Goal: Transaction & Acquisition: Purchase product/service

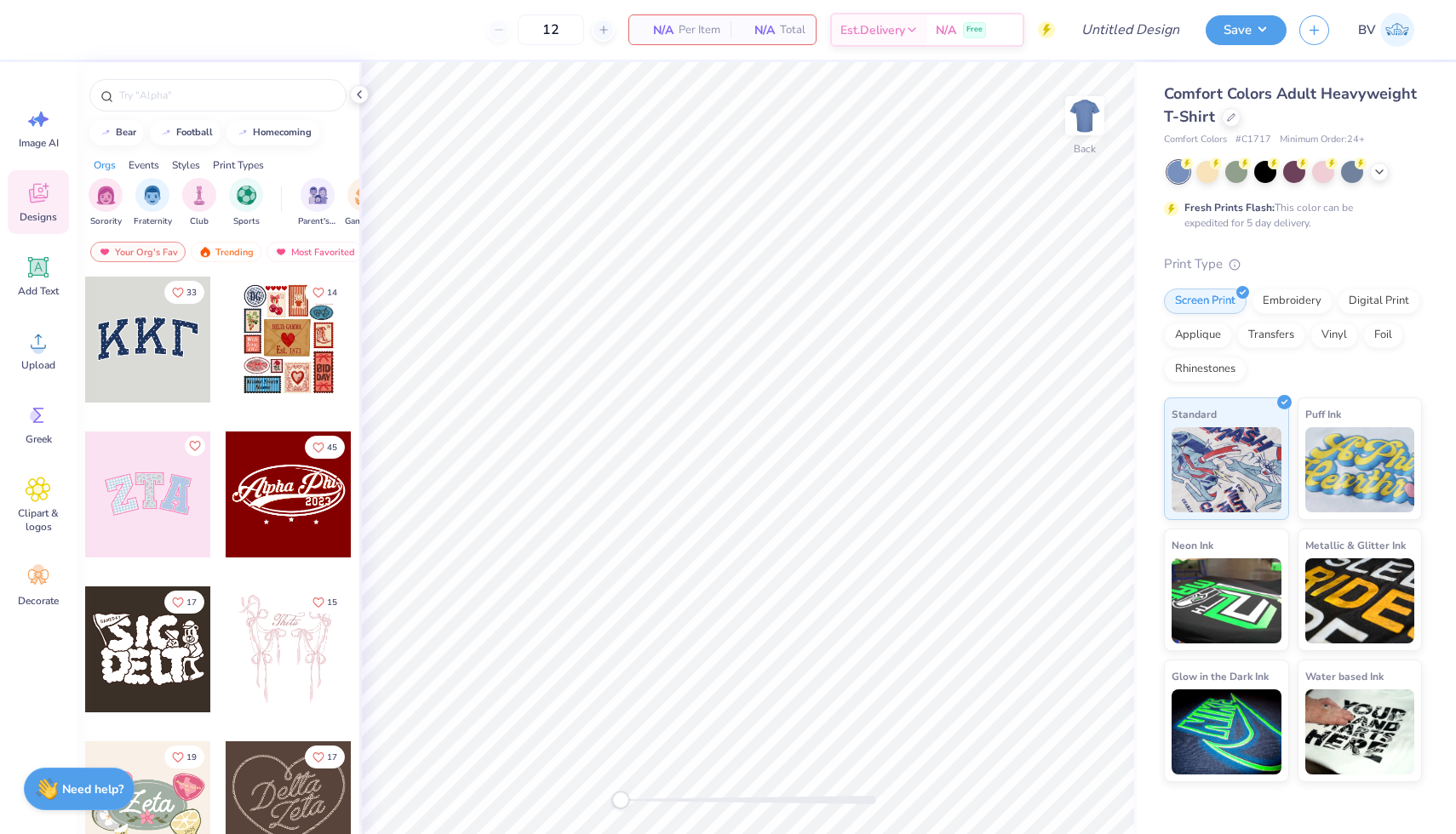
click at [1235, 127] on div "Comfort Colors Adult Heavyweight T-Shirt" at bounding box center [1293, 106] width 258 height 46
click at [1235, 122] on div at bounding box center [1232, 116] width 19 height 19
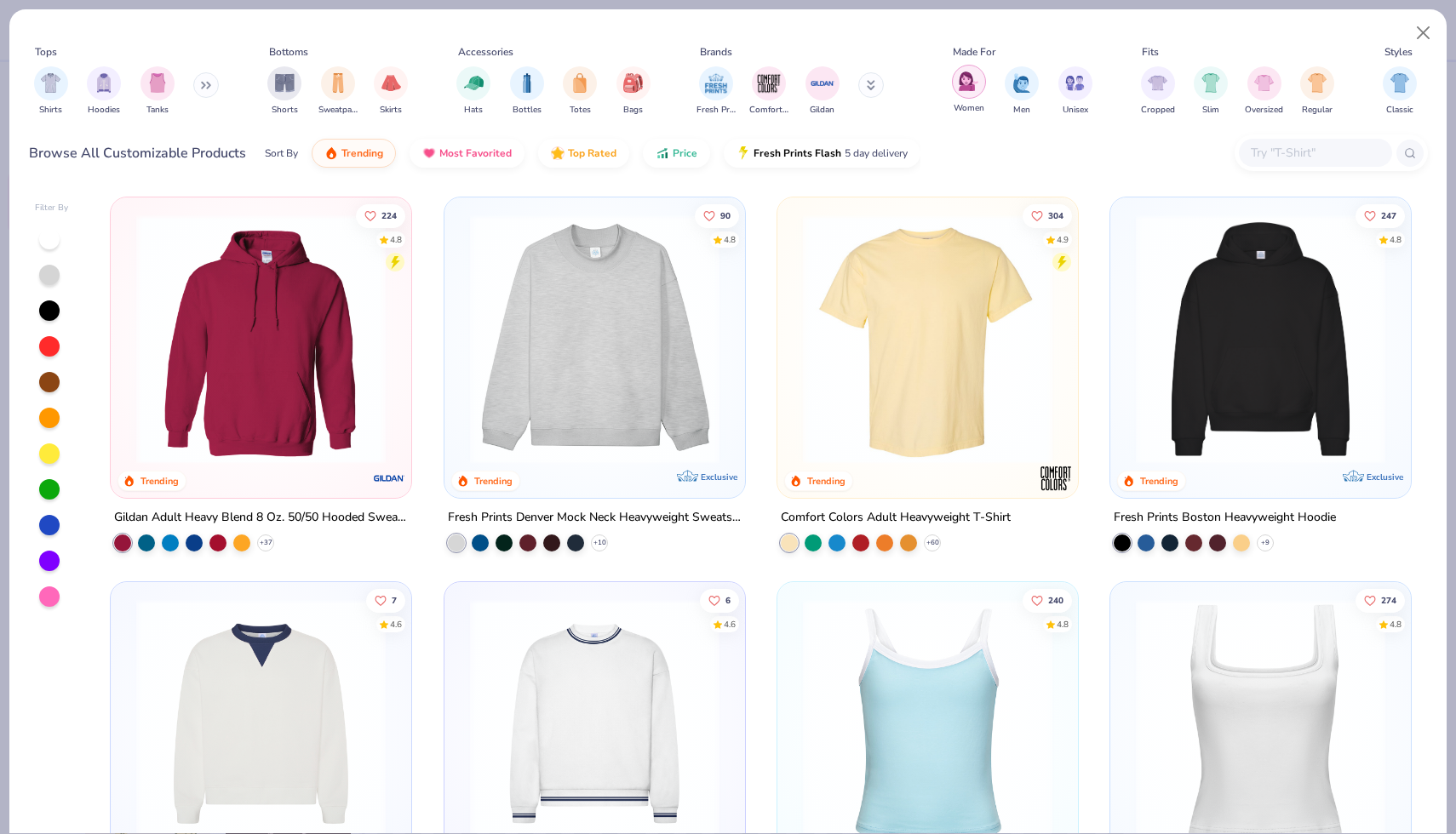
click at [971, 87] on img "filter for Women" at bounding box center [968, 81] width 20 height 20
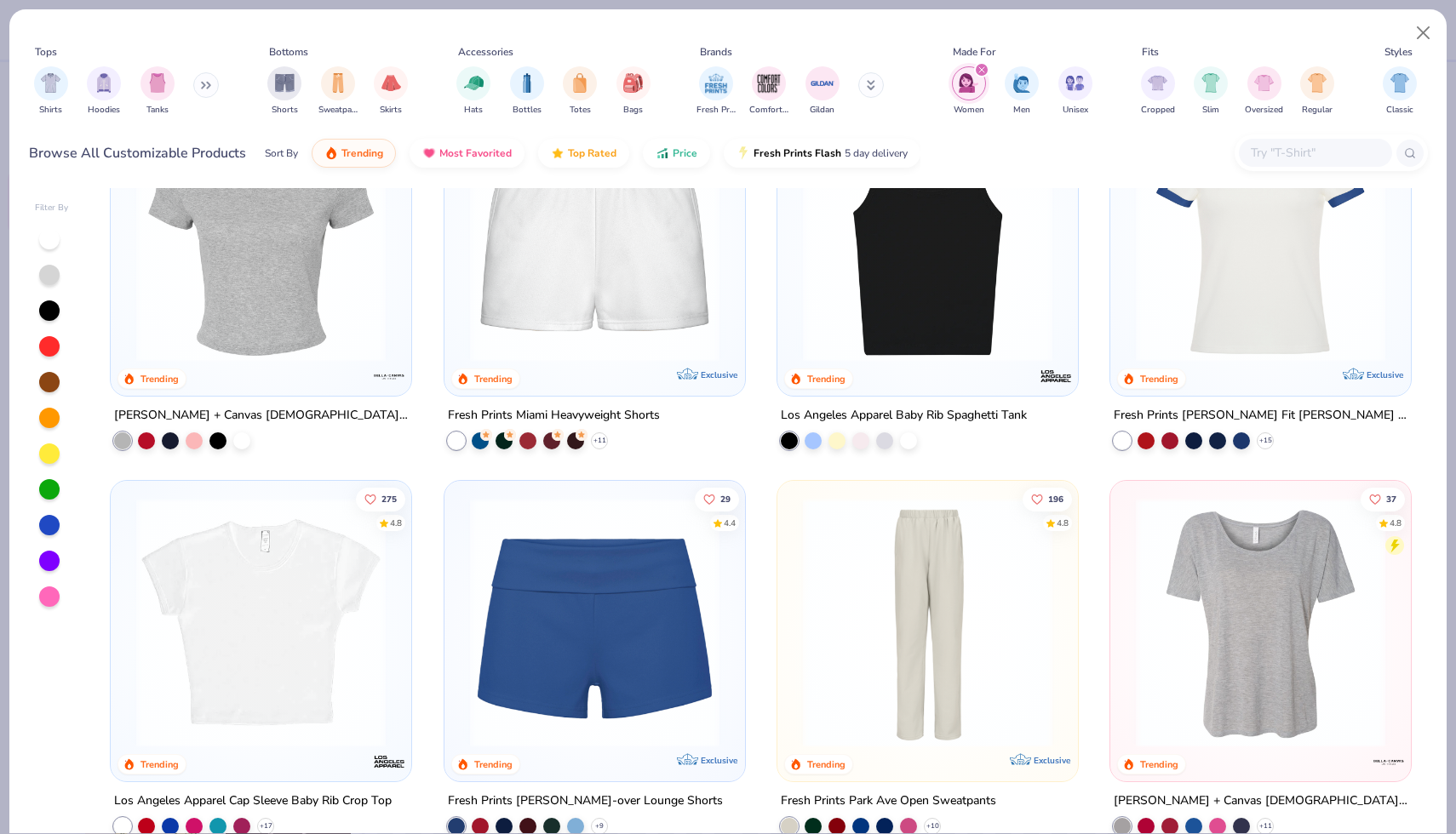
scroll to position [783, 0]
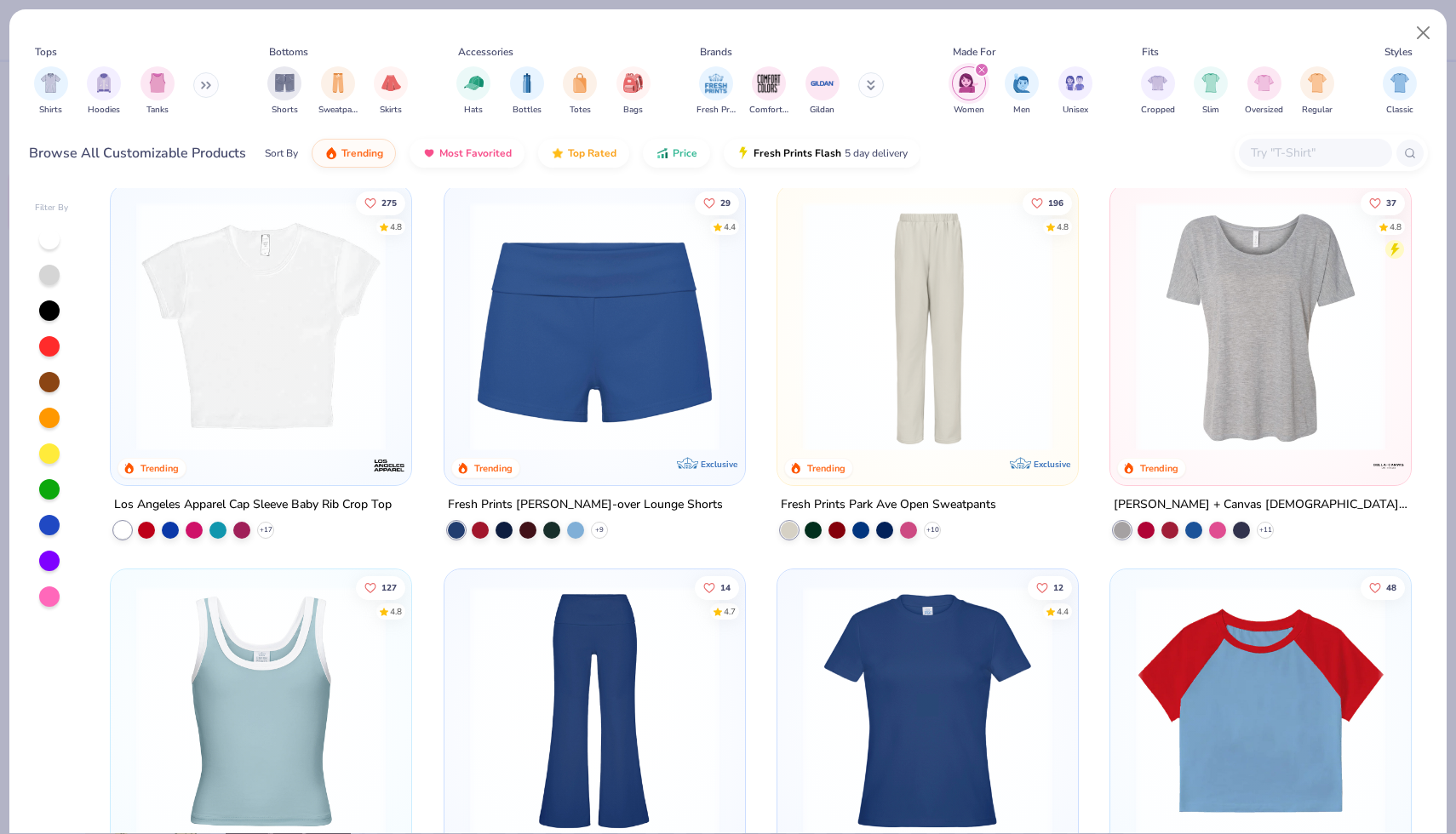
click at [698, 337] on img at bounding box center [594, 325] width 266 height 249
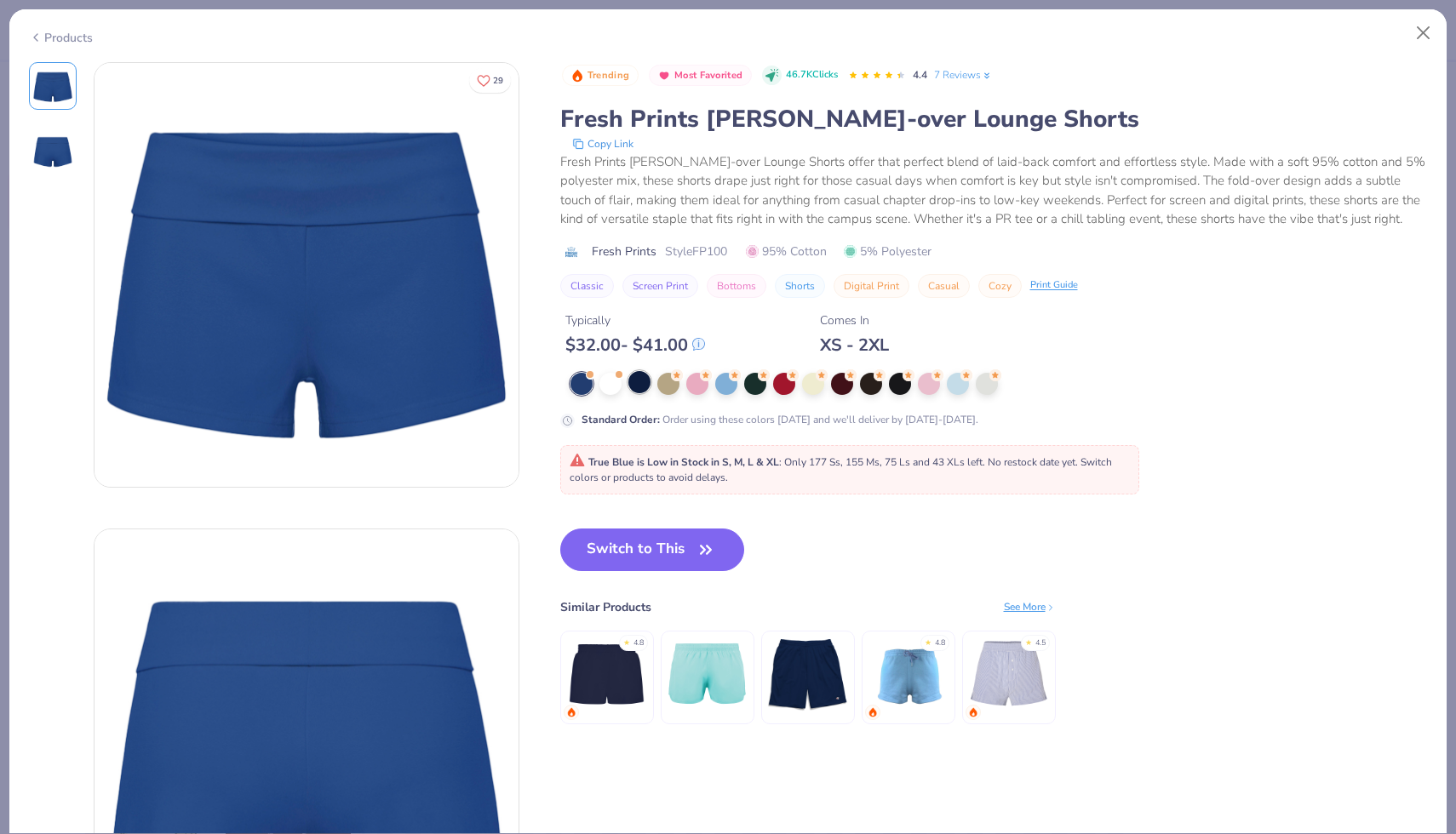
click at [642, 386] on div at bounding box center [639, 382] width 22 height 22
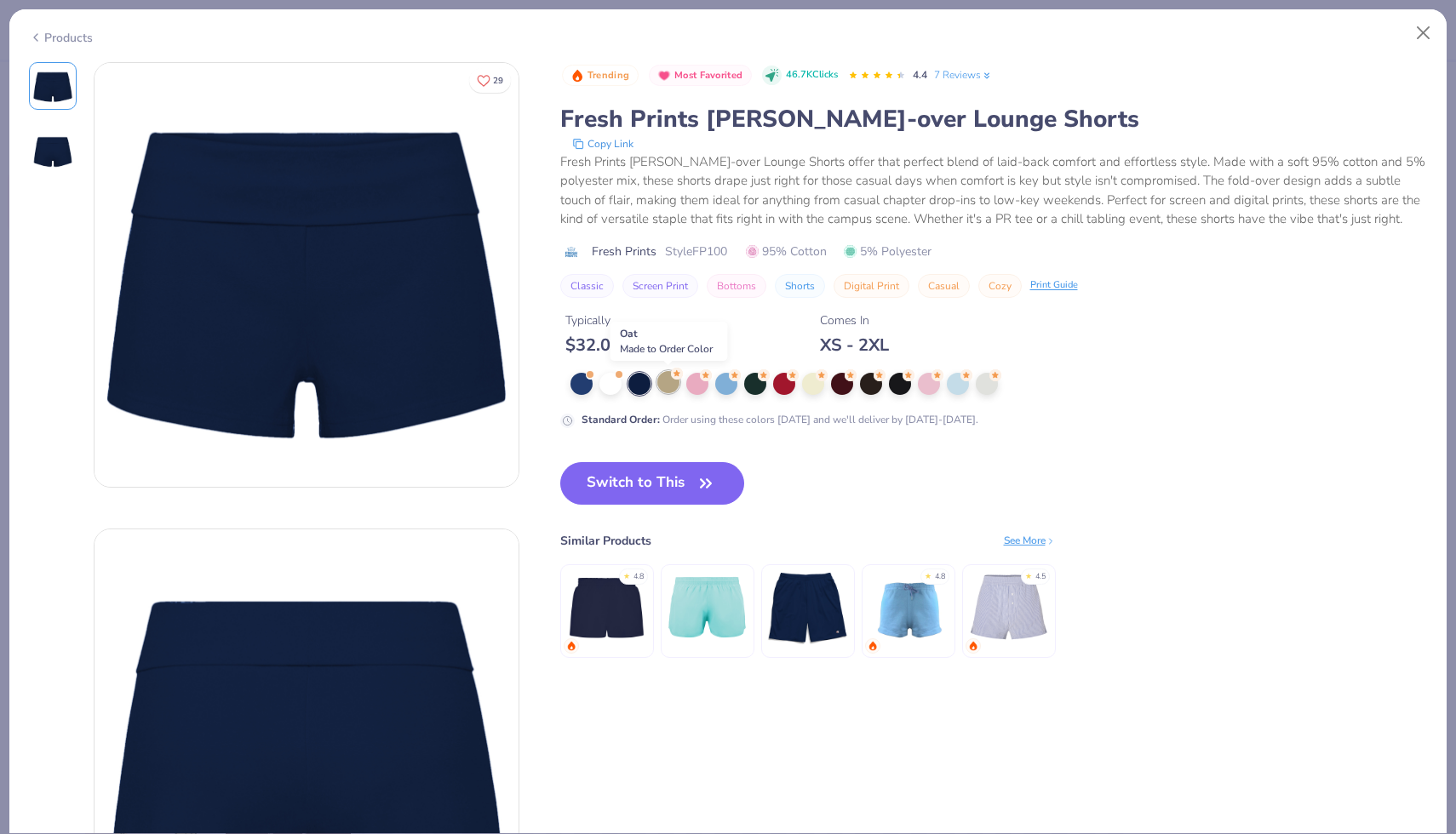
click at [673, 386] on div at bounding box center [668, 382] width 22 height 22
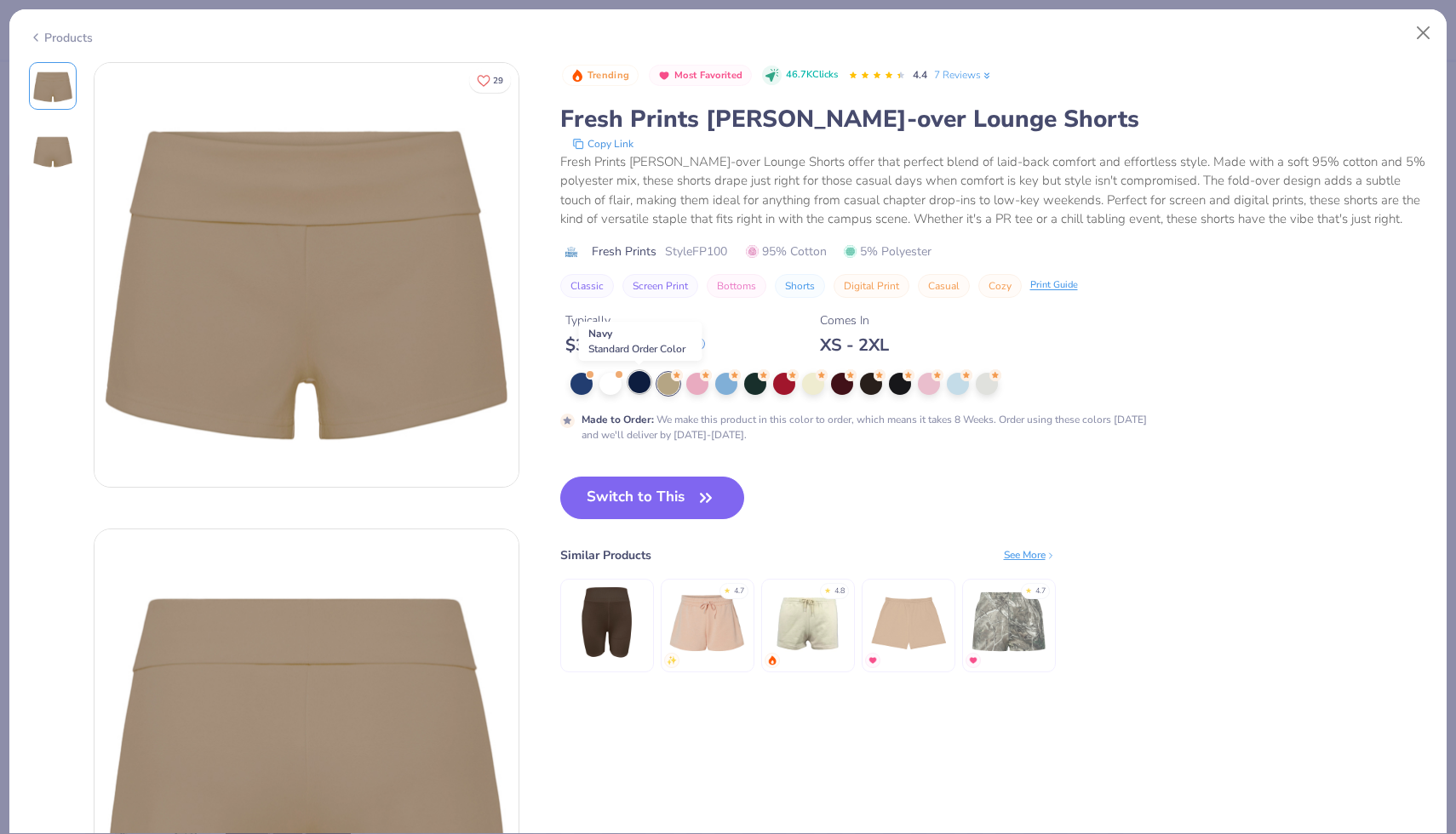
click at [640, 386] on div at bounding box center [639, 382] width 22 height 22
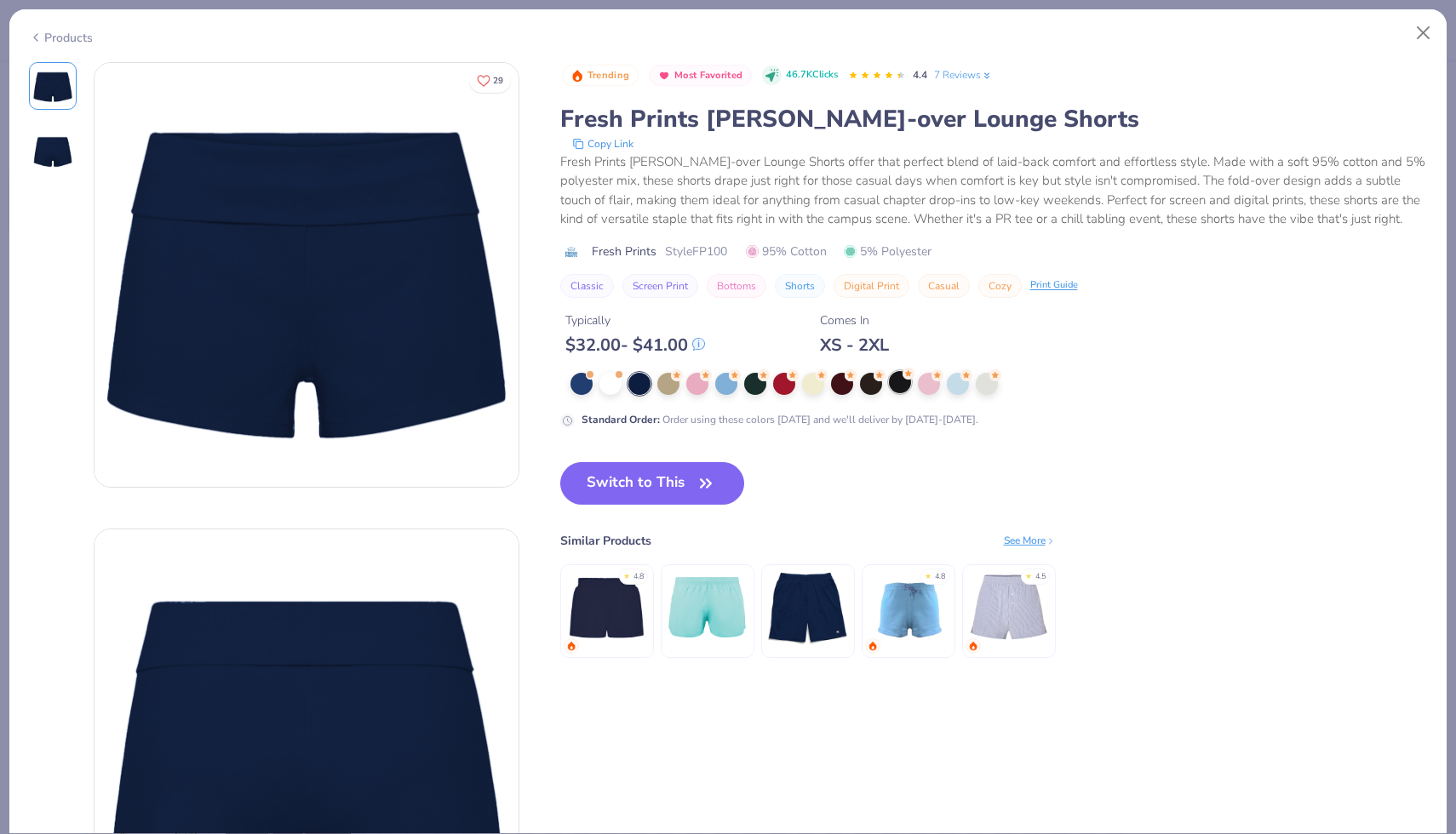
click at [897, 388] on div at bounding box center [899, 382] width 22 height 22
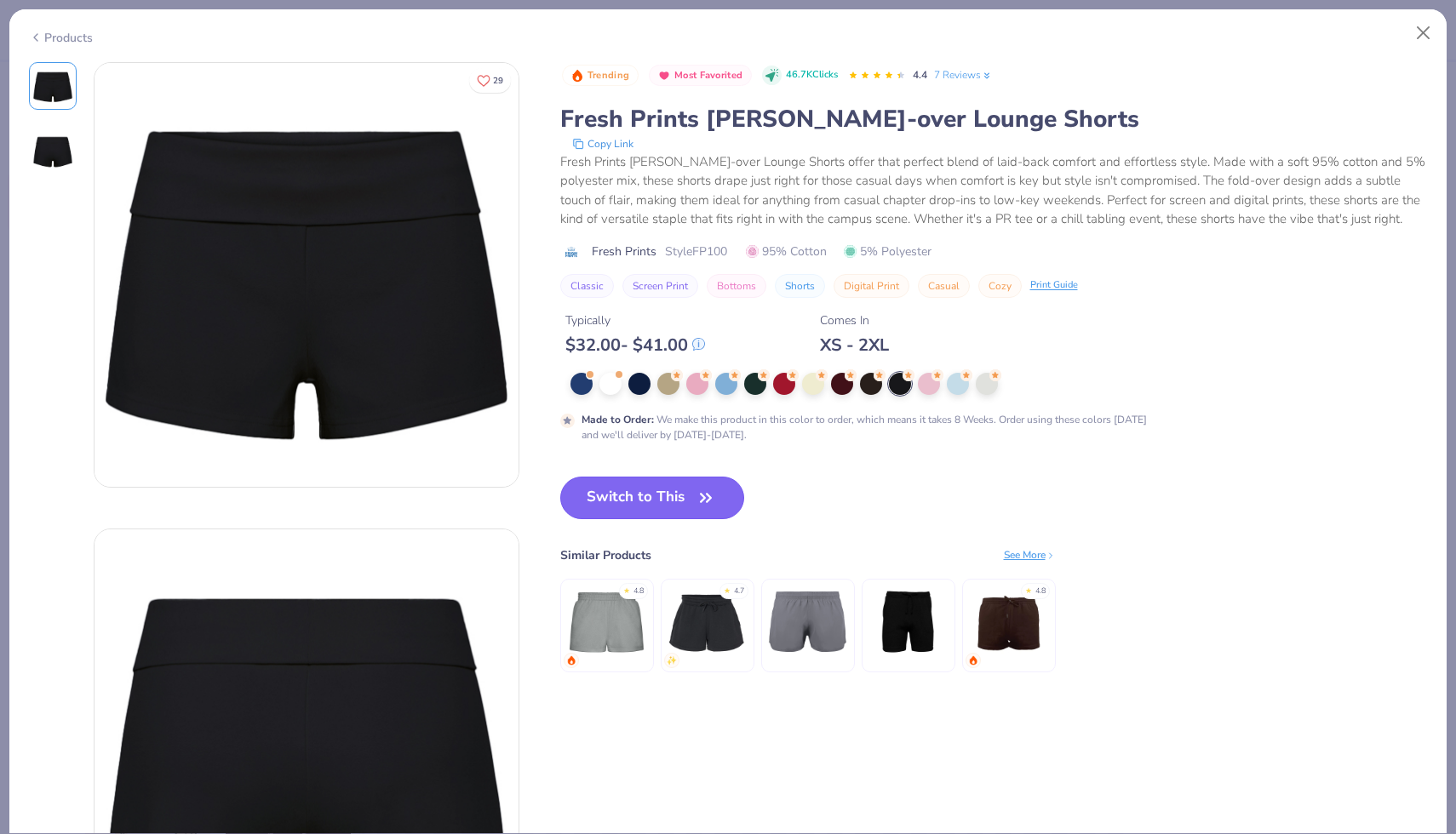
click at [703, 491] on icon "button" at bounding box center [706, 497] width 24 height 24
type input "50"
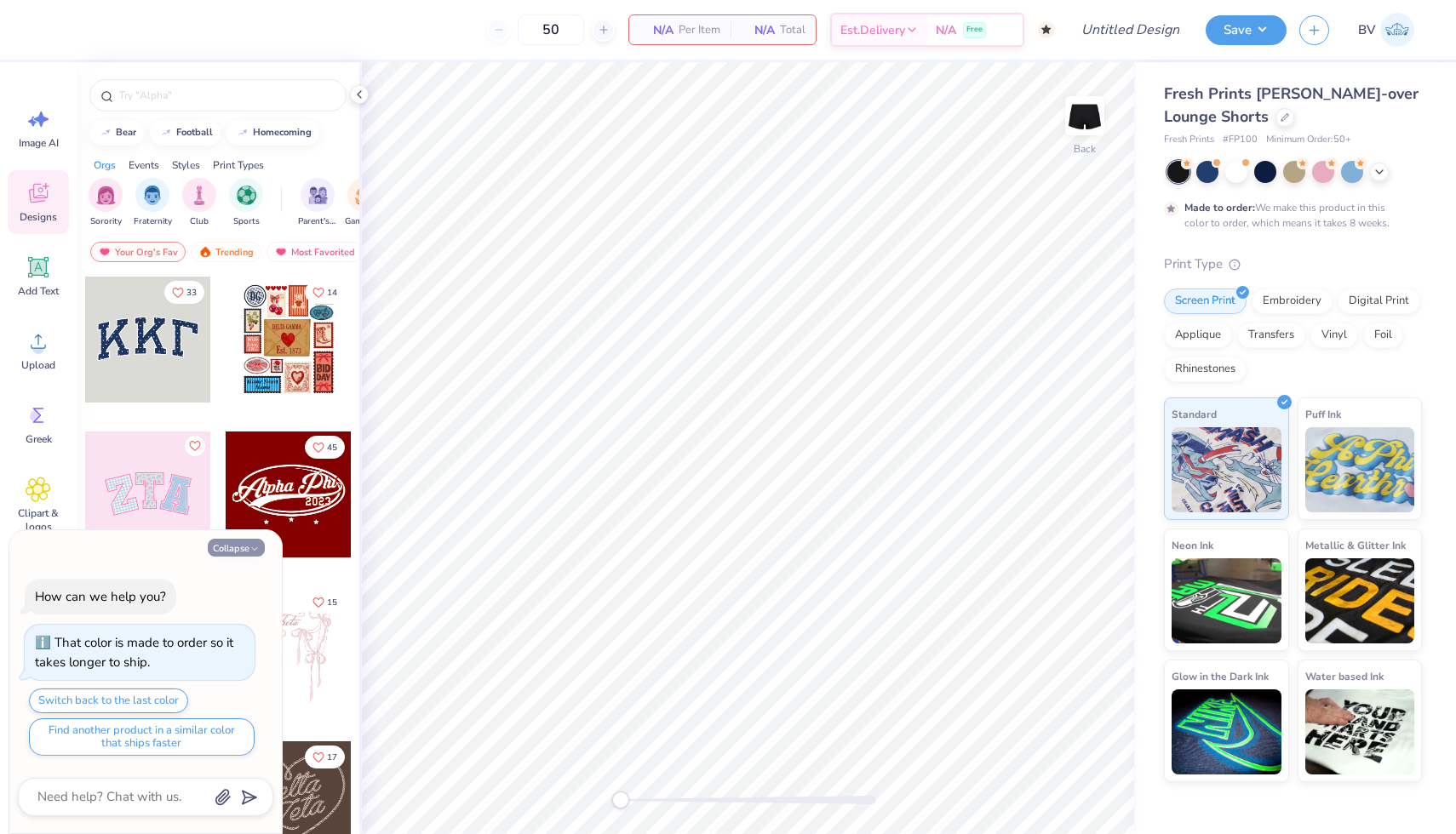
click at [227, 549] on button "Collapse" at bounding box center [237, 548] width 57 height 18
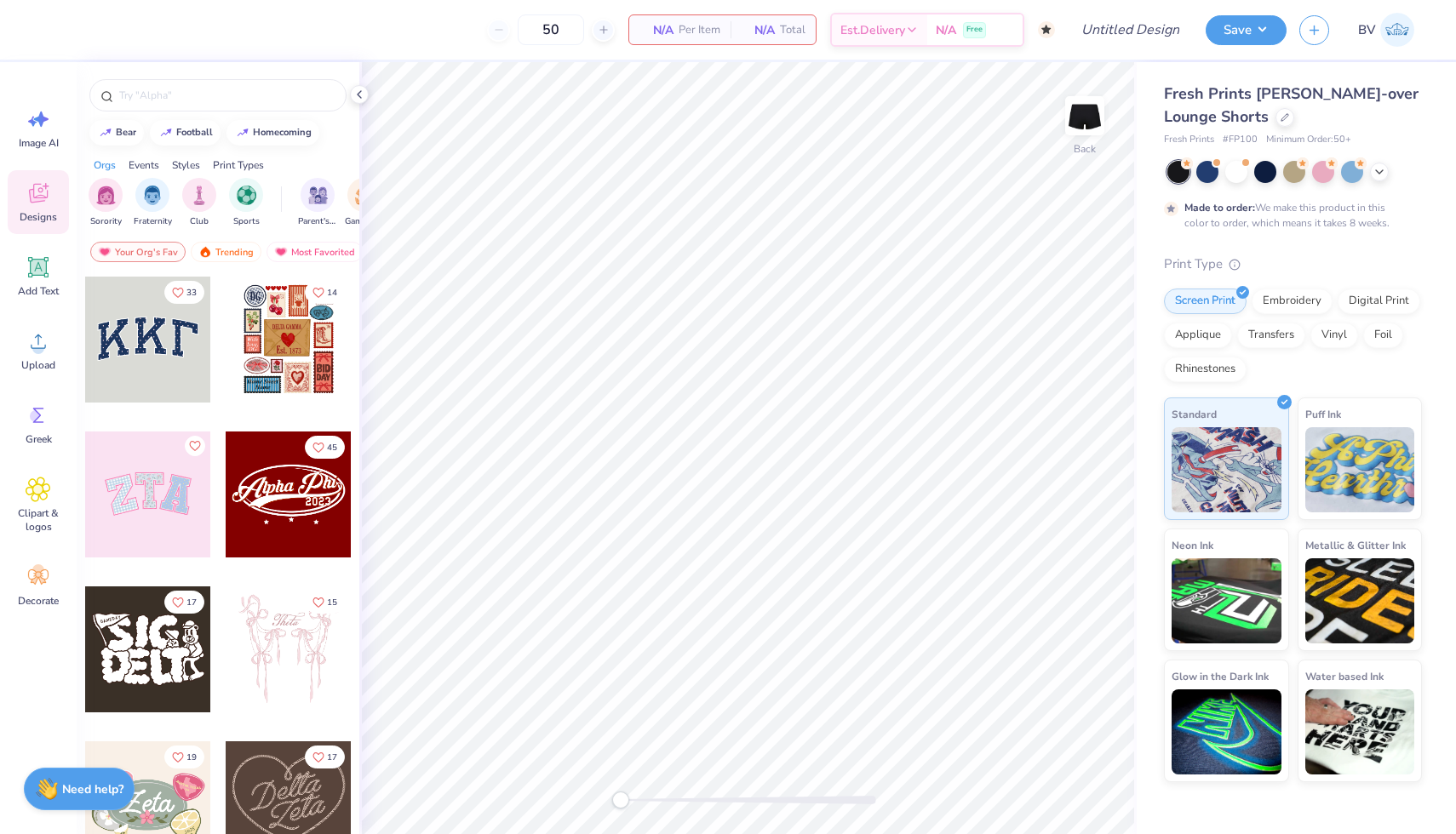
click at [282, 463] on div at bounding box center [288, 494] width 126 height 126
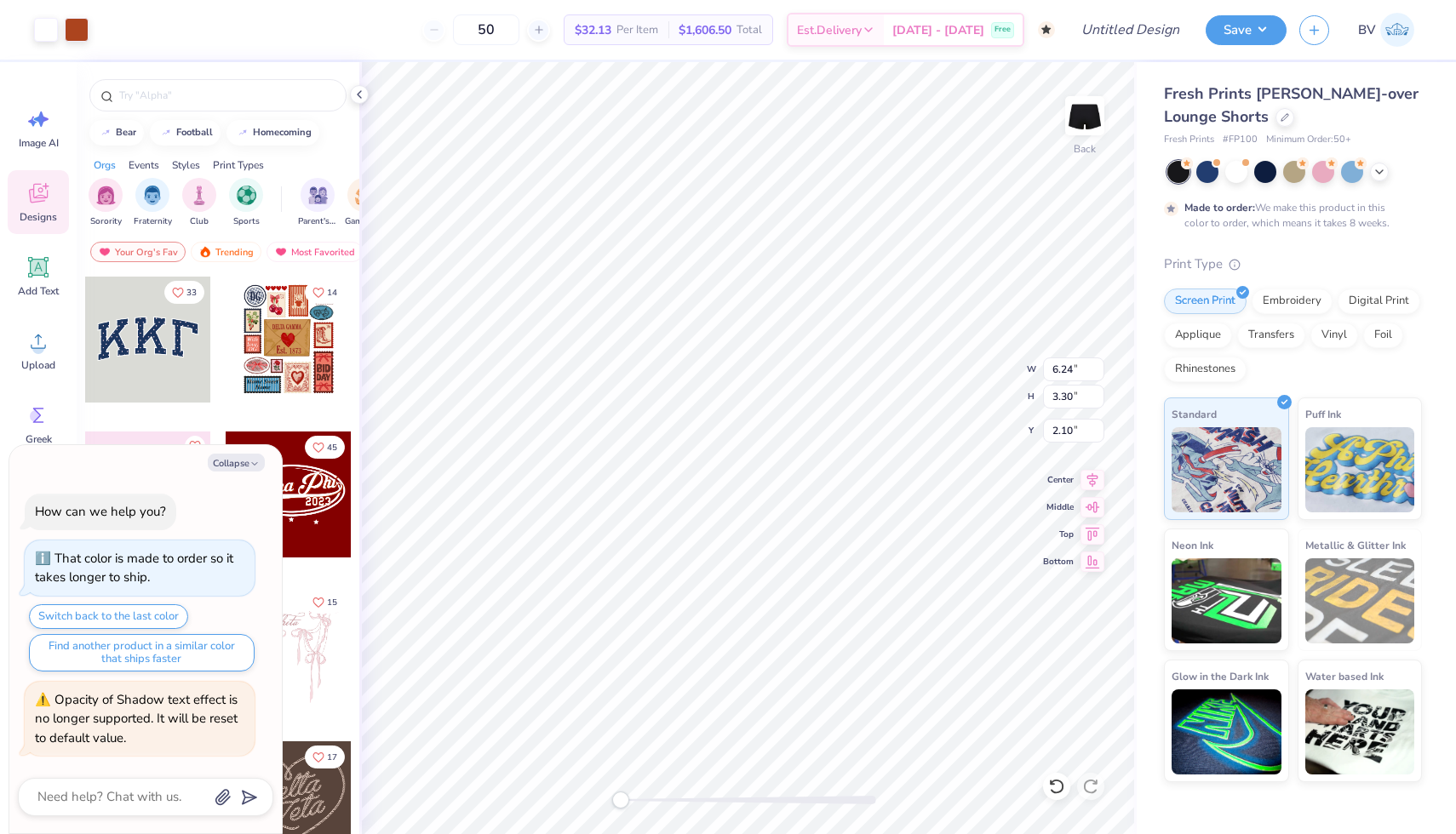
type textarea "x"
type input "1.40"
type input "0.52"
type input "3.87"
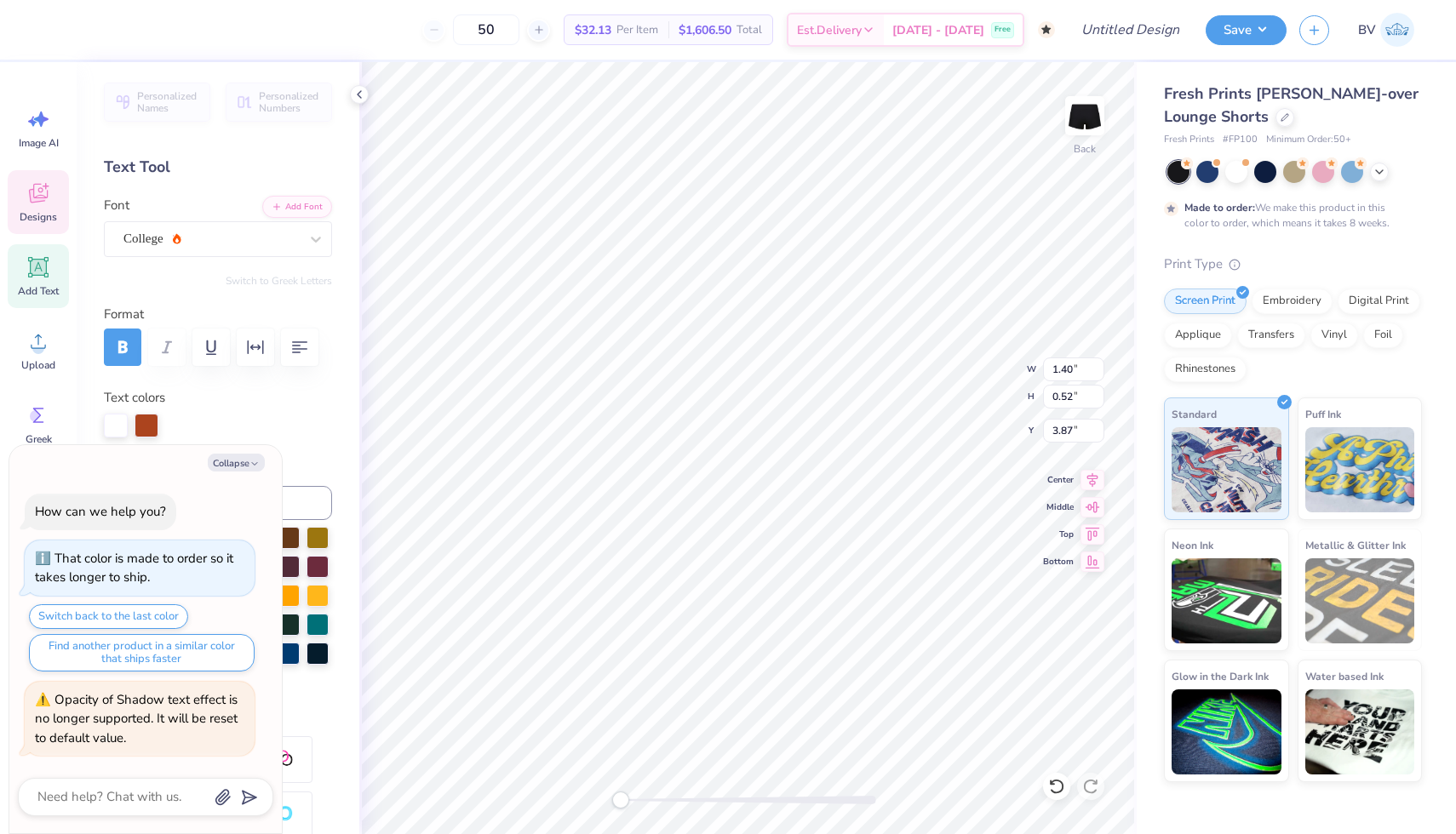
type textarea "x"
type textarea "1"
type textarea "x"
type textarea "19"
type textarea "x"
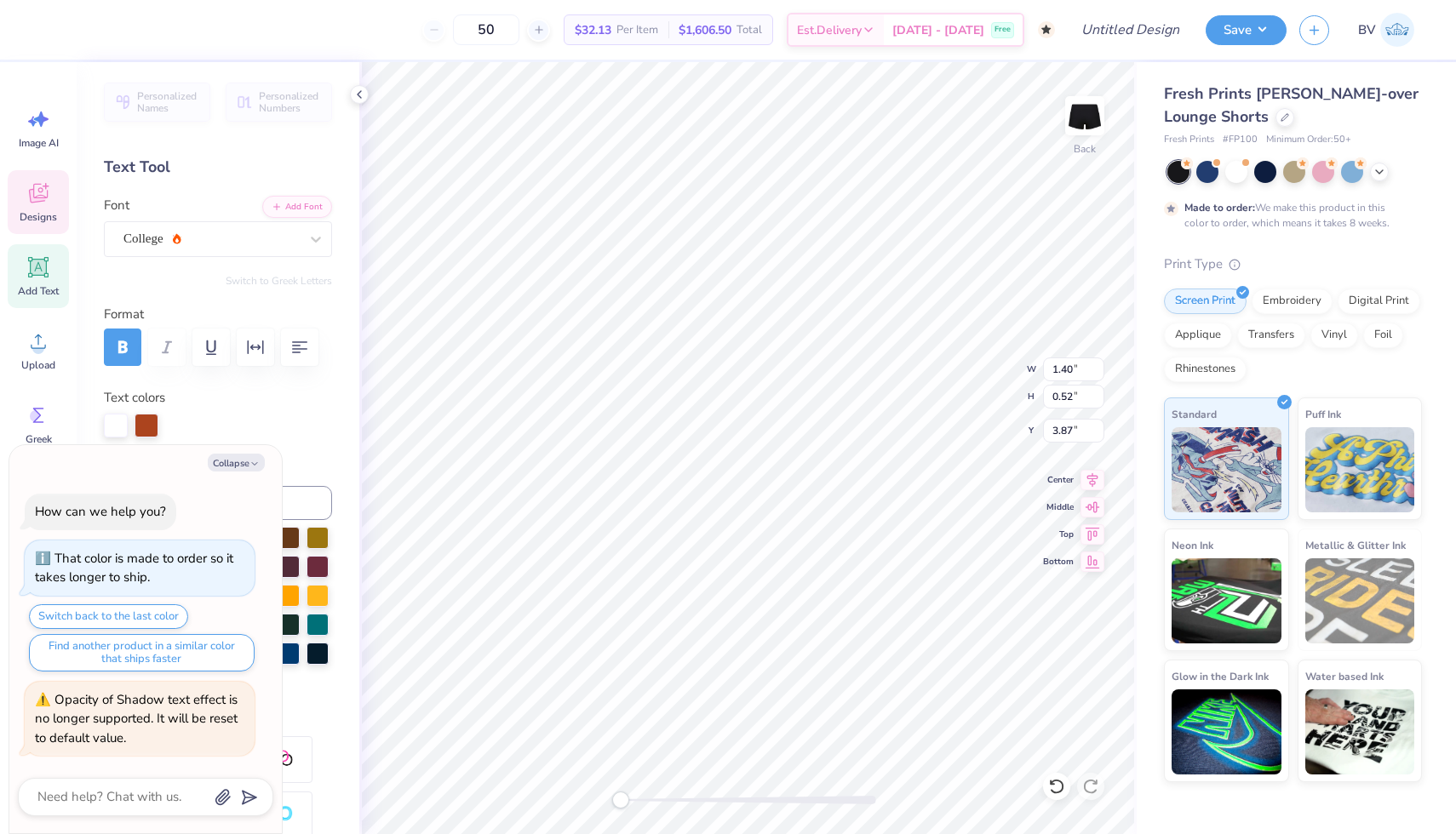
type textarea "196"
type textarea "x"
type textarea "1963"
type textarea "x"
type input "6.16"
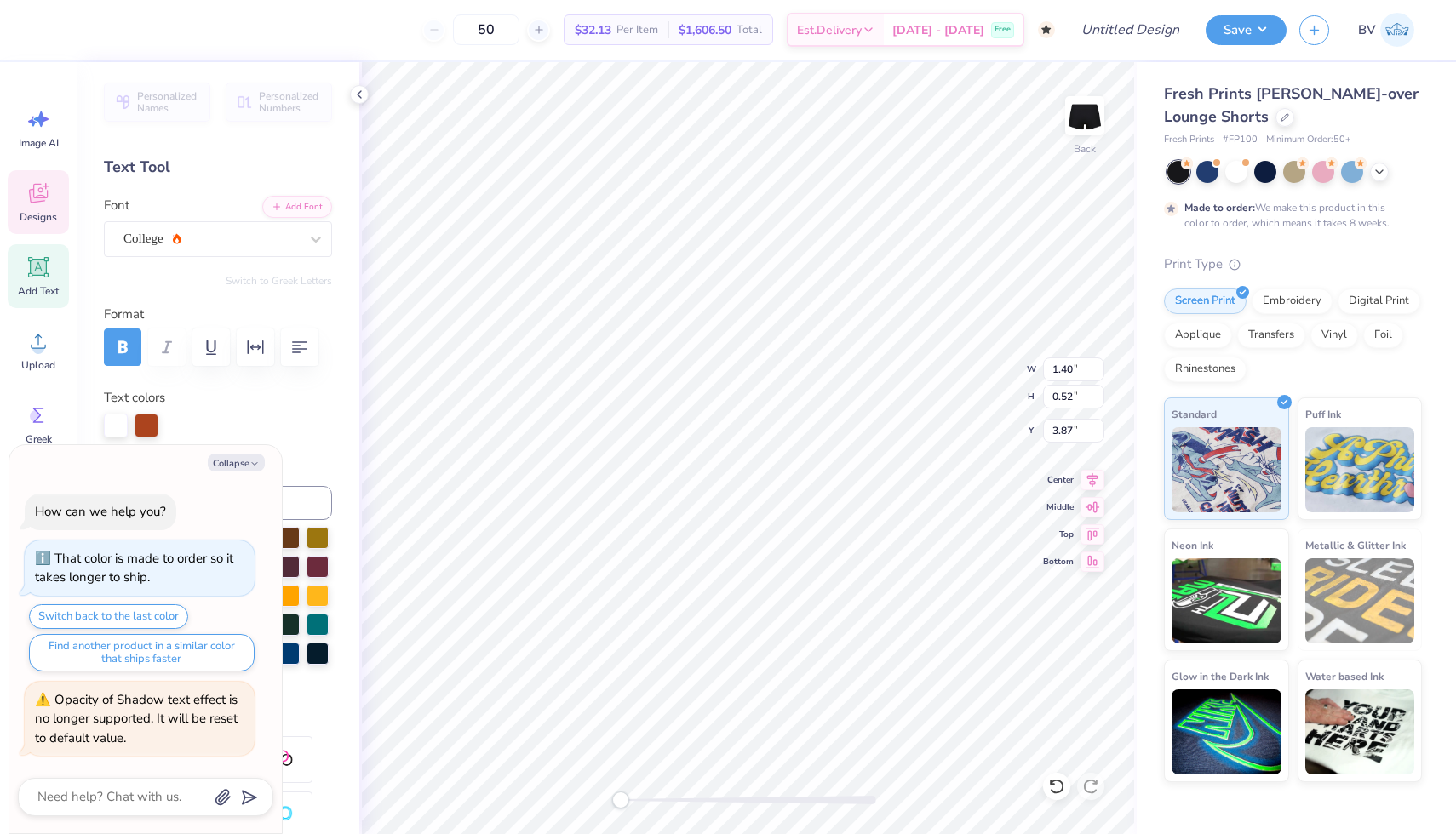
type input "1.70"
type input "2.44"
type textarea "x"
type textarea "L"
type textarea "x"
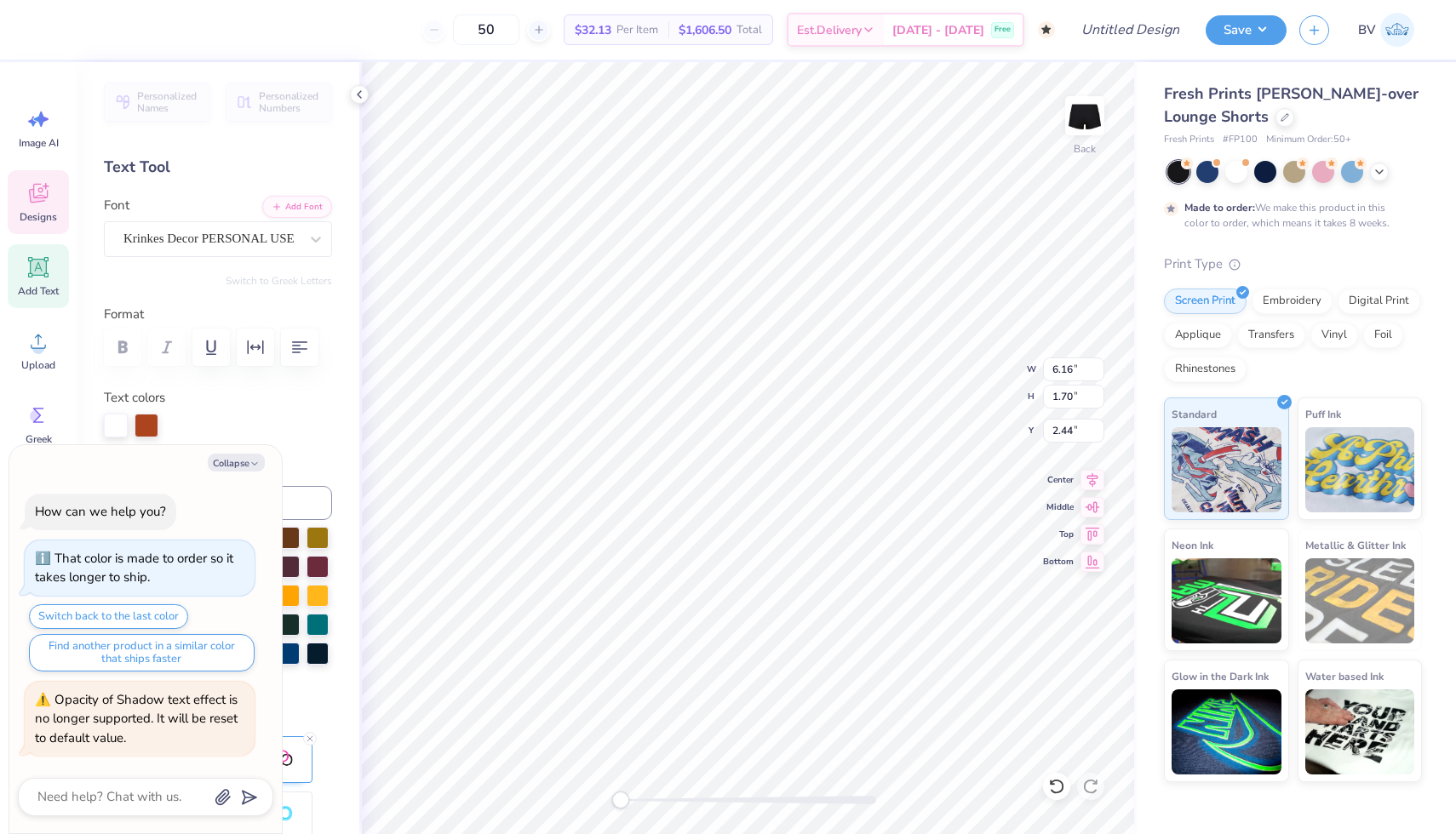
type textarea "Li"
type textarea "x"
type textarea "Liv"
type textarea "x"
type textarea "Livi"
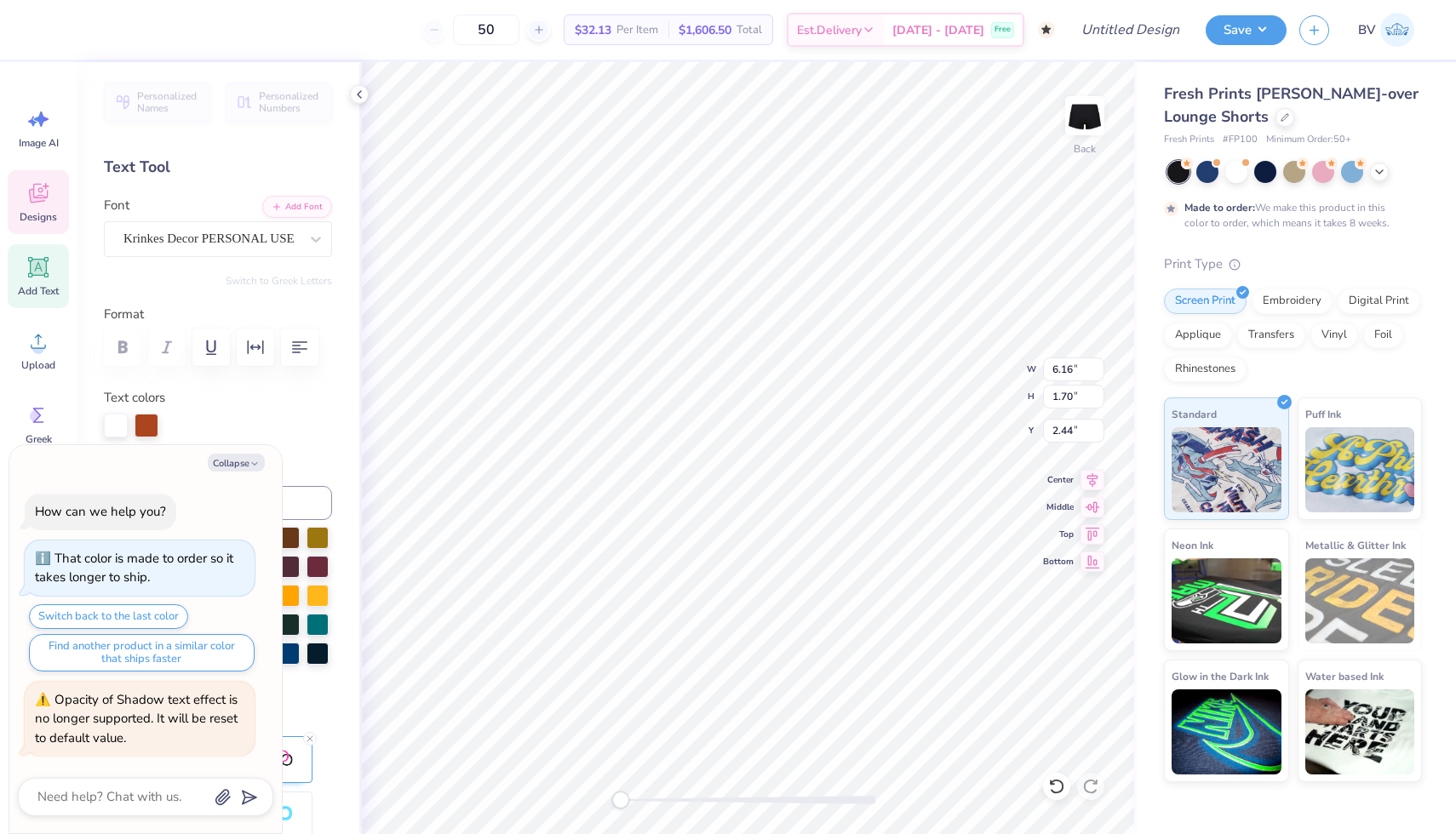
type textarea "x"
type textarea "Livin"
type textarea "x"
type textarea "Living"
type textarea "x"
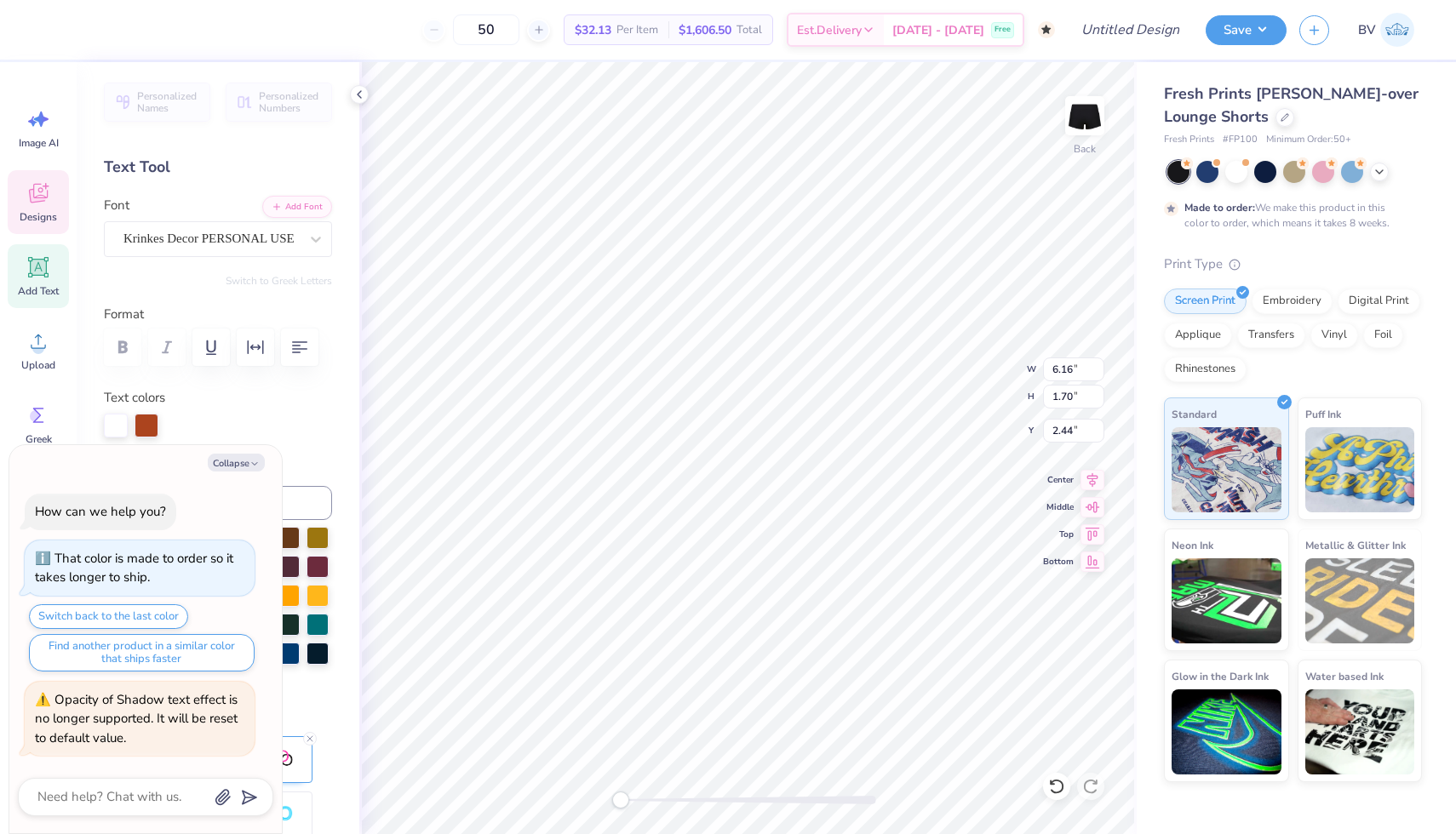
type textarea "Livings"
type textarea "x"
type textarea "Livingso"
type textarea "x"
type textarea "Livingst"
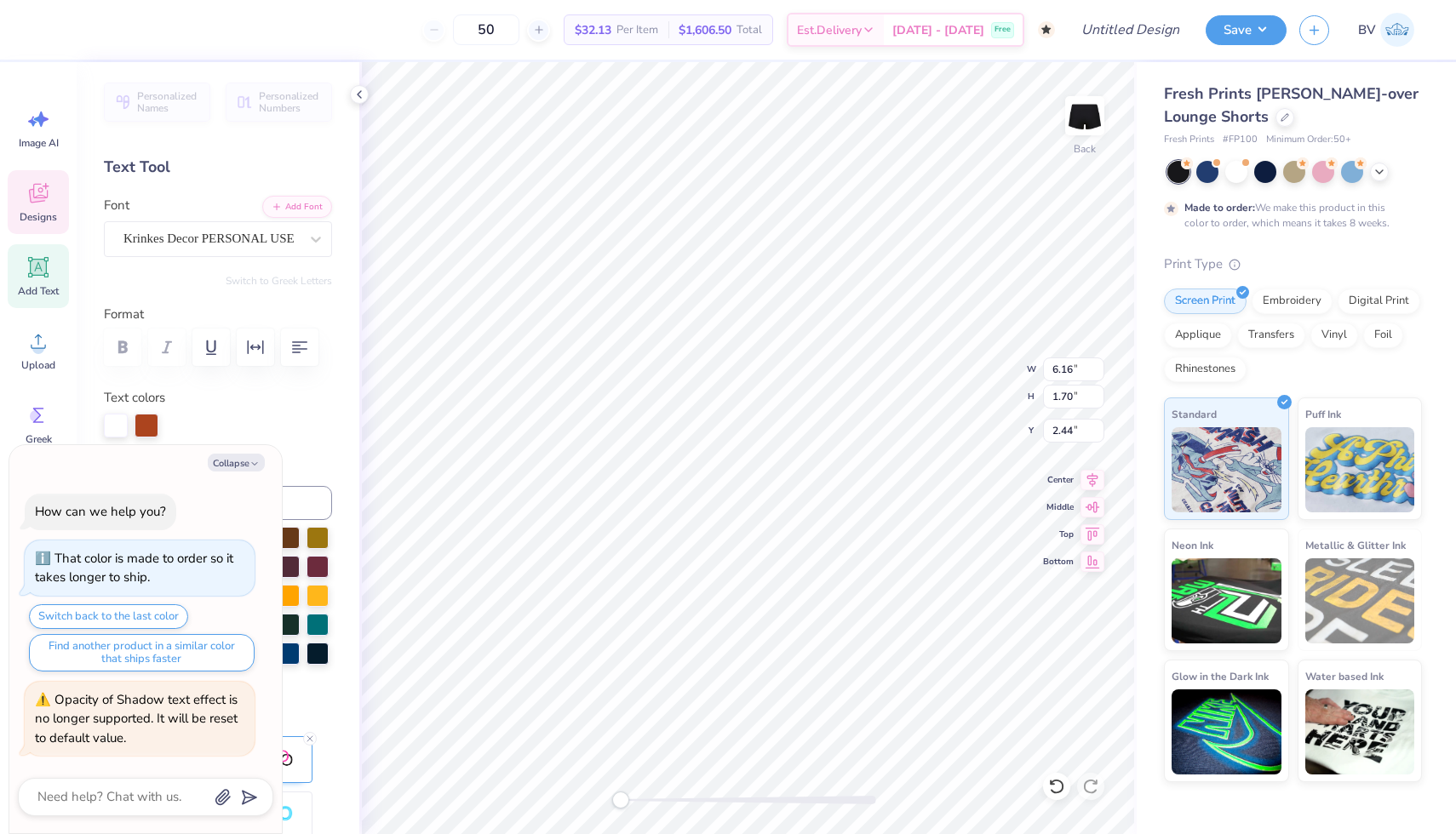
type textarea "x"
type textarea "Livingsto"
type textarea "x"
type textarea "[PERSON_NAME]"
type textarea "x"
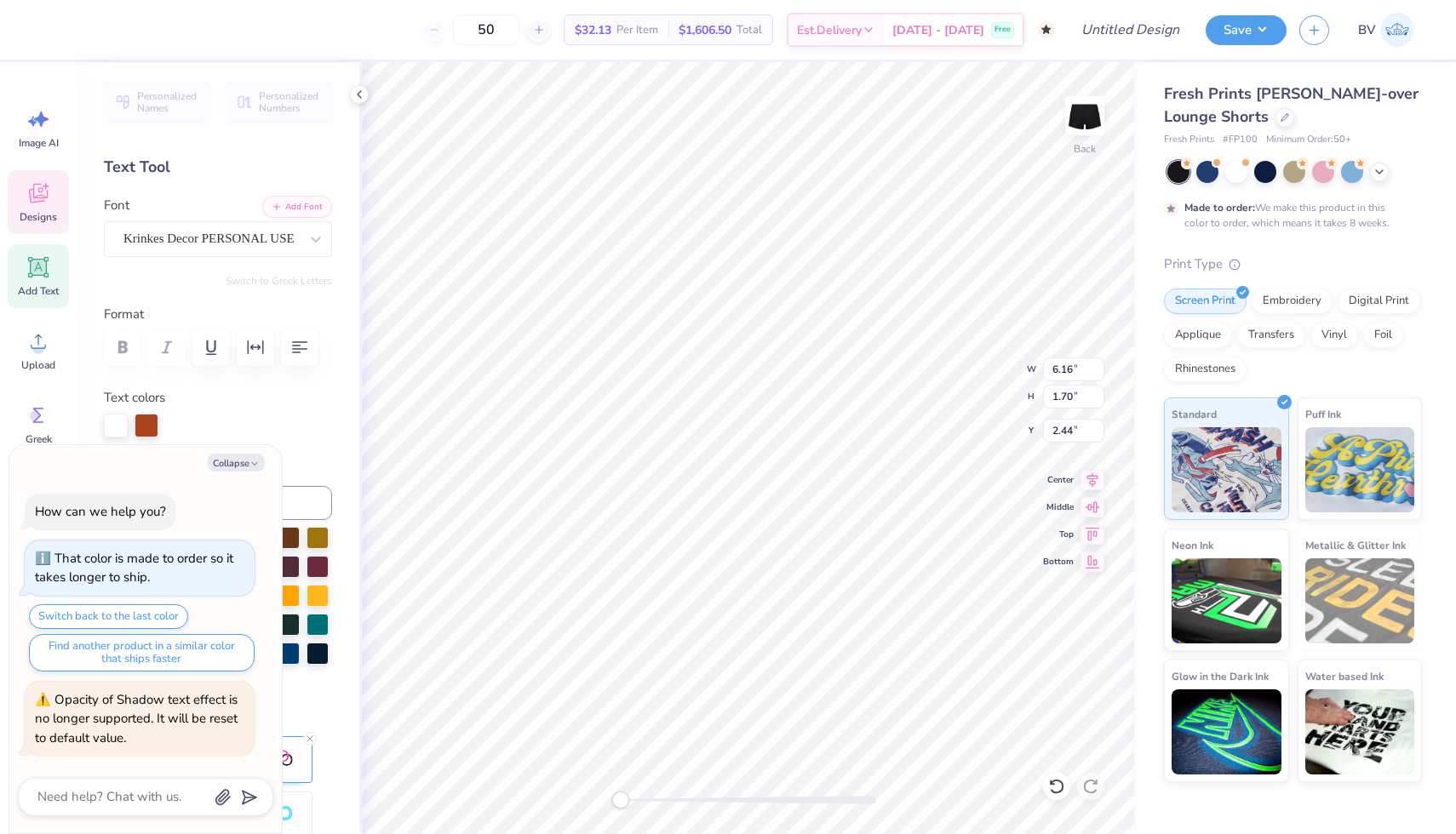
type textarea "[PERSON_NAME]"
type textarea "x"
type textarea "[PERSON_NAME]"
type textarea "x"
type textarea "[PERSON_NAME]"
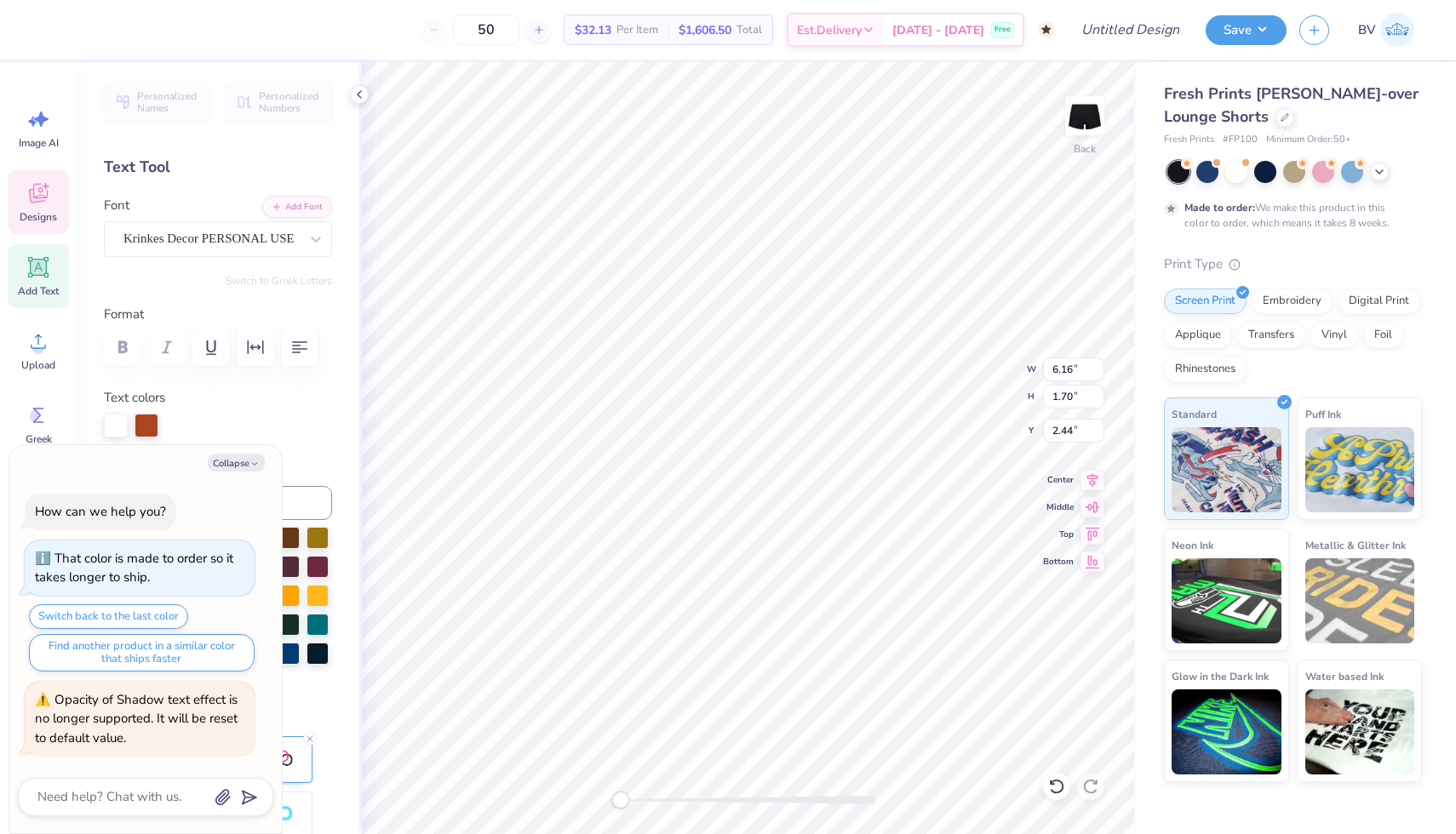
type textarea "x"
type textarea "[PERSON_NAME]"
type textarea "x"
type textarea "[PERSON_NAME] Cheer"
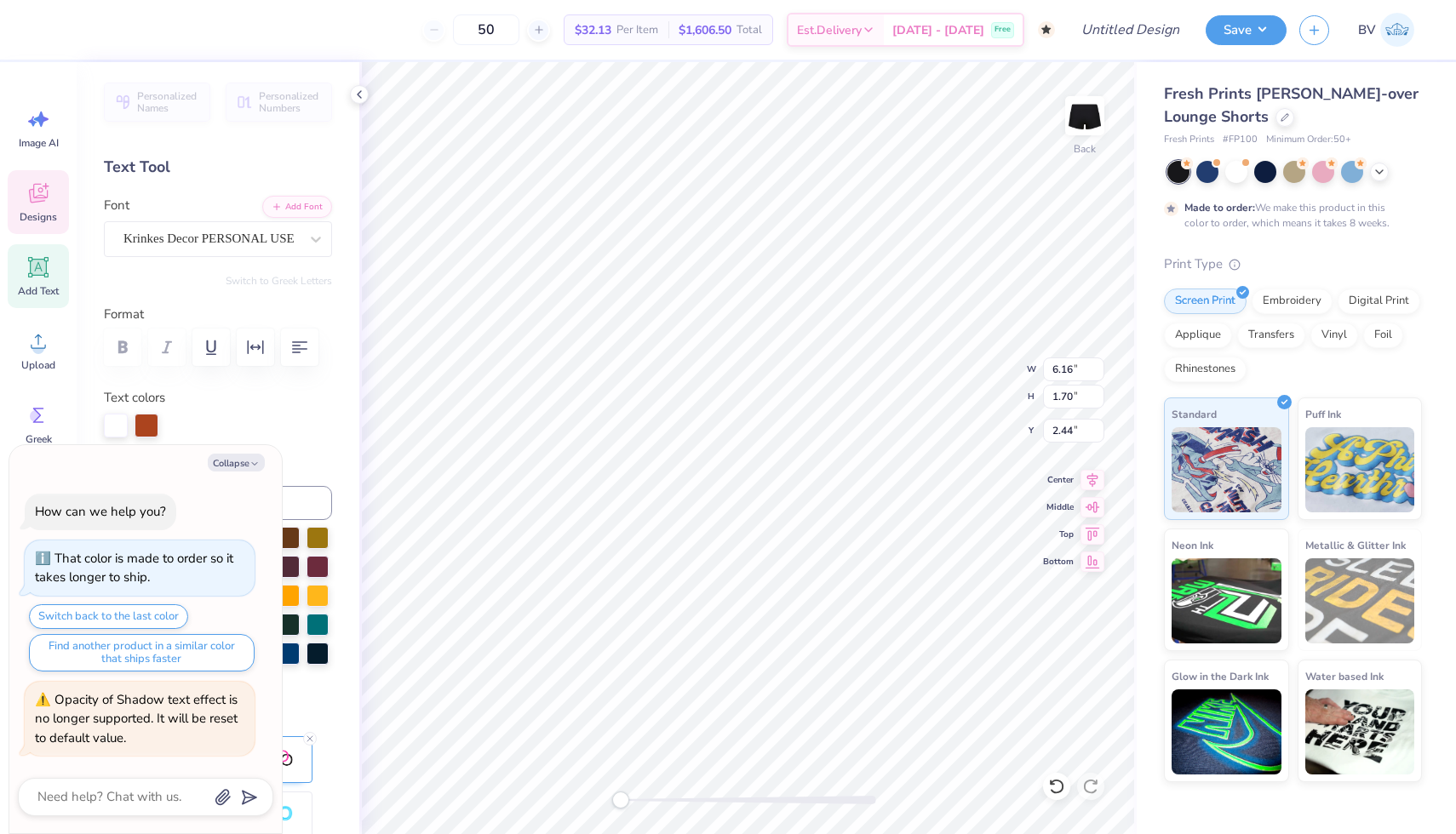
click at [147, 422] on div at bounding box center [146, 426] width 24 height 24
click at [235, 466] on button "Collapse" at bounding box center [237, 462] width 57 height 18
type textarea "x"
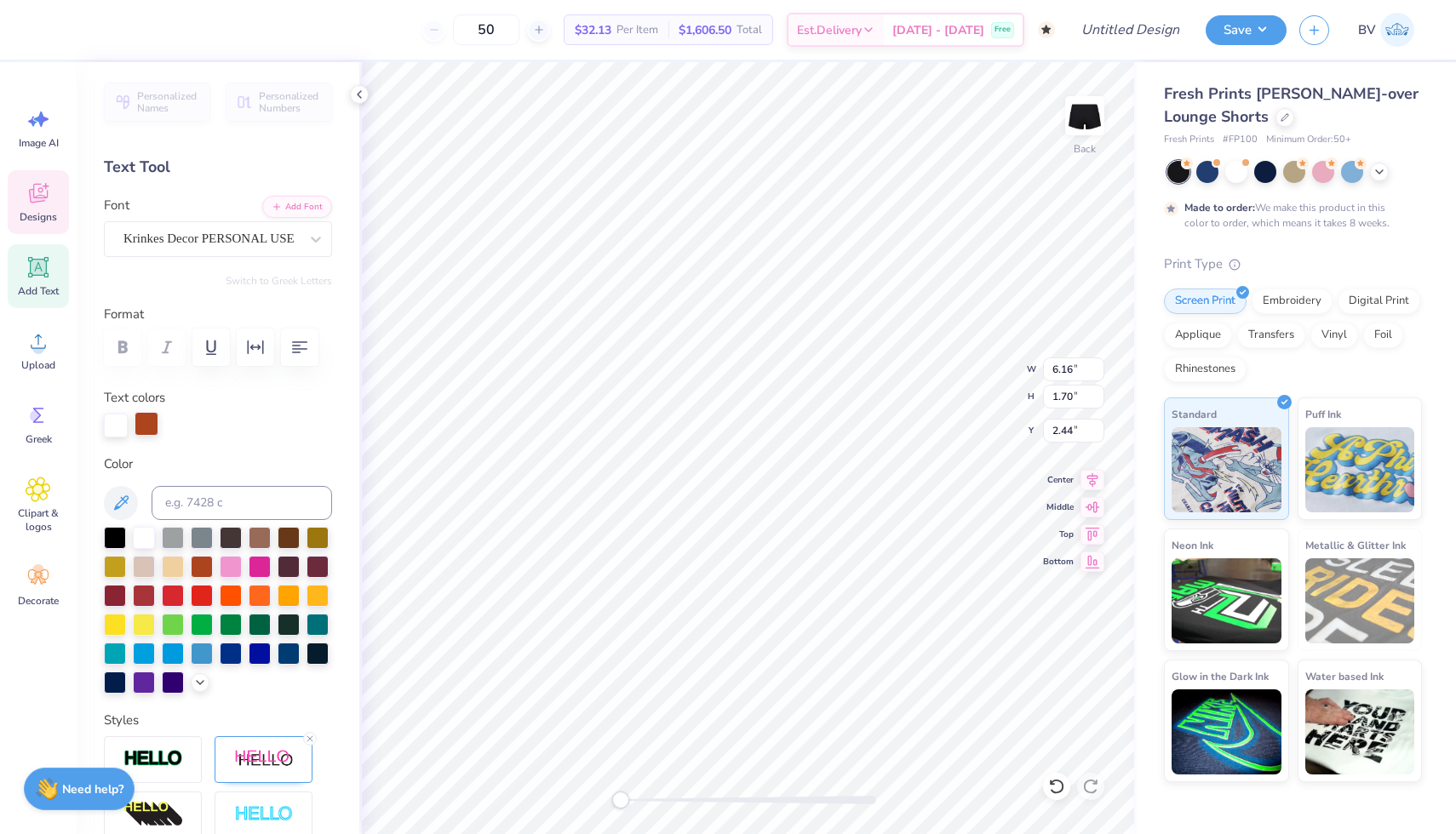
click at [146, 423] on div at bounding box center [146, 424] width 24 height 24
click at [265, 626] on div at bounding box center [259, 622] width 22 height 22
type input "6.97"
type input "1.65"
type input "2.45"
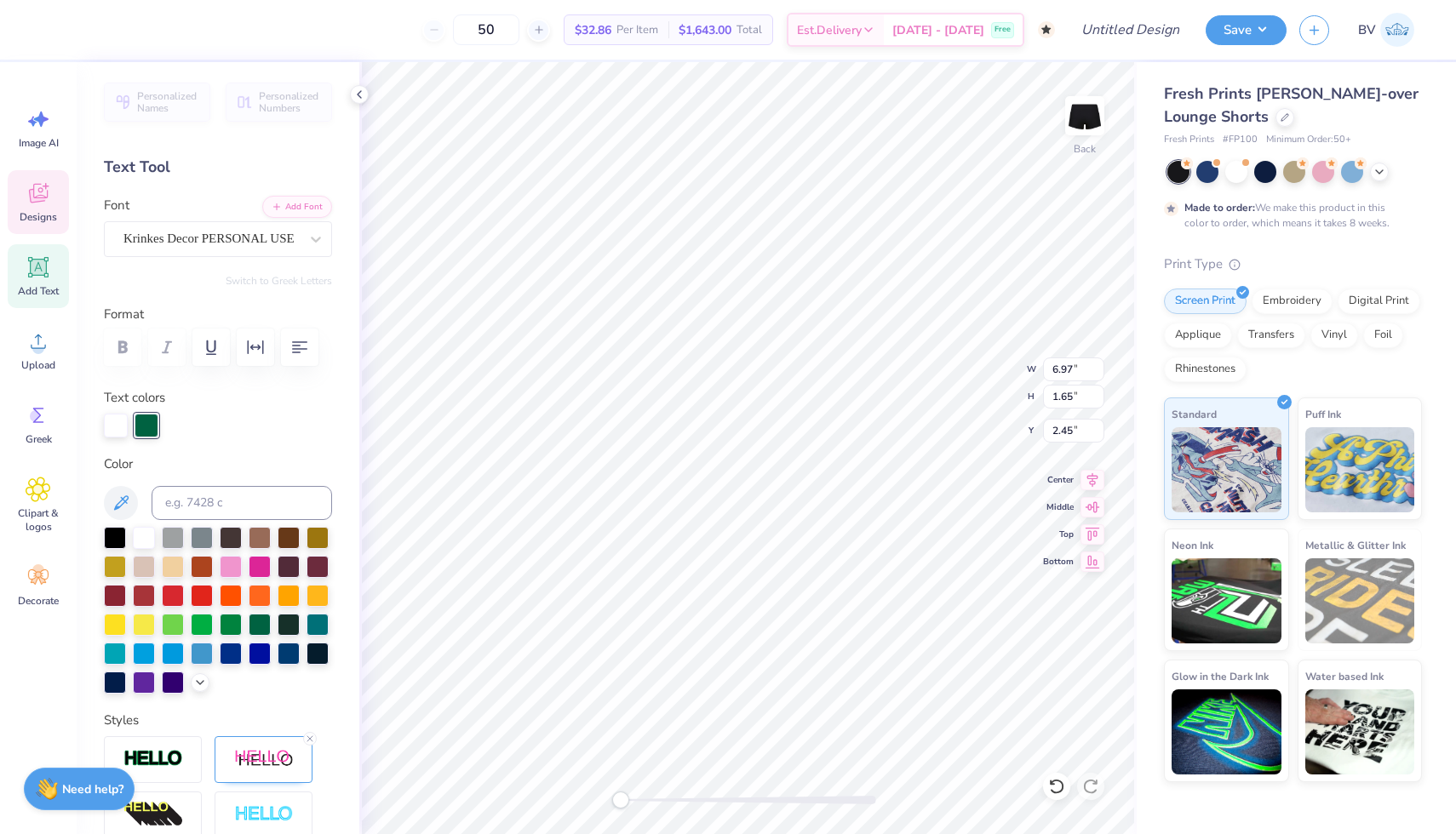
click at [204, 431] on div at bounding box center [218, 426] width 228 height 24
click at [214, 407] on div "Text colors" at bounding box center [218, 413] width 228 height 50
click at [201, 622] on div at bounding box center [201, 622] width 22 height 22
click at [115, 424] on div at bounding box center [116, 424] width 24 height 24
click at [262, 623] on div at bounding box center [259, 622] width 22 height 22
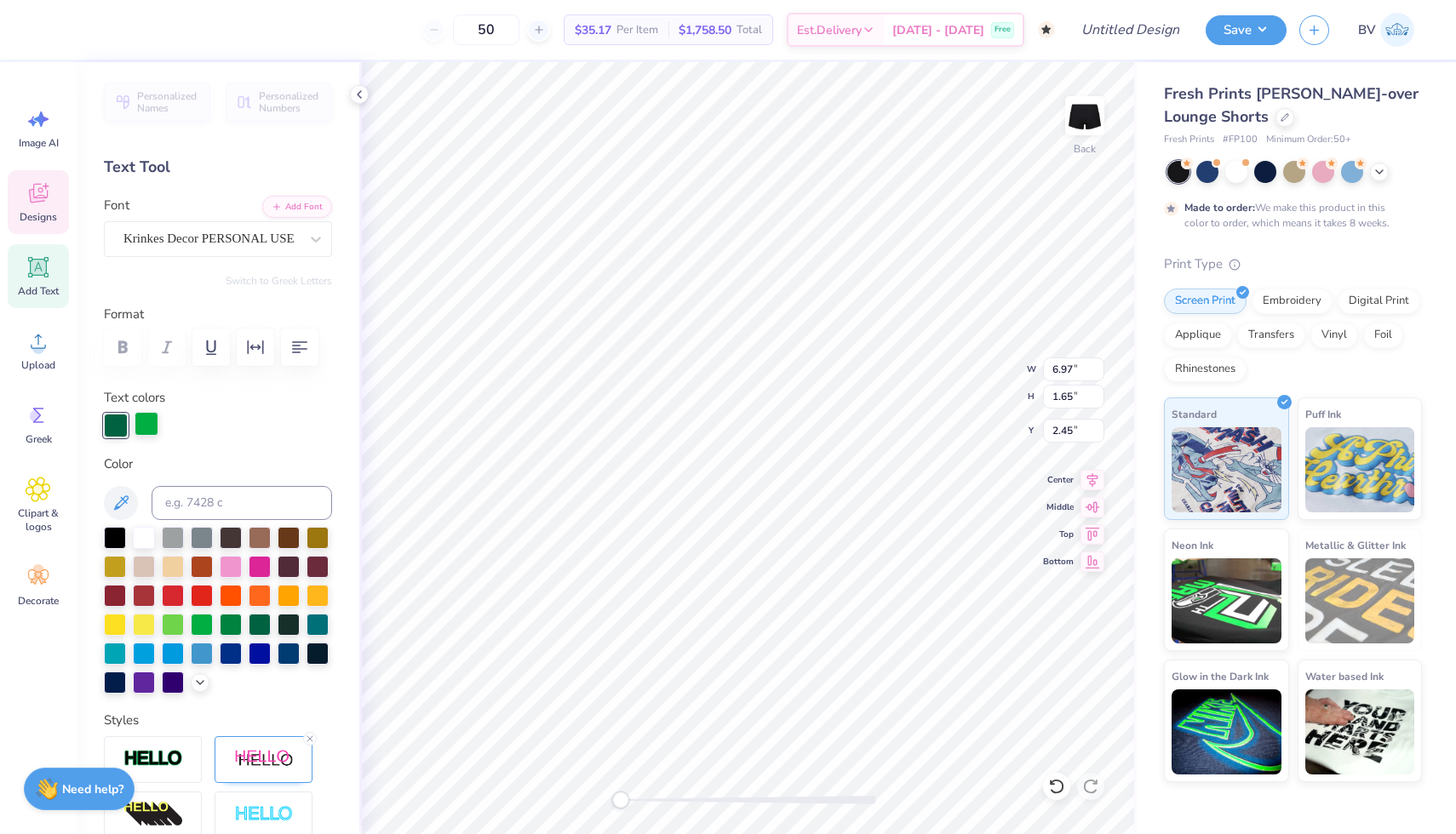
click at [145, 427] on div at bounding box center [146, 424] width 24 height 24
click at [139, 543] on div at bounding box center [143, 535] width 22 height 22
type input "1.33"
type input "0.50"
click at [256, 626] on div at bounding box center [259, 622] width 22 height 22
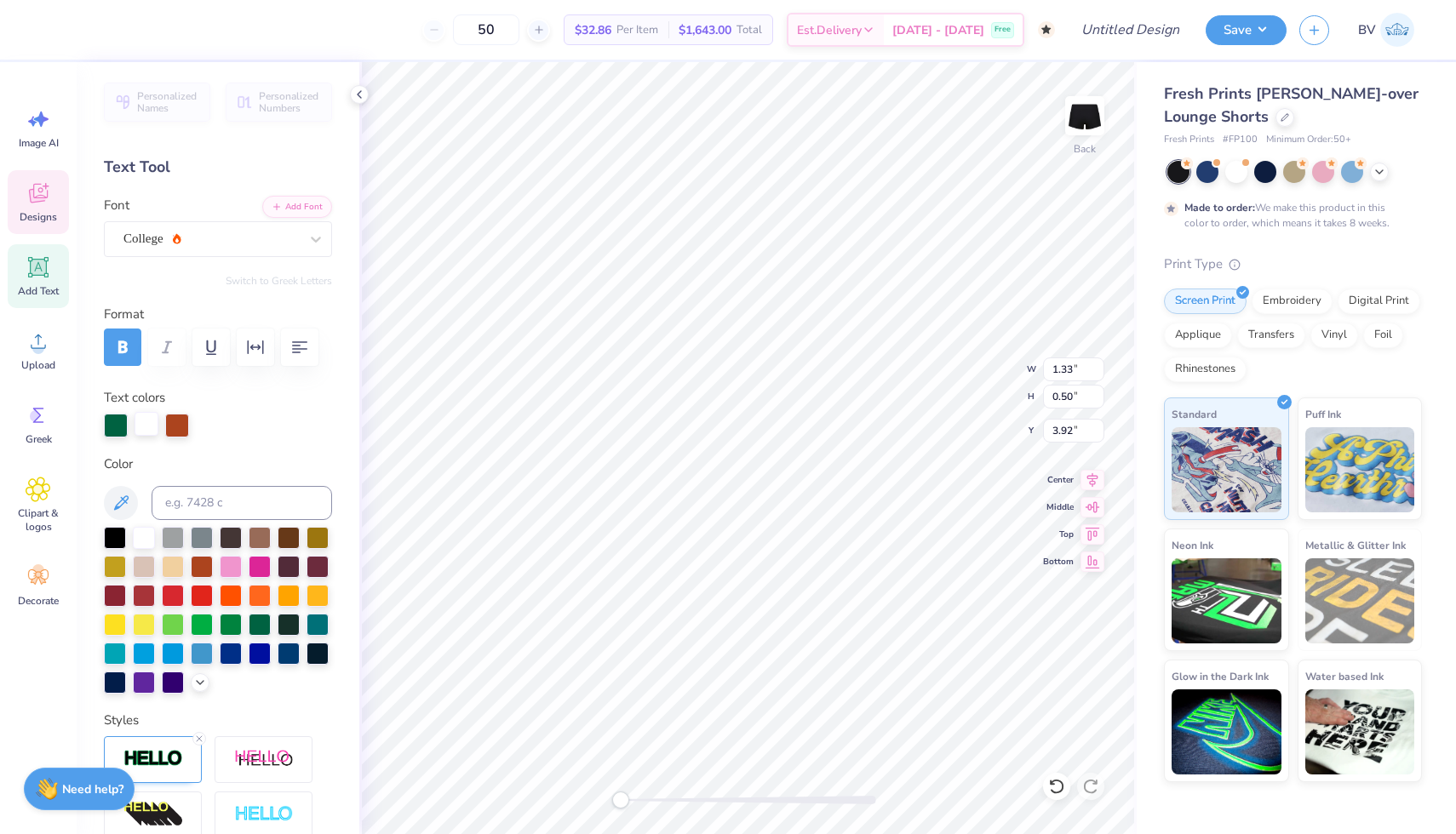
click at [141, 429] on div at bounding box center [146, 424] width 24 height 24
click at [168, 429] on div at bounding box center [177, 424] width 24 height 24
click at [141, 540] on div at bounding box center [143, 535] width 22 height 22
type input "3.85"
click at [299, 451] on div "Personalized Names Personalized Numbers Text Tool Add Font Font College Switch …" at bounding box center [218, 448] width 283 height 772
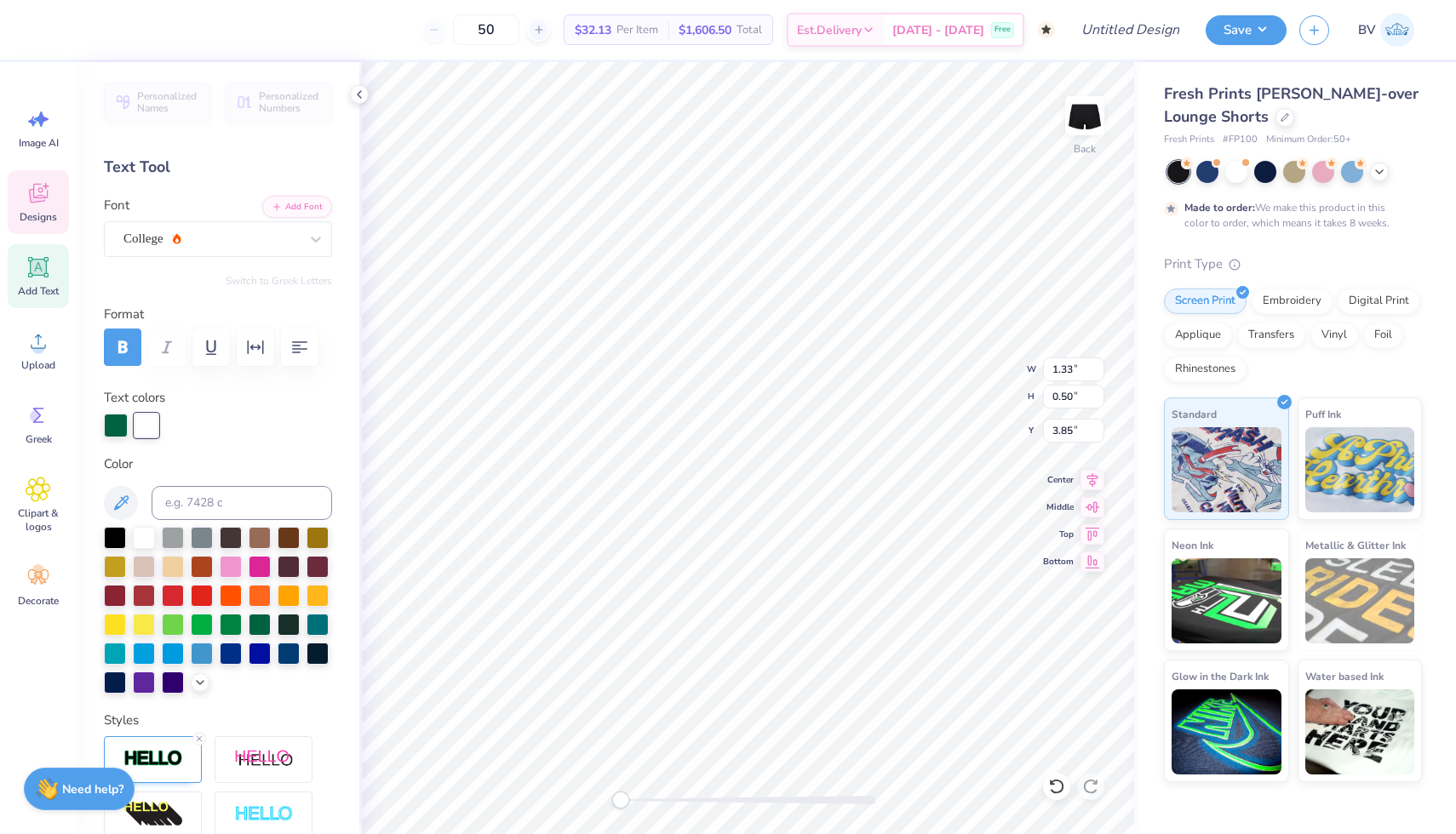
type input "6.97"
type input "1.65"
type input "2.45"
type input "6.16"
type input "1.70"
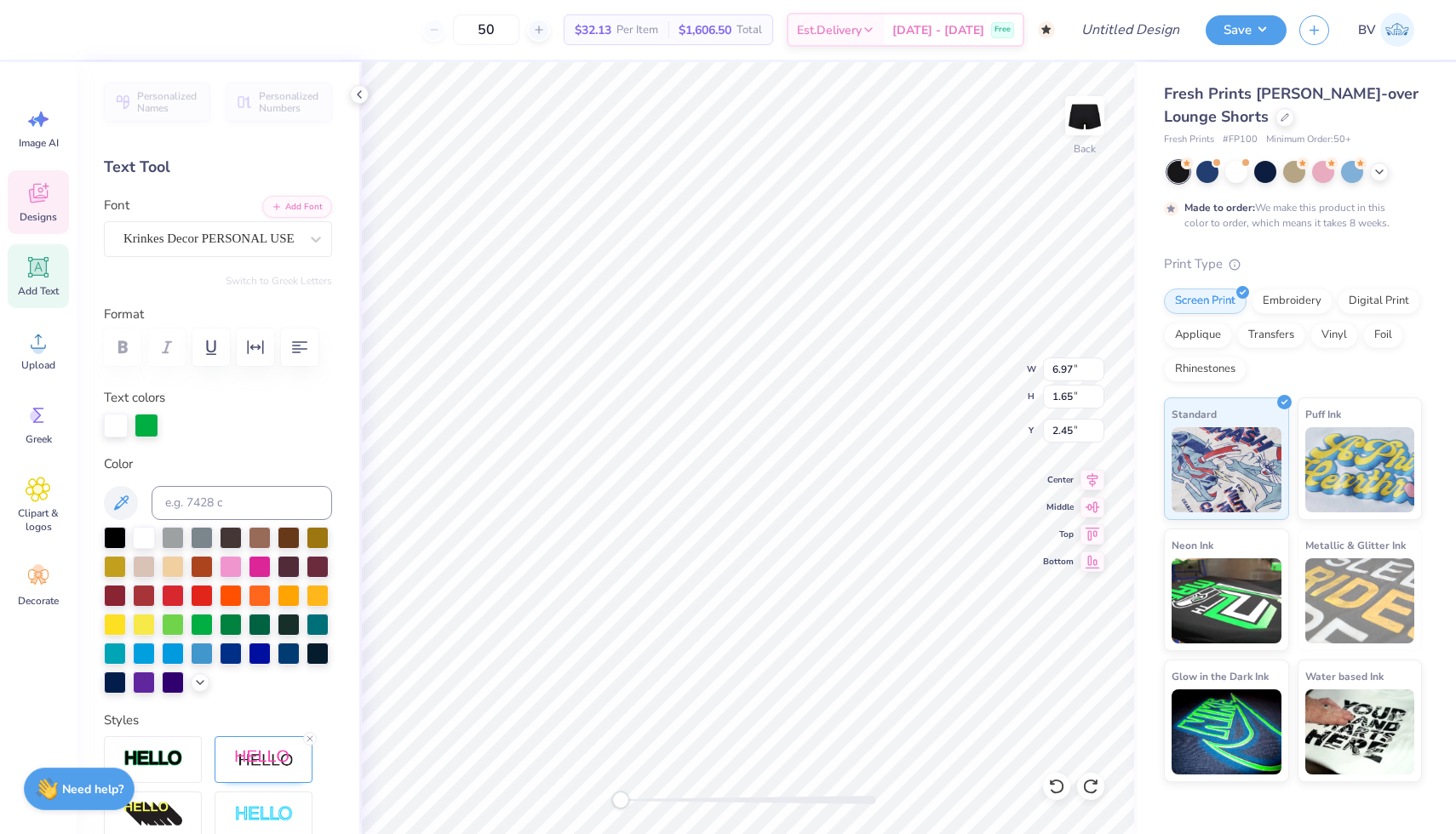
type input "2.44"
click at [117, 417] on div at bounding box center [116, 424] width 24 height 24
click at [256, 622] on div at bounding box center [259, 622] width 22 height 22
click at [146, 424] on div at bounding box center [146, 424] width 24 height 24
click at [139, 537] on div at bounding box center [143, 535] width 22 height 22
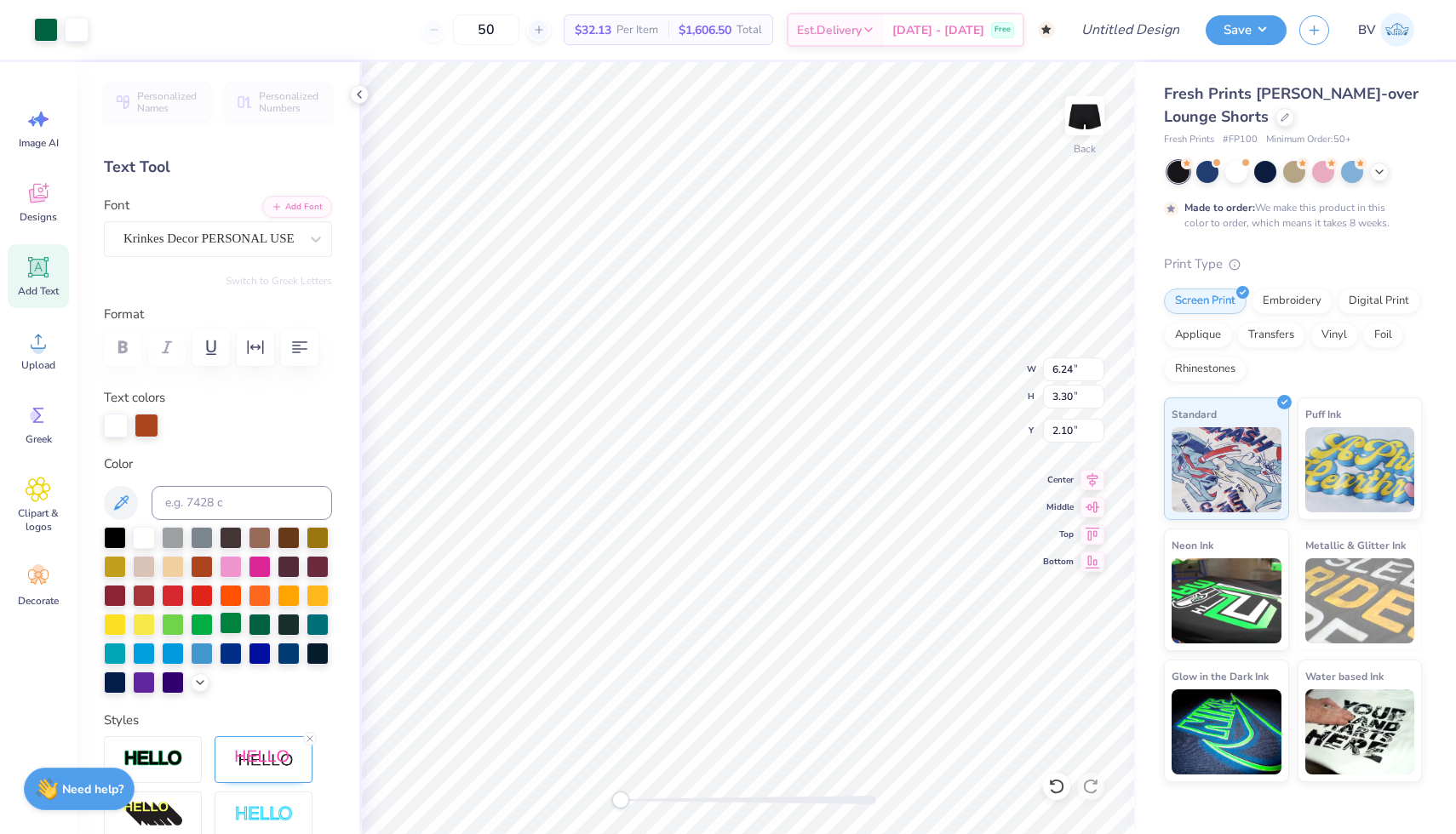
click at [237, 619] on div at bounding box center [230, 622] width 22 height 22
type input "5.89"
click at [283, 460] on label "Color" at bounding box center [218, 464] width 228 height 20
click at [146, 429] on div at bounding box center [146, 424] width 24 height 24
click at [234, 623] on div at bounding box center [230, 622] width 22 height 22
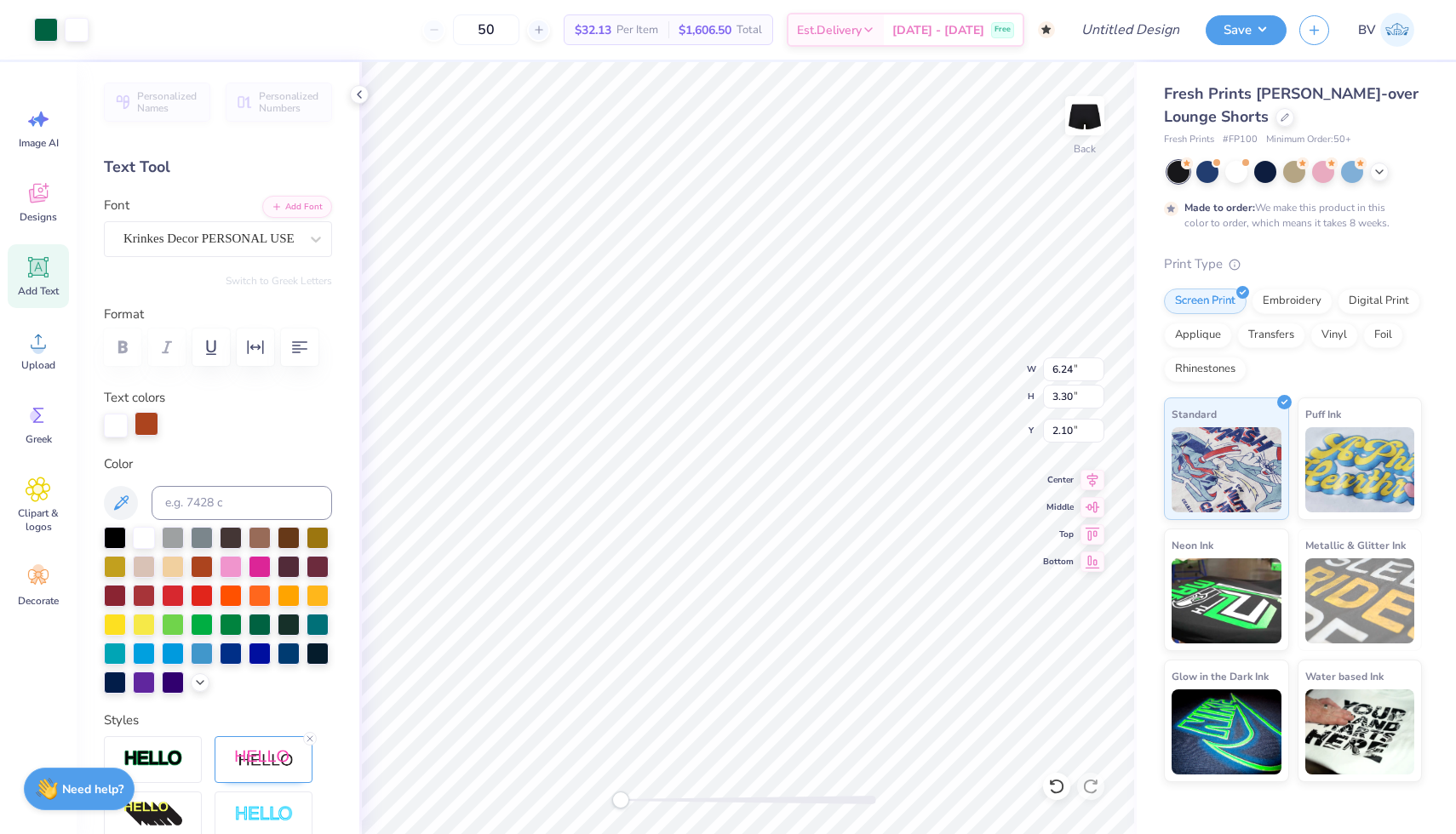
click at [150, 415] on div at bounding box center [146, 424] width 24 height 24
click at [228, 627] on div at bounding box center [230, 622] width 22 height 22
click at [111, 426] on div at bounding box center [116, 424] width 24 height 24
click at [202, 622] on div at bounding box center [201, 622] width 22 height 22
click at [265, 628] on div at bounding box center [259, 622] width 22 height 22
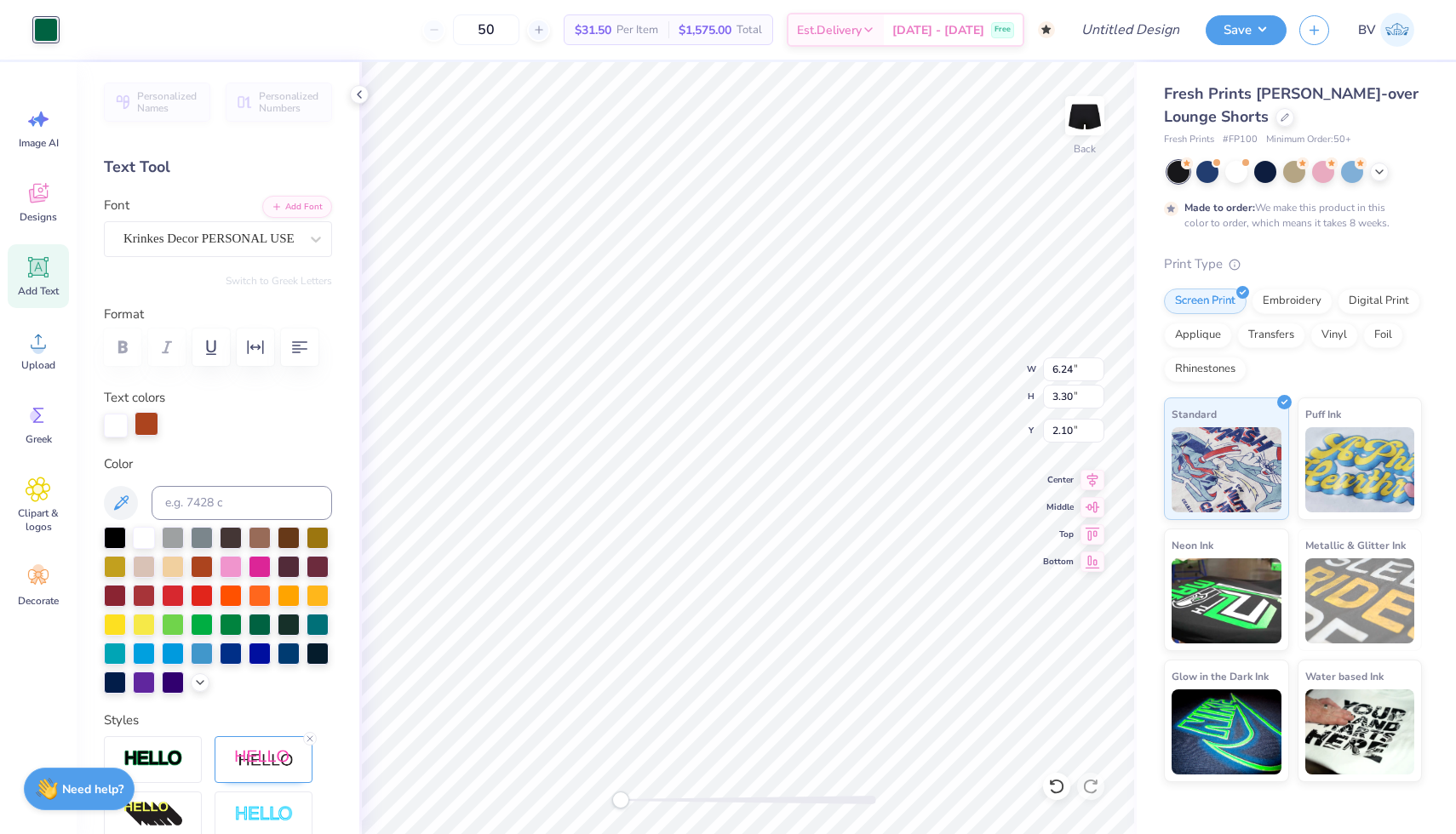
click at [144, 427] on div at bounding box center [146, 424] width 24 height 24
click at [141, 545] on div at bounding box center [143, 535] width 22 height 22
click at [143, 533] on div at bounding box center [143, 535] width 22 height 22
type input "5.89"
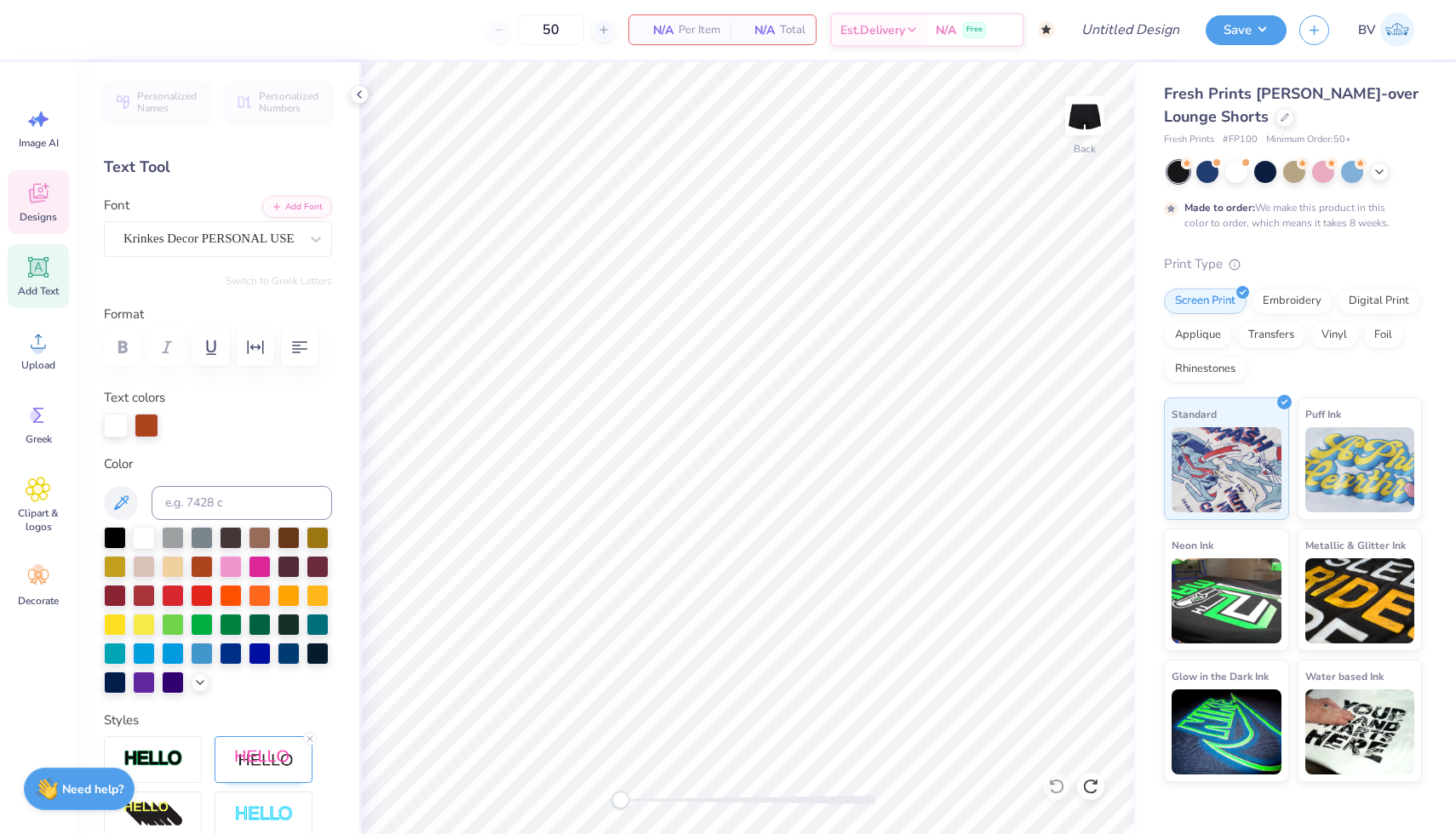
click at [34, 212] on span "Designs" at bounding box center [38, 217] width 37 height 13
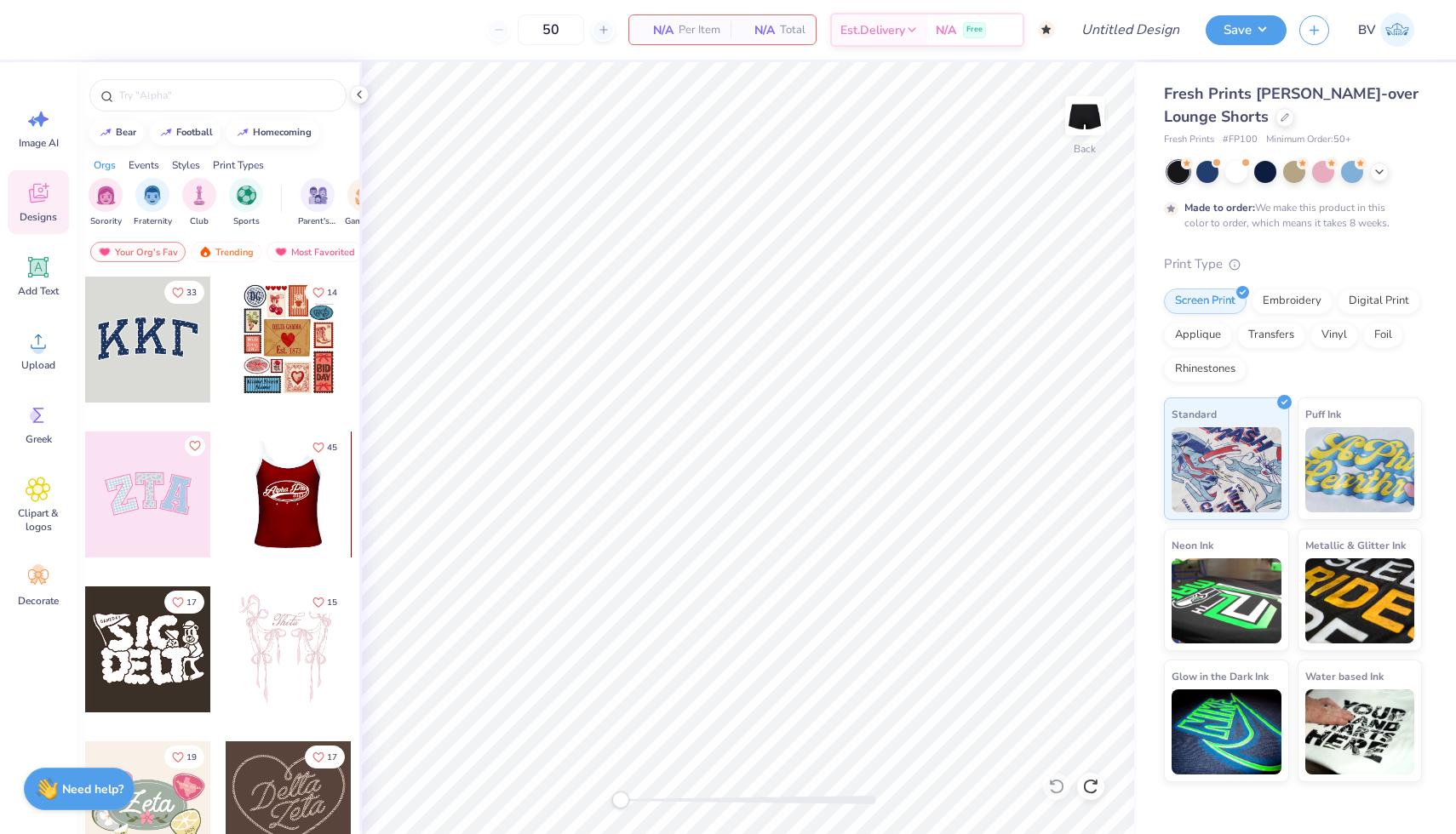
click at [288, 510] on div at bounding box center [287, 494] width 126 height 126
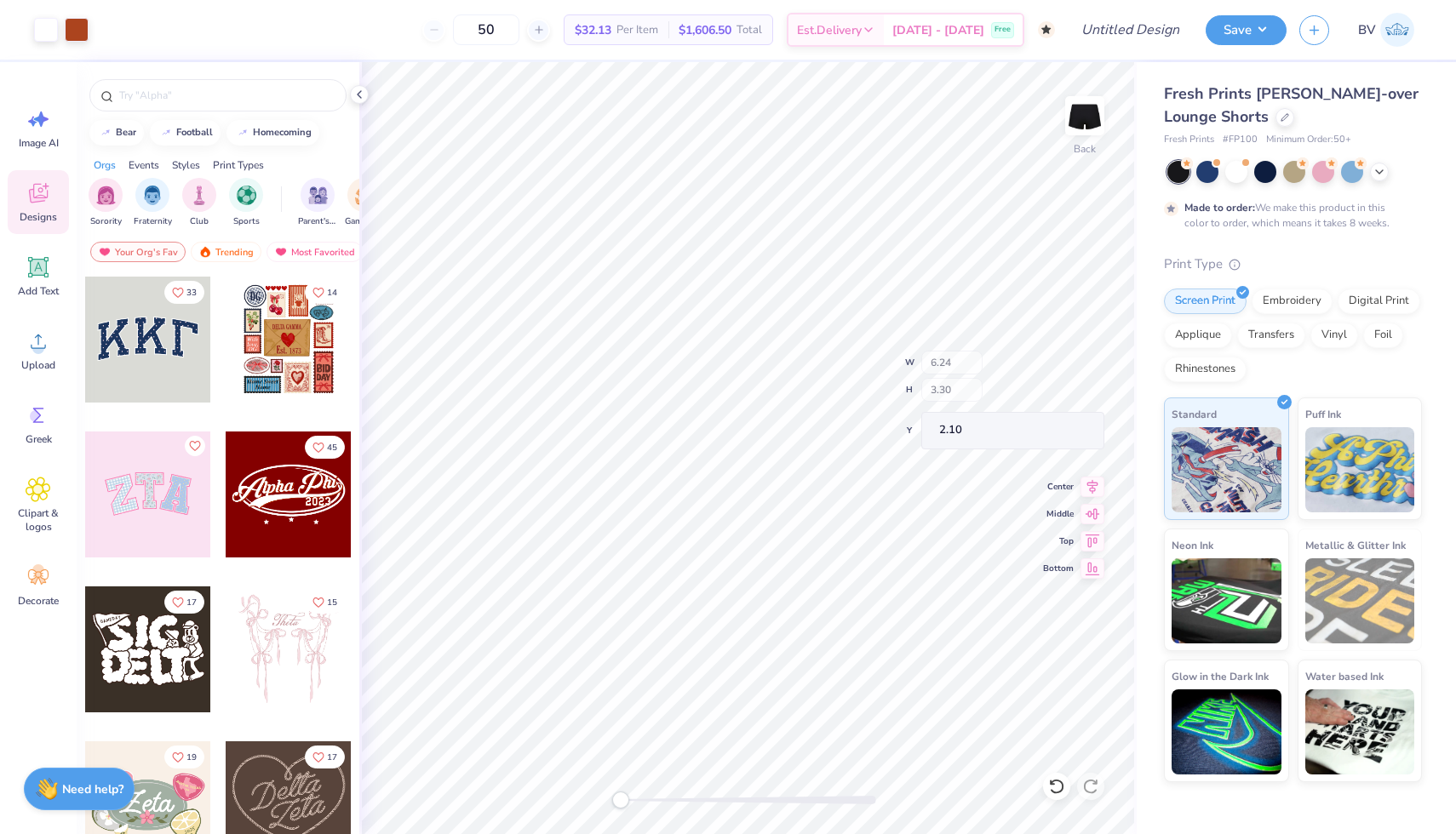
type input "6.16"
type input "1.70"
type input "2.44"
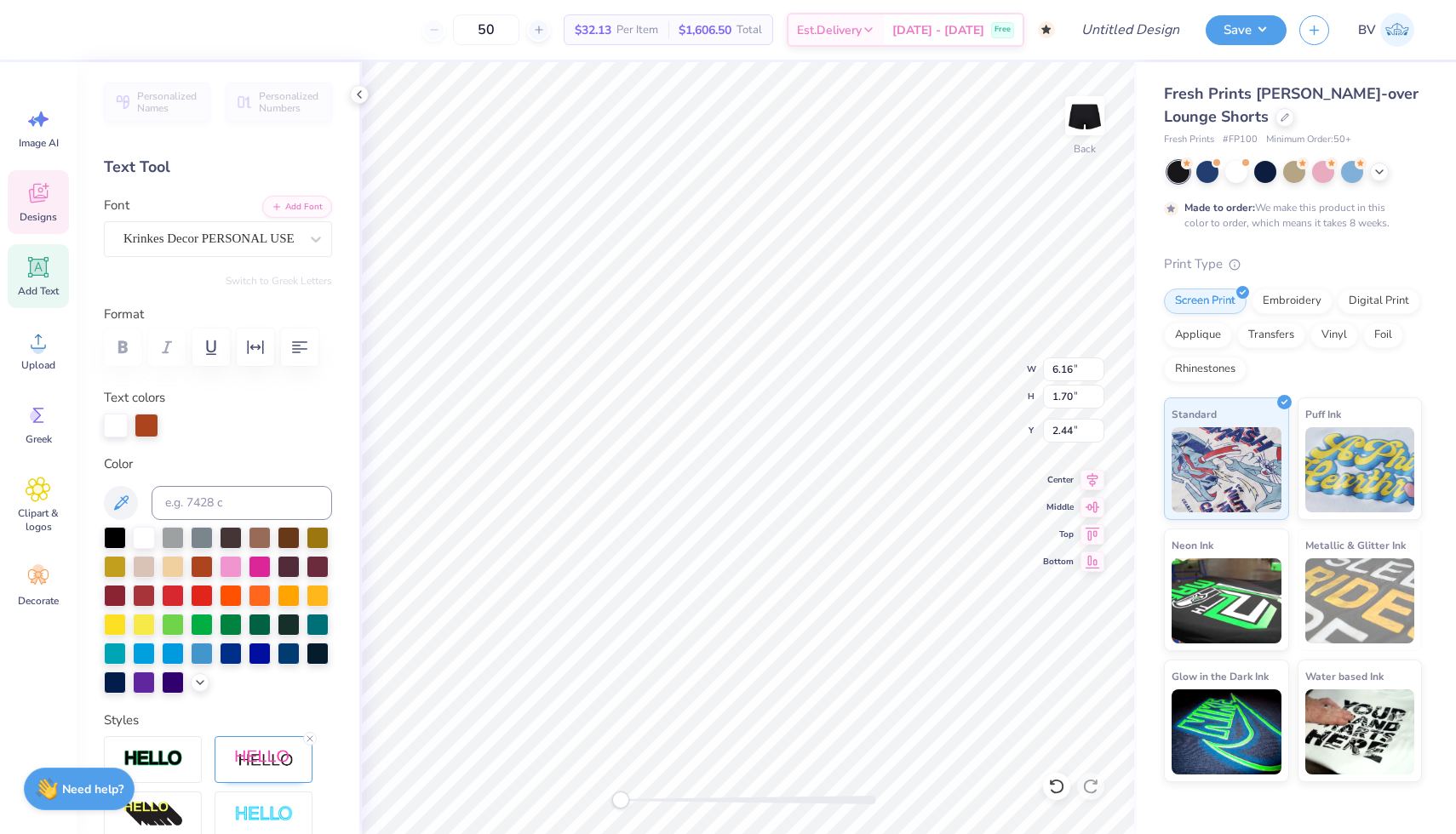
scroll to position [0, 0]
type textarea "[PERSON_NAME] Cheer"
type input "1.40"
type input "0.52"
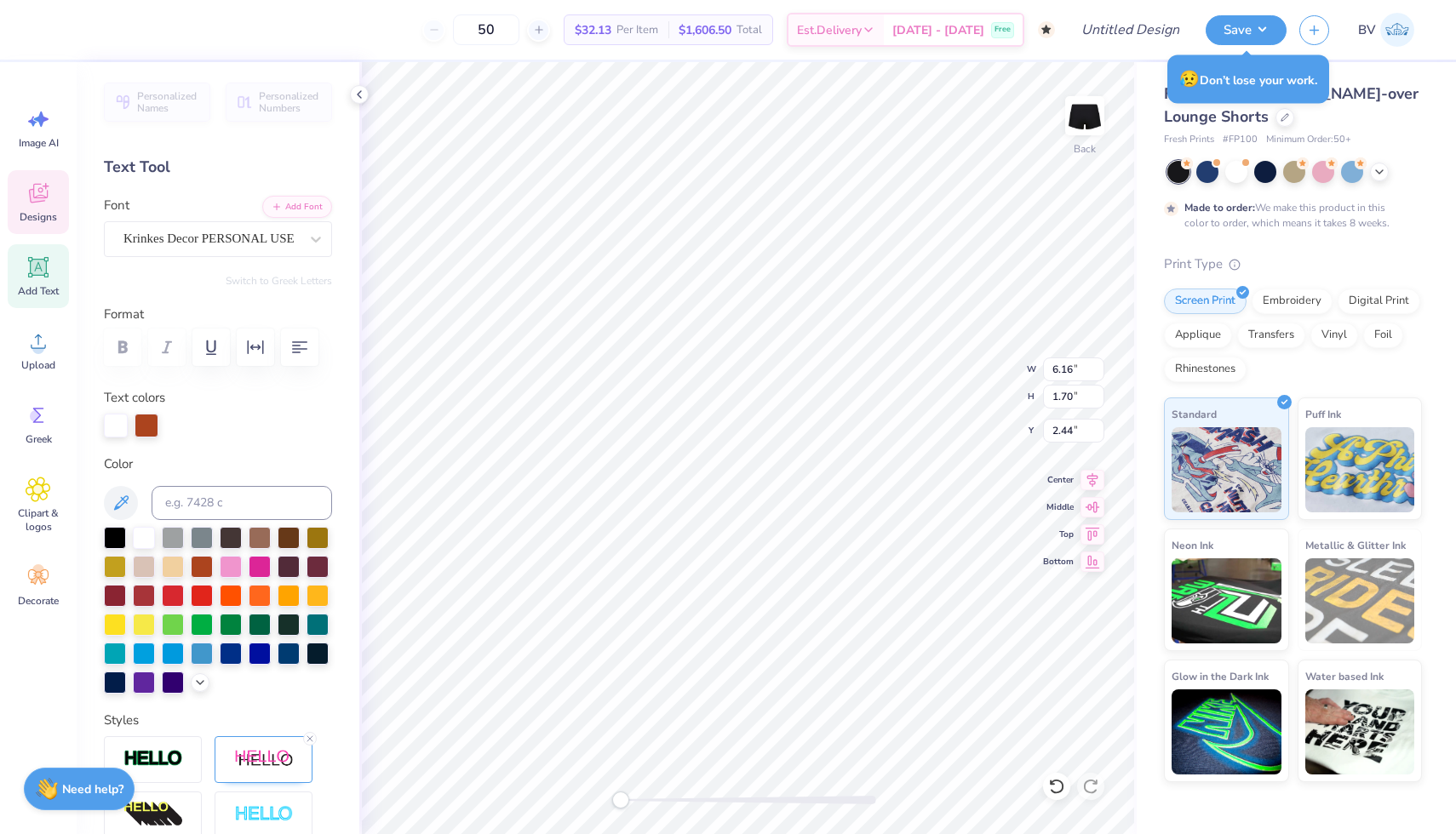
type input "3.87"
type textarea "1963"
click at [150, 417] on div at bounding box center [146, 424] width 24 height 24
click at [175, 622] on div at bounding box center [172, 622] width 22 height 22
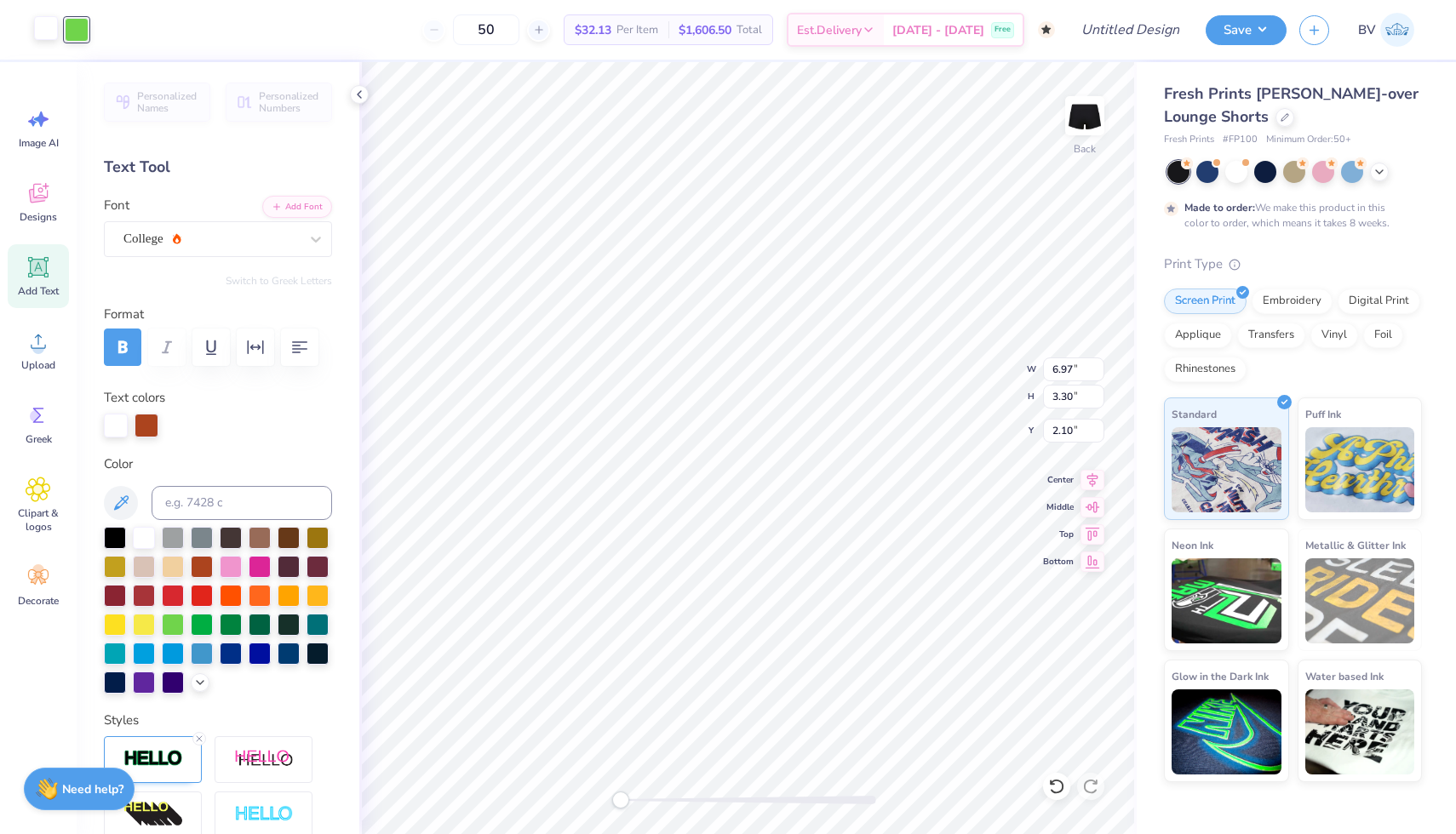
click at [45, 31] on div at bounding box center [46, 28] width 24 height 24
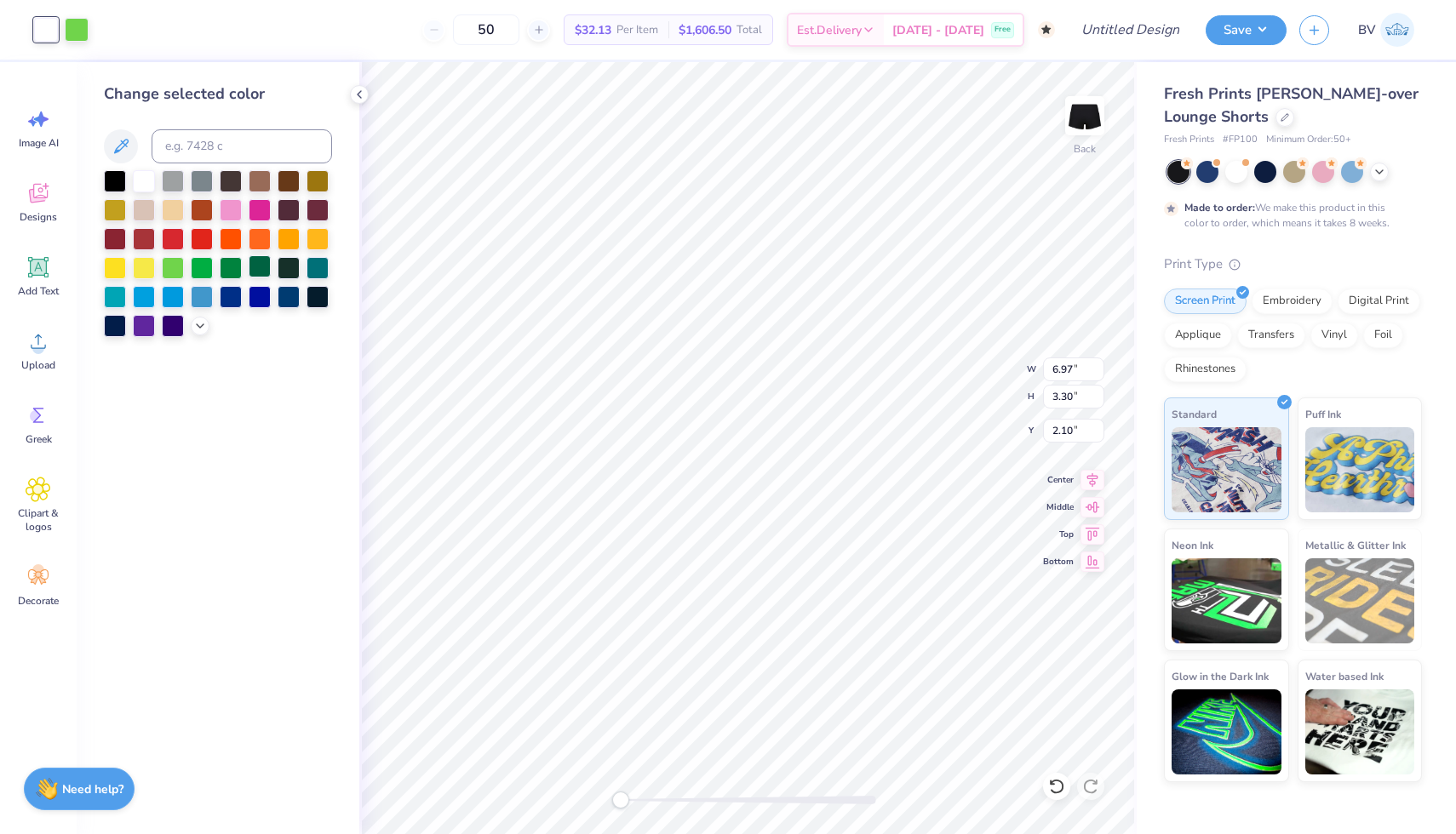
click at [252, 271] on div at bounding box center [259, 266] width 22 height 22
click at [78, 30] on div at bounding box center [76, 28] width 24 height 24
click at [138, 180] on div at bounding box center [143, 179] width 22 height 22
click at [115, 177] on div at bounding box center [115, 179] width 22 height 22
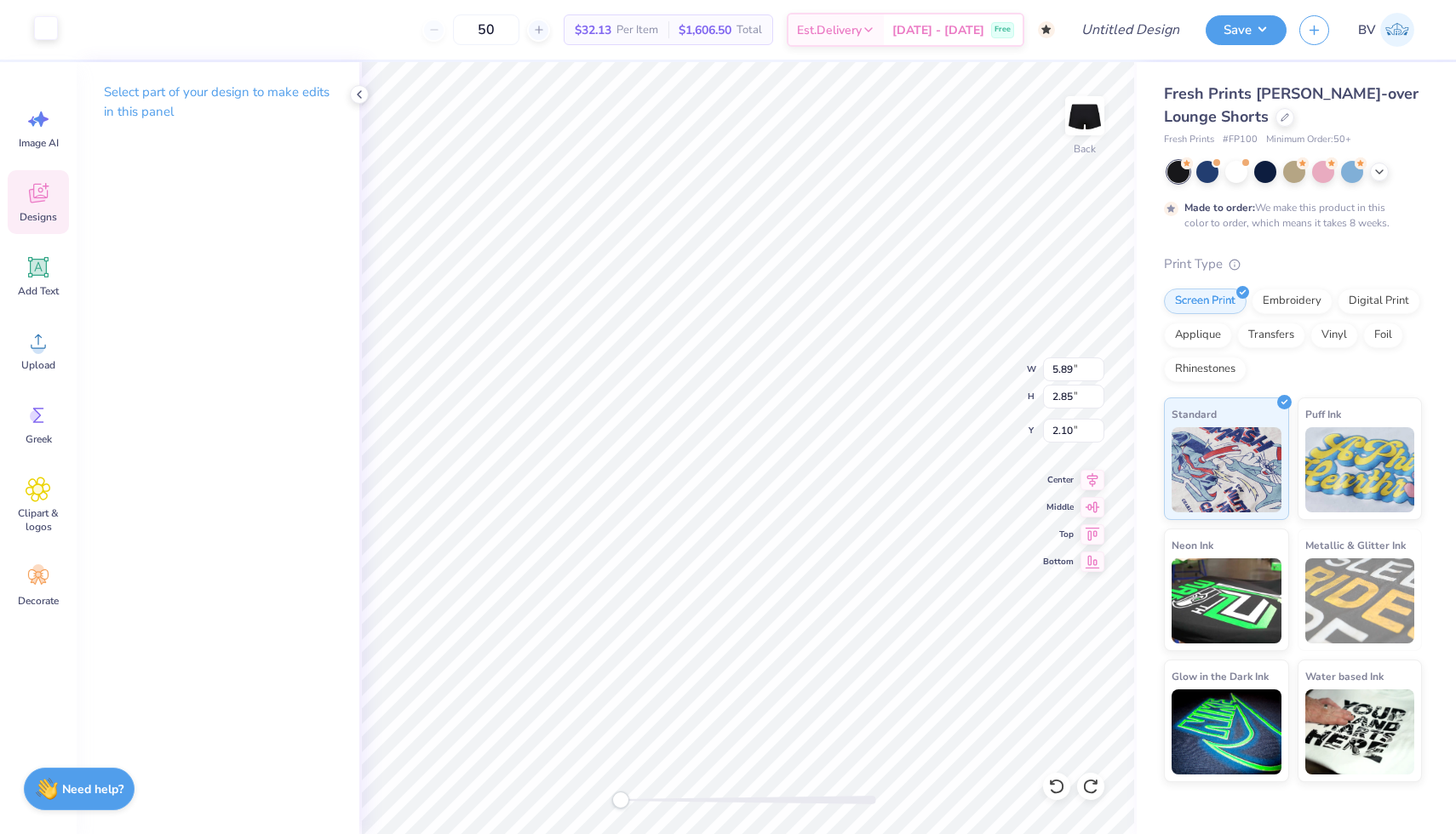
click at [41, 25] on div at bounding box center [46, 28] width 24 height 24
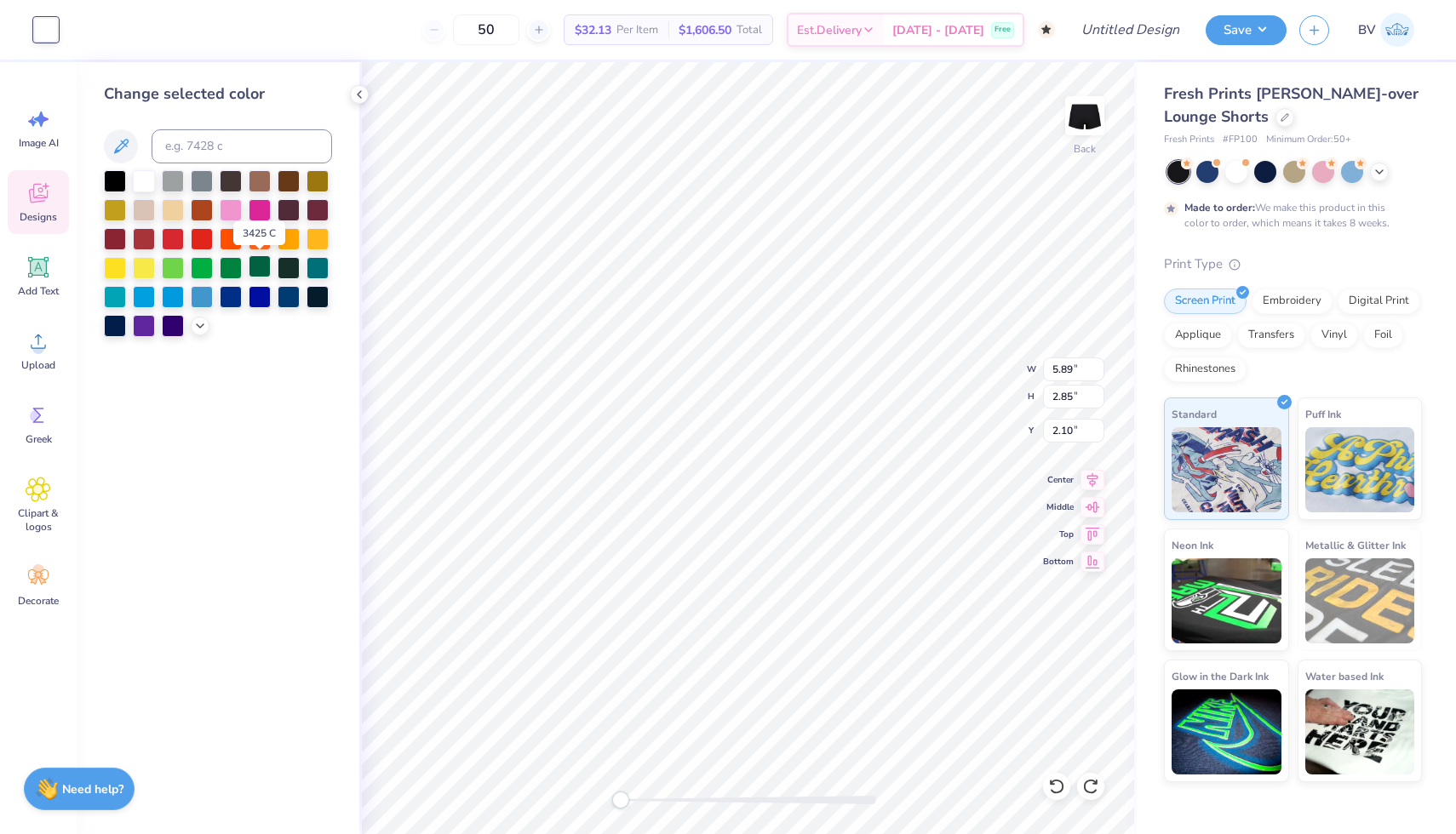
click at [252, 272] on div at bounding box center [259, 266] width 22 height 22
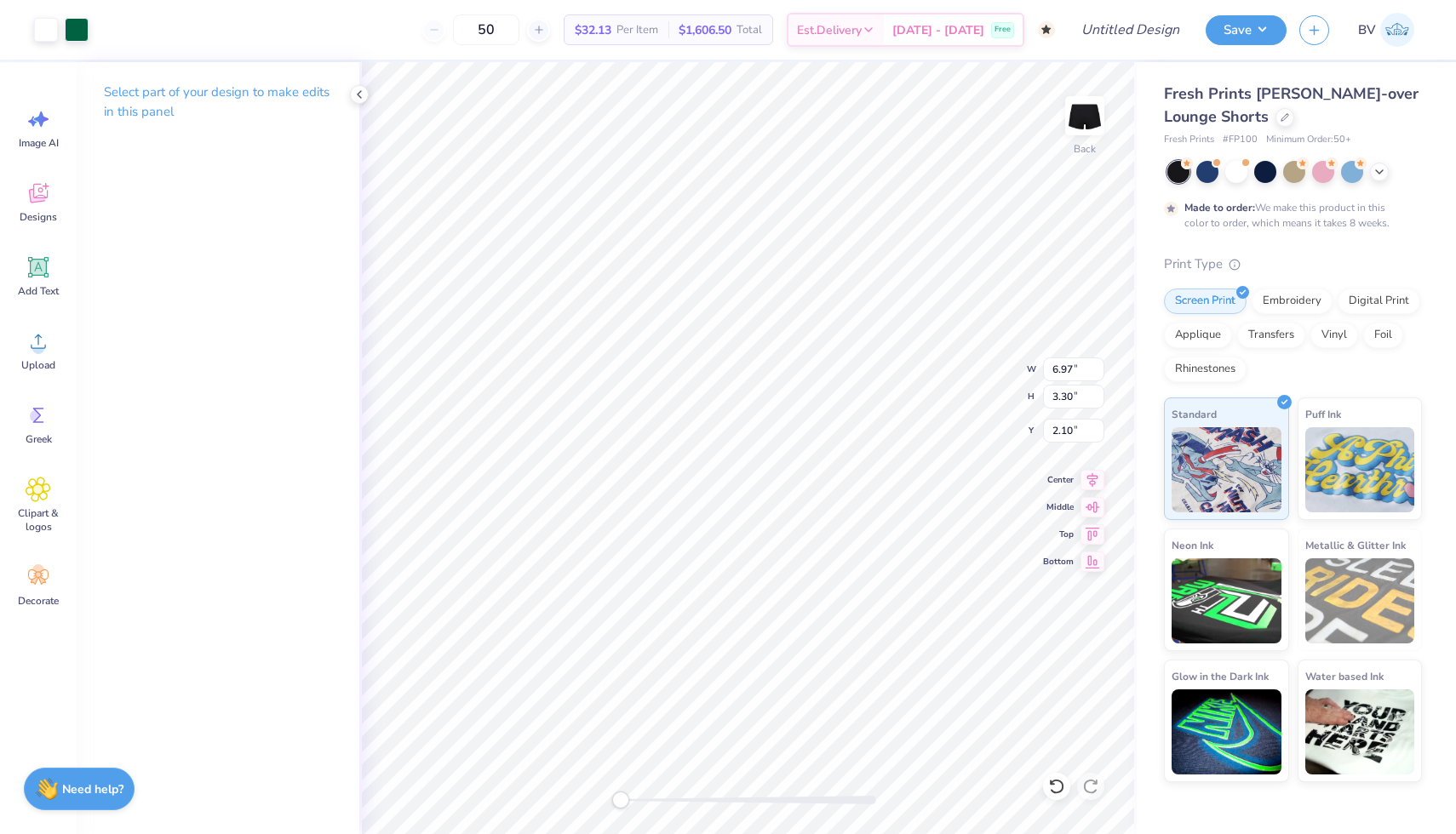
type input "5.93"
type input "2.81"
type input "0.50"
click at [359, 94] on icon at bounding box center [359, 94] width 13 height 13
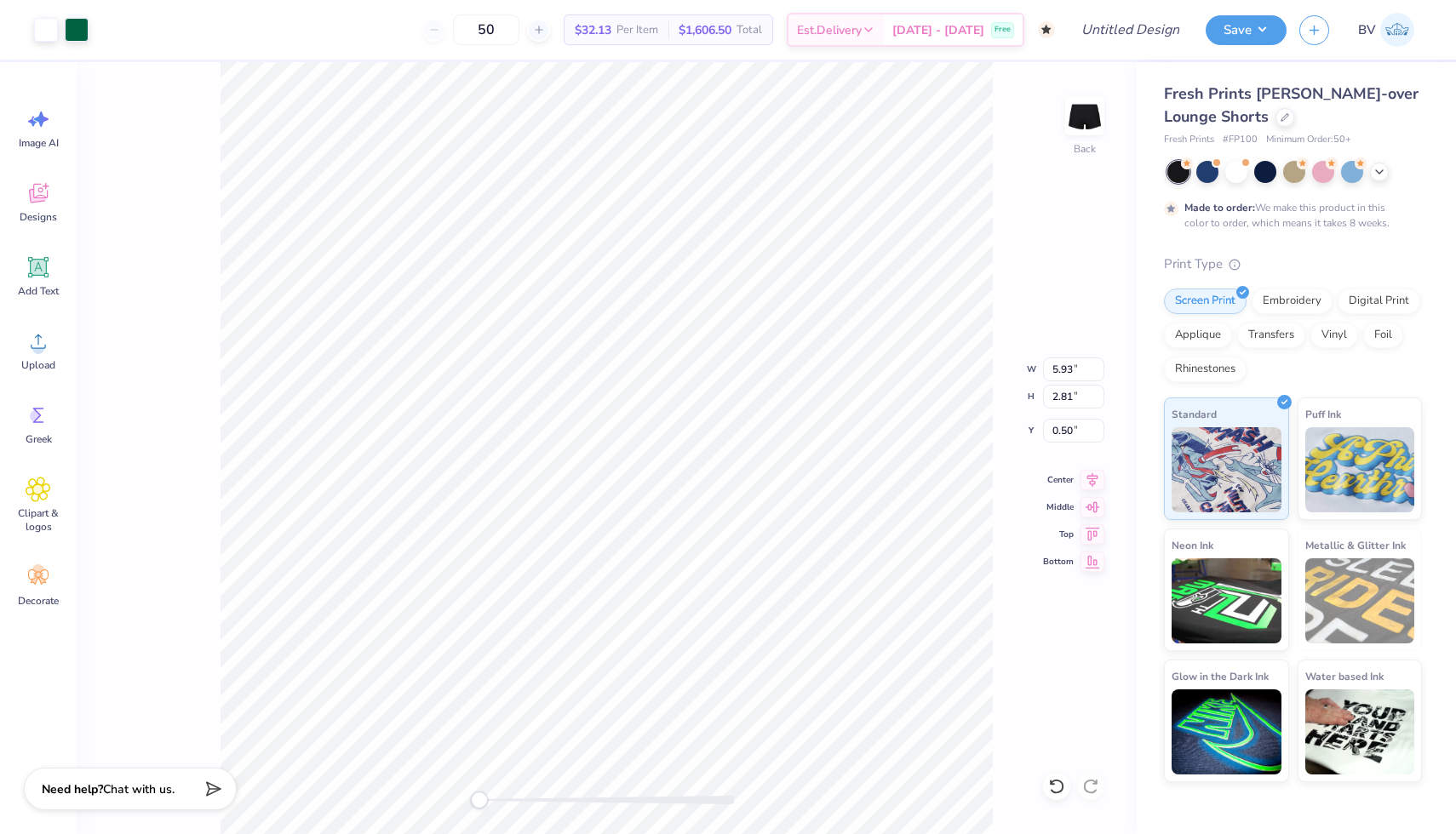
type input "4.19"
click at [1065, 493] on div "Back W 5.93 5.93 " H 2.81 2.81 " Y 4.19 4.19 " Center Middle Top Bottom" at bounding box center [606, 448] width 1061 height 772
type input "5.23"
type input "2.47"
click at [1031, 611] on div "Back W 5.23 5.23 " H 2.47 2.47 " Y 4.19 4.19 " Center Middle Top Bottom" at bounding box center [606, 448] width 1061 height 772
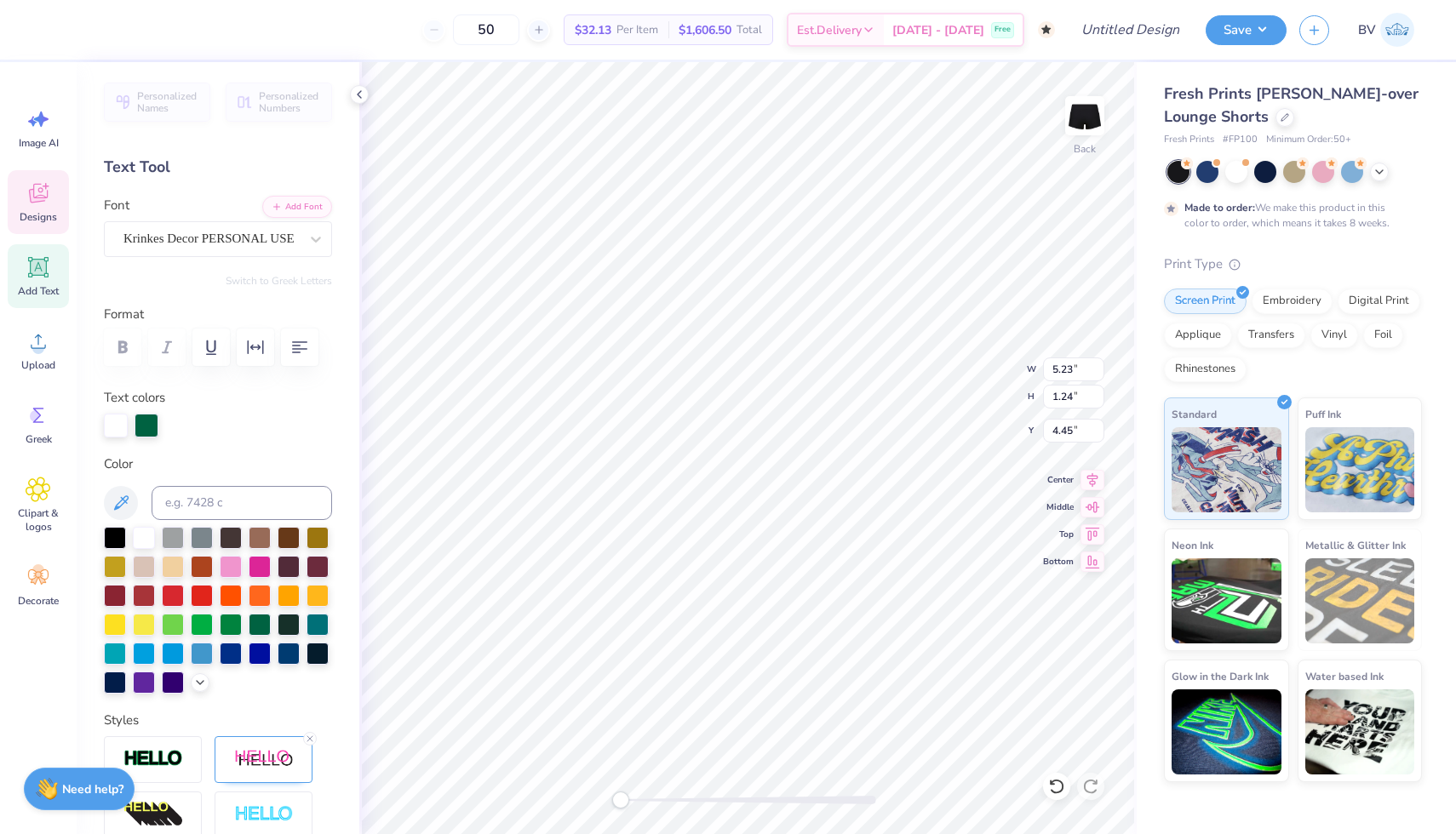
type input "4.46"
click at [1267, 833] on html "Art colors 50 $32.13 Per Item $1,606.50 Total Est. Delivery [DATE] - [DATE] Fre…" at bounding box center [728, 417] width 1456 height 834
type input "4.28"
type input "4.99"
type input "2.80"
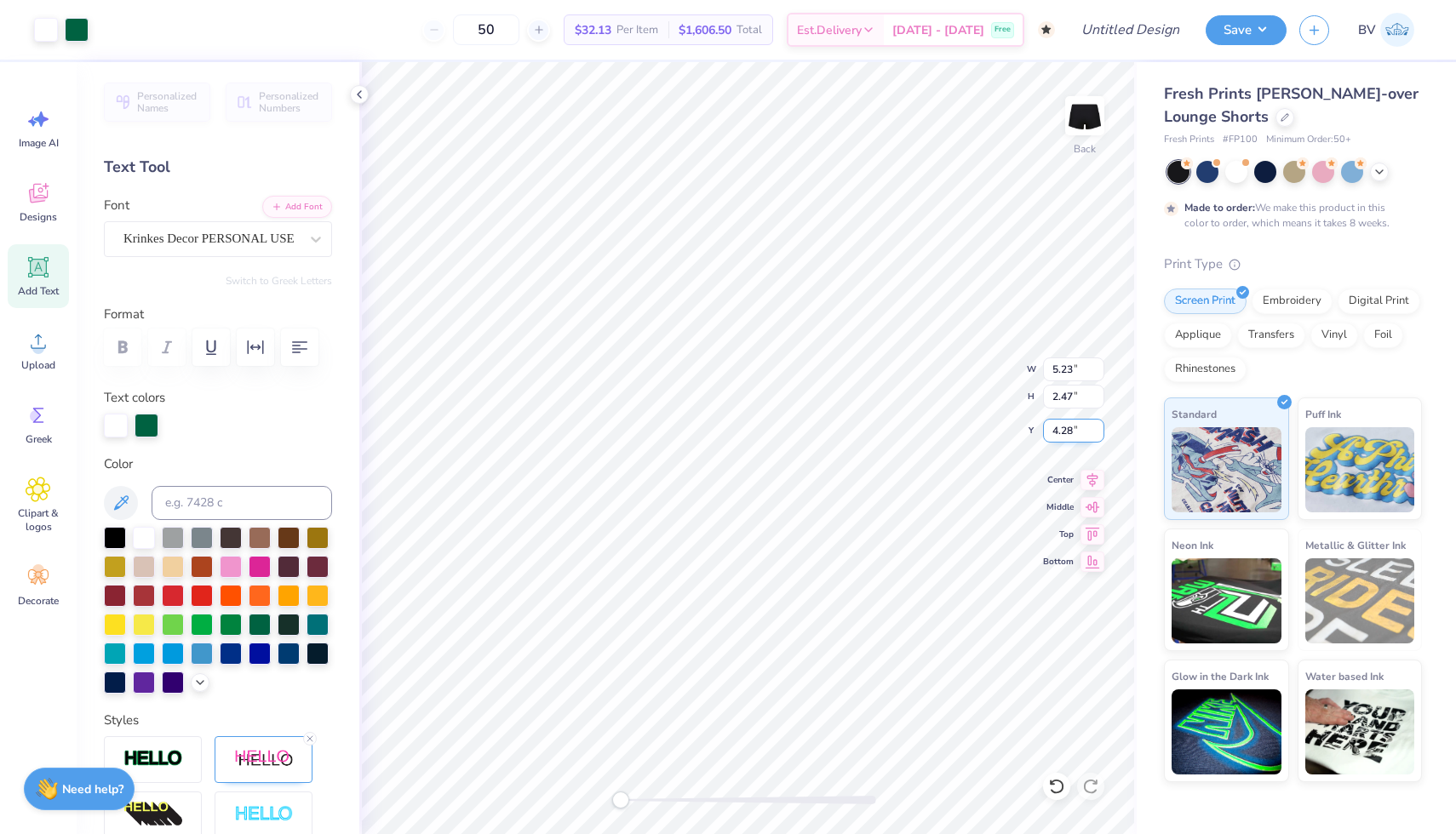
type input "4.18"
type input "4.37"
type input "2.22"
type input "4.65"
type input "4.05"
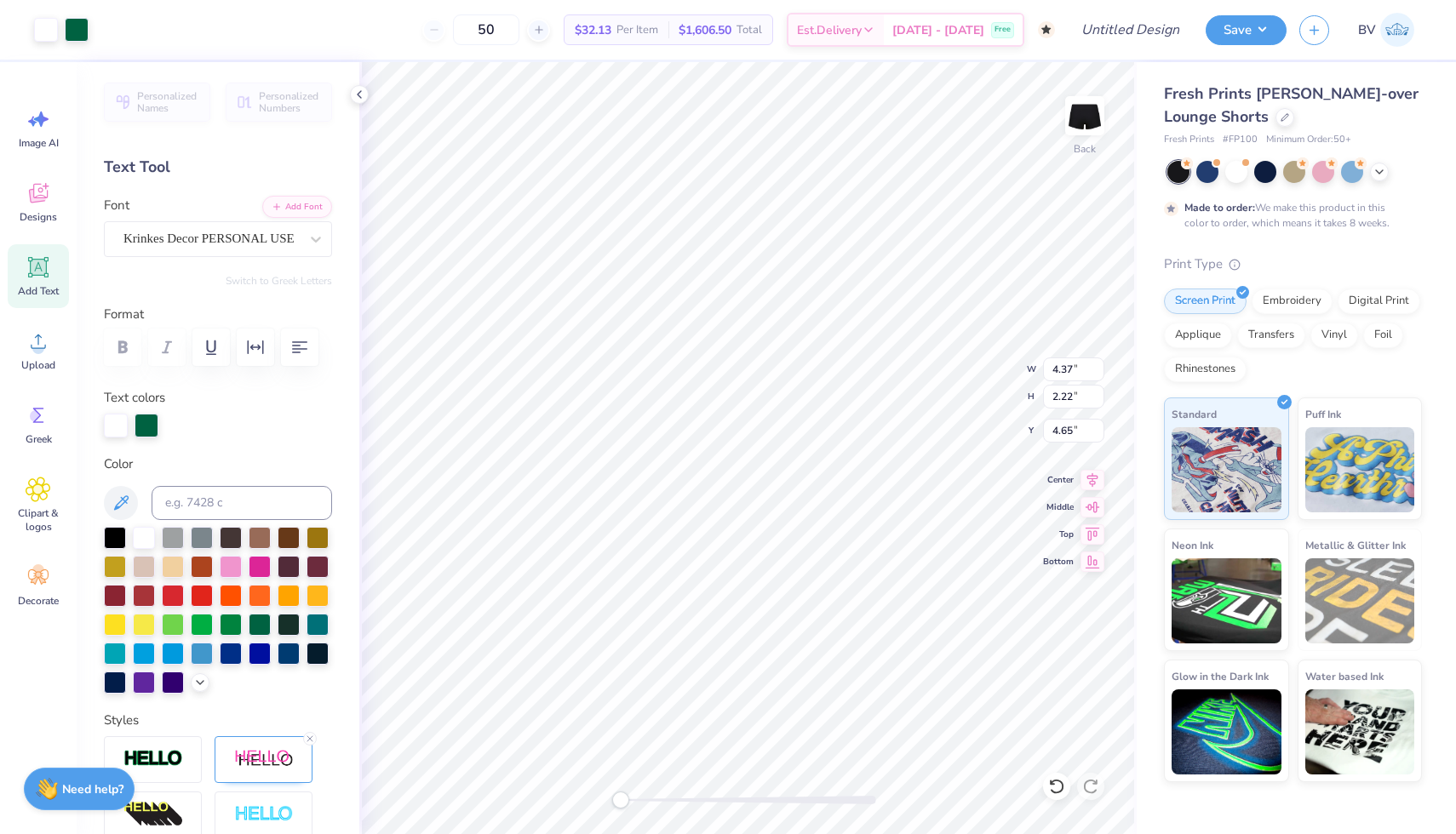
type input "2.24"
type input "4.39"
type input "4.62"
type input "2.35"
type input "4.53"
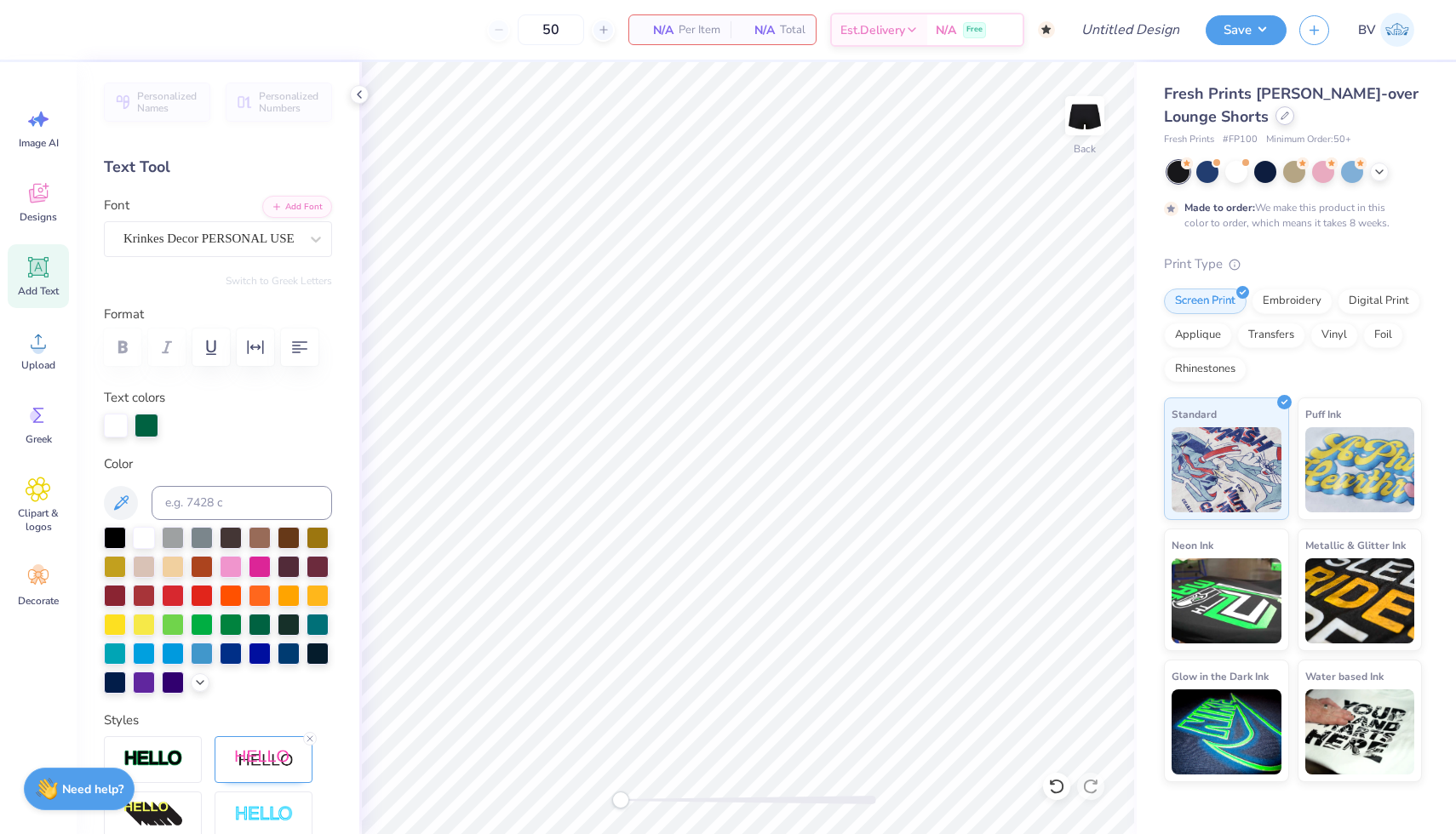
click at [1289, 115] on div at bounding box center [1285, 116] width 19 height 19
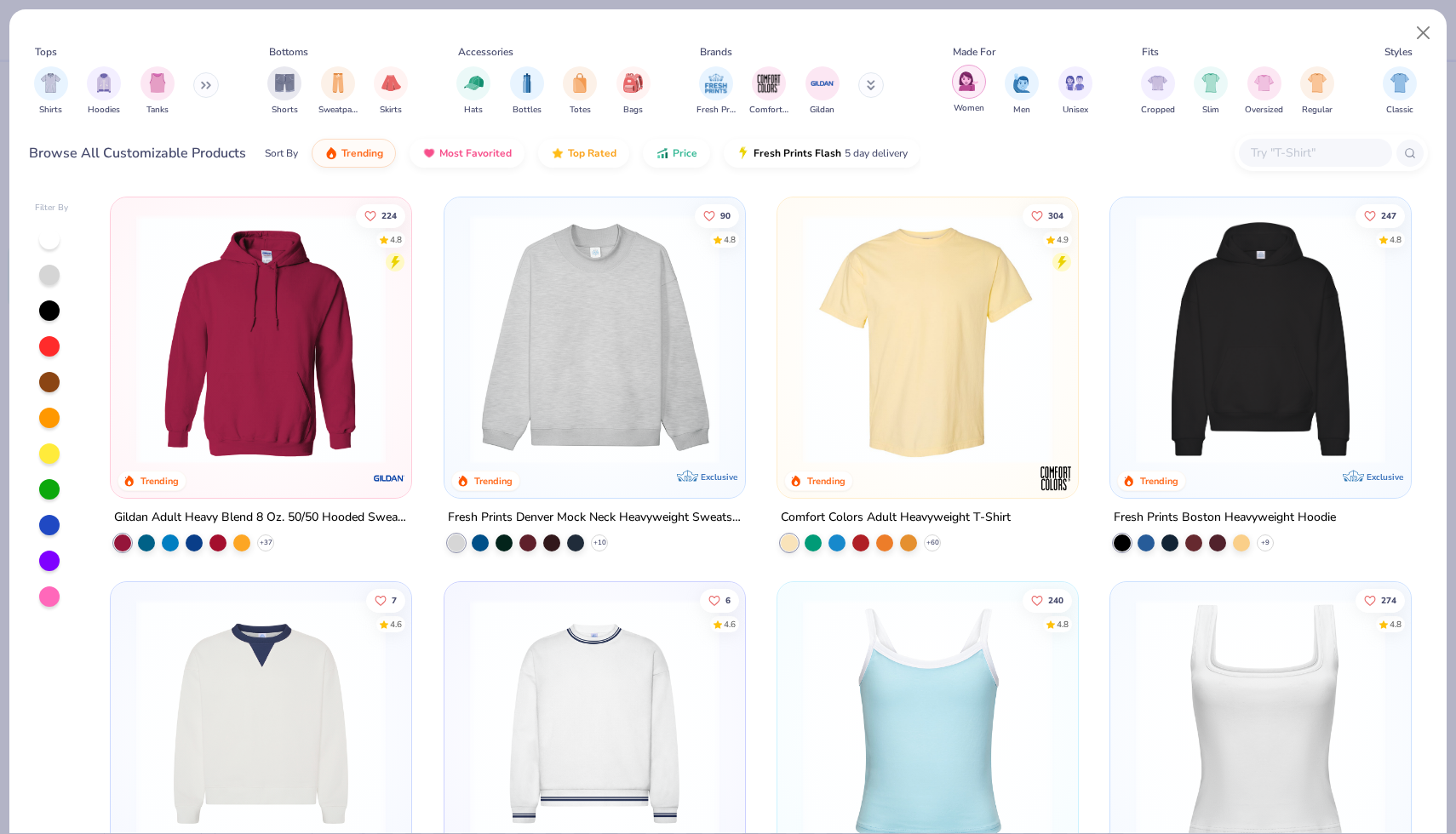
click at [965, 87] on img "filter for Women" at bounding box center [968, 81] width 20 height 20
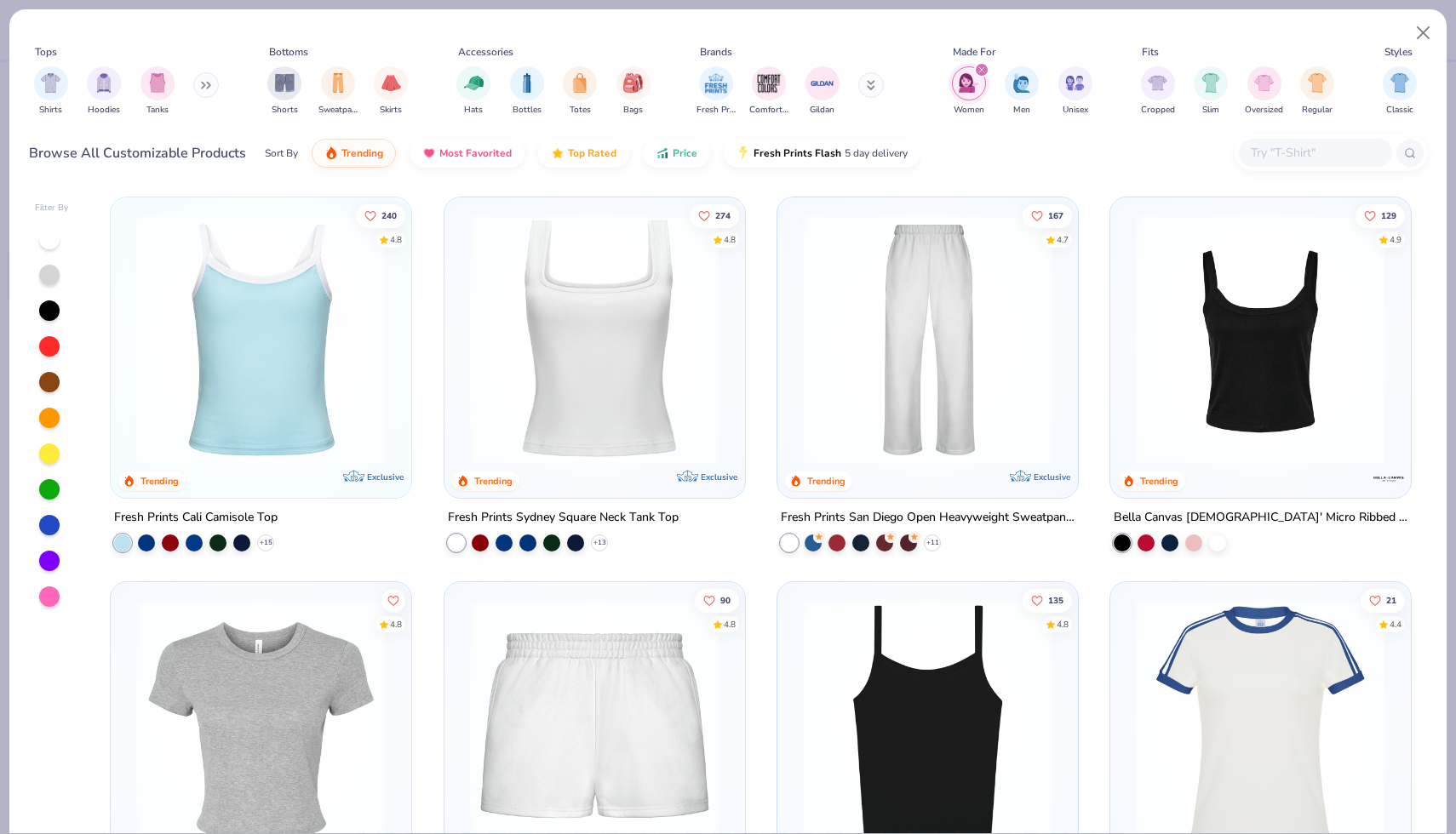
click at [1204, 702] on img at bounding box center [1260, 723] width 266 height 249
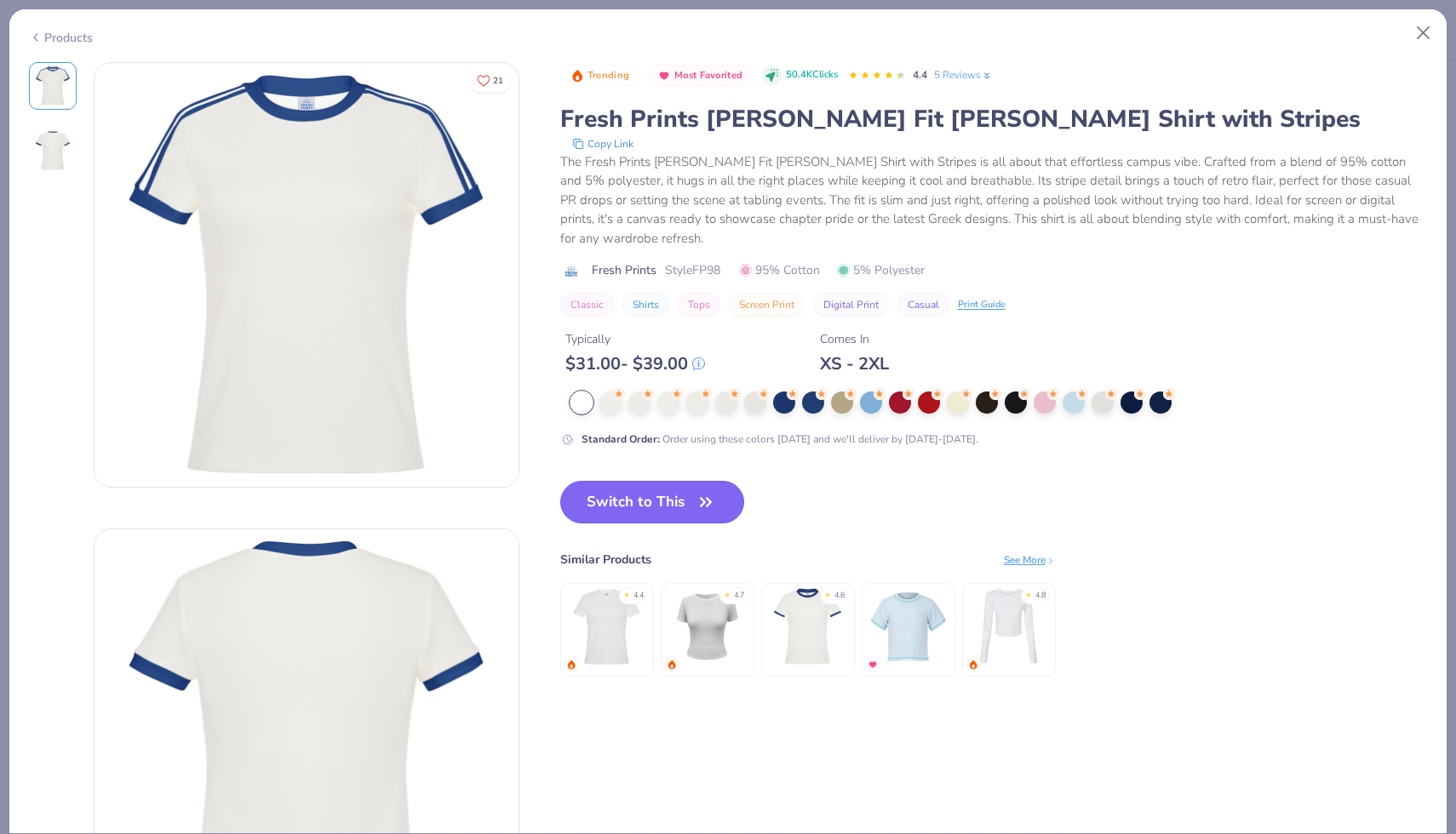
click at [706, 498] on icon "button" at bounding box center [706, 502] width 11 height 8
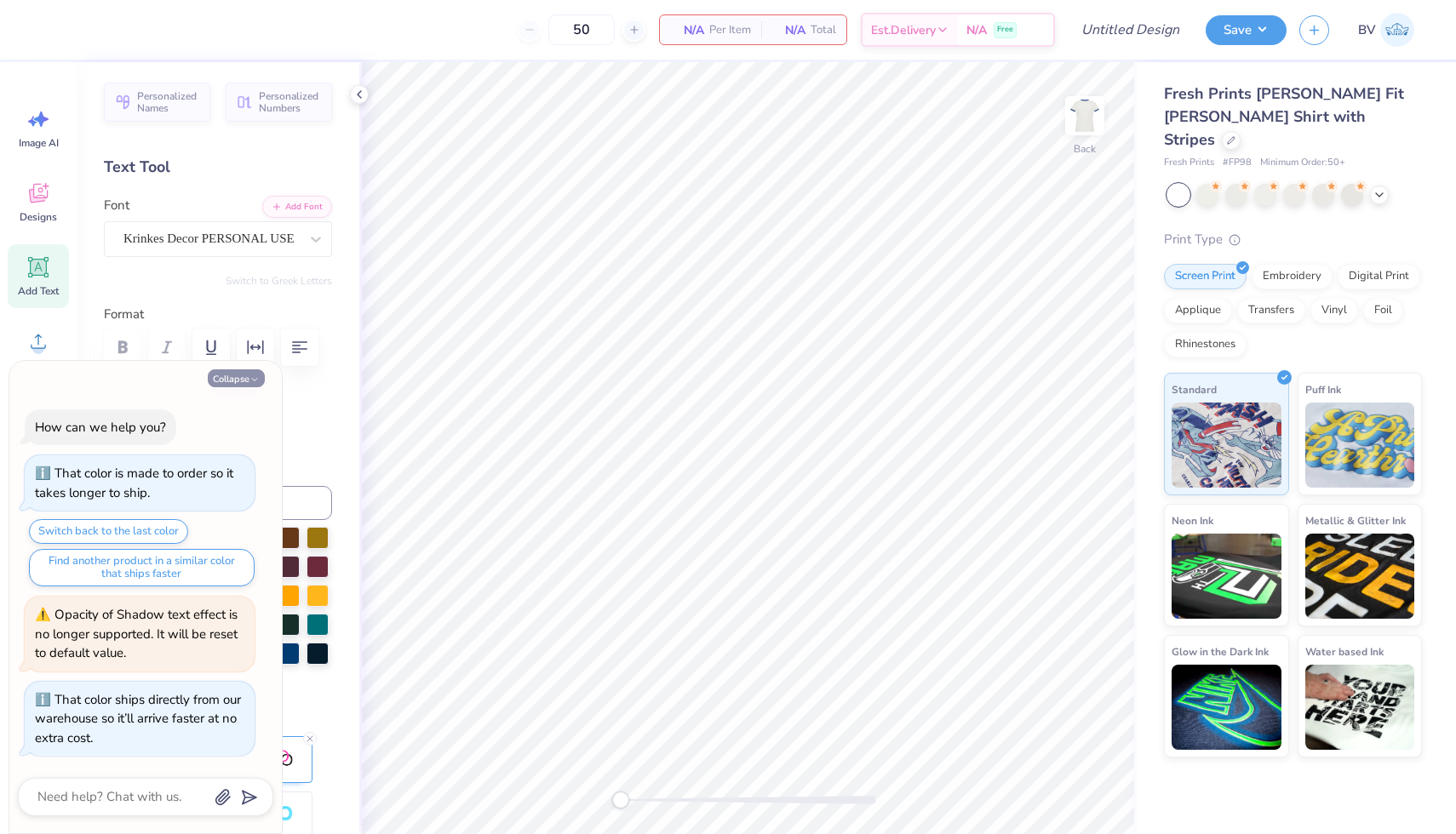
click at [255, 379] on icon "button" at bounding box center [254, 379] width 11 height 10
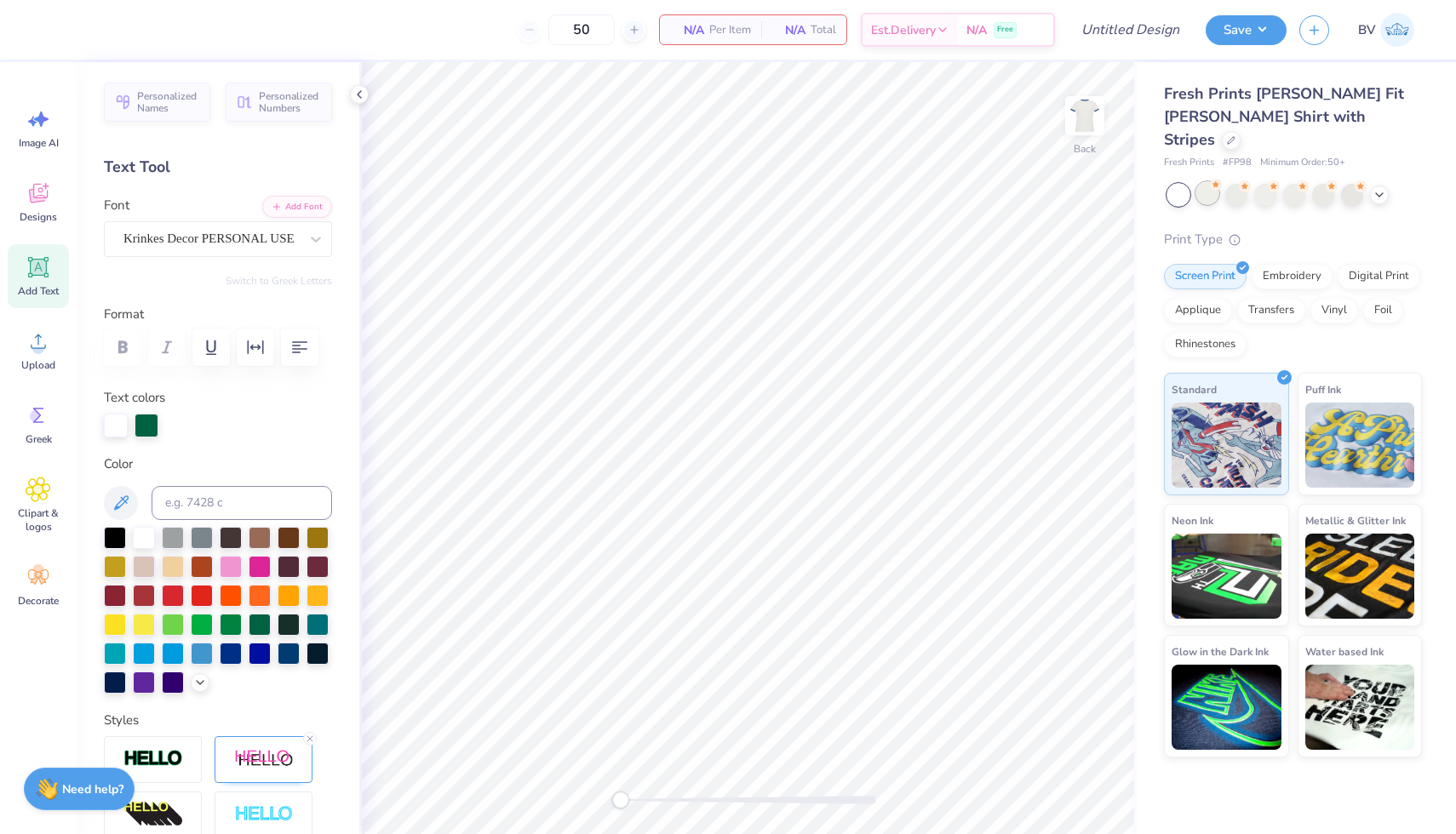
click at [1213, 178] on circle at bounding box center [1216, 184] width 11 height 11
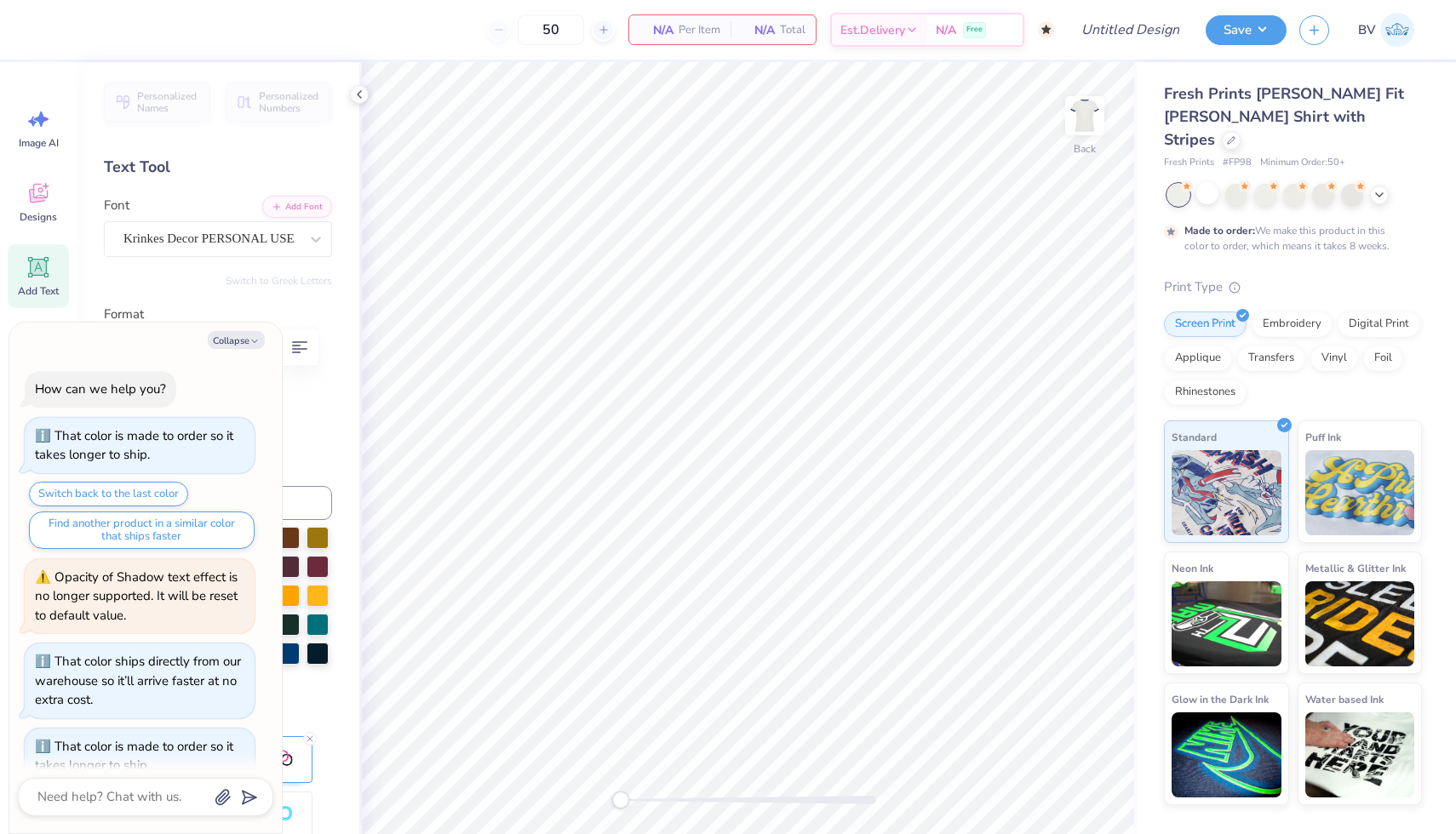
scroll to position [103, 0]
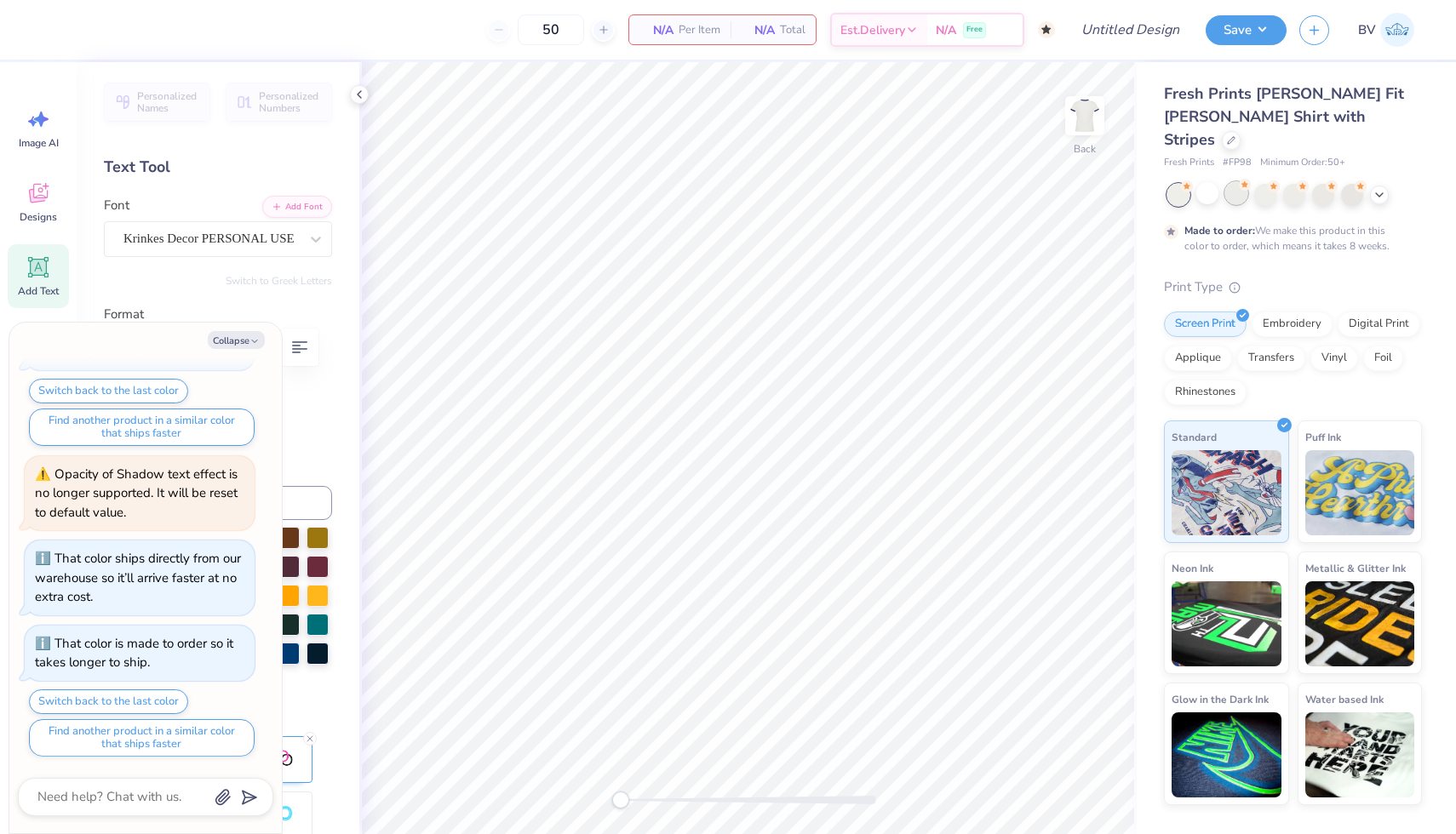
click at [1246, 182] on div at bounding box center [1236, 193] width 22 height 22
click at [1260, 182] on div at bounding box center [1265, 193] width 22 height 22
click at [1284, 182] on div at bounding box center [1294, 193] width 22 height 22
click at [233, 336] on button "Collapse" at bounding box center [237, 340] width 57 height 18
type textarea "x"
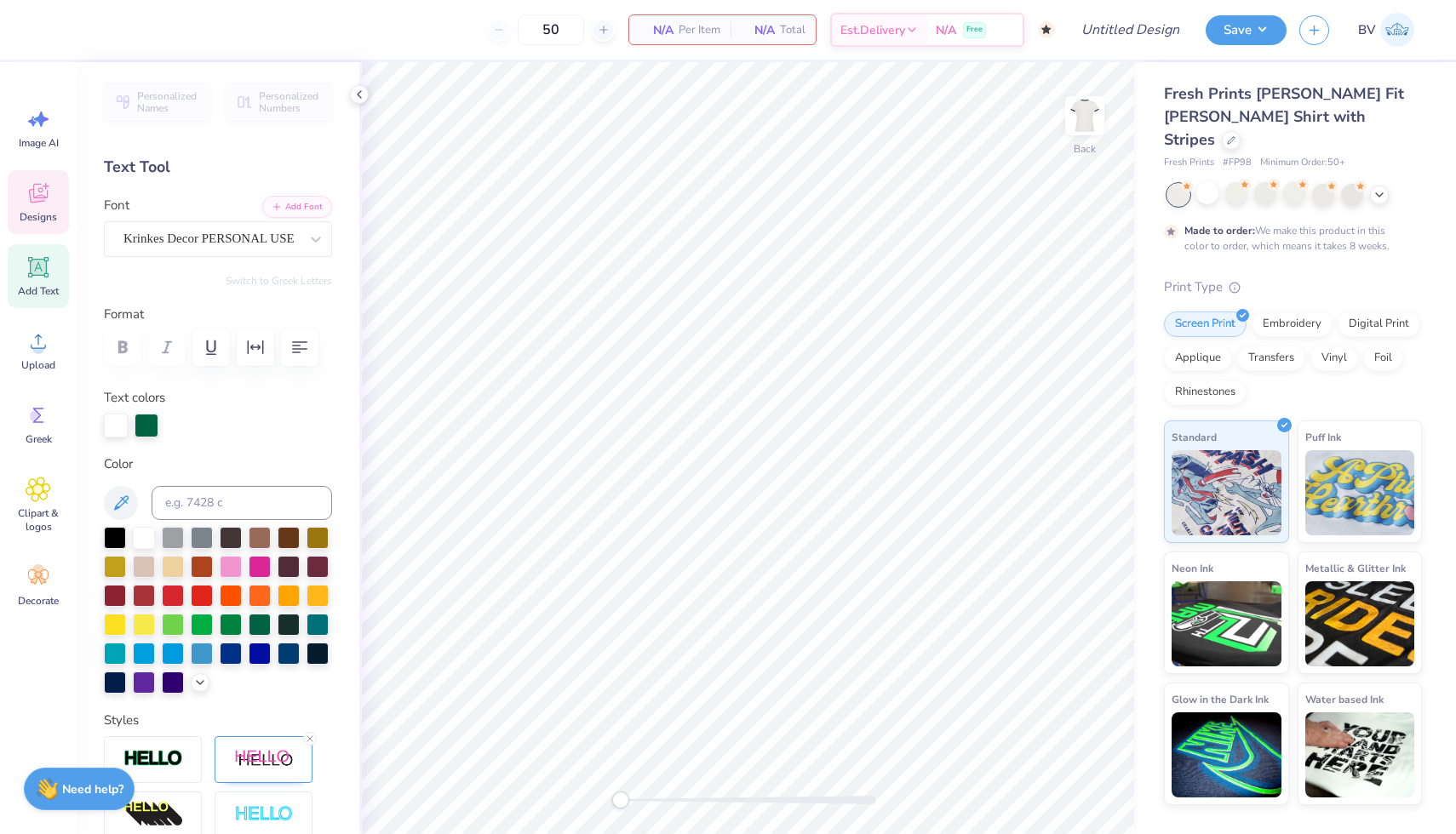
click at [53, 215] on span "Designs" at bounding box center [38, 217] width 37 height 13
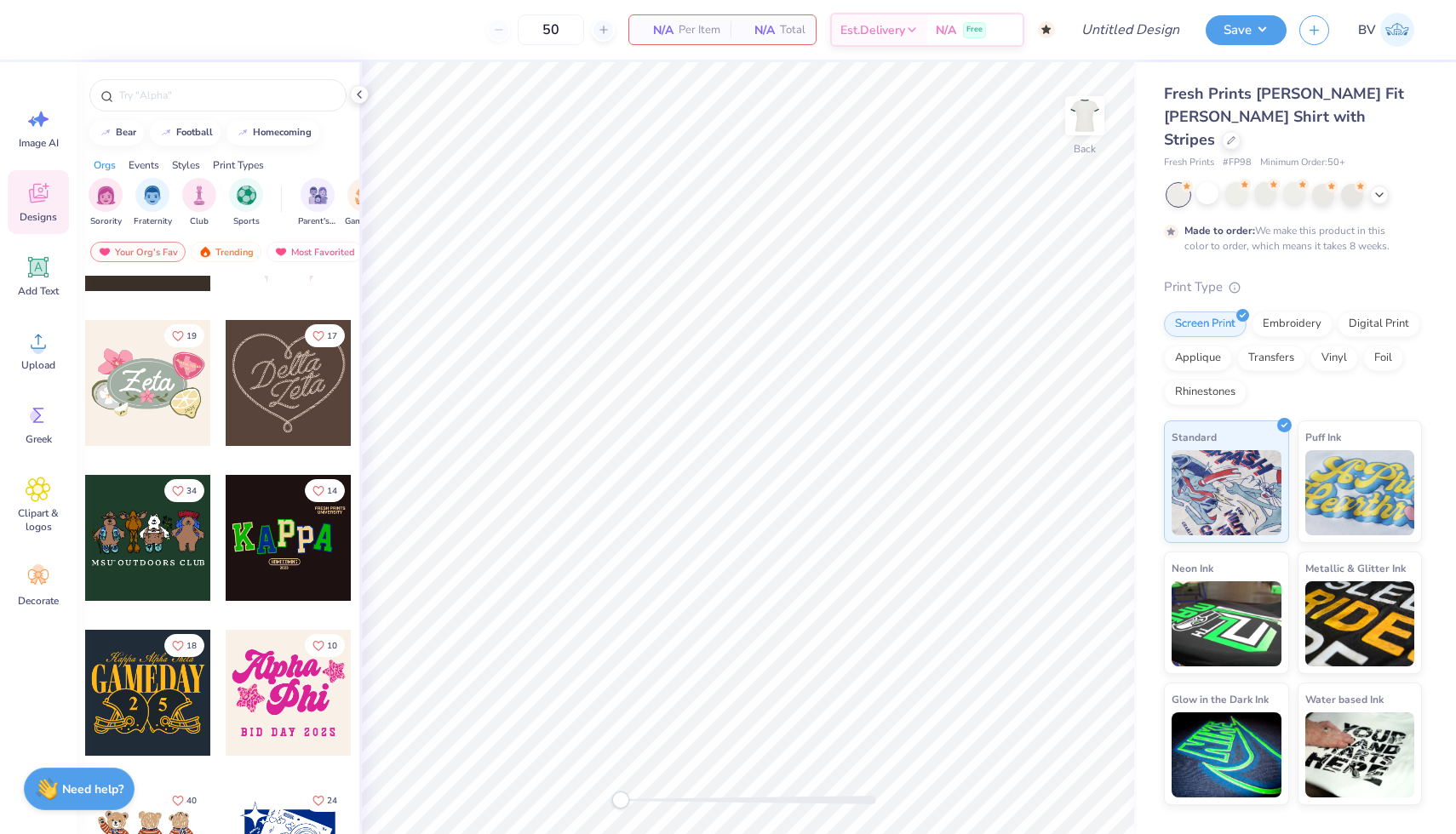
scroll to position [461, 0]
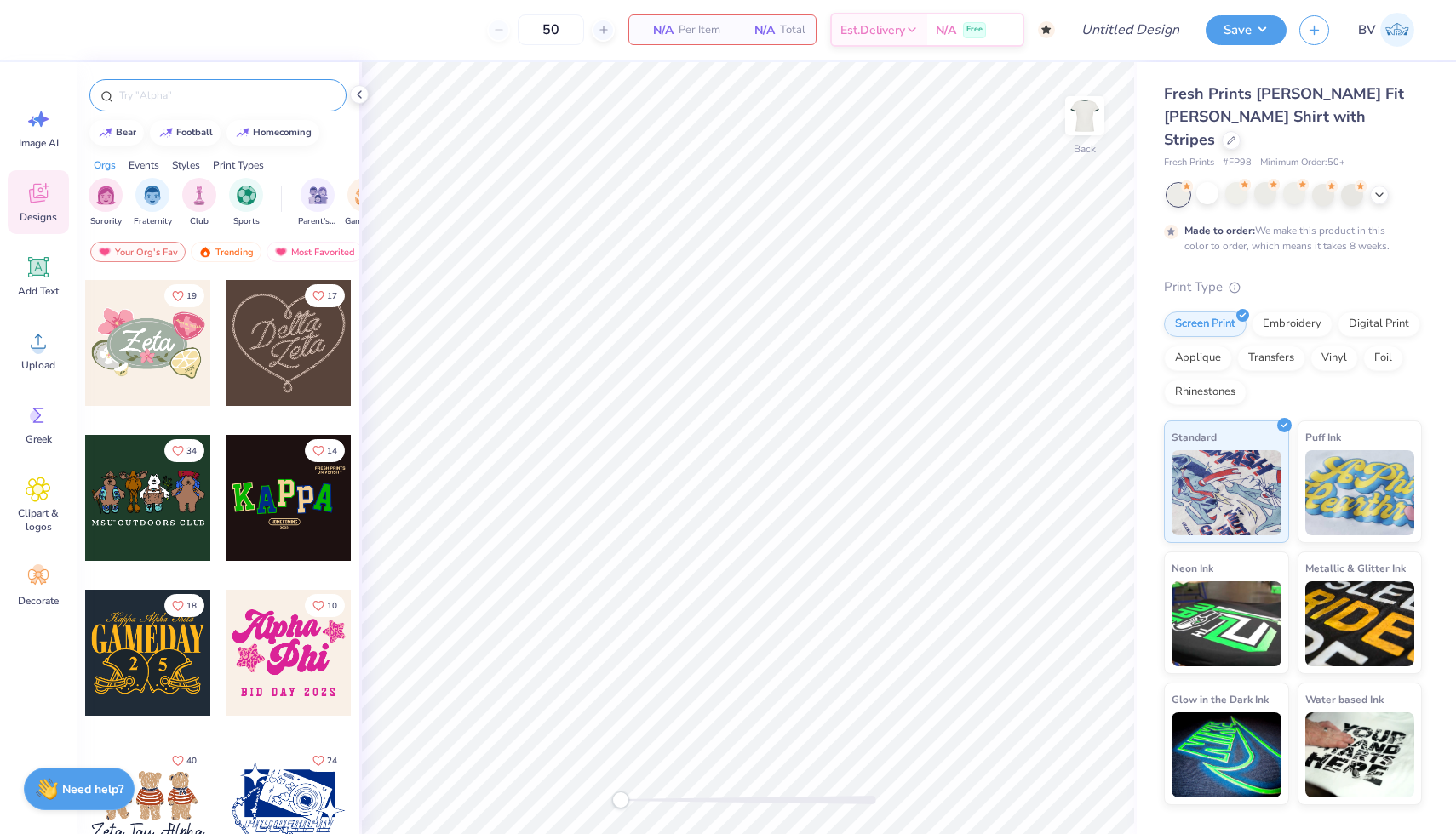
click at [207, 93] on input "text" at bounding box center [226, 95] width 218 height 17
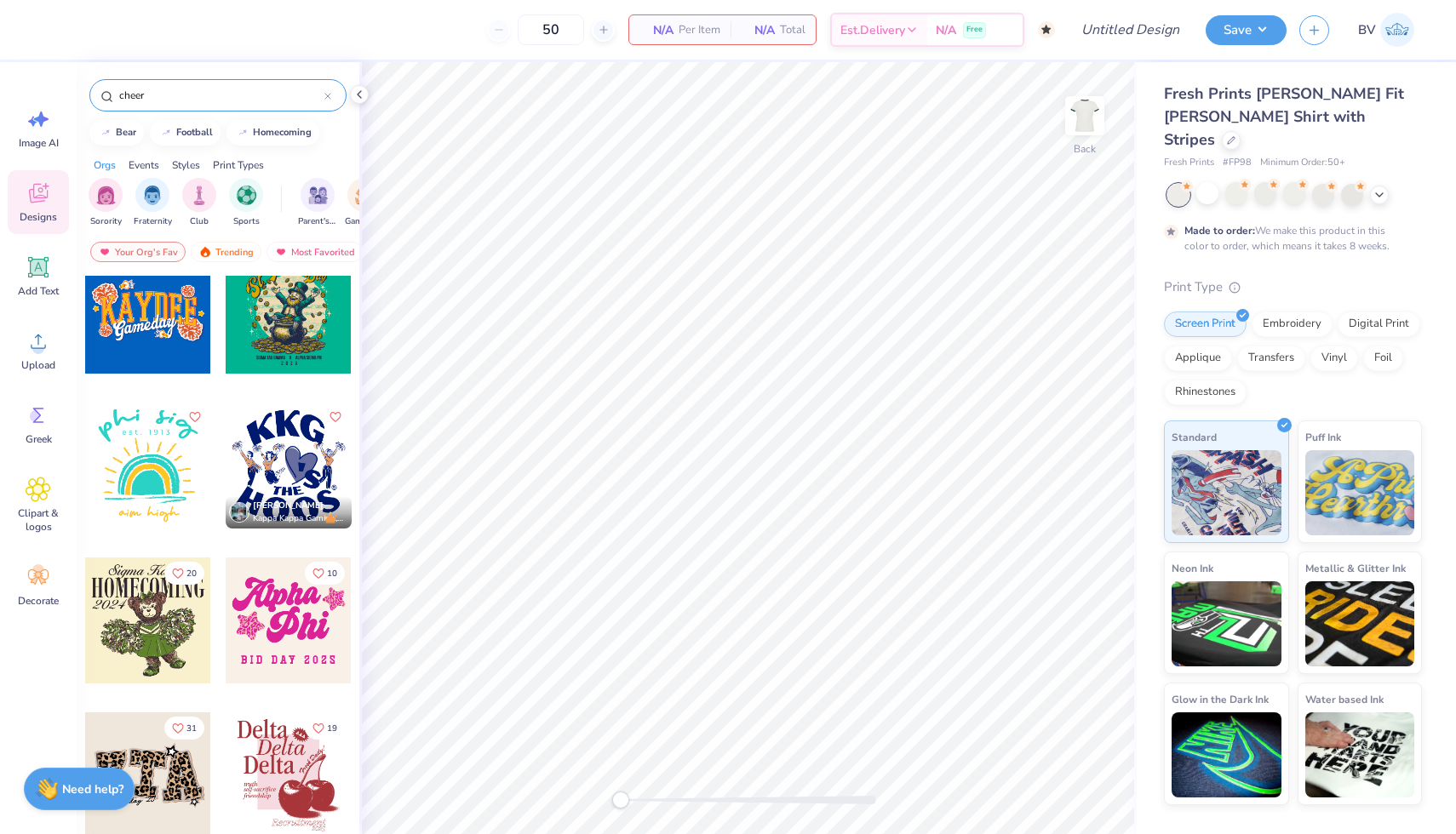
scroll to position [26, 0]
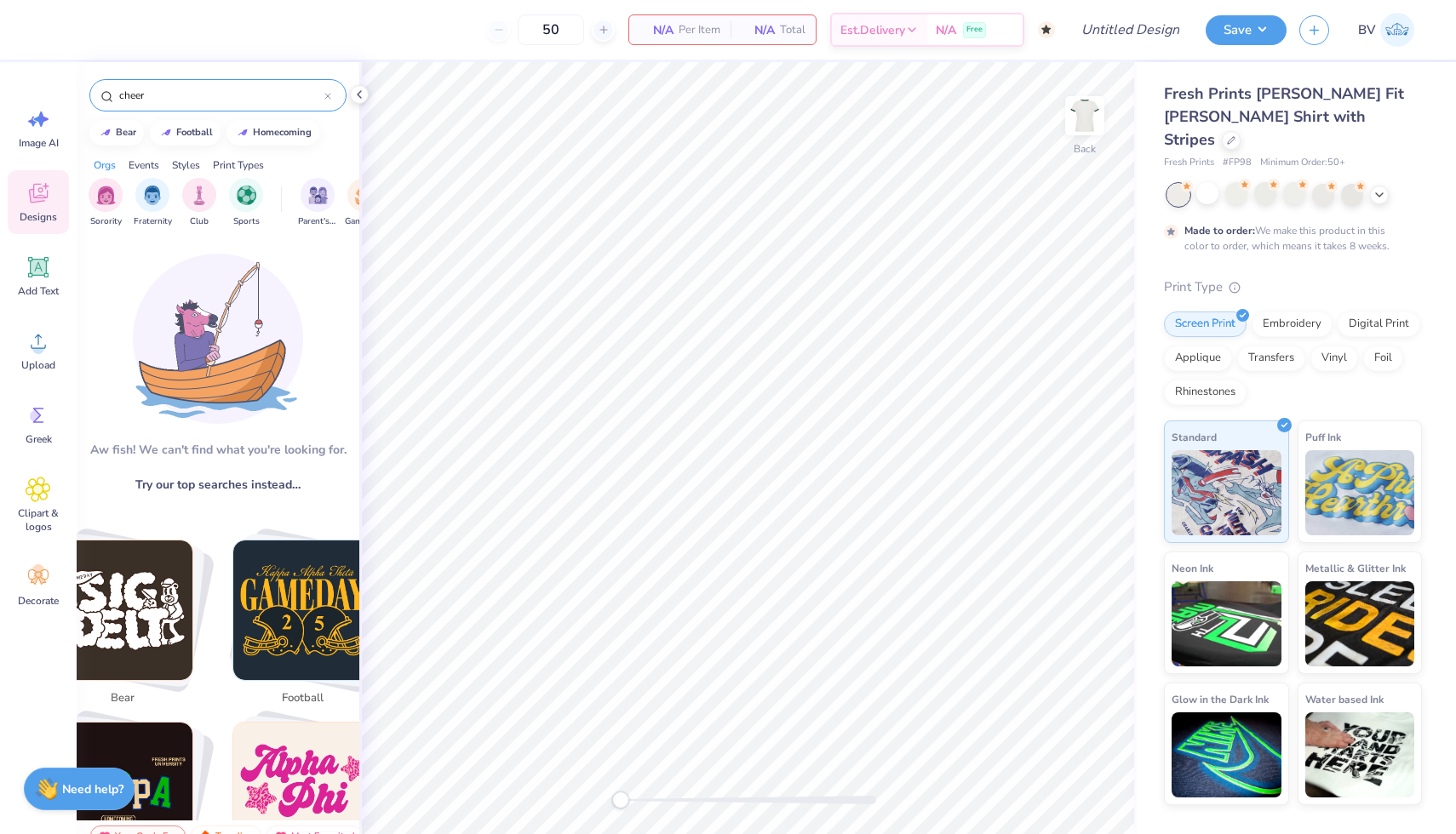
type input "cheer"
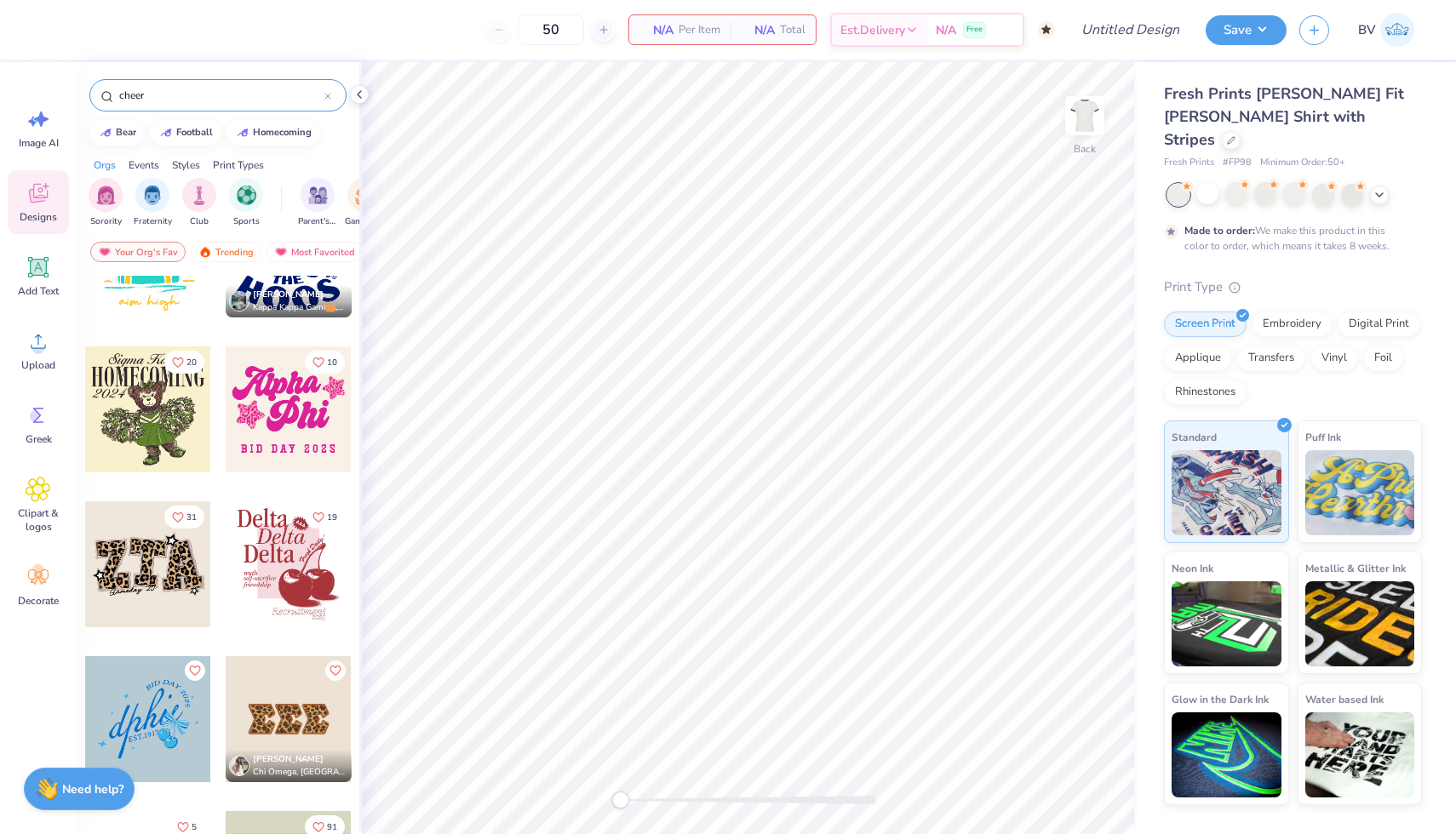
scroll to position [0, 0]
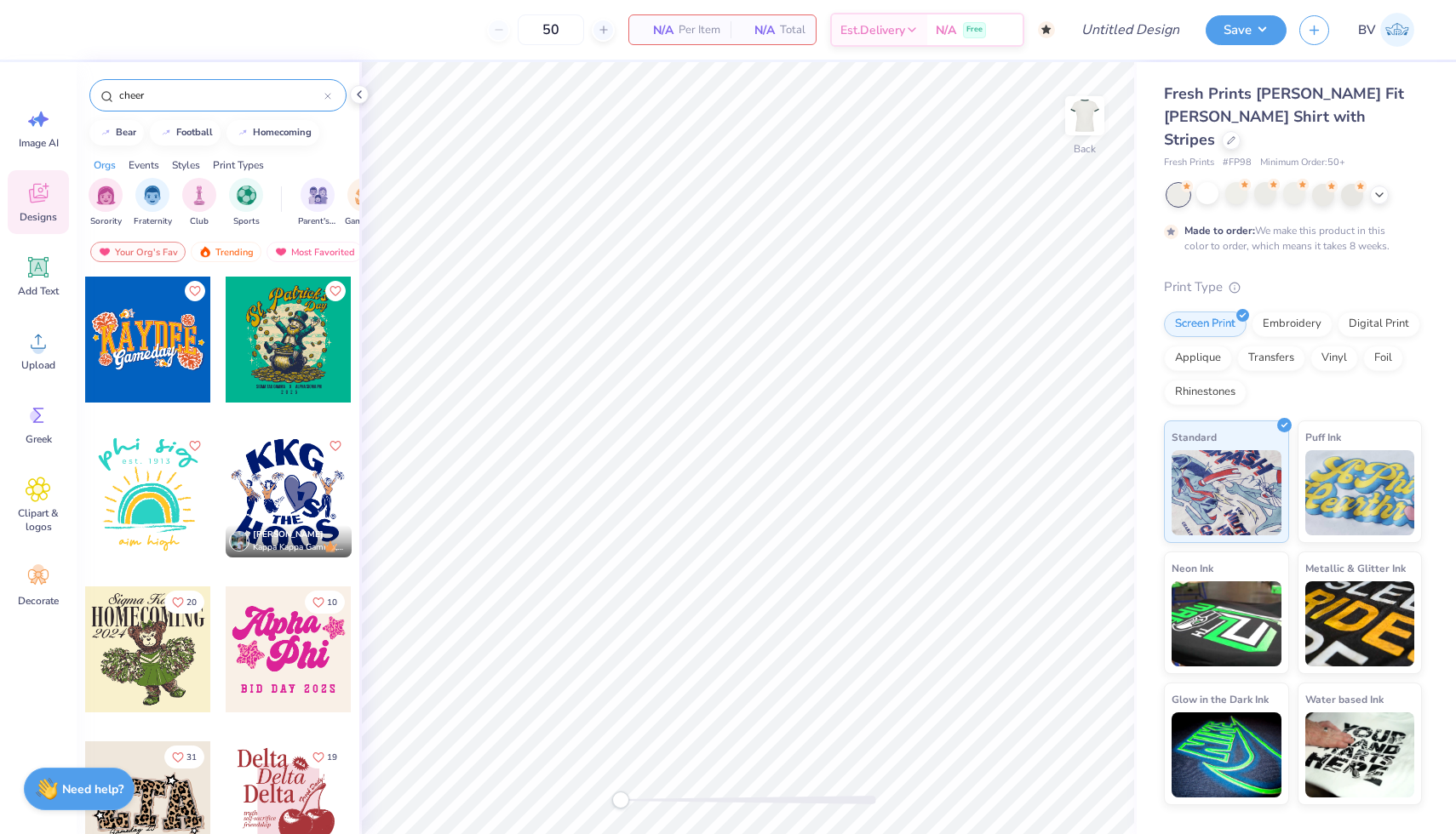
click at [263, 485] on div at bounding box center [161, 494] width 378 height 126
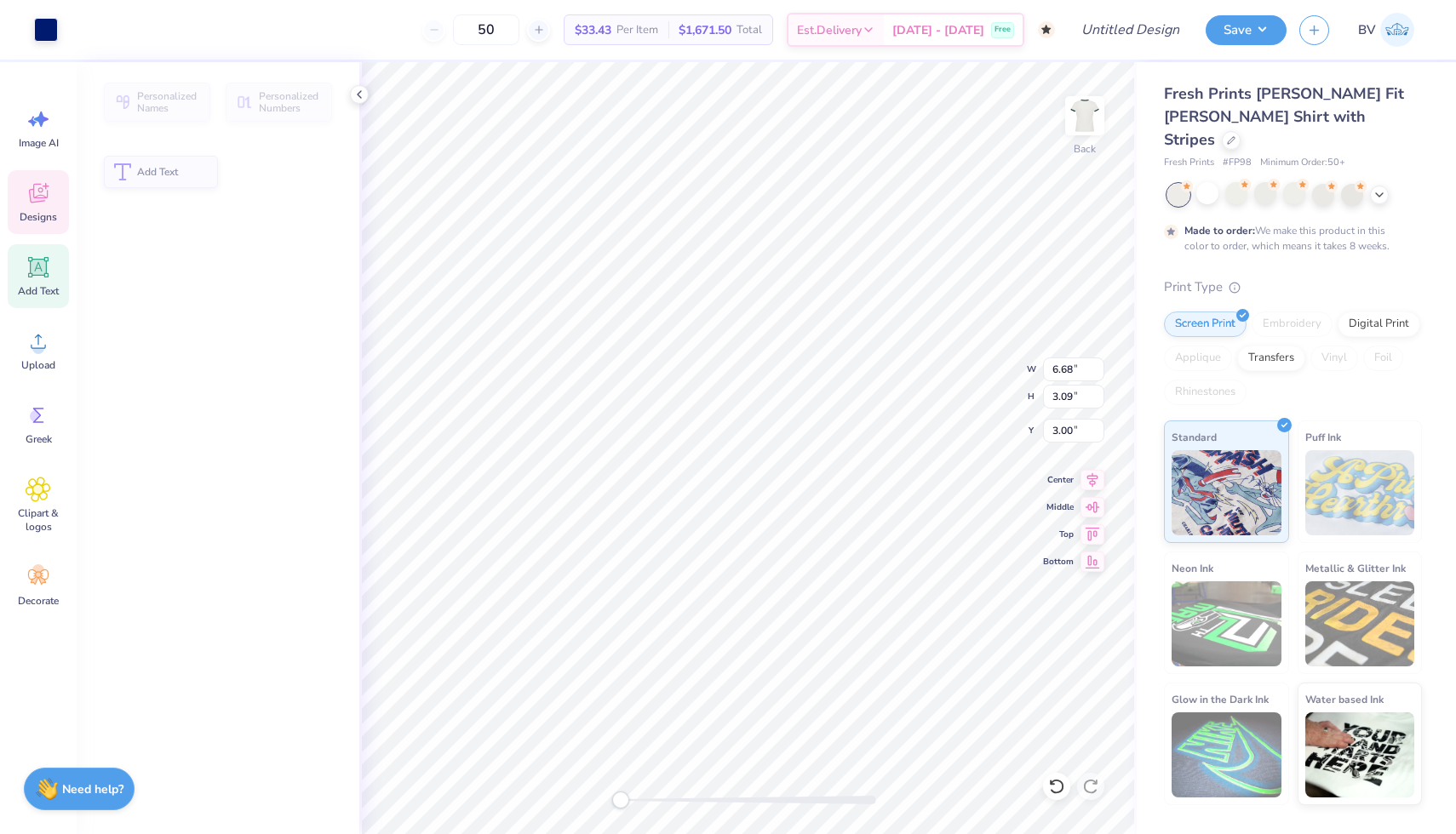
type input "6.68"
type input "3.09"
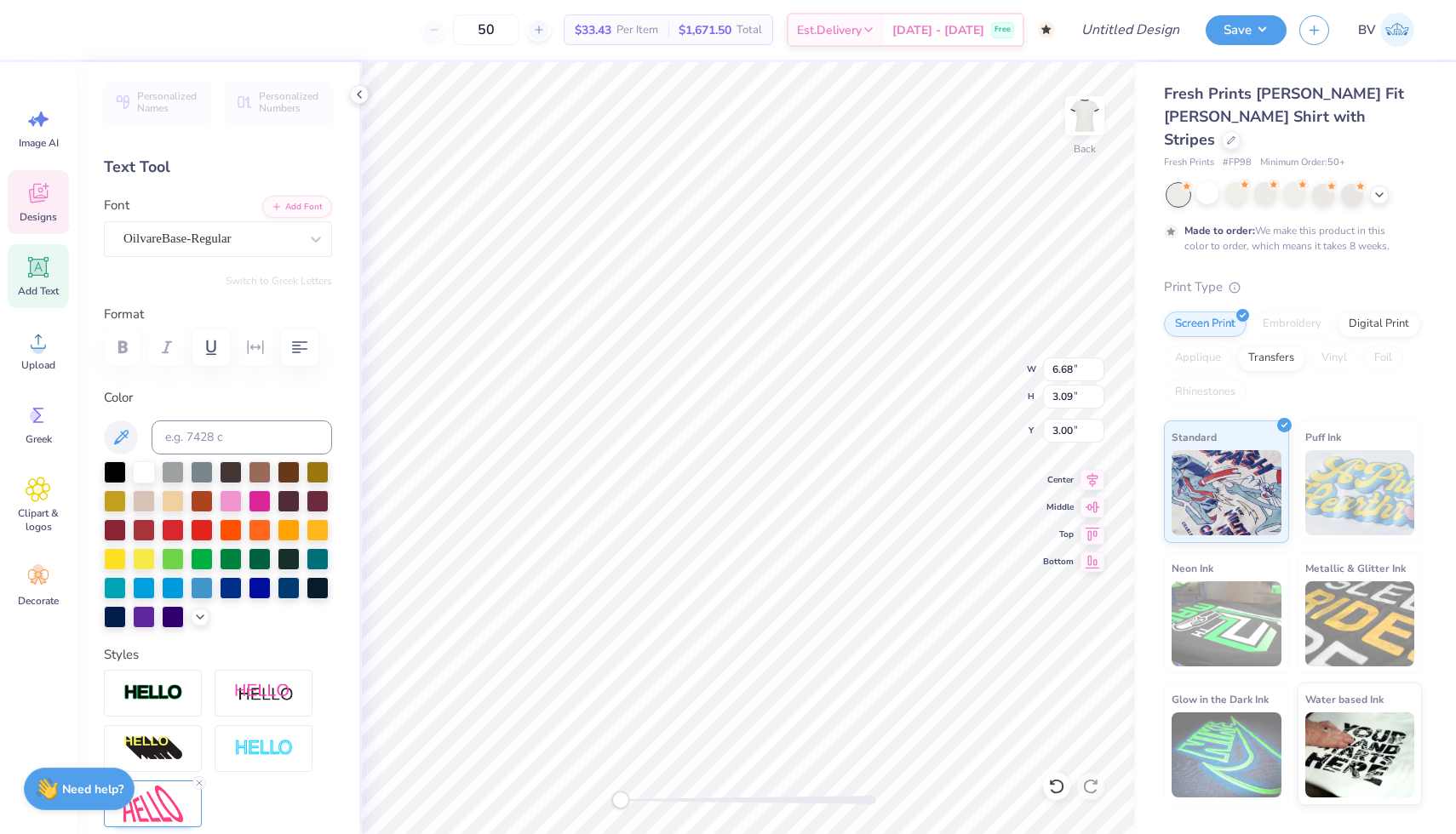
type textarea "LHS"
type textarea "CHEER"
click at [112, 25] on div at bounding box center [107, 28] width 24 height 24
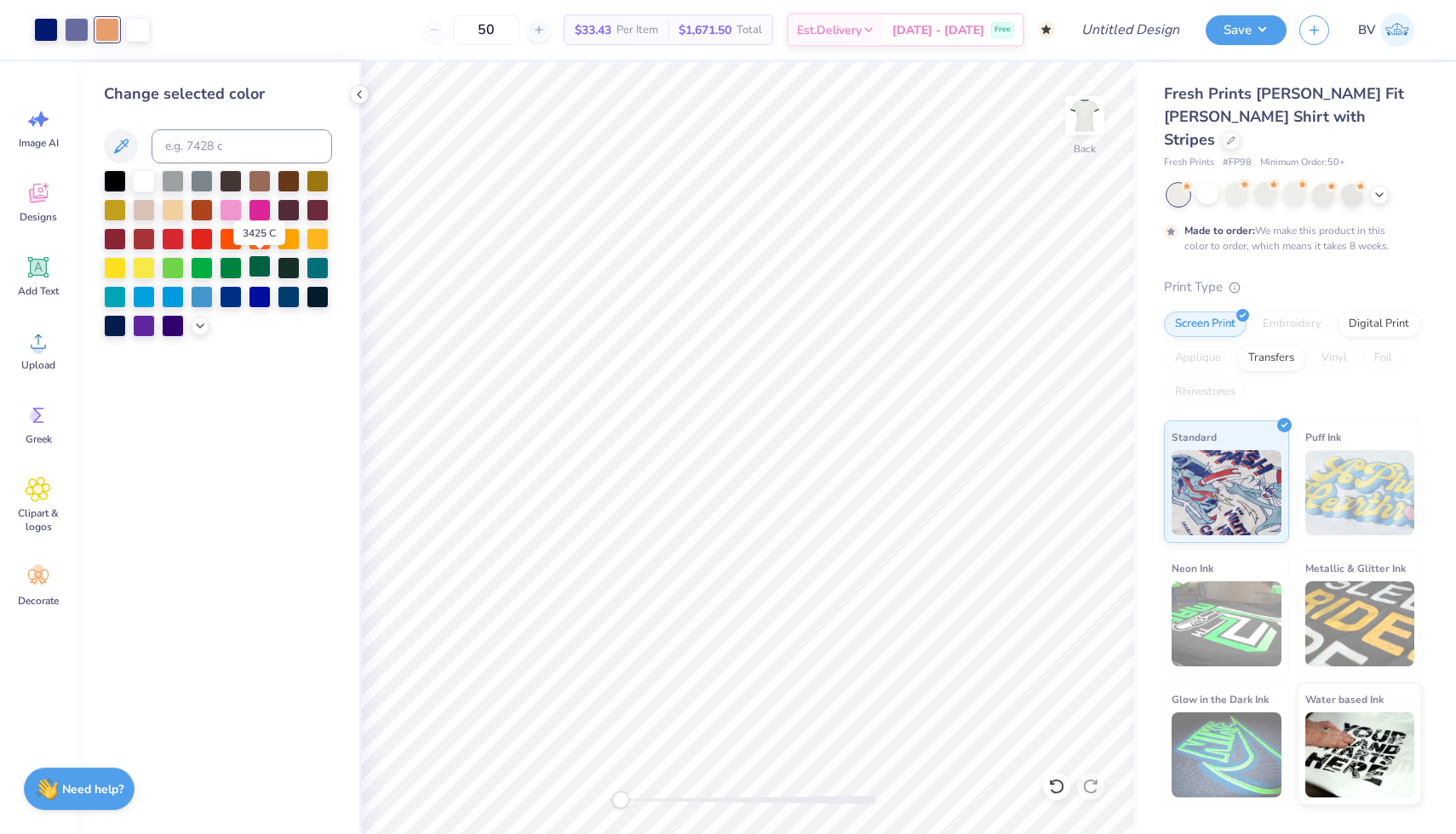
click at [264, 270] on div at bounding box center [259, 266] width 22 height 22
click at [82, 31] on div at bounding box center [76, 28] width 24 height 24
click at [288, 263] on div at bounding box center [288, 266] width 22 height 22
click at [222, 267] on div at bounding box center [230, 266] width 22 height 22
click at [51, 24] on div at bounding box center [46, 28] width 24 height 24
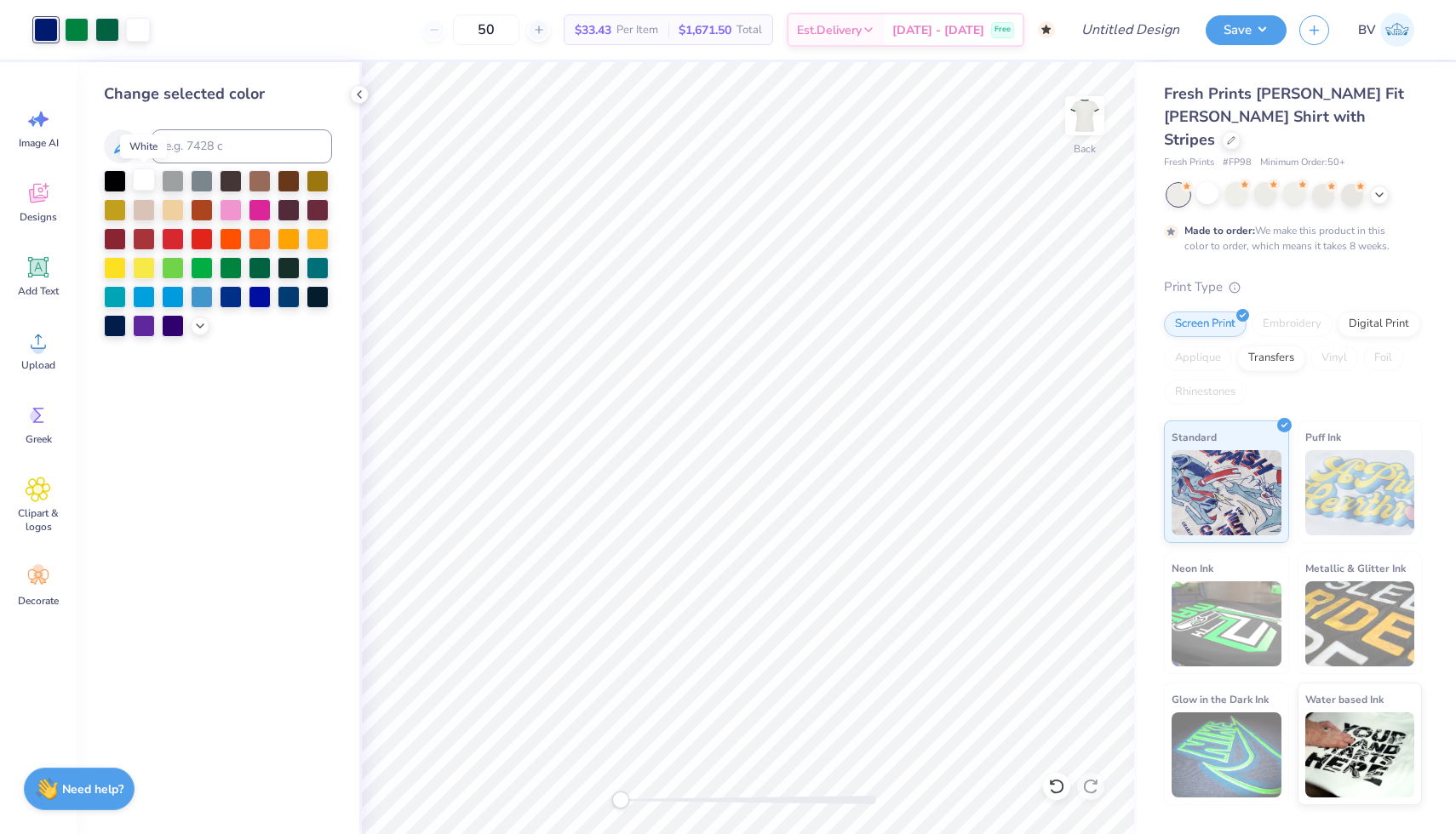
click at [133, 180] on div at bounding box center [143, 179] width 22 height 22
click at [288, 270] on div at bounding box center [288, 266] width 22 height 22
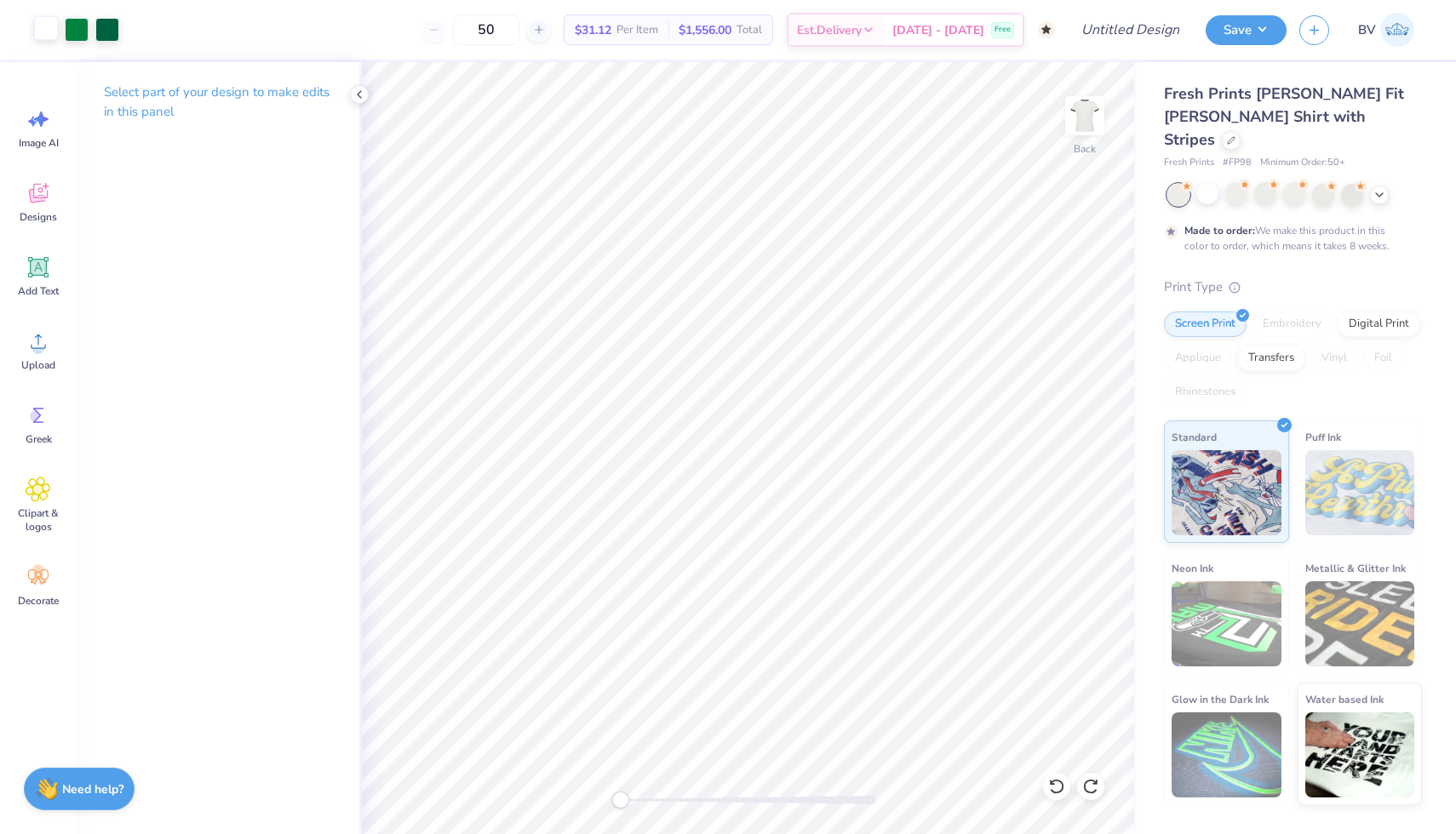
click at [47, 37] on div at bounding box center [46, 28] width 24 height 24
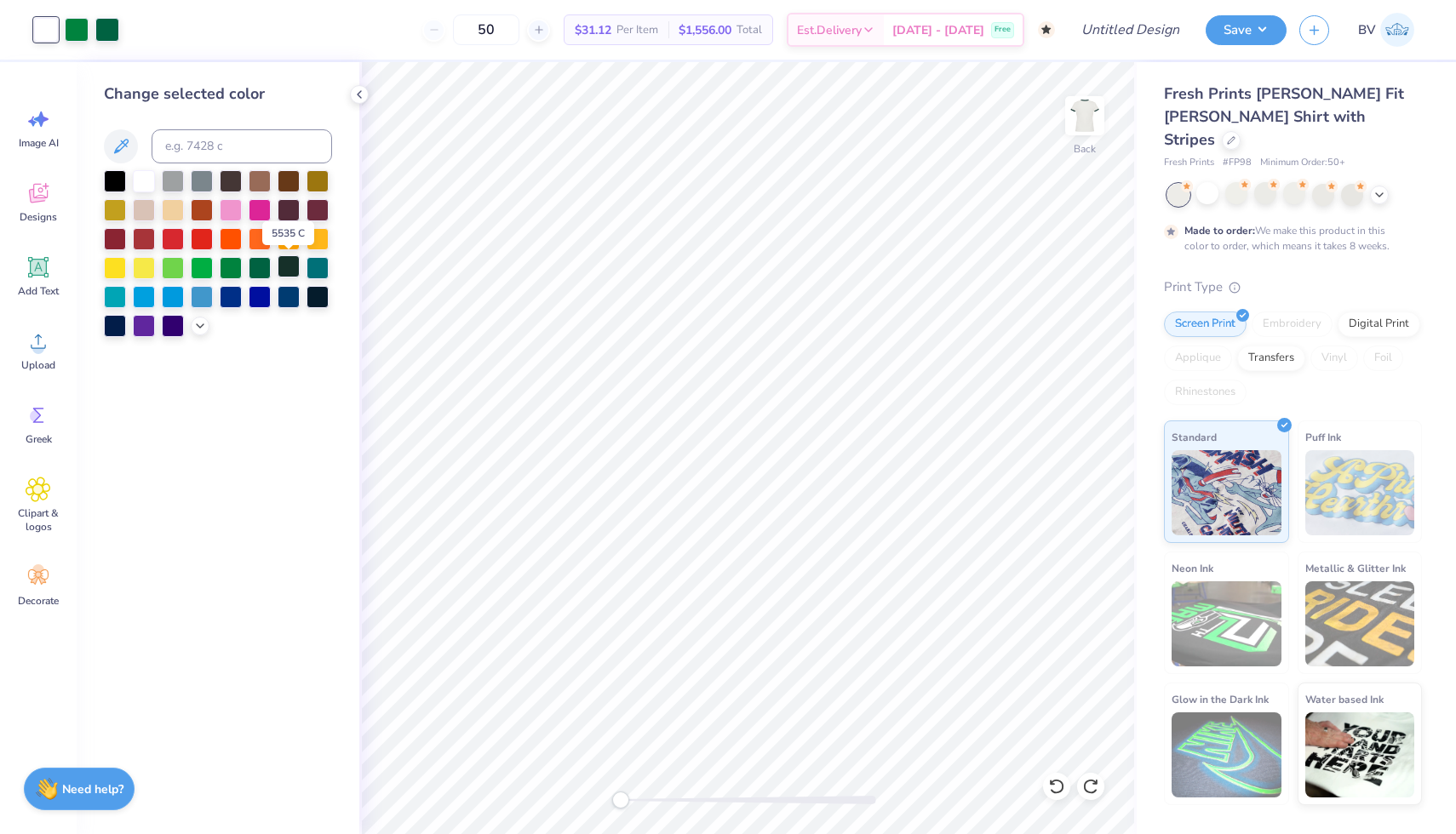
click at [288, 272] on div at bounding box center [288, 266] width 22 height 22
click at [174, 297] on div at bounding box center [172, 295] width 22 height 22
click at [67, 24] on div at bounding box center [76, 28] width 24 height 24
click at [231, 301] on div at bounding box center [230, 295] width 22 height 22
click at [108, 29] on div at bounding box center [107, 28] width 24 height 24
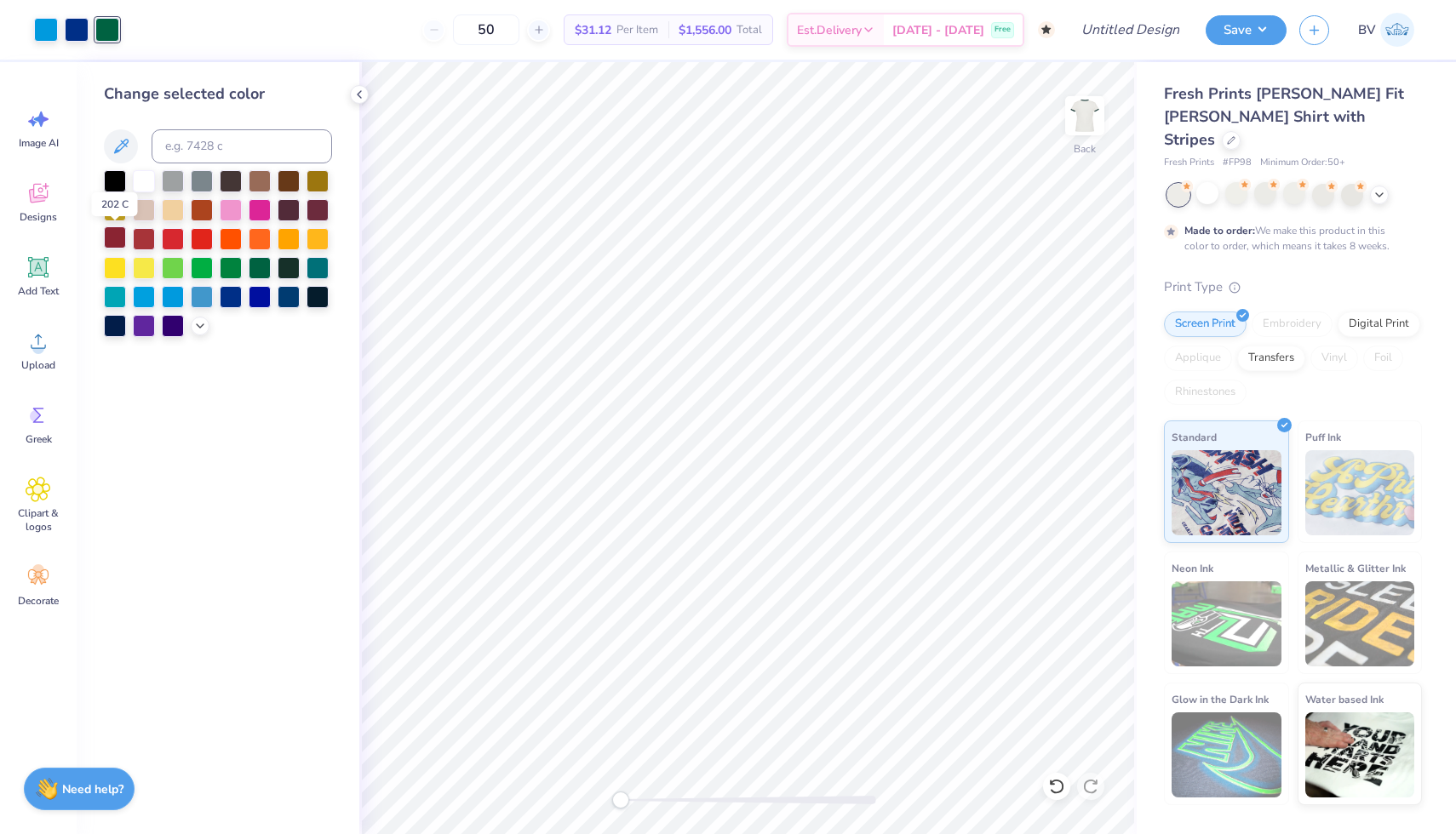
click at [112, 243] on div at bounding box center [115, 237] width 22 height 22
click at [146, 183] on div at bounding box center [143, 179] width 22 height 22
click at [81, 30] on div at bounding box center [76, 28] width 24 height 24
click at [263, 271] on div at bounding box center [259, 266] width 22 height 22
click at [198, 269] on div at bounding box center [201, 266] width 22 height 22
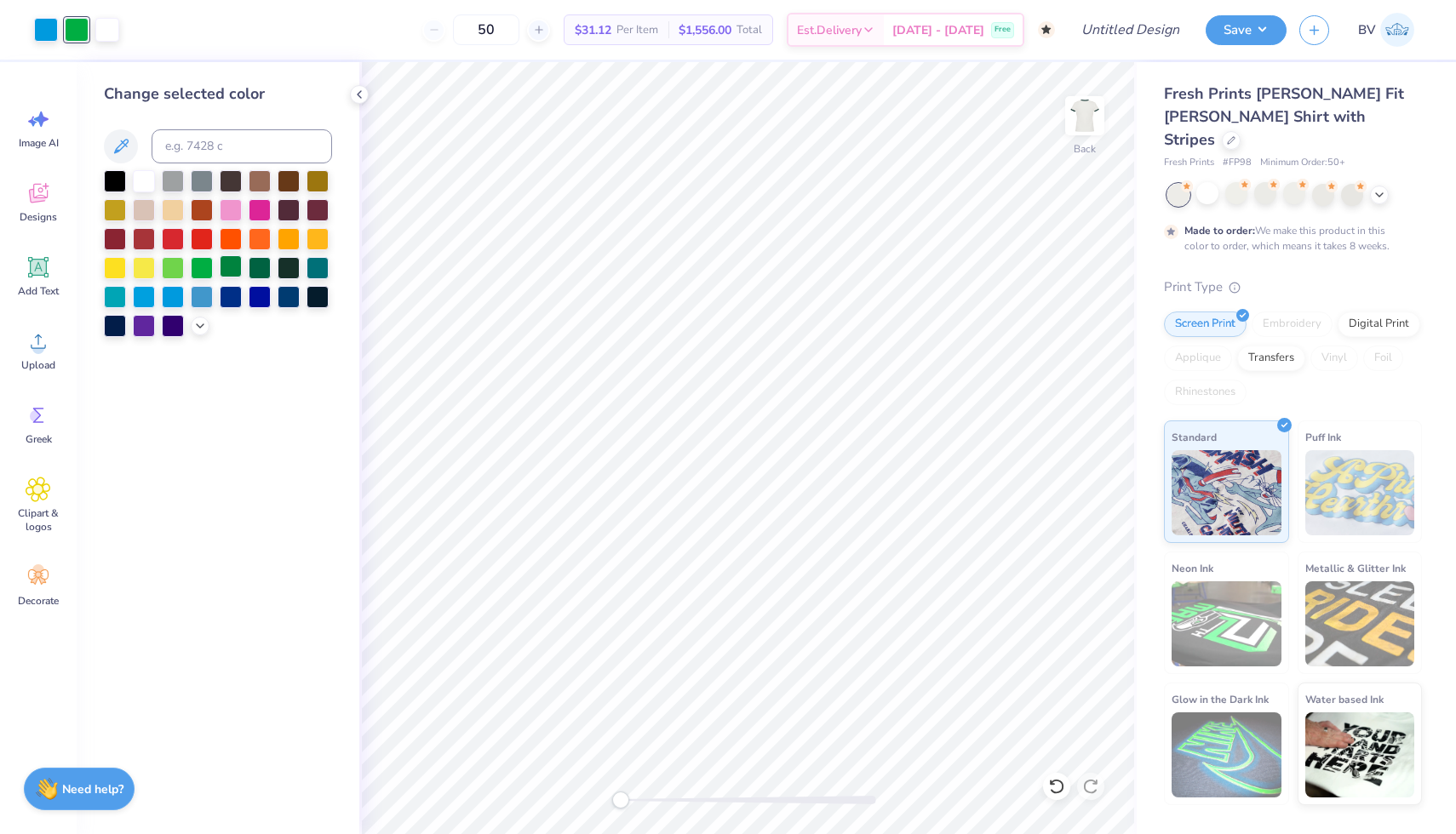
click at [232, 266] on div at bounding box center [230, 266] width 22 height 22
click at [266, 266] on div at bounding box center [259, 266] width 22 height 22
click at [230, 276] on div at bounding box center [230, 266] width 22 height 22
click at [46, 26] on div at bounding box center [46, 28] width 24 height 24
click at [260, 272] on div at bounding box center [259, 266] width 22 height 22
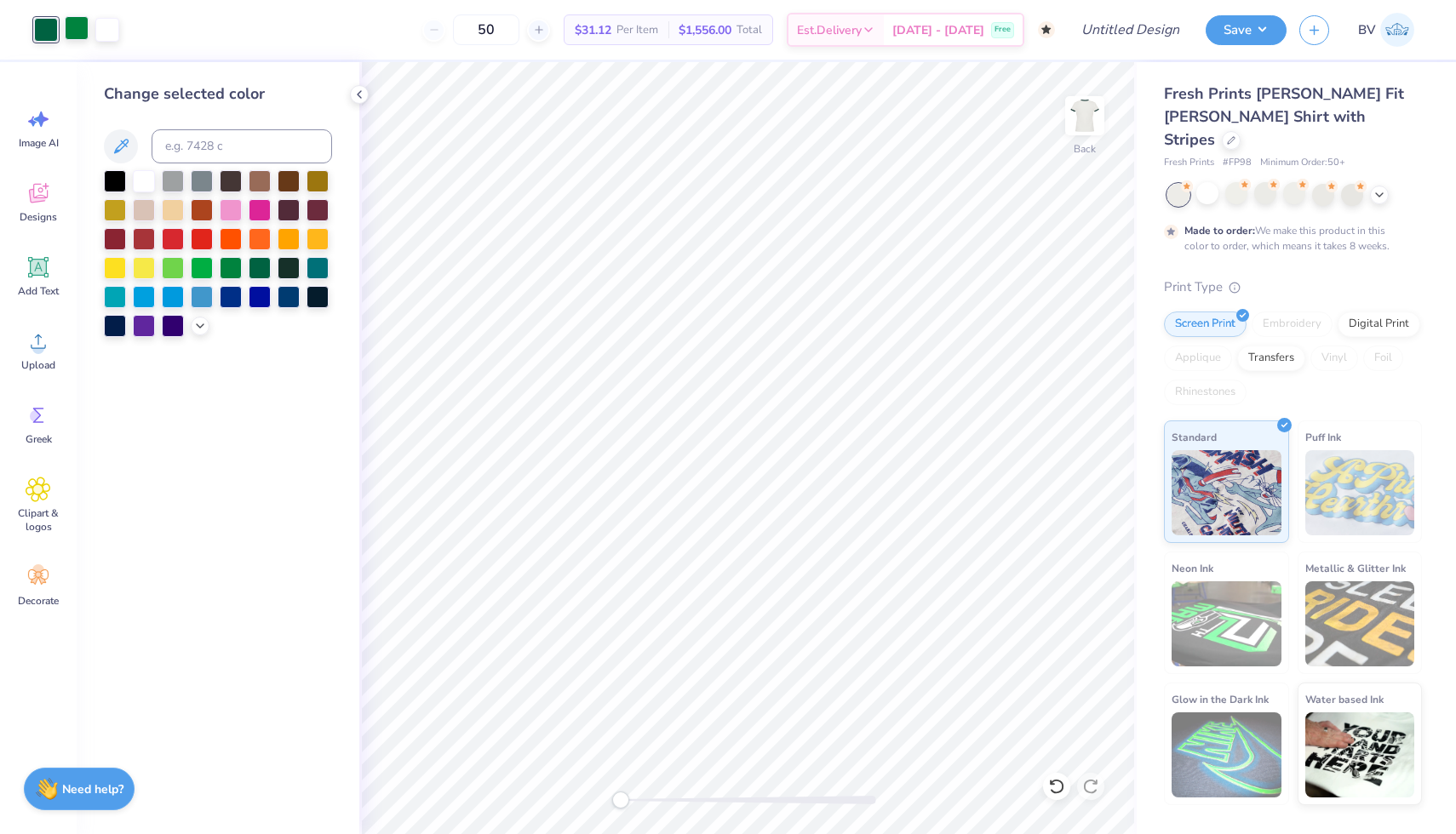
click at [74, 31] on div at bounding box center [76, 28] width 24 height 24
click at [139, 203] on div at bounding box center [143, 208] width 22 height 22
click at [296, 263] on div at bounding box center [288, 266] width 22 height 22
click at [50, 28] on div at bounding box center [46, 28] width 24 height 24
click at [232, 274] on div at bounding box center [230, 266] width 22 height 22
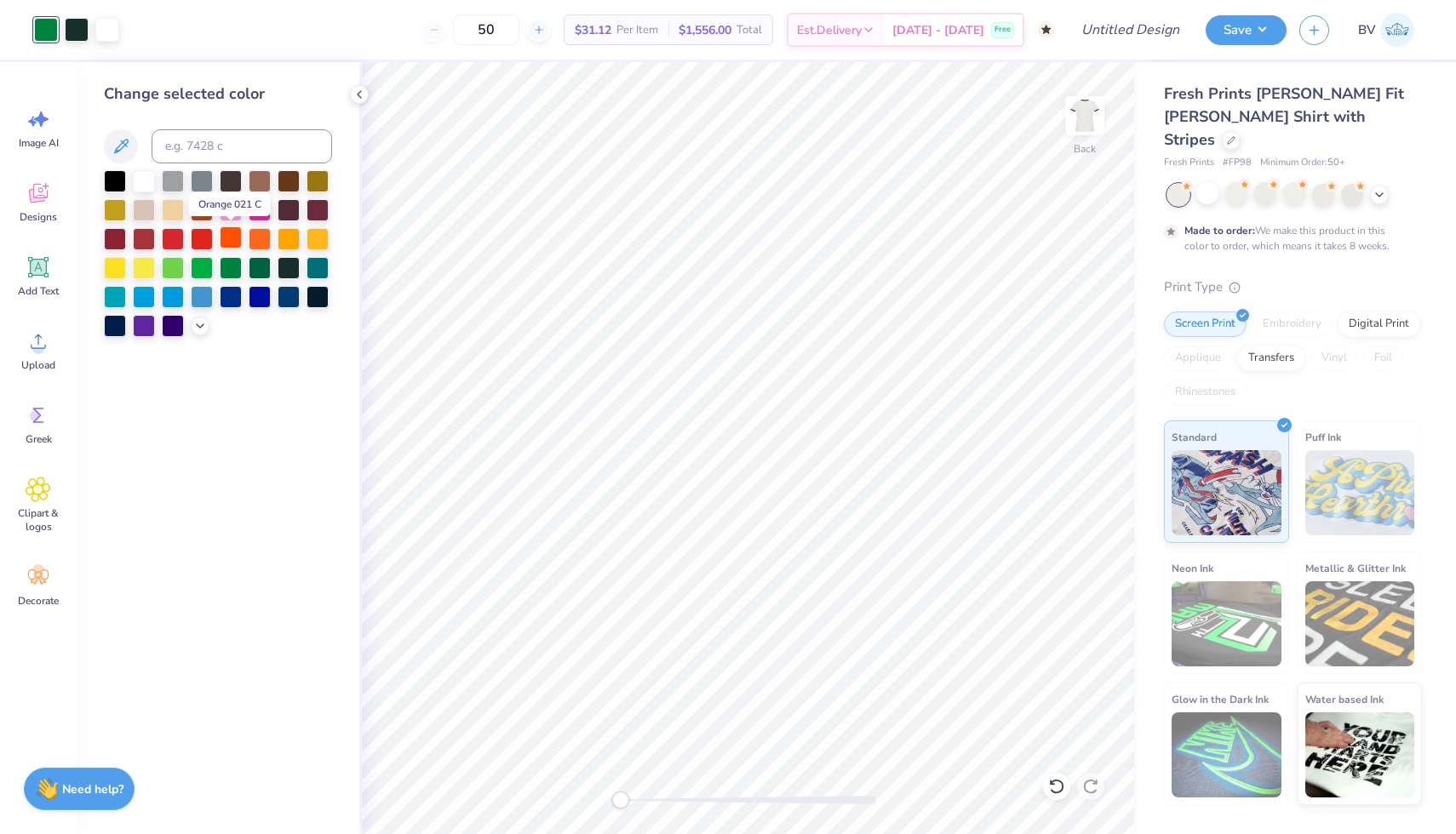
click at [232, 245] on div at bounding box center [230, 237] width 22 height 22
click at [264, 273] on div at bounding box center [259, 266] width 22 height 22
click at [74, 30] on div at bounding box center [76, 28] width 24 height 24
click at [223, 263] on div at bounding box center [230, 266] width 22 height 22
click at [365, 91] on icon at bounding box center [359, 94] width 13 height 13
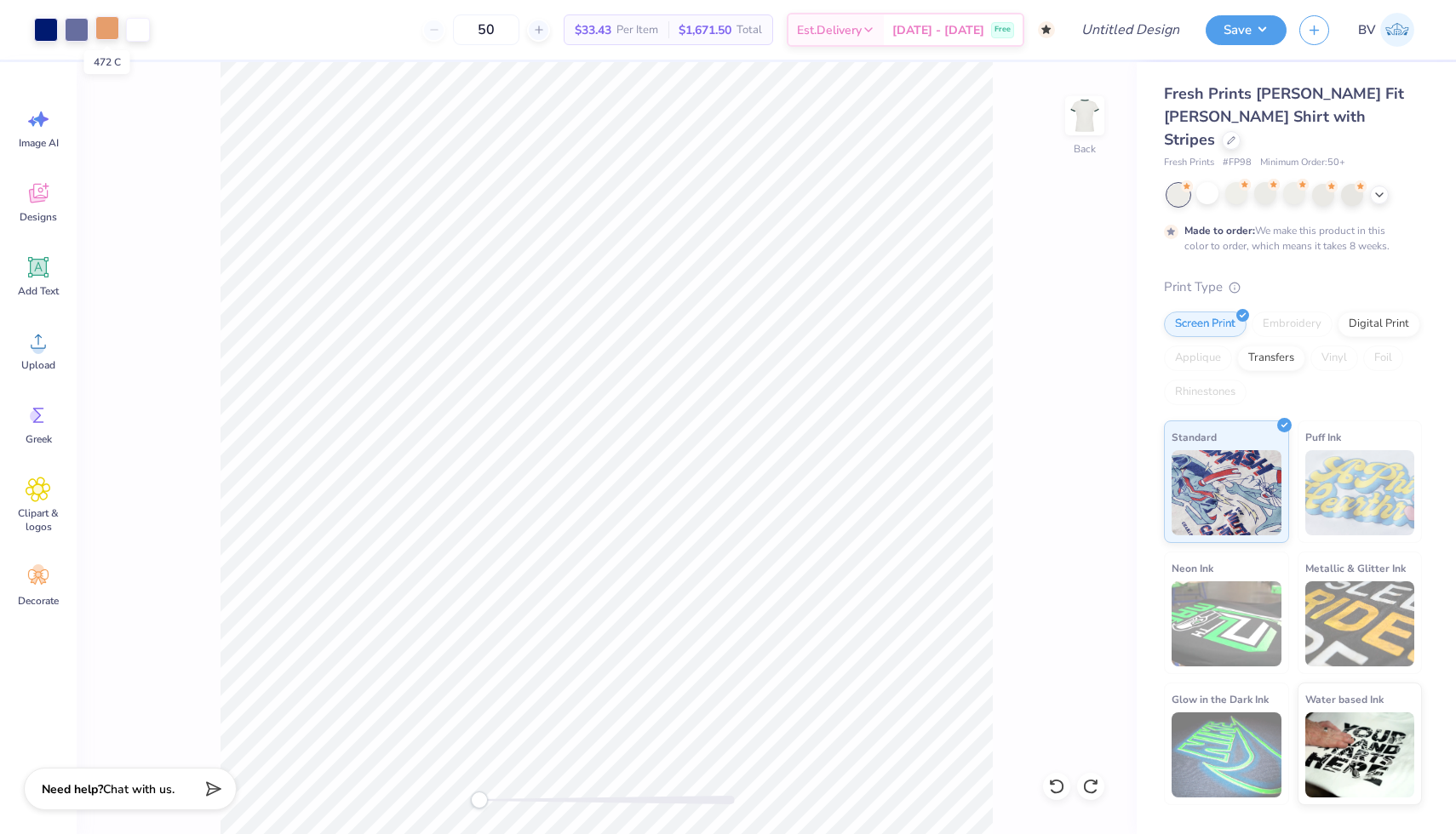
click at [103, 23] on div at bounding box center [107, 28] width 24 height 24
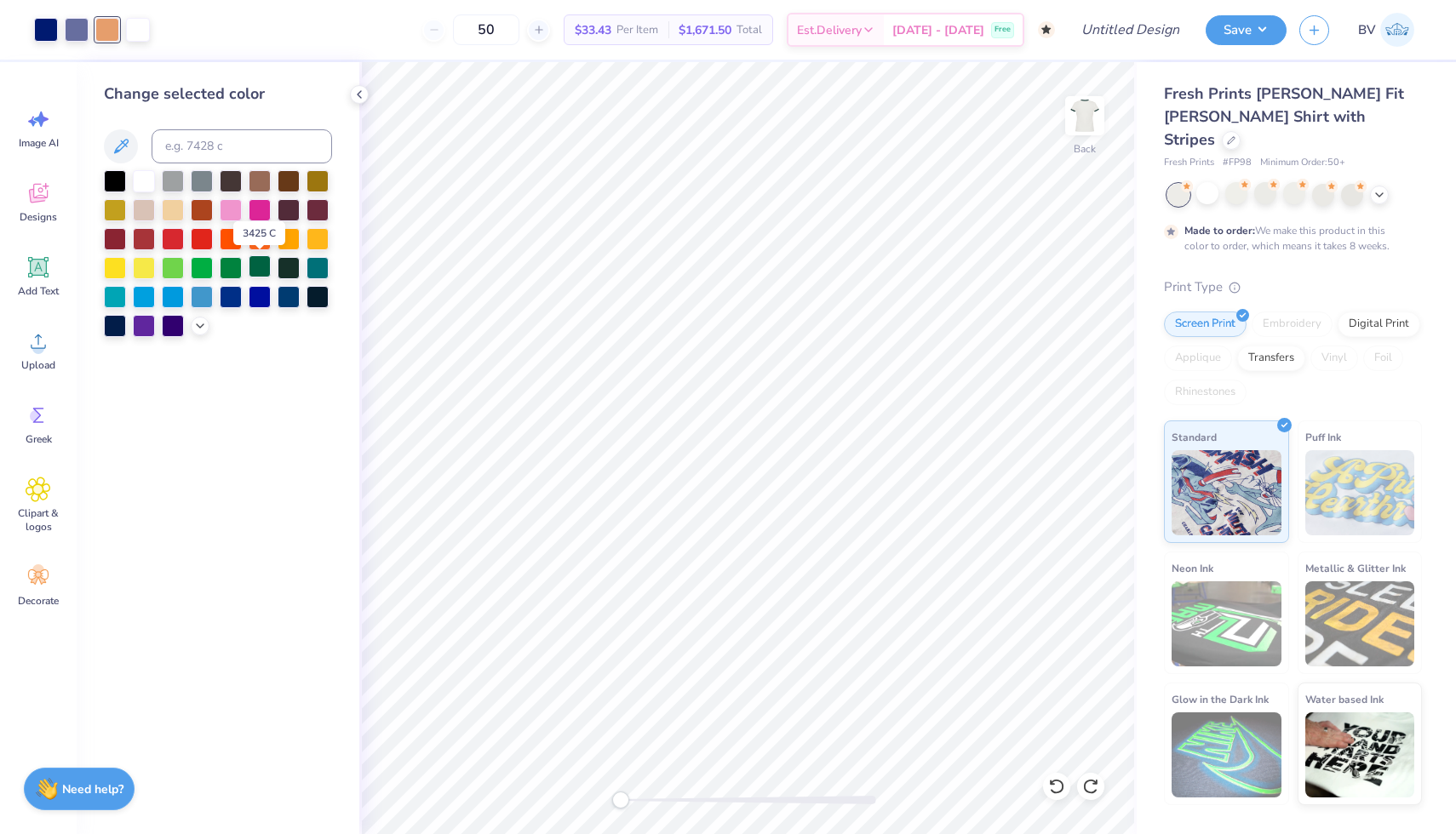
click at [262, 267] on div at bounding box center [259, 266] width 22 height 22
click at [236, 267] on div at bounding box center [230, 266] width 22 height 22
click at [77, 24] on div at bounding box center [76, 28] width 24 height 24
click at [261, 261] on div at bounding box center [259, 266] width 22 height 22
click at [313, 182] on div at bounding box center [317, 179] width 22 height 22
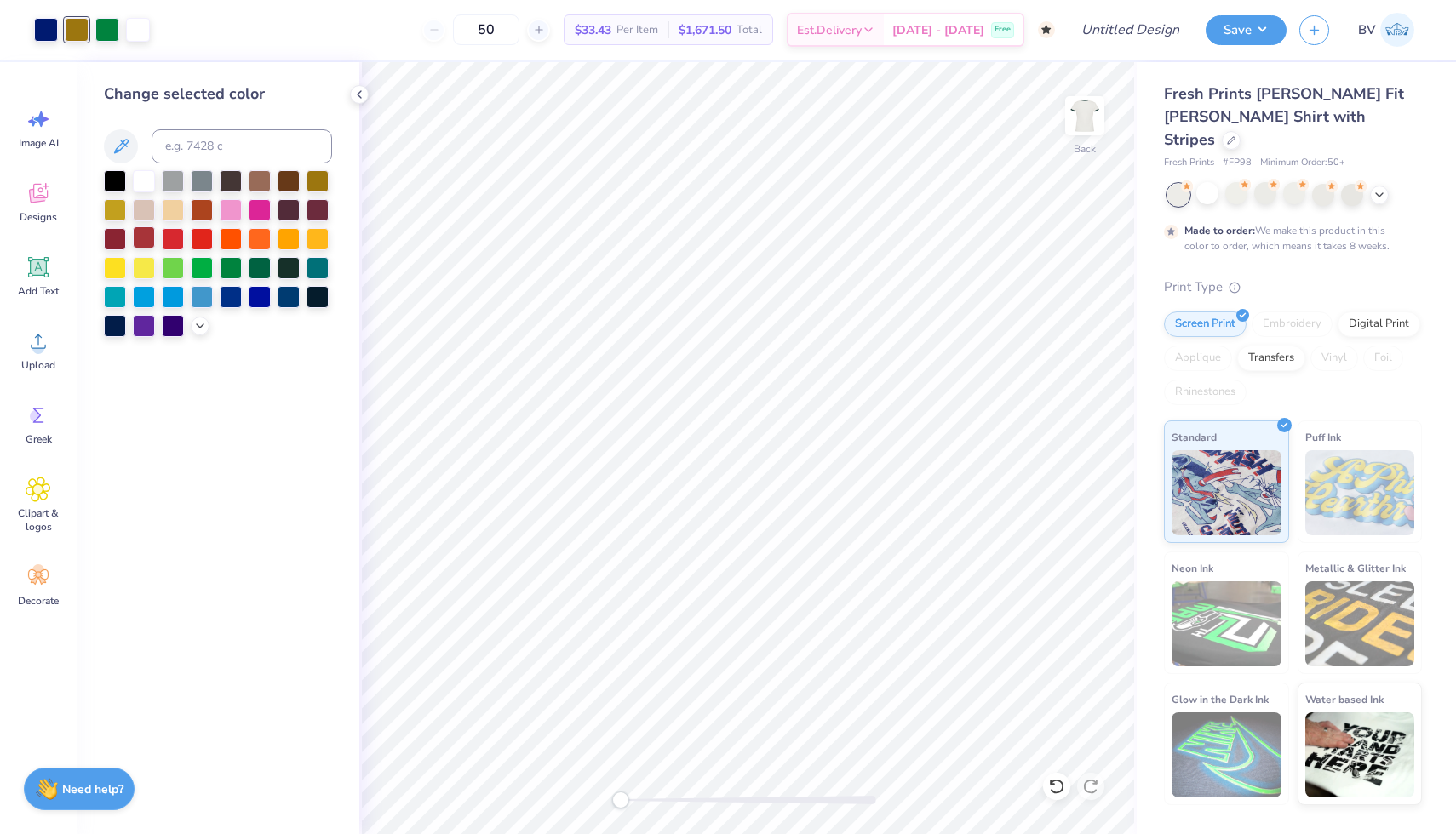
click at [150, 240] on div at bounding box center [143, 237] width 22 height 22
click at [46, 35] on div at bounding box center [46, 28] width 24 height 24
click at [256, 273] on div at bounding box center [259, 266] width 22 height 22
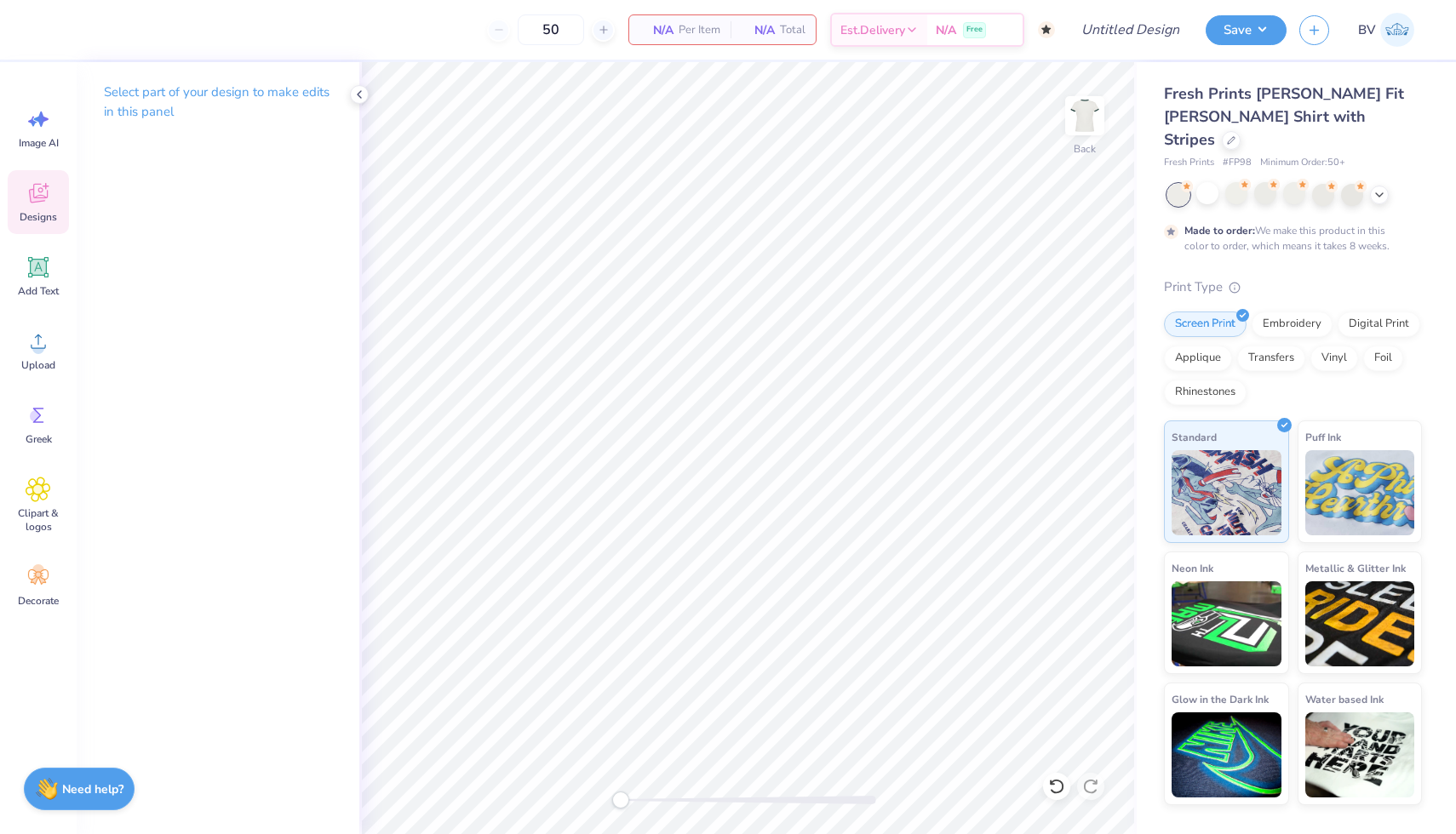
click at [22, 203] on div "Designs" at bounding box center [38, 201] width 61 height 64
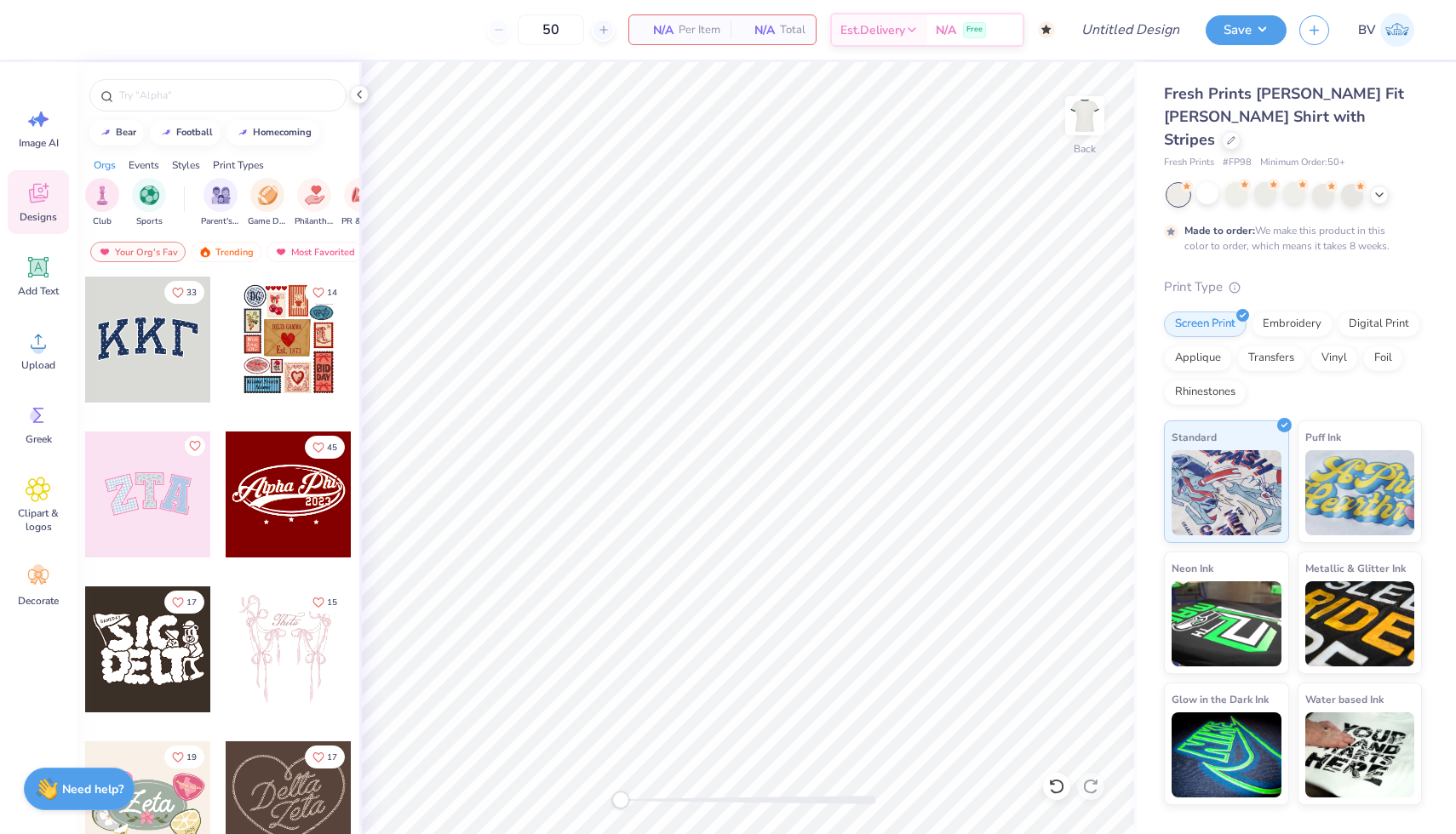
scroll to position [0, 138]
click at [233, 201] on img "filter for Game Day" at bounding box center [226, 194] width 20 height 20
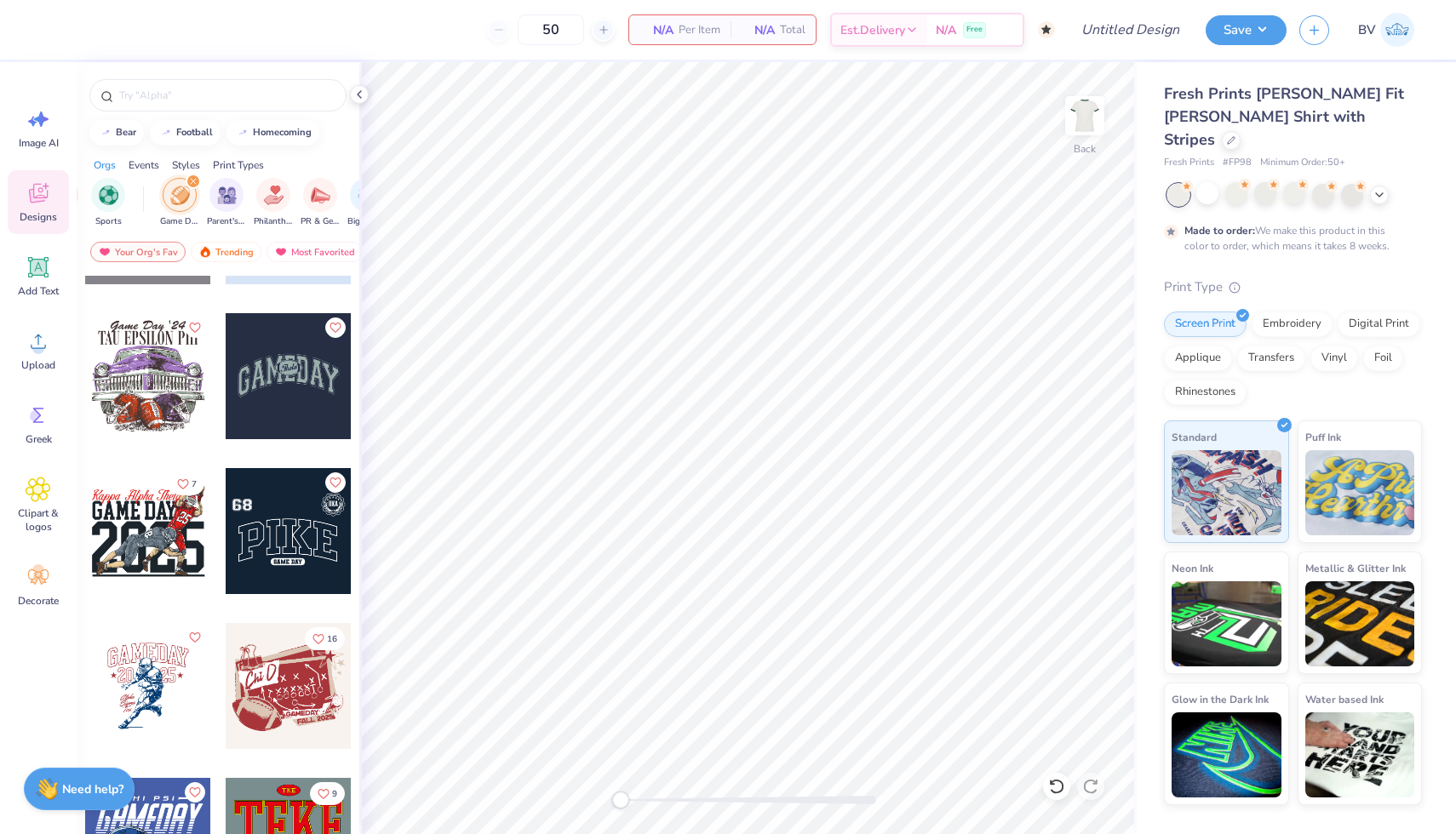
scroll to position [831, 0]
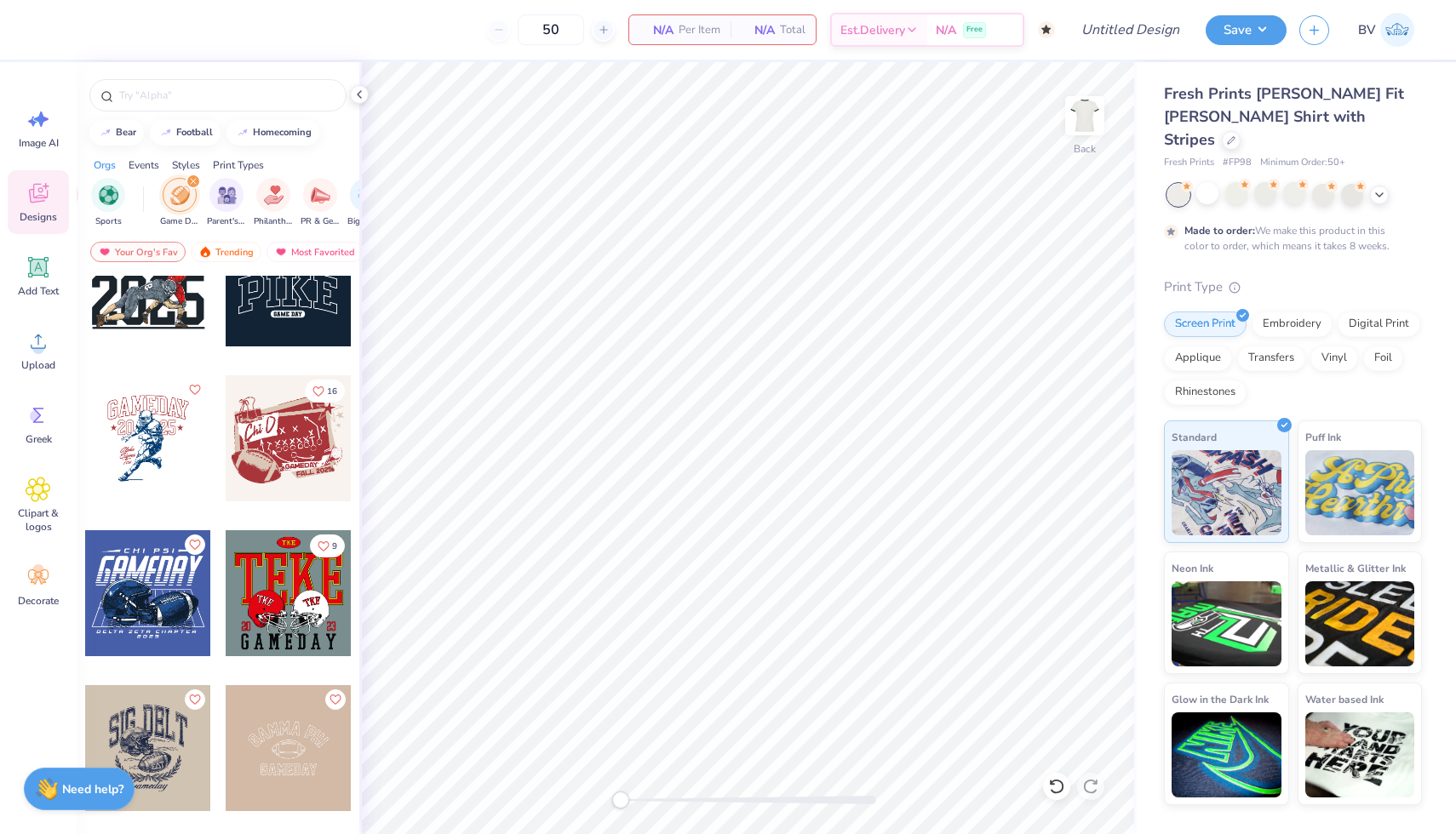
click at [224, 456] on div at bounding box center [161, 438] width 126 height 126
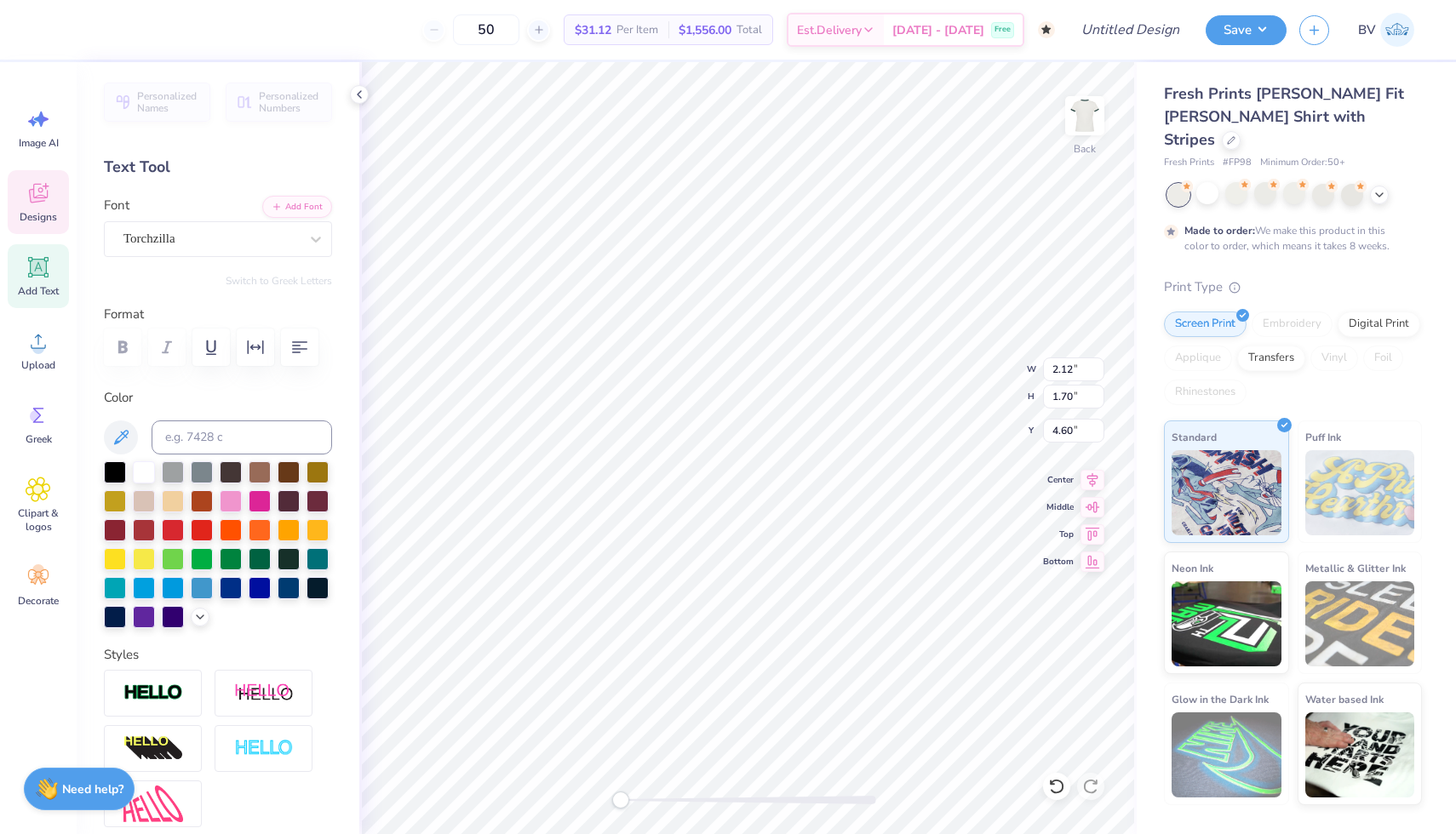
scroll to position [0, 0]
type textarea "LHS"
type input "2.46"
type input "0.69"
type input "8.08"
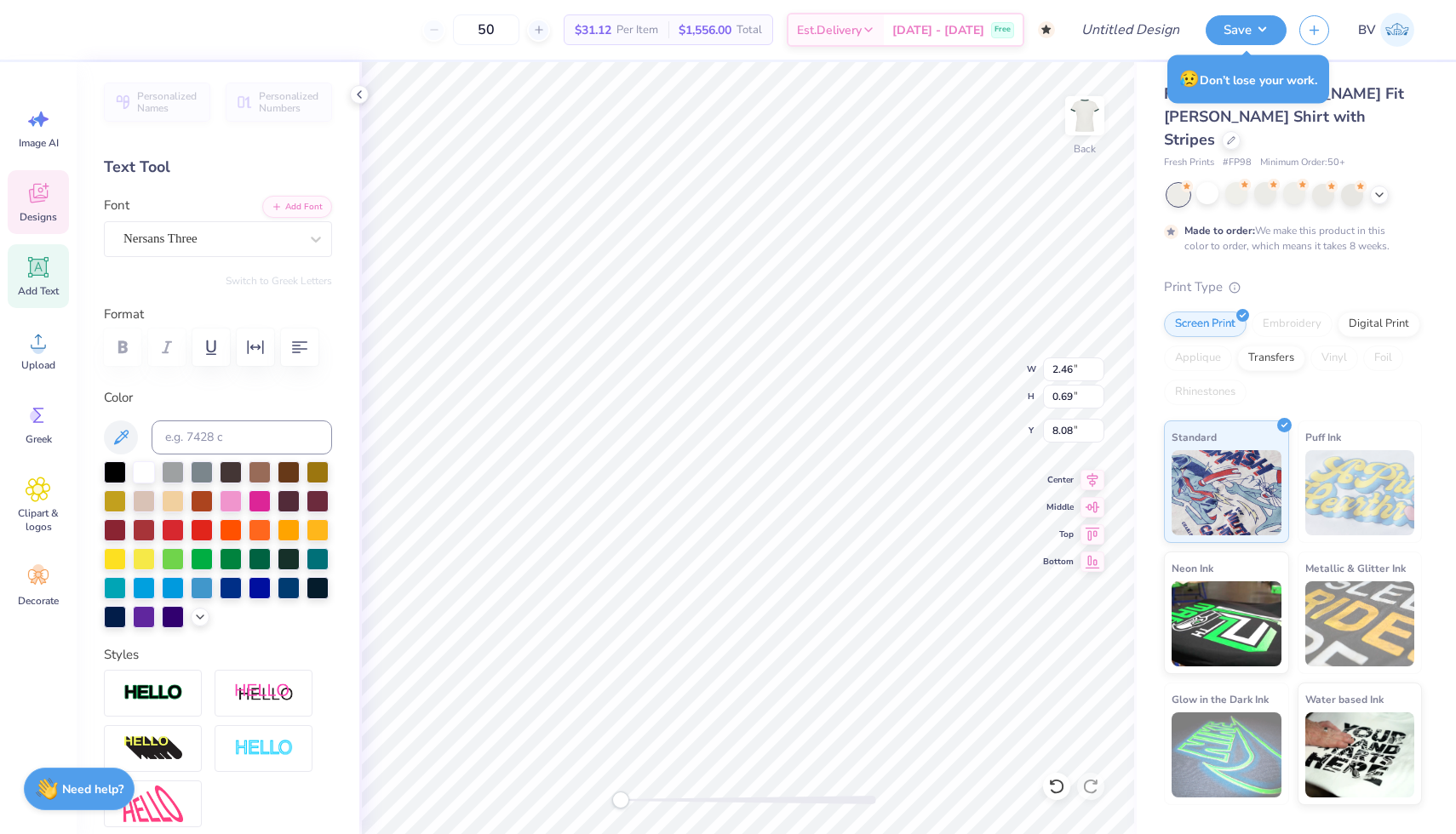
type textarea "[DATE]-[DATE]"
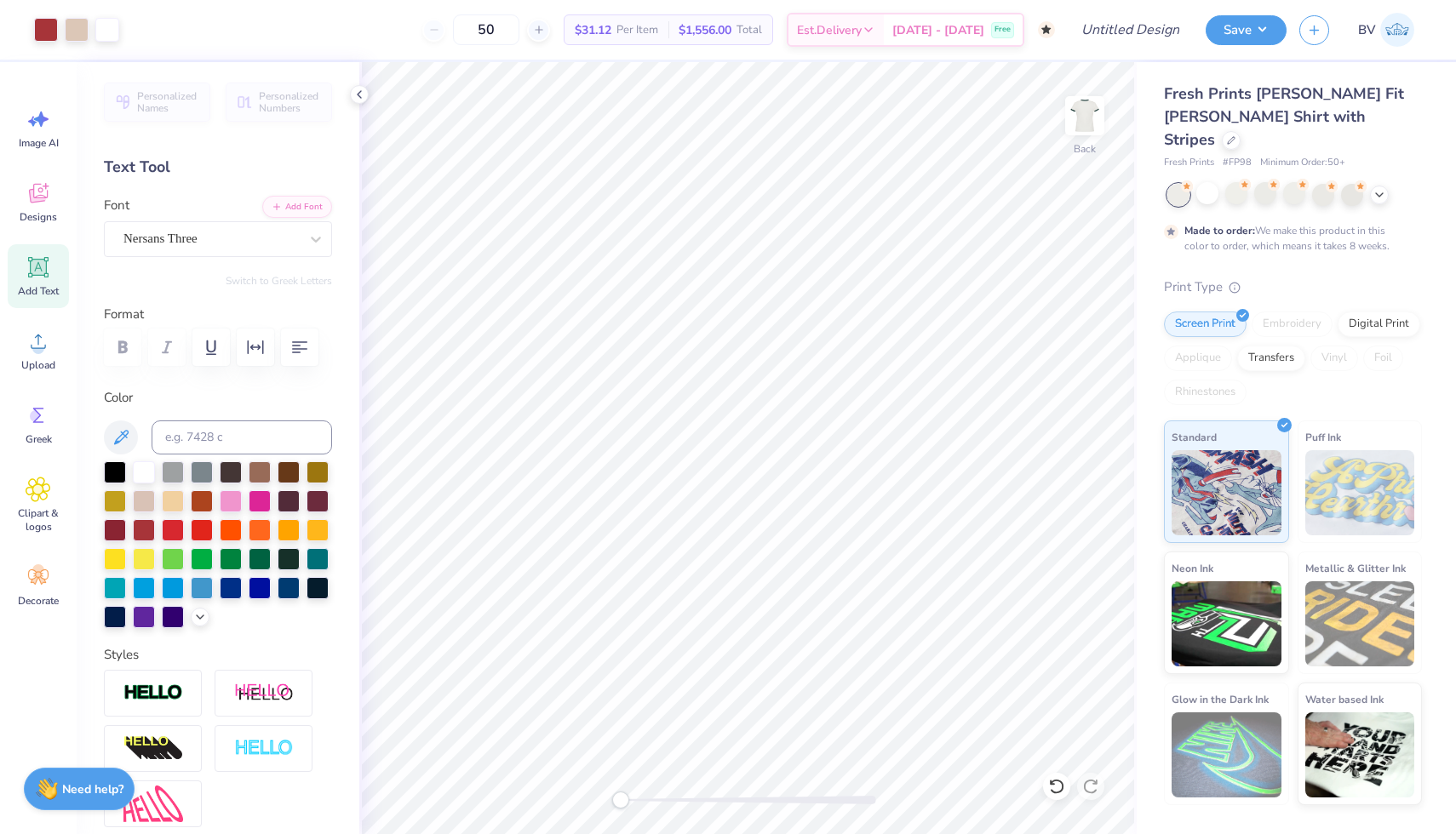
click at [47, 14] on div "Art colors" at bounding box center [59, 30] width 119 height 59
click at [47, 21] on div at bounding box center [46, 28] width 24 height 24
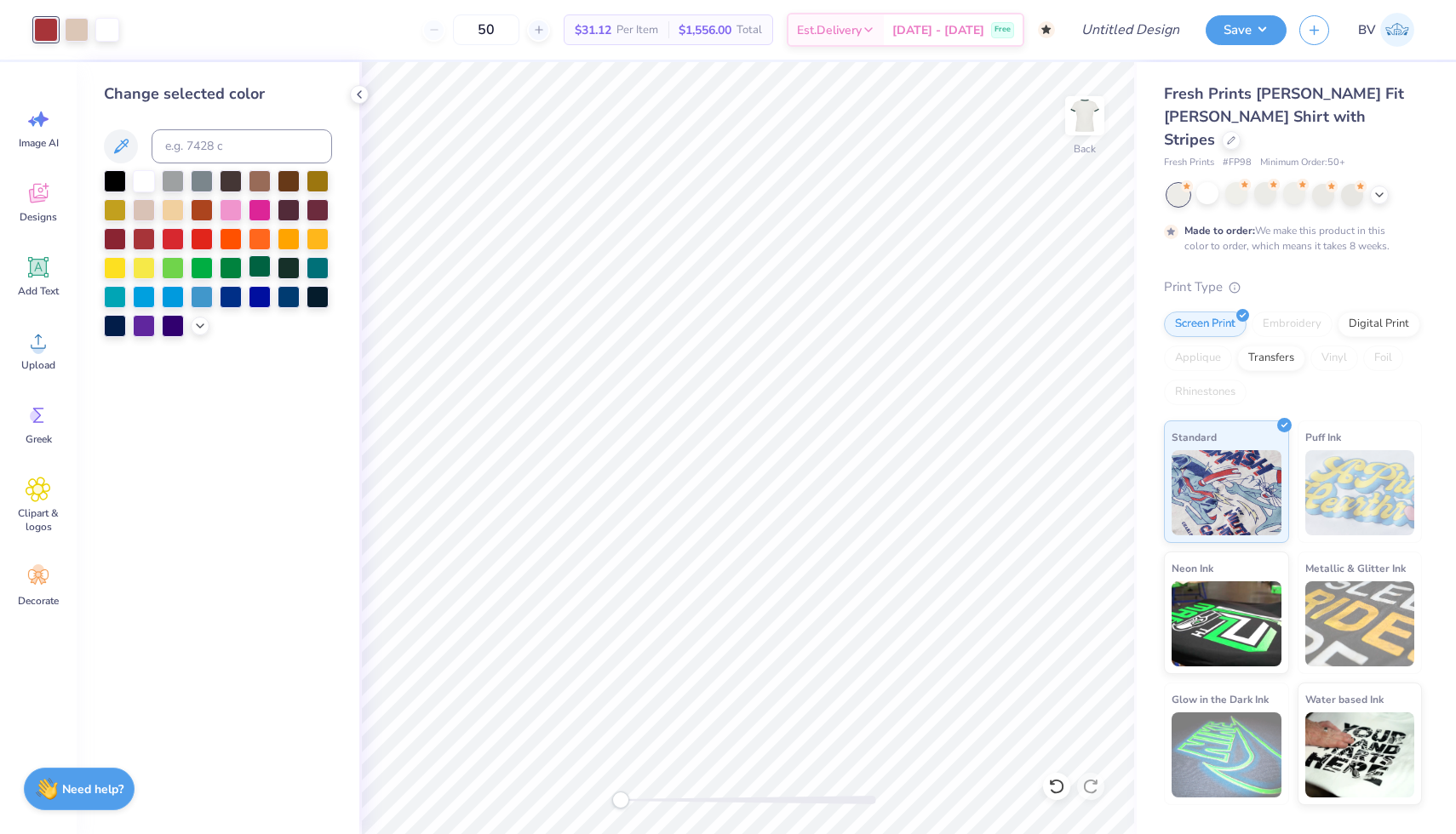
click at [264, 265] on div at bounding box center [259, 266] width 22 height 22
click at [234, 265] on div at bounding box center [230, 266] width 22 height 22
click at [257, 270] on div at bounding box center [259, 266] width 22 height 22
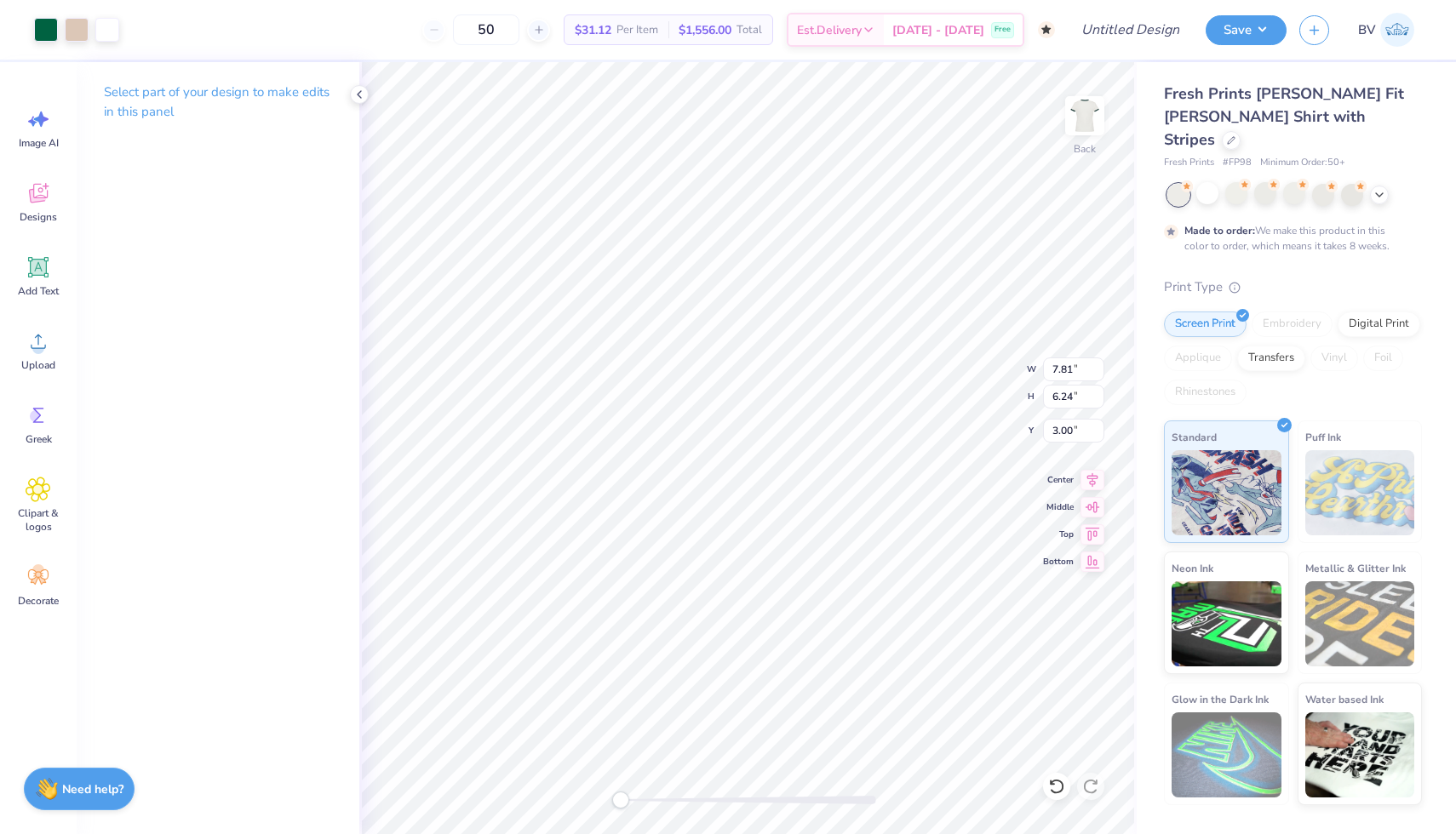
type input "6.04"
type input "4.82"
type input "0.59"
type input "3.00"
click at [964, 401] on div "Back W 6.04 H 4.82 Y 3.00 Center Middle Top Bottom" at bounding box center [748, 448] width 777 height 772
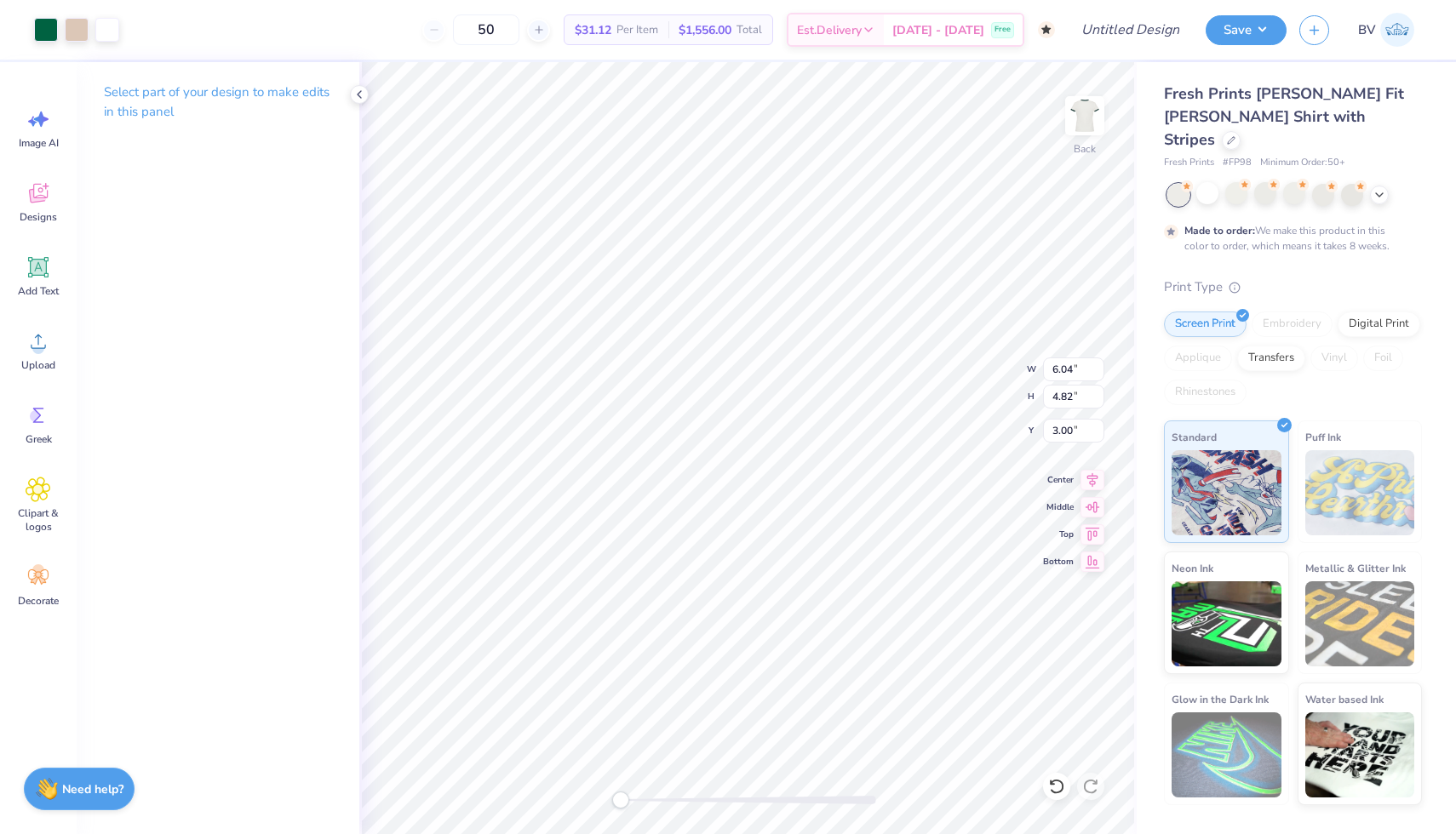
type input "7.26"
type input "5.80"
type input "2.02"
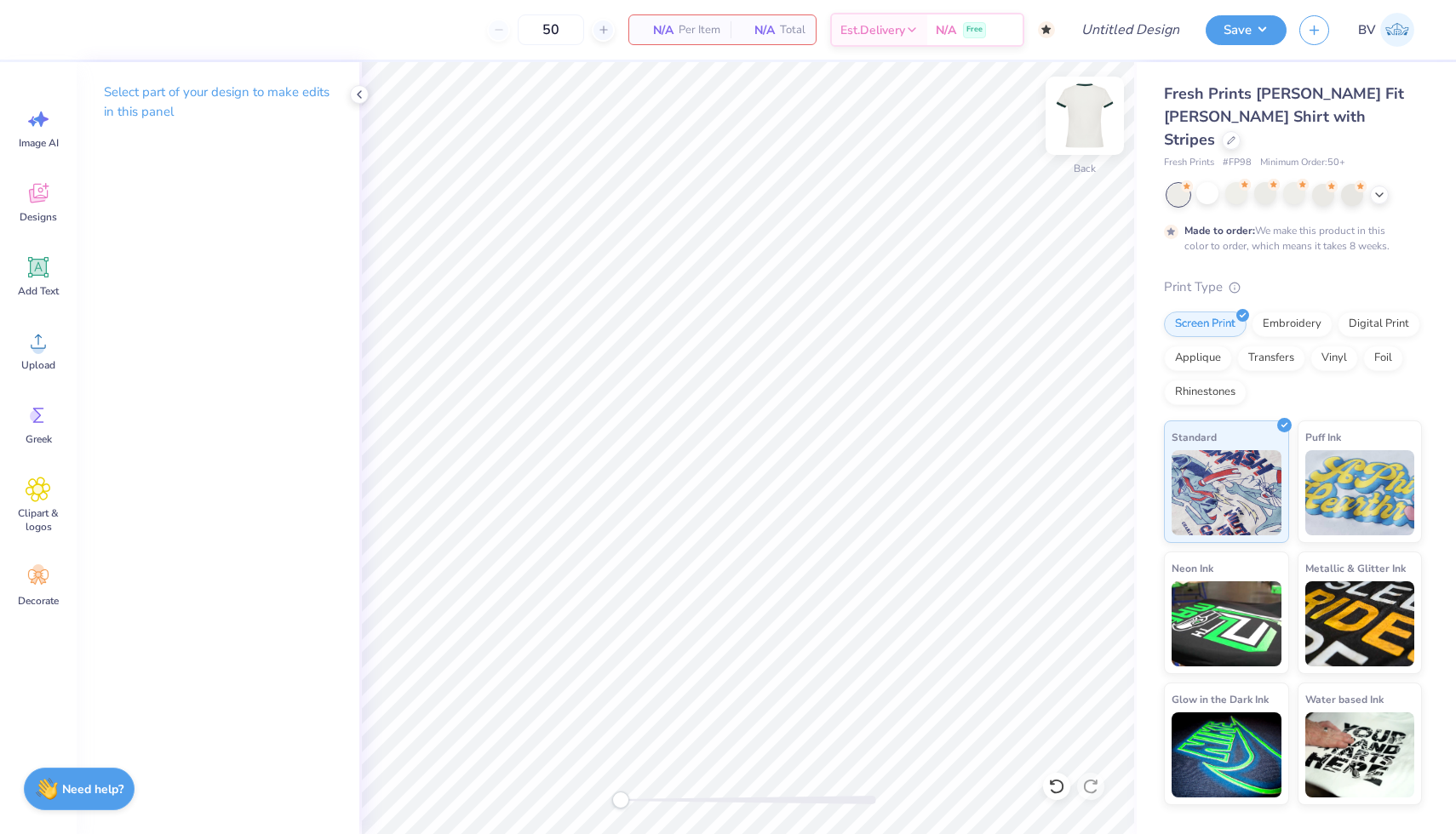
click at [1074, 127] on img at bounding box center [1085, 115] width 68 height 68
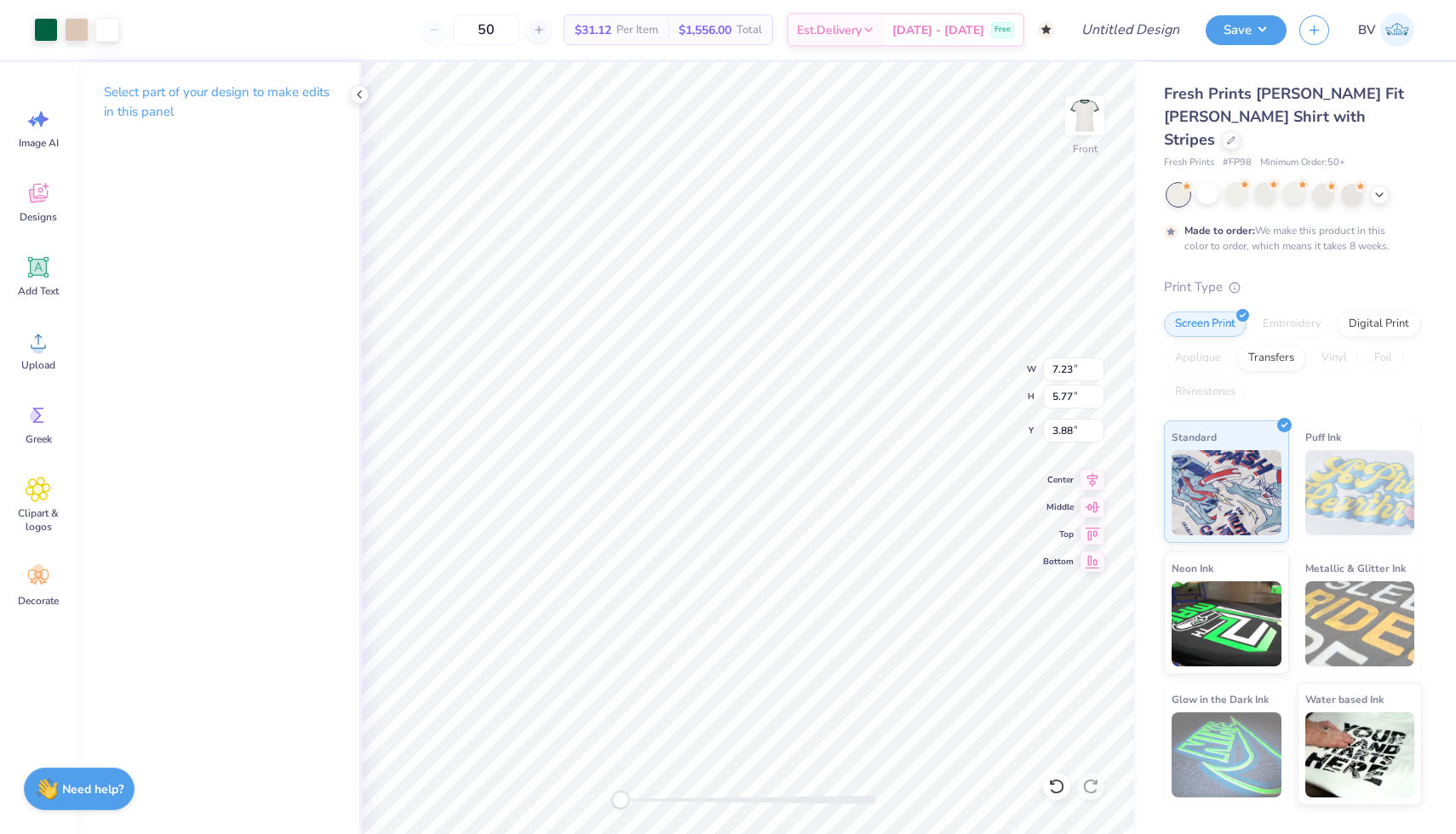
type input "8.76"
type input "7.00"
type input "3.00"
click at [1084, 116] on img at bounding box center [1085, 115] width 68 height 68
click at [50, 279] on icon at bounding box center [38, 267] width 26 height 26
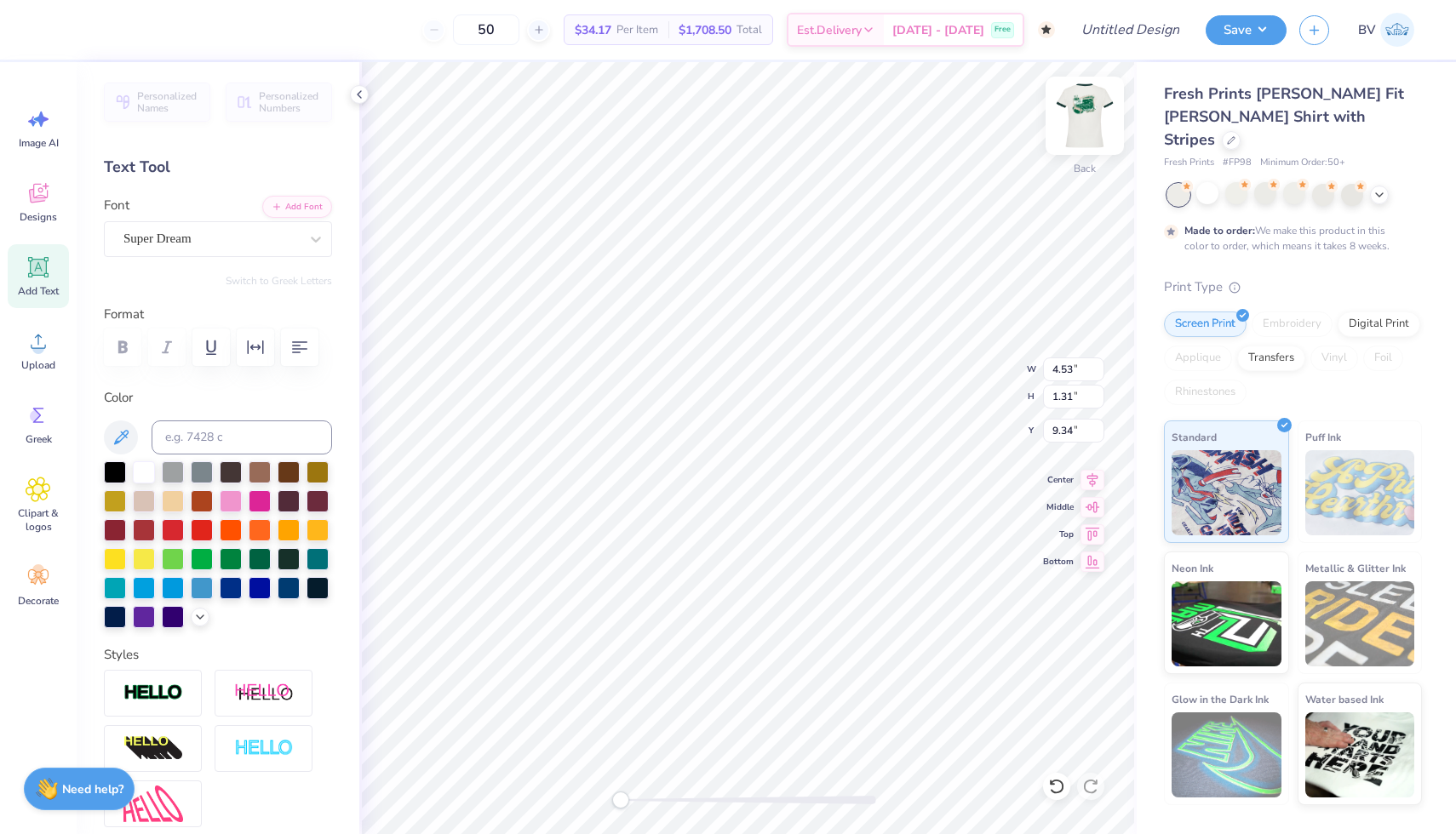
click at [1088, 115] on img at bounding box center [1085, 115] width 68 height 68
type input "4.51"
type input "11.17"
click at [1080, 115] on img at bounding box center [1085, 115] width 68 height 68
type input "4.53"
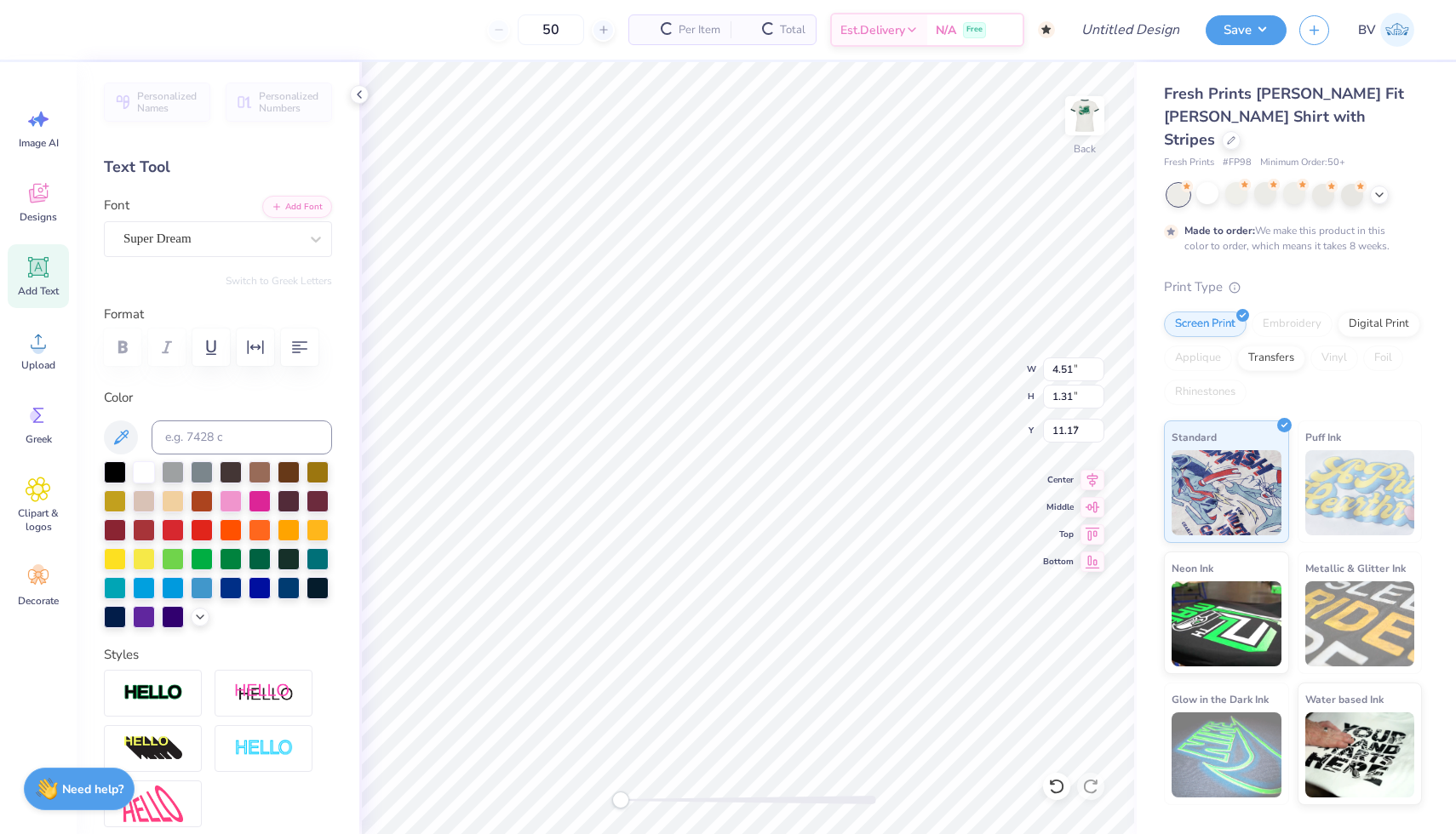
type input "9.34"
click at [1080, 115] on img at bounding box center [1086, 115] width 34 height 34
type input "4.51"
type input "11.17"
type input "2.52"
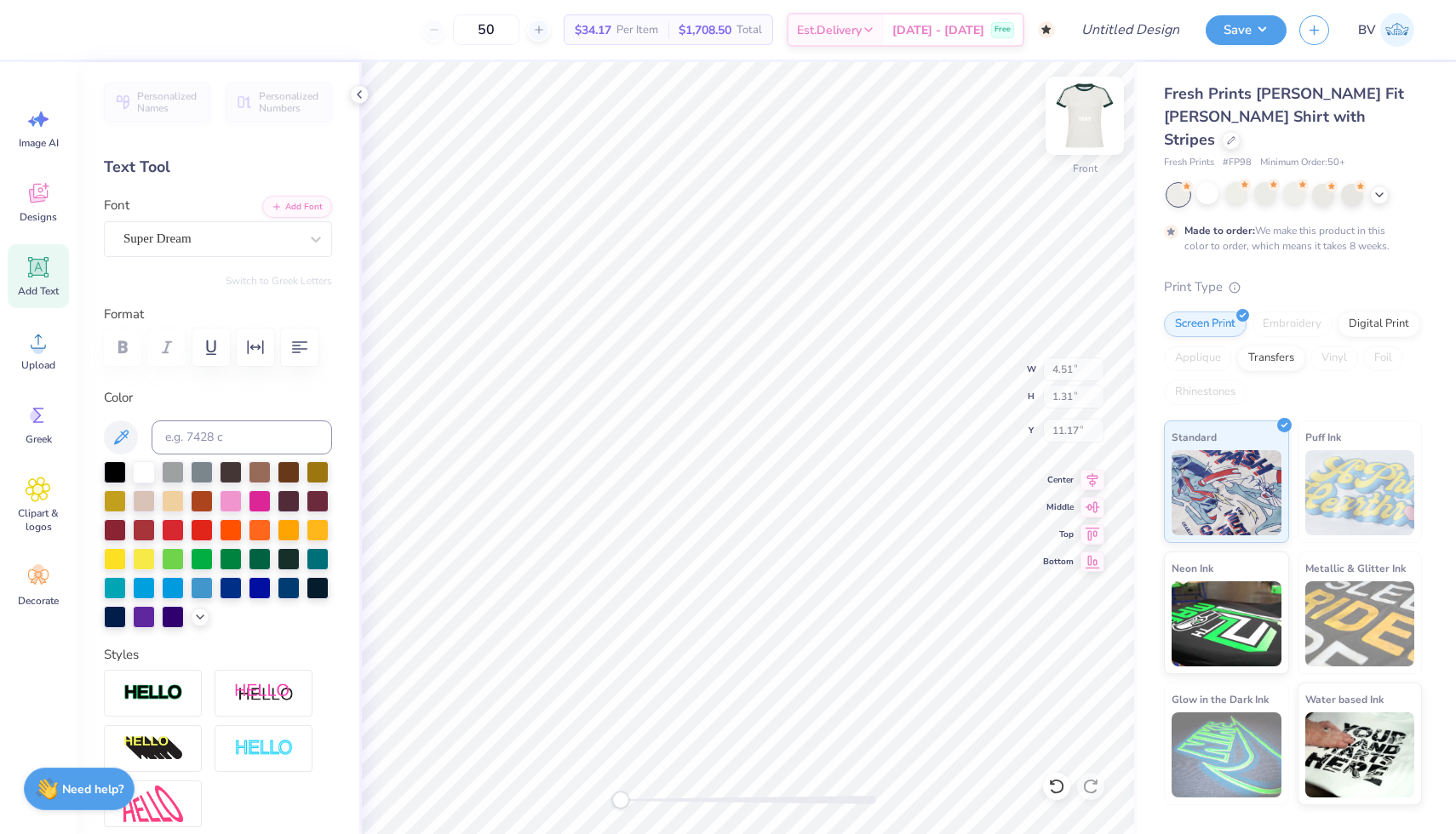
type input "0.54"
type input "8.34"
click at [1076, 132] on img at bounding box center [1085, 115] width 68 height 68
type textarea "[PERSON_NAME] LANCERS"
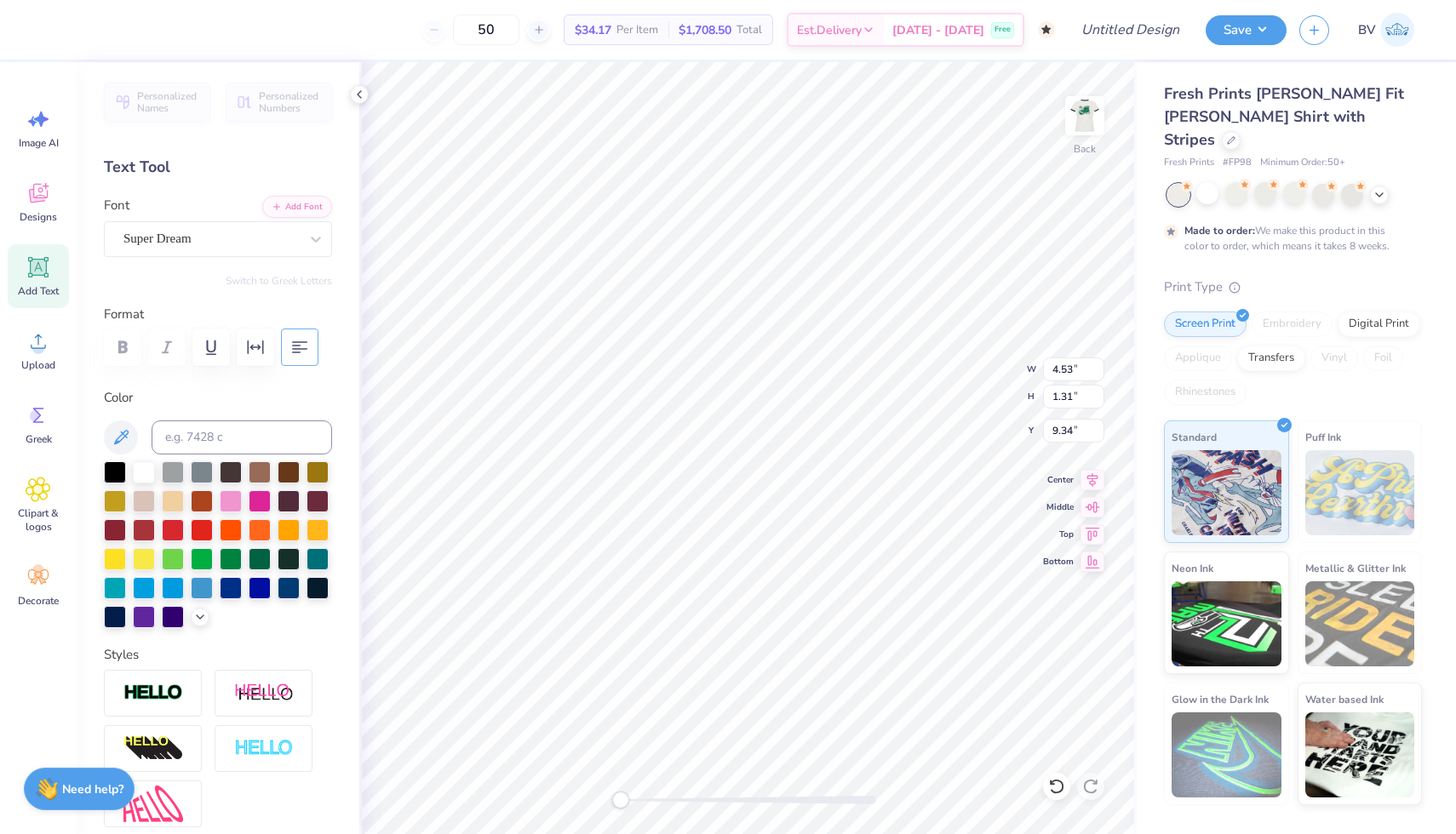
click at [304, 347] on icon "button" at bounding box center [299, 346] width 20 height 20
click at [262, 564] on div at bounding box center [259, 557] width 22 height 22
click at [222, 245] on div "Super Dream" at bounding box center [211, 239] width 179 height 27
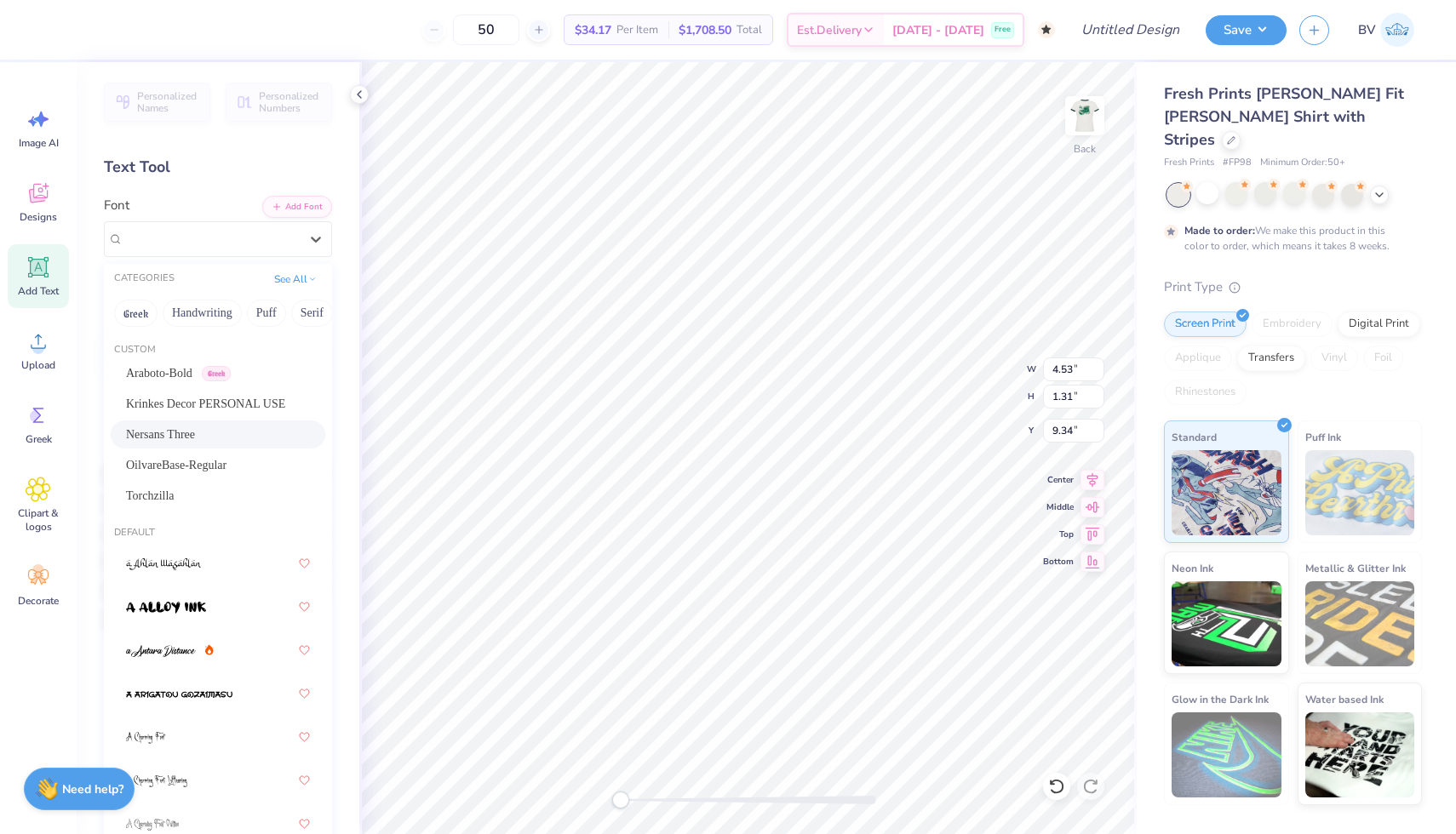
click at [195, 431] on span "Nersans Three" at bounding box center [160, 434] width 69 height 18
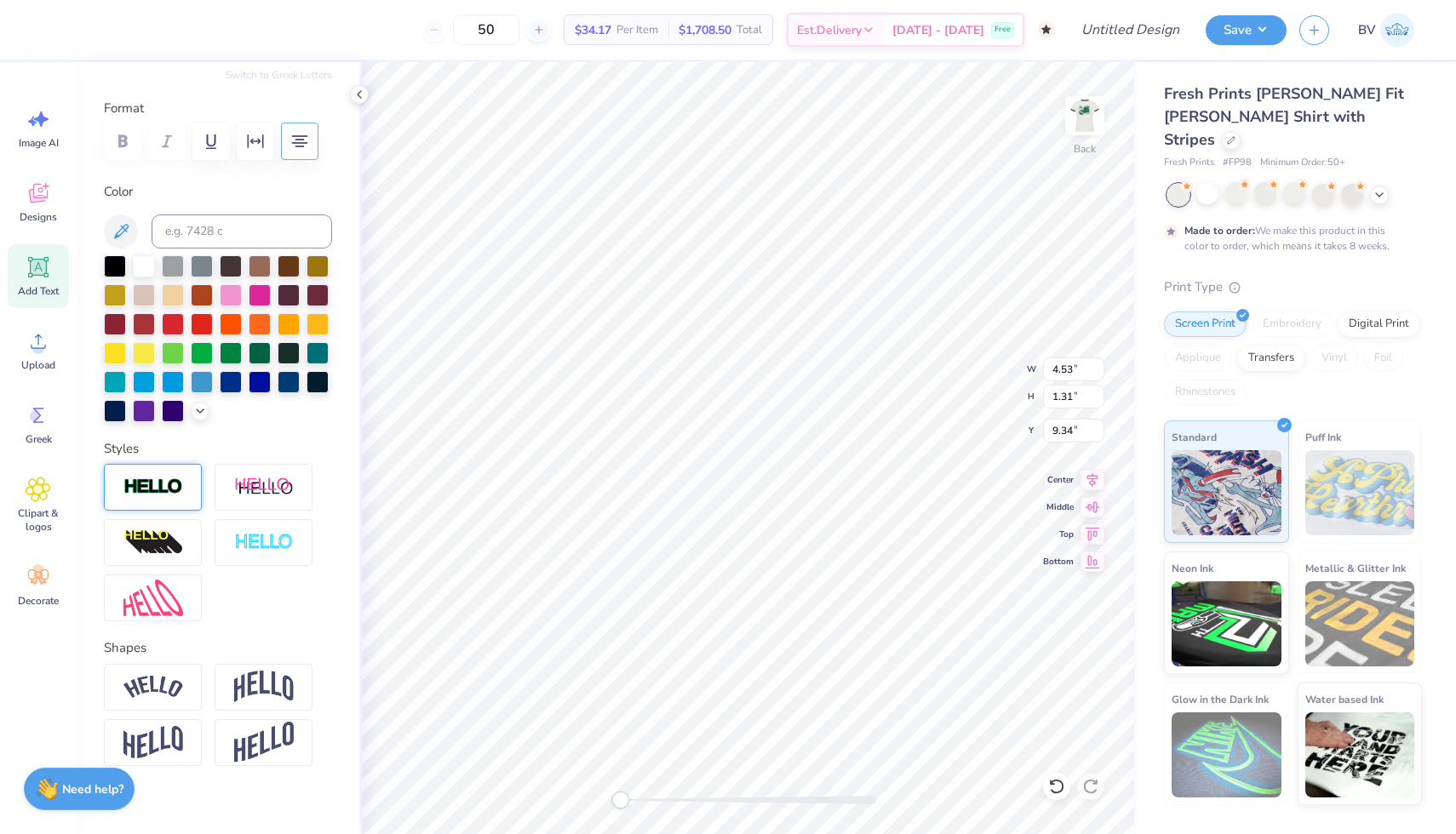
scroll to position [207, 0]
click at [181, 503] on div at bounding box center [153, 486] width 98 height 47
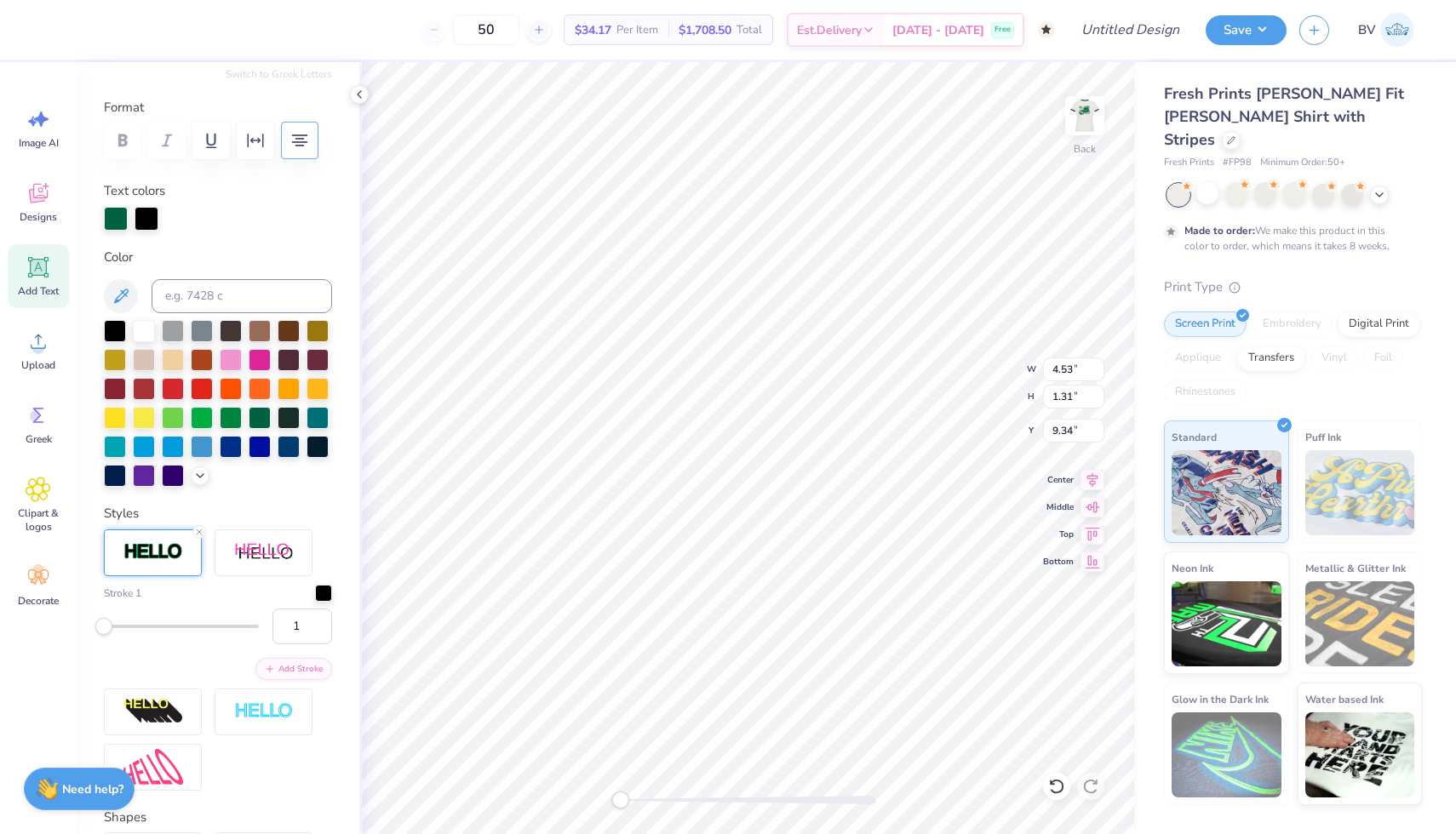
click at [147, 214] on div at bounding box center [146, 219] width 24 height 24
click at [137, 330] on div at bounding box center [143, 329] width 22 height 22
click at [146, 223] on div at bounding box center [146, 217] width 24 height 24
click at [265, 410] on div at bounding box center [259, 416] width 22 height 22
click at [113, 218] on div at bounding box center [116, 217] width 24 height 24
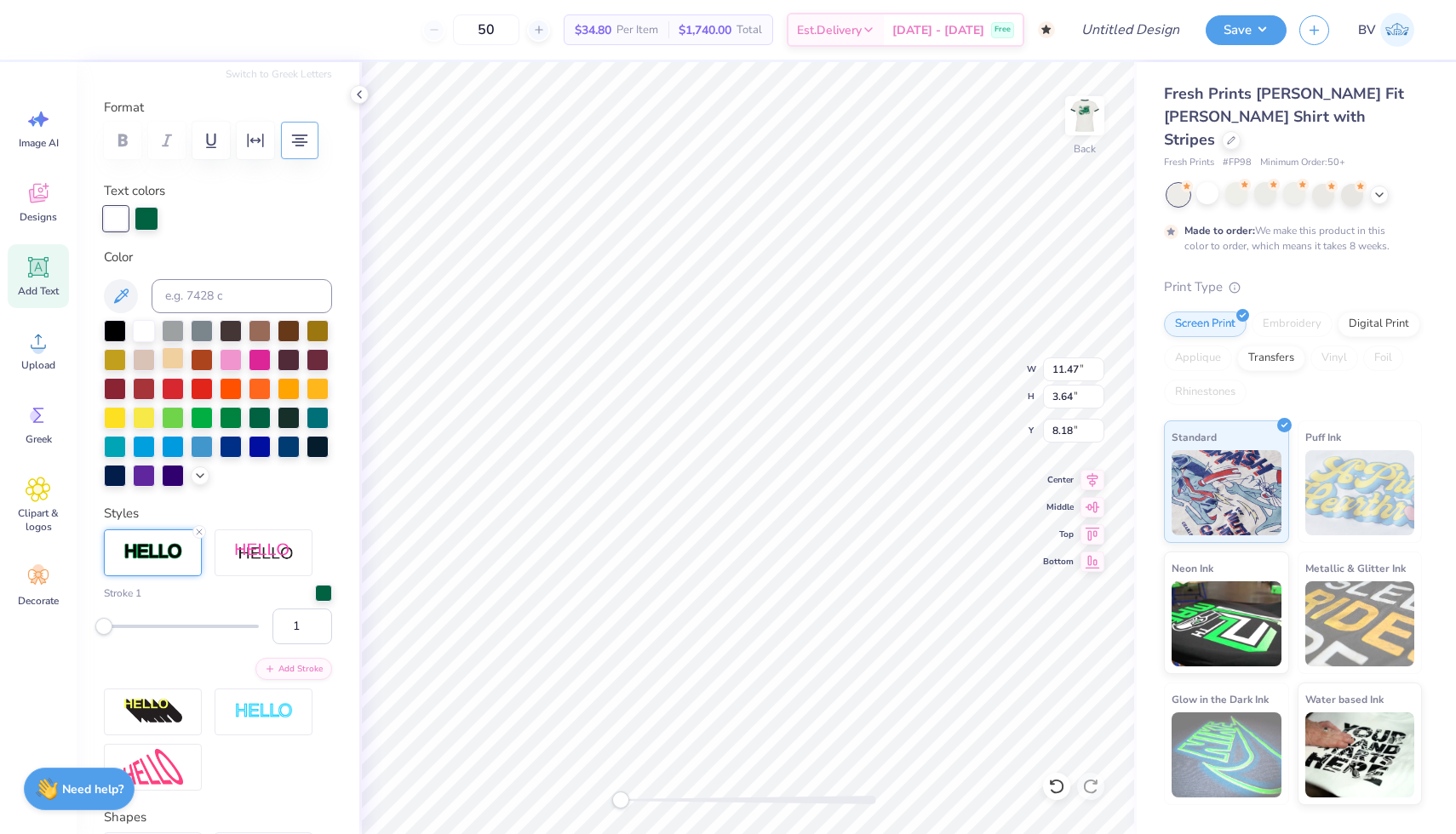
click at [172, 355] on div at bounding box center [172, 358] width 22 height 22
click at [200, 419] on div at bounding box center [201, 416] width 22 height 22
click at [231, 414] on div at bounding box center [230, 416] width 22 height 22
click at [146, 205] on div at bounding box center [146, 217] width 24 height 24
click at [113, 323] on div at bounding box center [115, 329] width 22 height 22
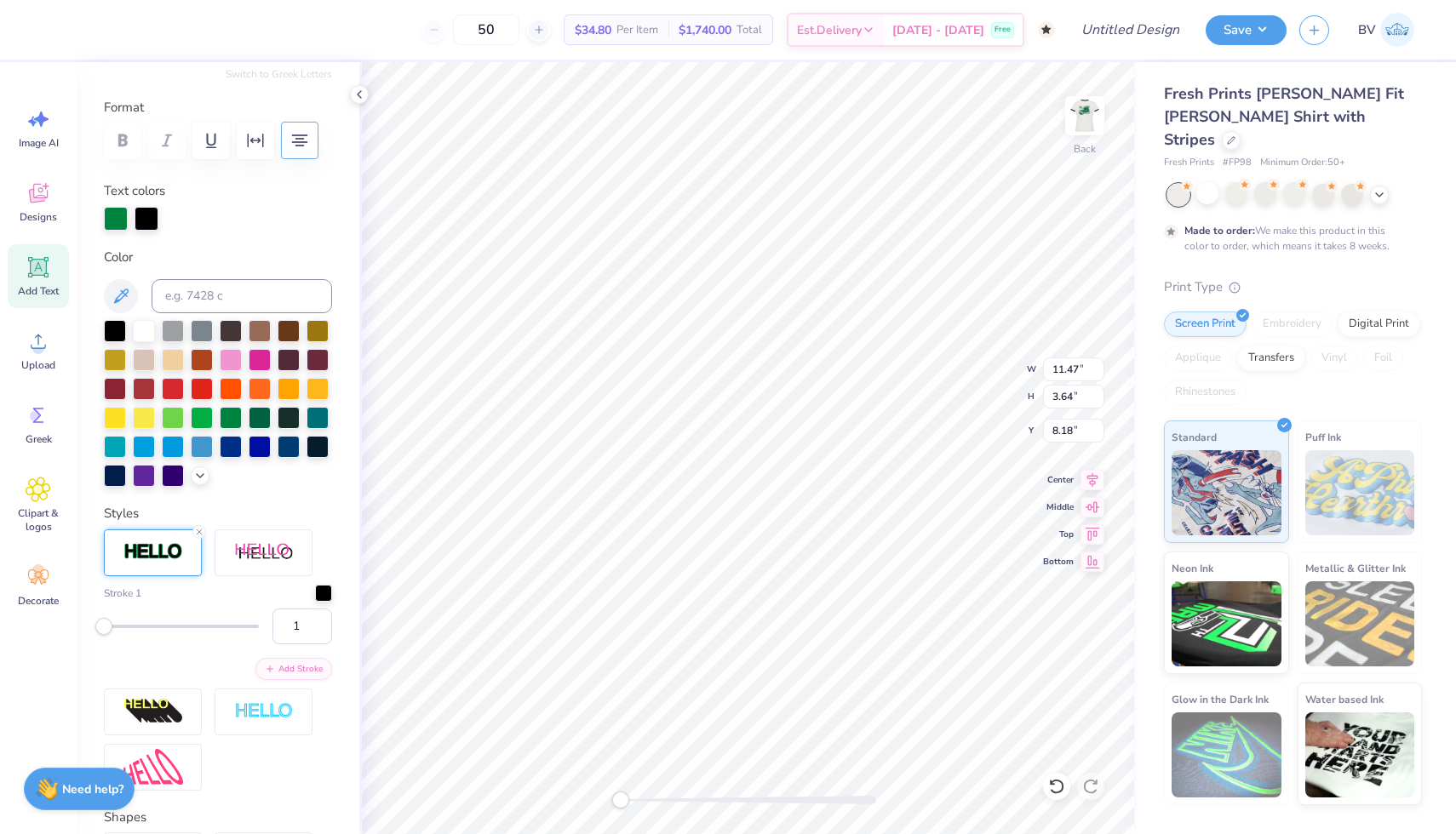
type input "5.06"
type input "1.61"
click at [961, 367] on div "Back W 5.06 H 1.61 Y 8.18 Center Middle Top Bottom" at bounding box center [748, 448] width 777 height 772
click at [29, 204] on icon at bounding box center [38, 193] width 26 height 26
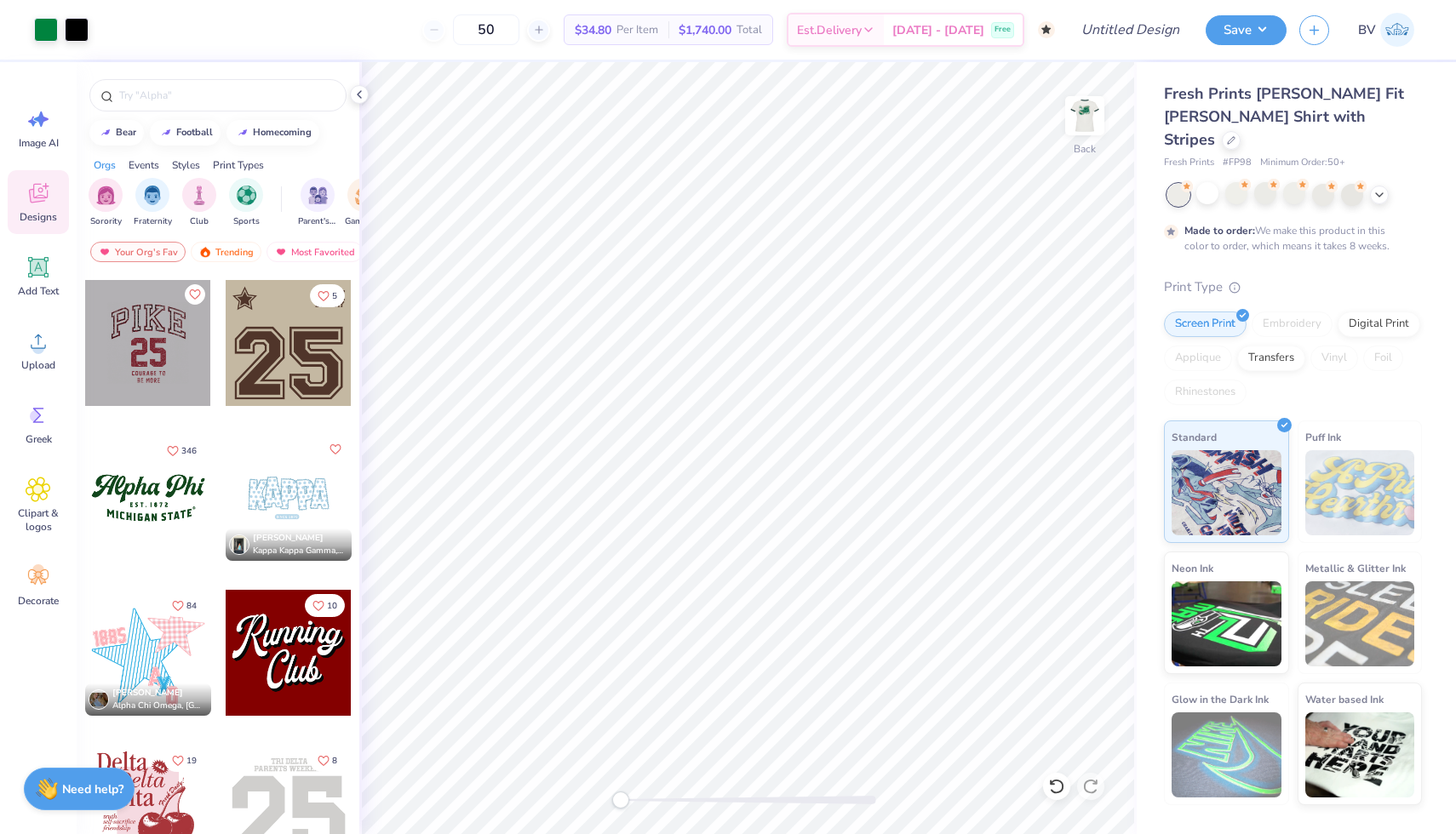
scroll to position [2045, 0]
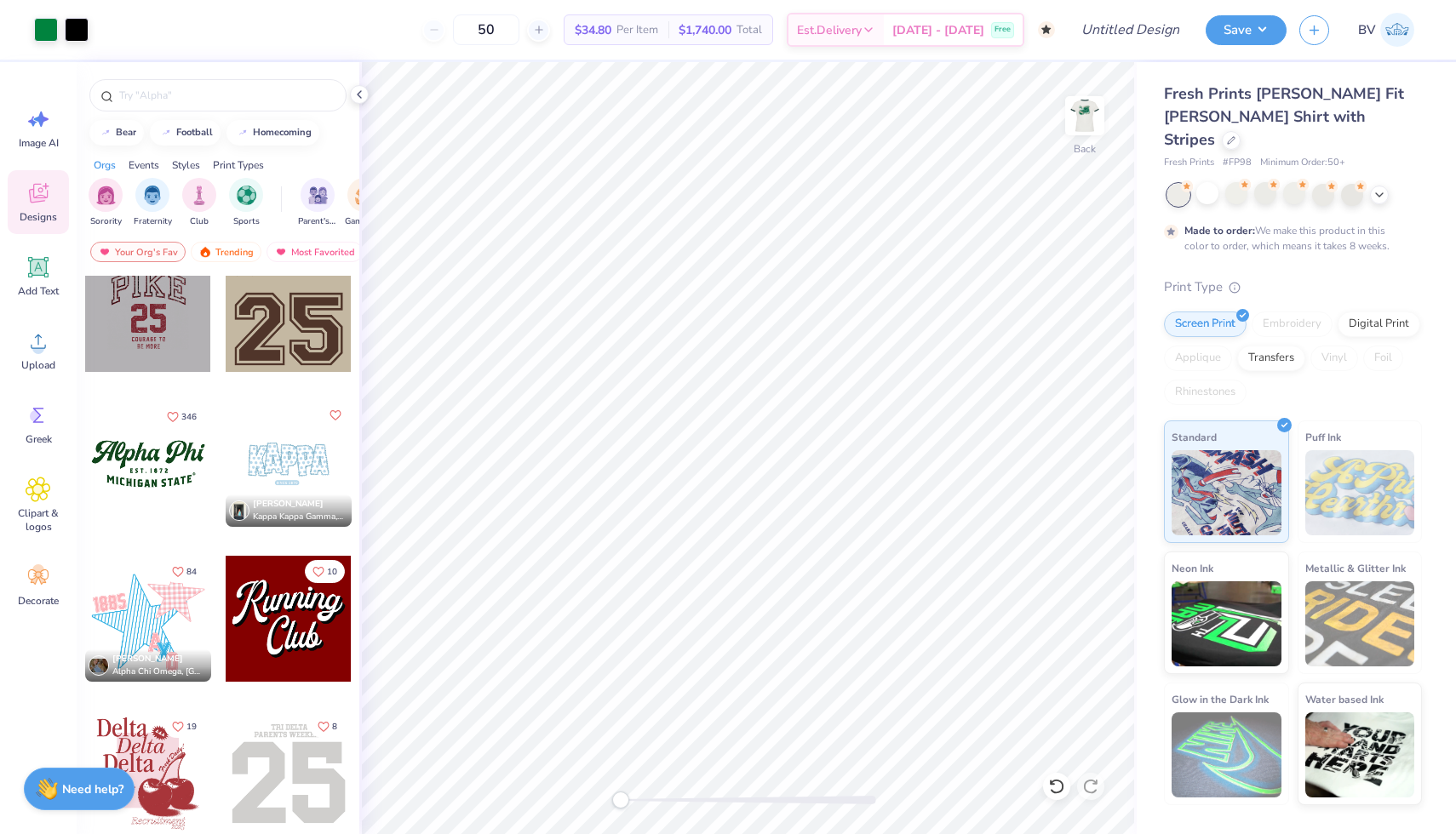
click at [172, 479] on div at bounding box center [148, 464] width 126 height 126
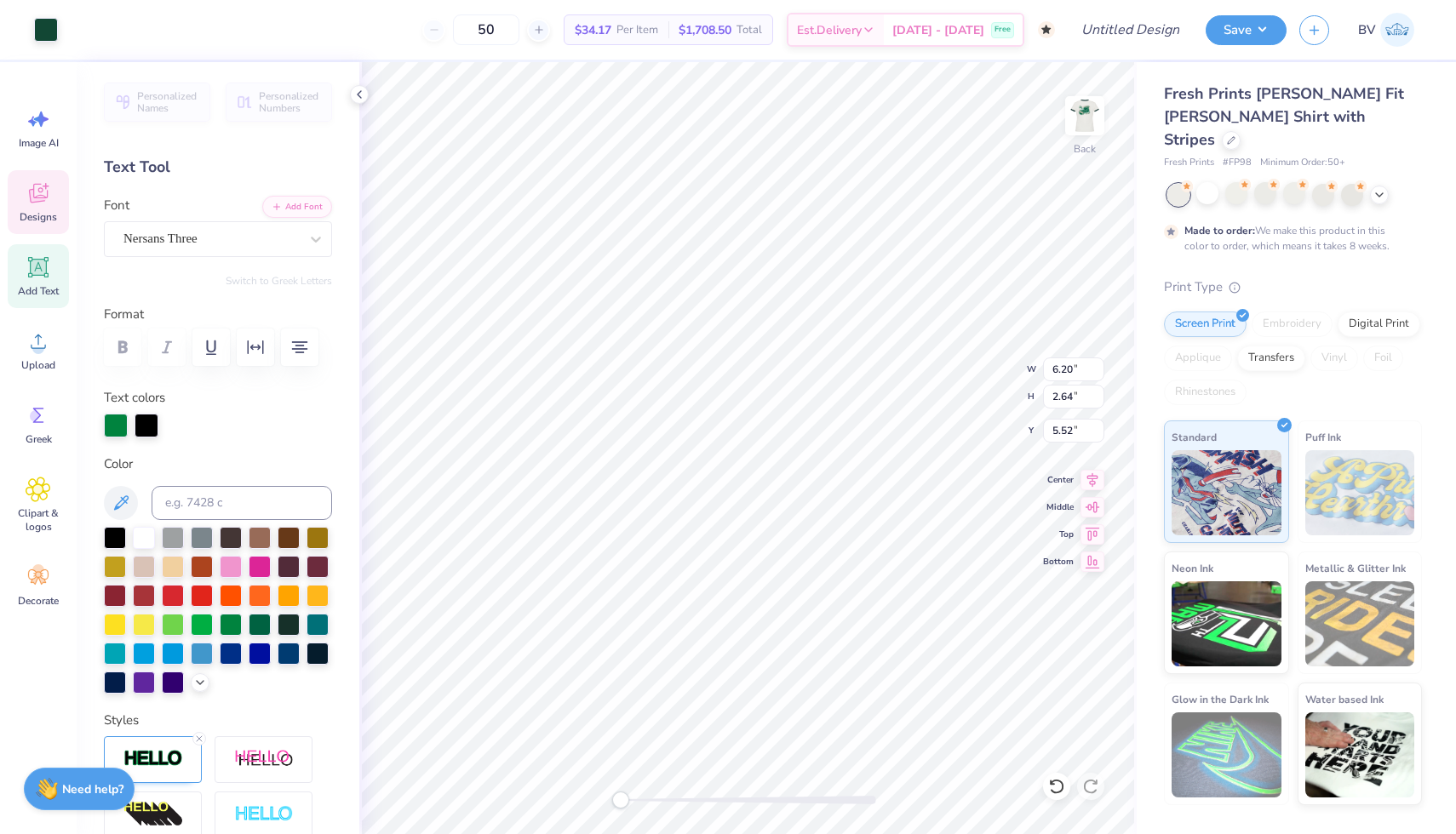
type input "1.56"
type input "3.00"
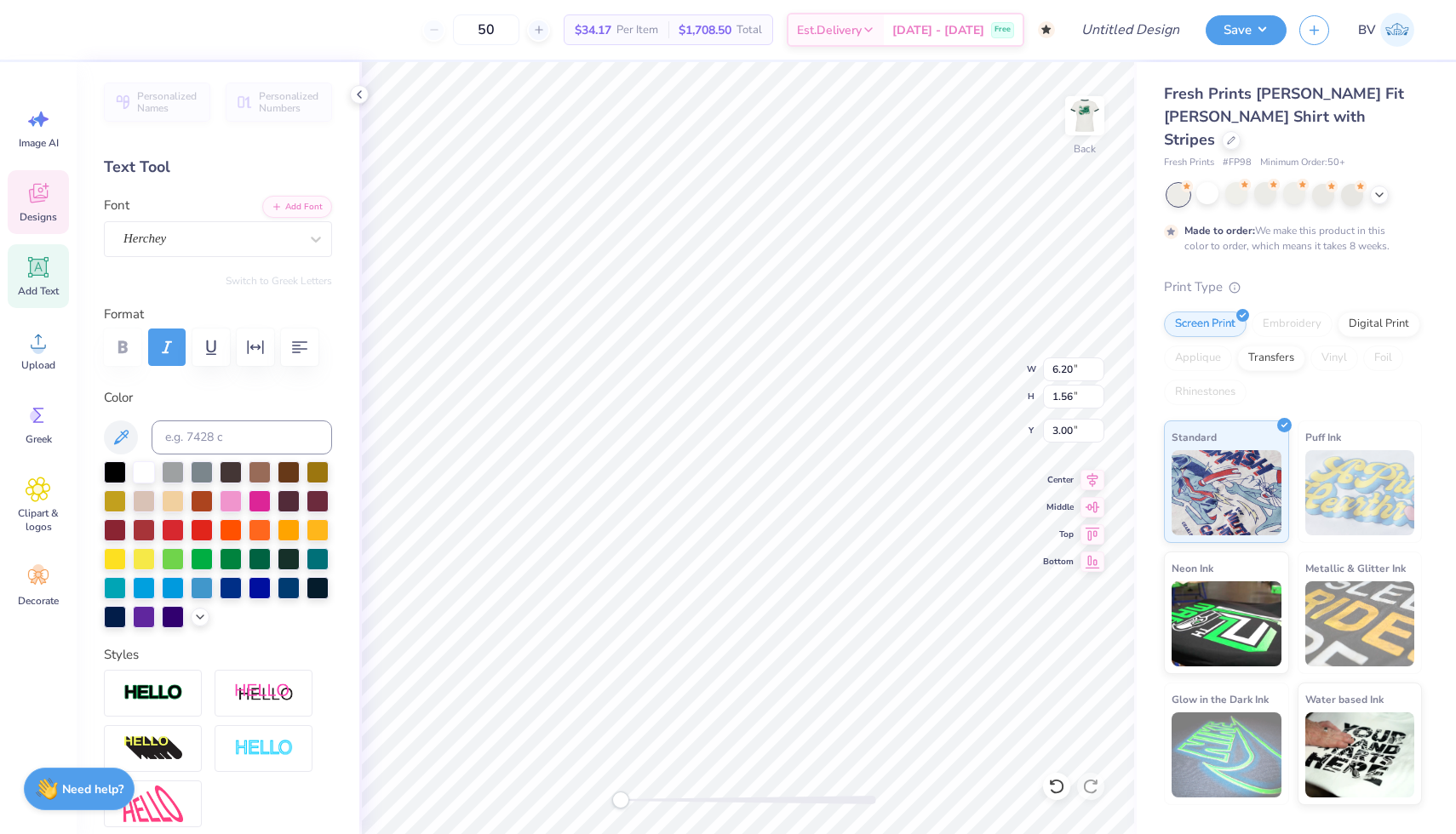
scroll to position [0, 0]
type textarea "[PERSON_NAME]"
type input "4.74"
type input "0.70"
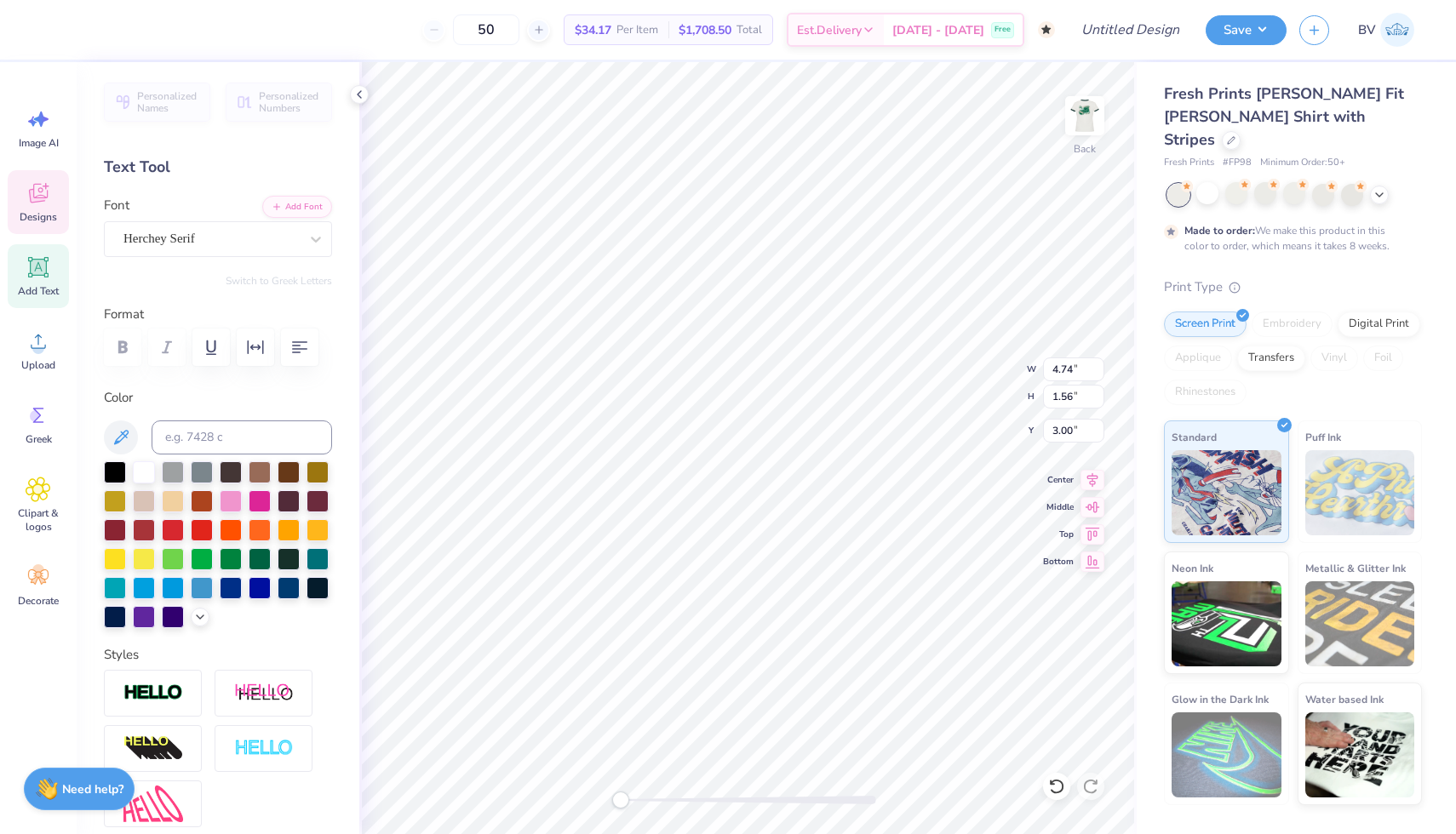
type input "4.93"
type textarea "Lancers"
type textarea "E S T . 1 9 6 3"
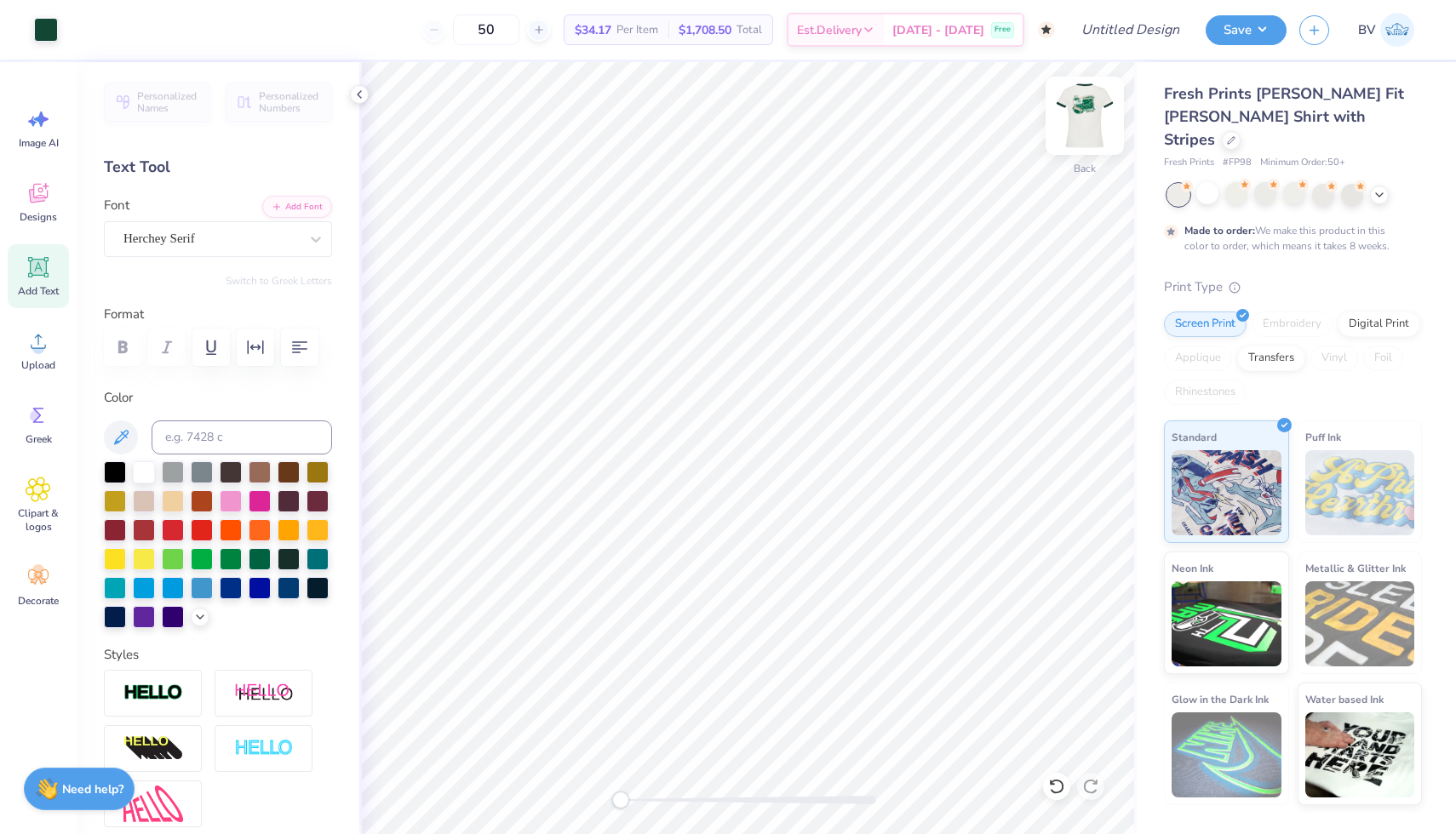
click at [1079, 106] on img at bounding box center [1085, 115] width 68 height 68
click at [1309, 126] on div "Fresh Prints [PERSON_NAME] Fit [PERSON_NAME] Shirt with Stripes" at bounding box center [1293, 117] width 258 height 69
click at [1235, 135] on icon at bounding box center [1231, 138] width 9 height 9
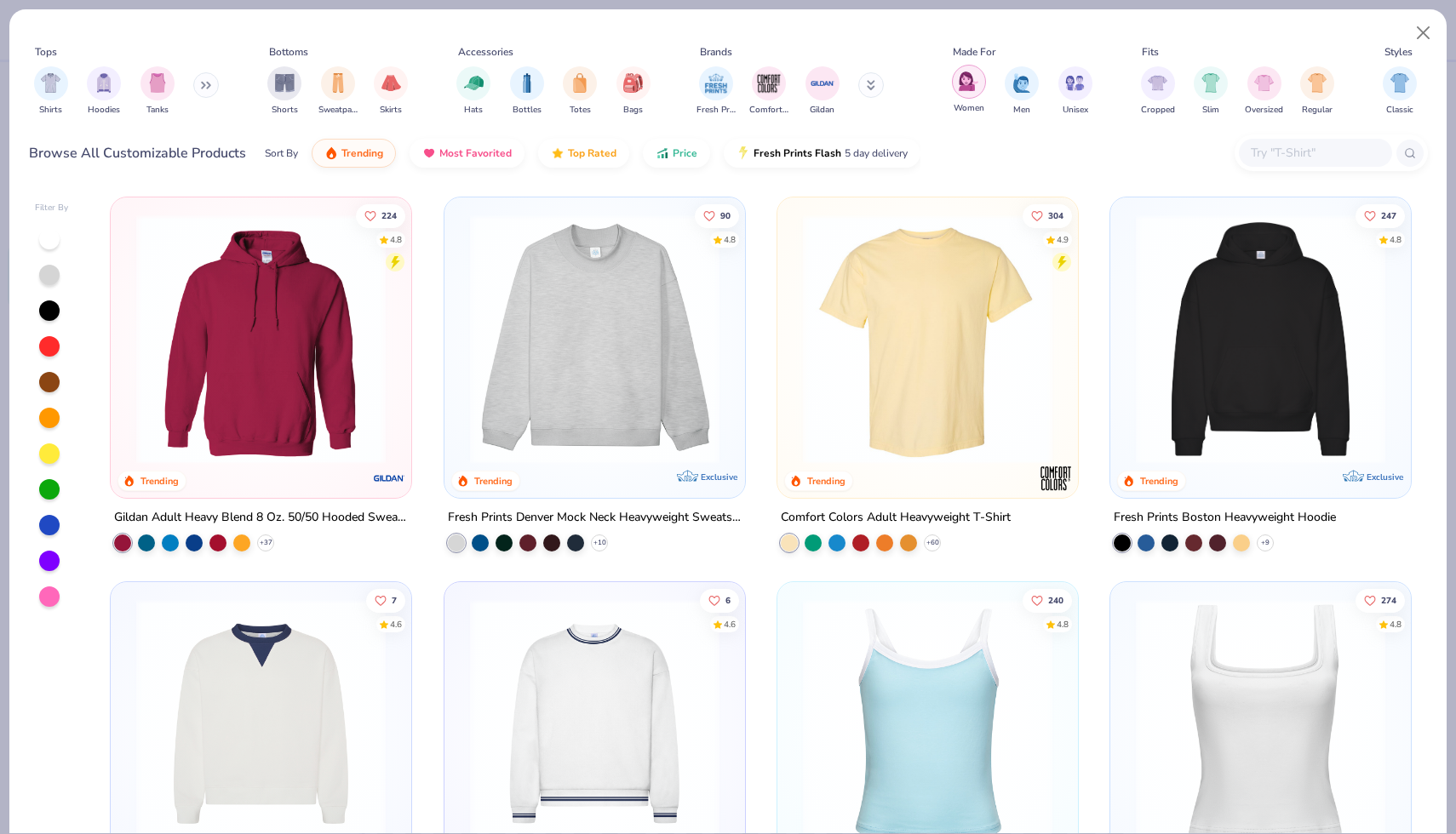
click at [956, 83] on div "filter for Women" at bounding box center [969, 82] width 34 height 34
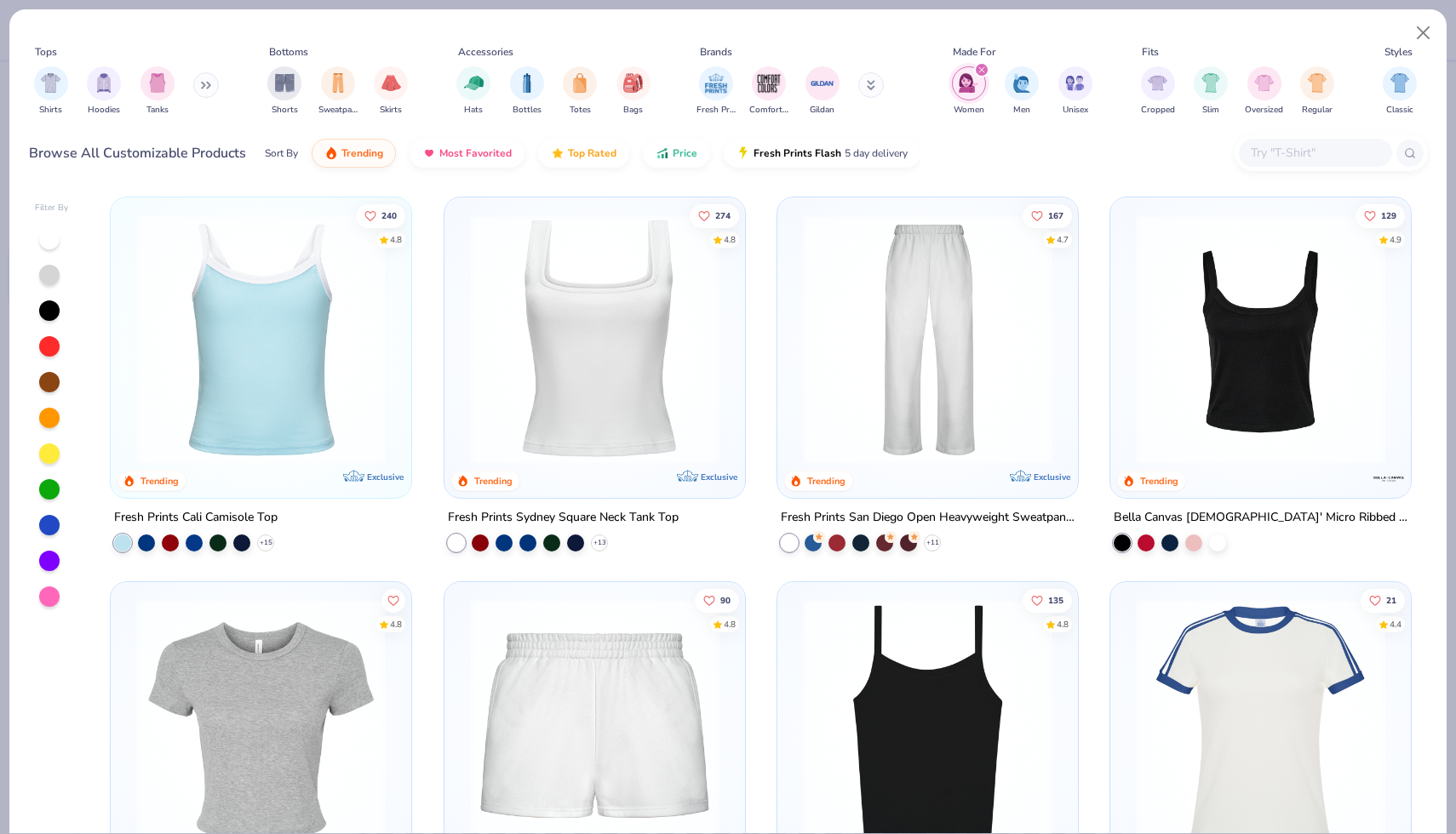
click at [649, 339] on img at bounding box center [594, 339] width 266 height 249
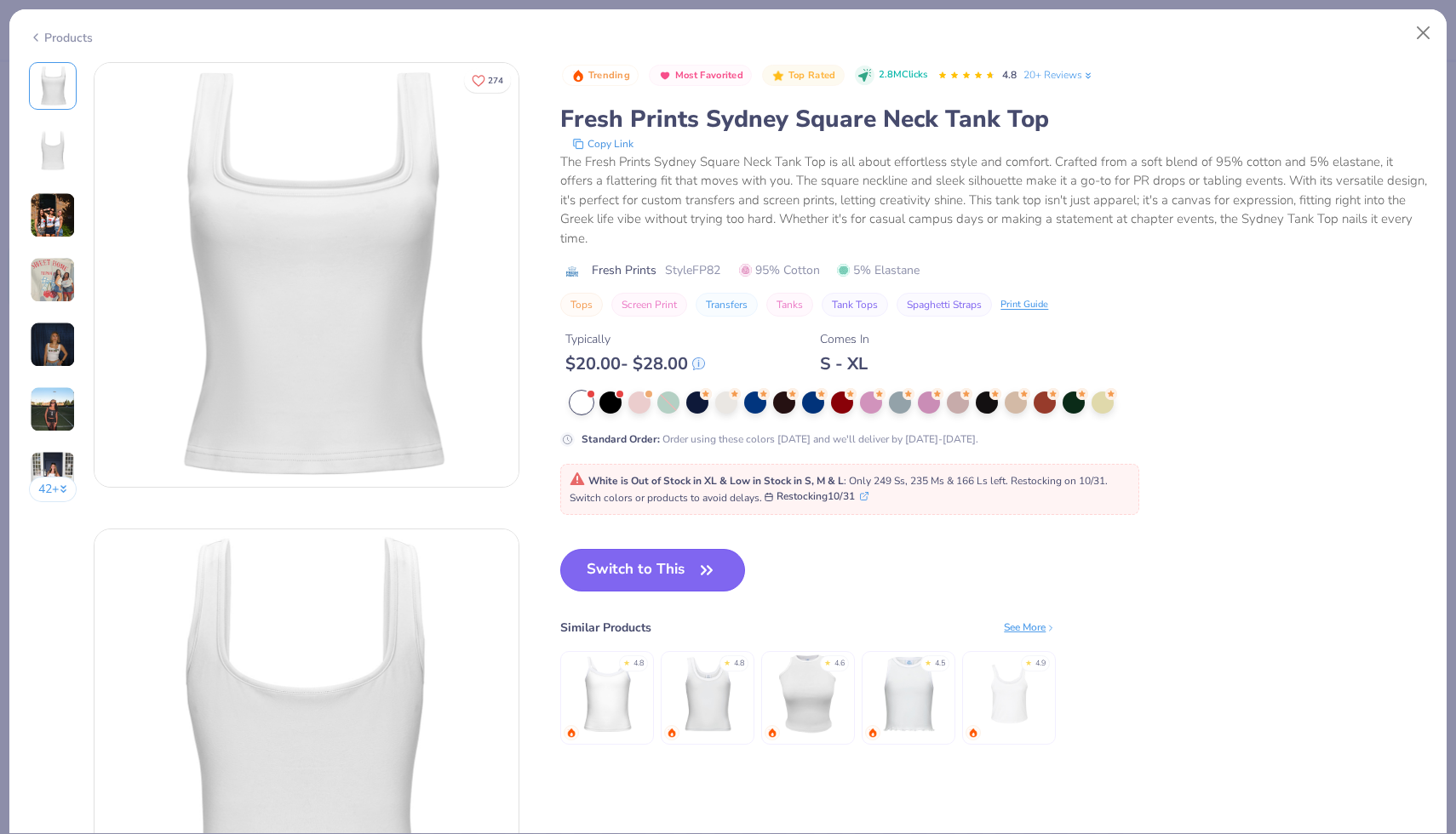
click at [654, 549] on button "Switch to This" at bounding box center [653, 570] width 185 height 43
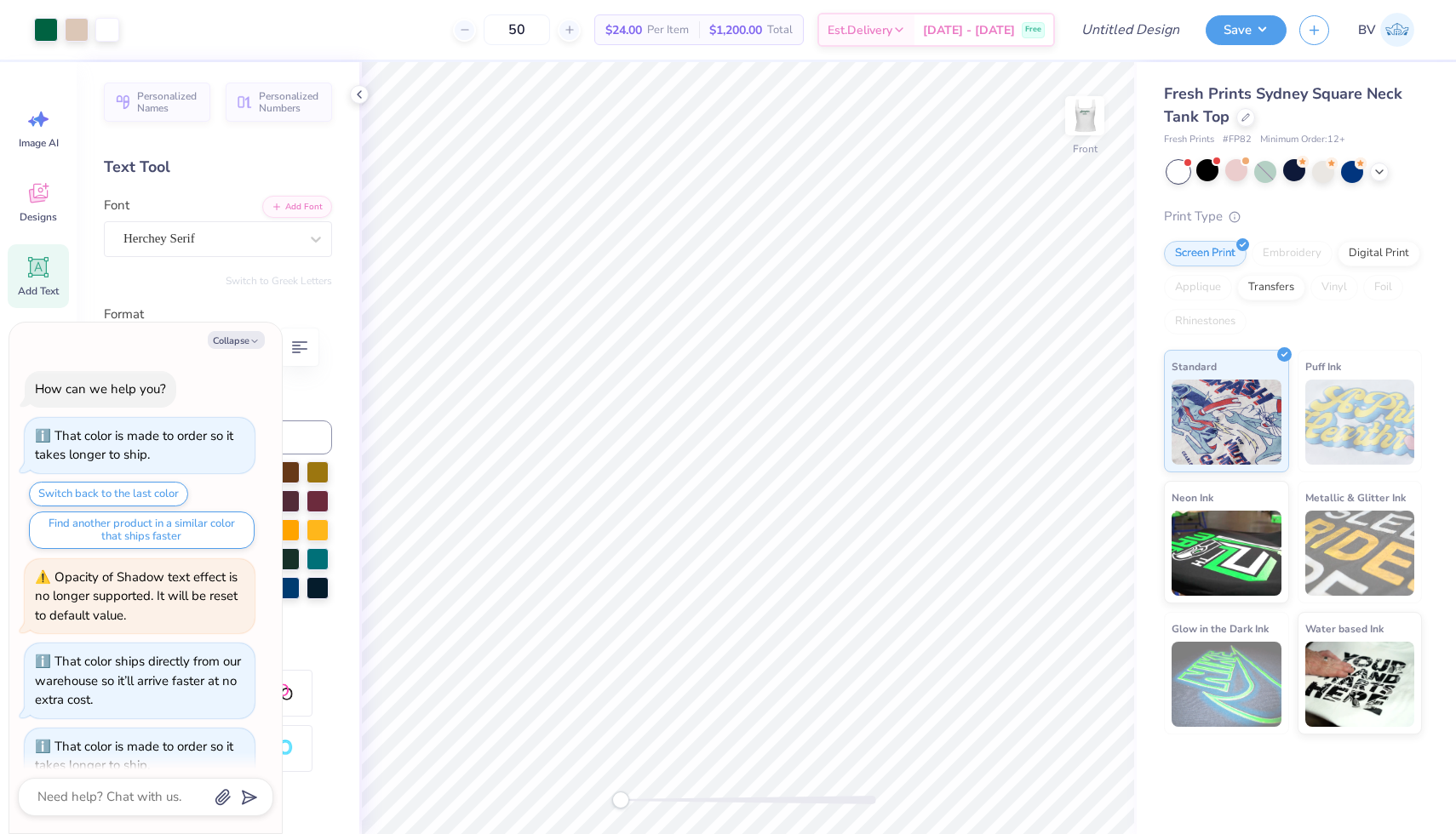
scroll to position [467, 0]
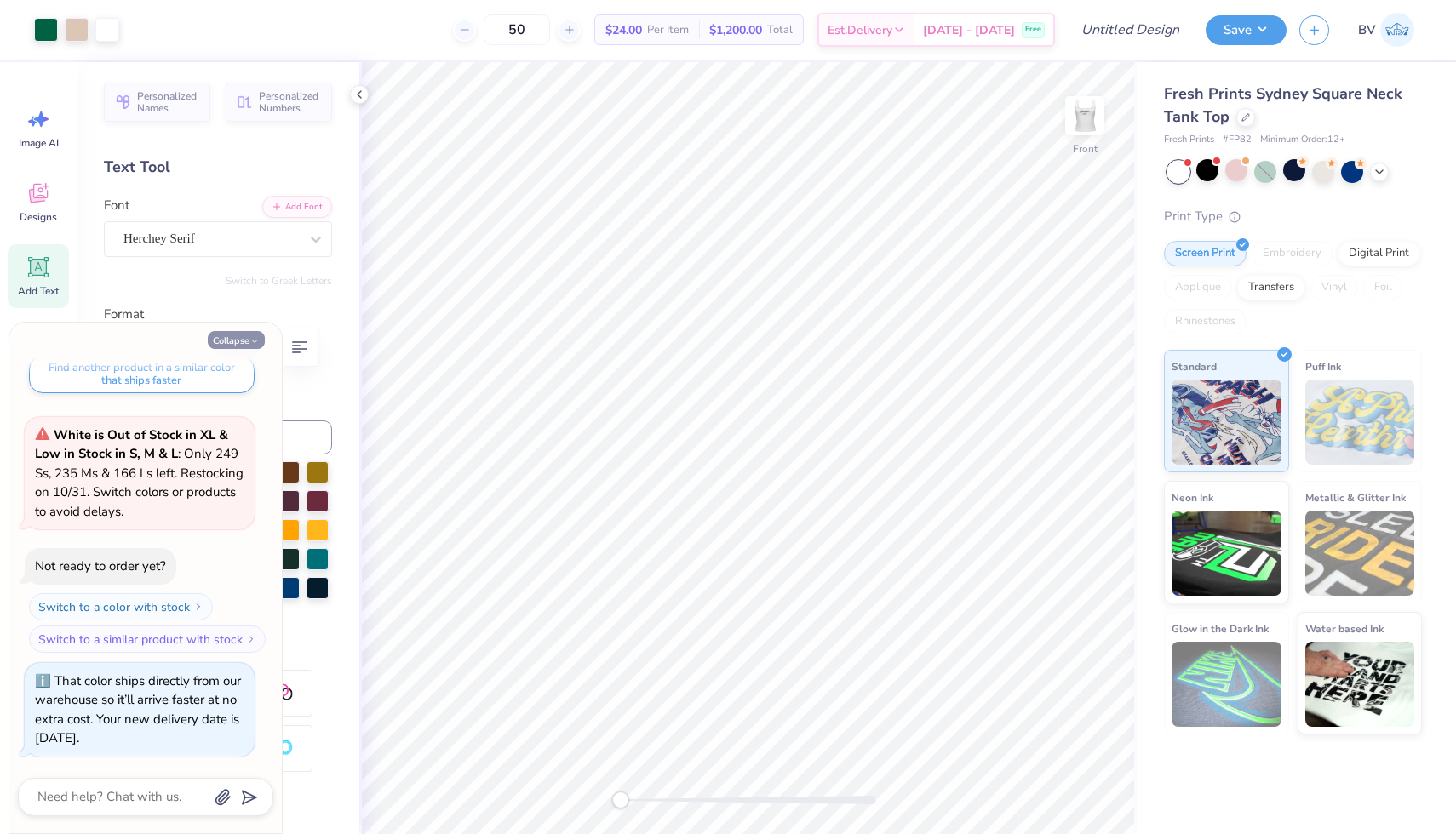
click at [249, 336] on icon "button" at bounding box center [254, 341] width 11 height 10
type textarea "x"
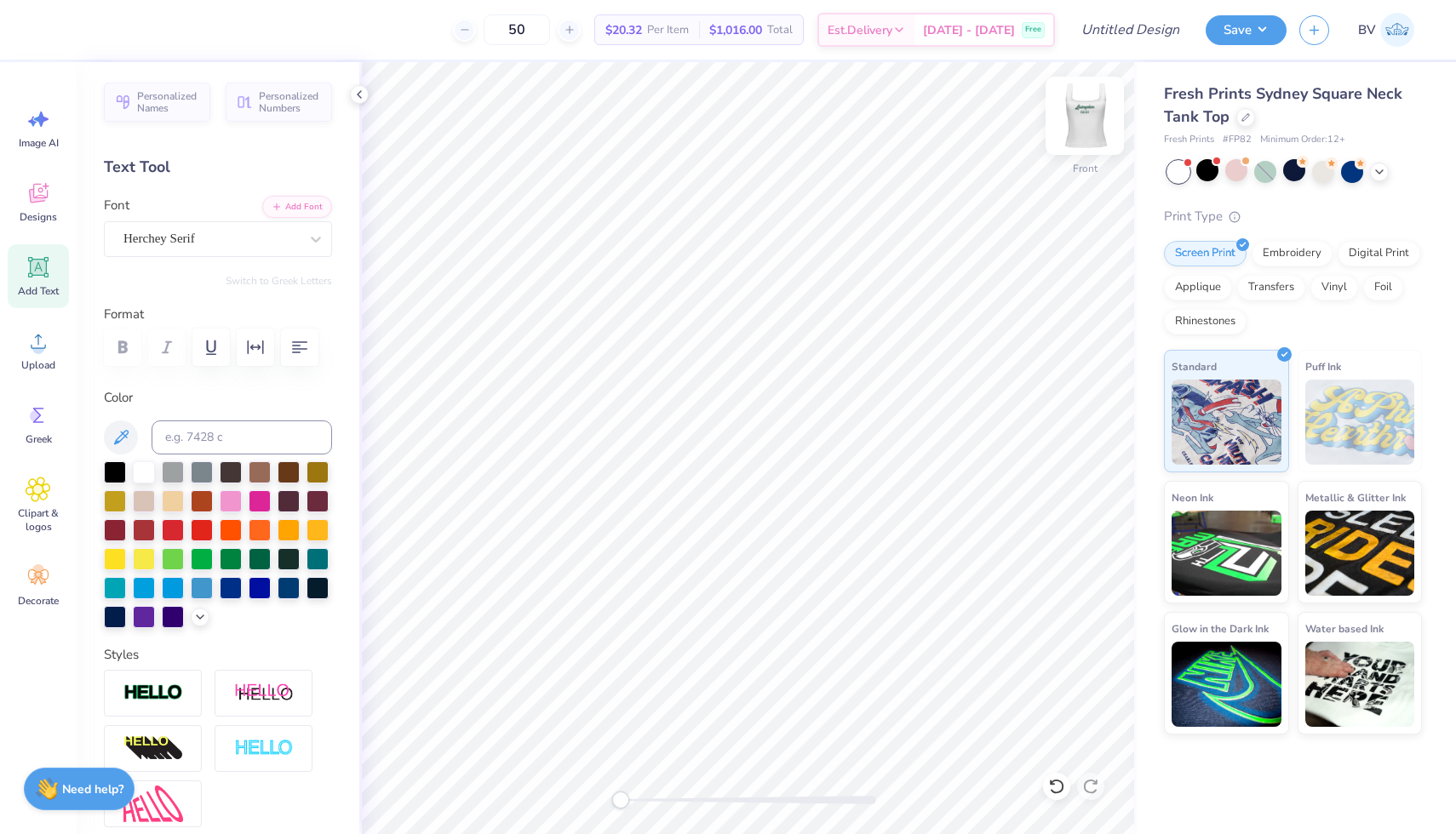
click at [1087, 124] on img at bounding box center [1085, 115] width 68 height 68
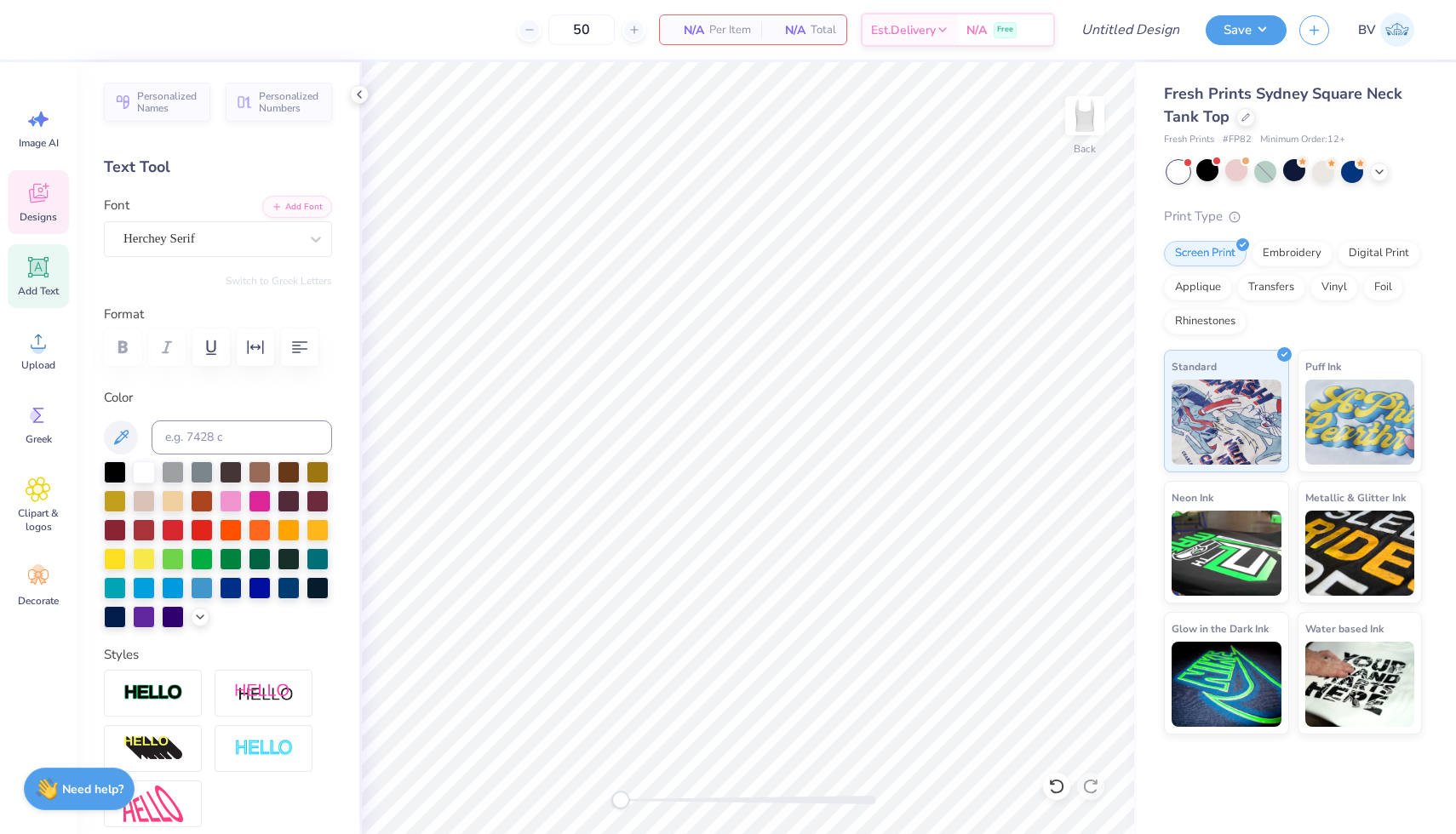
click at [36, 209] on div "Designs" at bounding box center [38, 201] width 61 height 64
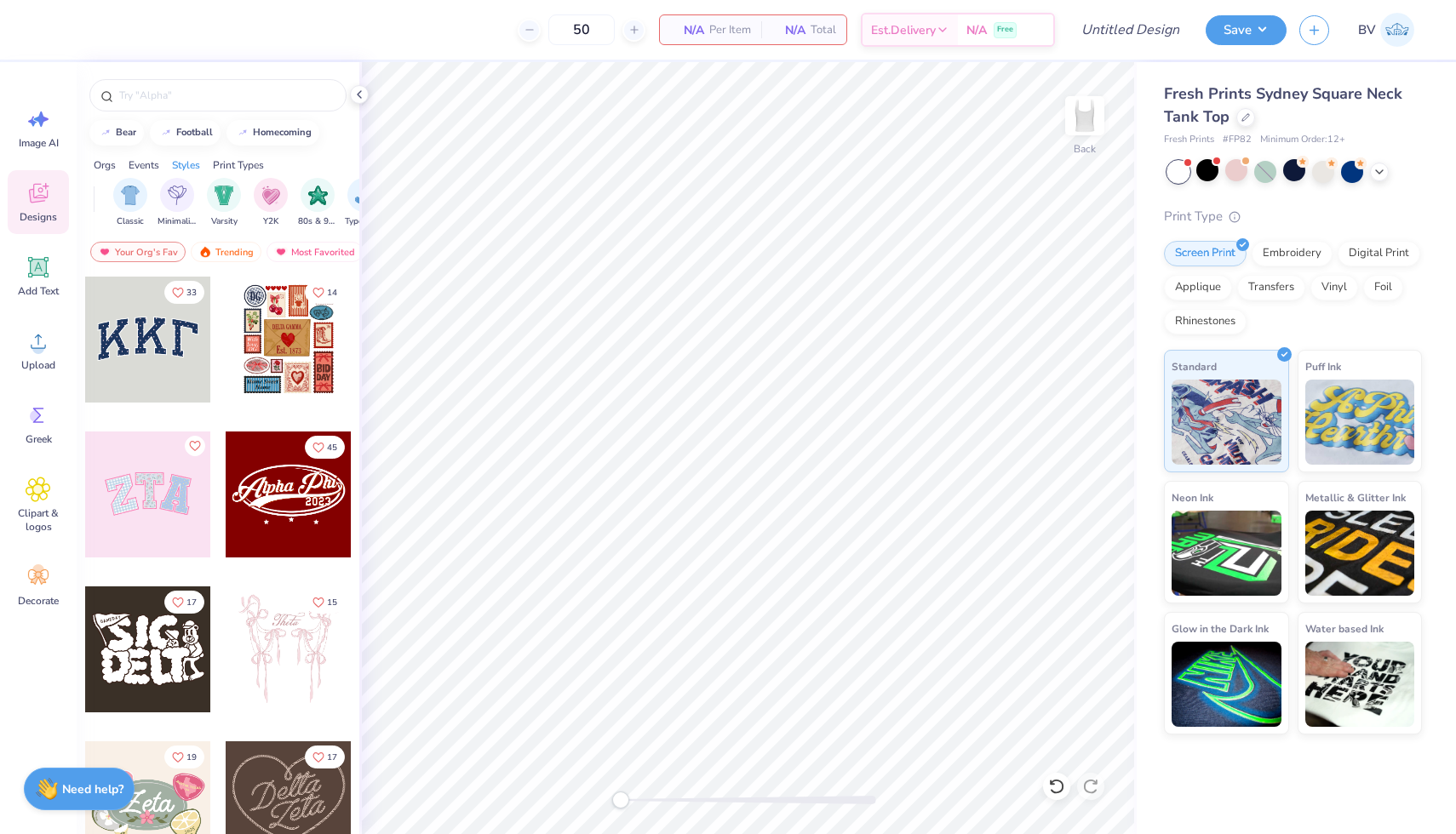
scroll to position [0, 887]
click at [197, 190] on img "filter for Varsity" at bounding box center [205, 194] width 20 height 20
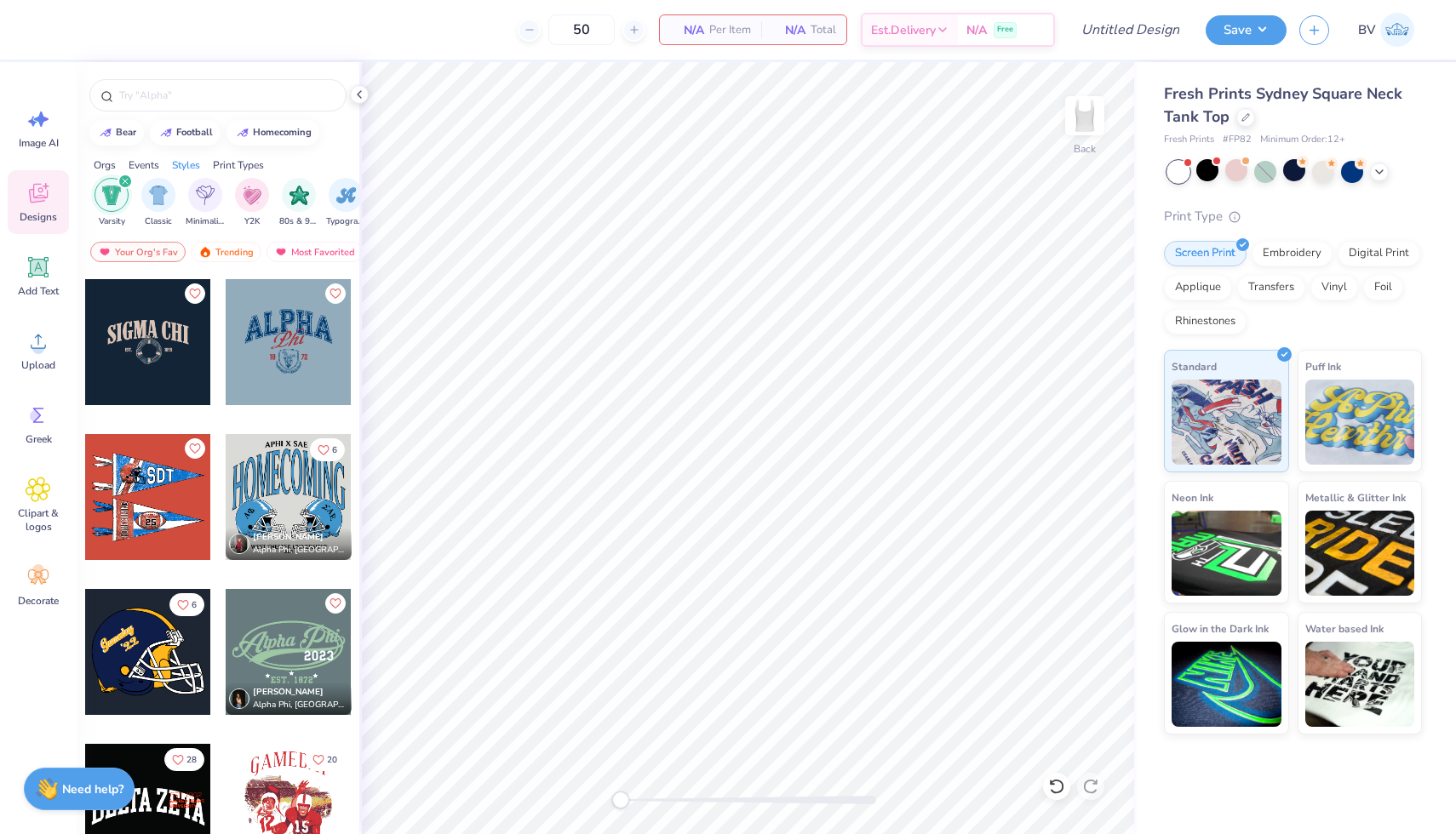
scroll to position [3120, 0]
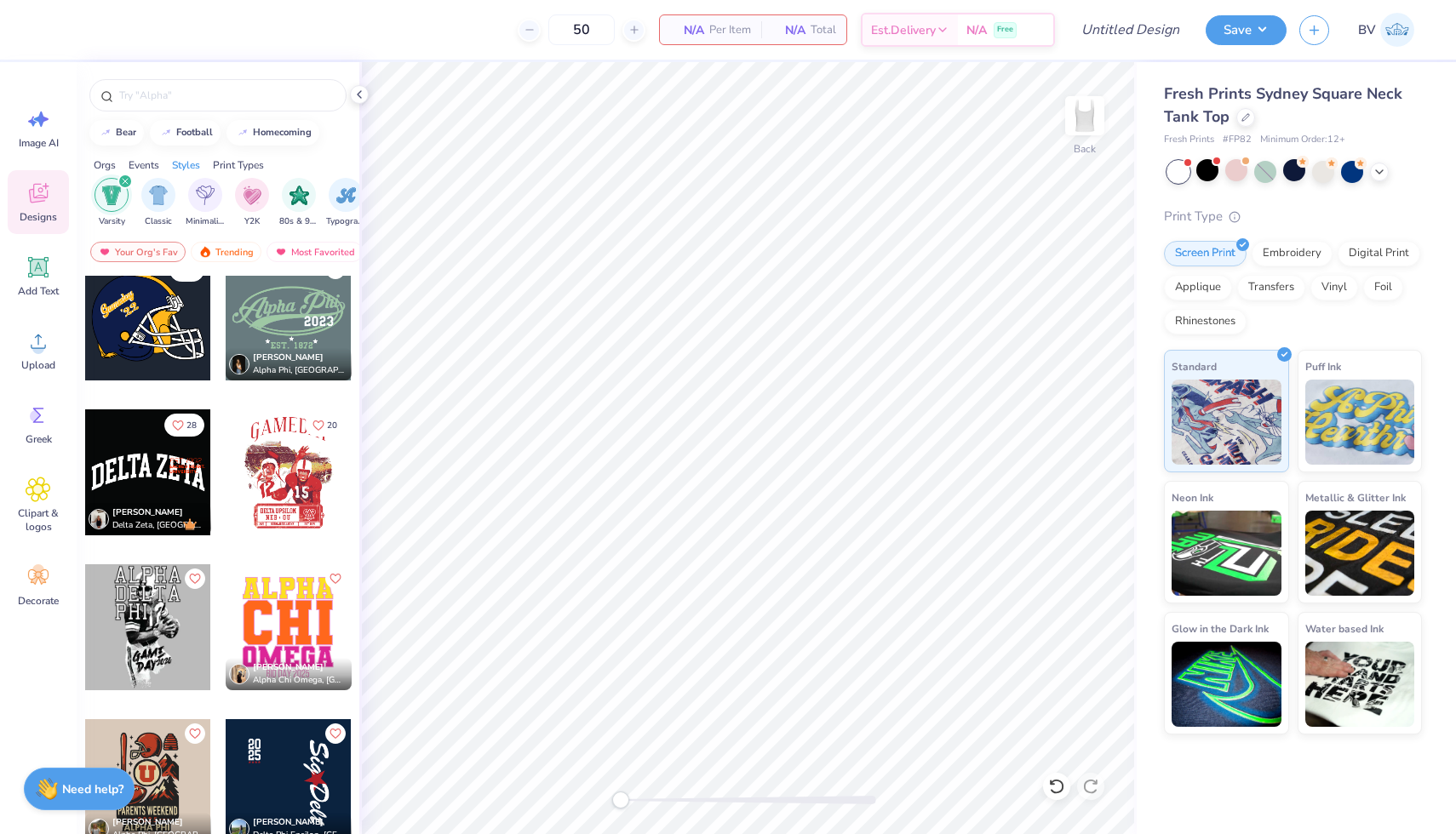
click at [122, 177] on div "filter for Varsity" at bounding box center [125, 181] width 15 height 15
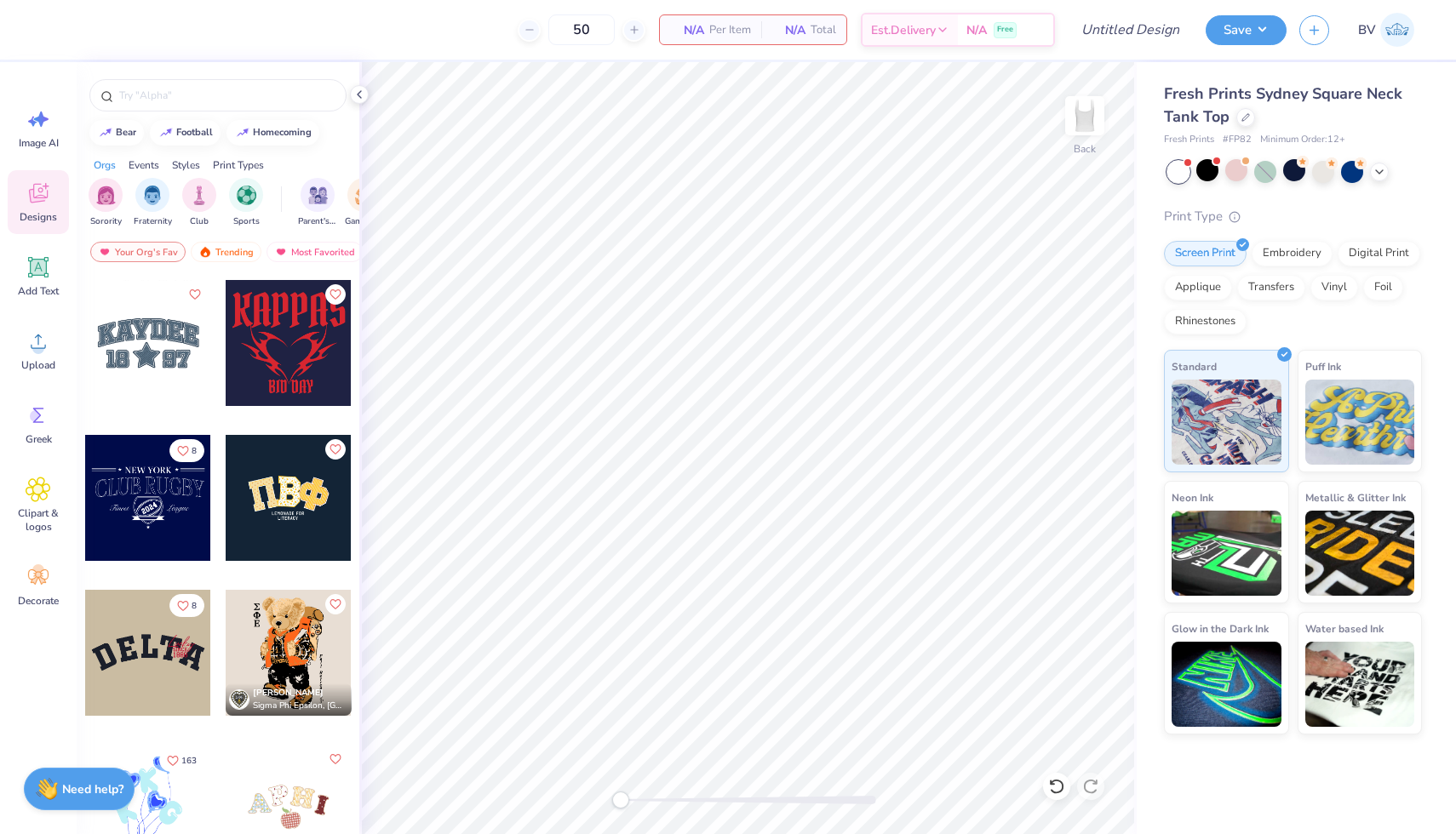
scroll to position [3280, 0]
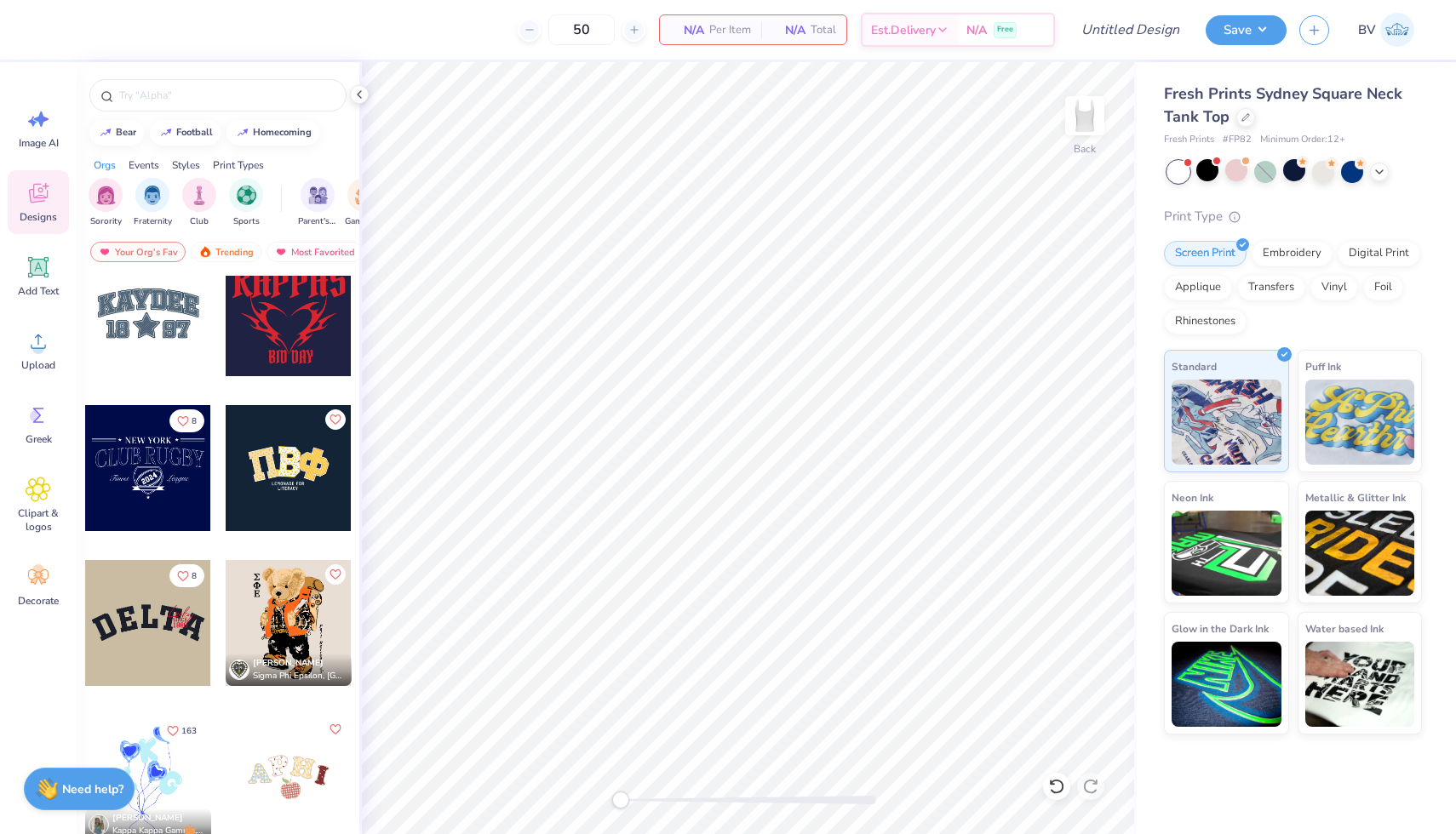
click at [188, 489] on div at bounding box center [148, 469] width 126 height 126
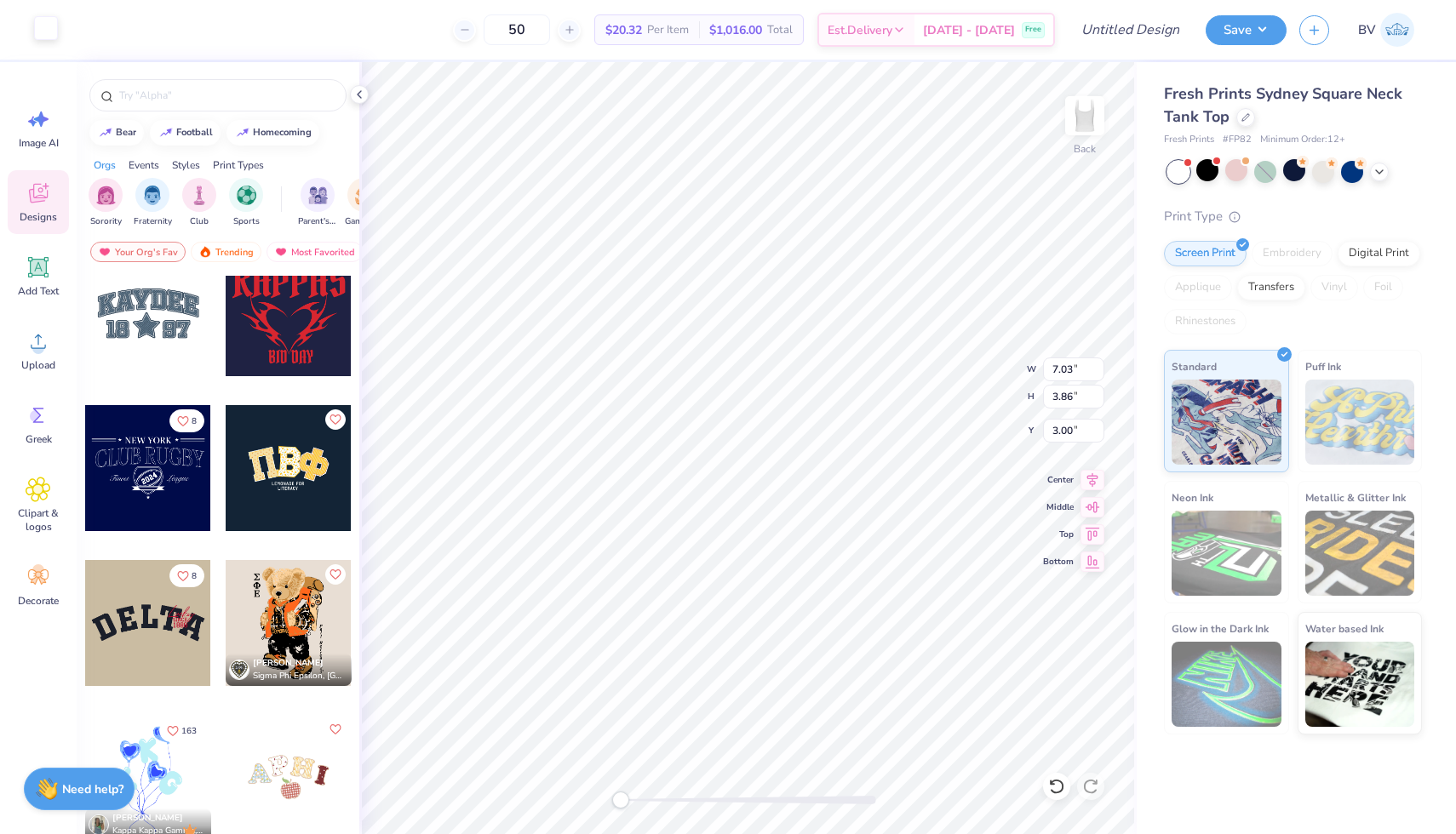
click at [45, 27] on div at bounding box center [46, 28] width 24 height 24
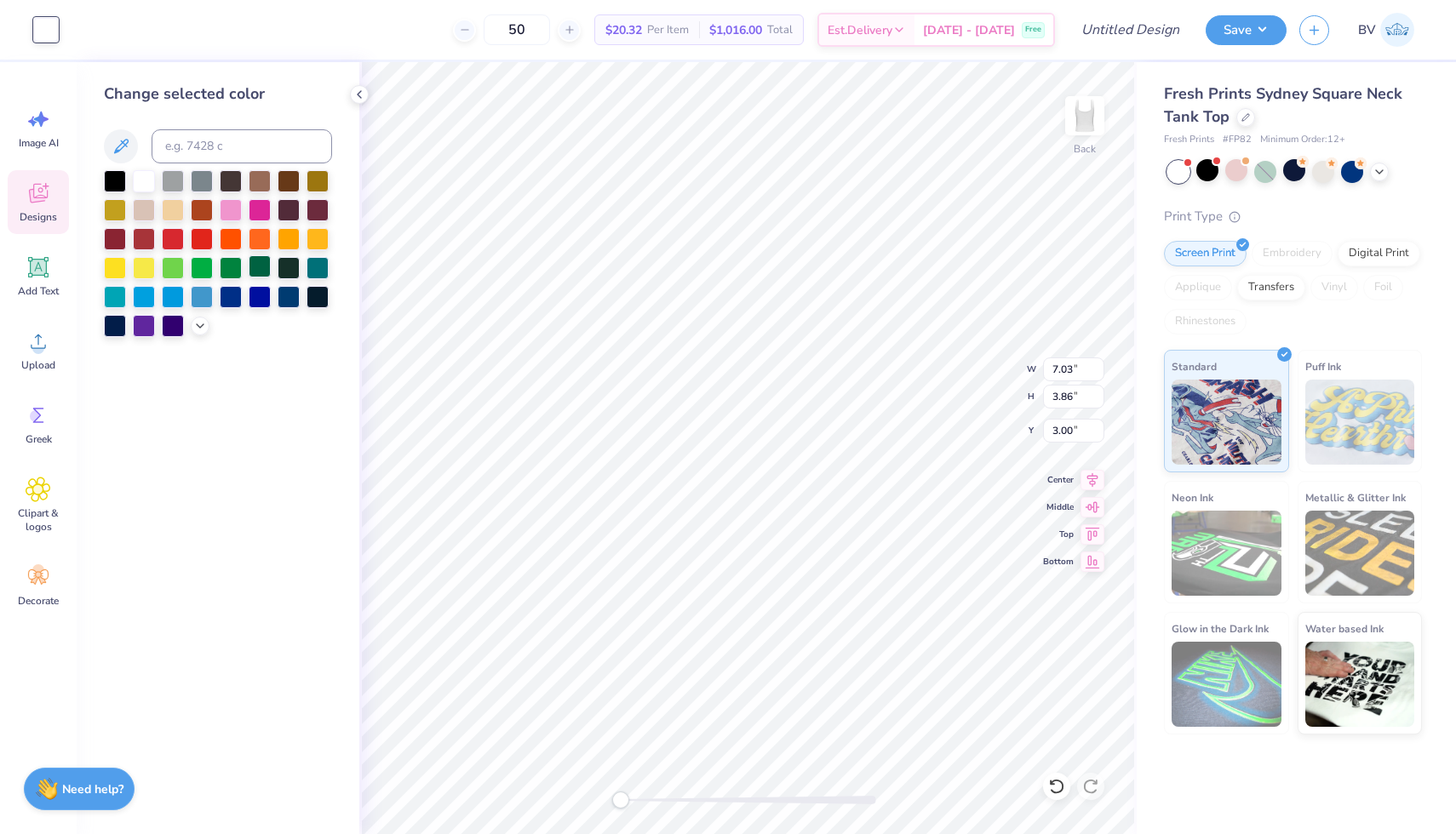
click at [263, 272] on div at bounding box center [259, 266] width 22 height 22
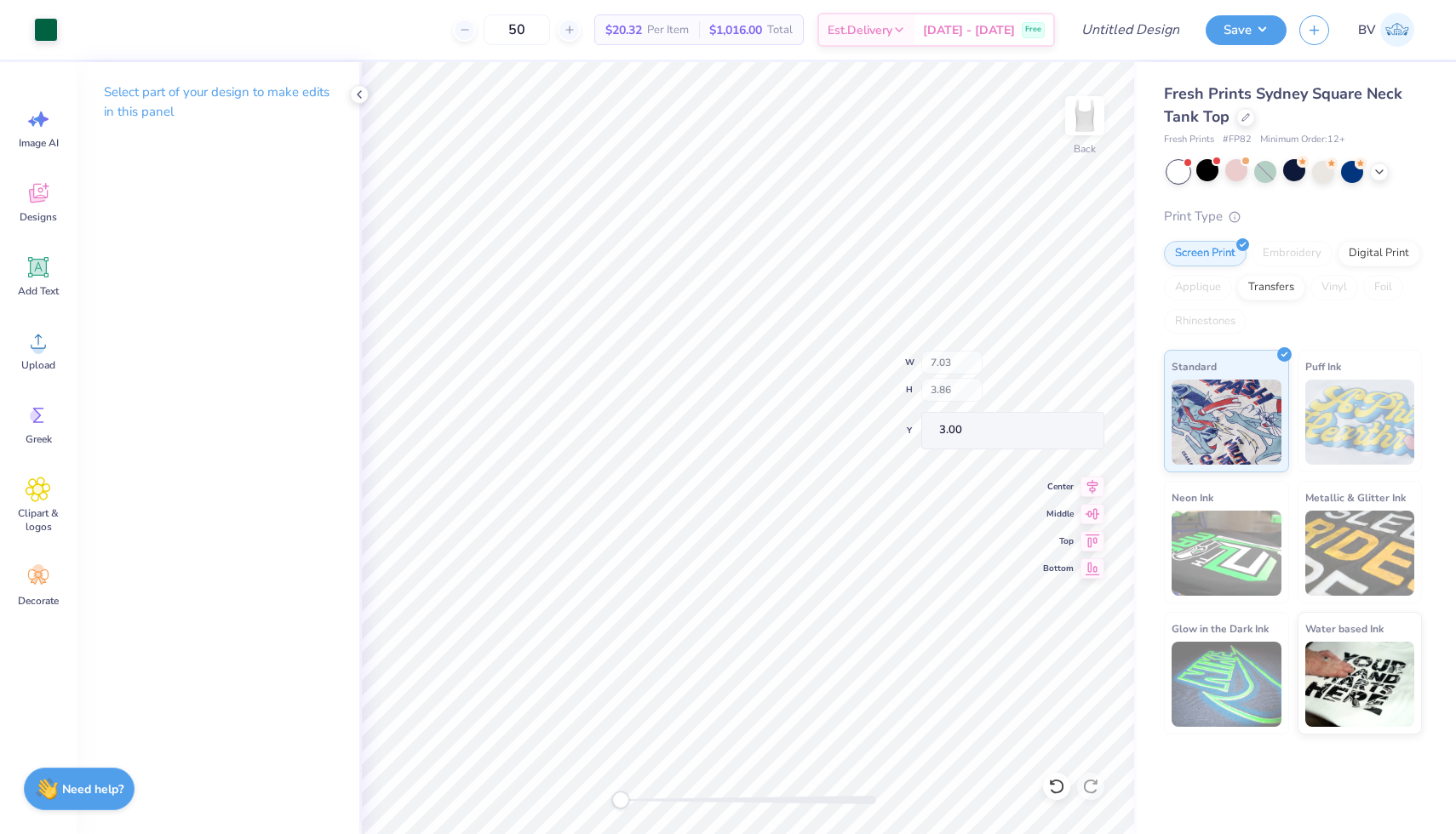
type input "2.88"
type input "0.39"
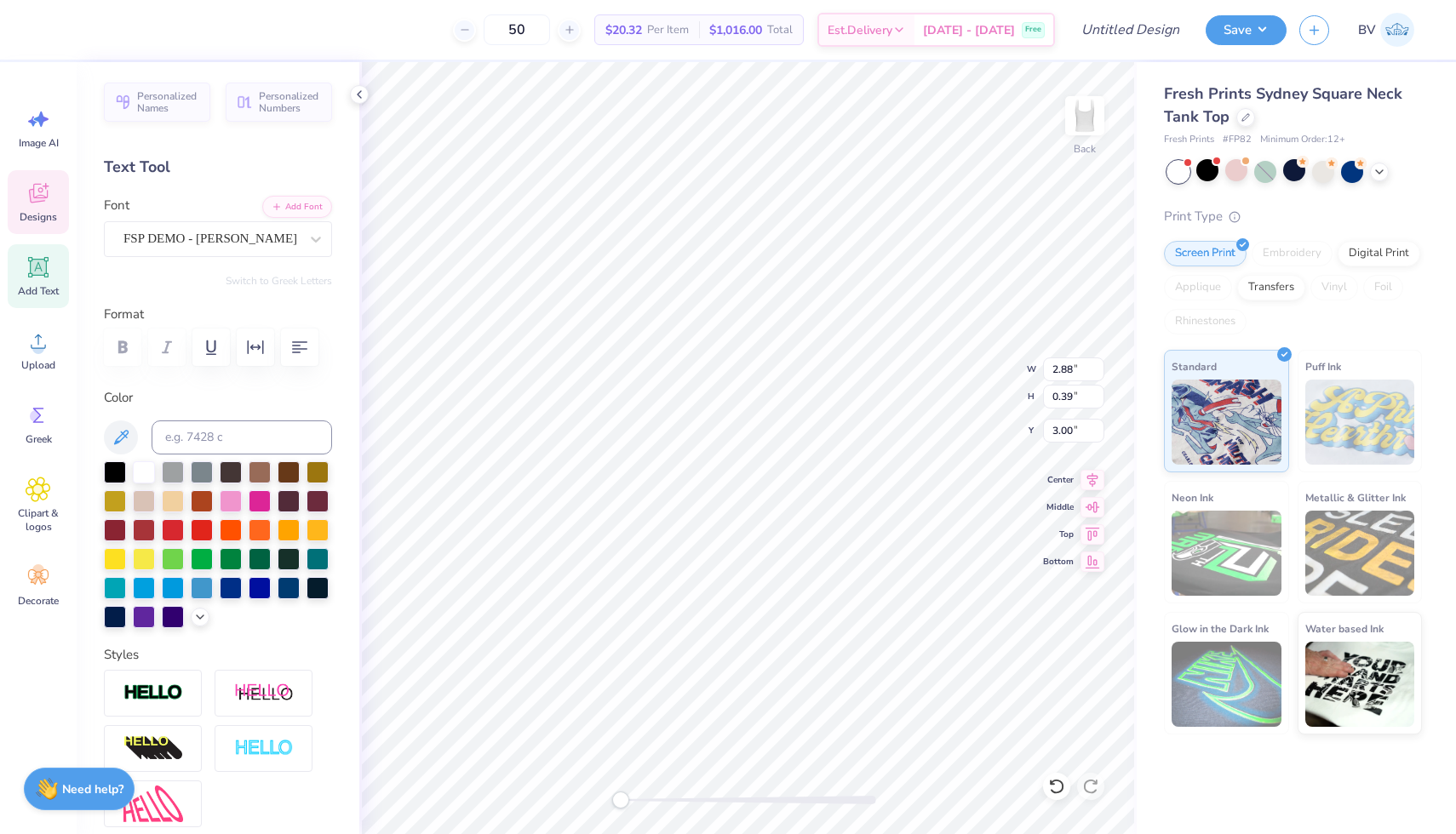
scroll to position [0, 0]
type textarea "[PERSON_NAME]"
type input "6.76"
type input "1.26"
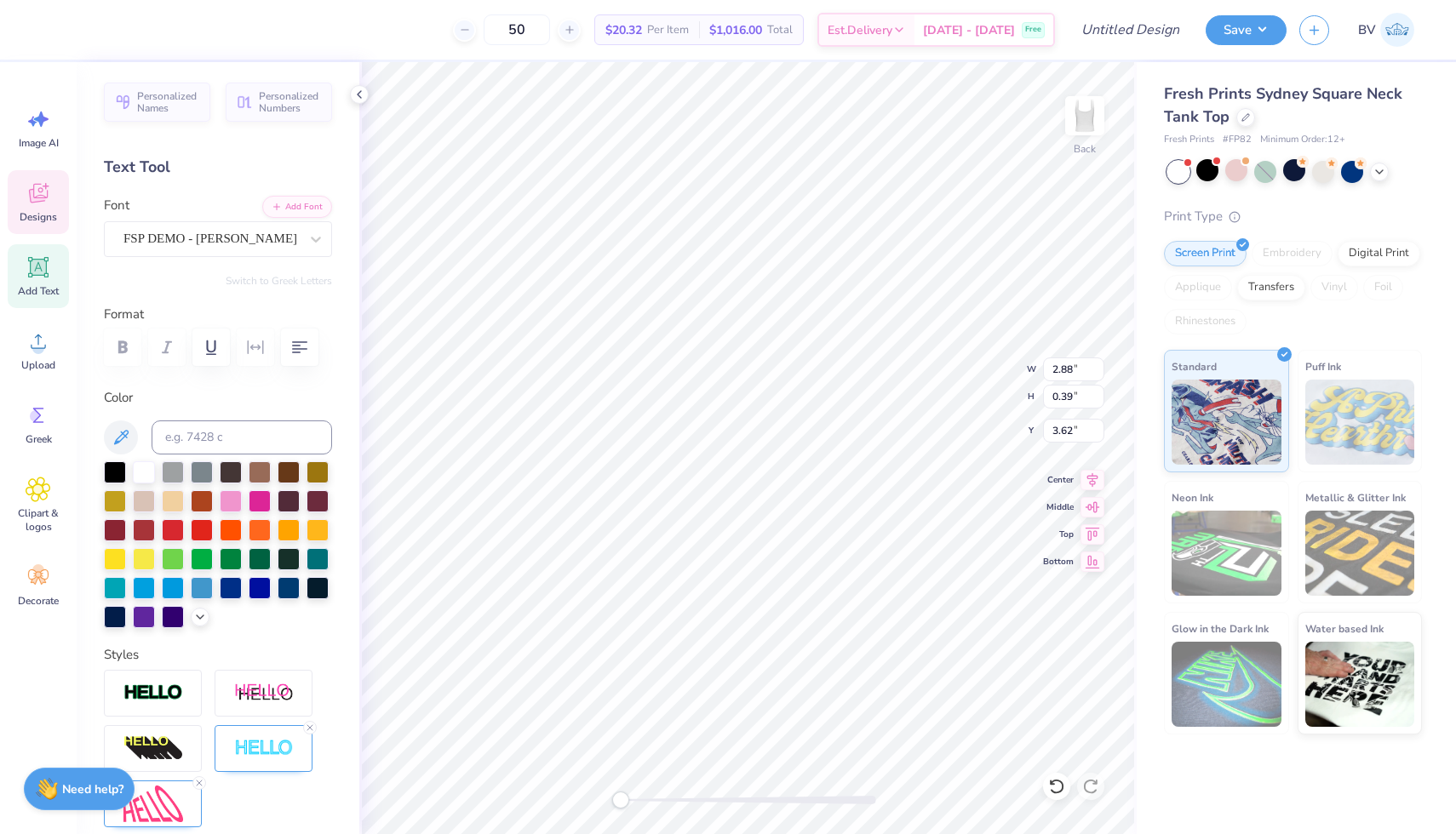
type input "3.62"
type textarea "L"
type textarea "CHEERLEADING"
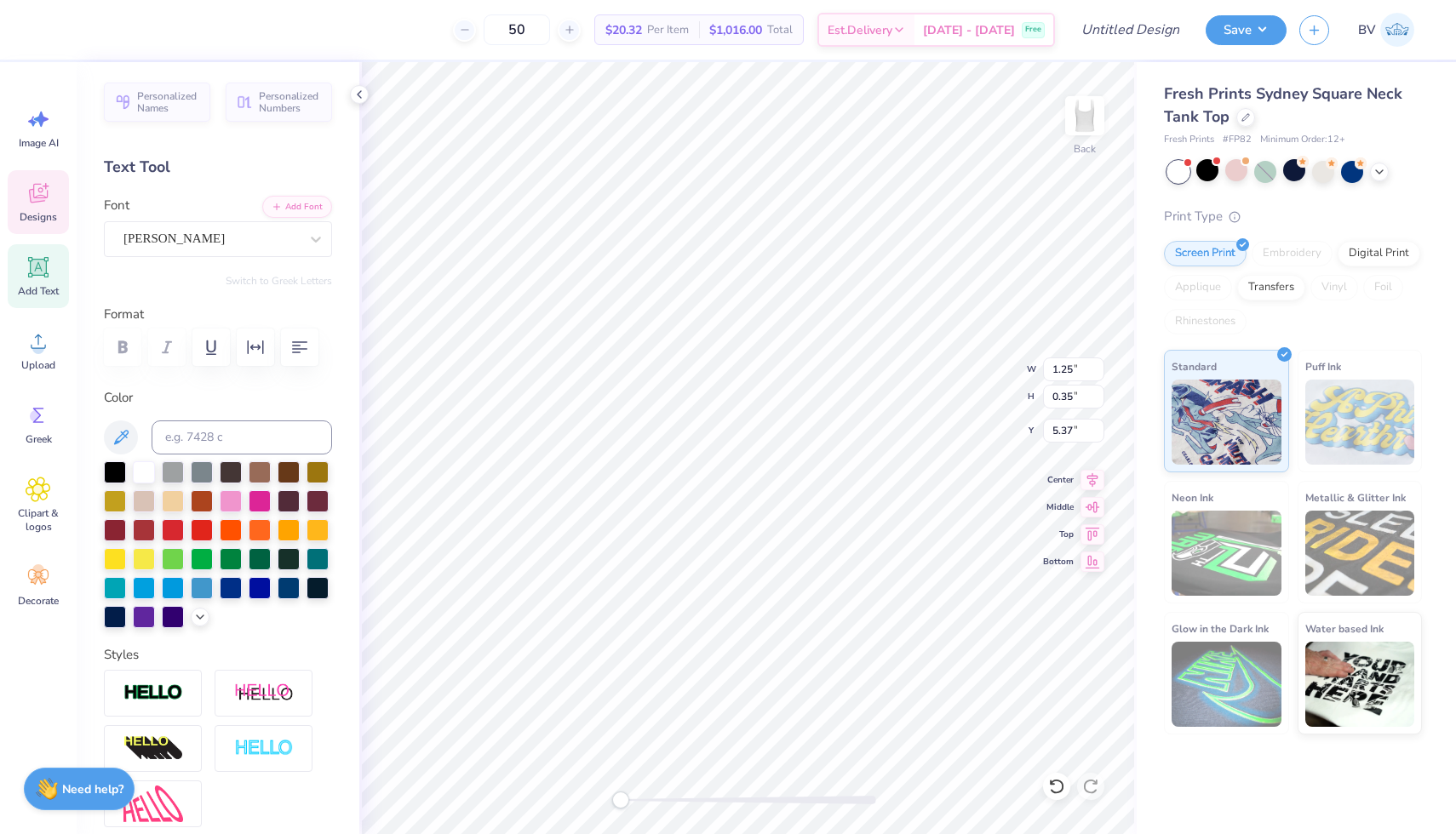
scroll to position [0, 0]
type textarea "Lancer"
type input "1.41"
type input "0.51"
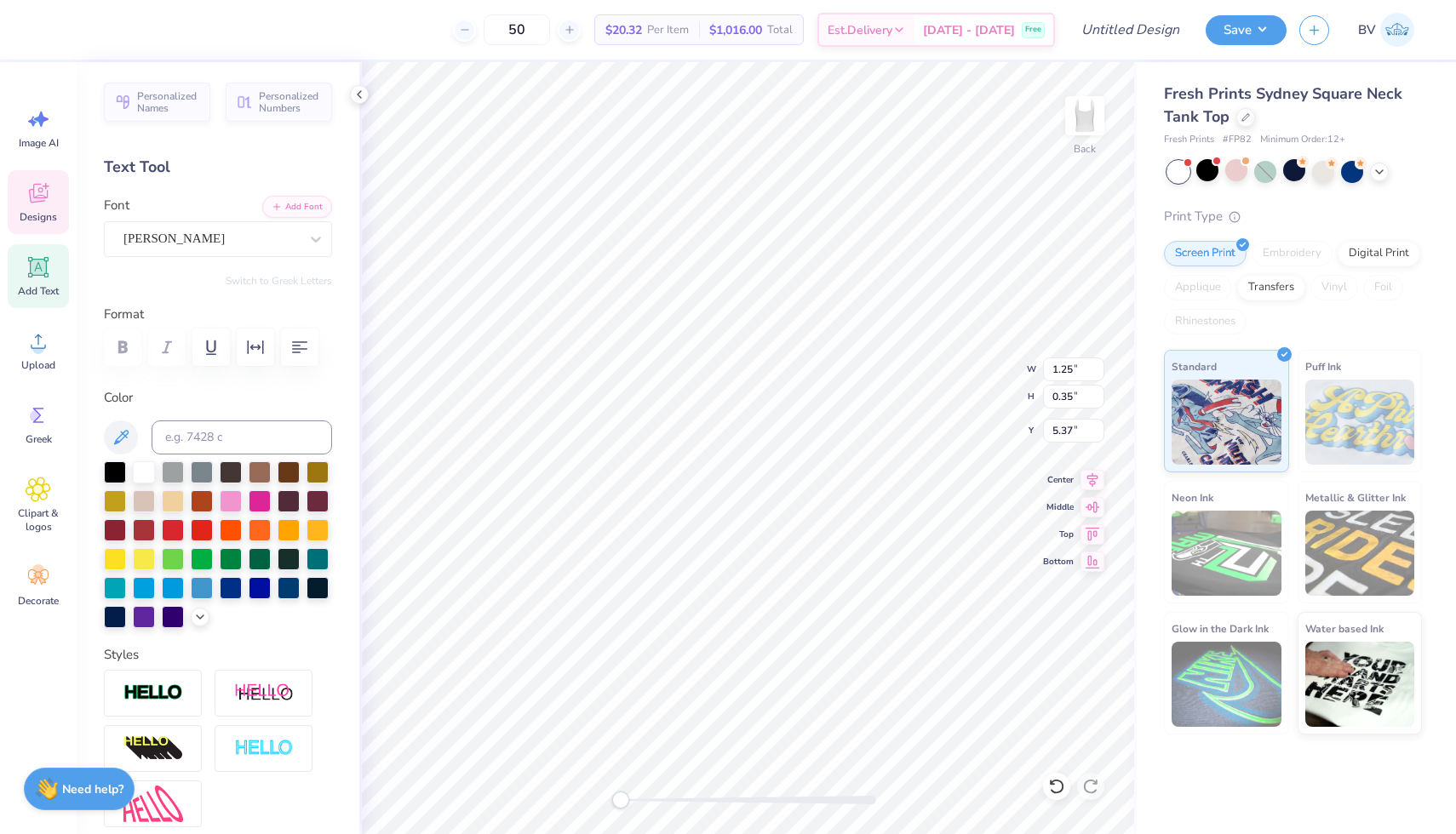
type input "5.35"
type textarea "Ccheer"
type textarea "Cheer"
type textarea "2025"
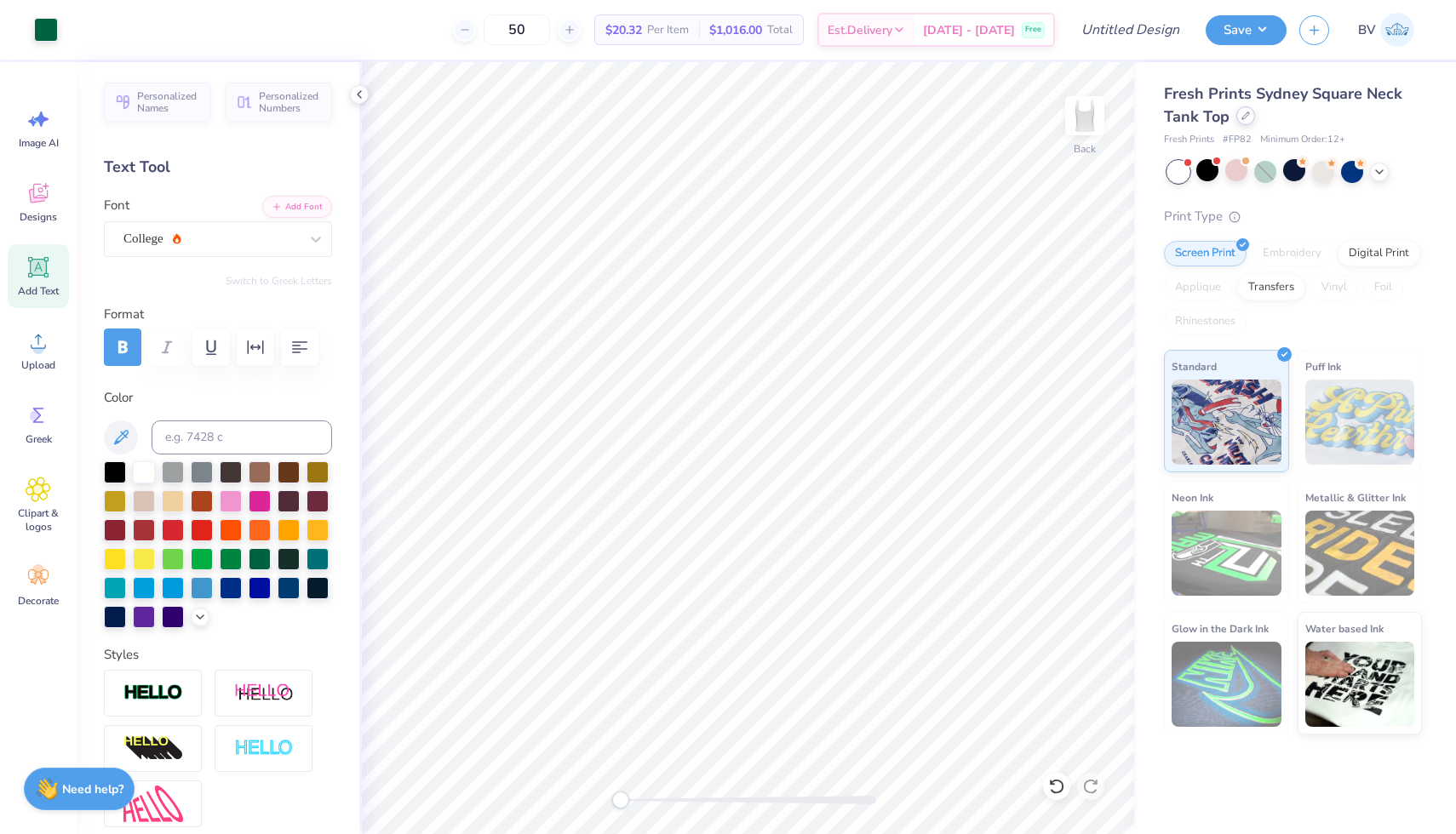
click at [1243, 119] on icon at bounding box center [1246, 115] width 9 height 9
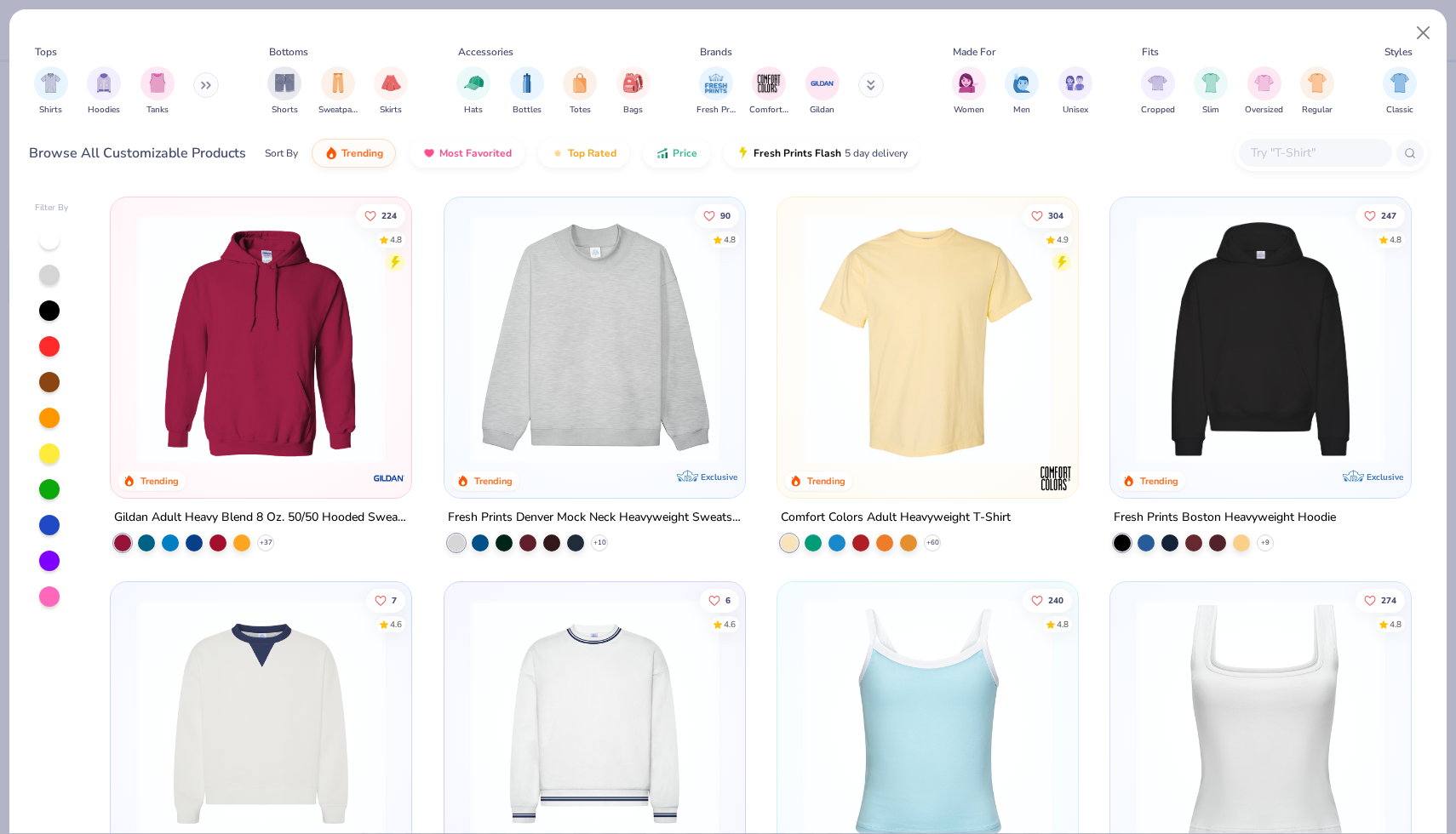
click at [526, 344] on img at bounding box center [594, 339] width 266 height 249
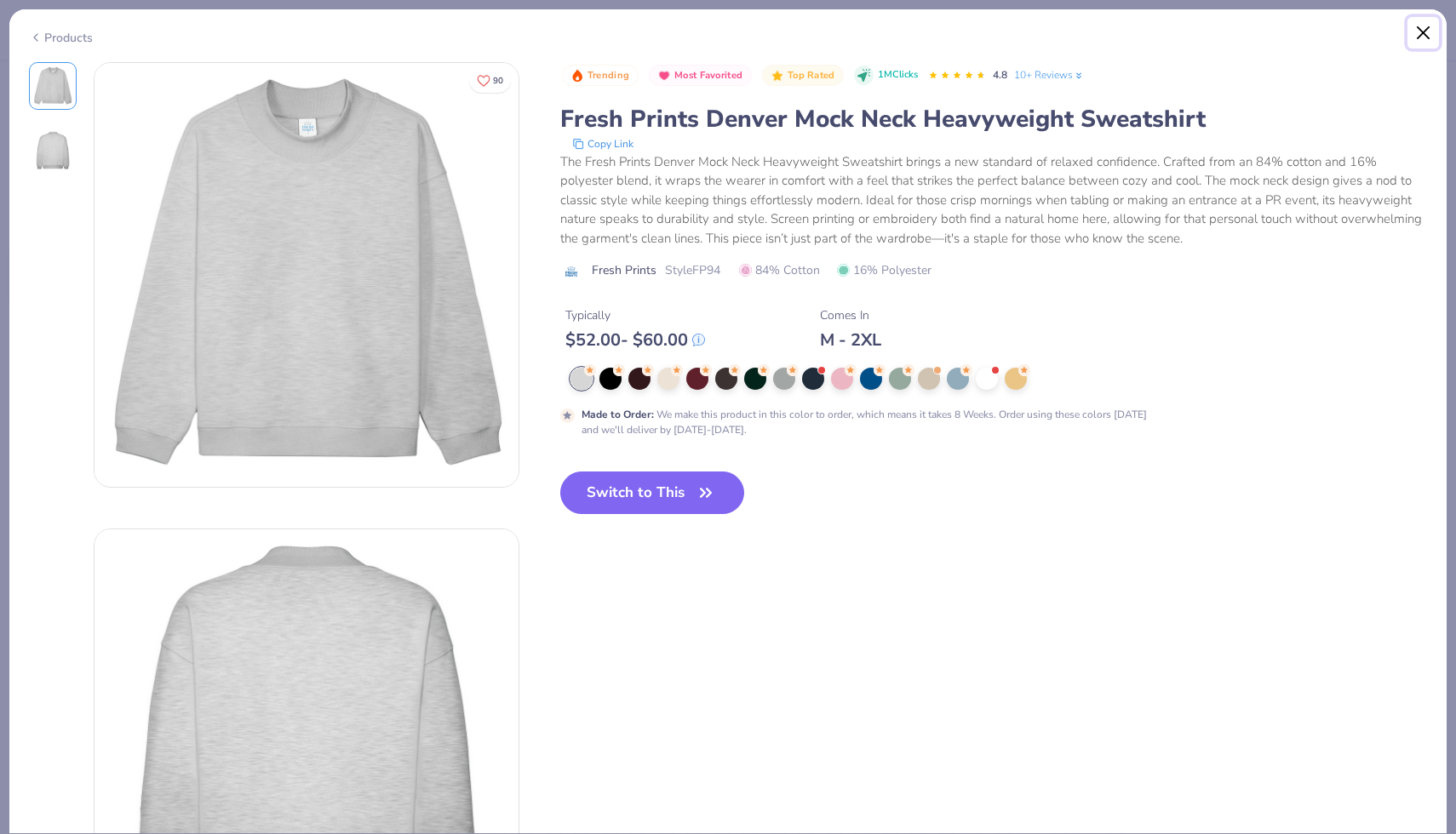
click at [1421, 30] on button "Close" at bounding box center [1424, 33] width 32 height 32
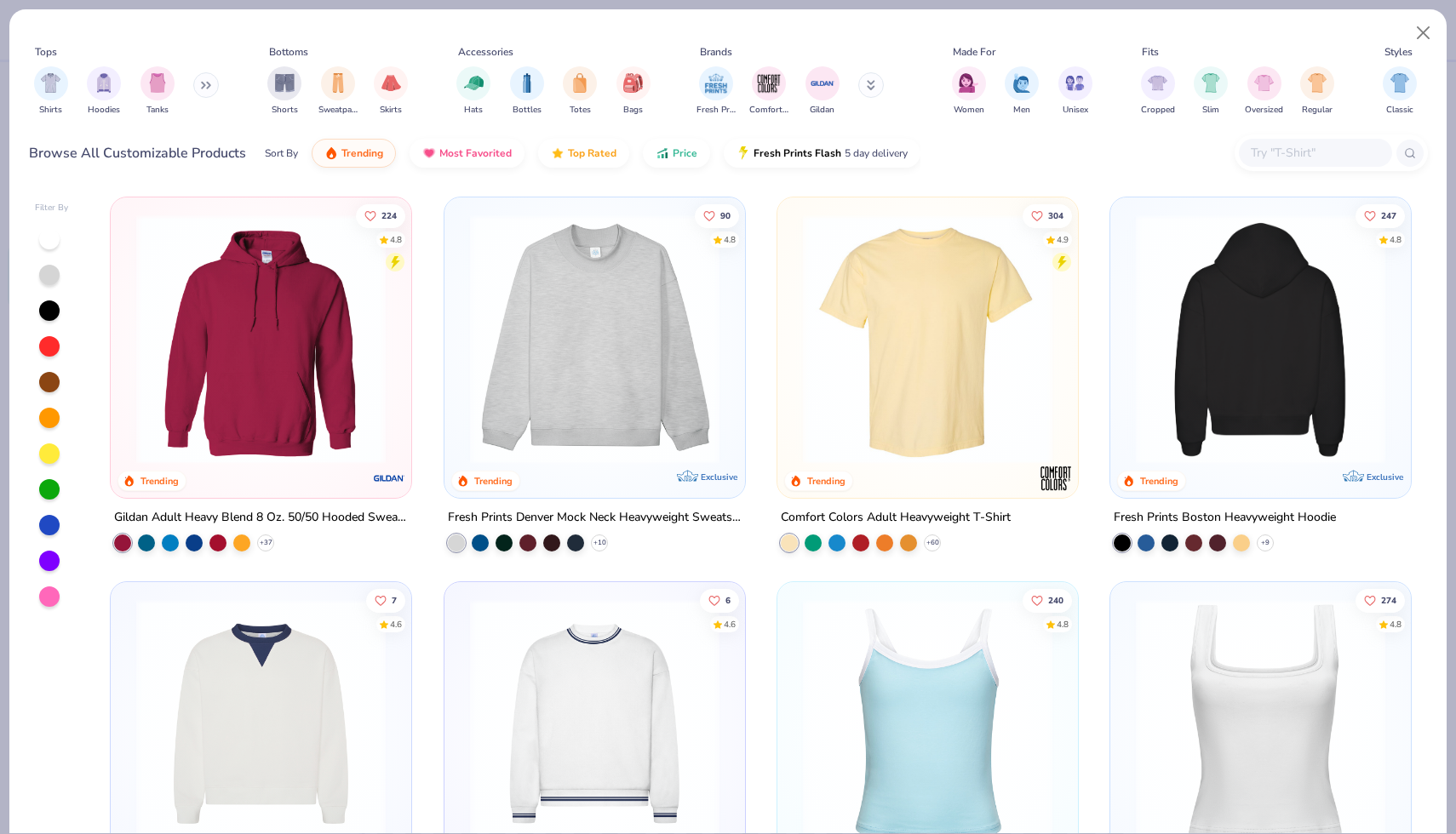
click at [1128, 345] on img at bounding box center [994, 339] width 266 height 249
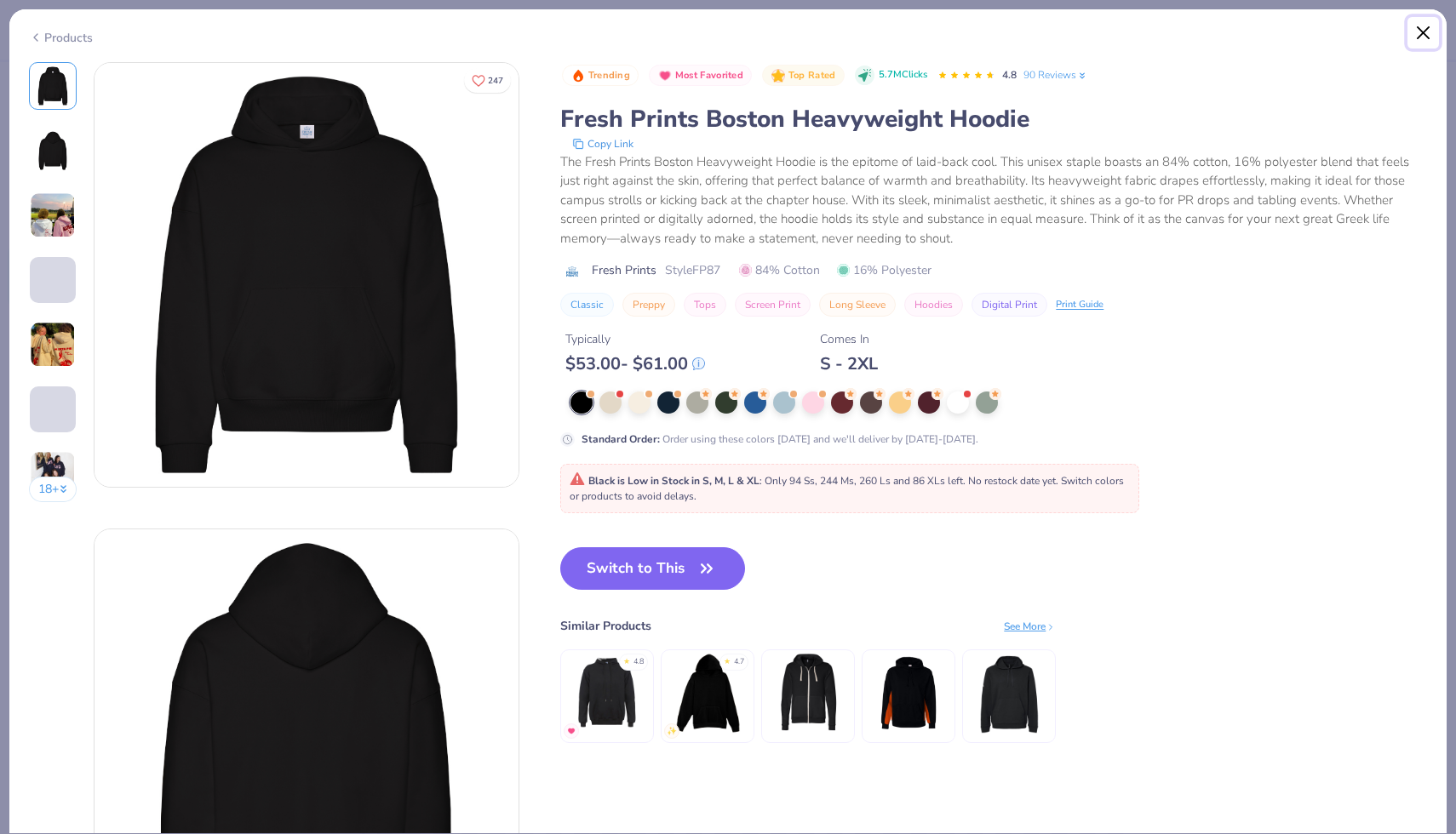
click at [1416, 37] on button "Close" at bounding box center [1424, 33] width 32 height 32
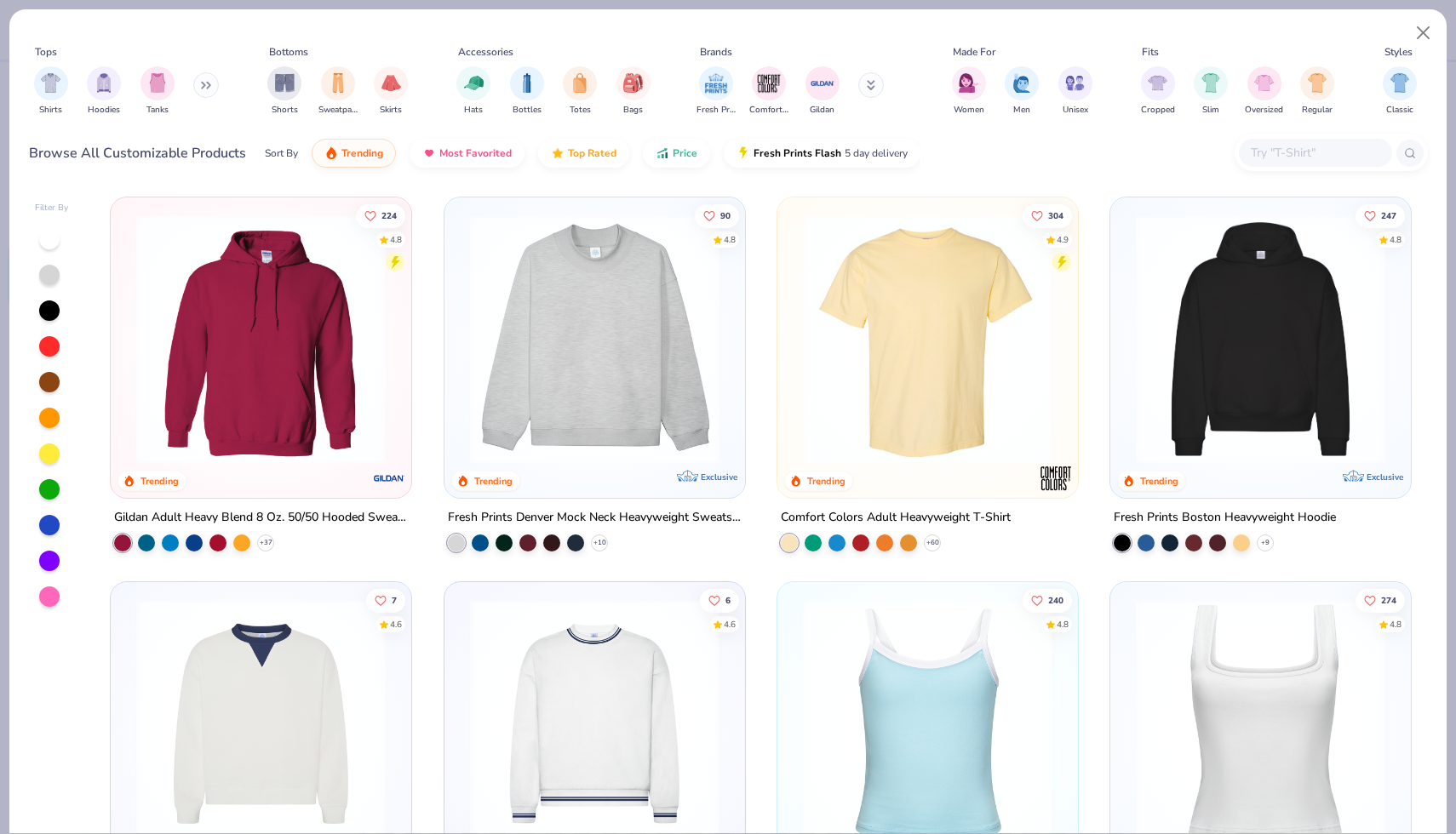
click at [514, 335] on img at bounding box center [594, 339] width 266 height 249
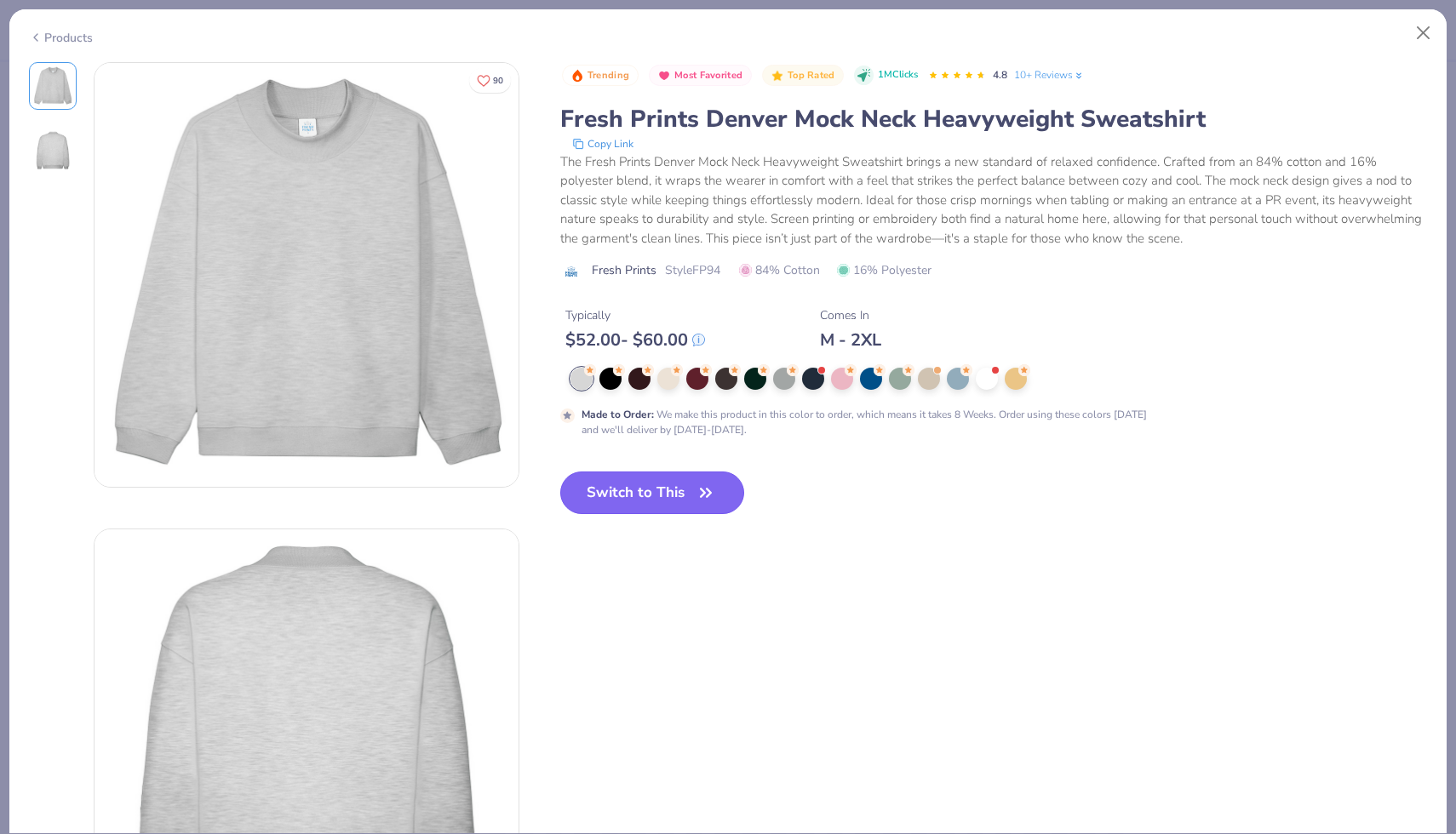
click at [732, 479] on button "Switch to This" at bounding box center [653, 492] width 185 height 43
click at [985, 380] on div at bounding box center [986, 377] width 22 height 22
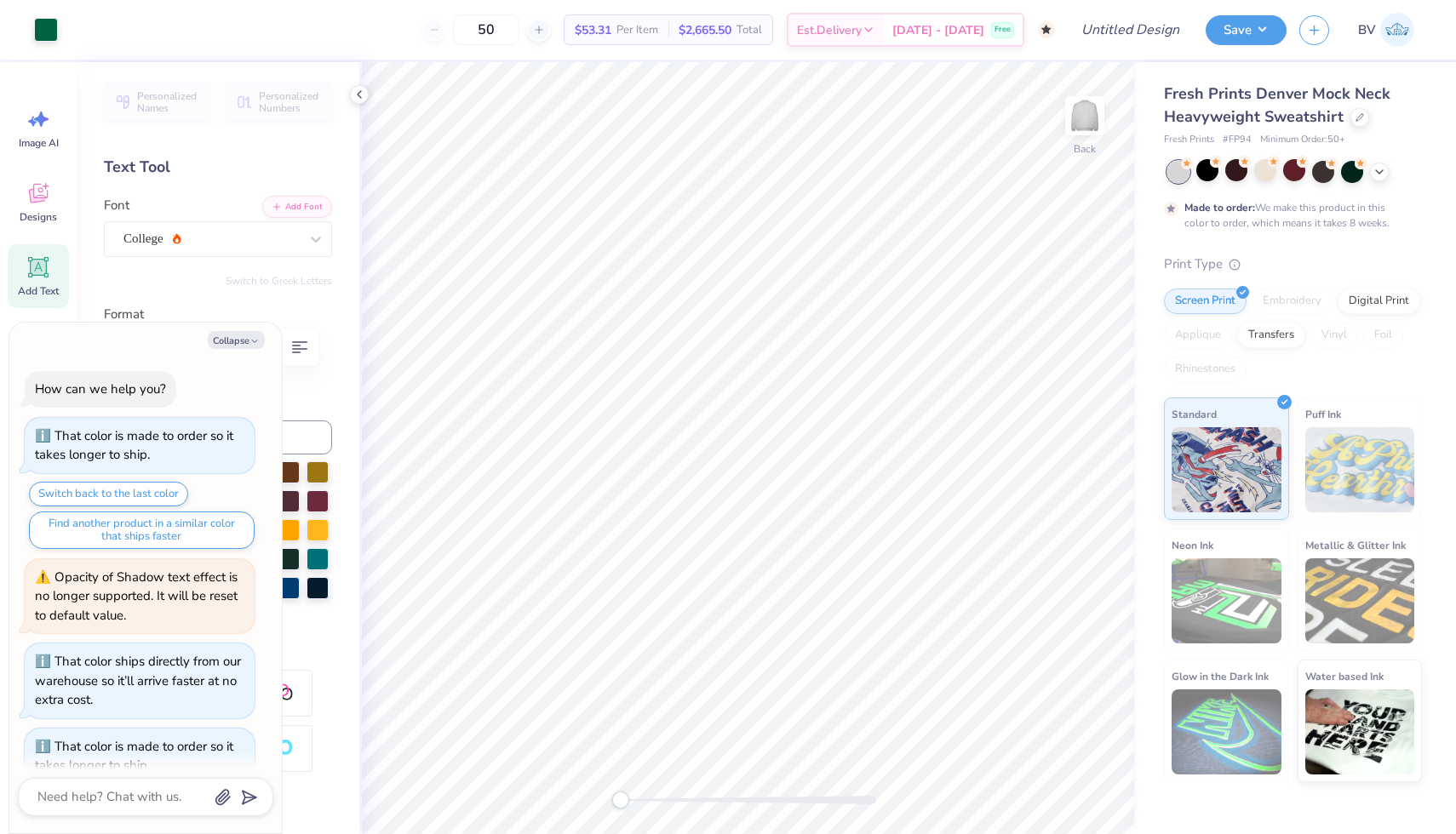
scroll to position [627, 0]
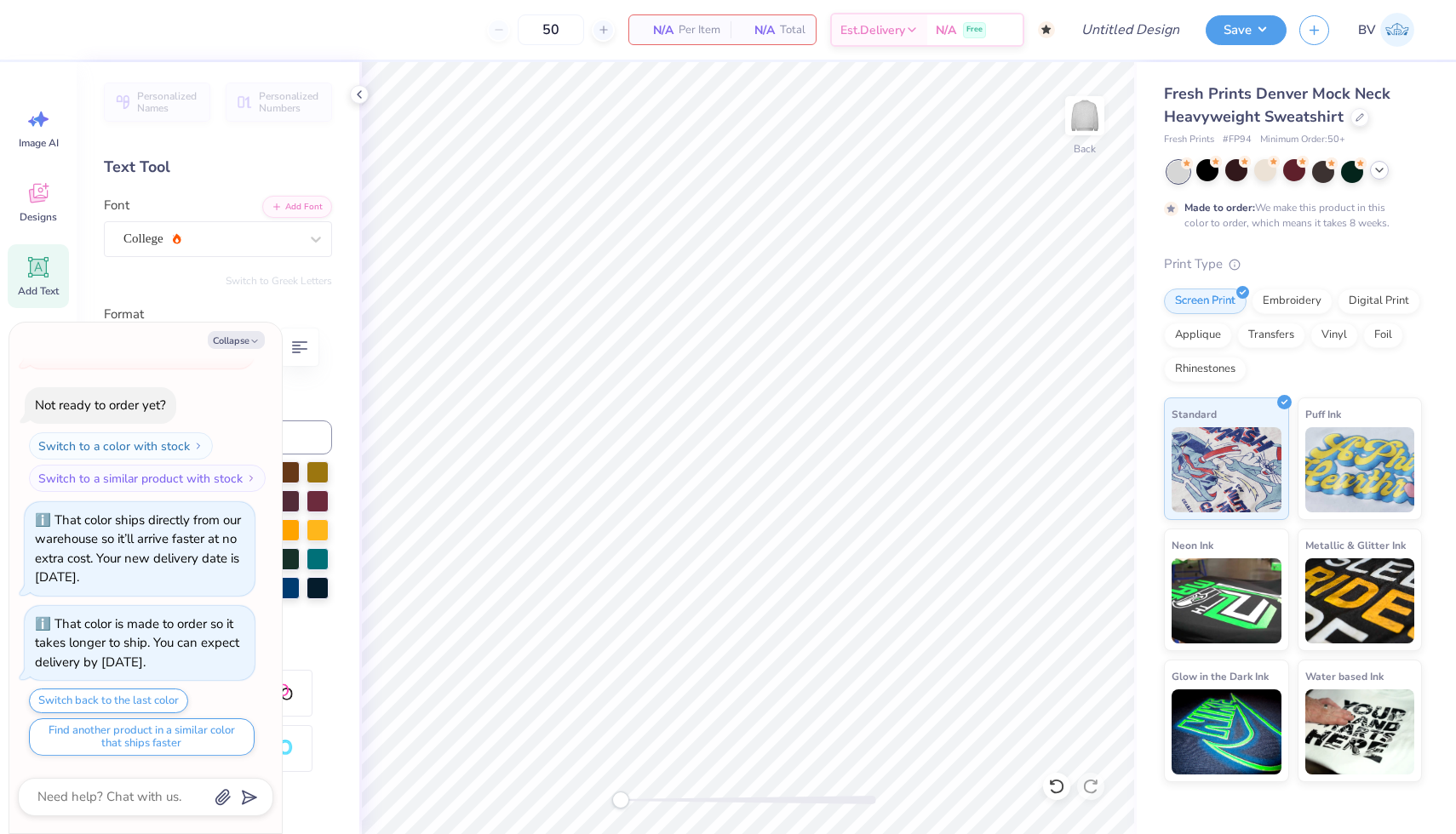
click at [1384, 172] on icon at bounding box center [1380, 170] width 13 height 13
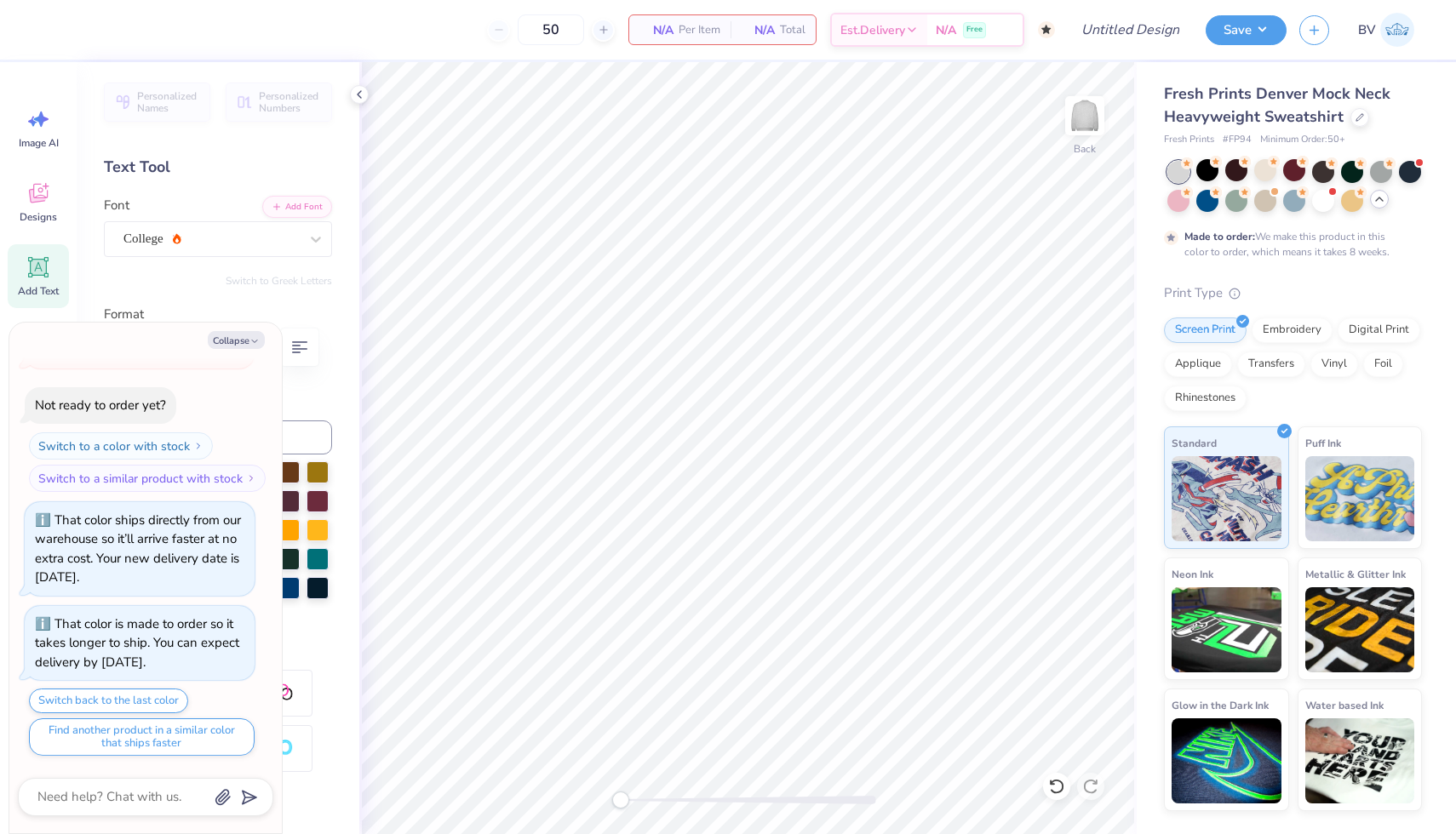
click at [1382, 205] on div at bounding box center [1380, 199] width 19 height 19
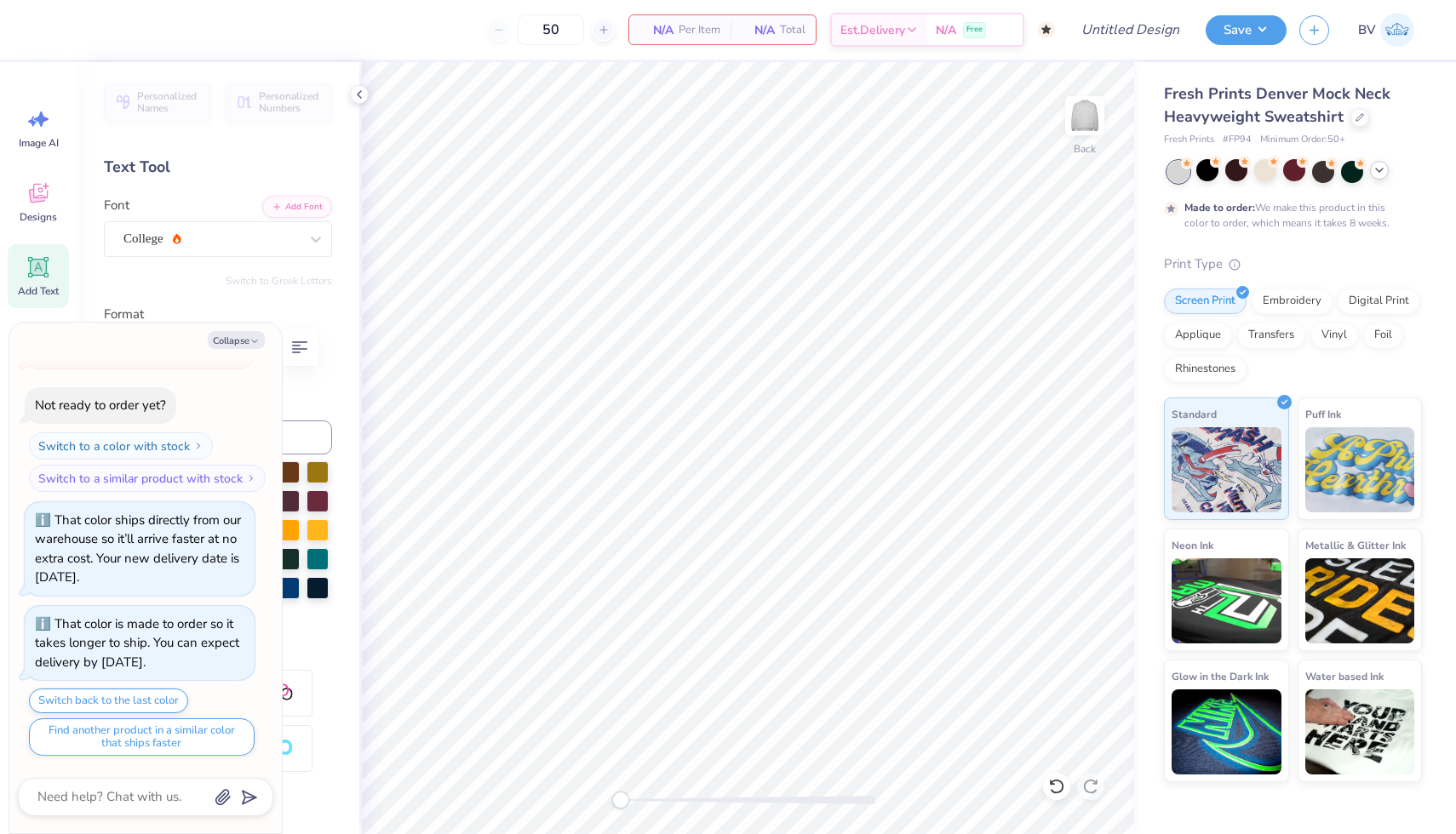
click at [1375, 173] on icon at bounding box center [1380, 170] width 13 height 13
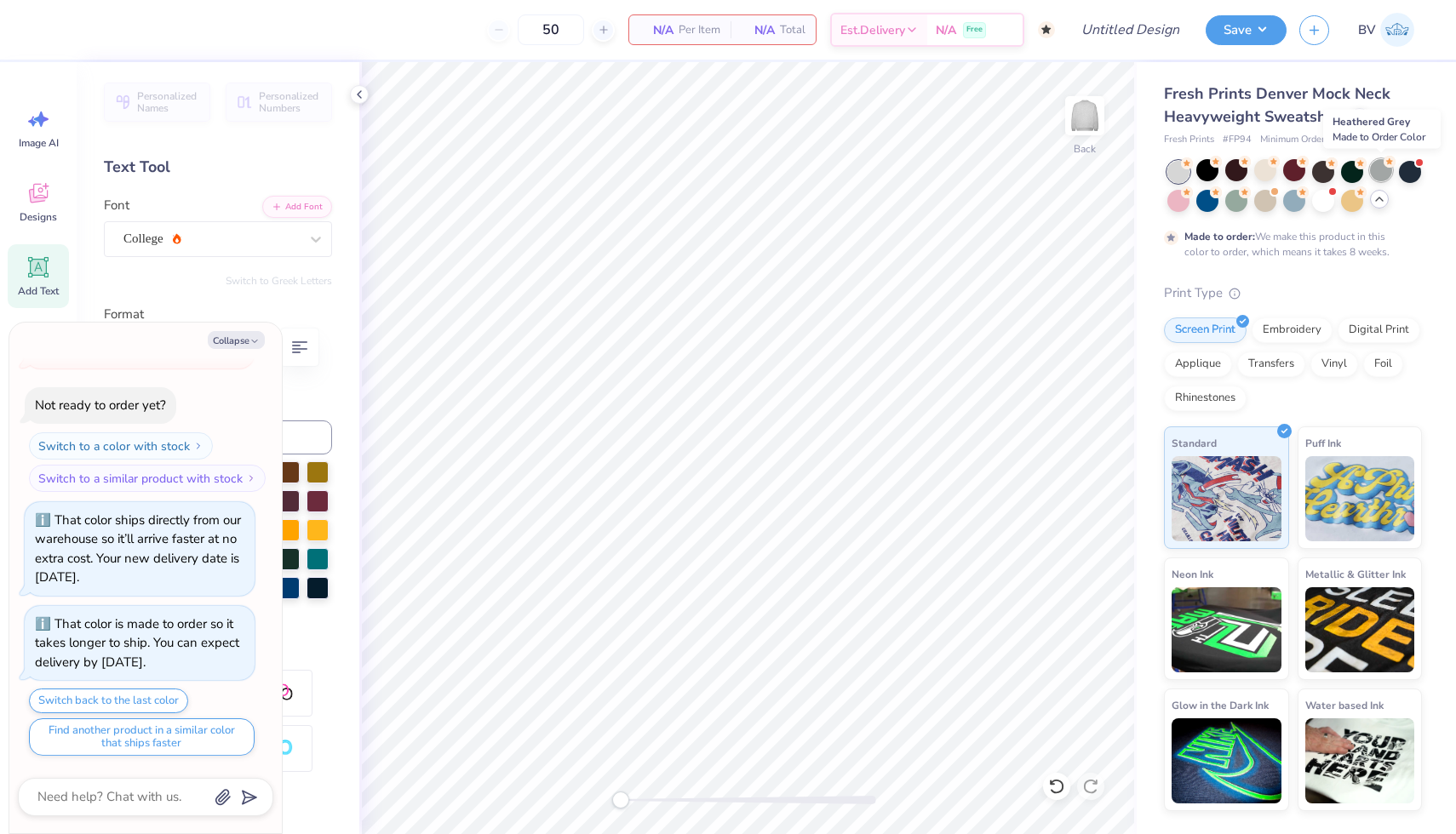
click at [1375, 173] on div at bounding box center [1381, 170] width 22 height 22
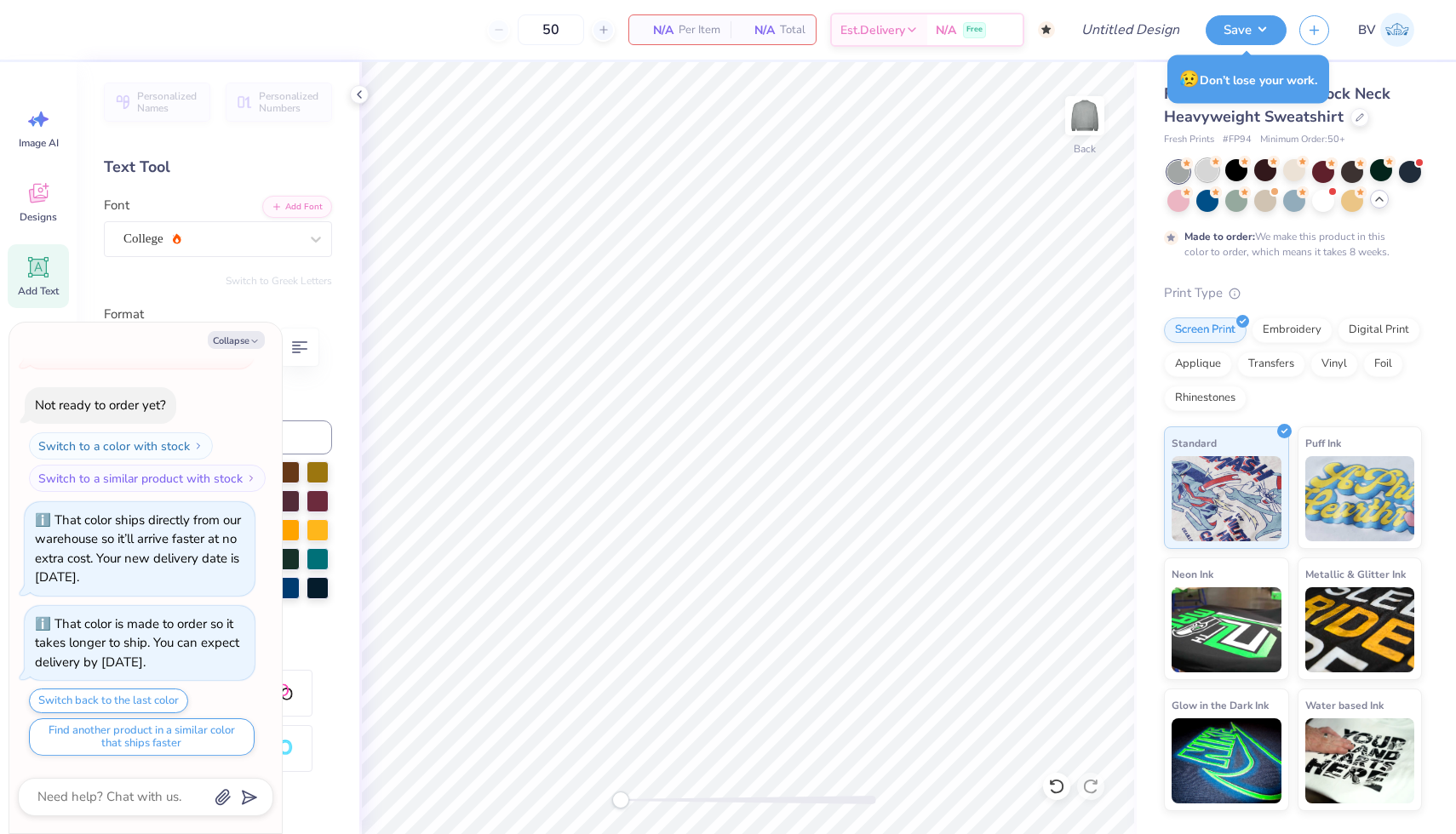
click at [1212, 170] on div at bounding box center [1207, 170] width 22 height 22
click at [1377, 205] on icon at bounding box center [1380, 199] width 13 height 13
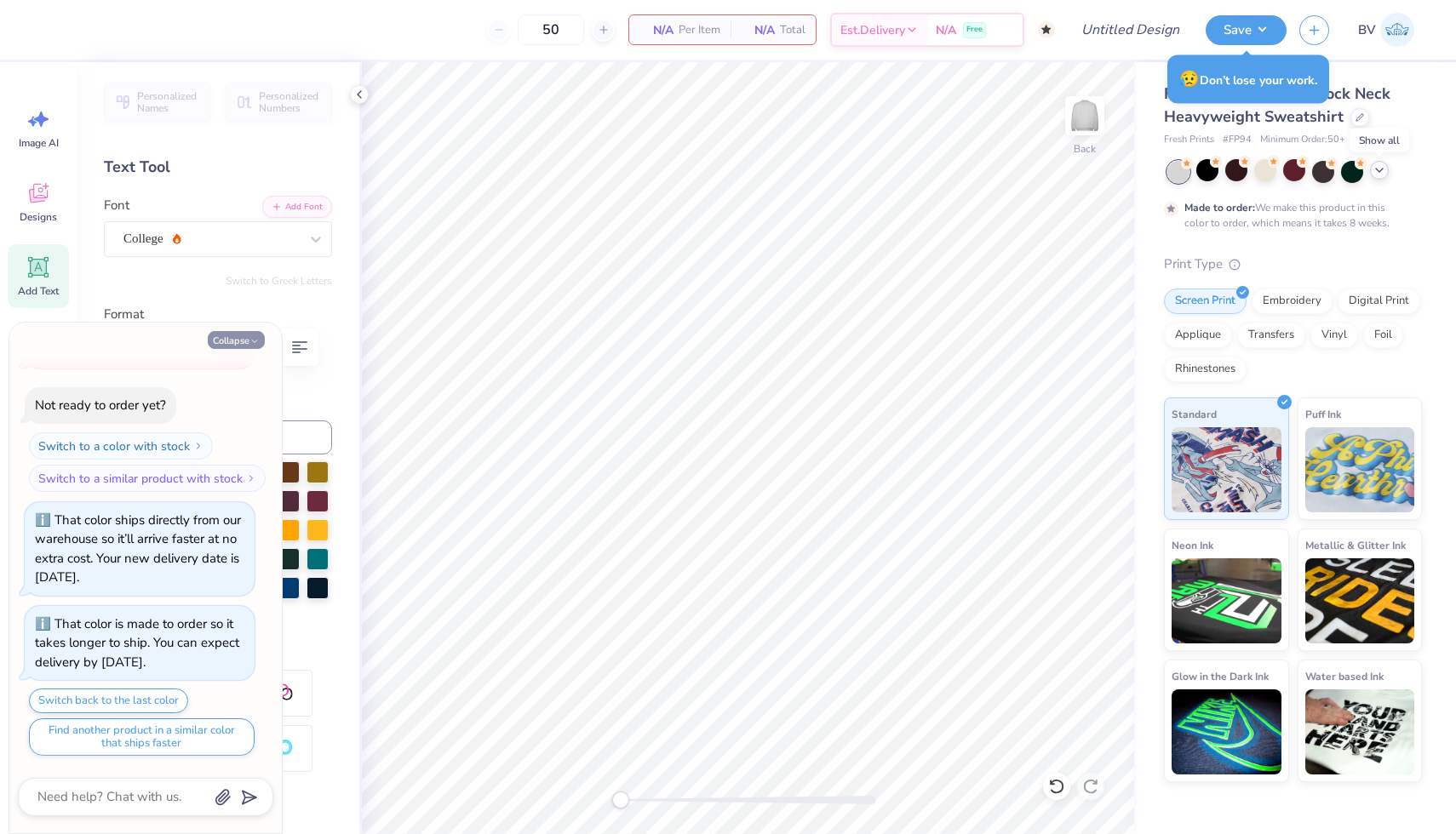
click at [254, 336] on icon "button" at bounding box center [254, 341] width 11 height 10
type textarea "x"
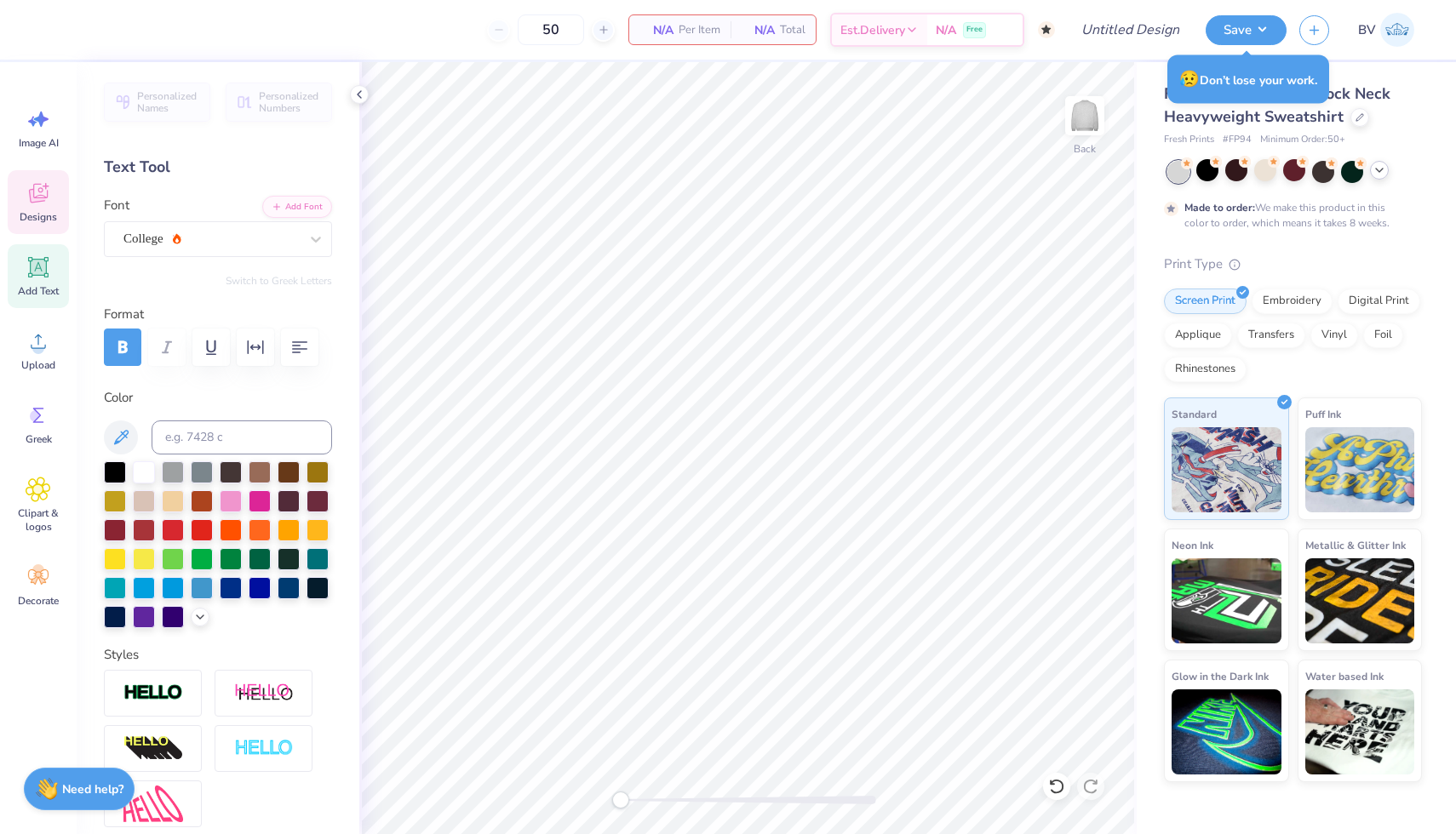
click at [54, 194] on div "Designs" at bounding box center [38, 201] width 61 height 64
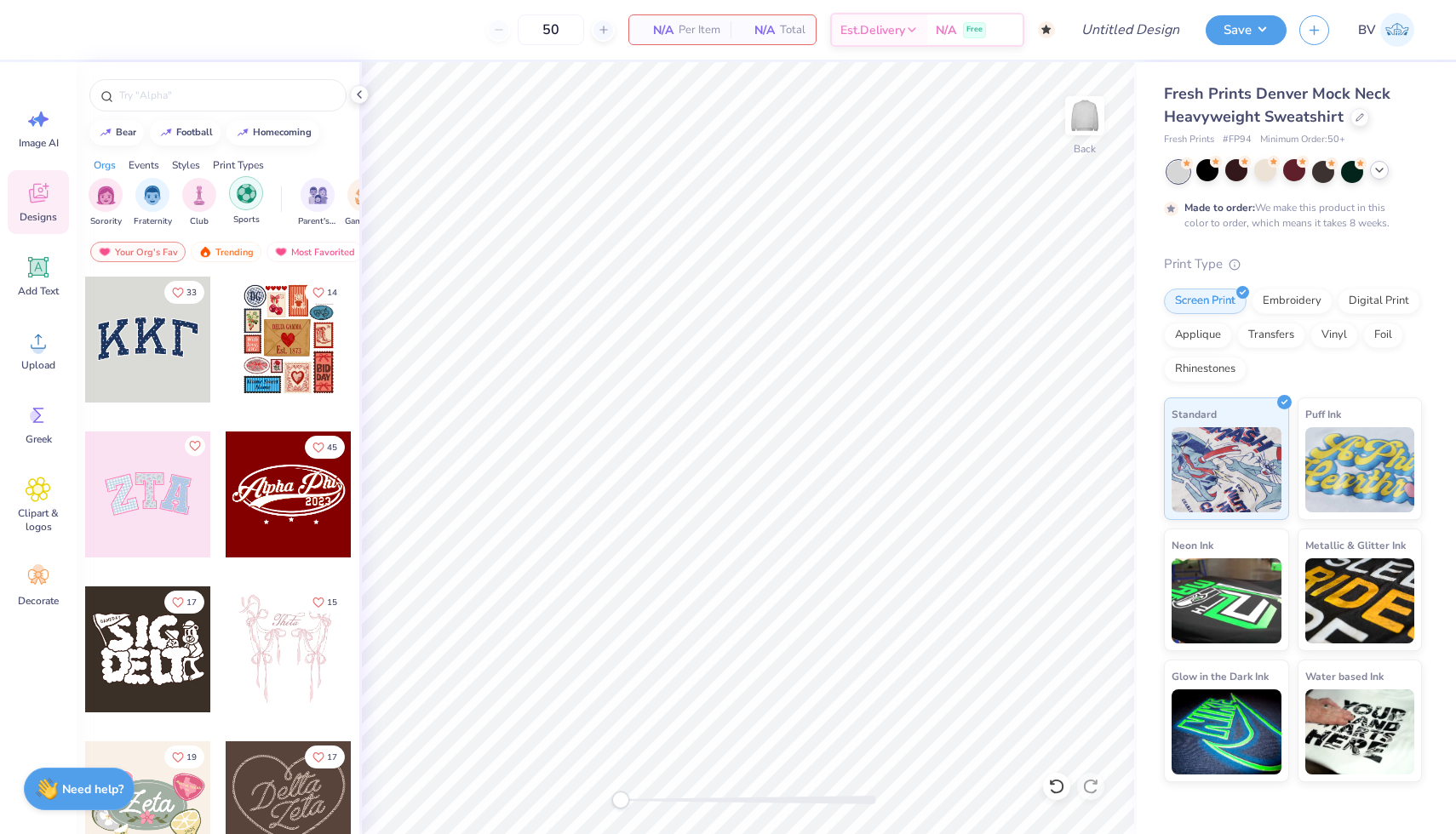
click at [243, 192] on img "filter for Sports" at bounding box center [246, 194] width 20 height 20
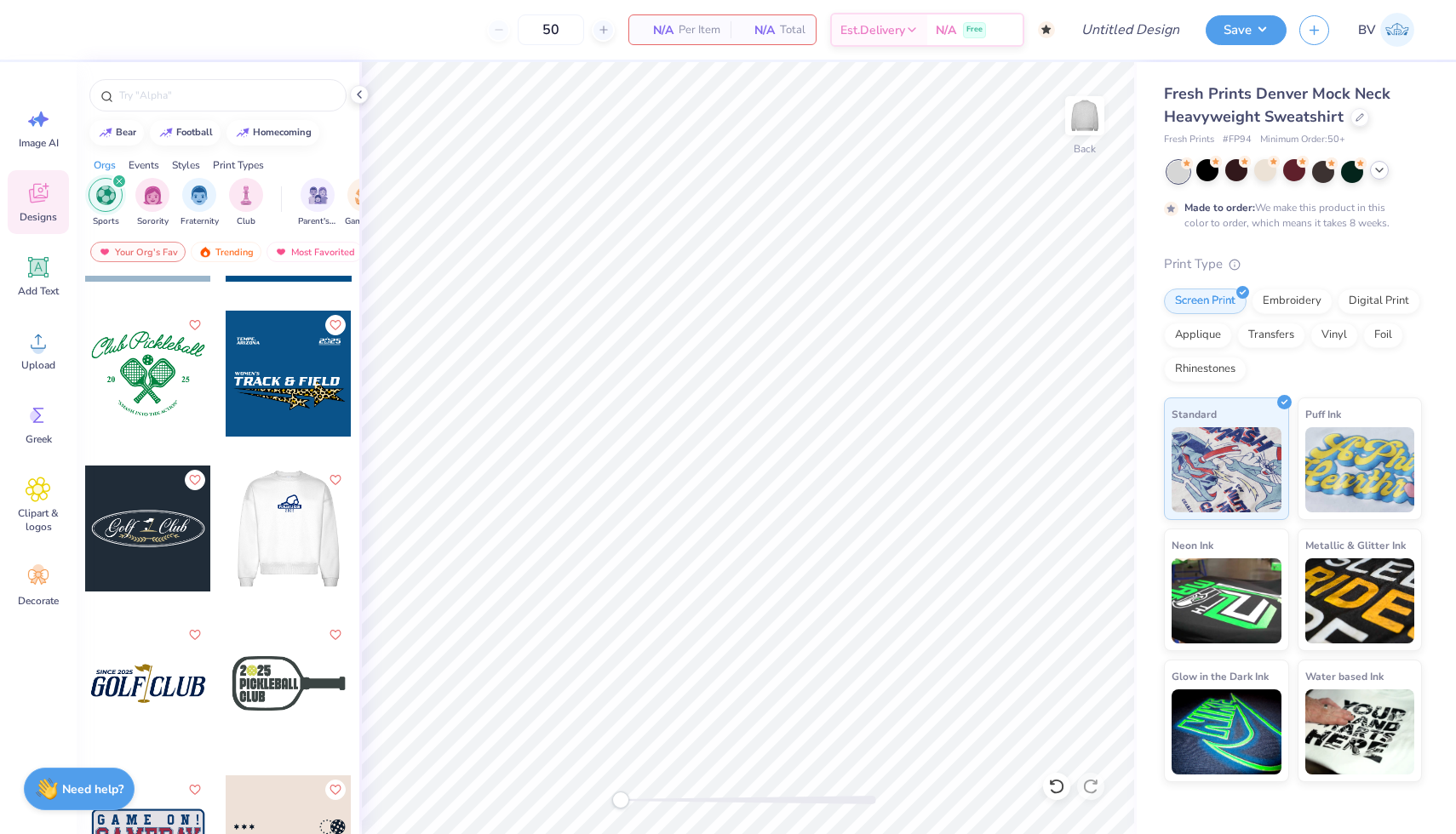
scroll to position [3228, 0]
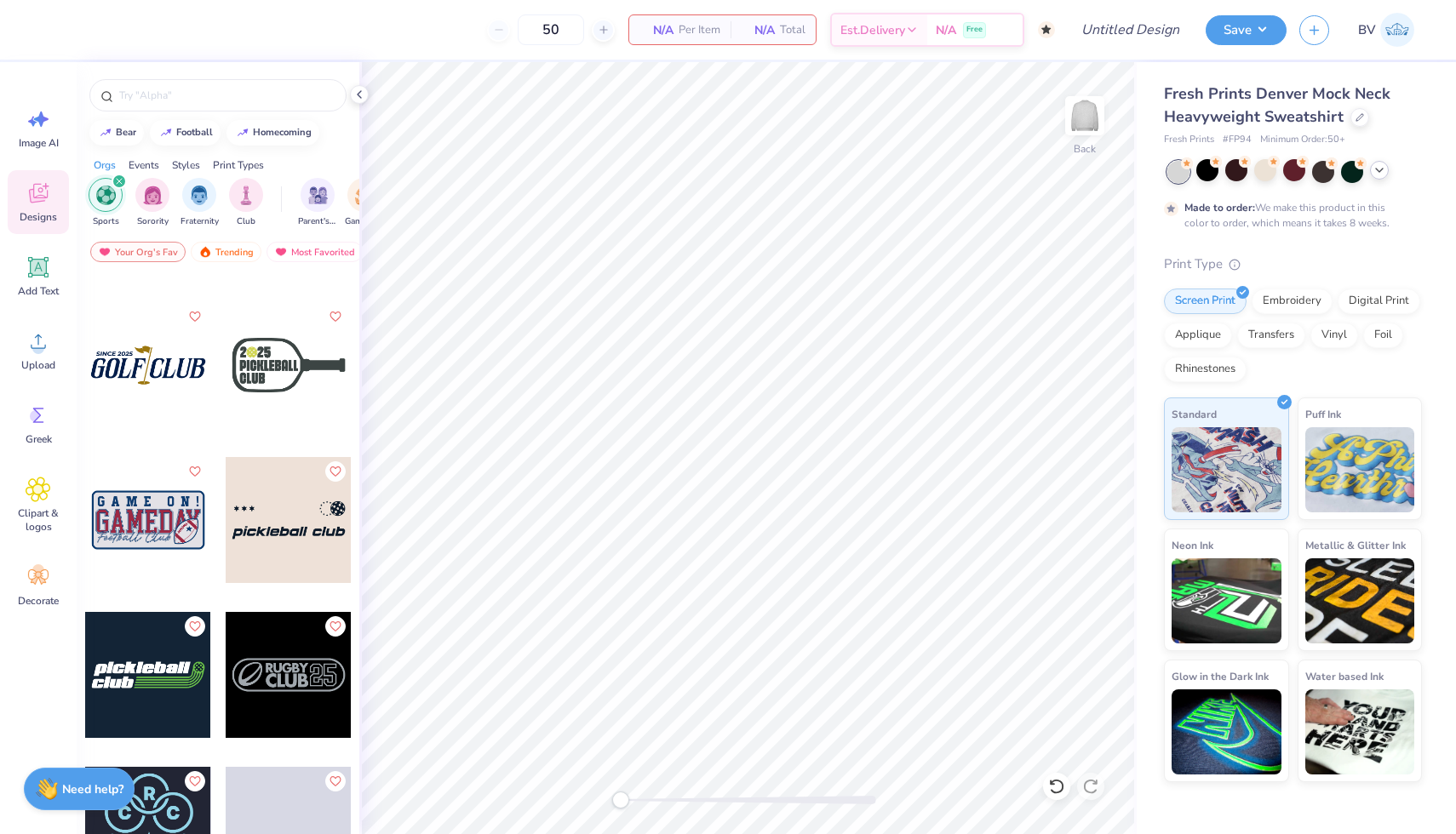
click at [43, 201] on icon at bounding box center [38, 193] width 26 height 26
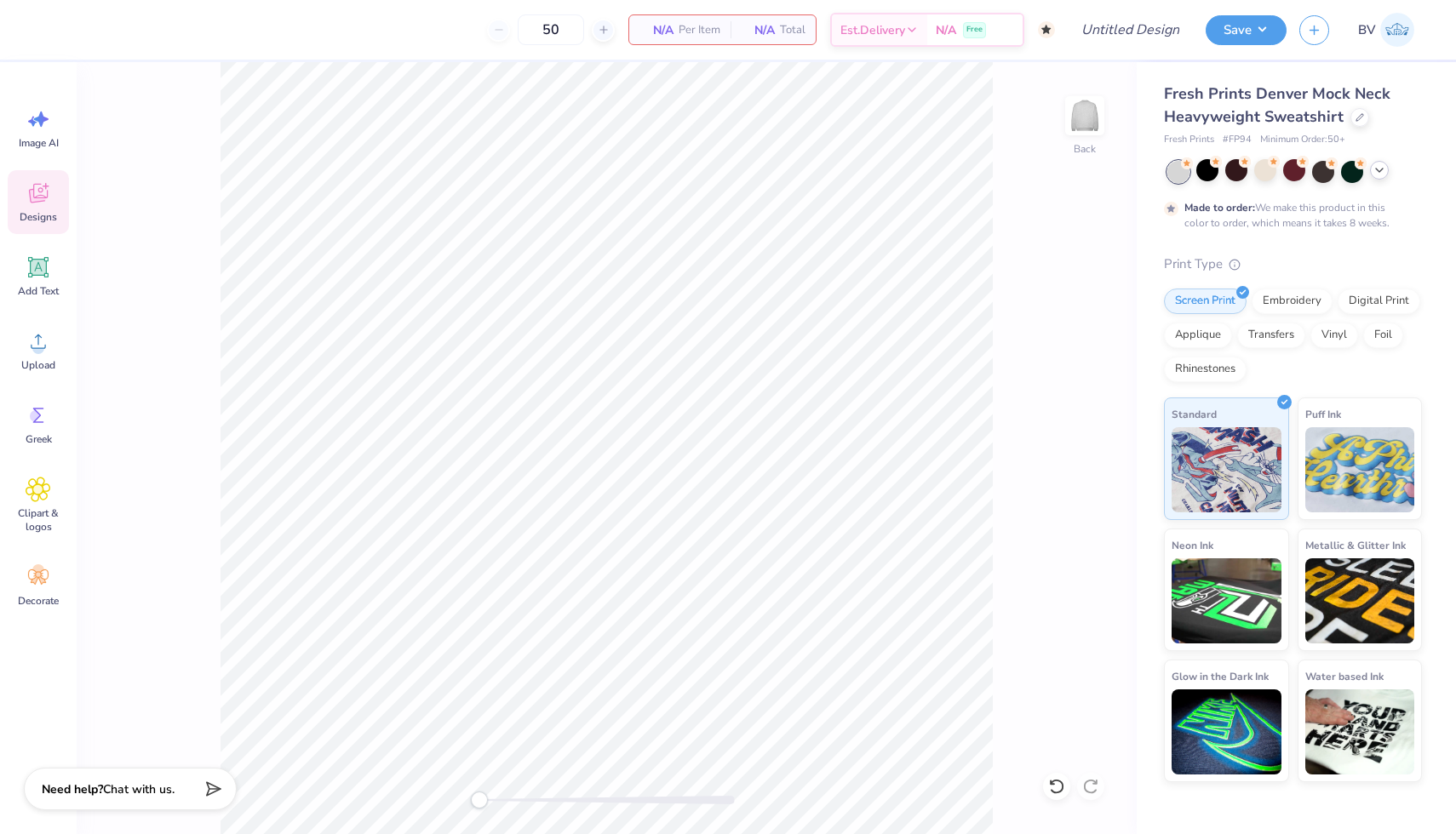
click at [43, 201] on icon at bounding box center [38, 193] width 26 height 26
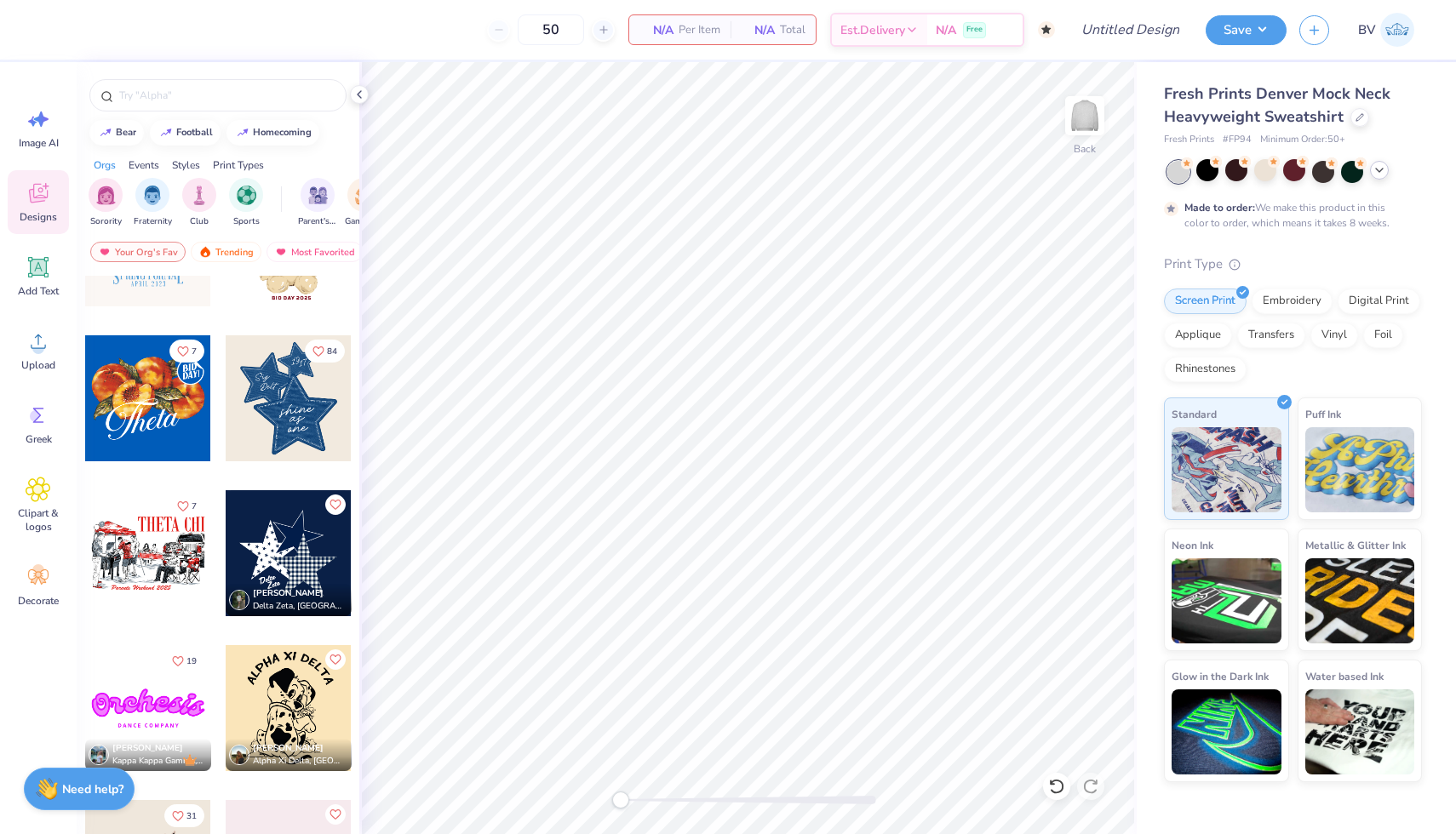
scroll to position [1183, 0]
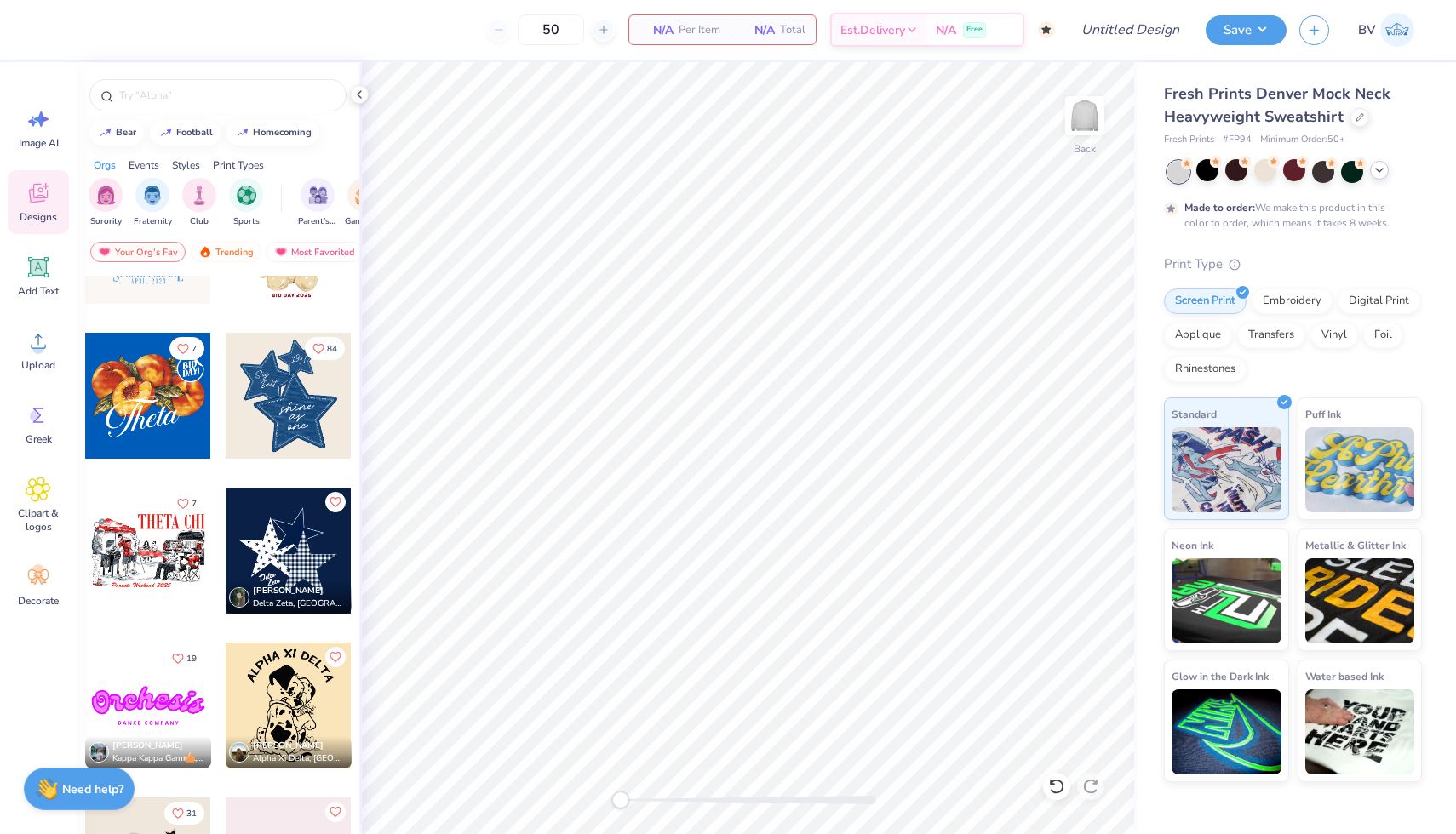
click at [263, 532] on div at bounding box center [288, 551] width 126 height 126
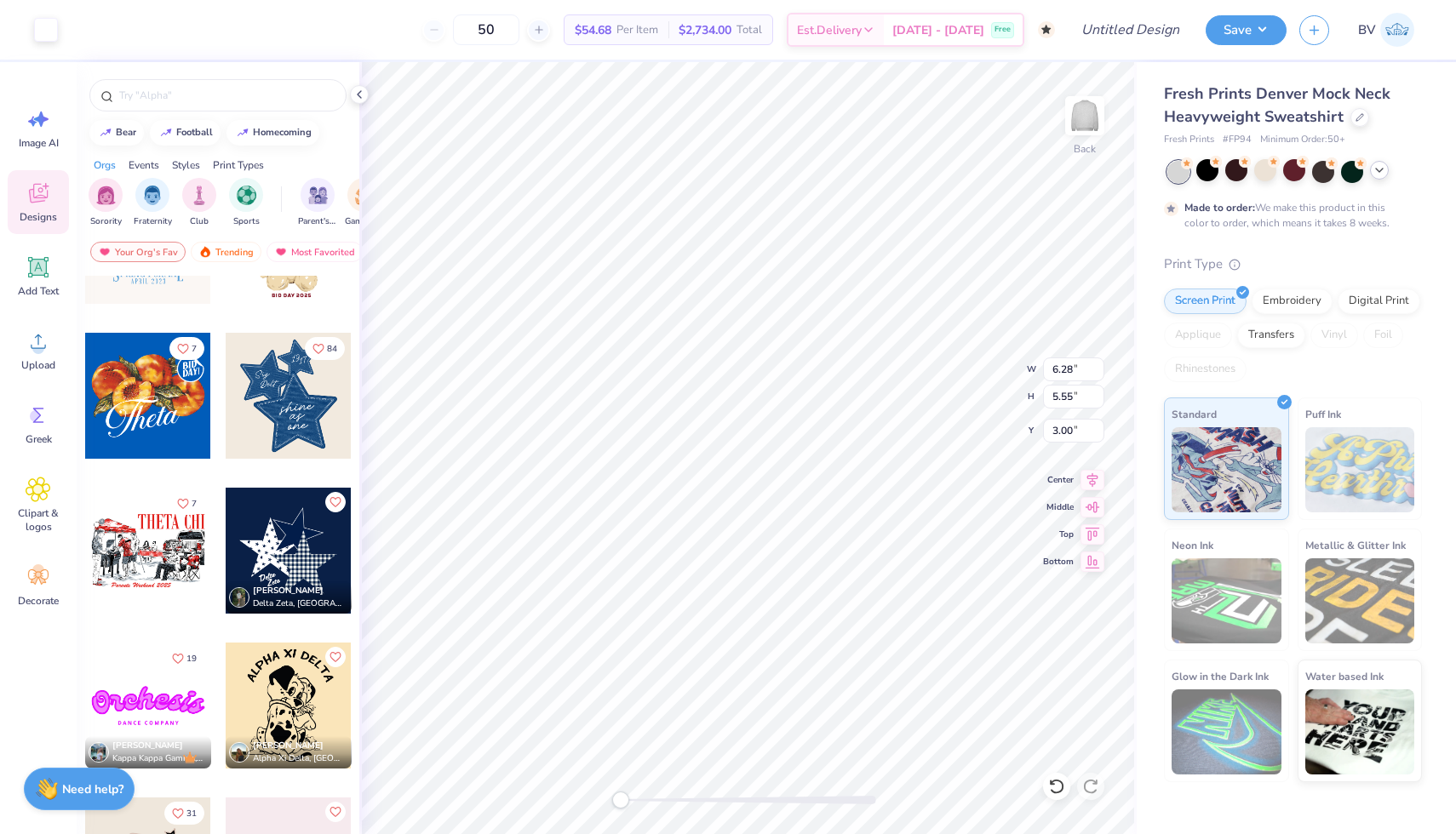
type input "0.83"
type input "0.52"
type input "7.58"
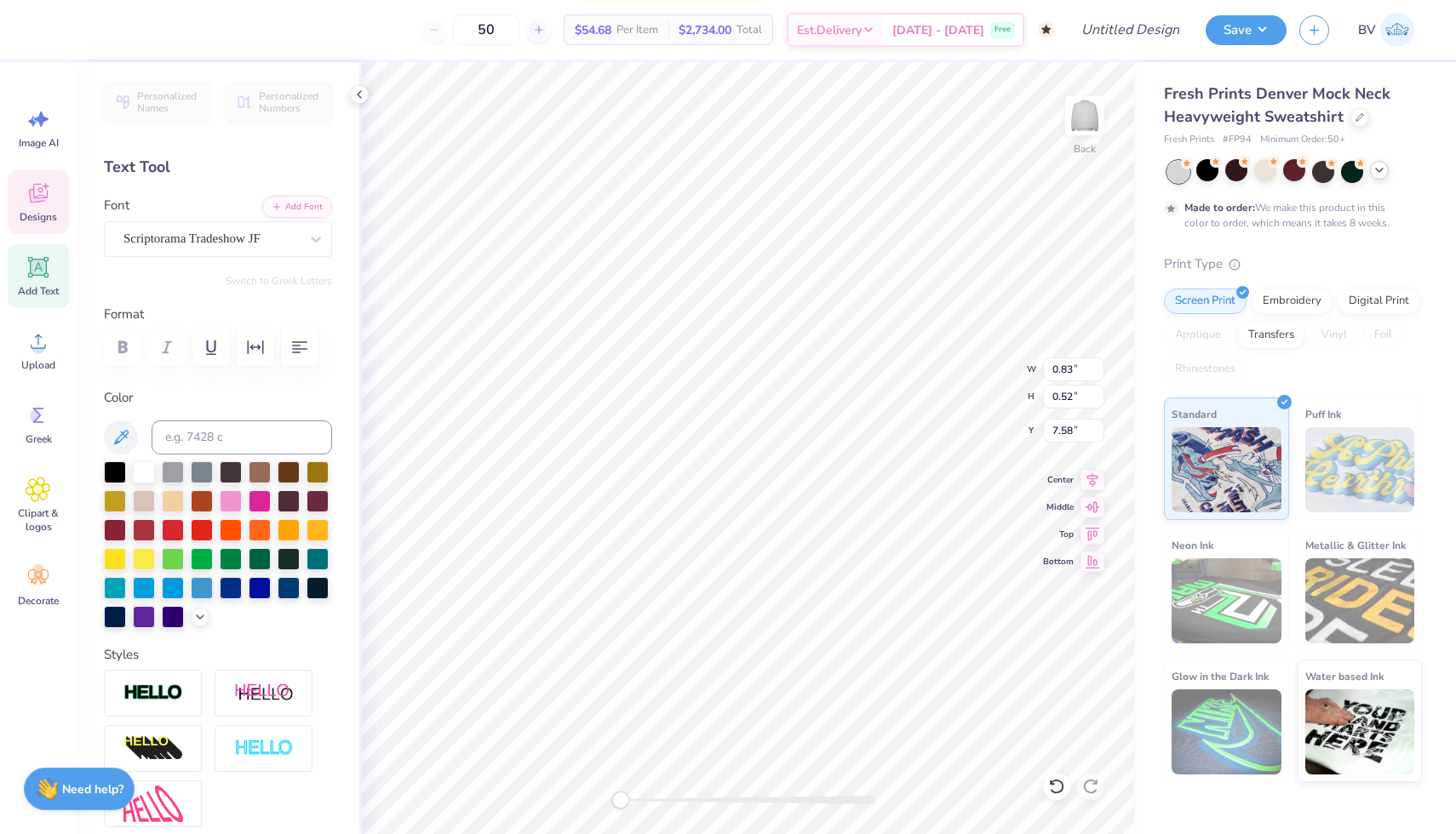
type input "1.09"
type input "0.56"
type input "7.22"
type textarea "LHS"
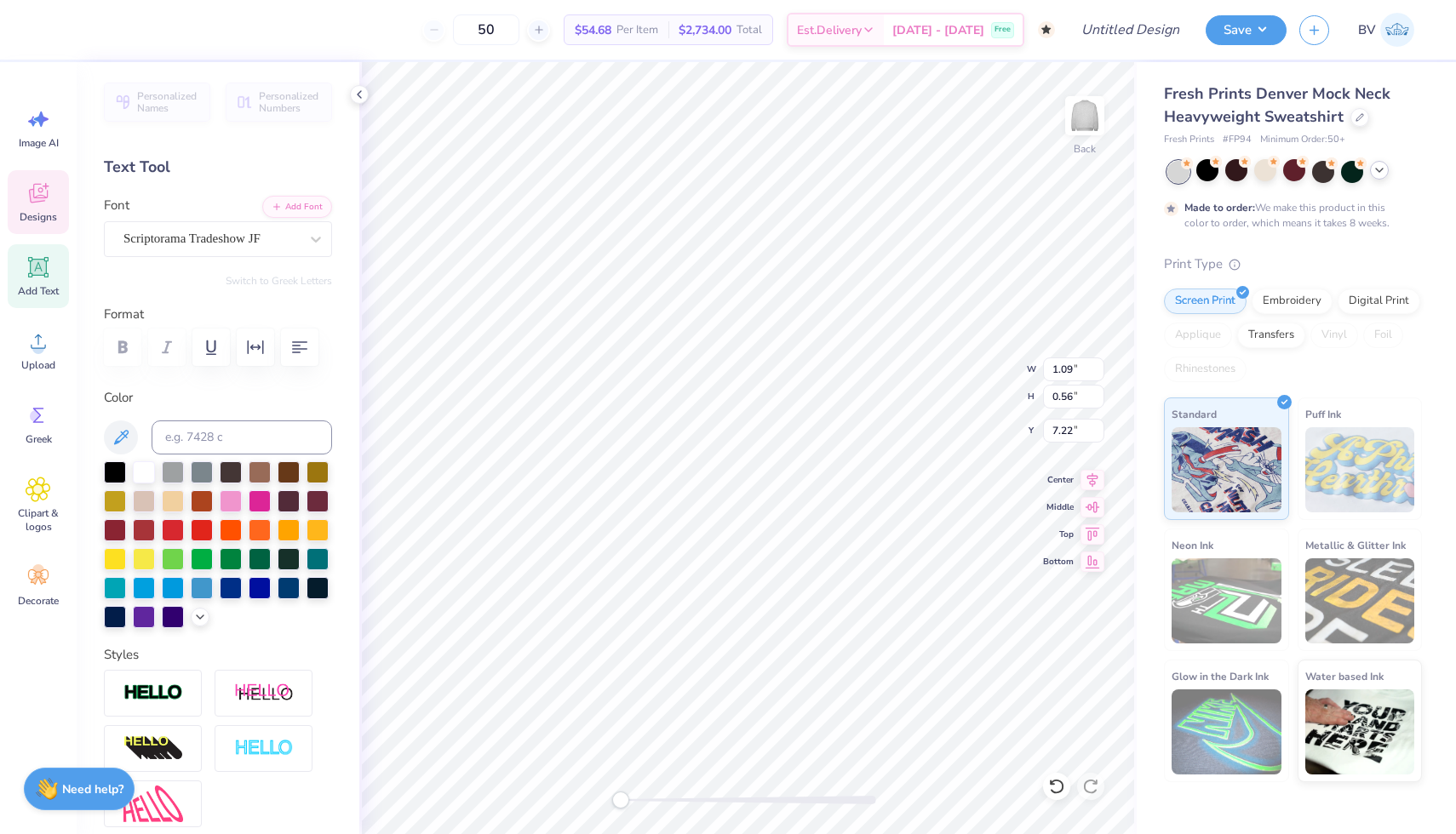
type input "0.83"
type input "0.52"
type input "7.58"
type textarea "CHEER"
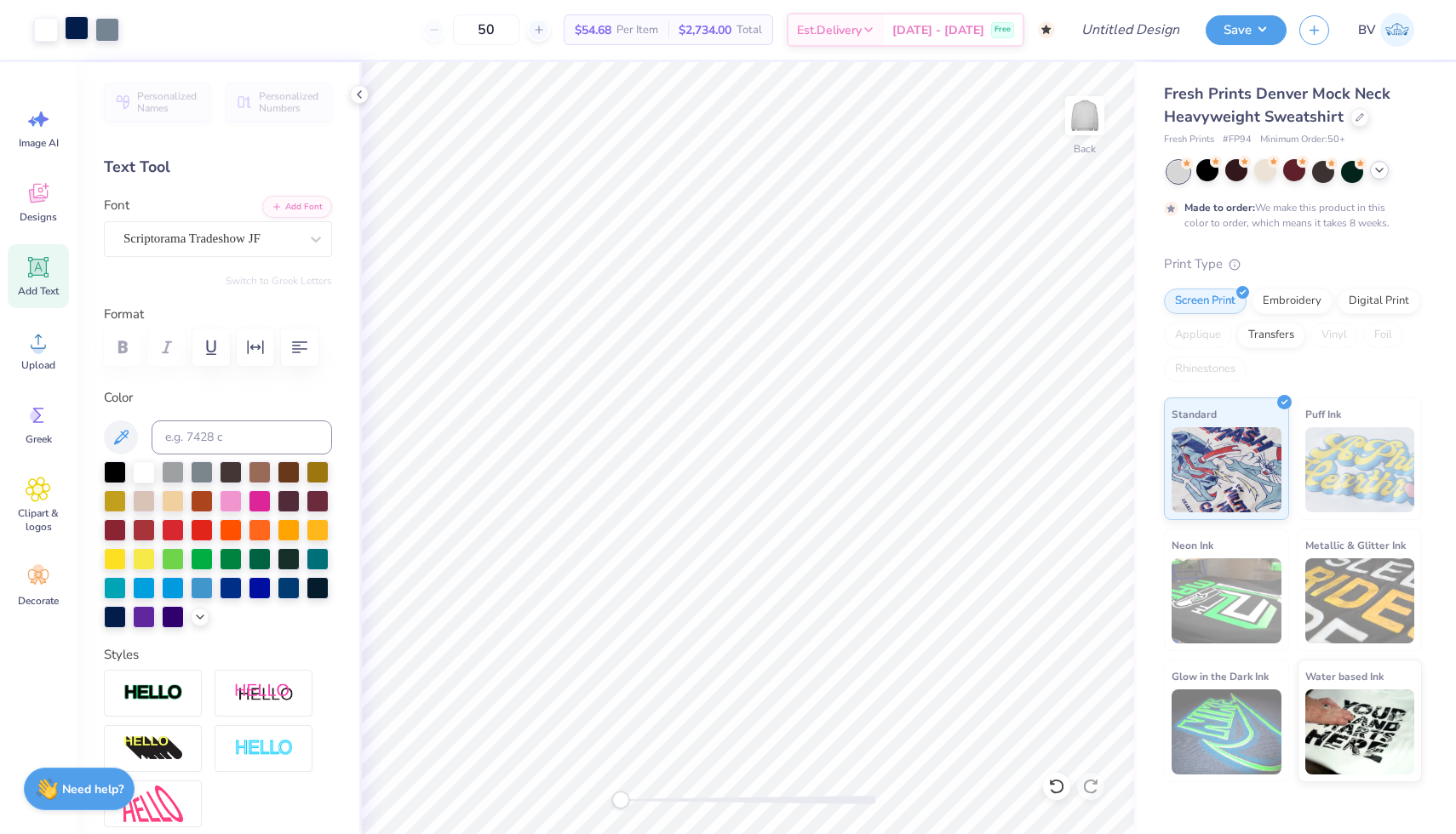
click at [79, 22] on div at bounding box center [76, 28] width 24 height 24
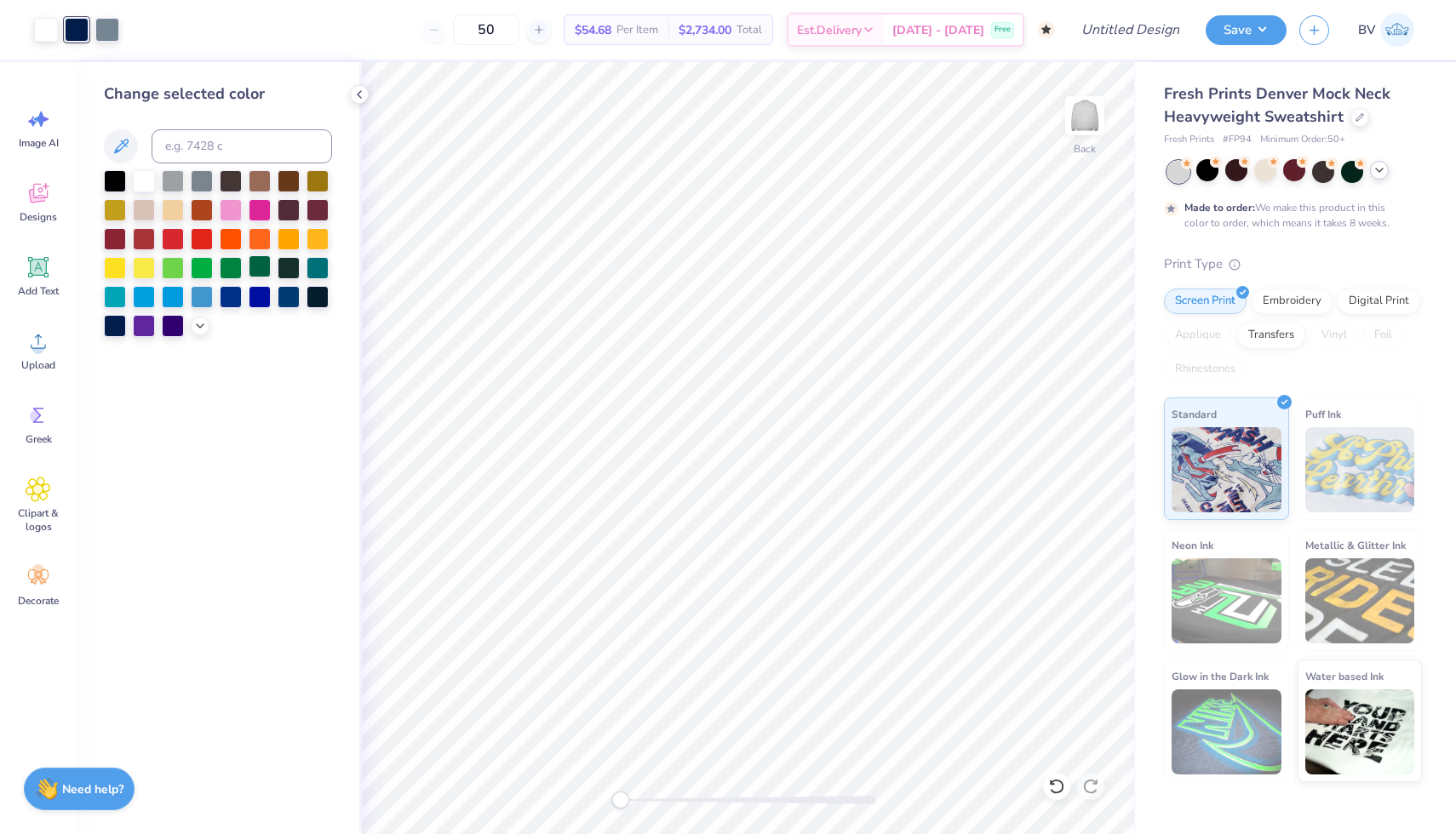
click at [255, 270] on div at bounding box center [259, 266] width 22 height 22
click at [110, 28] on div at bounding box center [107, 28] width 24 height 24
click at [290, 268] on div at bounding box center [288, 266] width 22 height 22
click at [232, 275] on div at bounding box center [230, 266] width 22 height 22
click at [44, 24] on div at bounding box center [46, 28] width 24 height 24
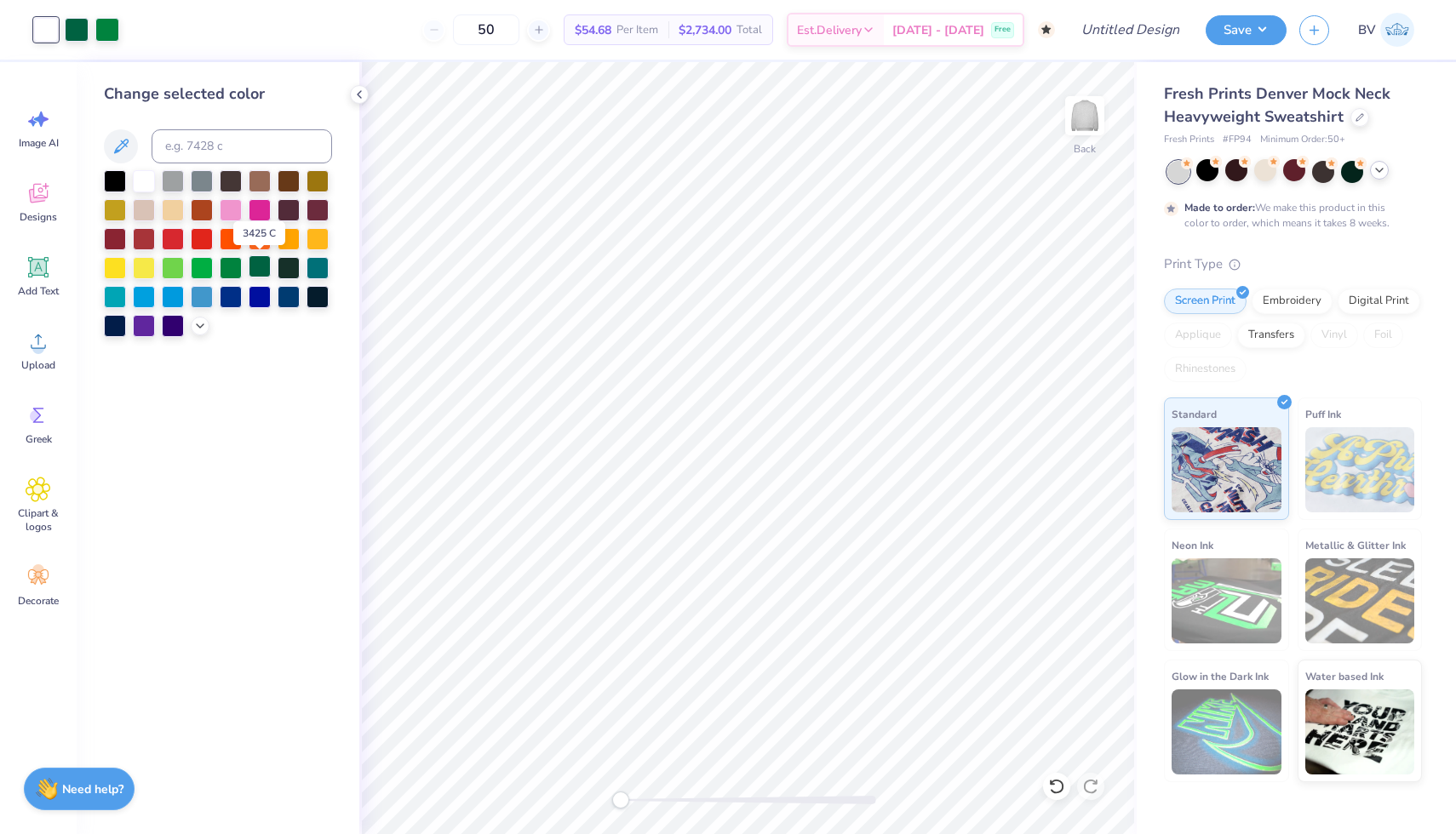
click at [267, 266] on div at bounding box center [259, 266] width 22 height 22
click at [115, 178] on div at bounding box center [115, 179] width 22 height 22
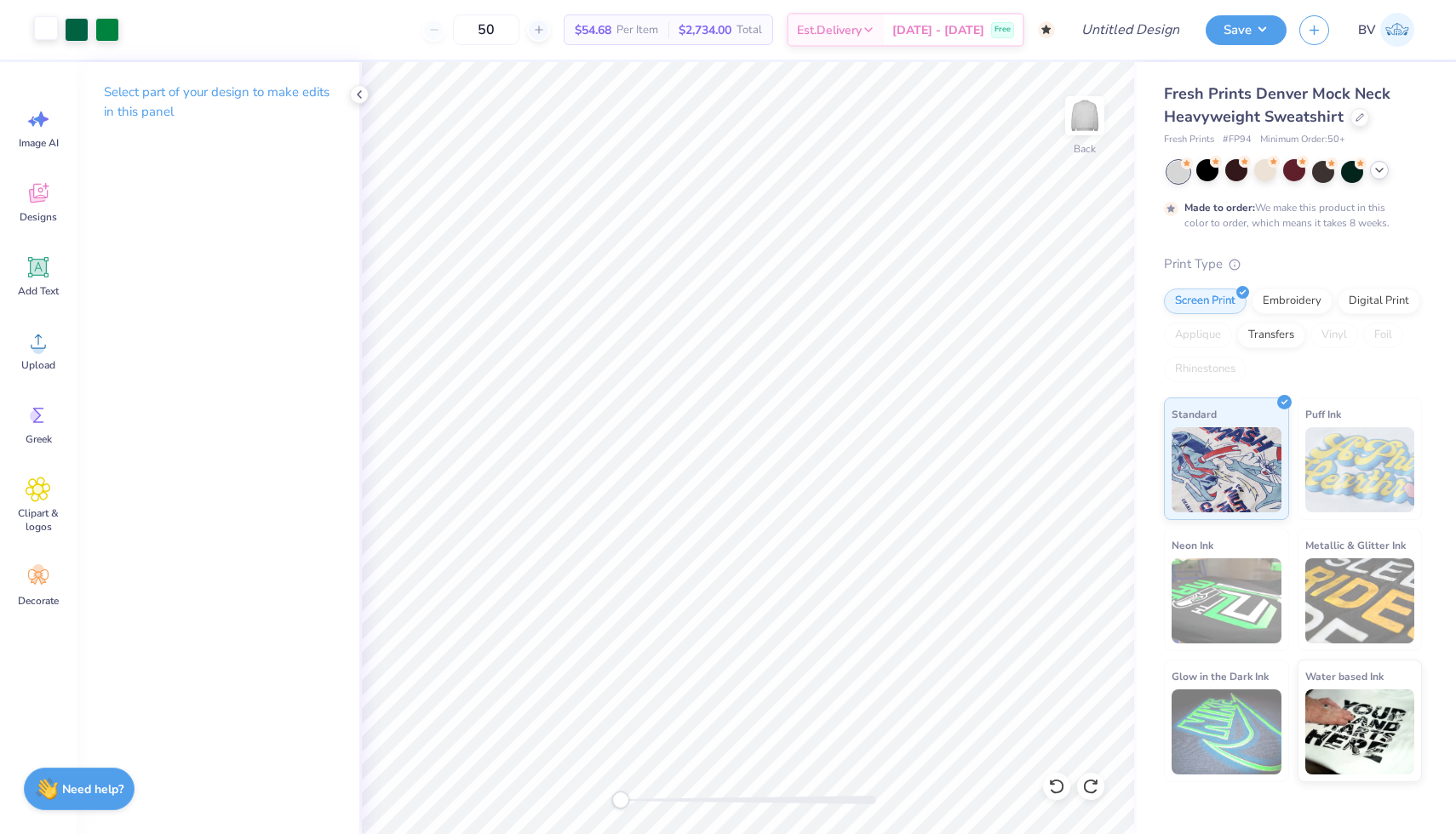
click at [34, 36] on div at bounding box center [46, 28] width 24 height 24
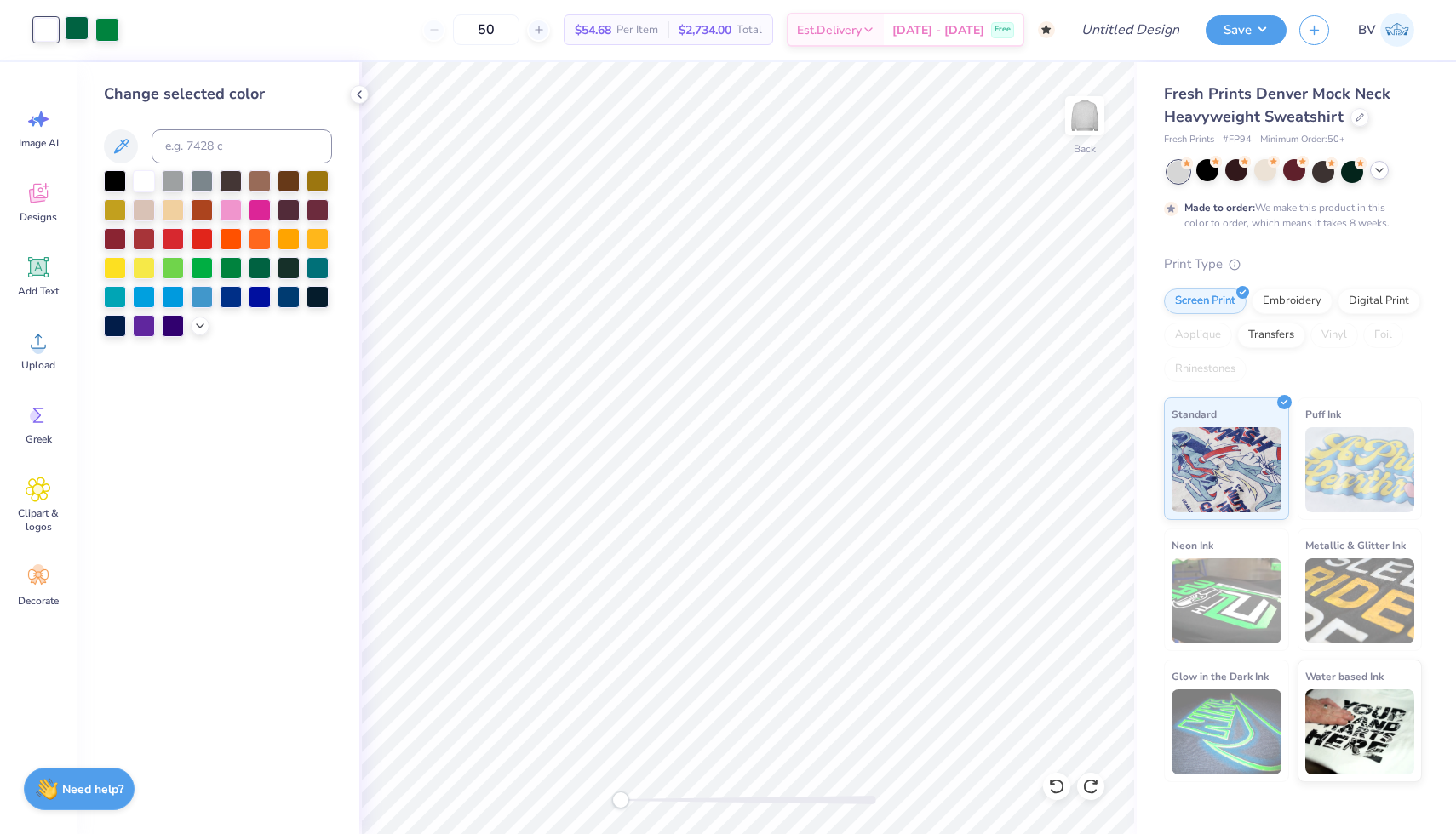
click at [116, 217] on div at bounding box center [115, 210] width 22 height 22
click at [77, 26] on div at bounding box center [76, 28] width 24 height 24
click at [260, 181] on div at bounding box center [259, 179] width 22 height 22
click at [115, 29] on div at bounding box center [107, 28] width 24 height 24
click at [204, 231] on div at bounding box center [201, 237] width 22 height 22
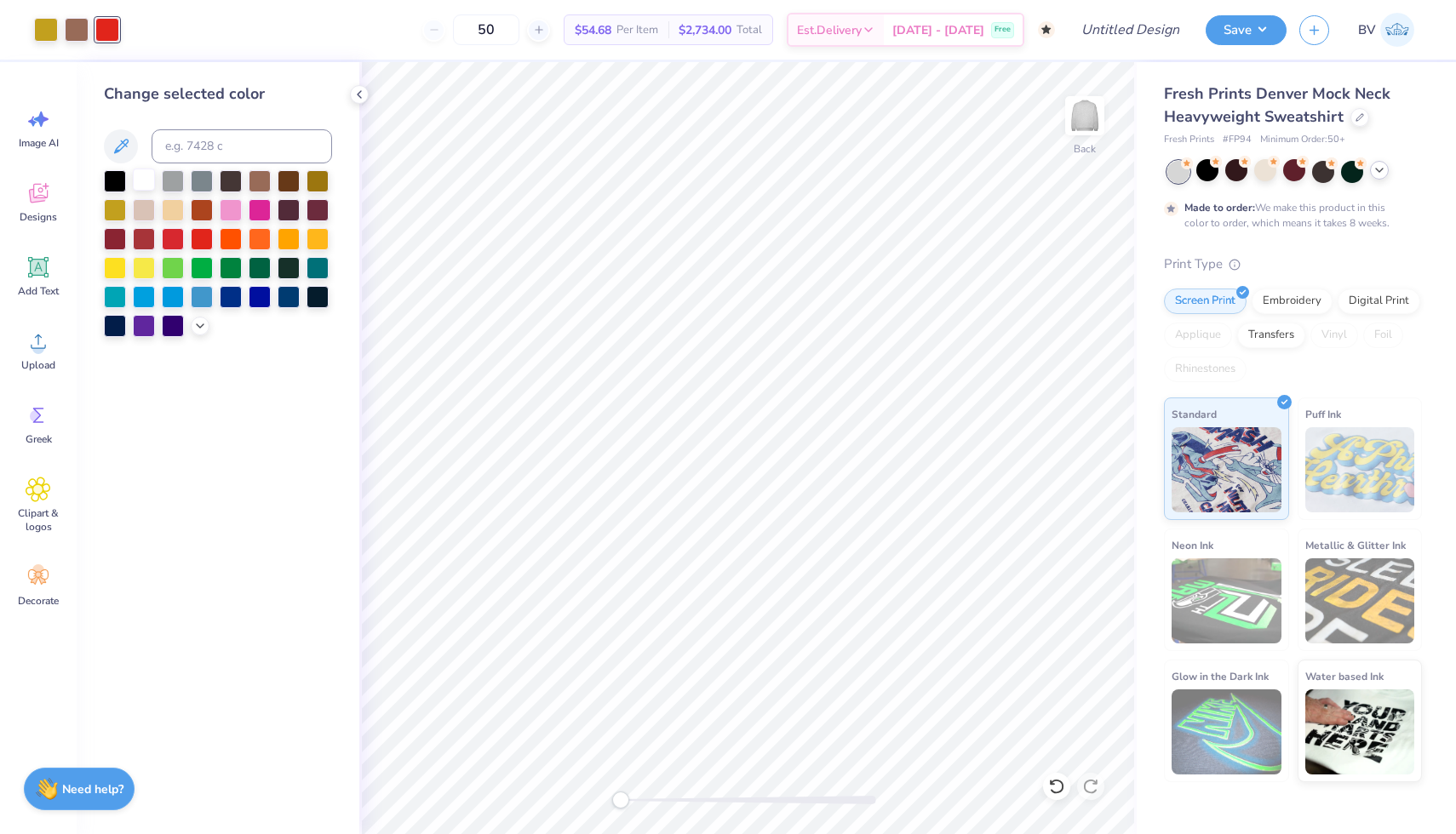
click at [144, 181] on div at bounding box center [143, 179] width 22 height 22
click at [75, 29] on div at bounding box center [76, 28] width 24 height 24
click at [199, 271] on div at bounding box center [201, 266] width 22 height 22
click at [234, 263] on div at bounding box center [230, 266] width 22 height 22
click at [43, 27] on div at bounding box center [46, 28] width 24 height 24
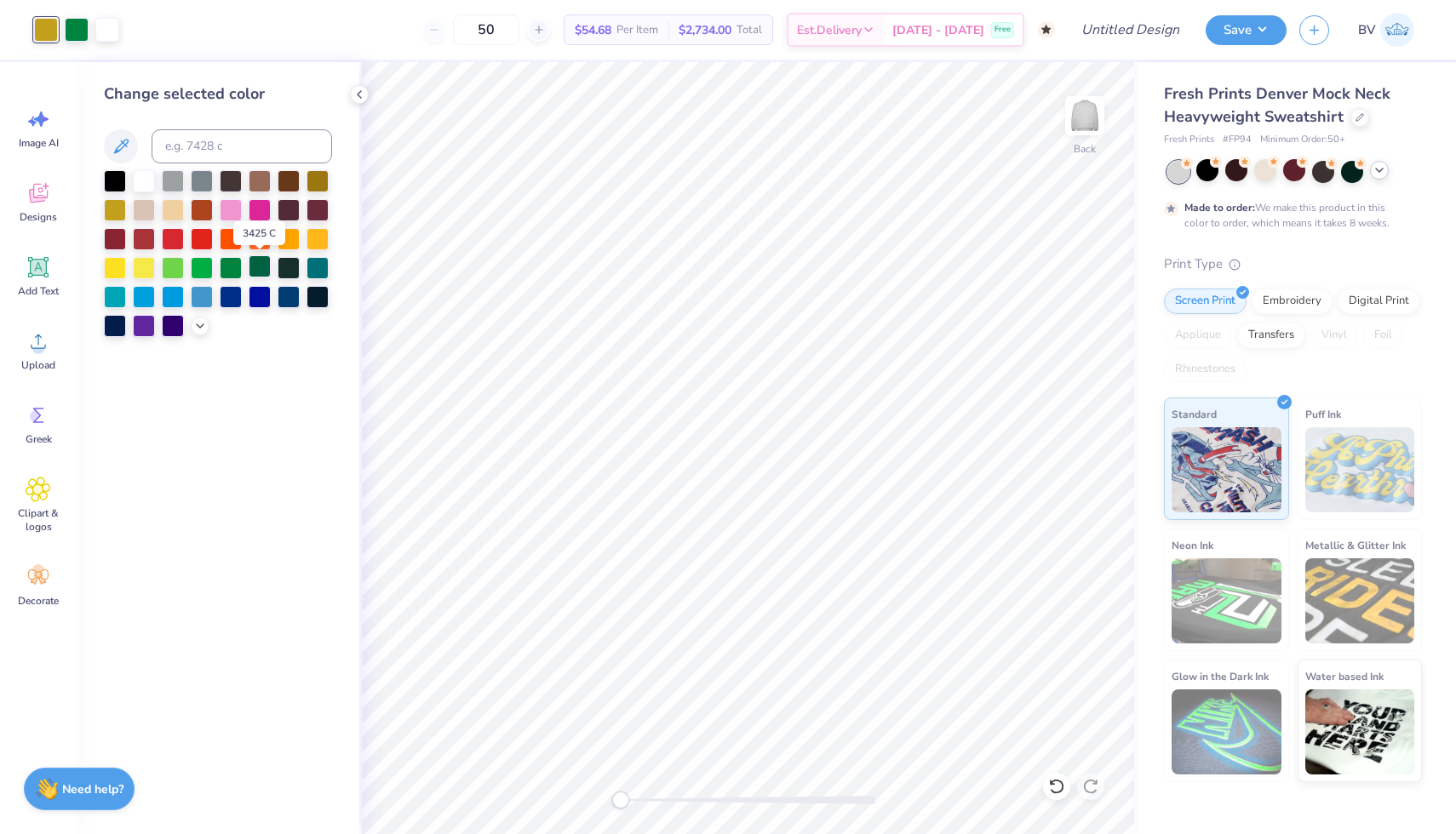
click at [261, 269] on div at bounding box center [259, 266] width 22 height 22
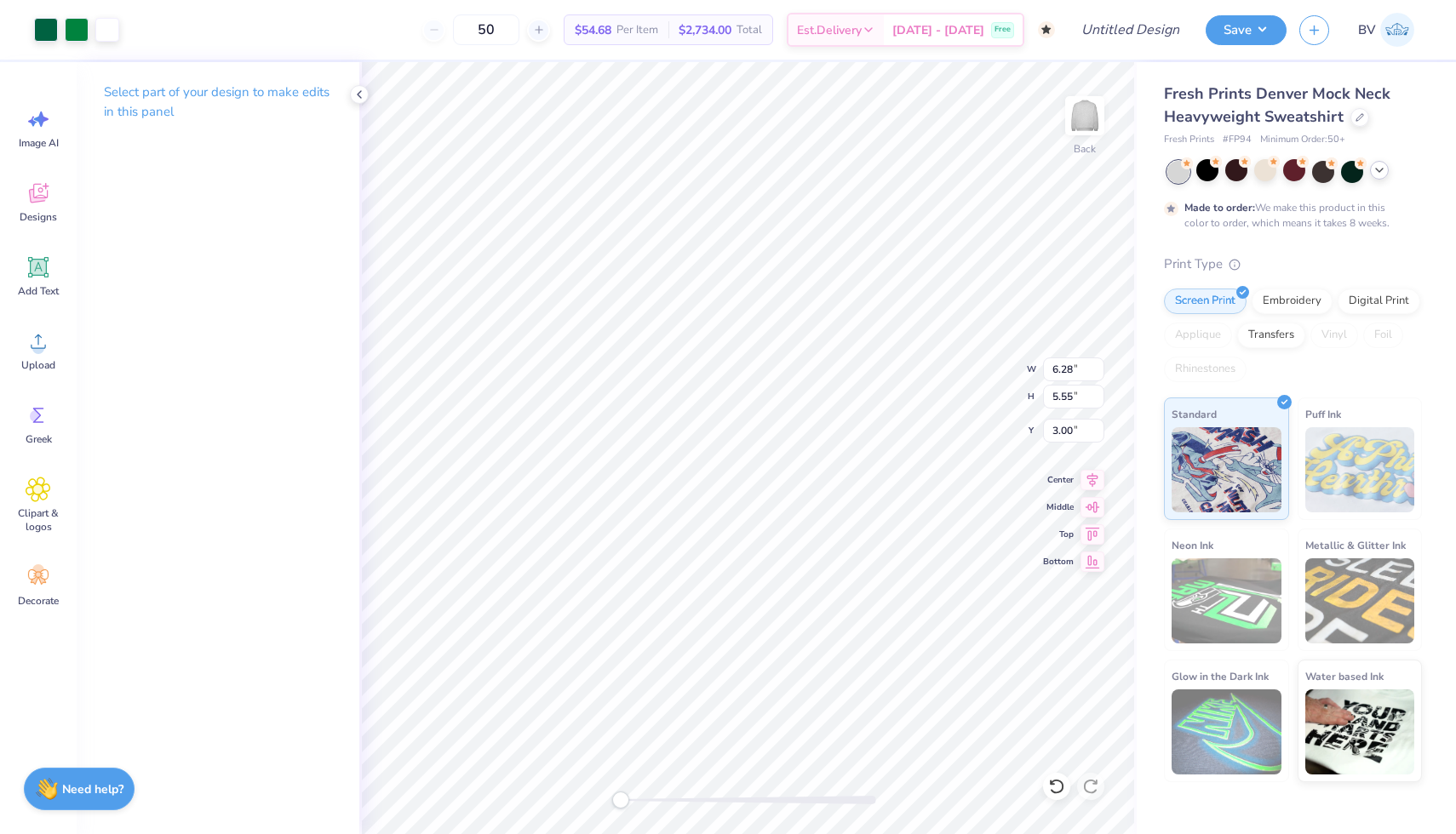
type input "5.47"
type input "4.83"
type input "0.59"
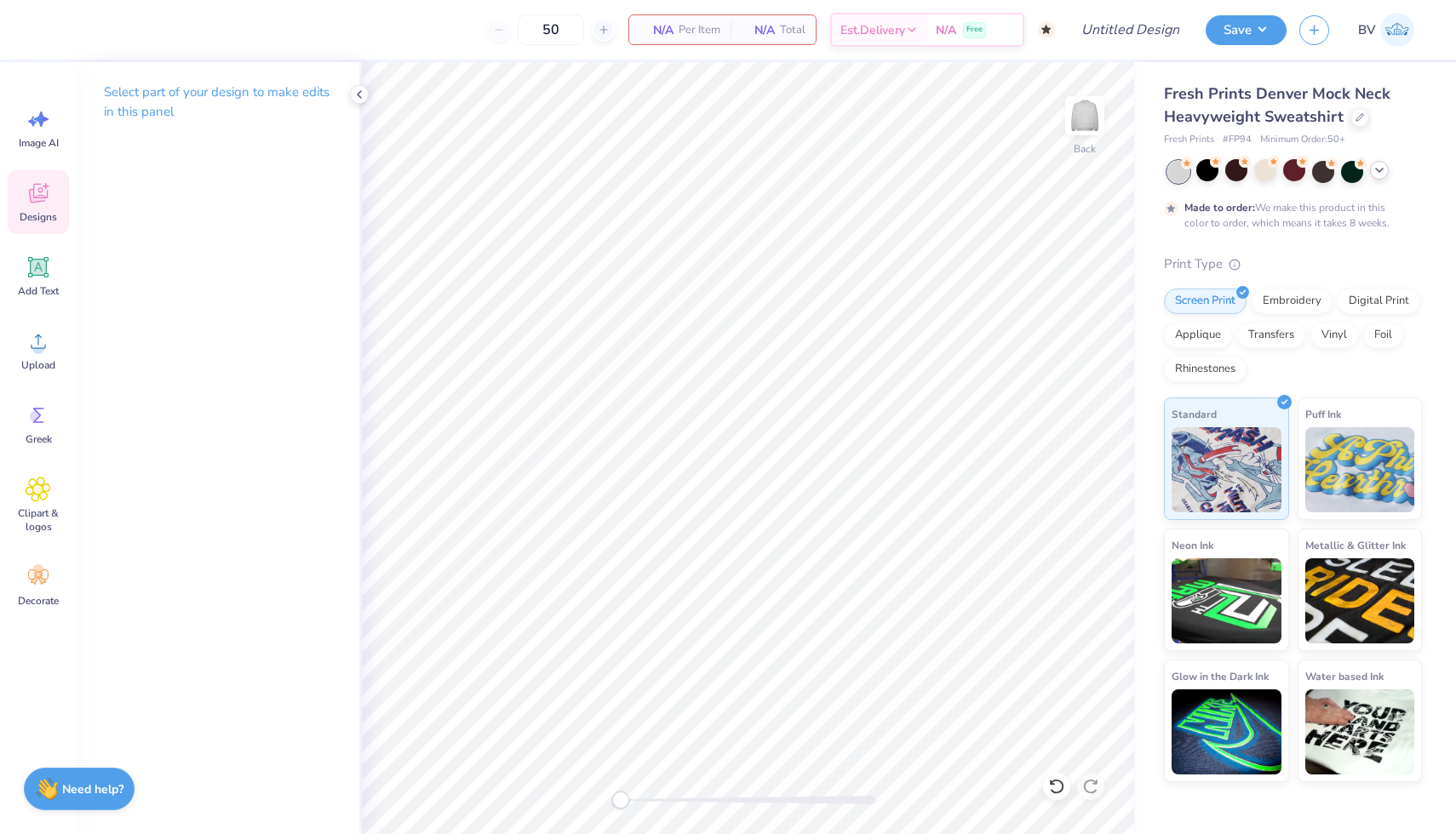
click at [13, 201] on div "Designs" at bounding box center [38, 201] width 61 height 64
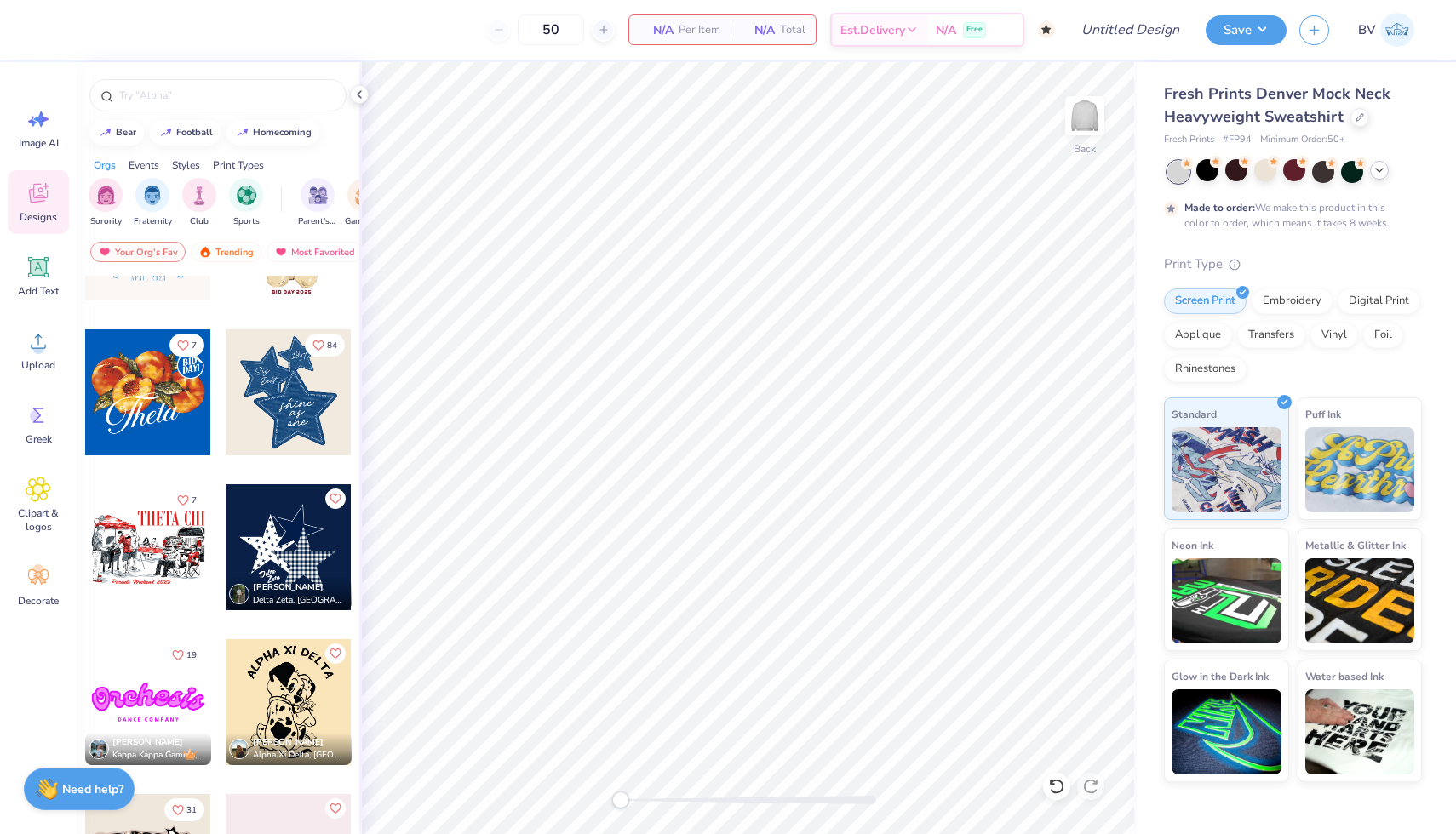
scroll to position [1184, 0]
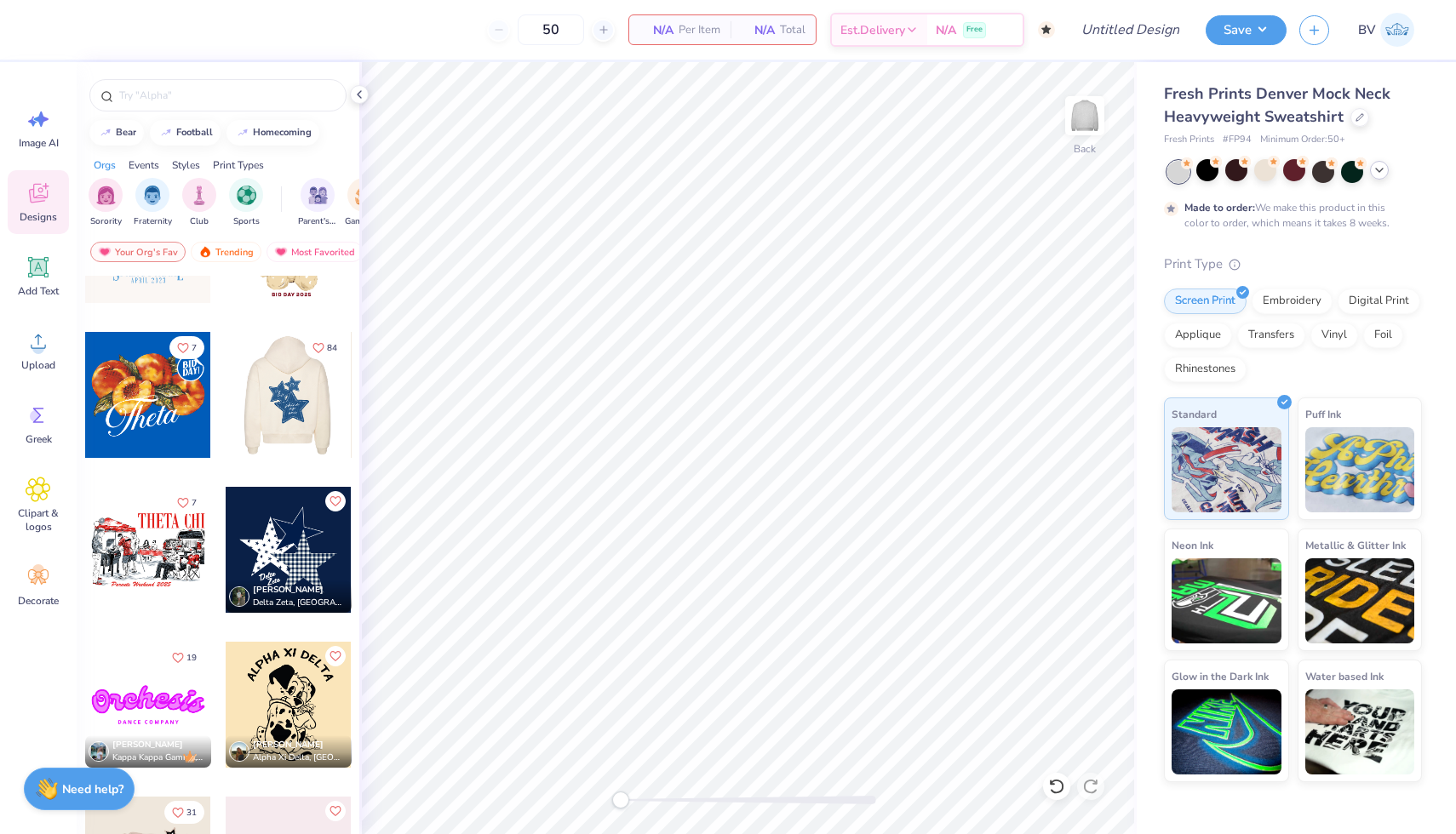
click at [225, 407] on div at bounding box center [162, 395] width 126 height 126
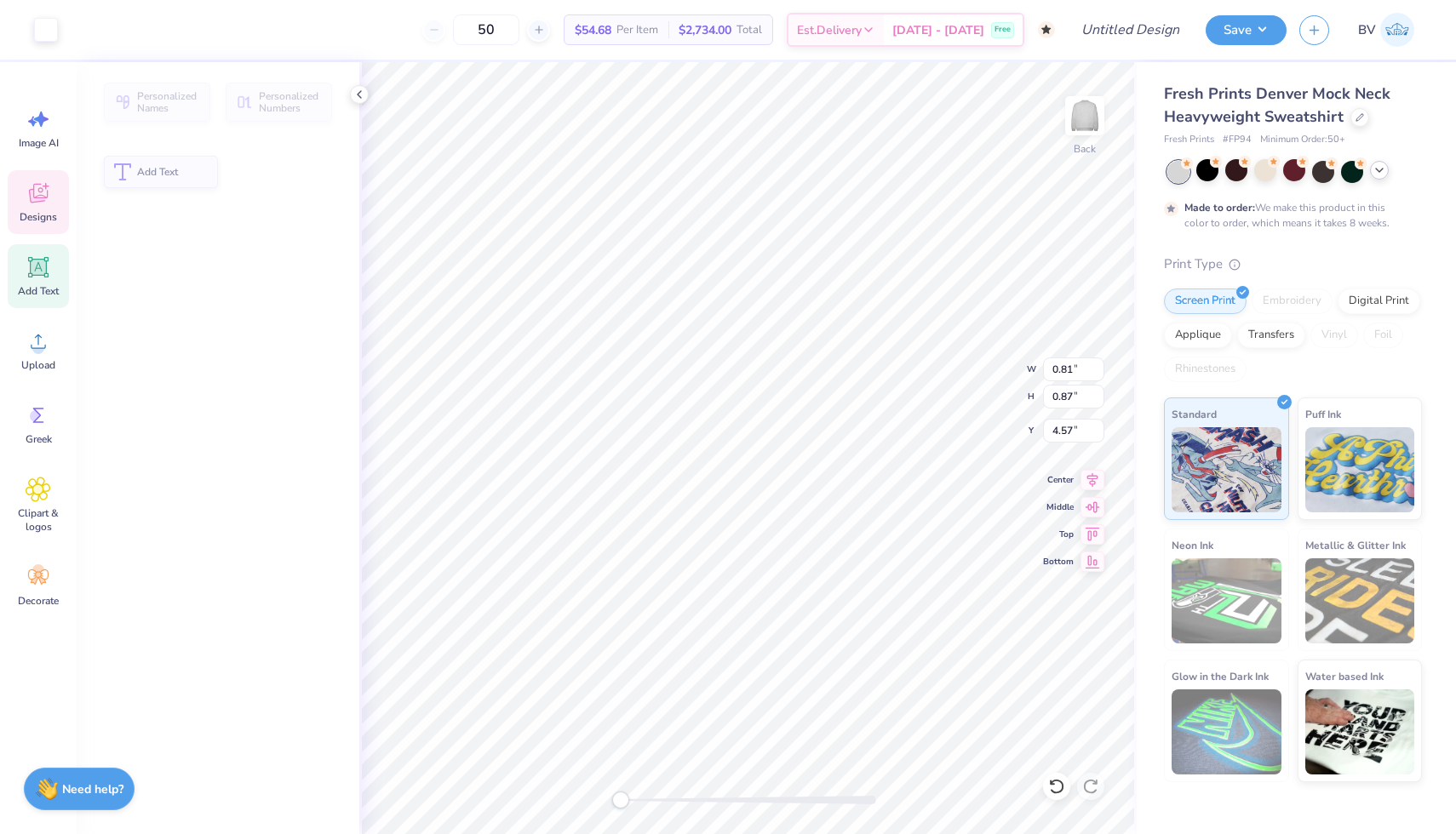
type input "0.81"
type input "0.87"
type input "4.57"
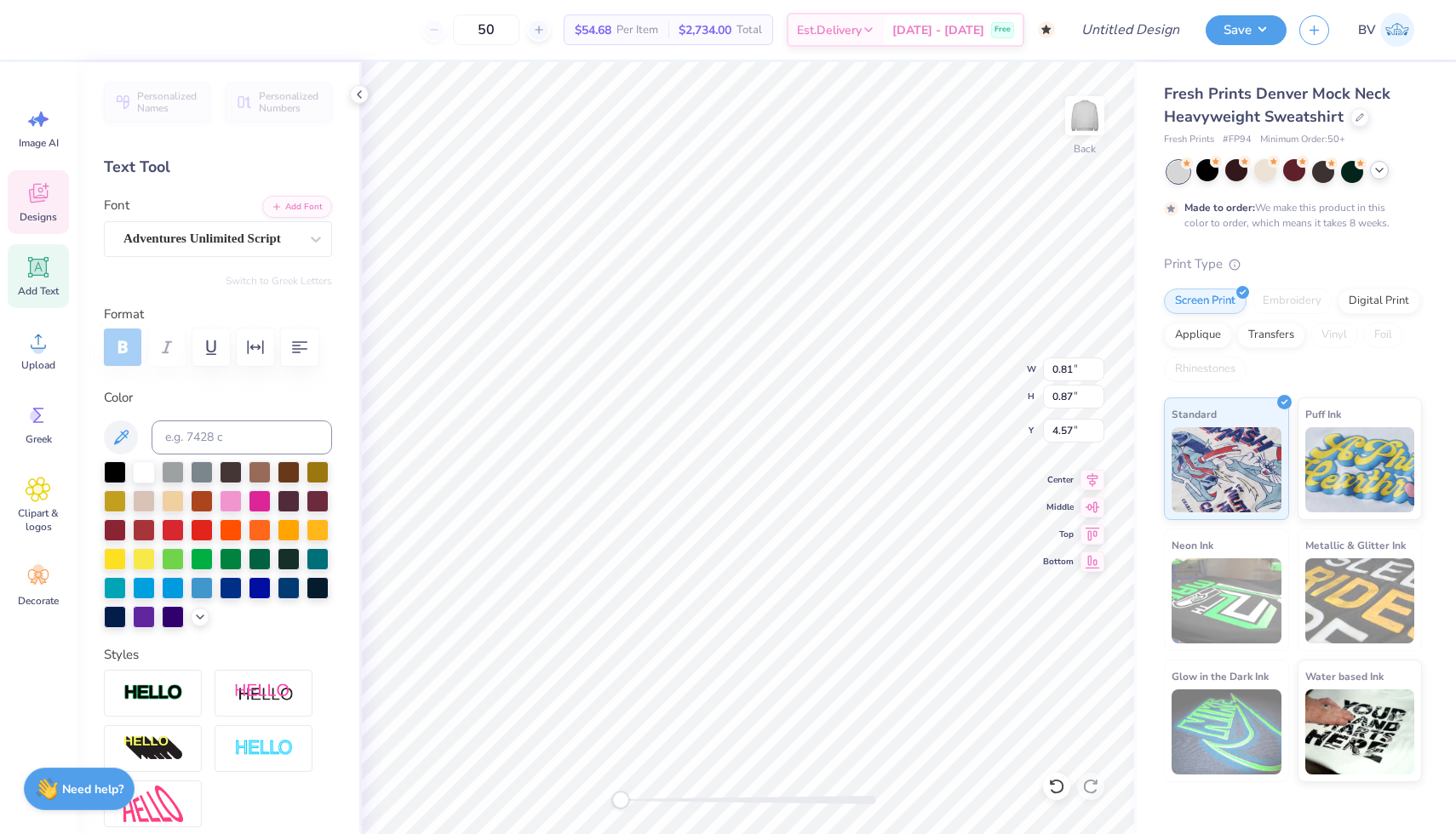
type textarea "20"
type input "0.80"
type input "0.88"
type input "4.73"
type textarea "25"
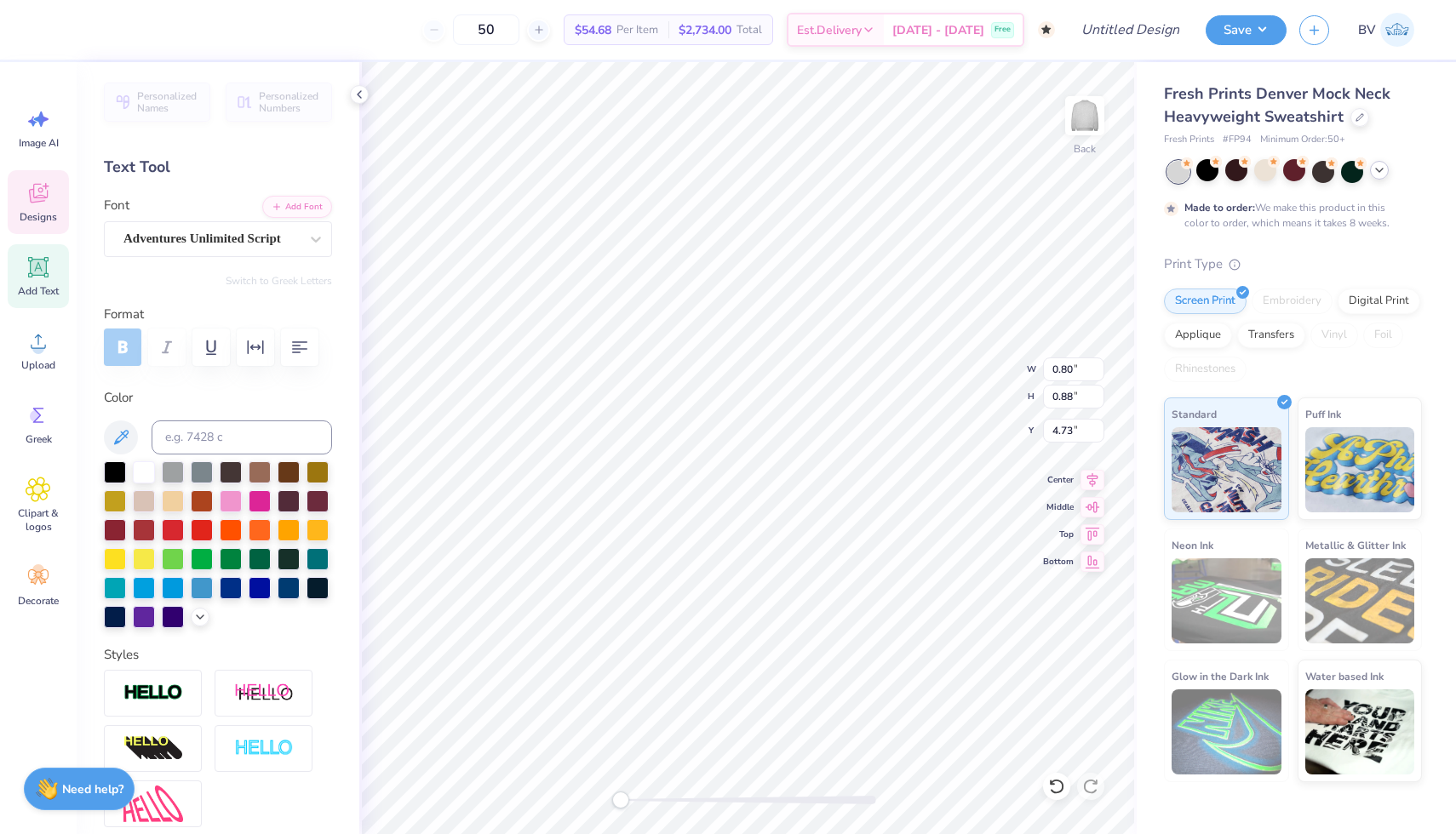
type input "1.92"
type input "0.83"
type input "7.27"
type input "1.50"
type input "0.95"
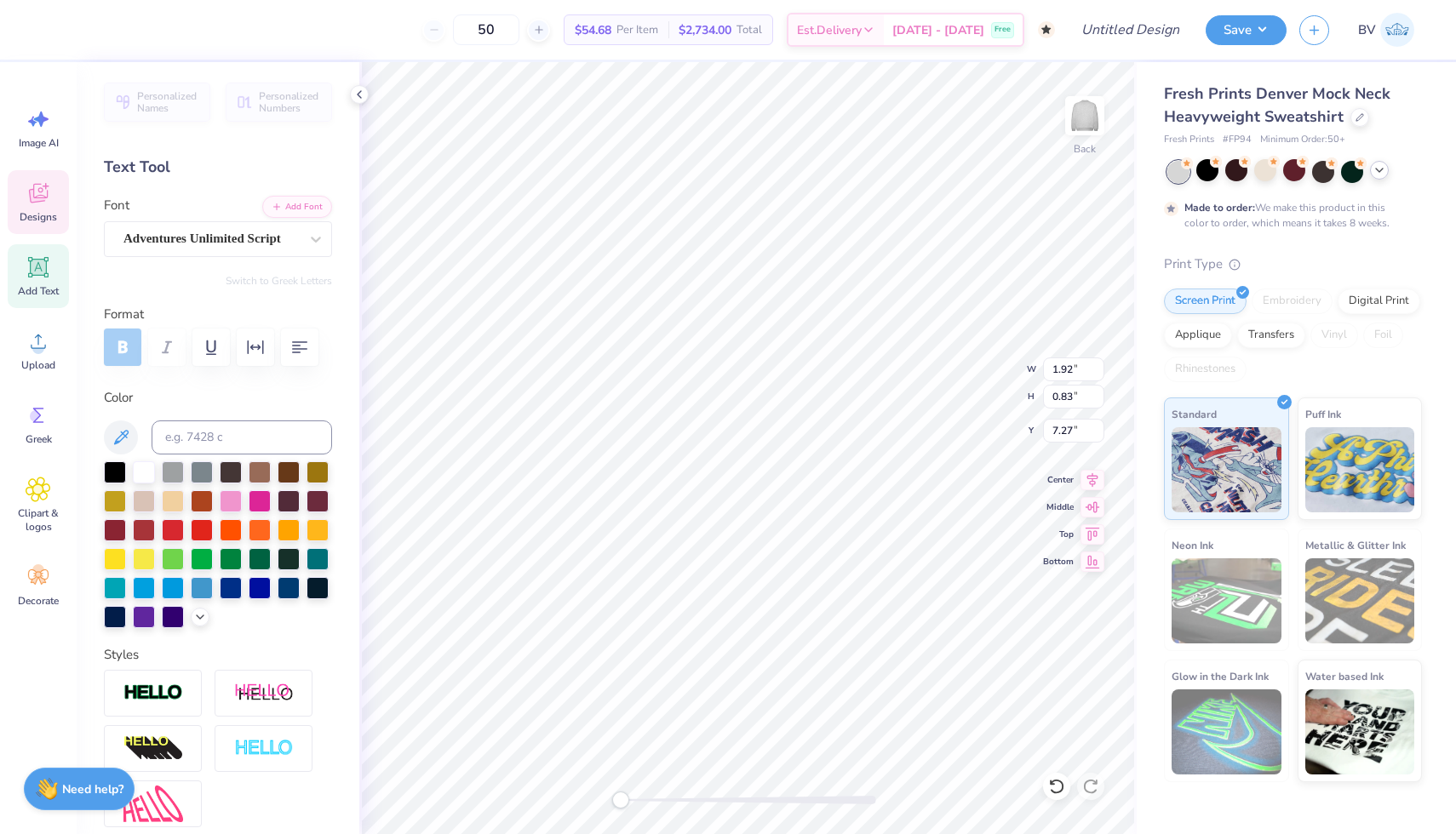
type input "6.26"
type input "3.71"
type input "1.41"
type input "9.54"
type input "1.50"
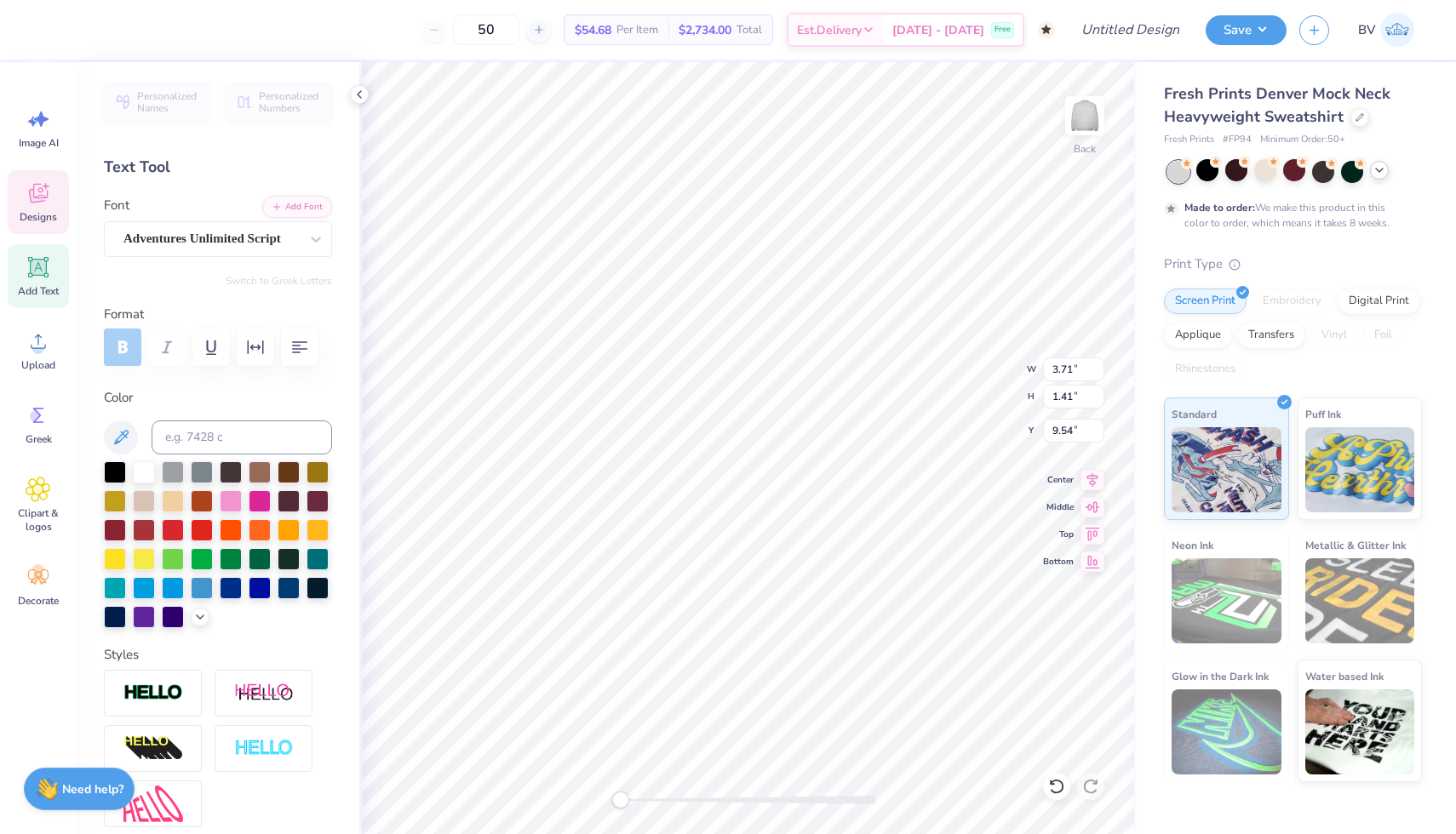
type input "0.95"
type input "6.26"
type textarea "LHS"
type input "1.92"
type input "0.83"
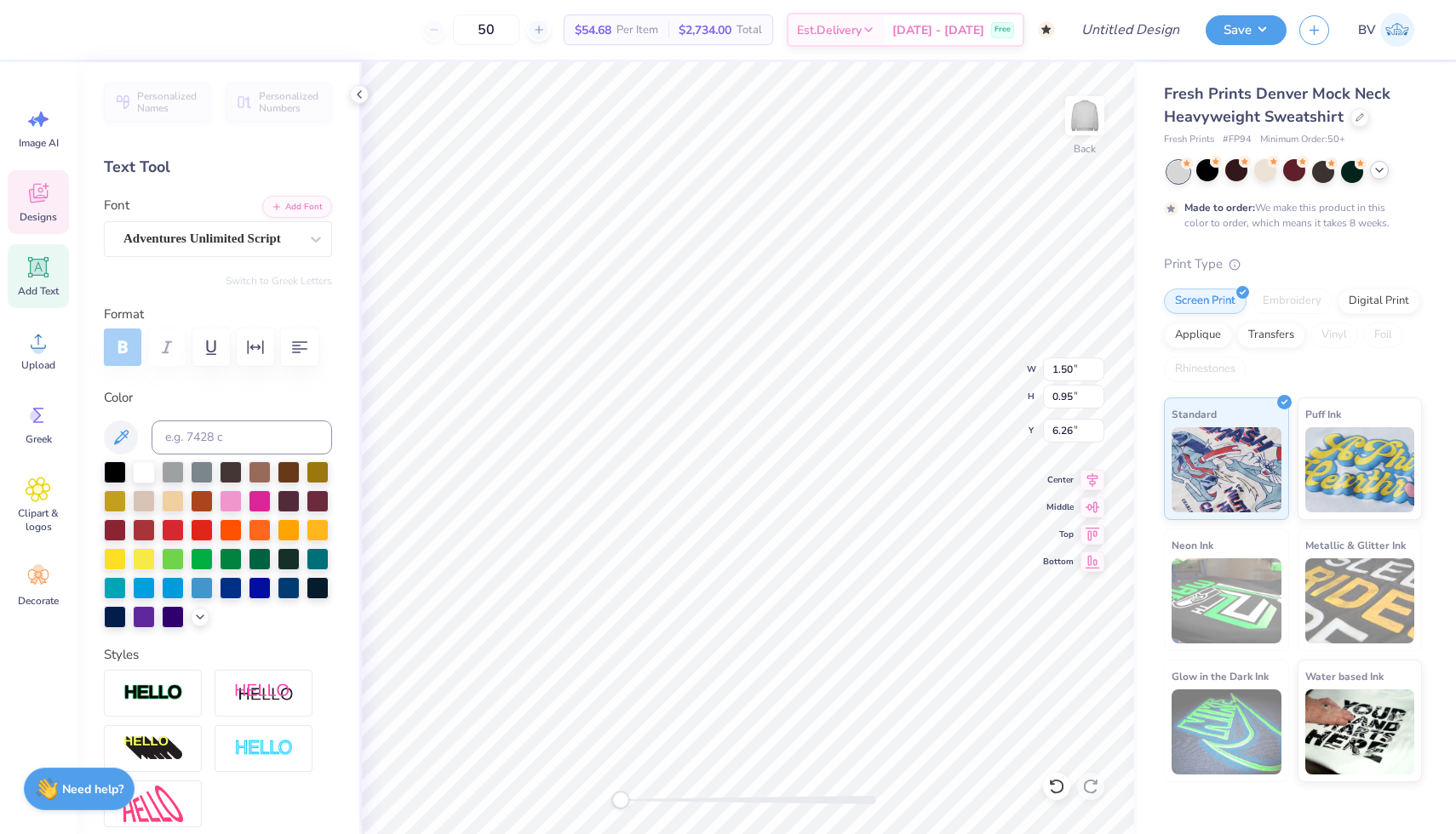
type input "7.27"
type input "1.63"
type input "0.85"
type input "10.77"
type textarea "s"
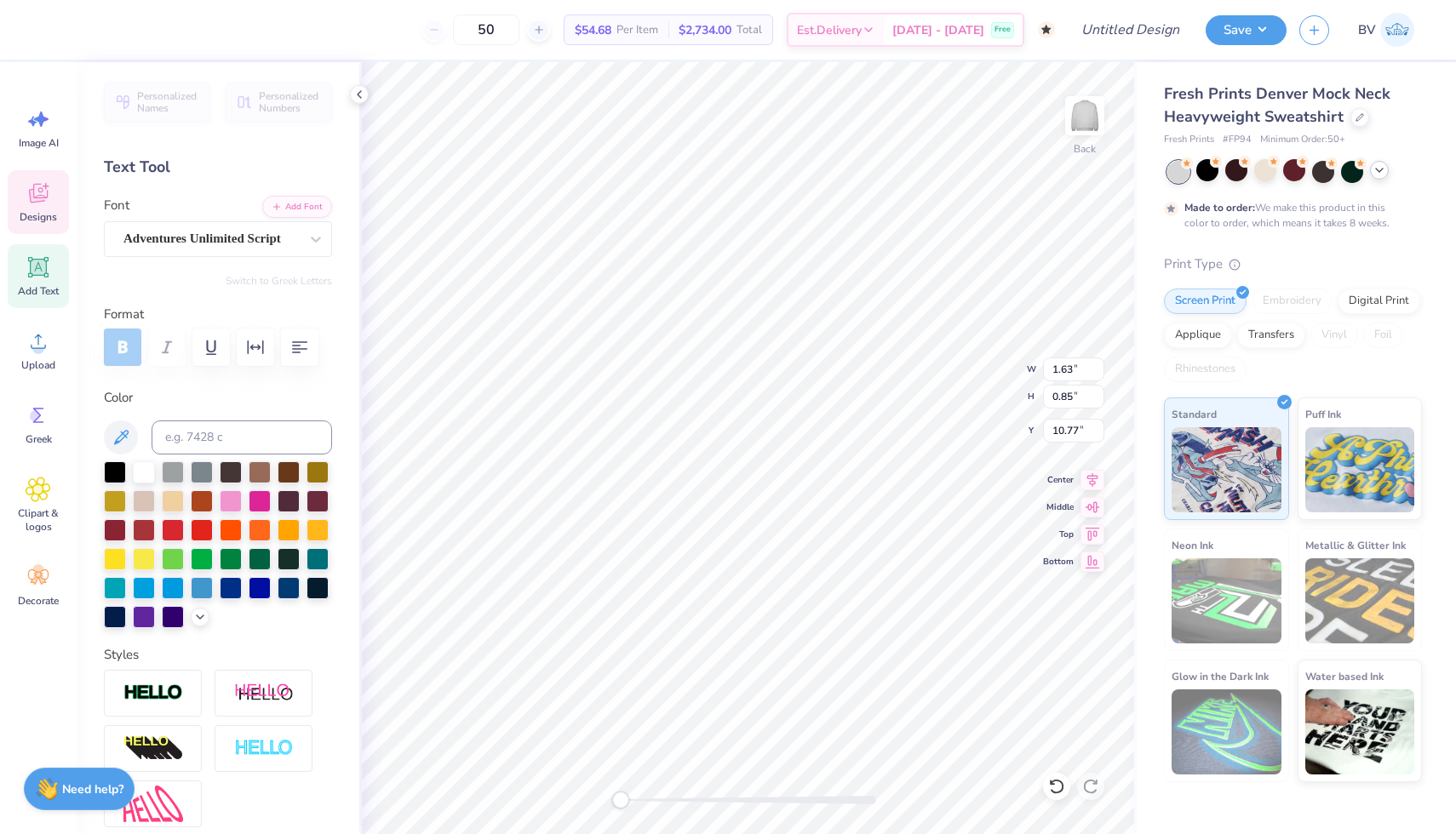
type input "8.73"
type input "8.51"
type input "6.32"
type input "3.71"
type input "1.41"
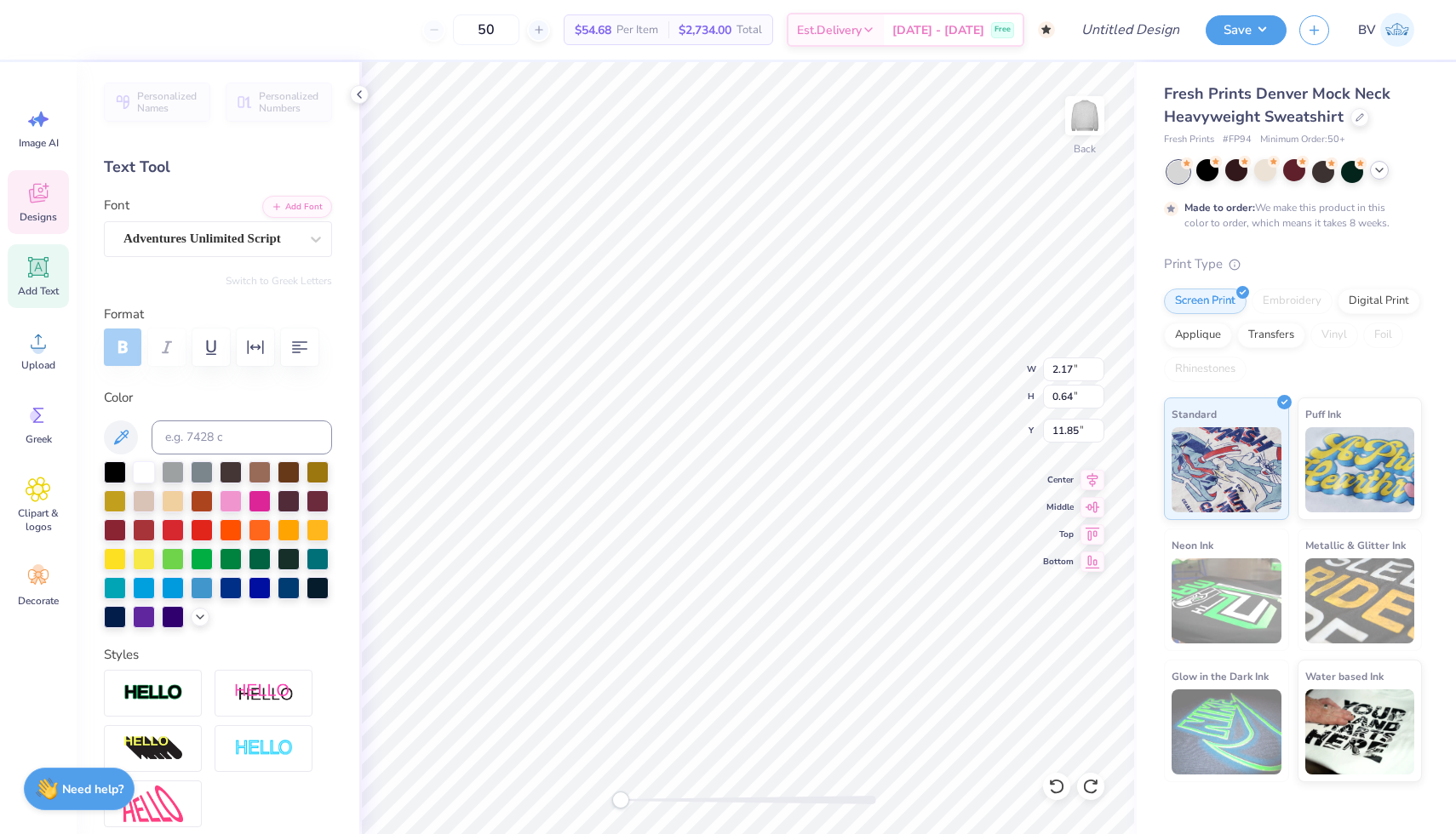
type input "9.54"
click at [144, 470] on div at bounding box center [143, 470] width 22 height 22
click at [49, 21] on div at bounding box center [46, 28] width 24 height 24
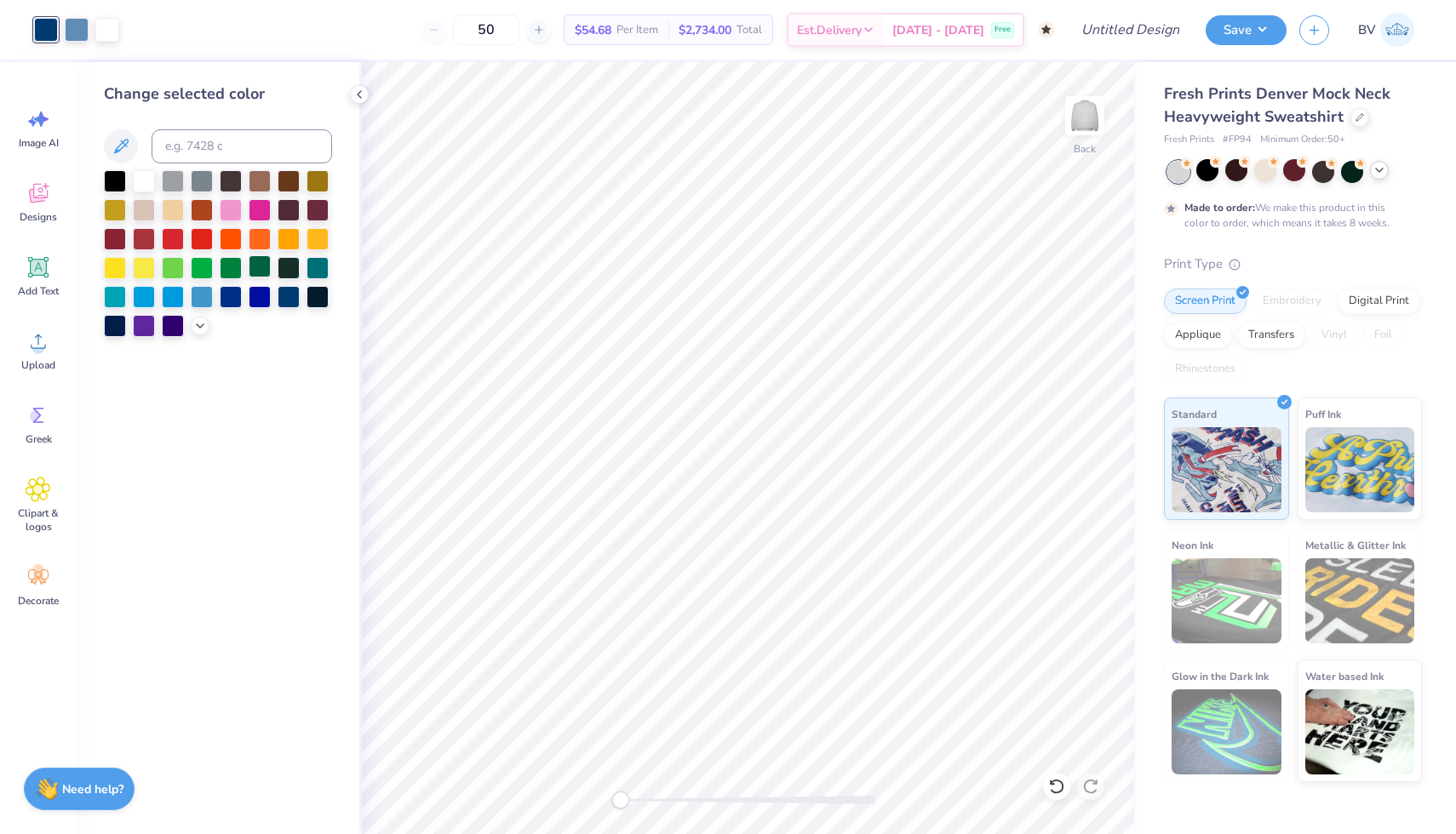
click at [255, 265] on div at bounding box center [259, 266] width 22 height 22
click at [80, 25] on div at bounding box center [76, 28] width 24 height 24
click at [223, 268] on div at bounding box center [230, 266] width 22 height 22
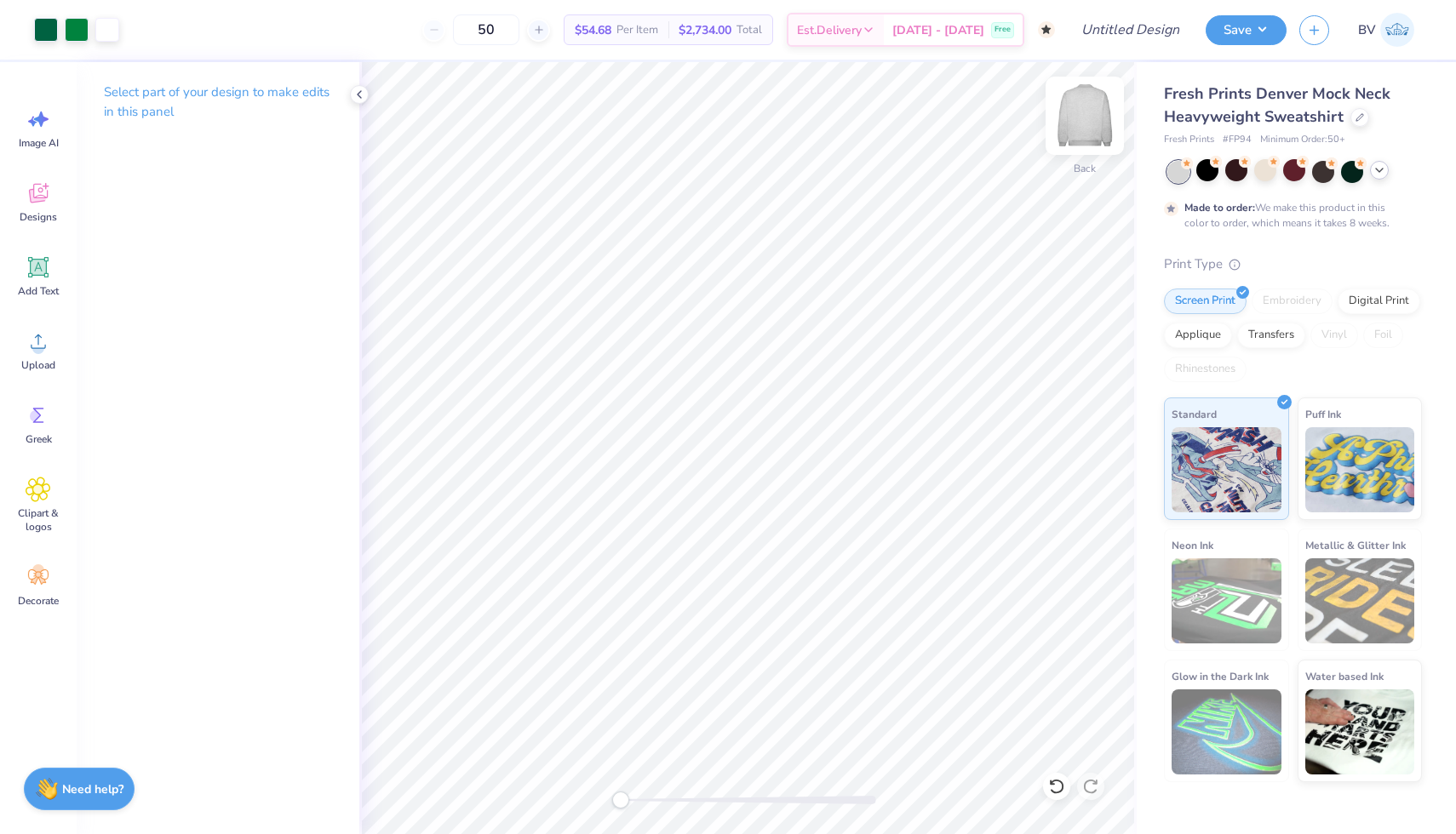
click at [1087, 102] on img at bounding box center [1085, 115] width 68 height 68
click at [36, 197] on icon at bounding box center [38, 193] width 26 height 26
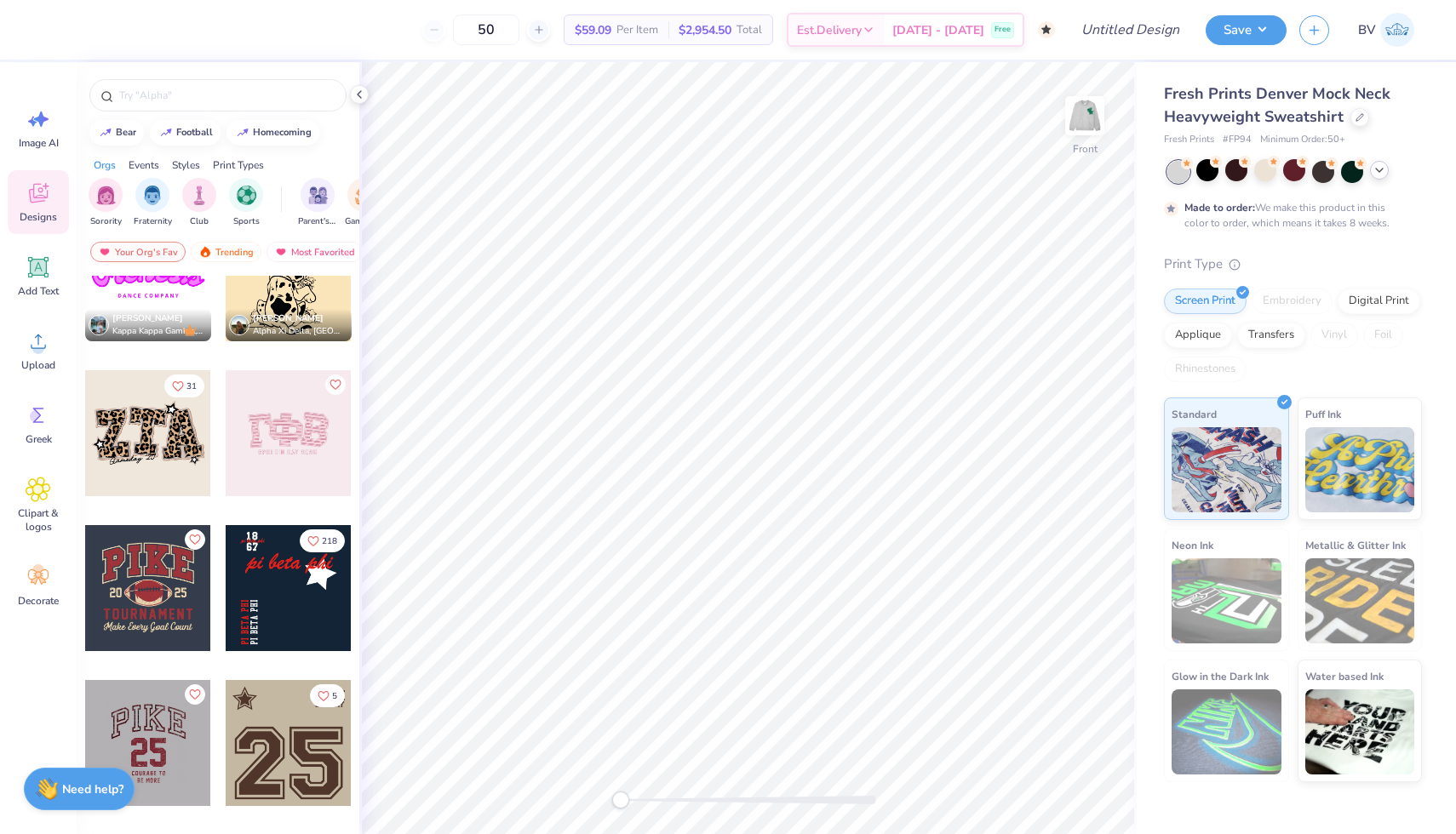
scroll to position [1616, 0]
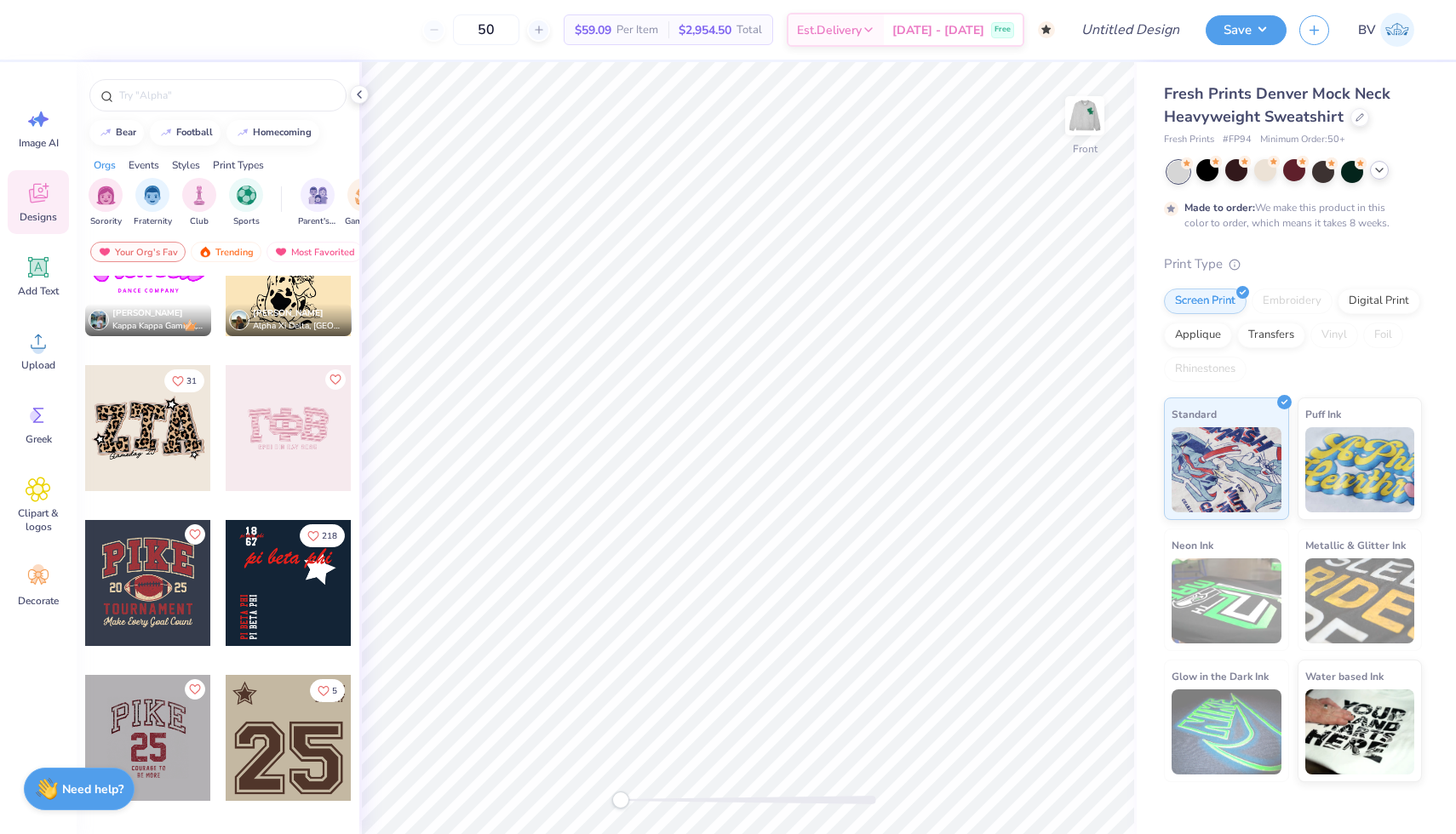
click at [224, 575] on div at bounding box center [161, 583] width 126 height 126
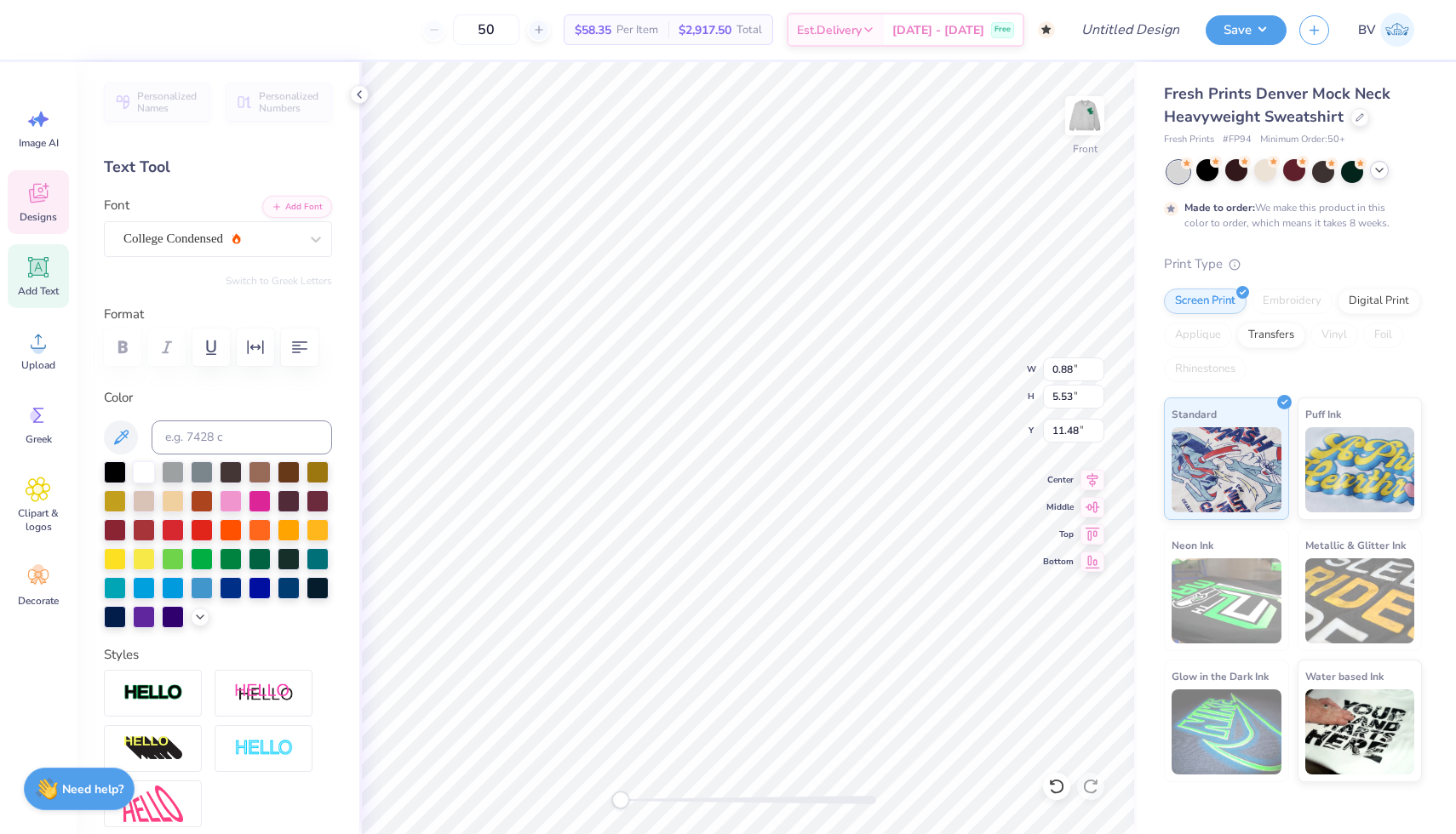
scroll to position [0, 2]
click at [83, 31] on div at bounding box center [76, 28] width 24 height 24
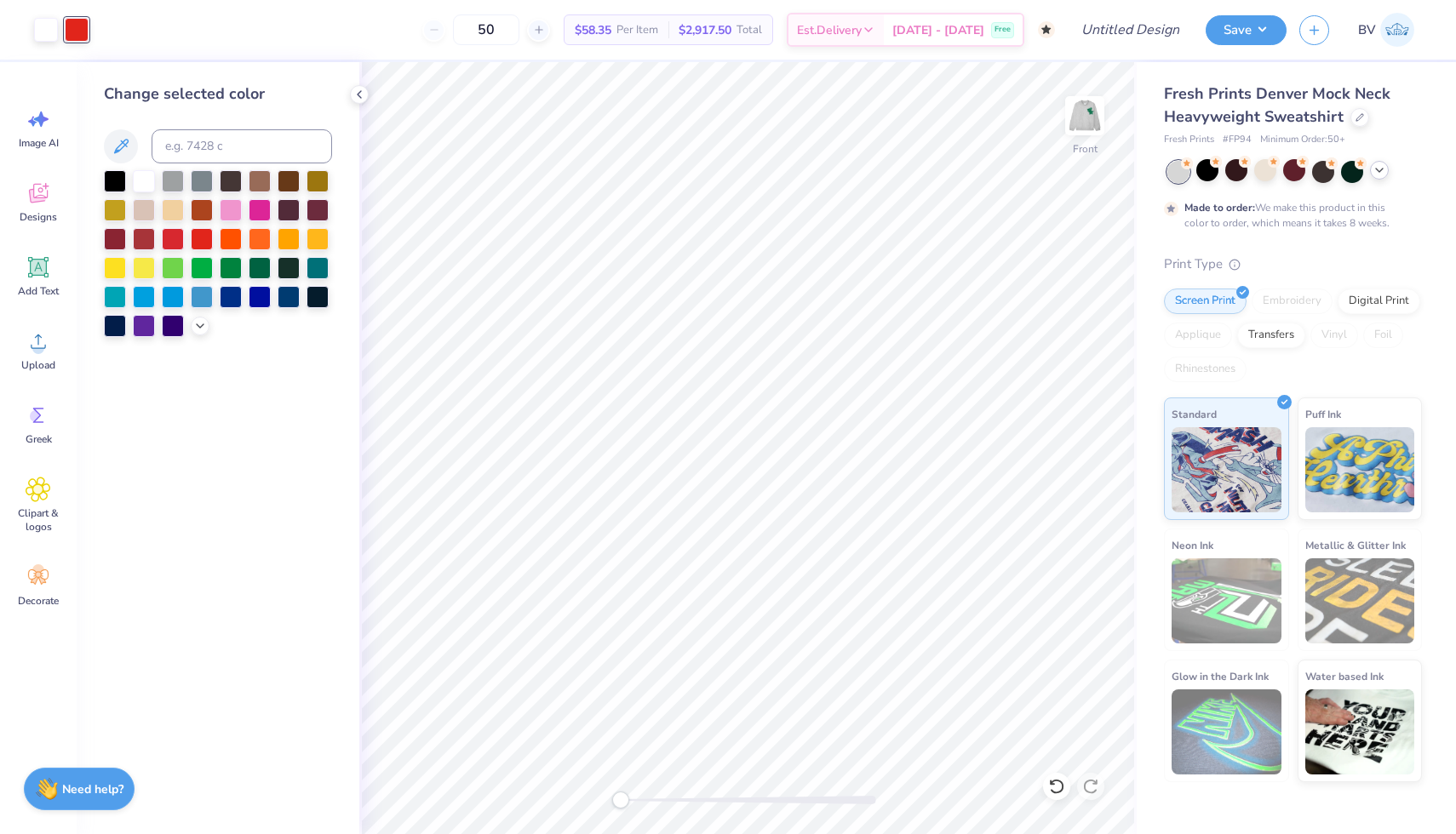
click at [257, 281] on div at bounding box center [218, 253] width 228 height 167
click at [257, 266] on div at bounding box center [259, 266] width 22 height 22
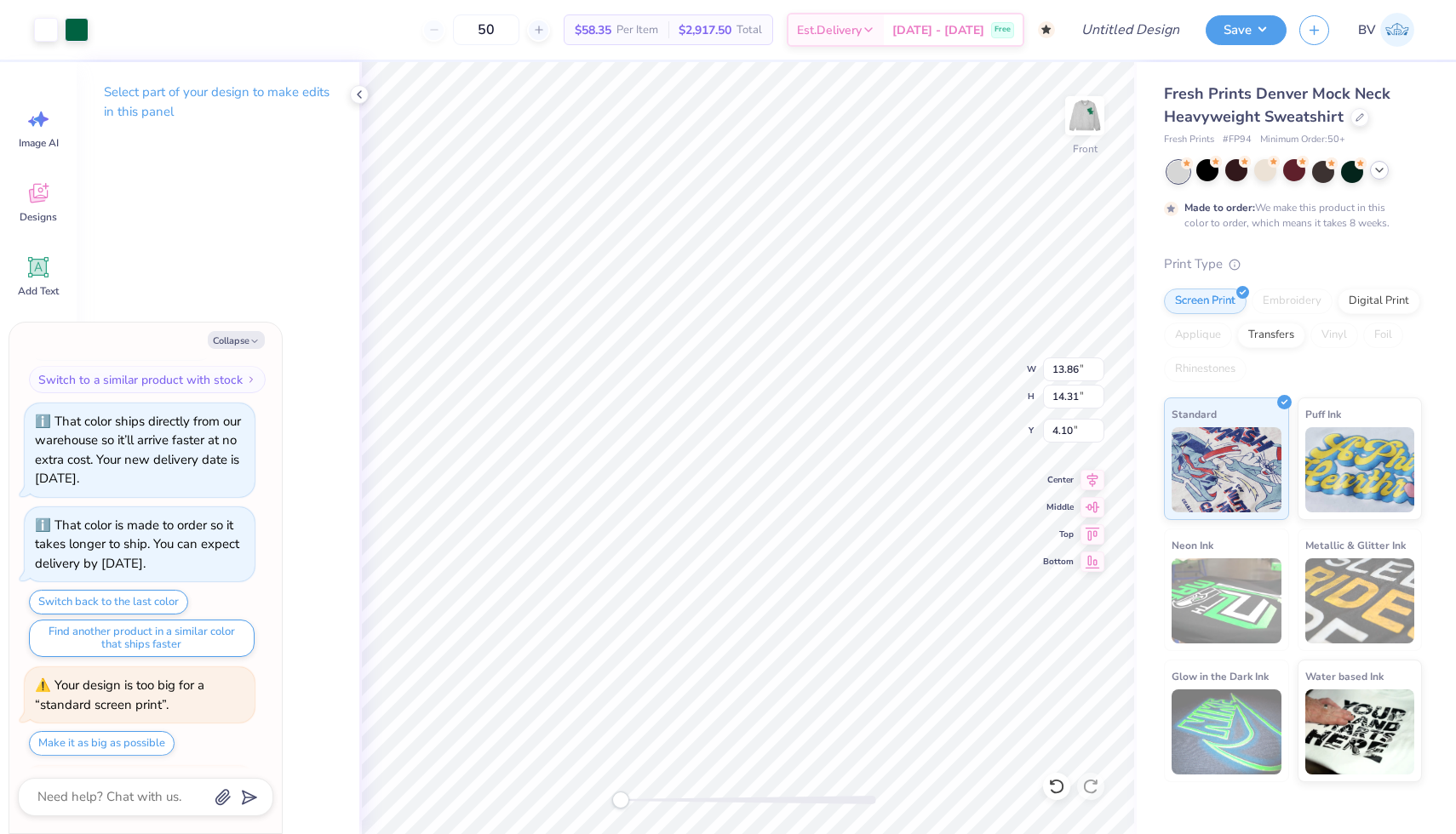
scroll to position [824, 0]
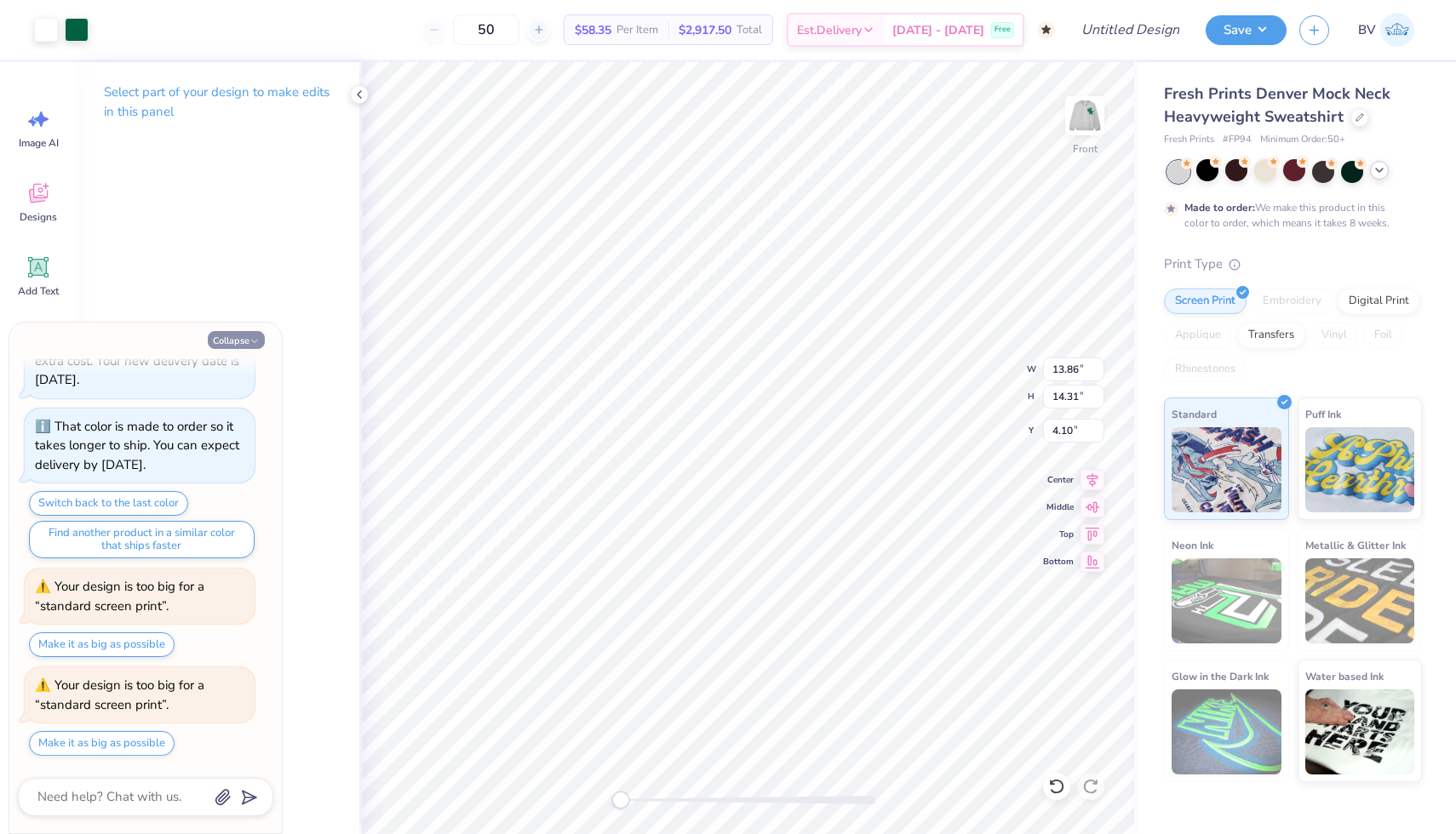
click at [233, 338] on button "Collapse" at bounding box center [237, 340] width 57 height 18
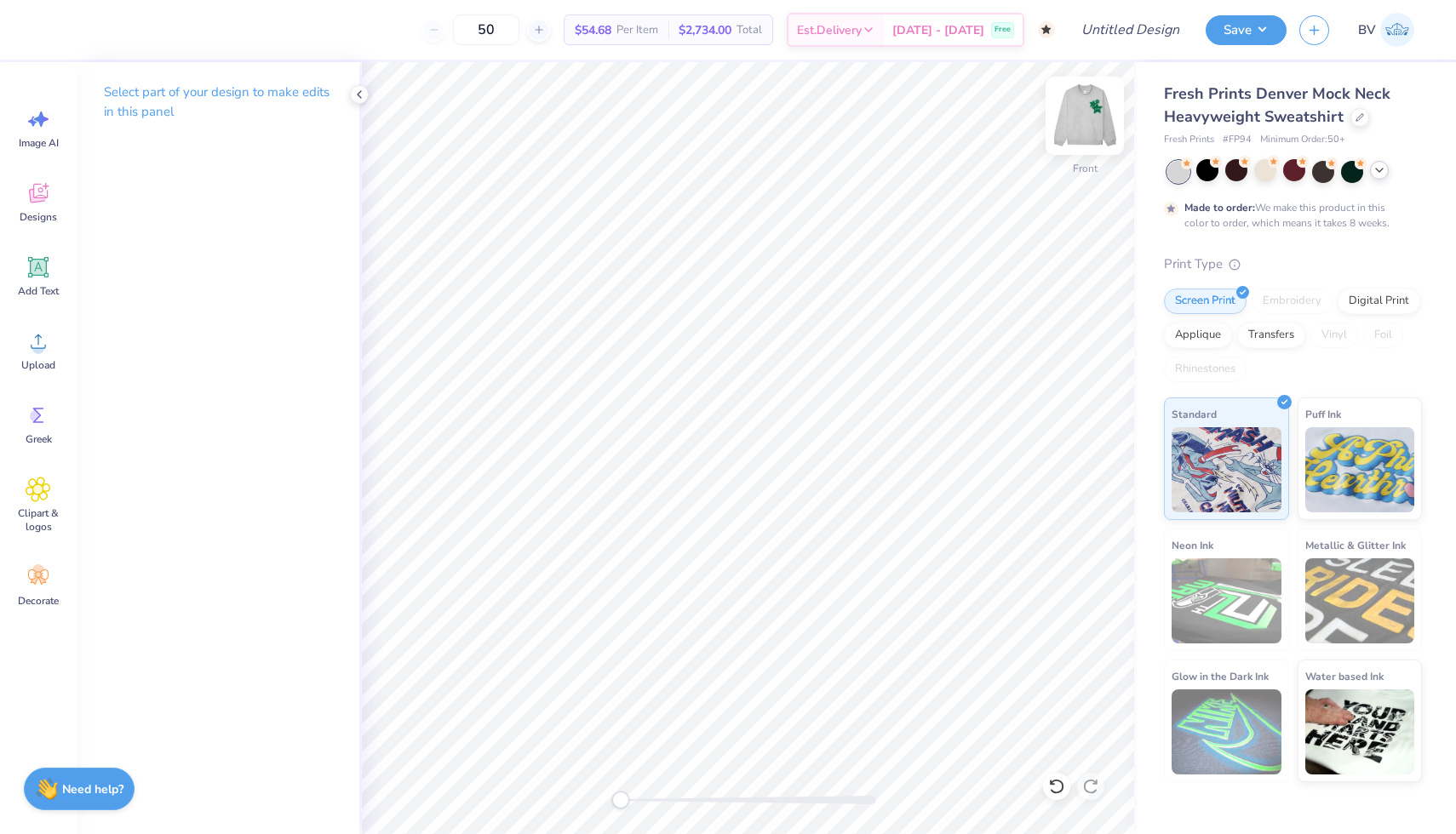
click at [1069, 130] on img at bounding box center [1085, 115] width 68 height 68
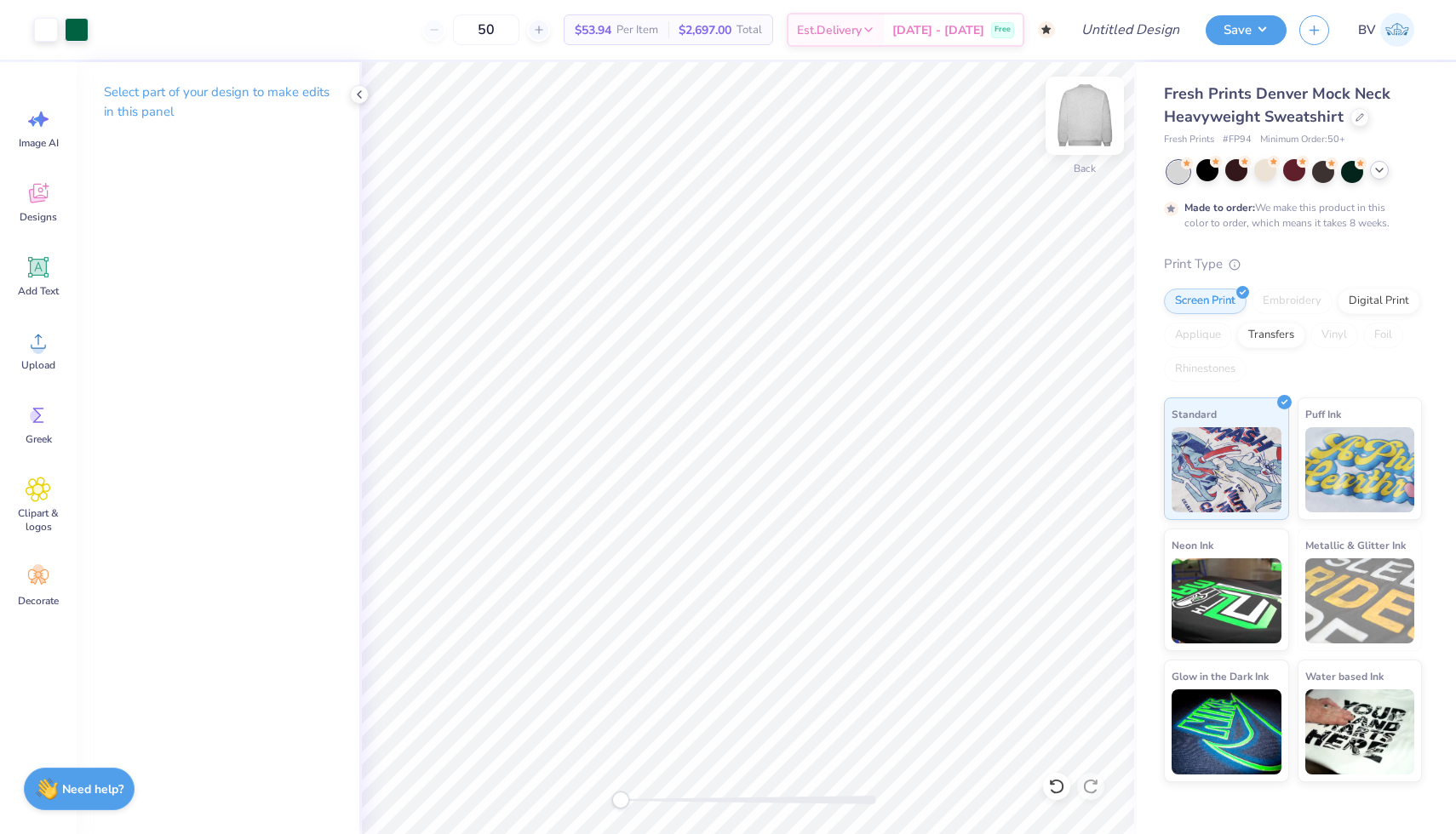
click at [1097, 113] on img at bounding box center [1085, 115] width 68 height 68
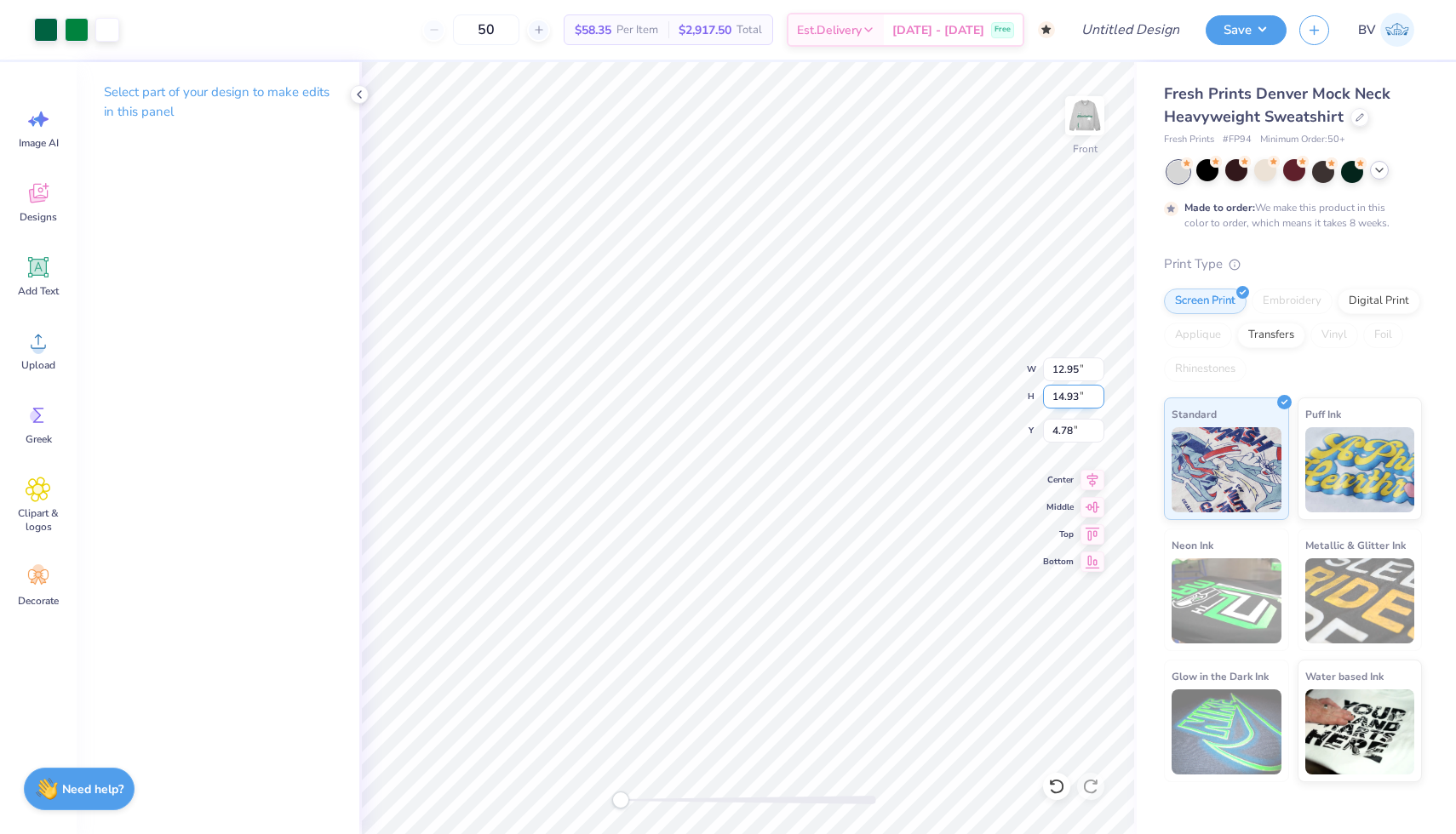
click at [982, 390] on div "Front W 12.95 12.95 " H 14.93 14.93 " Y 4.78 4.78 " Center Middle Top Bottom" at bounding box center [748, 448] width 777 height 772
click at [1097, 138] on img at bounding box center [1085, 115] width 68 height 68
click at [357, 98] on icon at bounding box center [359, 94] width 13 height 13
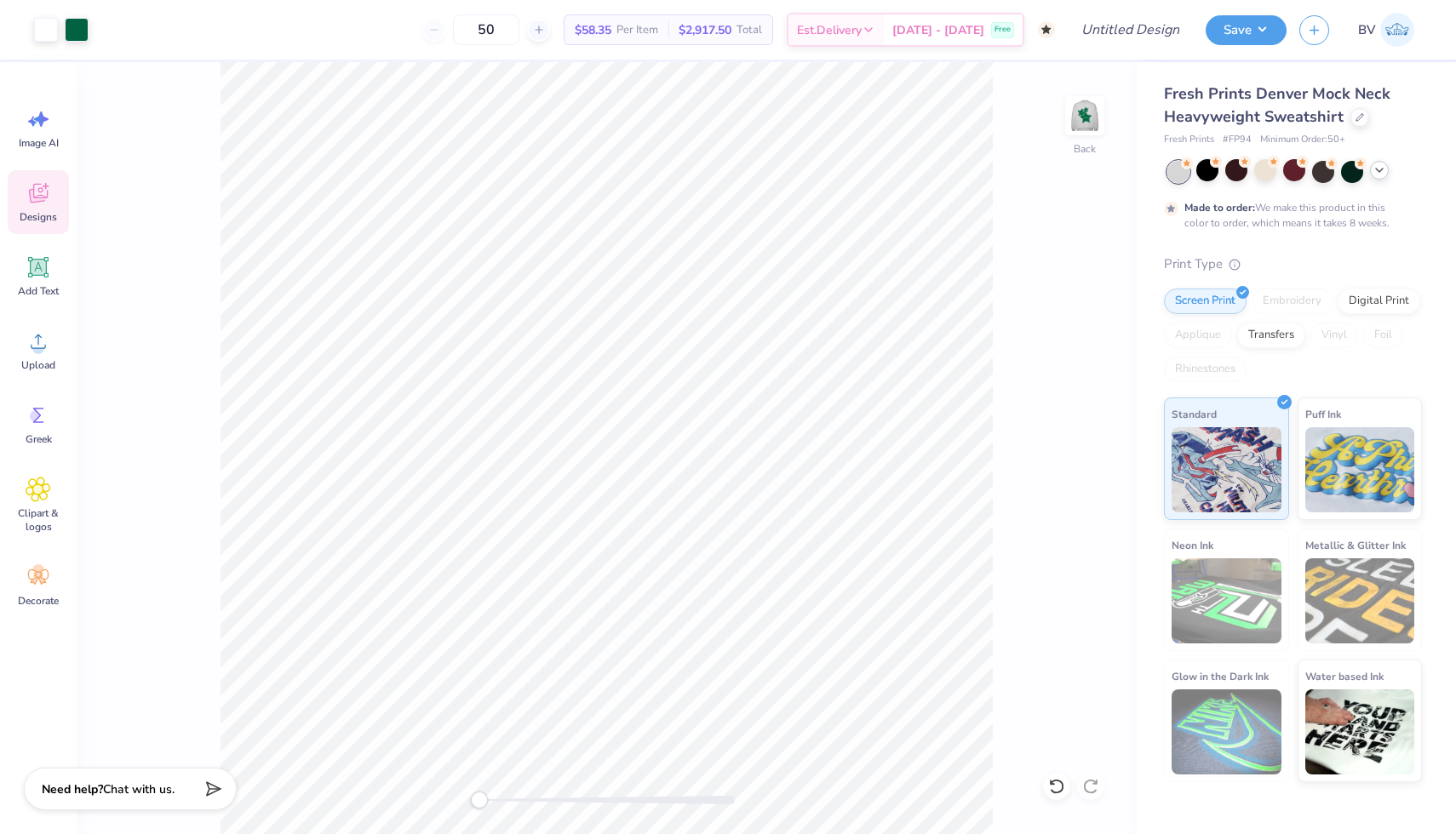
click at [52, 187] on div "Designs" at bounding box center [38, 201] width 61 height 64
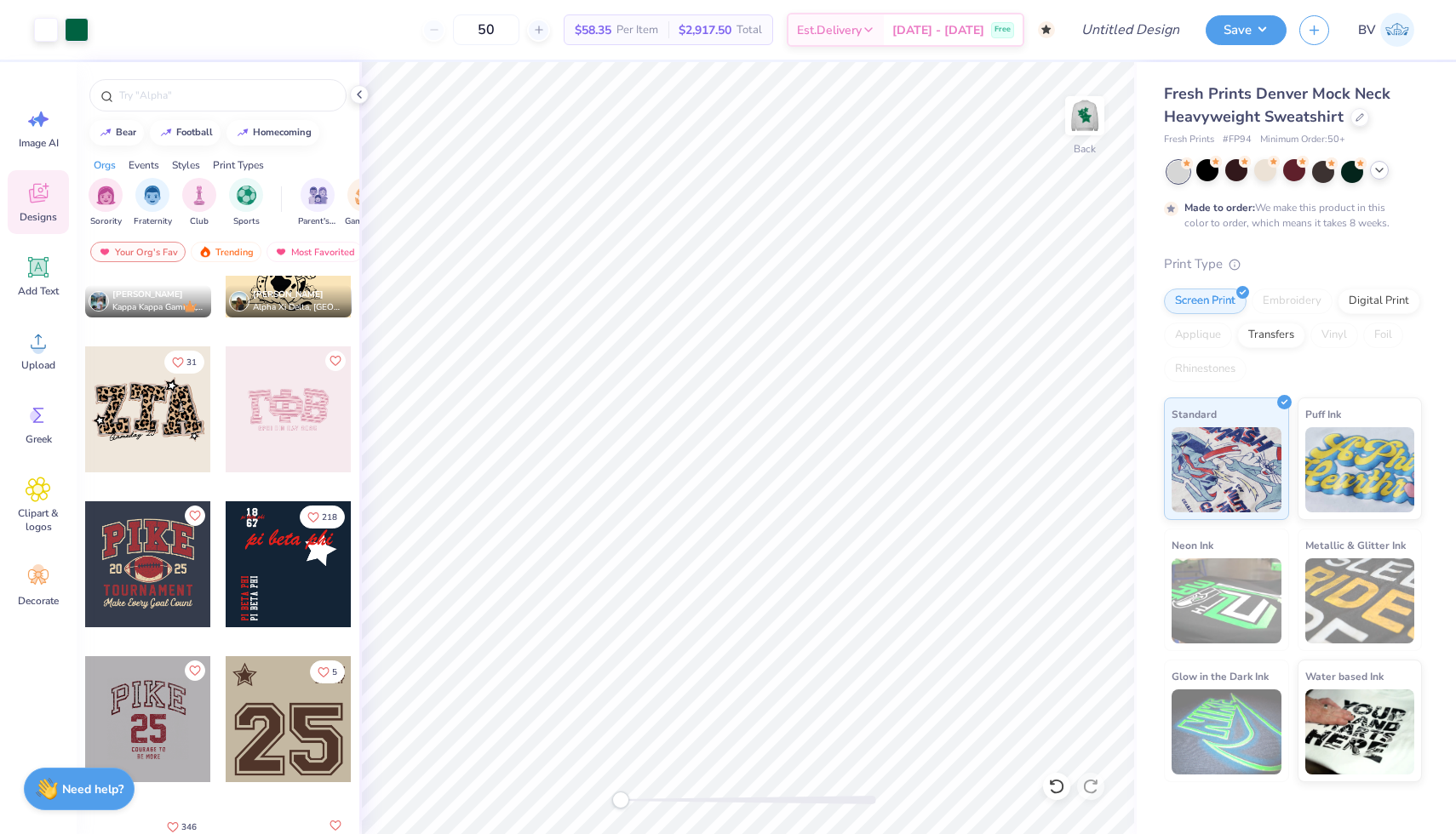
scroll to position [1669, 0]
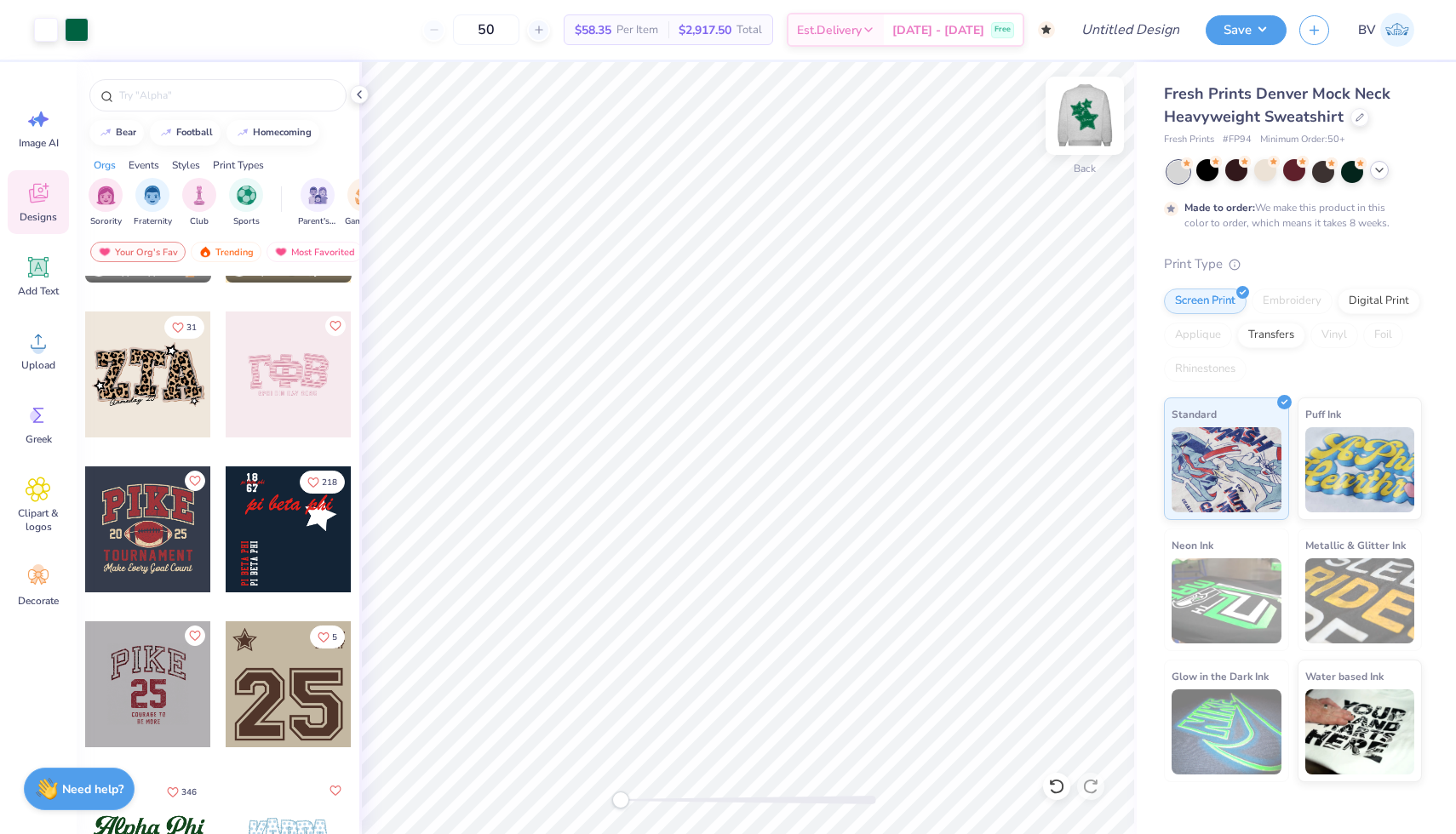
click at [1085, 118] on img at bounding box center [1085, 115] width 68 height 68
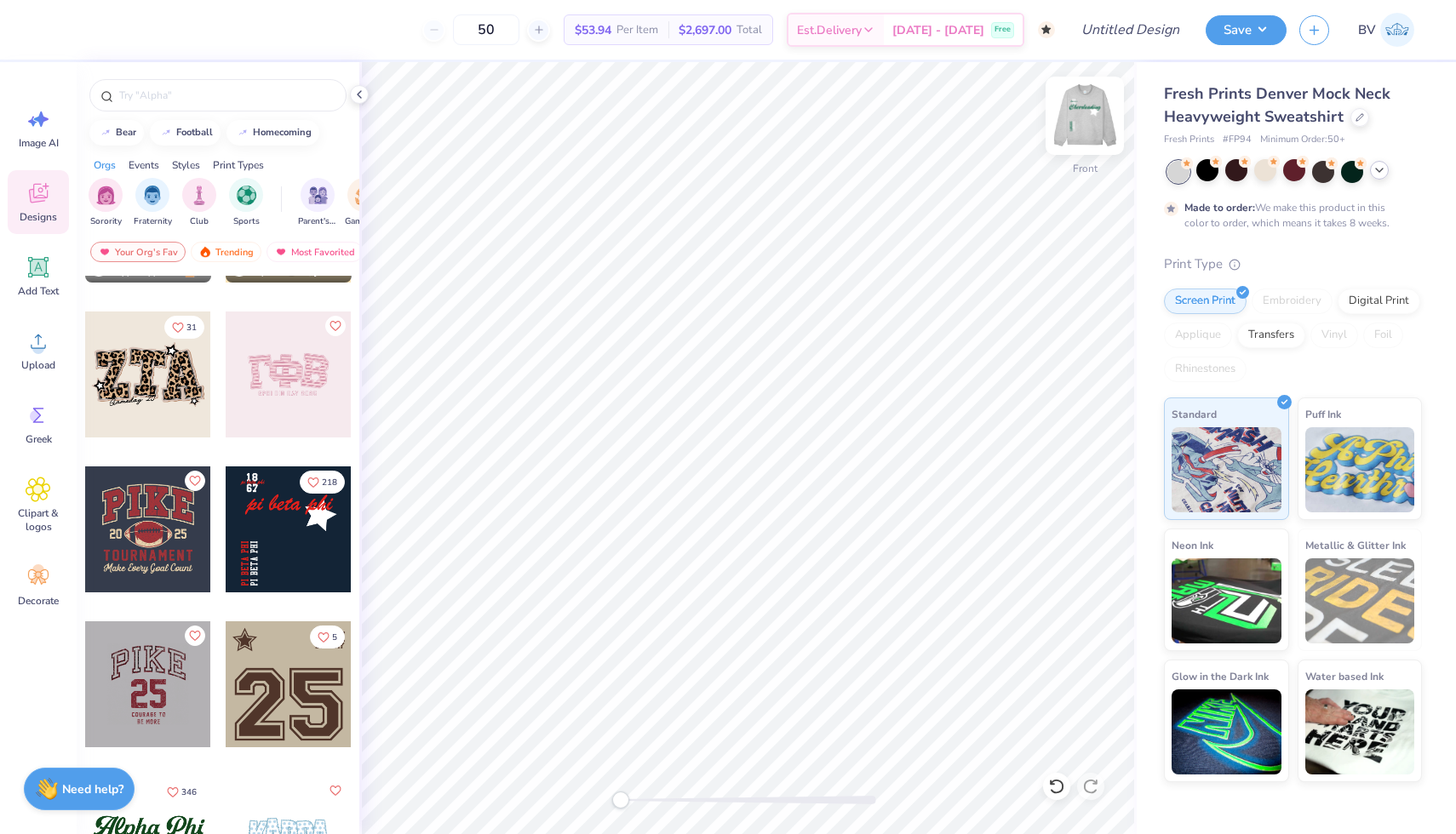
click at [1085, 137] on div at bounding box center [1085, 115] width 78 height 78
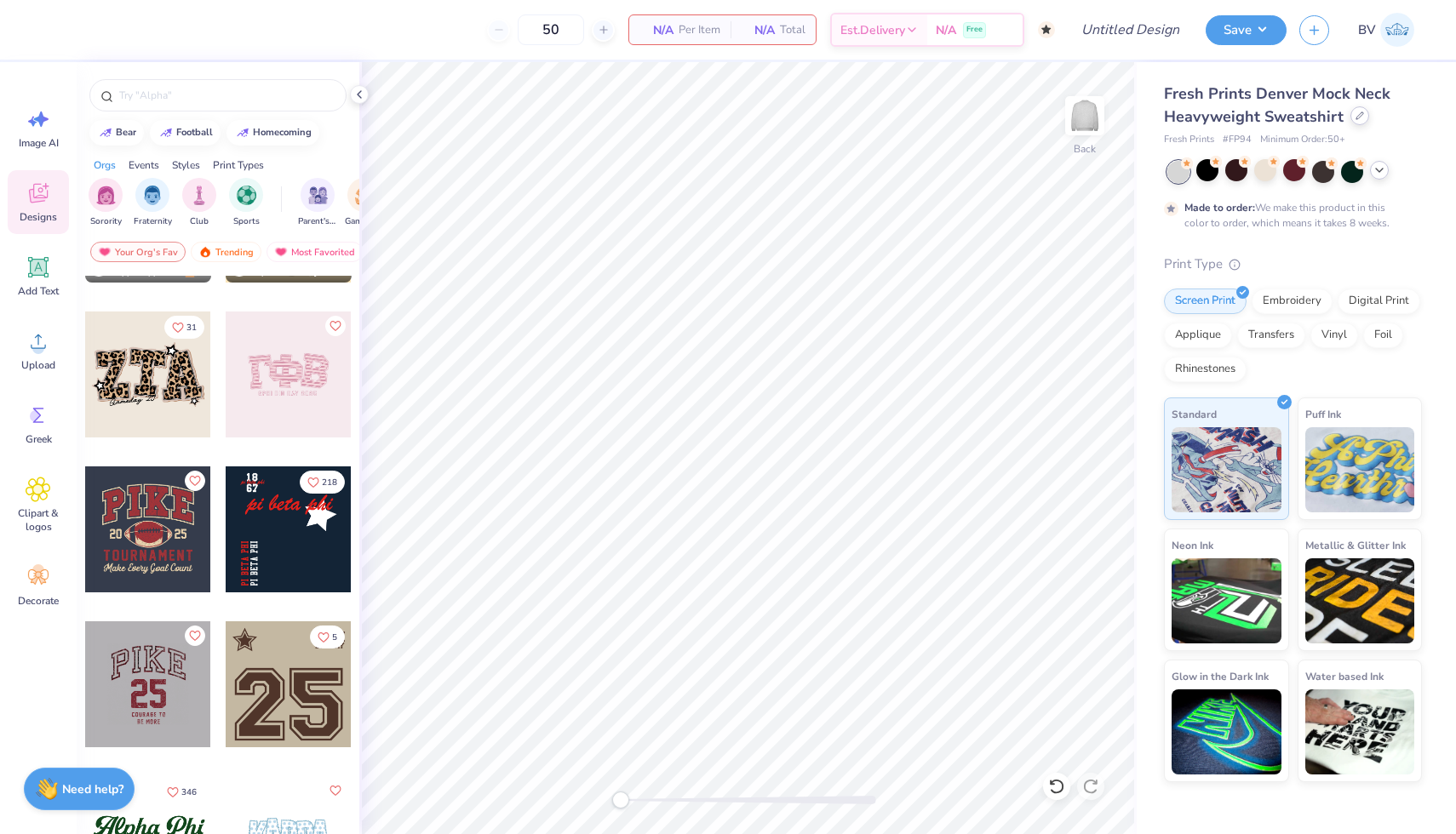
click at [1360, 115] on icon at bounding box center [1360, 115] width 7 height 7
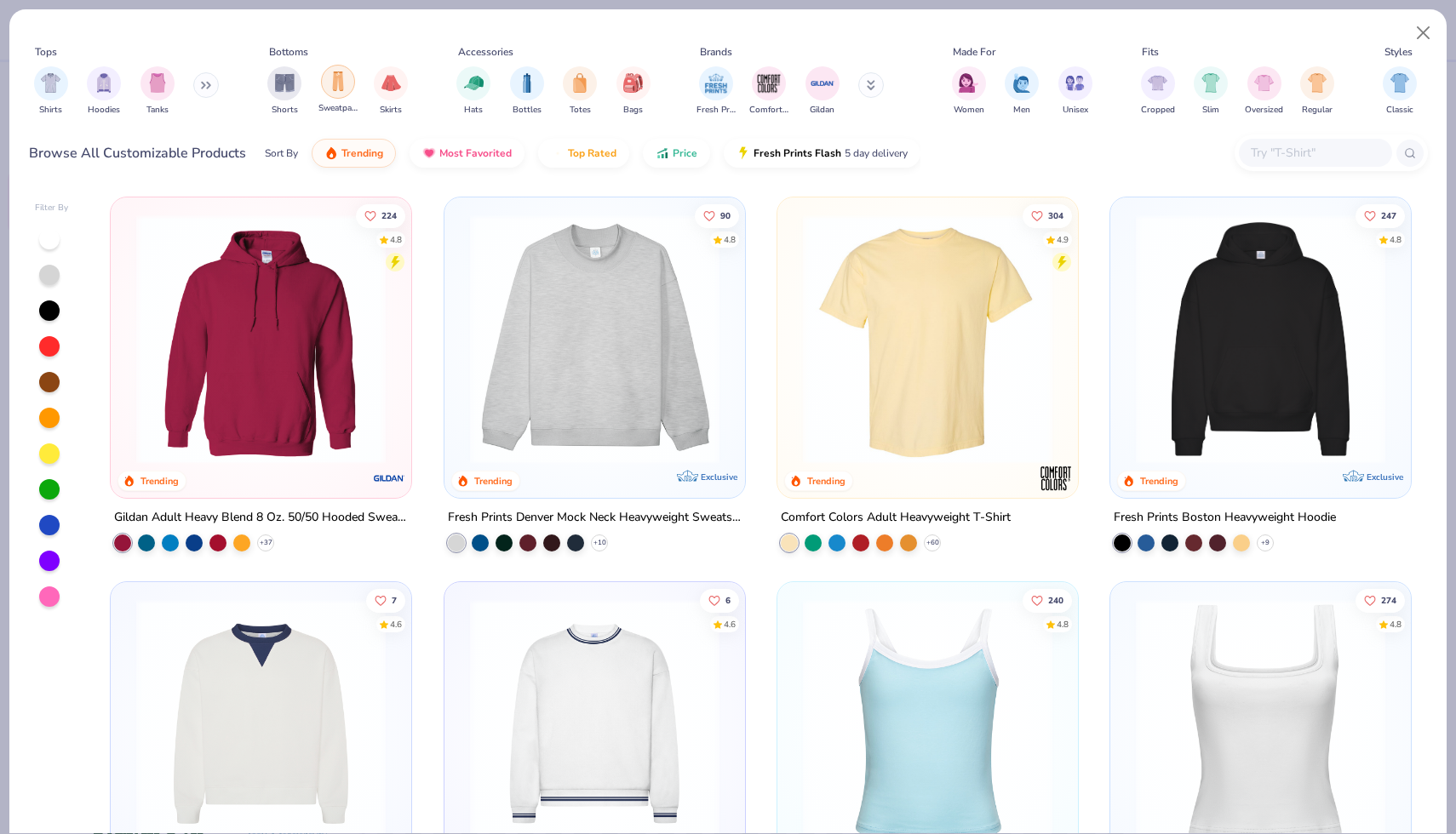
click at [338, 89] on img "filter for Sweatpants" at bounding box center [338, 81] width 19 height 20
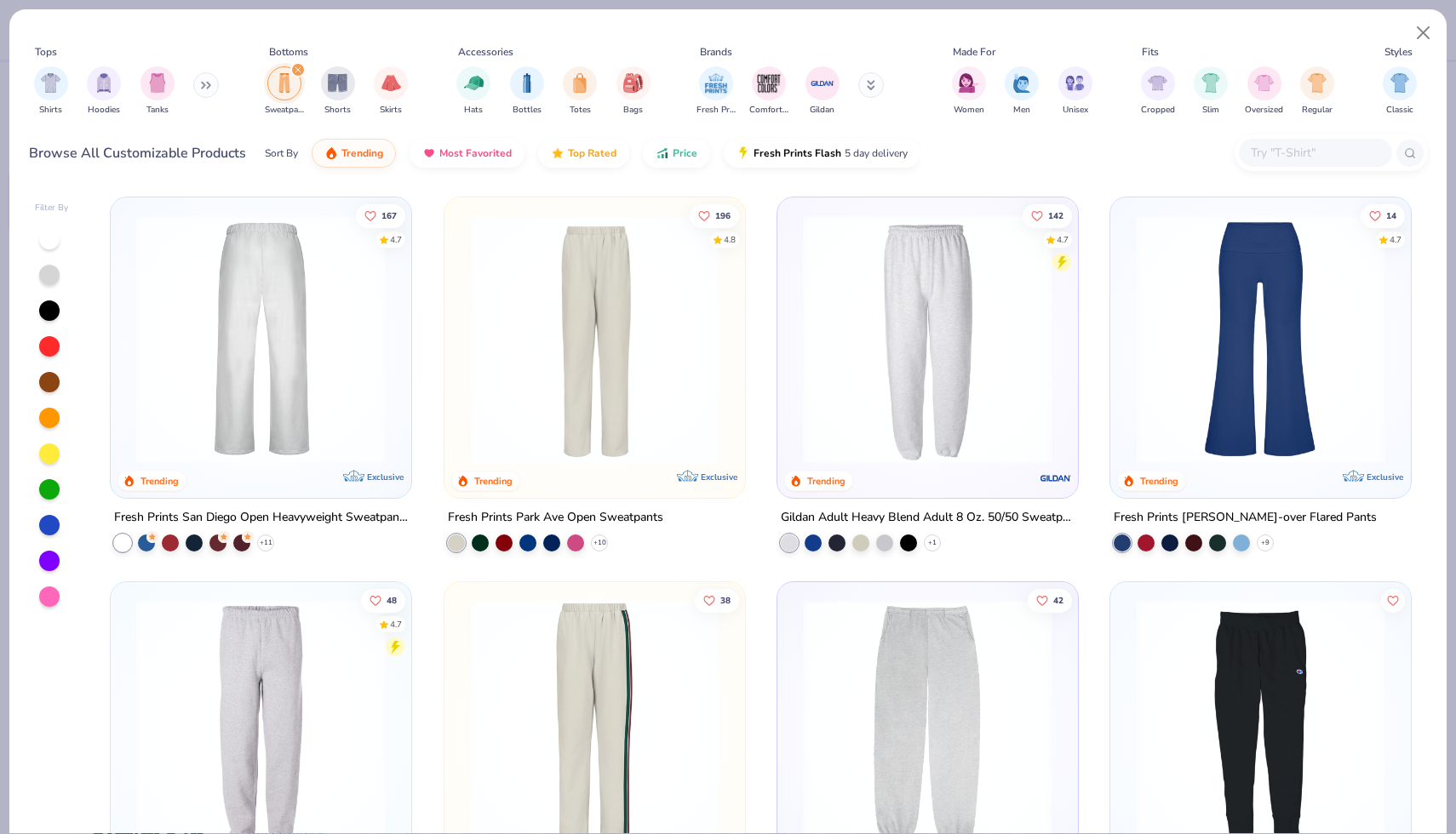
click at [299, 304] on img at bounding box center [261, 339] width 266 height 249
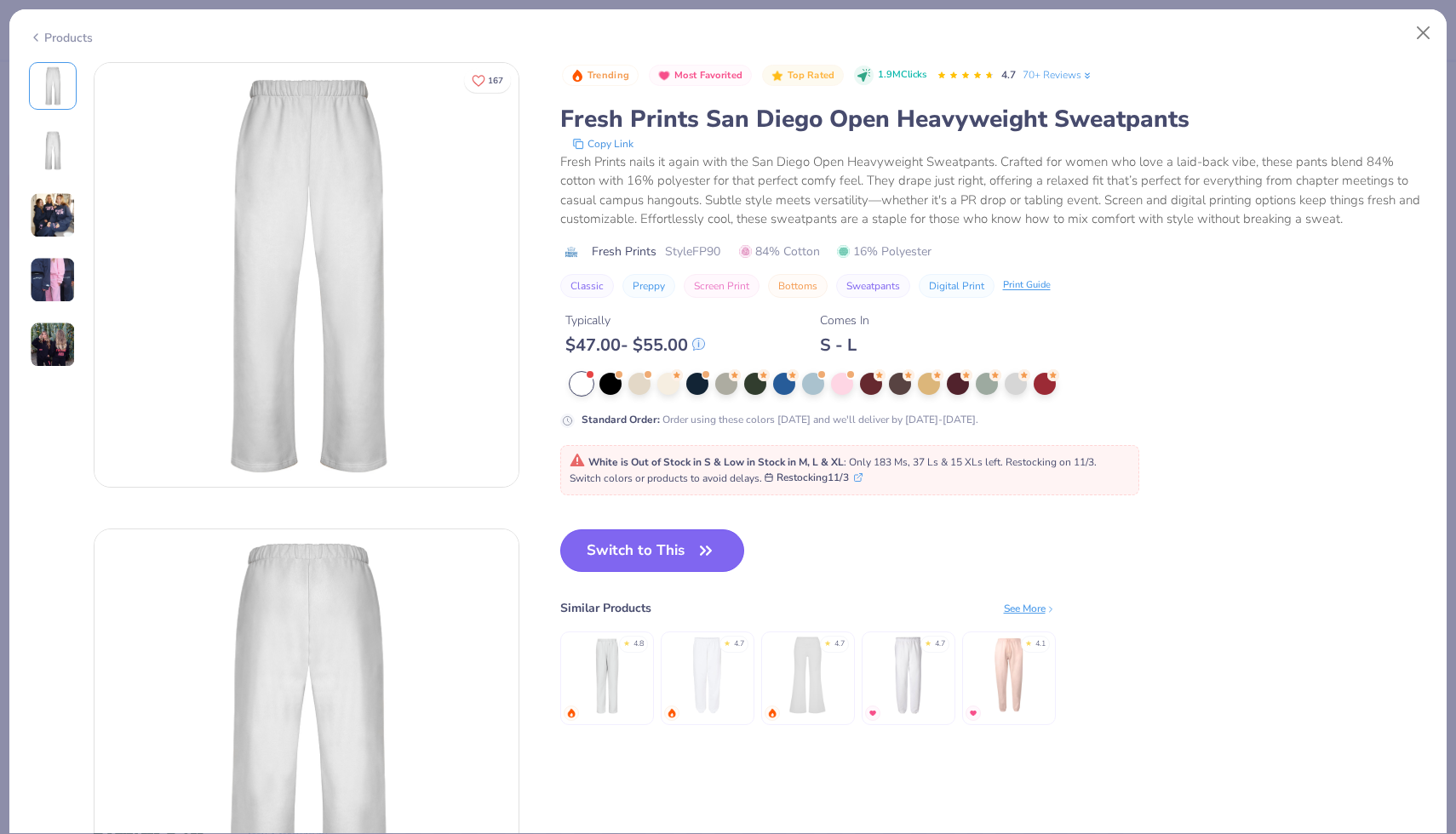
click at [706, 540] on icon "button" at bounding box center [706, 551] width 24 height 24
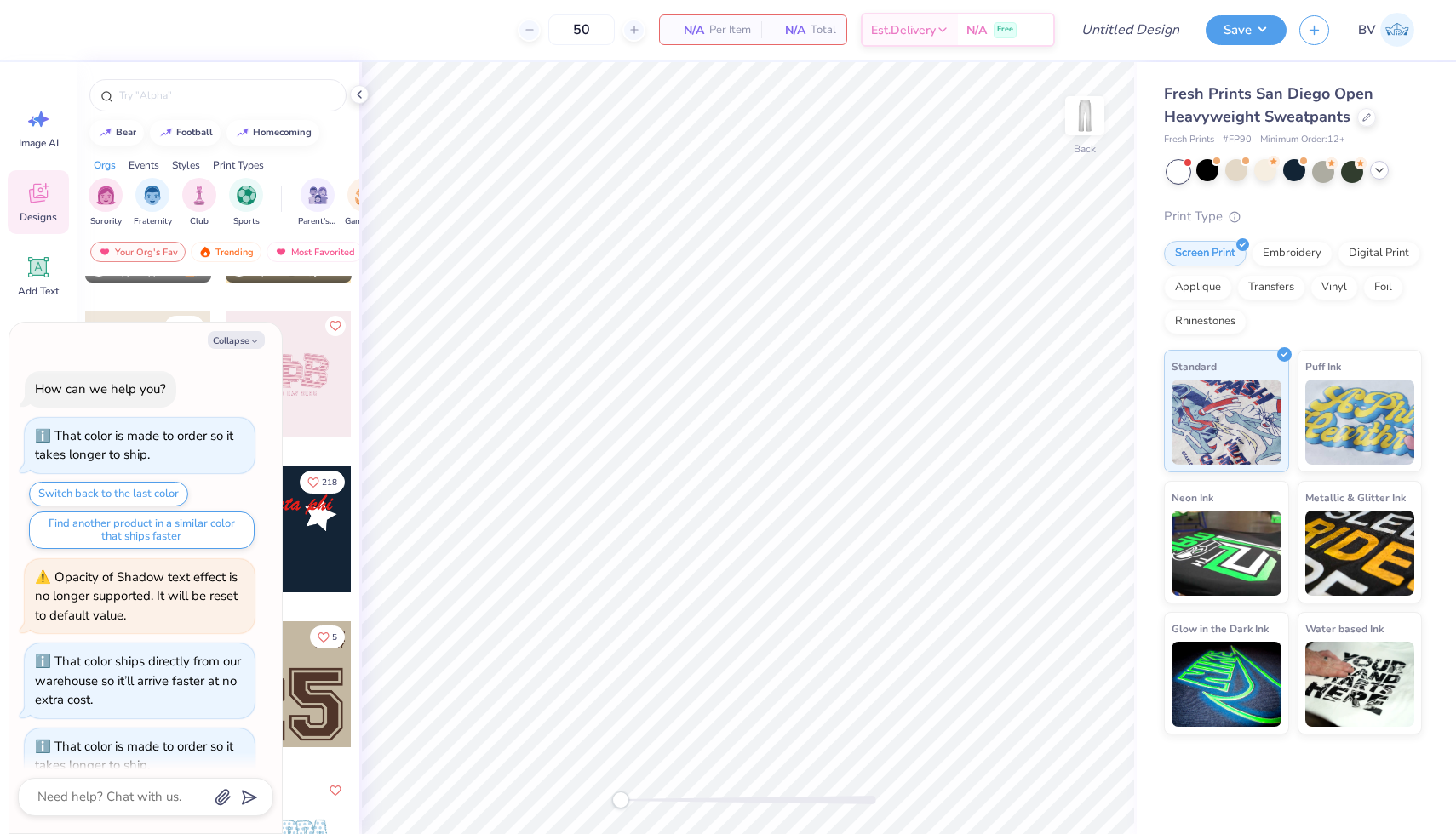
scroll to position [1136, 0]
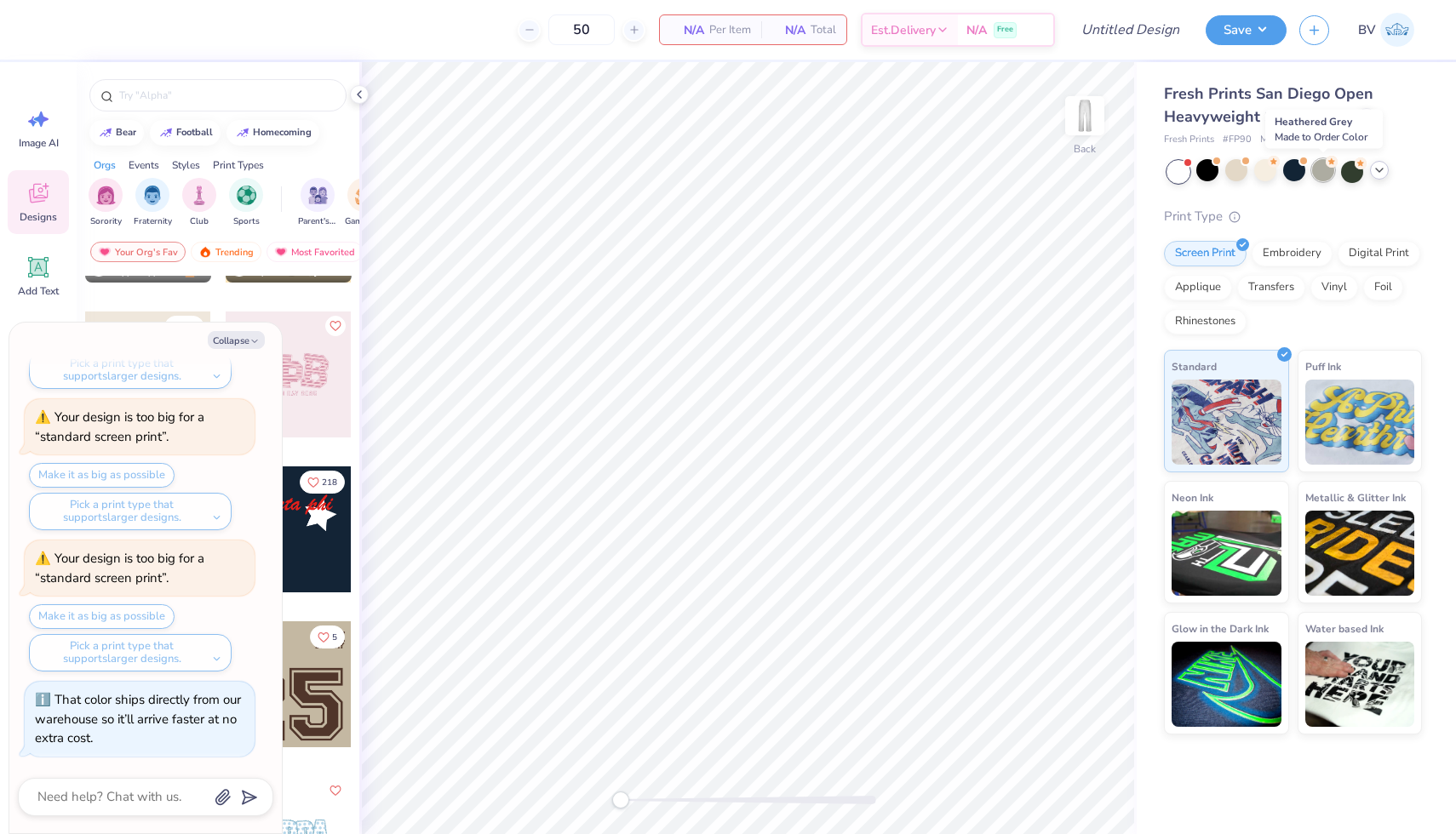
click at [1316, 171] on div at bounding box center [1323, 170] width 22 height 22
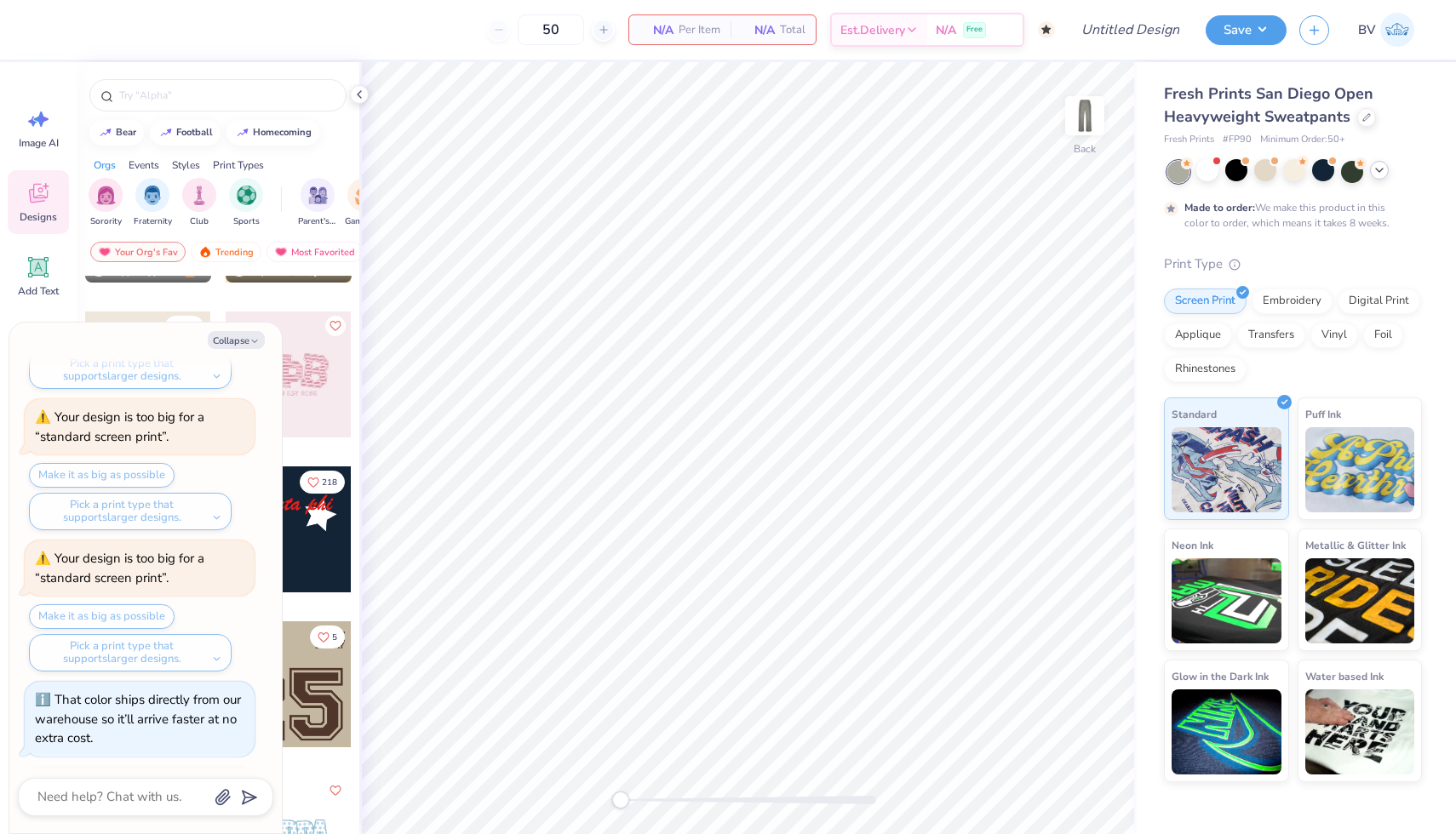
scroll to position [1418, 0]
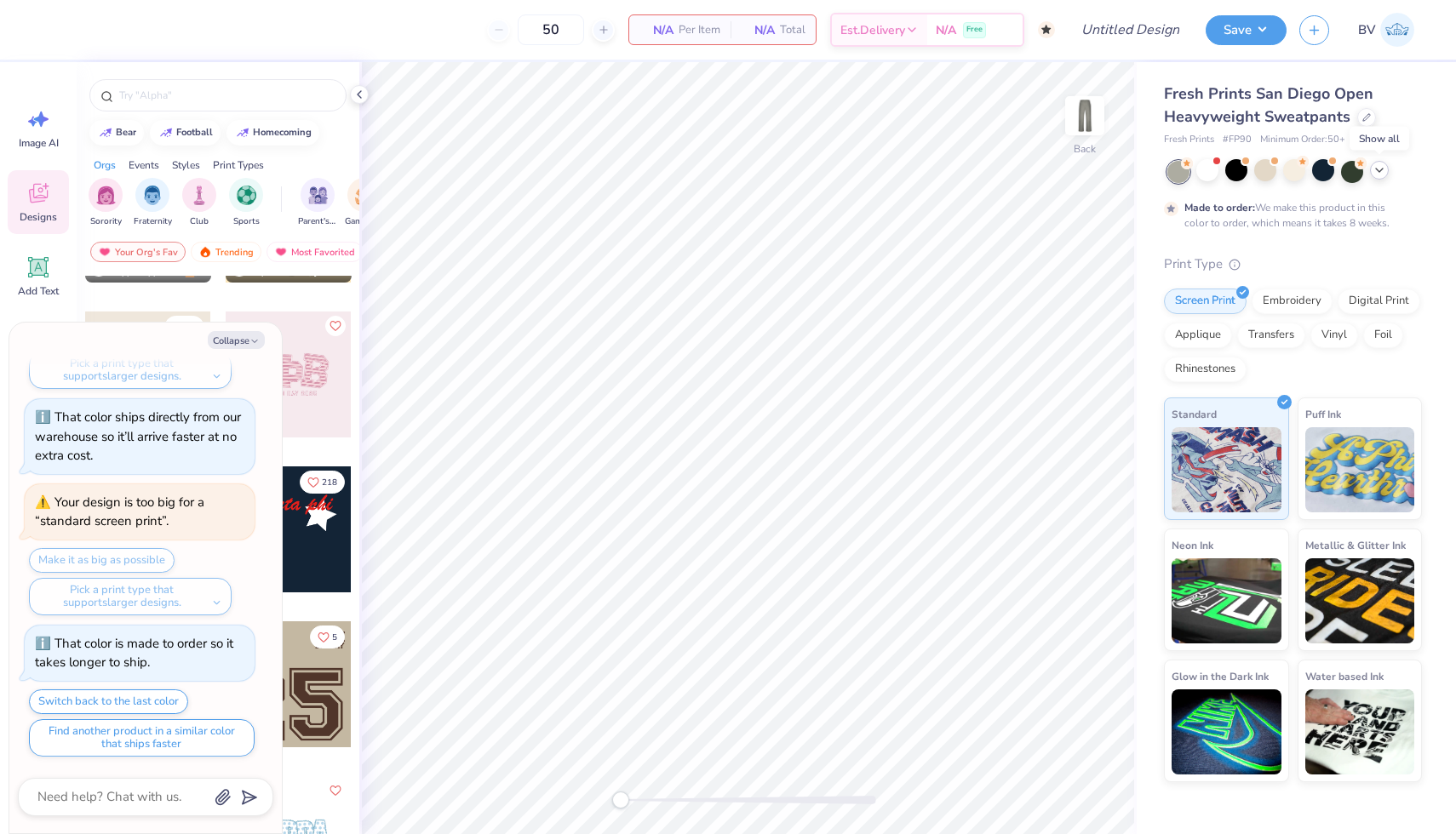
click at [1373, 169] on icon at bounding box center [1380, 170] width 13 height 13
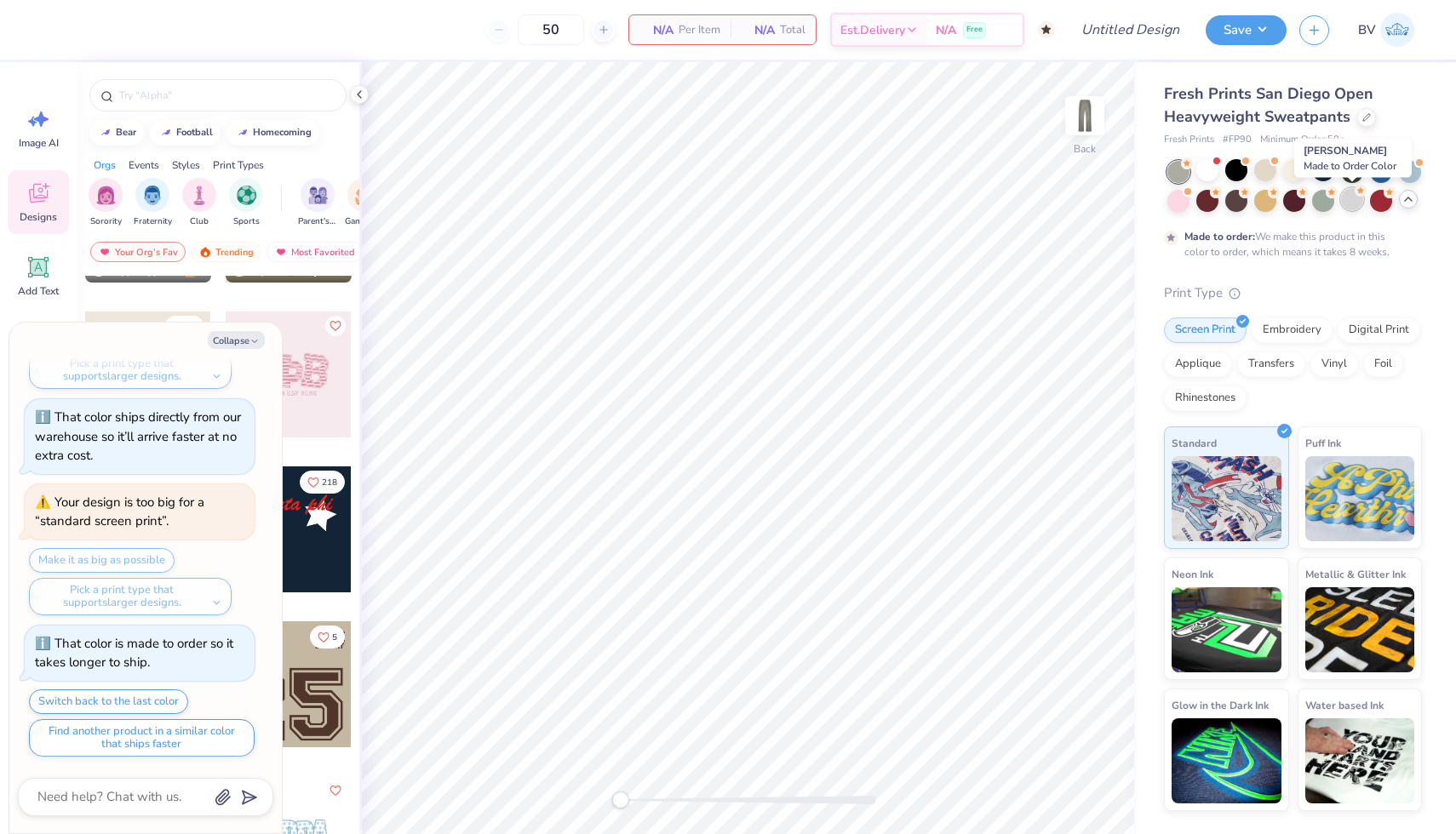
click at [1352, 199] on div at bounding box center [1352, 198] width 22 height 22
click at [242, 341] on button "Collapse" at bounding box center [237, 340] width 57 height 18
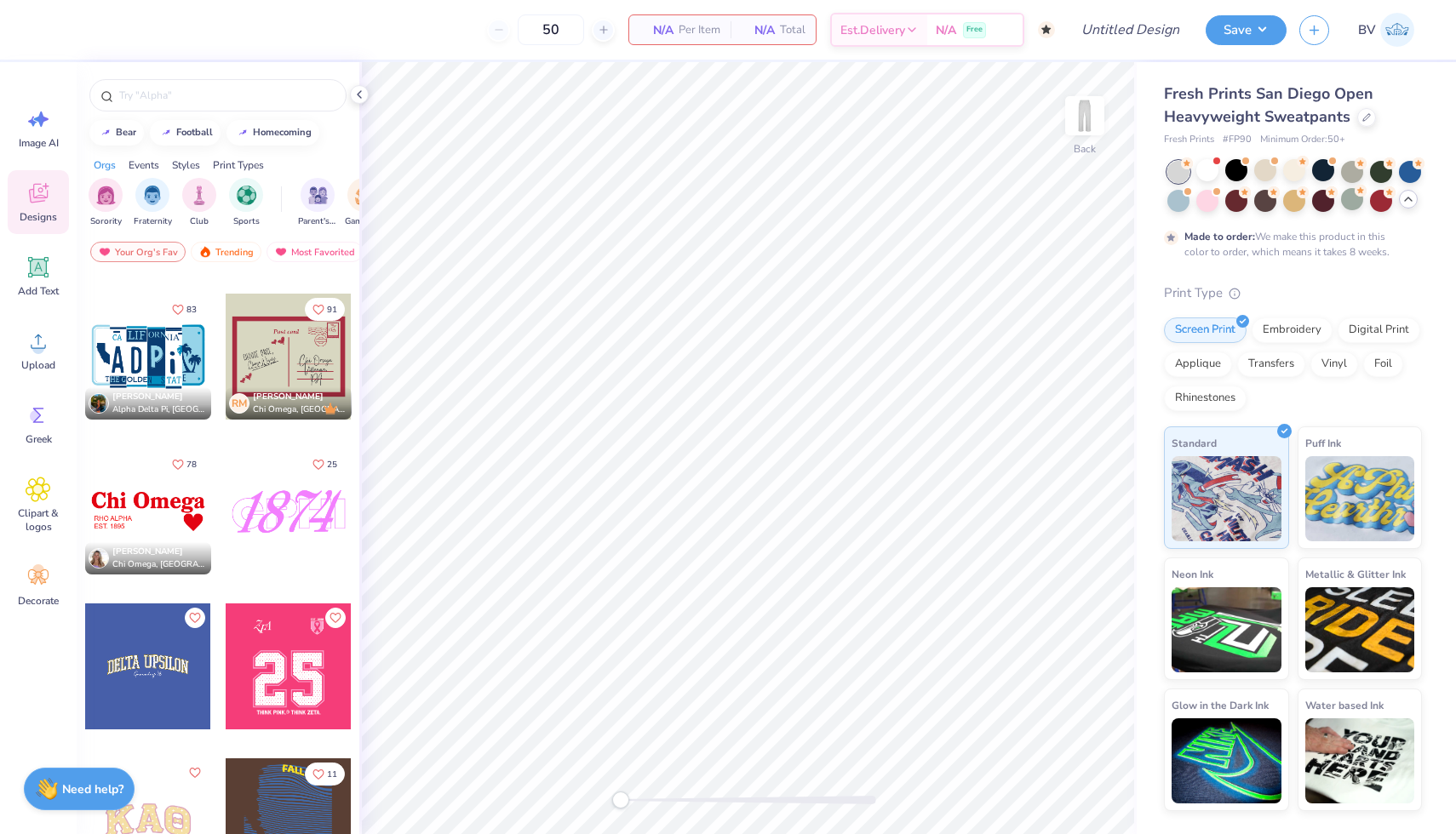
scroll to position [6182, 0]
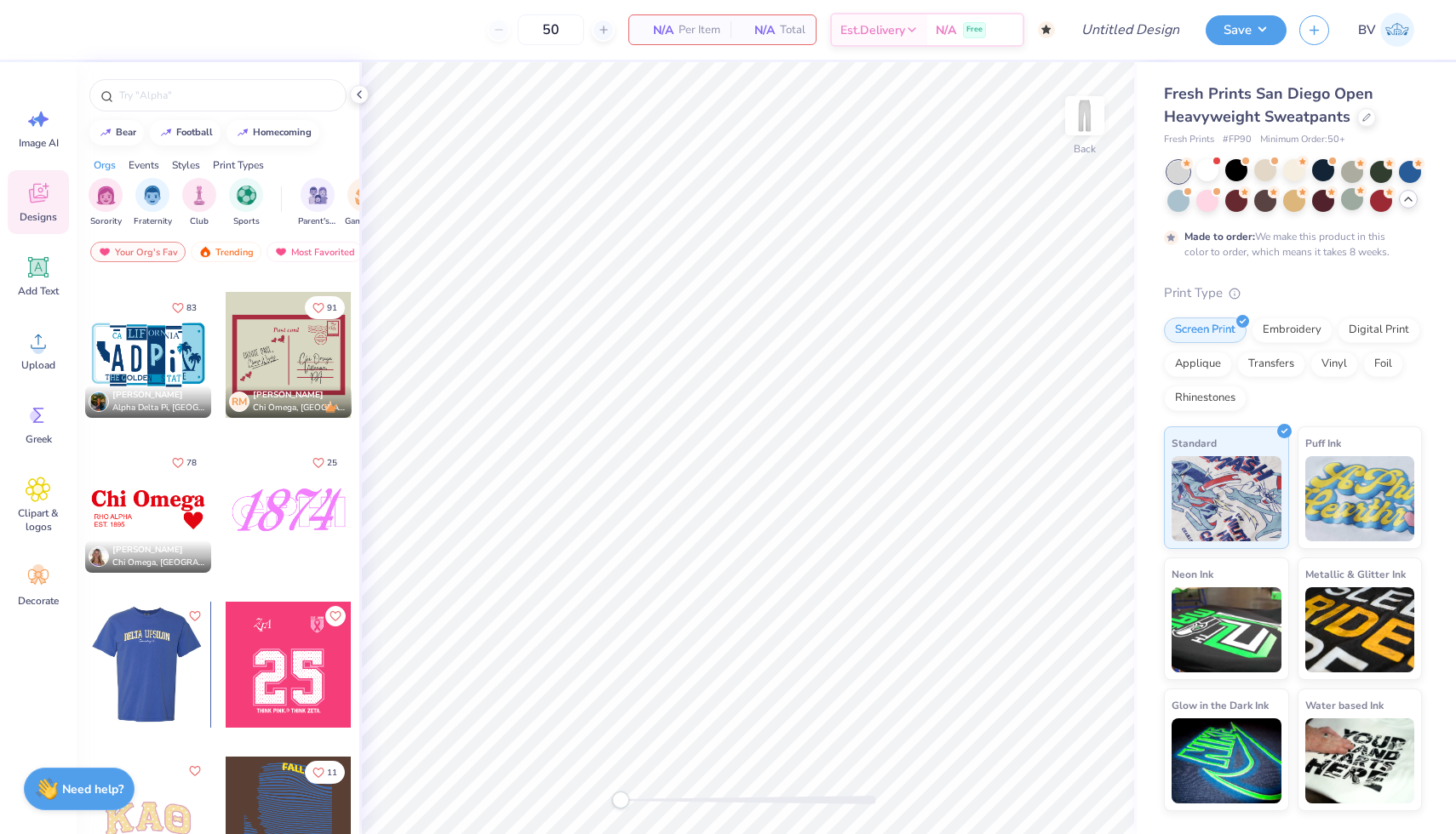
click at [170, 658] on div at bounding box center [147, 665] width 126 height 126
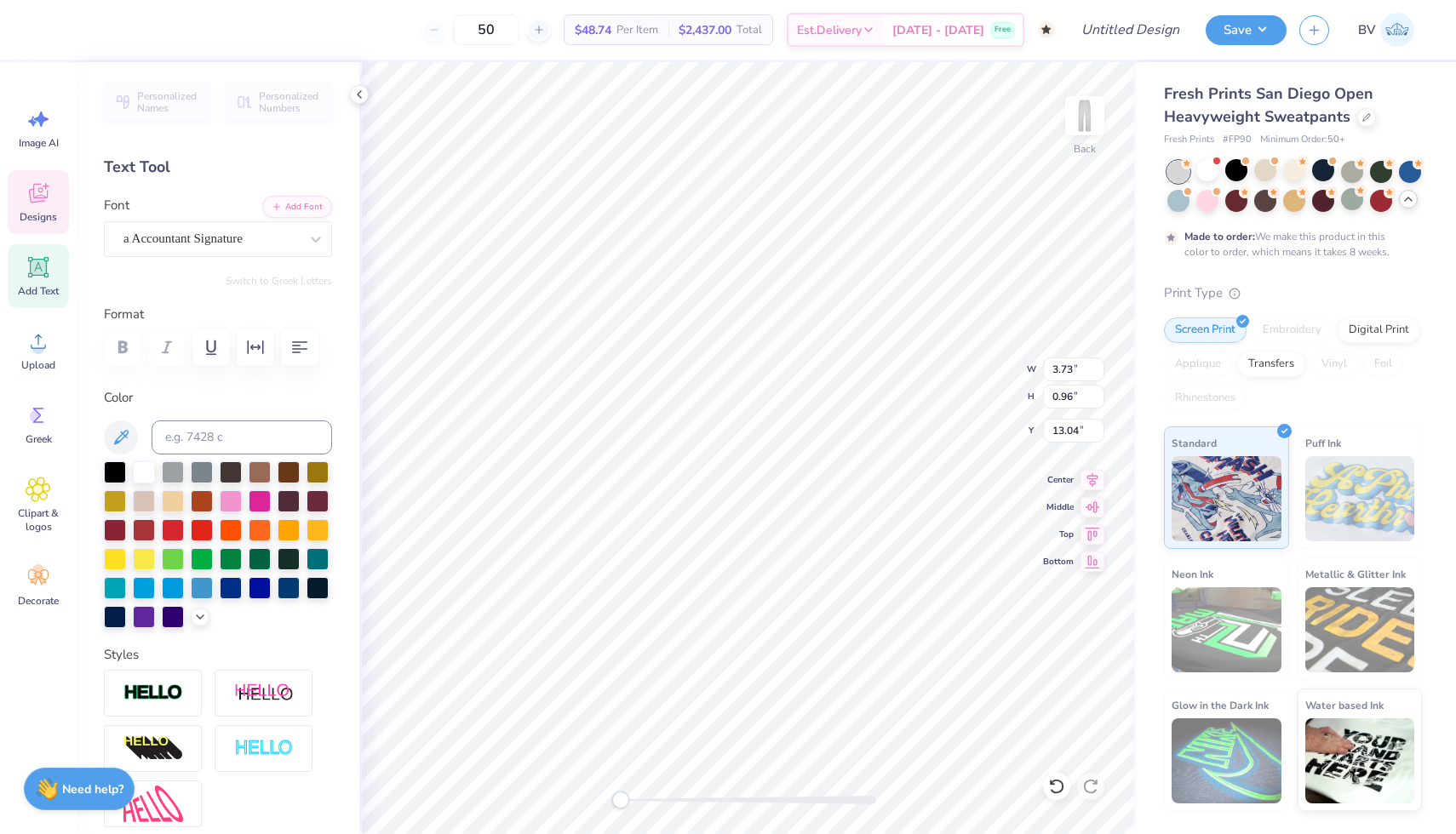
scroll to position [0, 4]
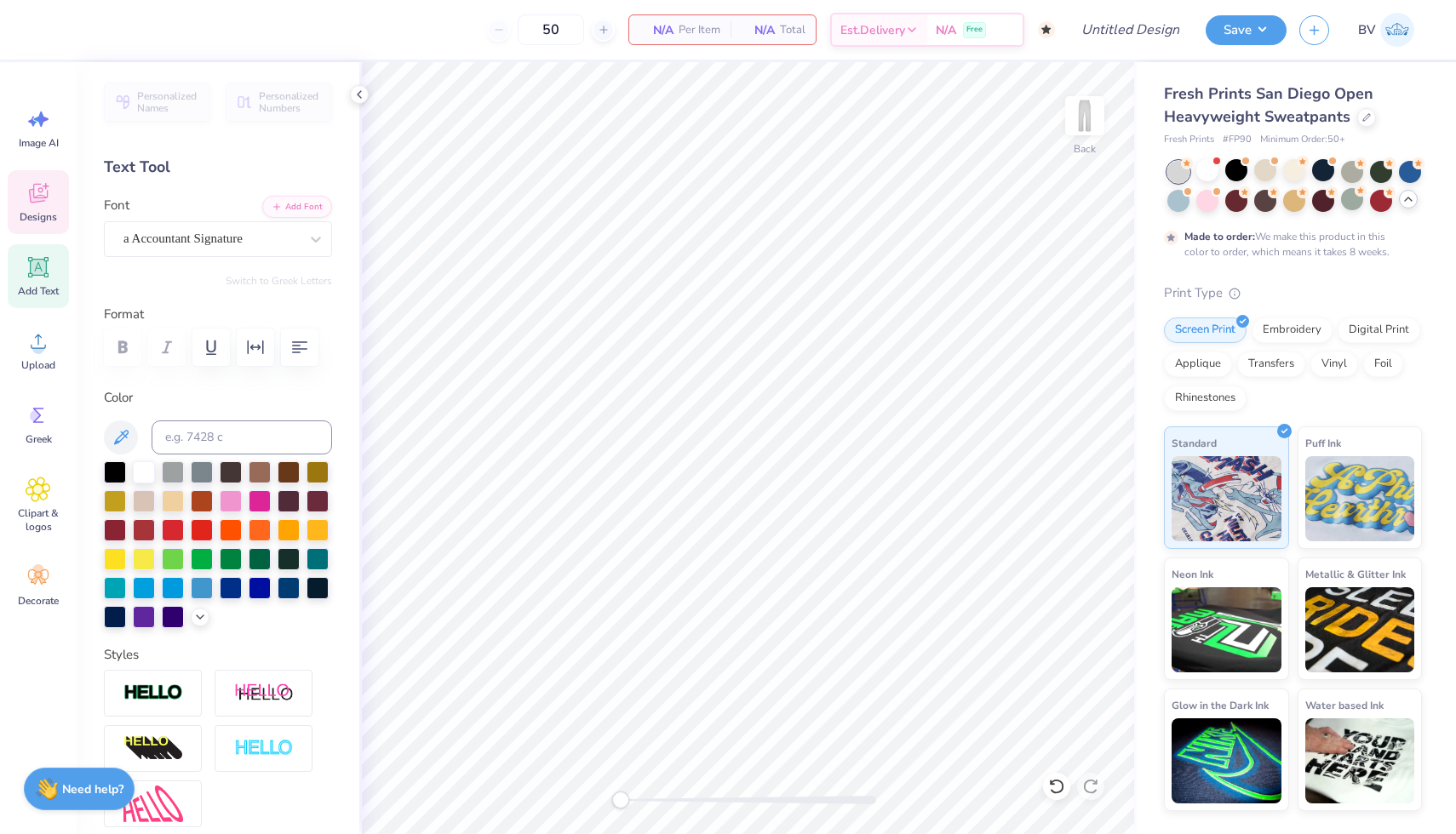
click at [31, 195] on icon at bounding box center [37, 196] width 16 height 13
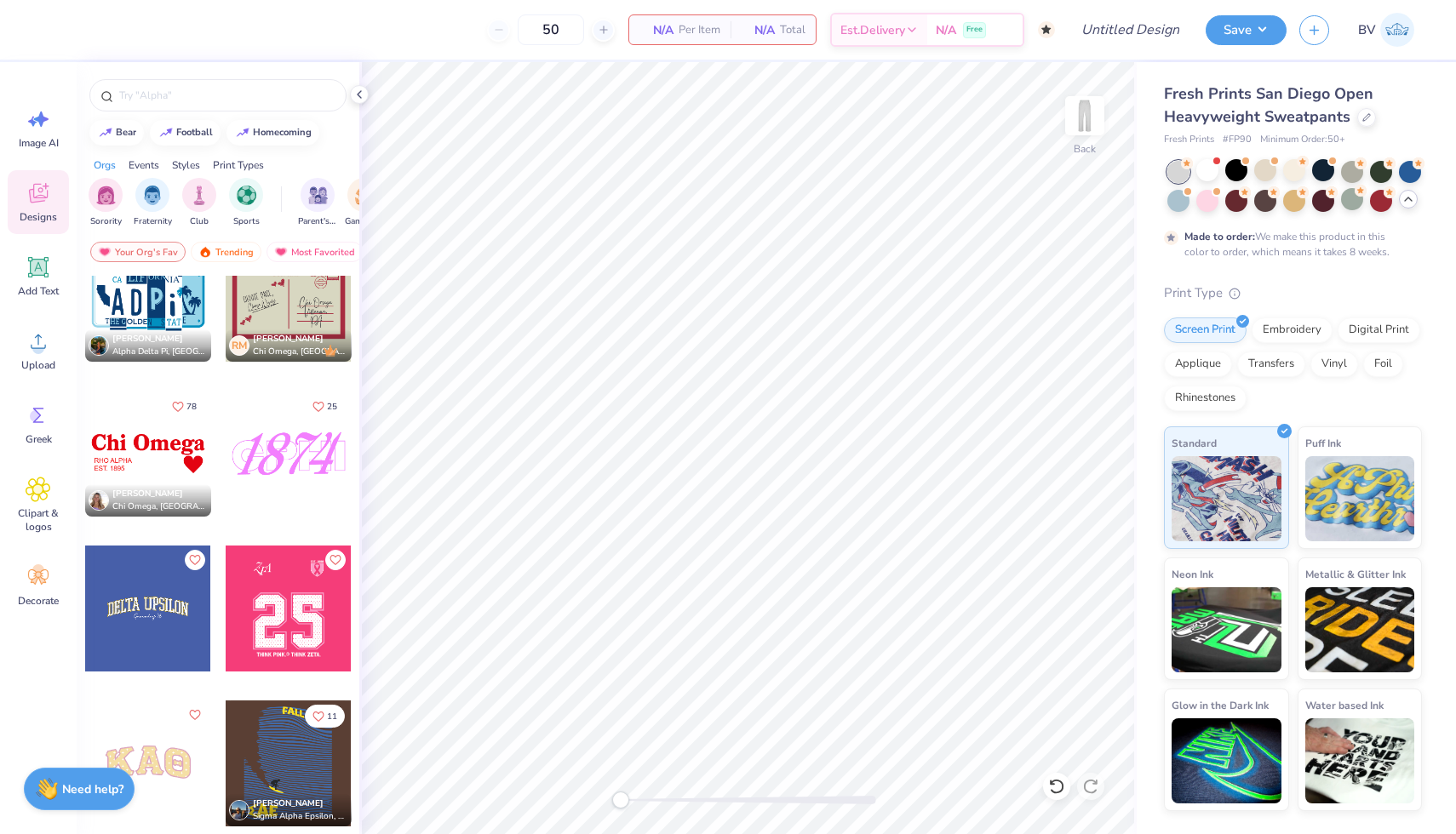
scroll to position [6236, 0]
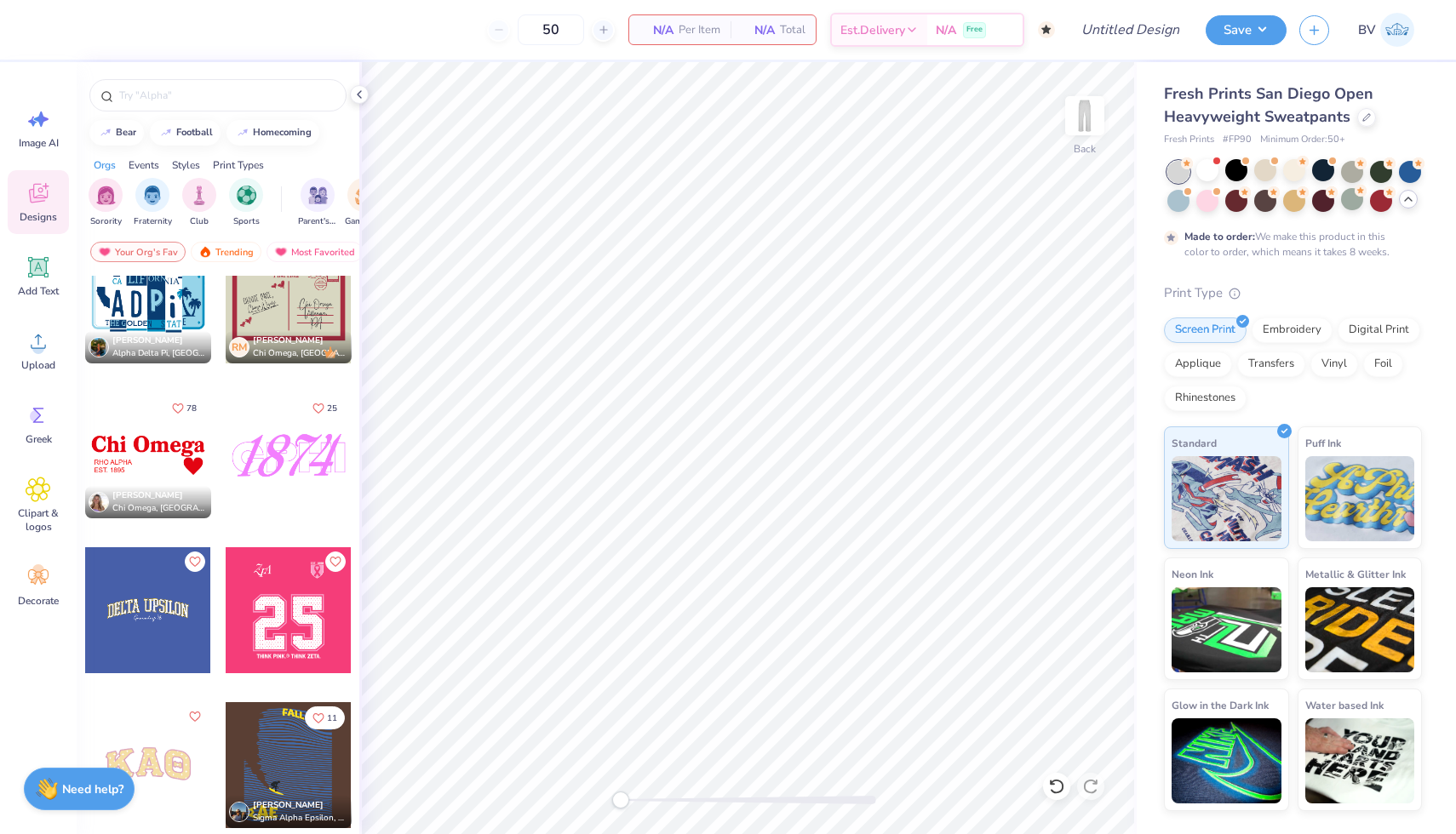
click at [154, 603] on div at bounding box center [148, 611] width 126 height 126
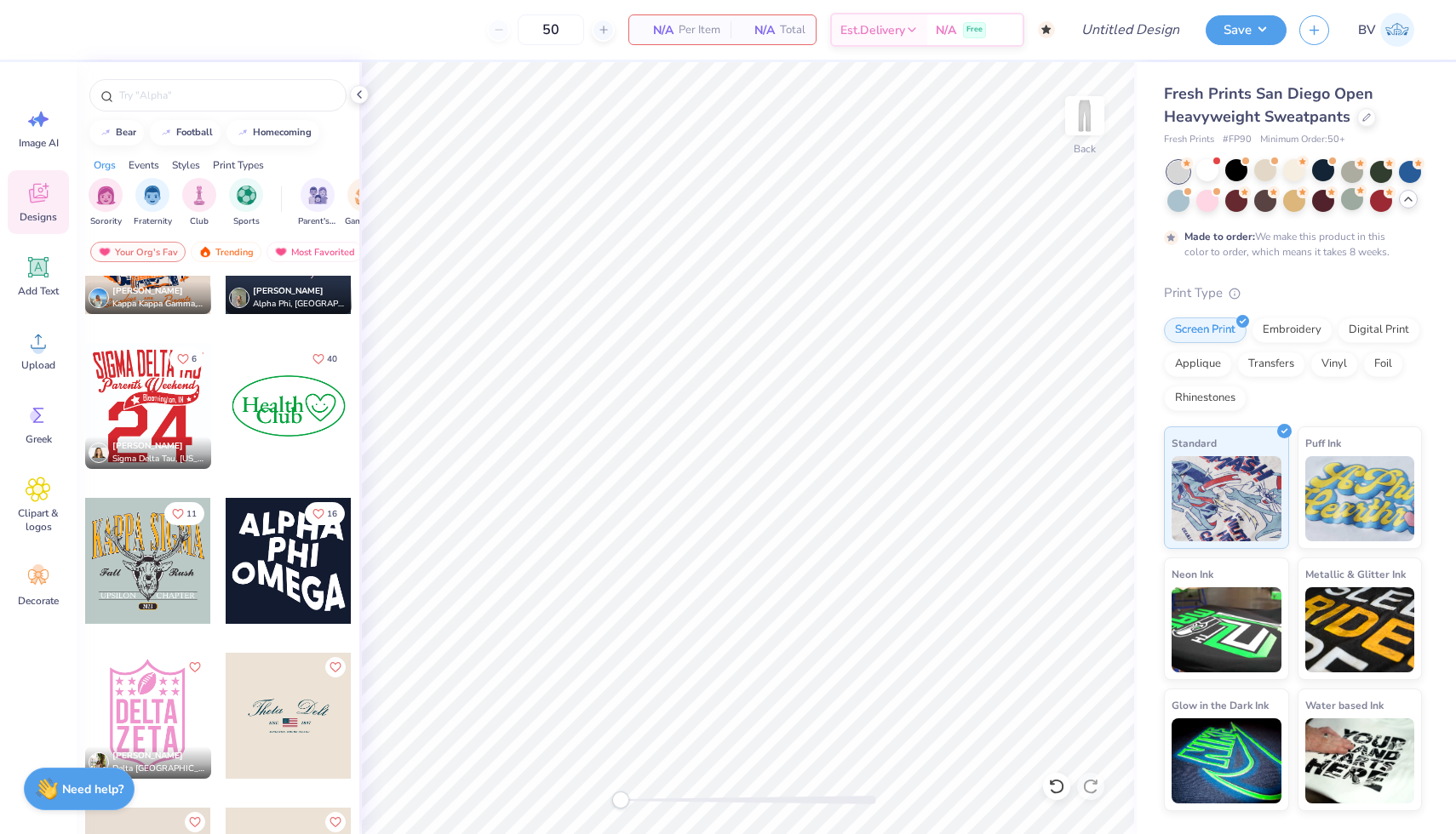
scroll to position [8827, 0]
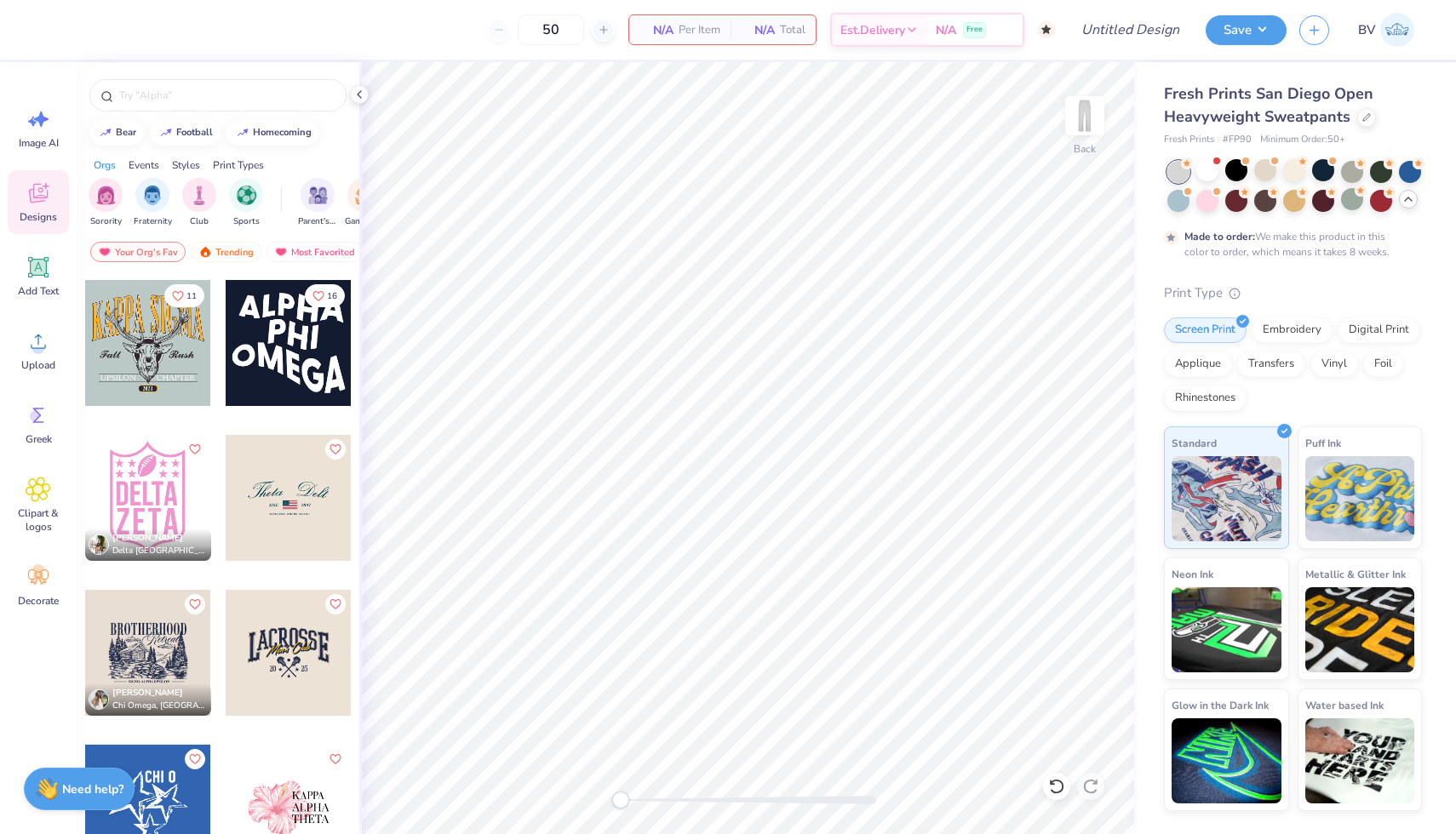
click at [306, 520] on div at bounding box center [288, 498] width 126 height 126
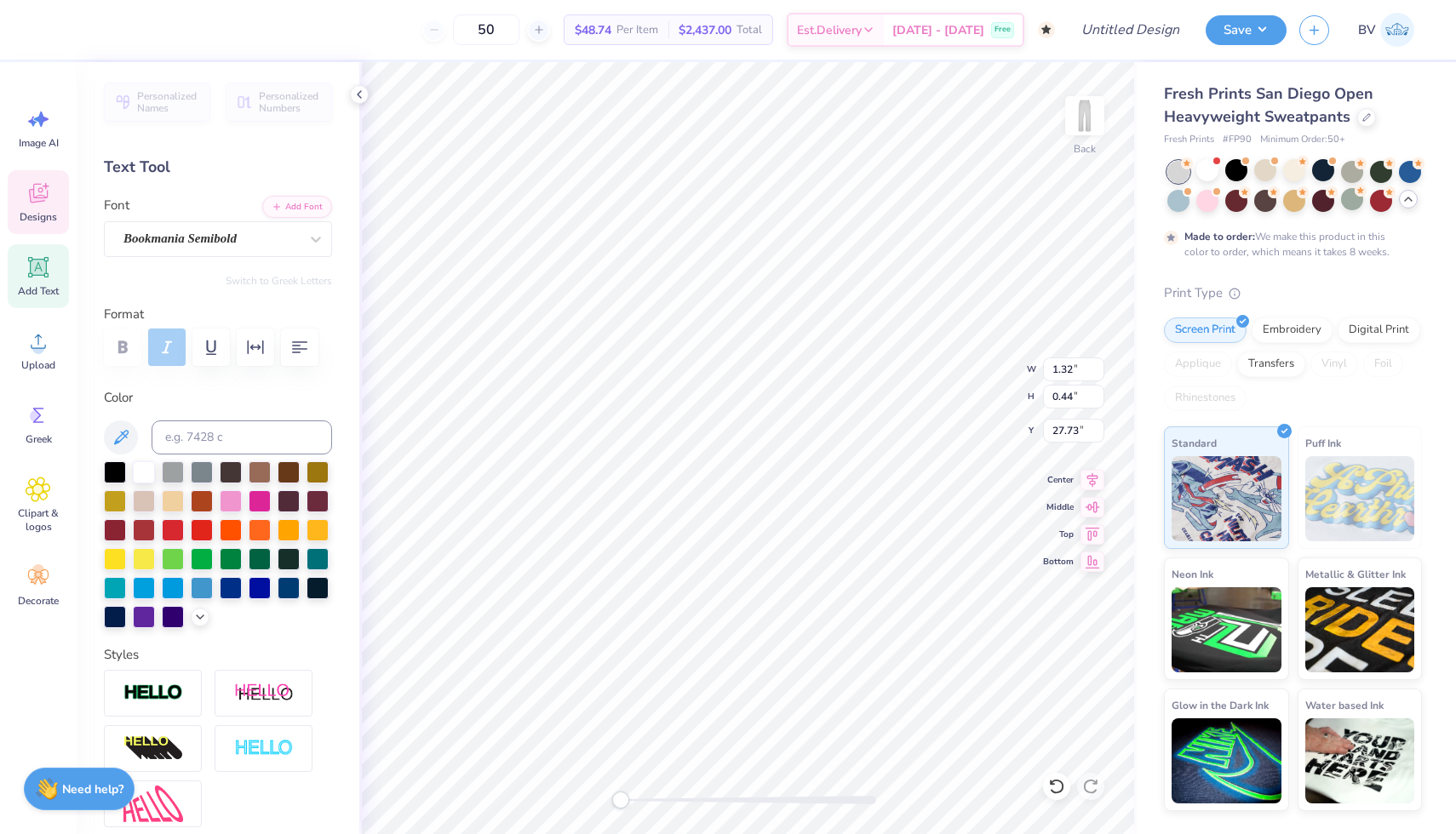
scroll to position [0, 0]
click at [103, 21] on div at bounding box center [107, 28] width 24 height 24
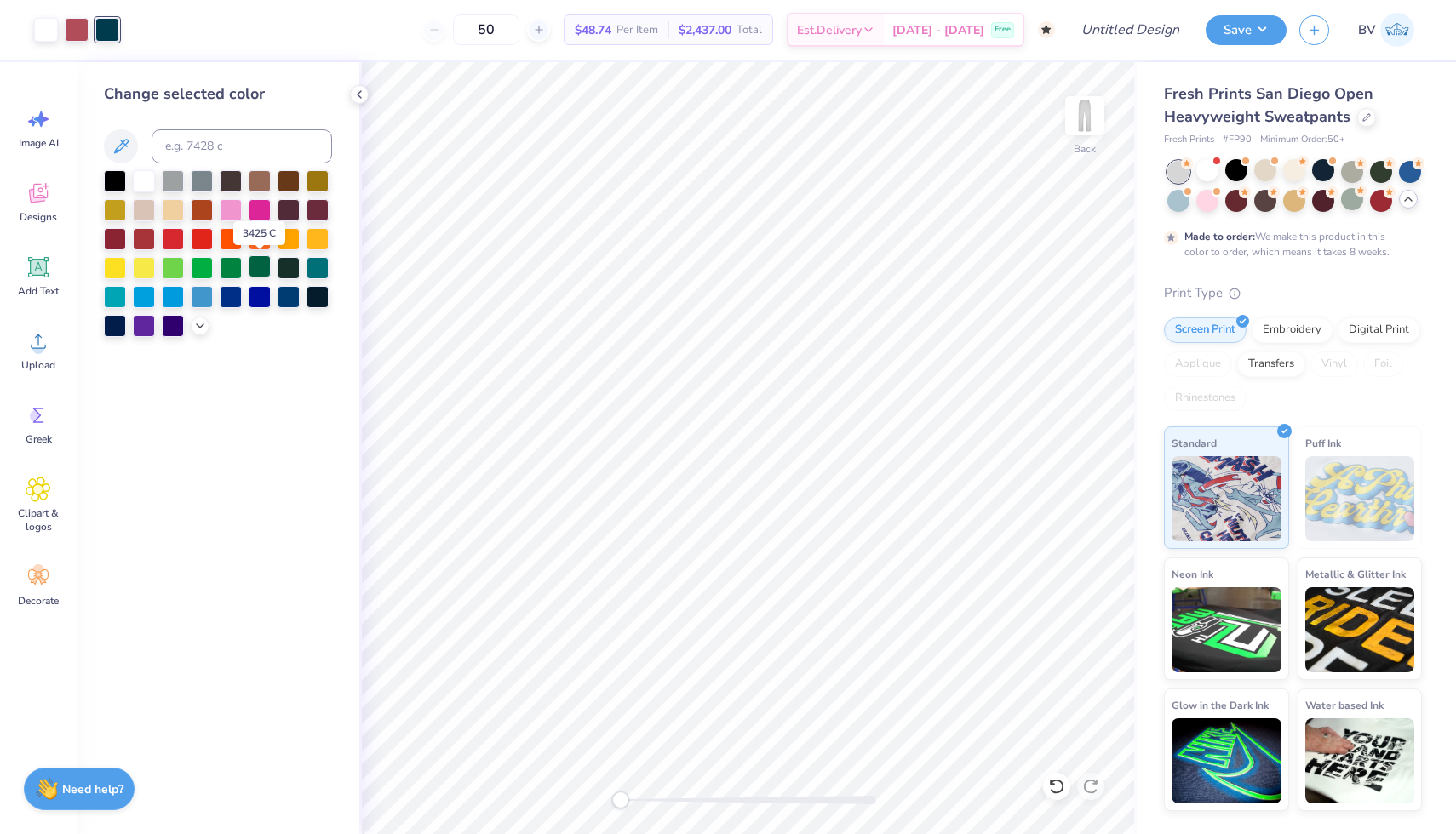
click at [264, 265] on div at bounding box center [259, 266] width 22 height 22
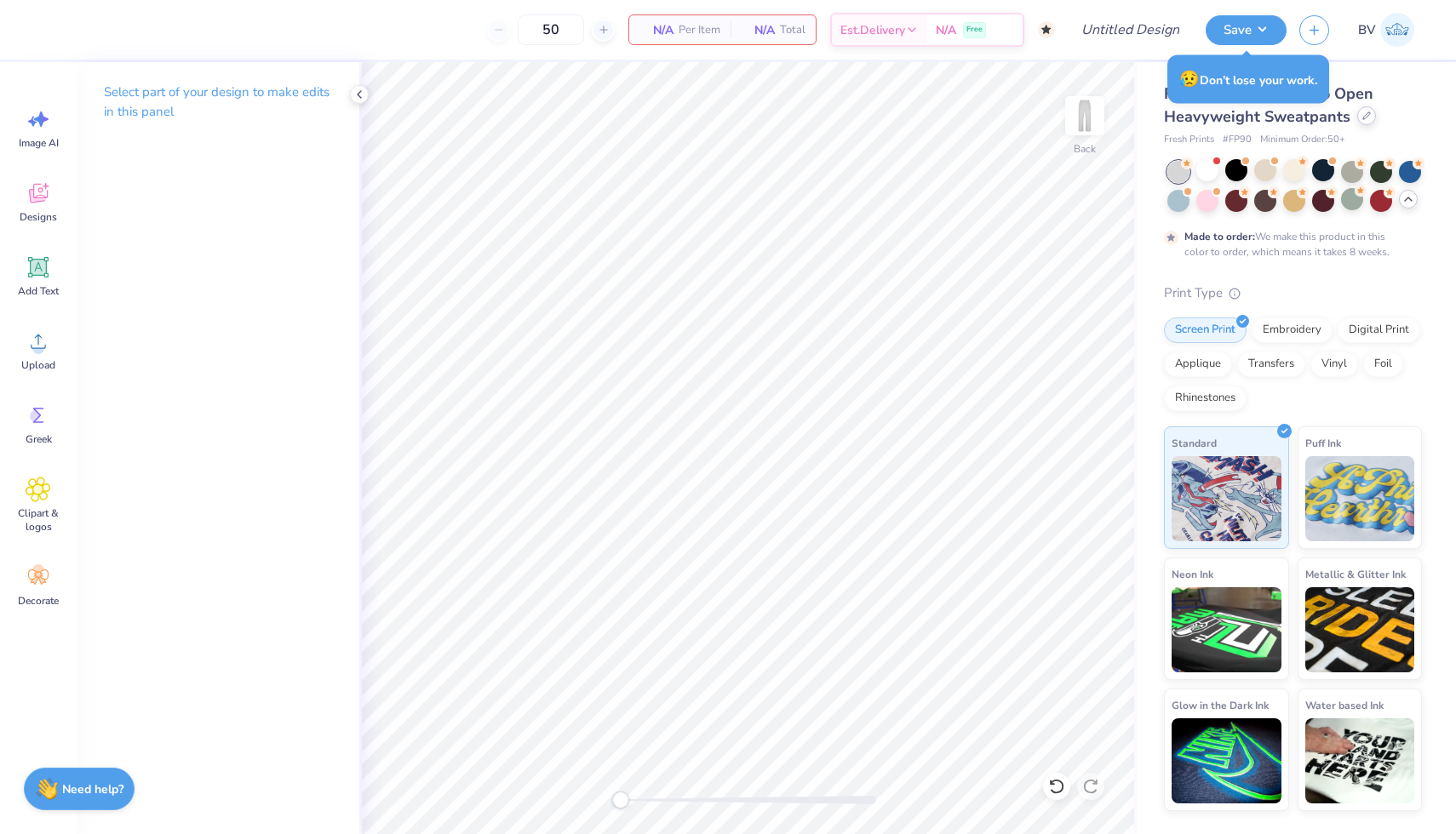
click at [1369, 115] on div at bounding box center [1367, 116] width 19 height 19
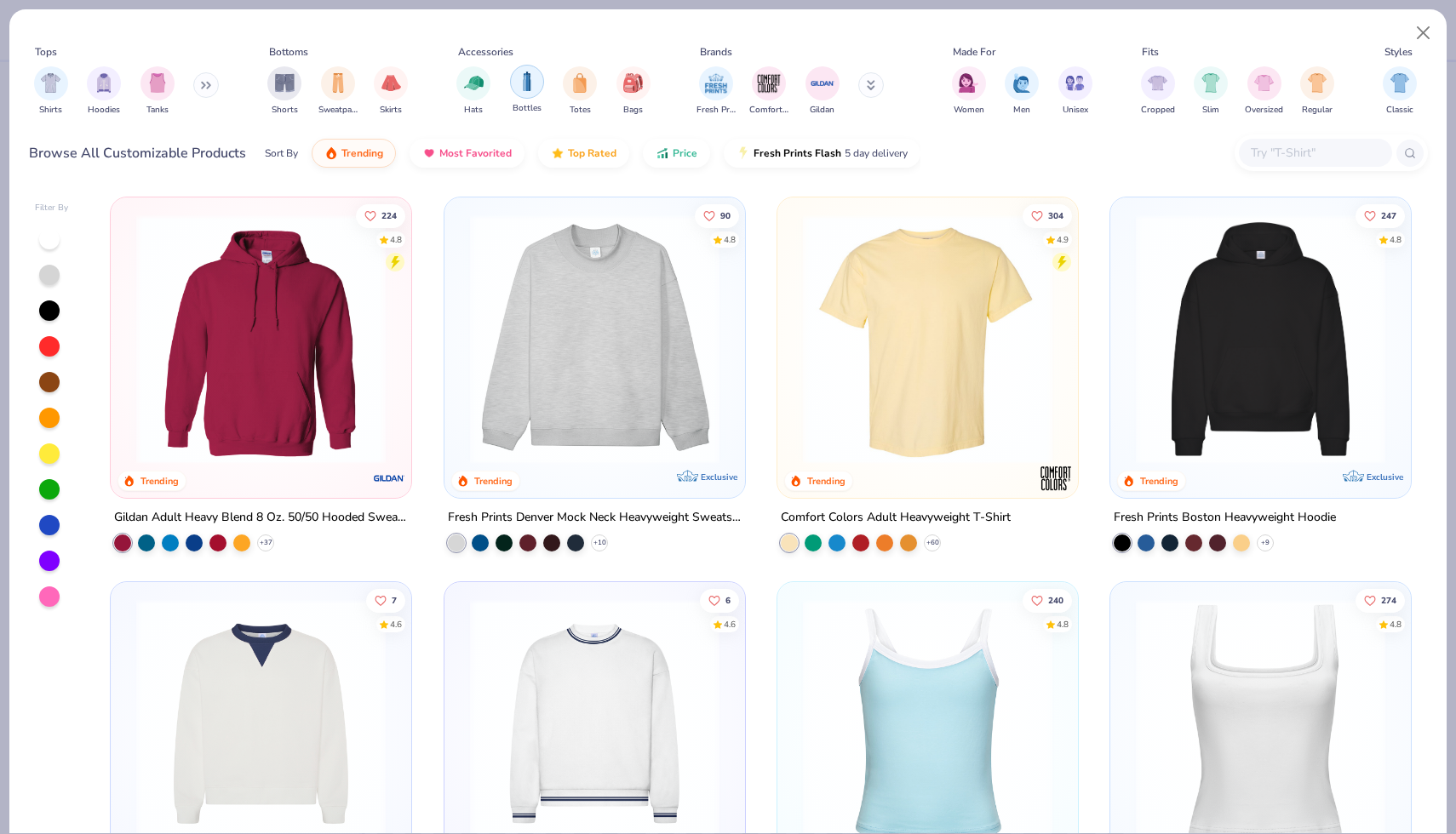
click at [521, 87] on img "filter for Bottles" at bounding box center [527, 81] width 19 height 20
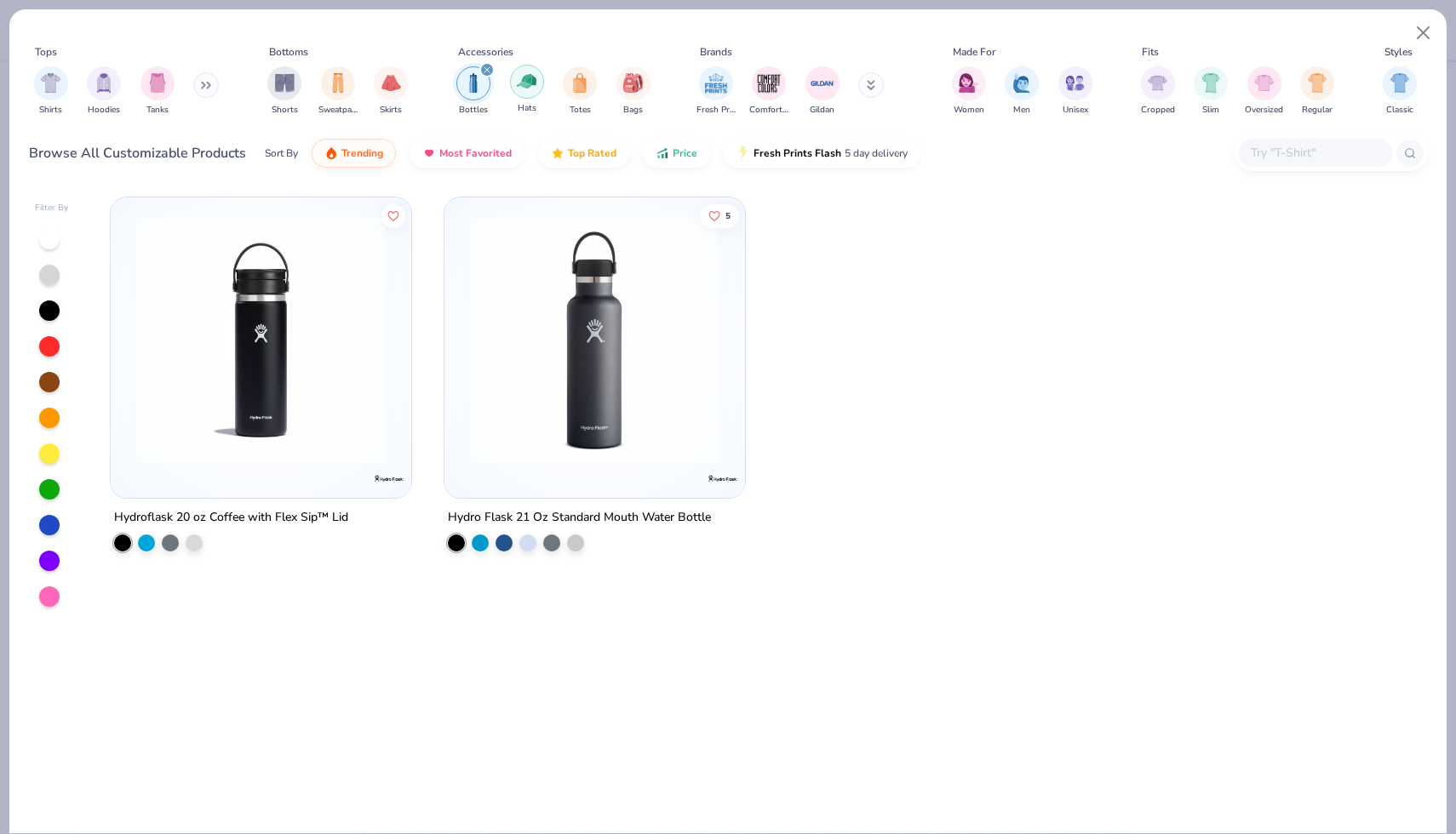
click at [517, 80] on img "filter for Hats" at bounding box center [526, 81] width 20 height 20
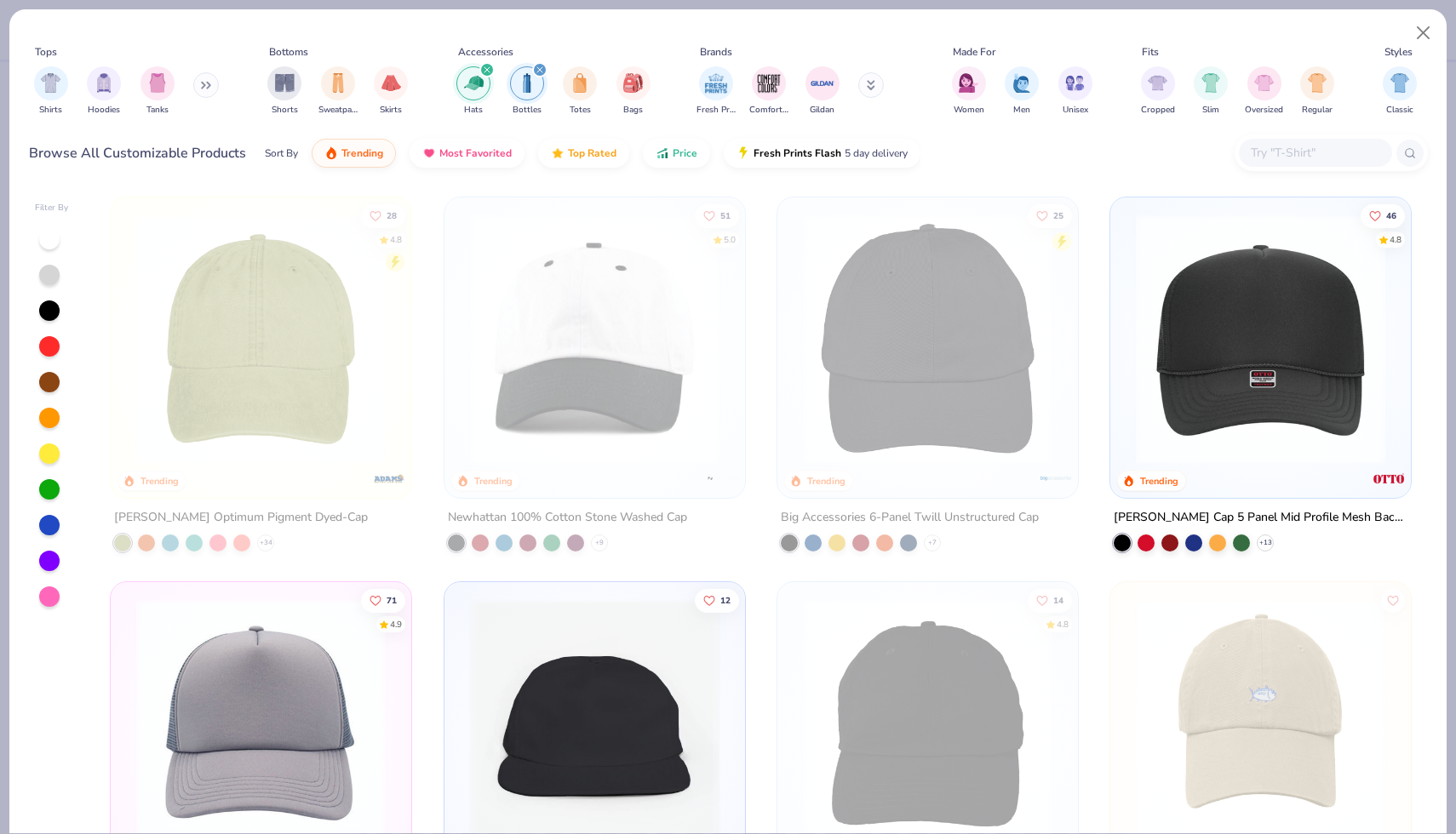
click at [538, 68] on icon "filter for Bottles" at bounding box center [539, 69] width 5 height 5
click at [568, 81] on div "filter for Totes" at bounding box center [580, 82] width 34 height 34
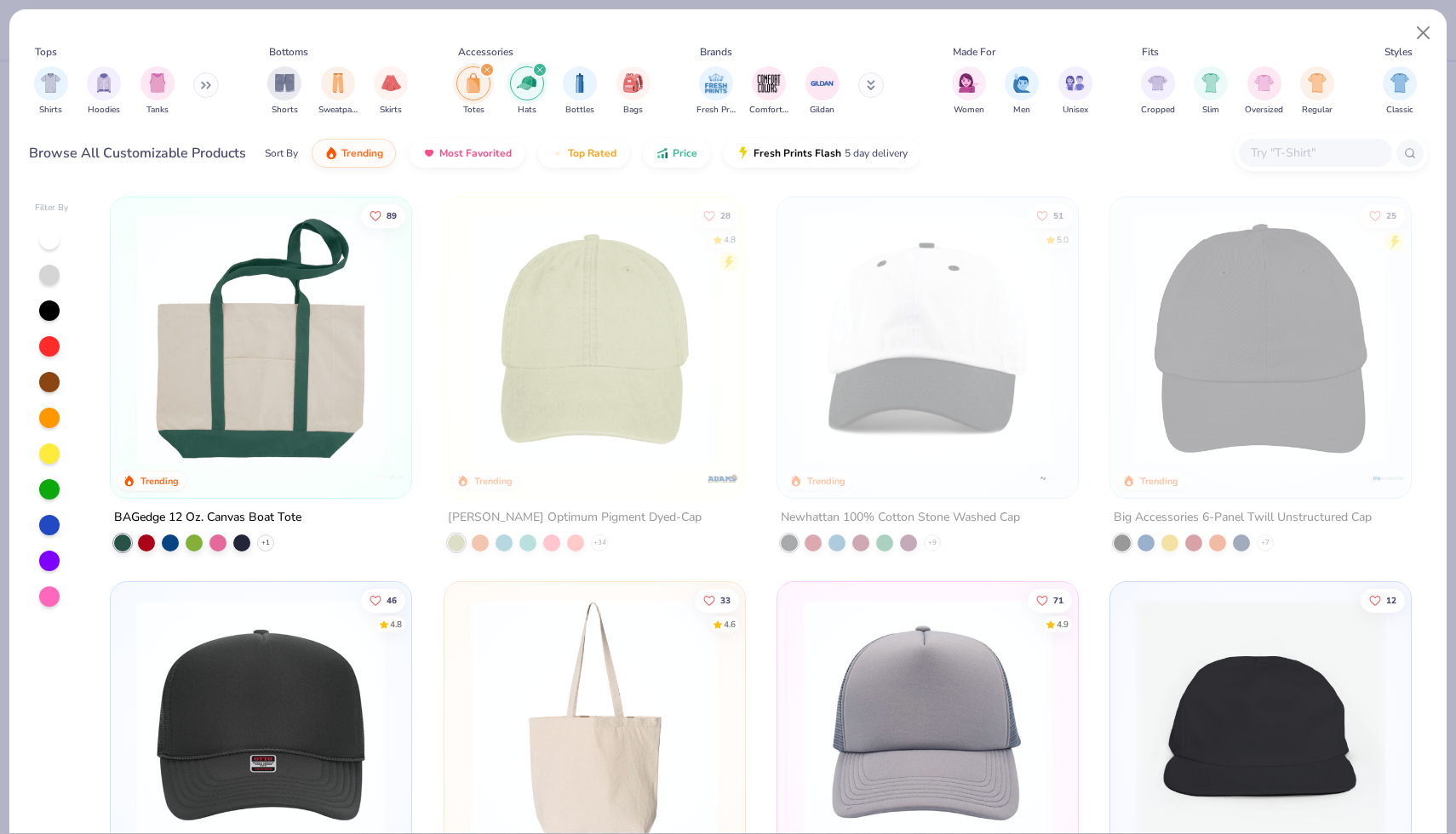
click at [483, 74] on div "filter for Totes" at bounding box center [487, 70] width 15 height 15
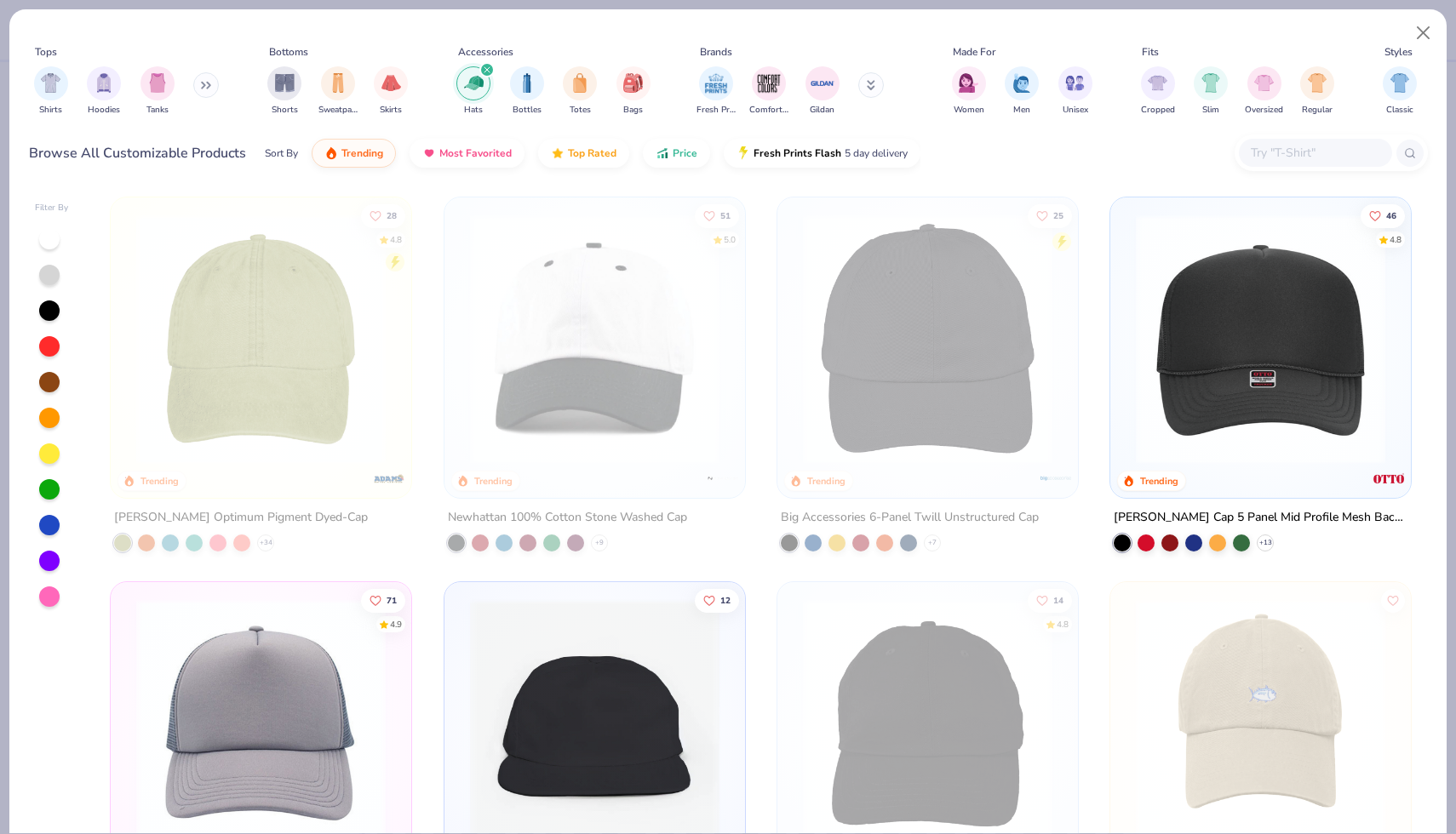
click at [487, 71] on icon "filter for Hats" at bounding box center [487, 70] width 7 height 7
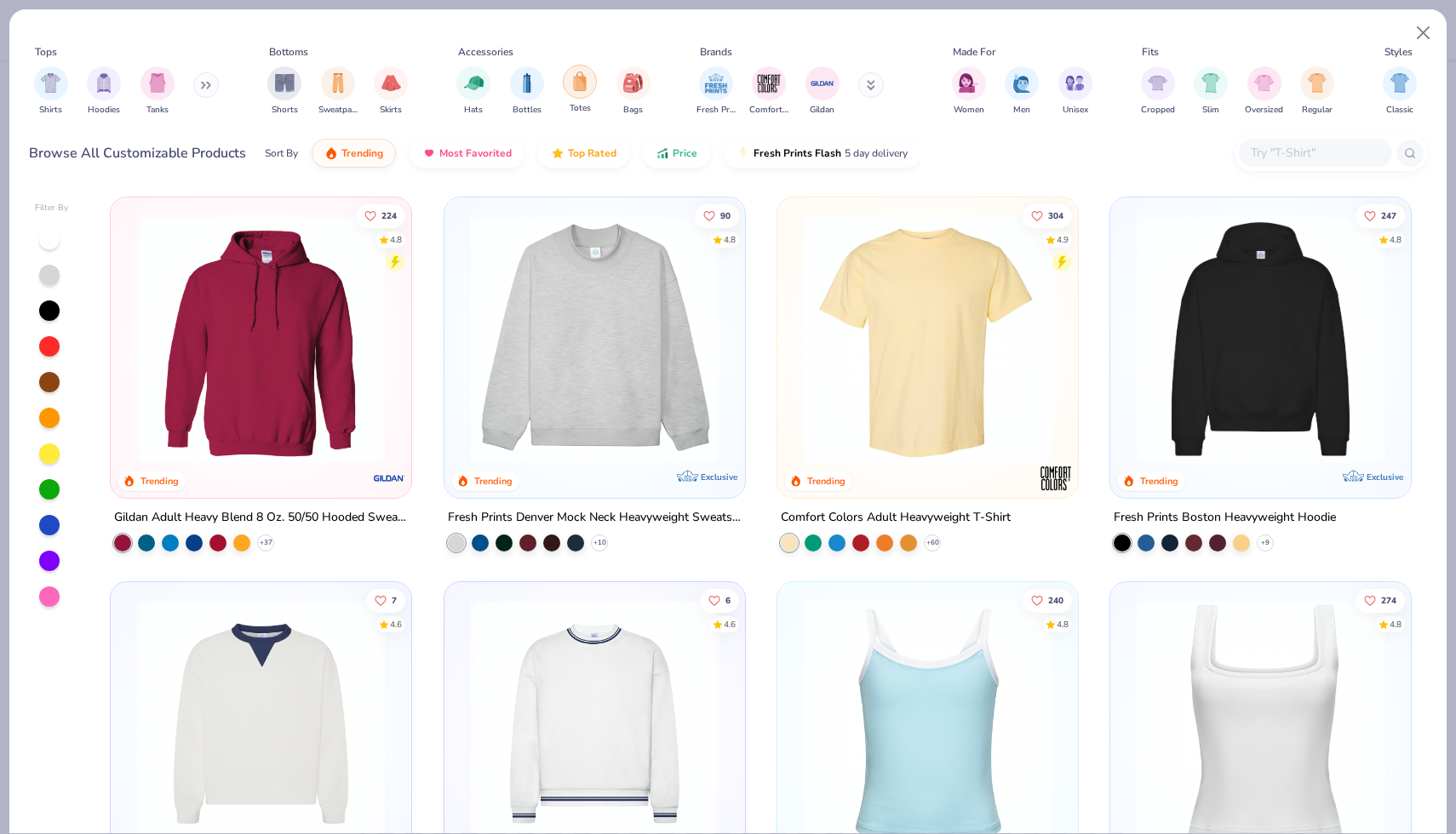
click at [571, 85] on div "filter for Totes" at bounding box center [580, 82] width 34 height 34
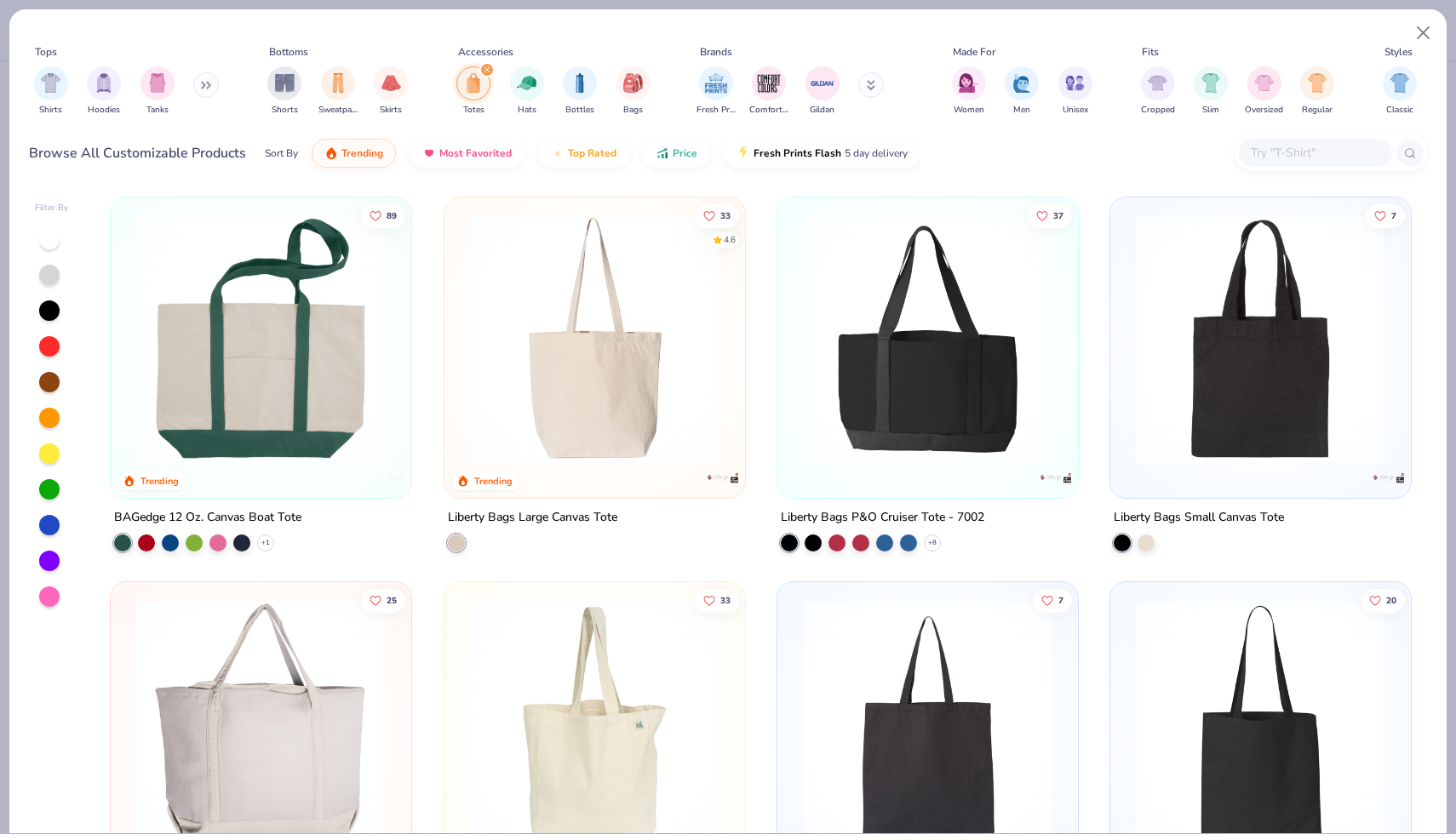
click at [346, 274] on img at bounding box center [261, 339] width 266 height 249
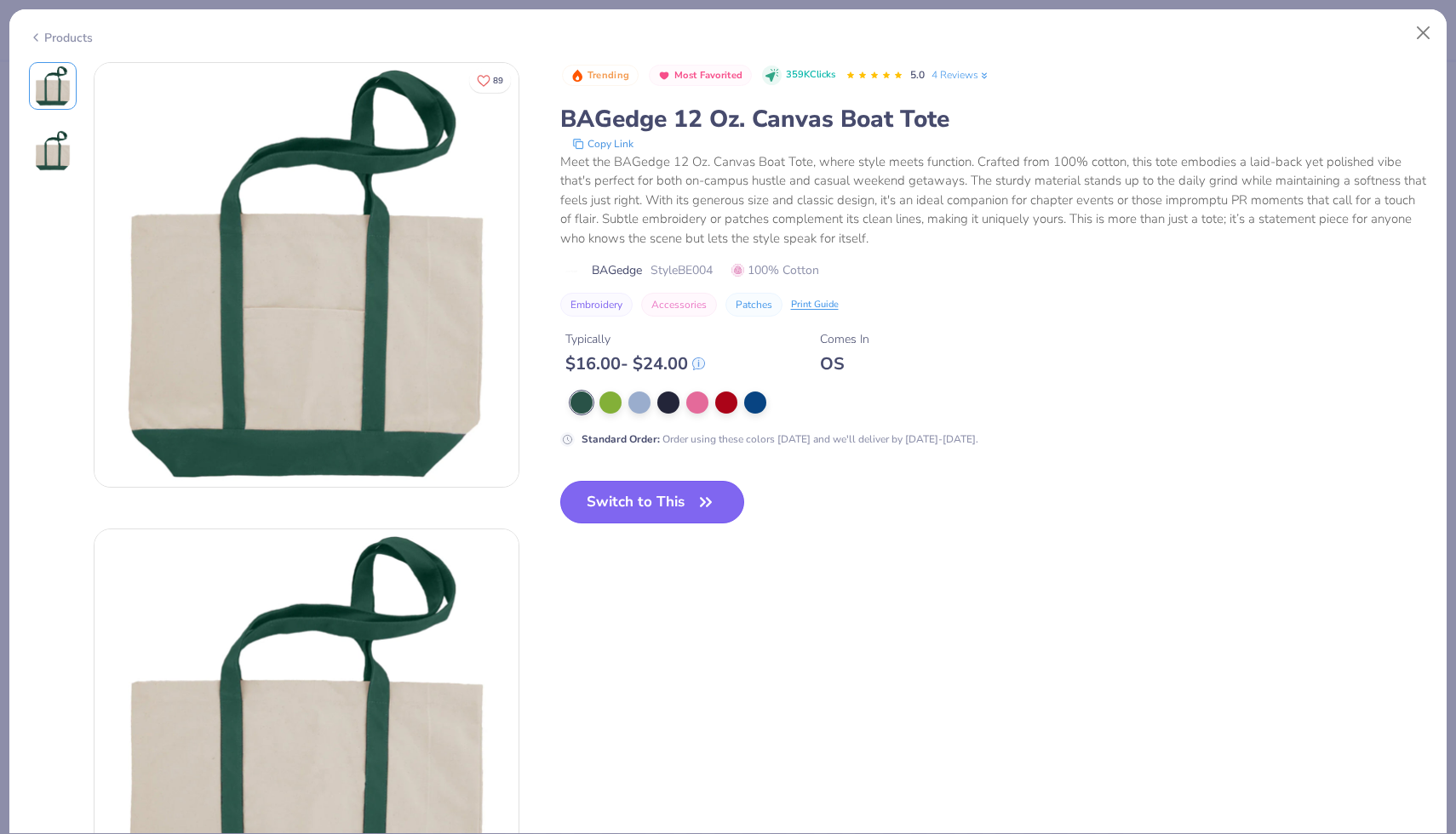
click at [680, 491] on button "Switch to This" at bounding box center [653, 502] width 185 height 43
click at [694, 501] on icon "button" at bounding box center [706, 502] width 24 height 24
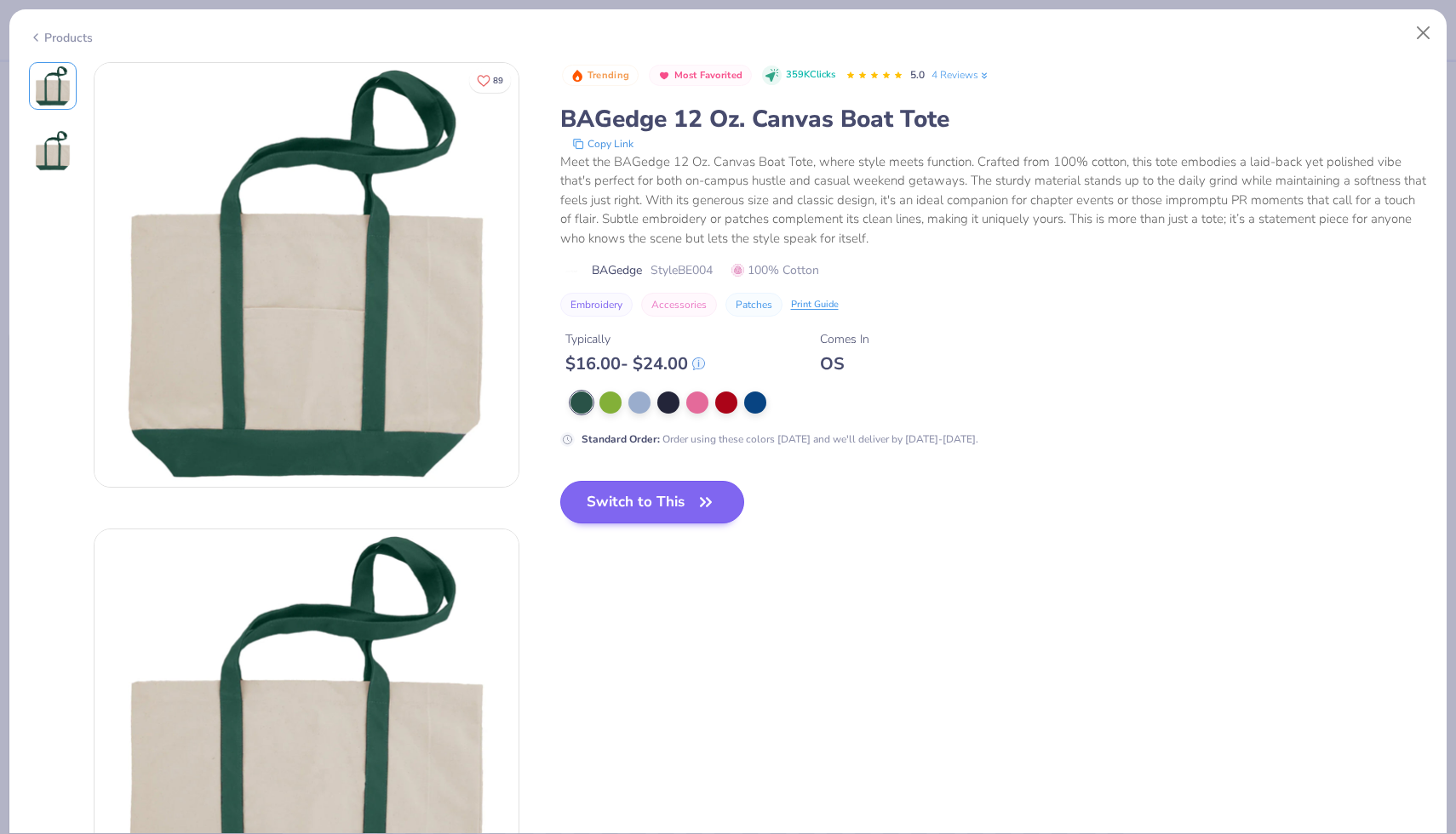
scroll to position [1644, 0]
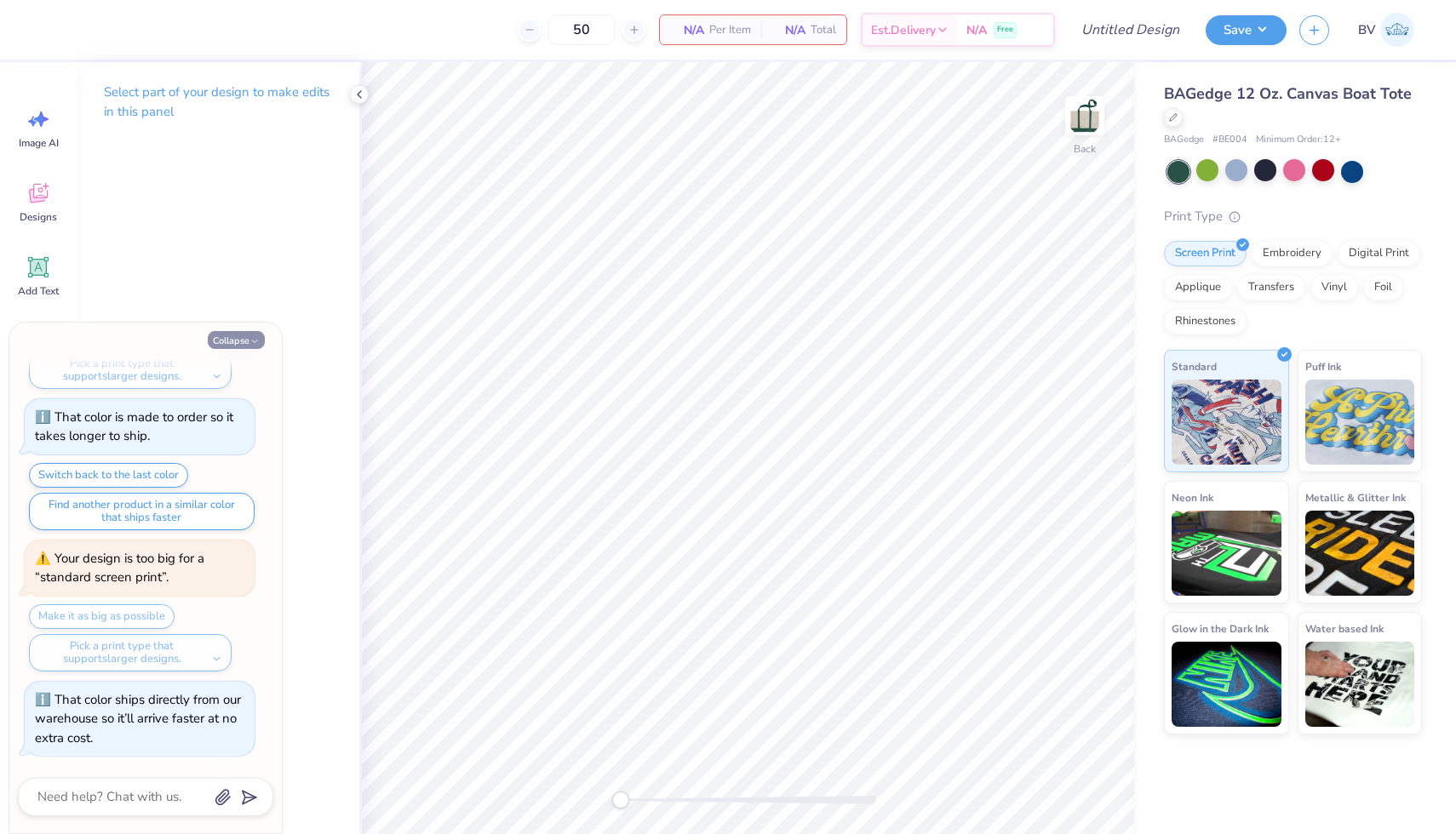
click at [244, 341] on button "Collapse" at bounding box center [237, 340] width 57 height 18
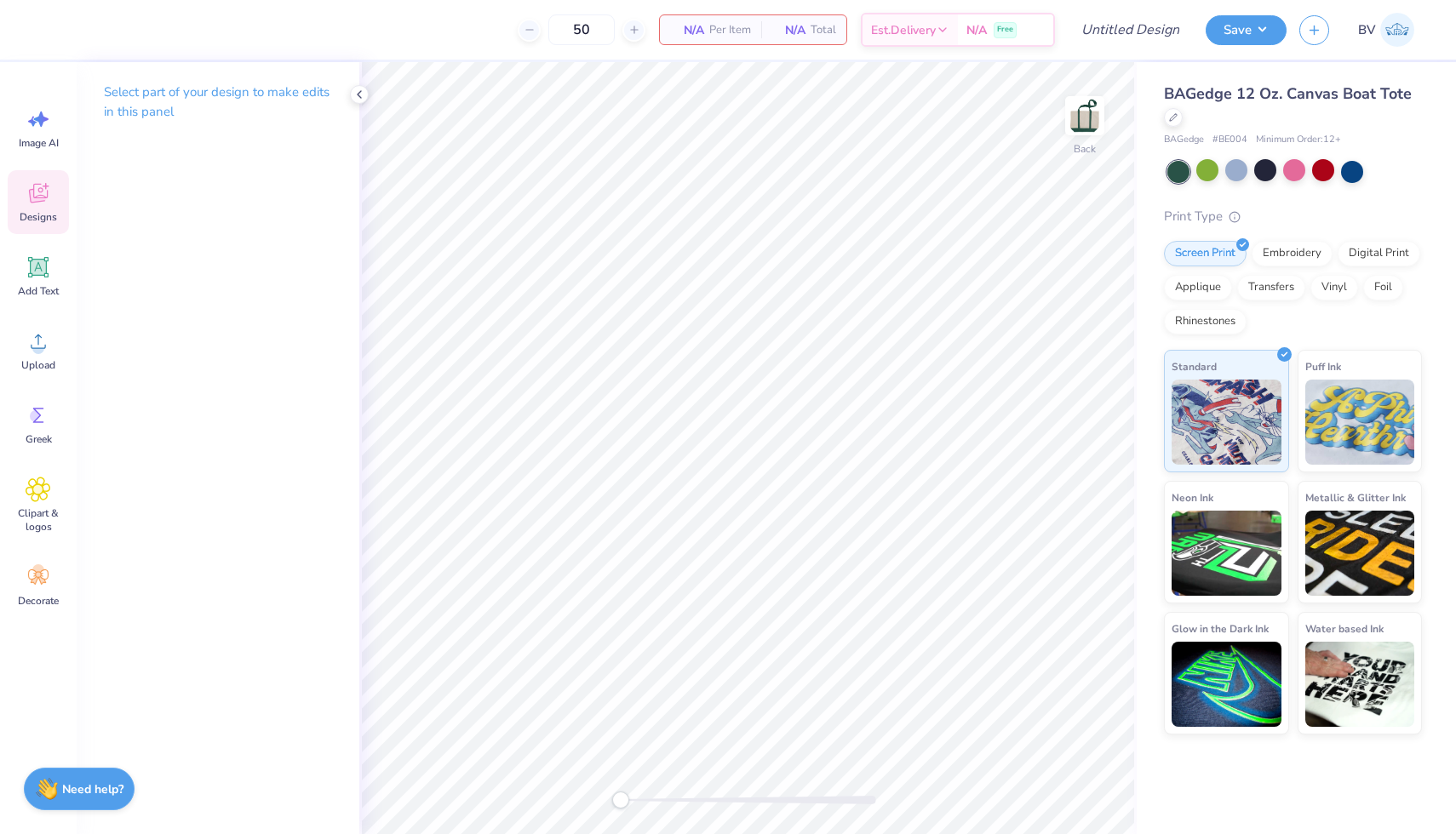
click at [38, 201] on icon at bounding box center [38, 193] width 26 height 26
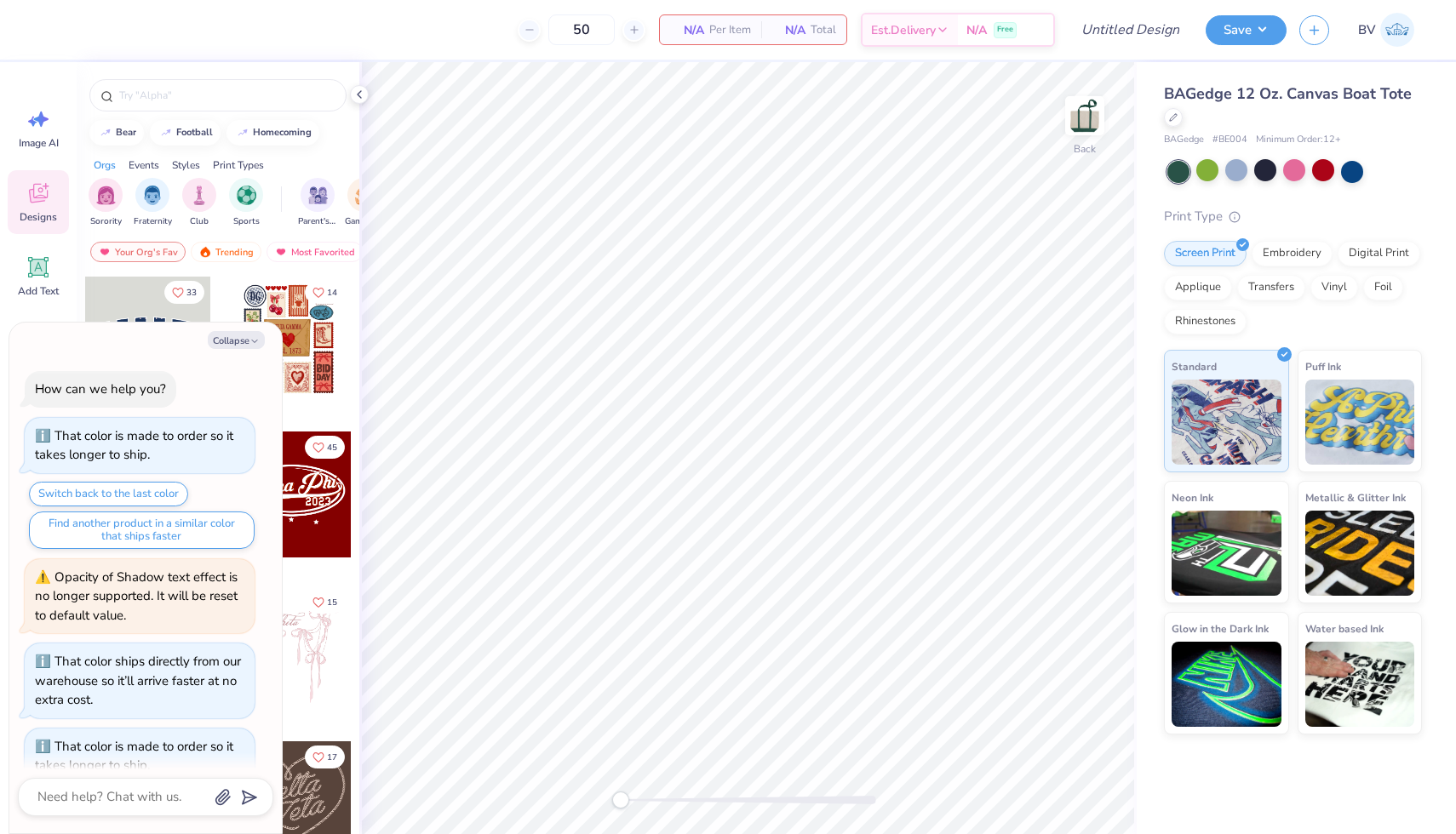
scroll to position [1736, 0]
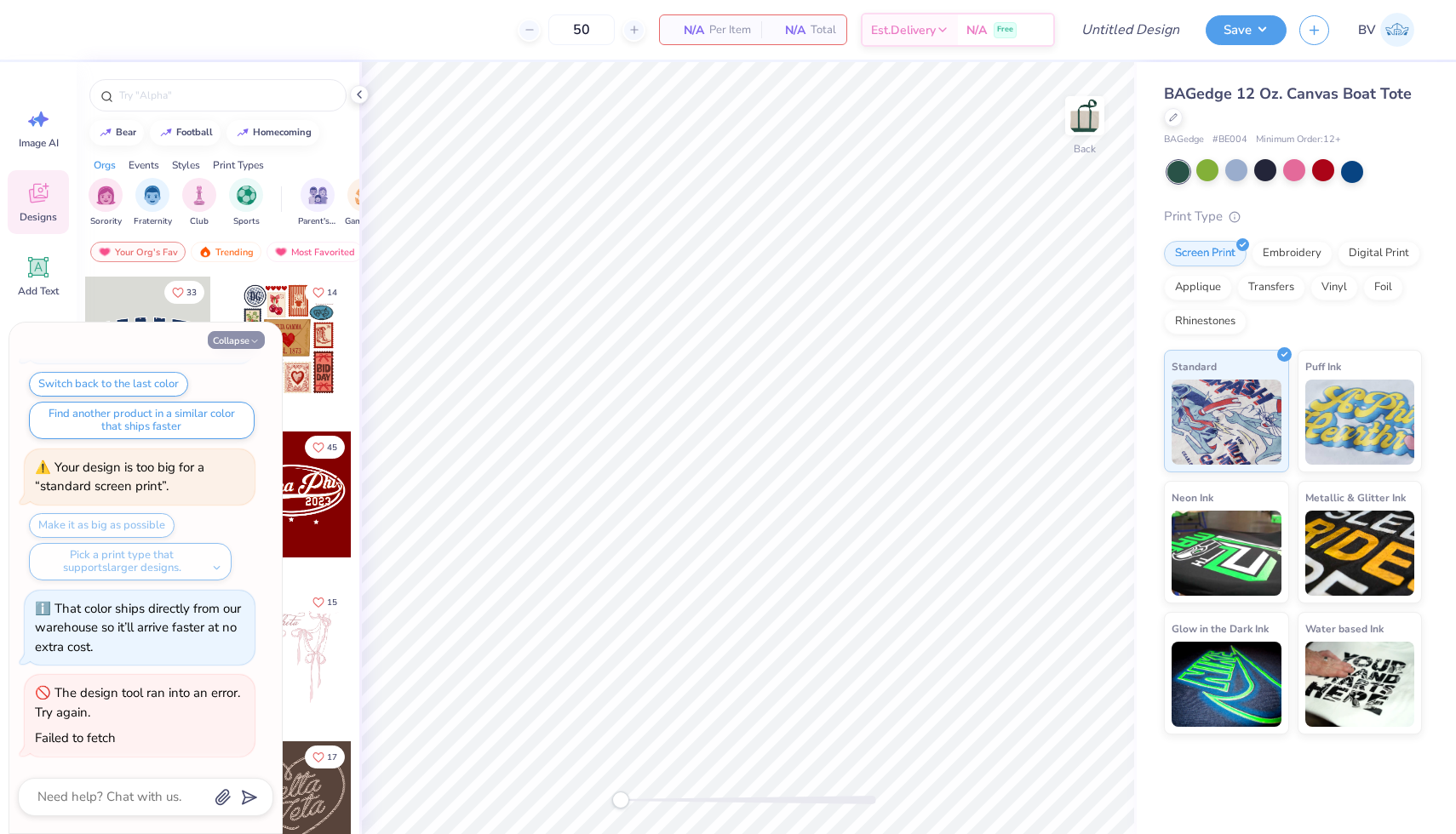
click at [224, 338] on button "Collapse" at bounding box center [237, 340] width 57 height 18
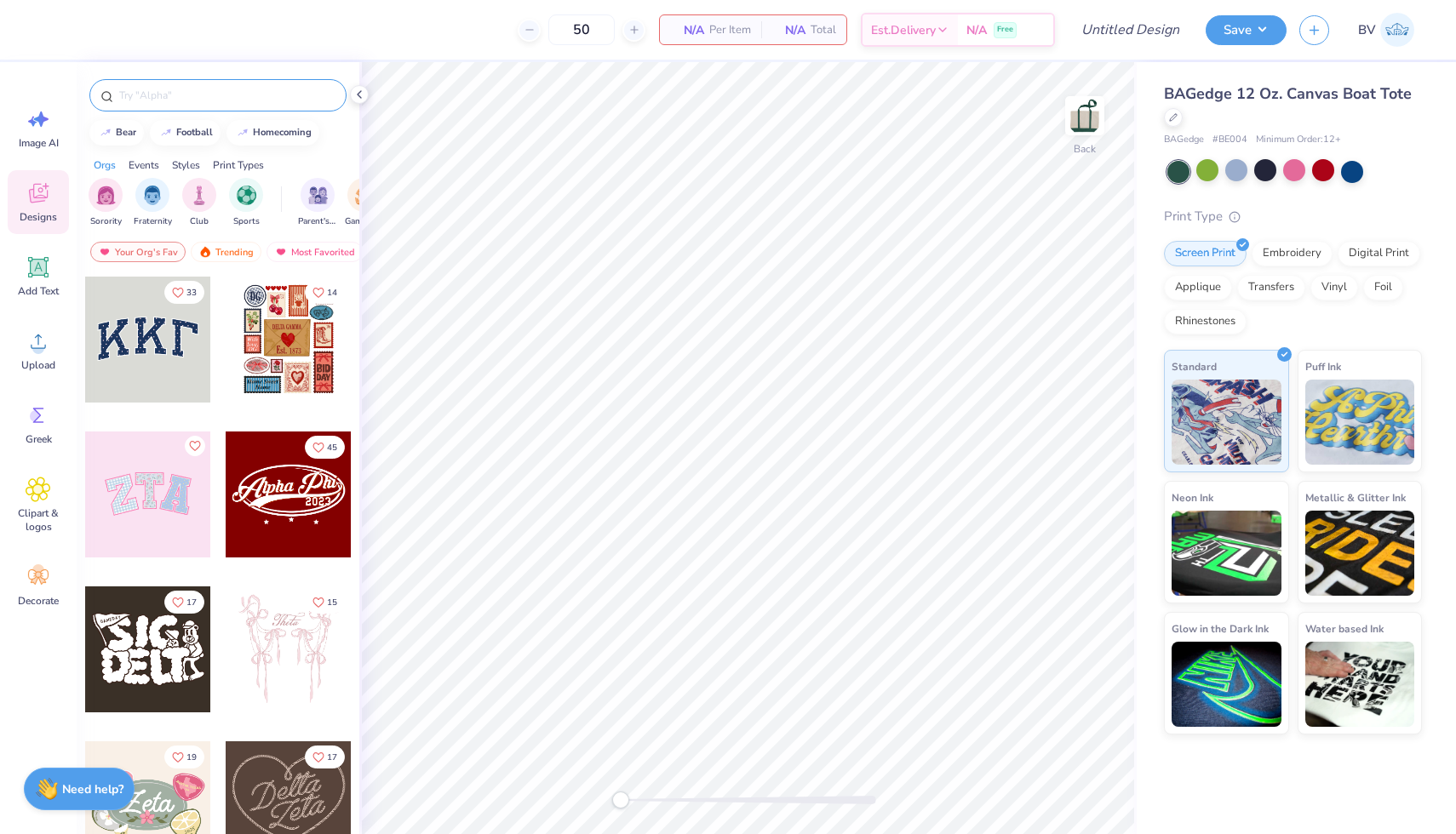
click at [165, 101] on input "text" at bounding box center [226, 95] width 218 height 17
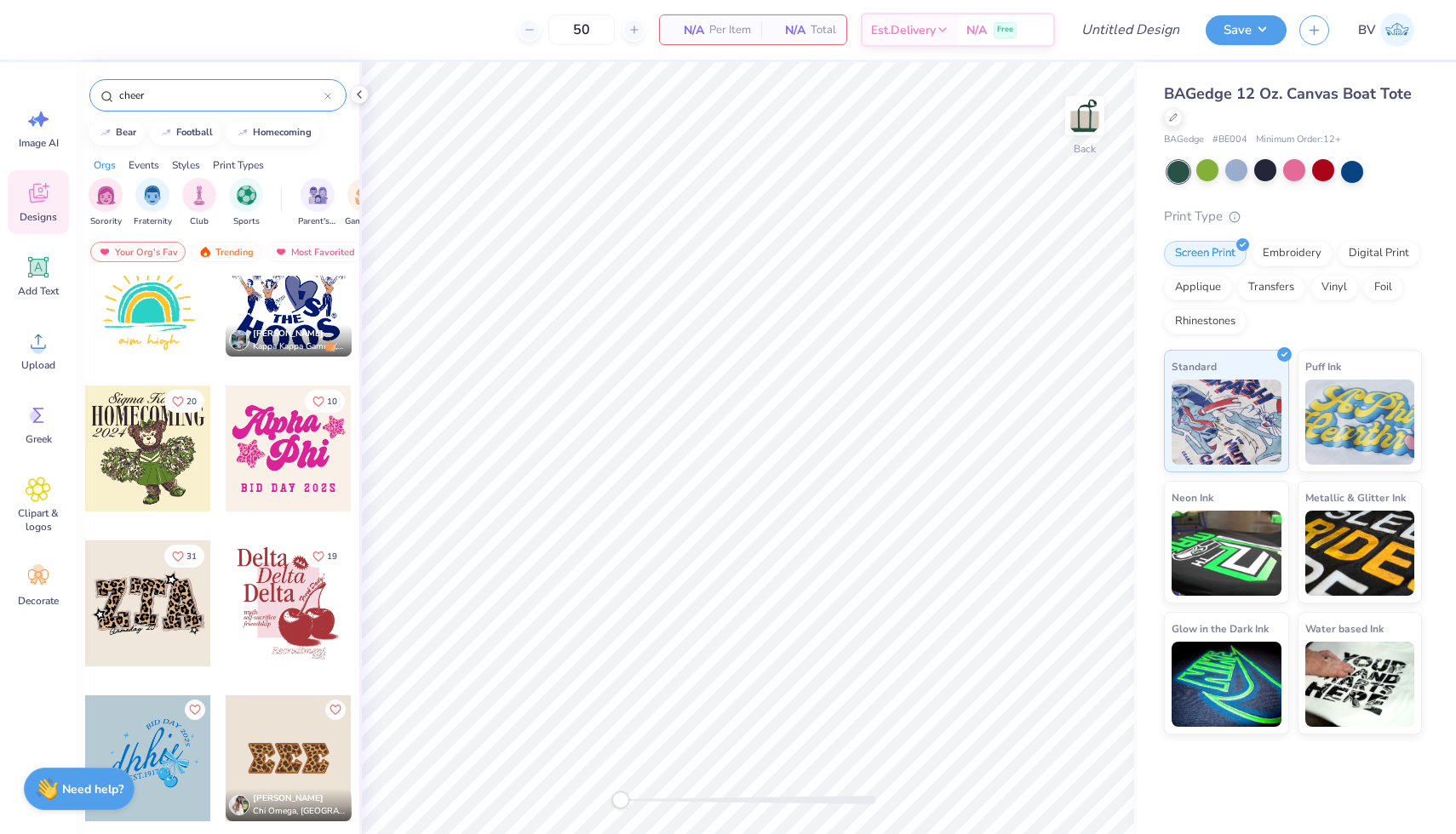
scroll to position [200, 0]
click at [288, 308] on div at bounding box center [288, 295] width 126 height 126
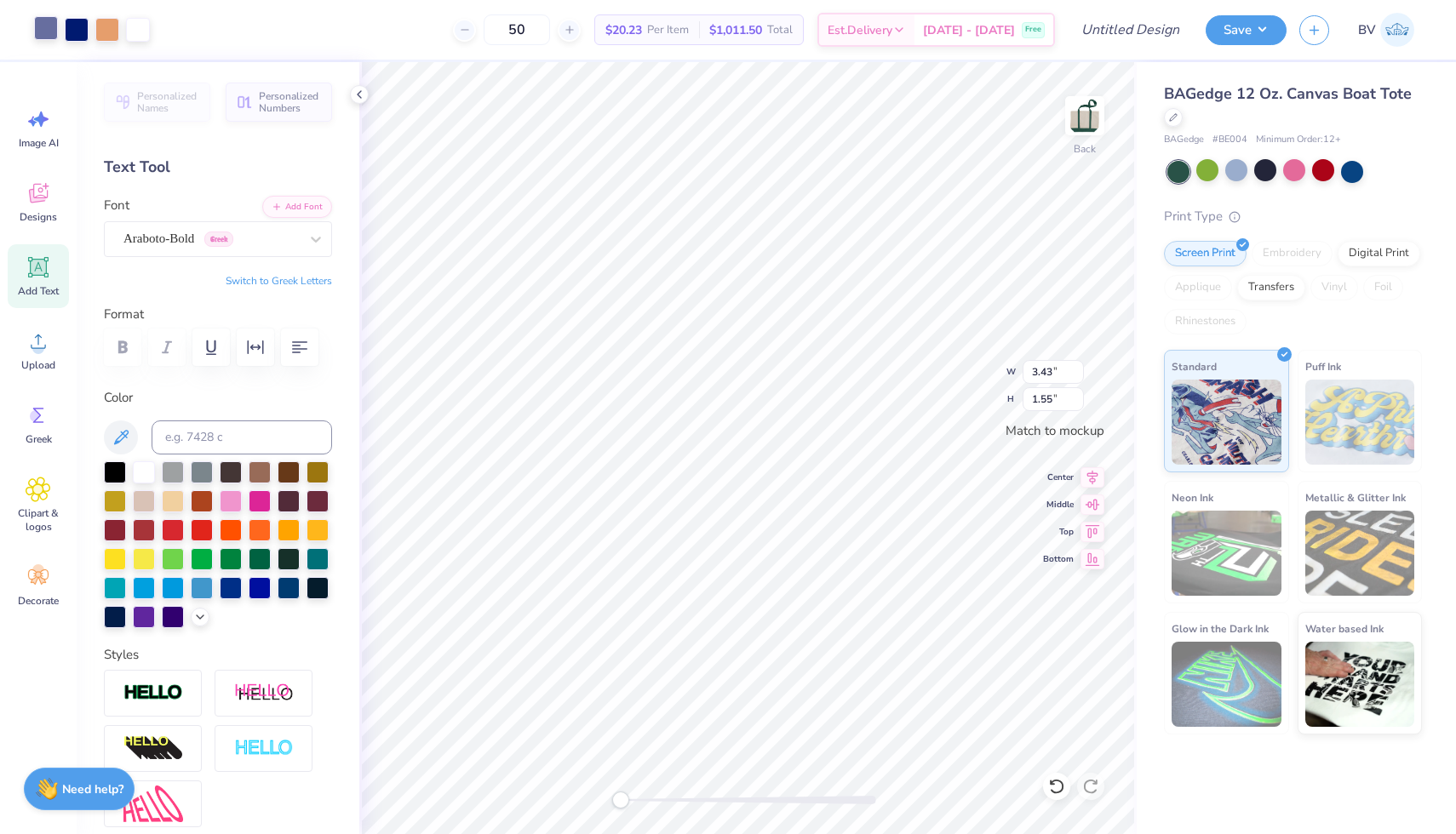
click at [44, 27] on div at bounding box center [46, 28] width 24 height 24
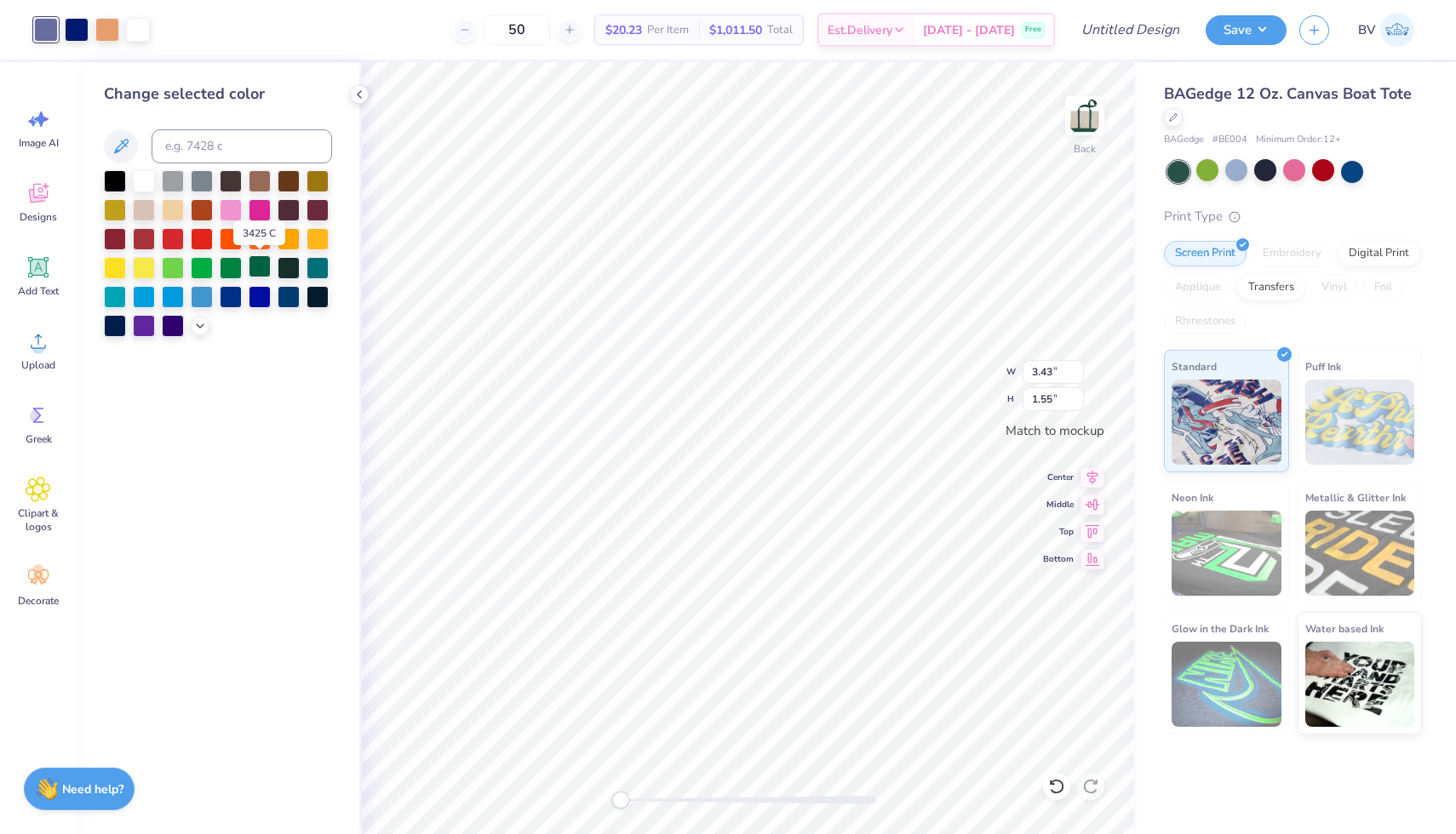
click at [252, 262] on div at bounding box center [259, 266] width 22 height 22
click at [173, 270] on div at bounding box center [172, 266] width 22 height 22
click at [173, 240] on div at bounding box center [172, 237] width 22 height 22
click at [79, 35] on div at bounding box center [76, 28] width 24 height 24
click at [257, 266] on div at bounding box center [259, 266] width 22 height 22
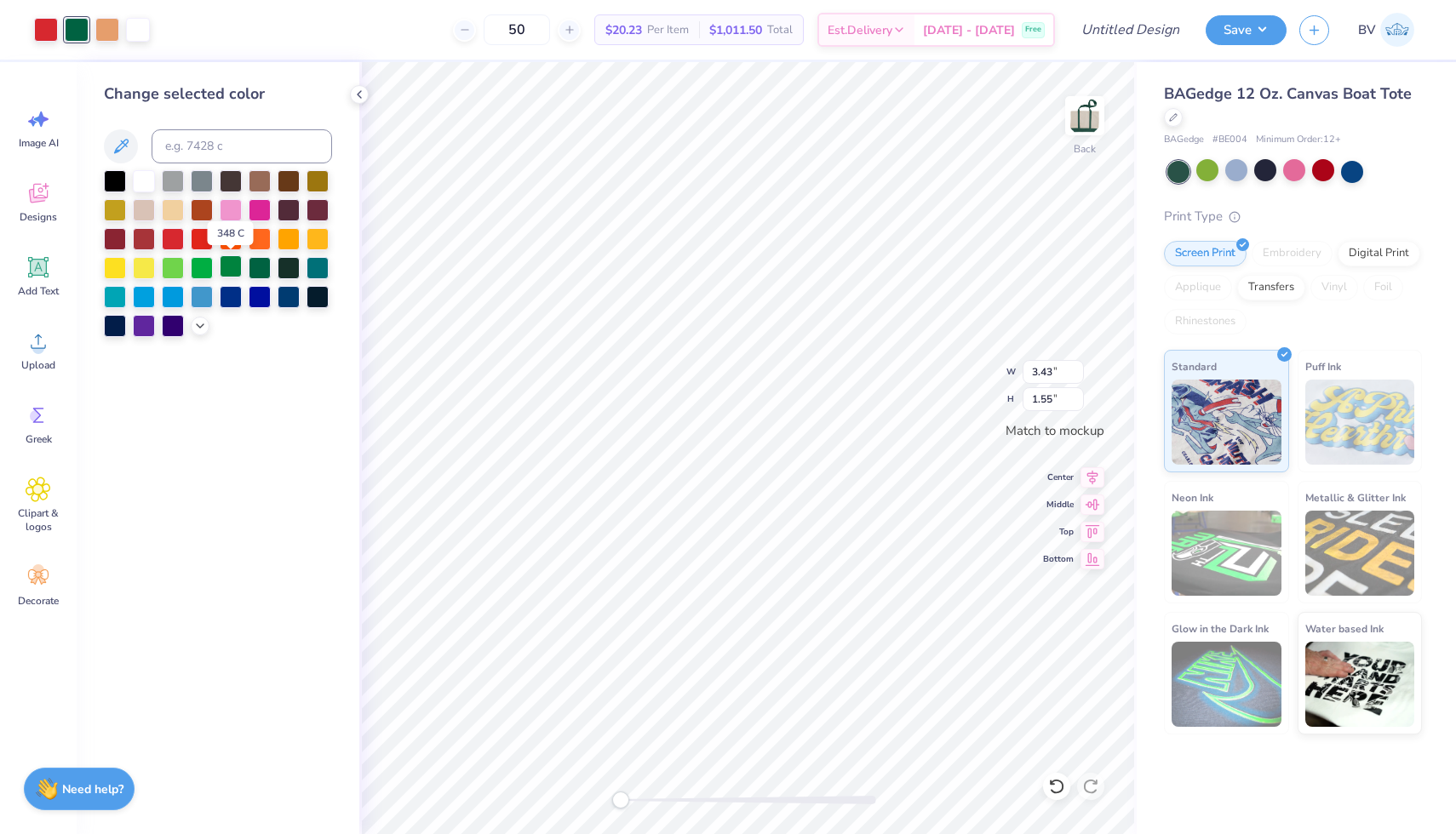
click at [224, 269] on div at bounding box center [230, 266] width 22 height 22
click at [207, 269] on div at bounding box center [201, 266] width 22 height 22
click at [102, 24] on div at bounding box center [107, 28] width 24 height 24
click at [260, 272] on div at bounding box center [259, 266] width 22 height 22
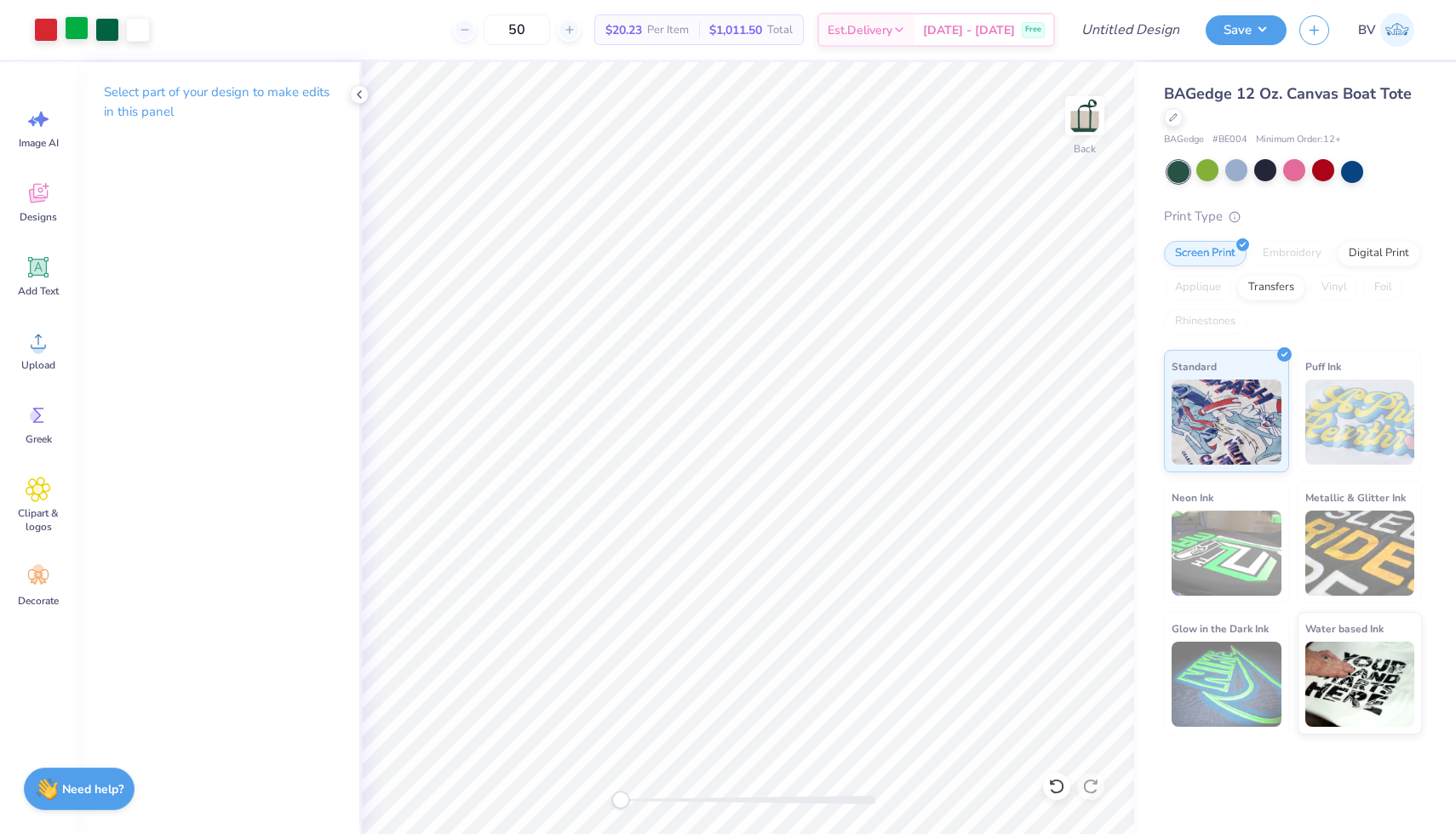
click at [82, 30] on div at bounding box center [76, 28] width 24 height 24
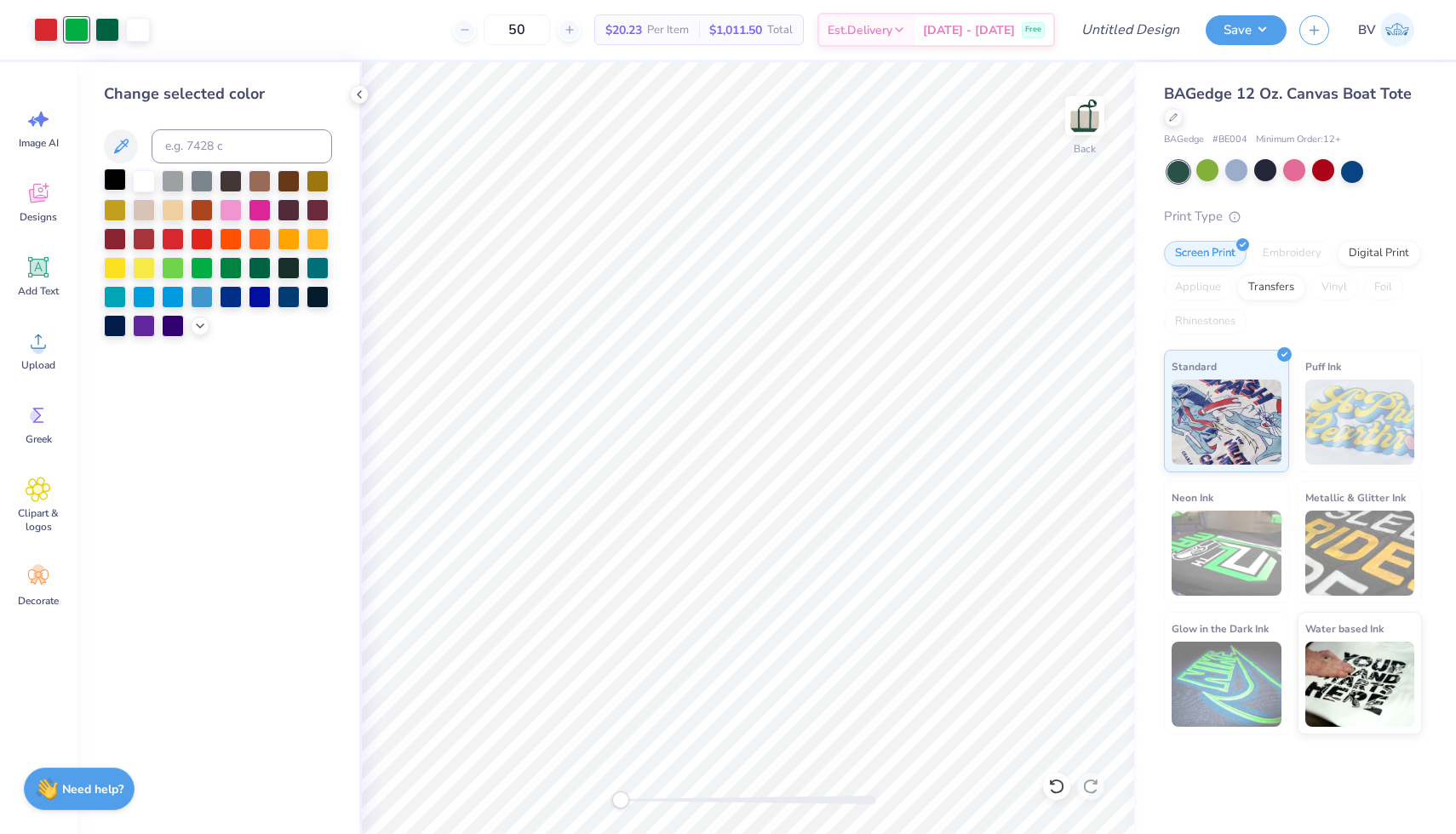
click at [107, 177] on div at bounding box center [115, 179] width 22 height 22
click at [362, 93] on icon at bounding box center [359, 94] width 13 height 13
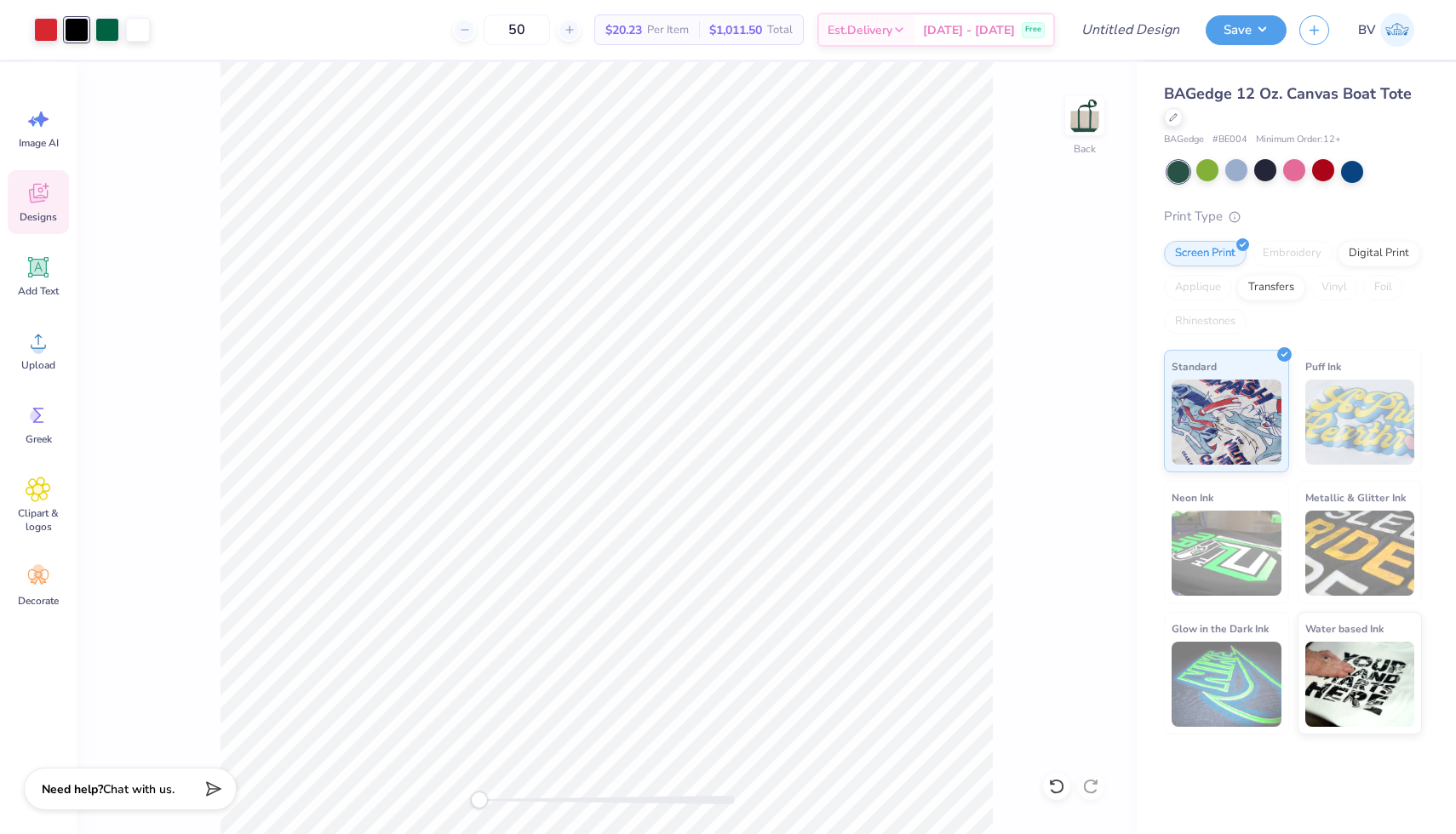
click at [45, 205] on icon at bounding box center [38, 193] width 26 height 26
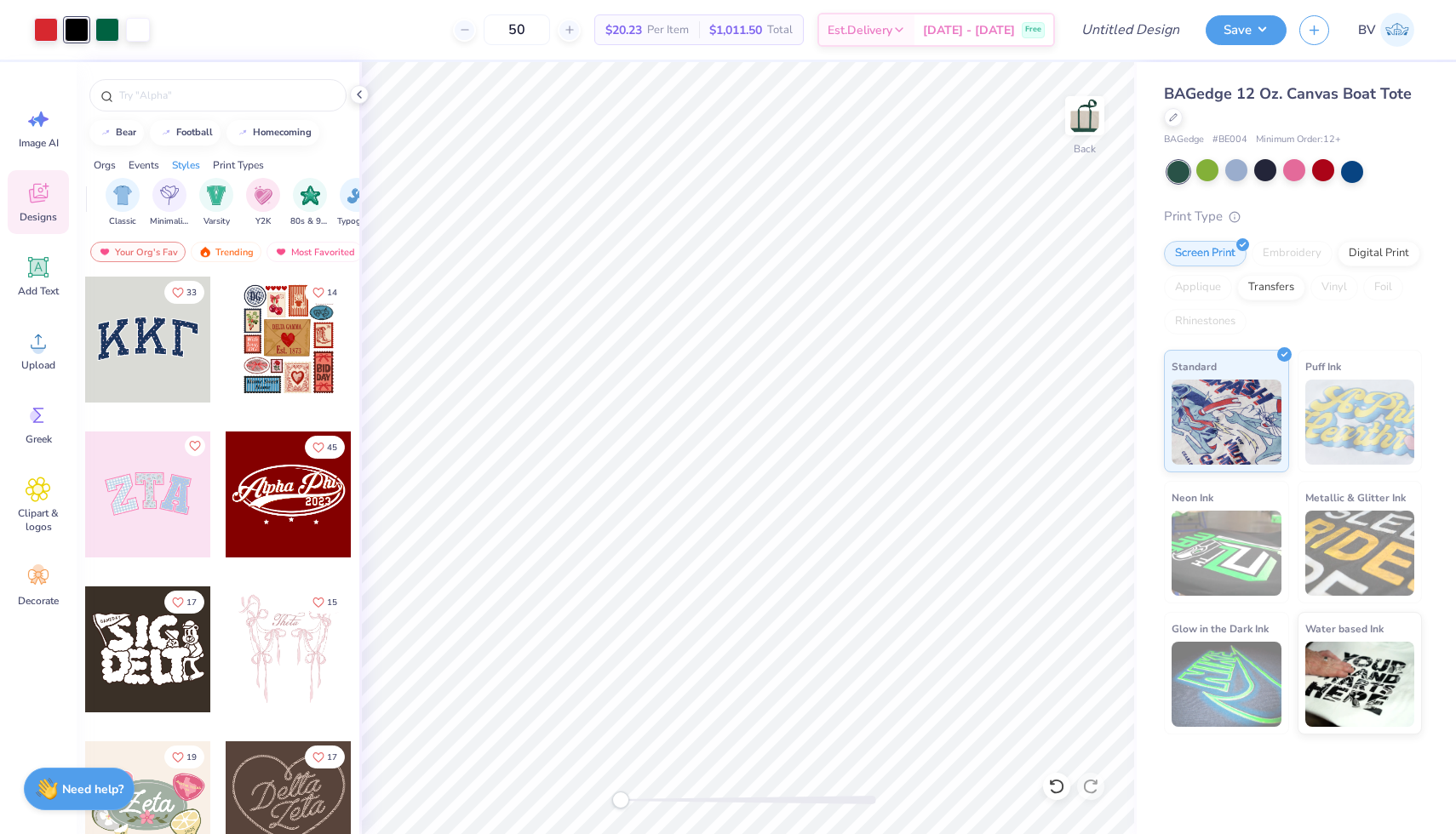
scroll to position [0, 871]
click at [224, 199] on img "filter for Varsity" at bounding box center [222, 194] width 20 height 20
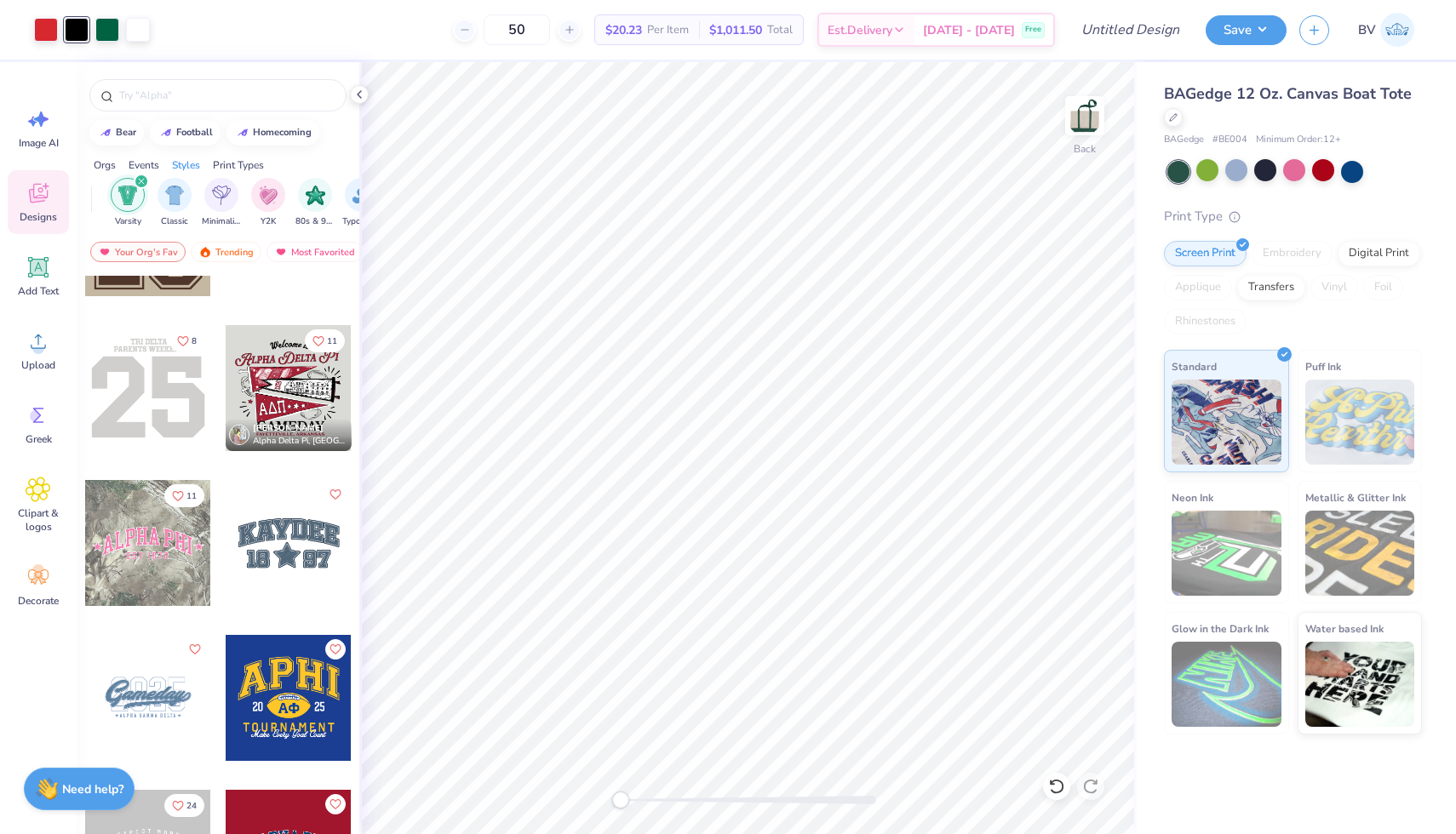
scroll to position [573, 0]
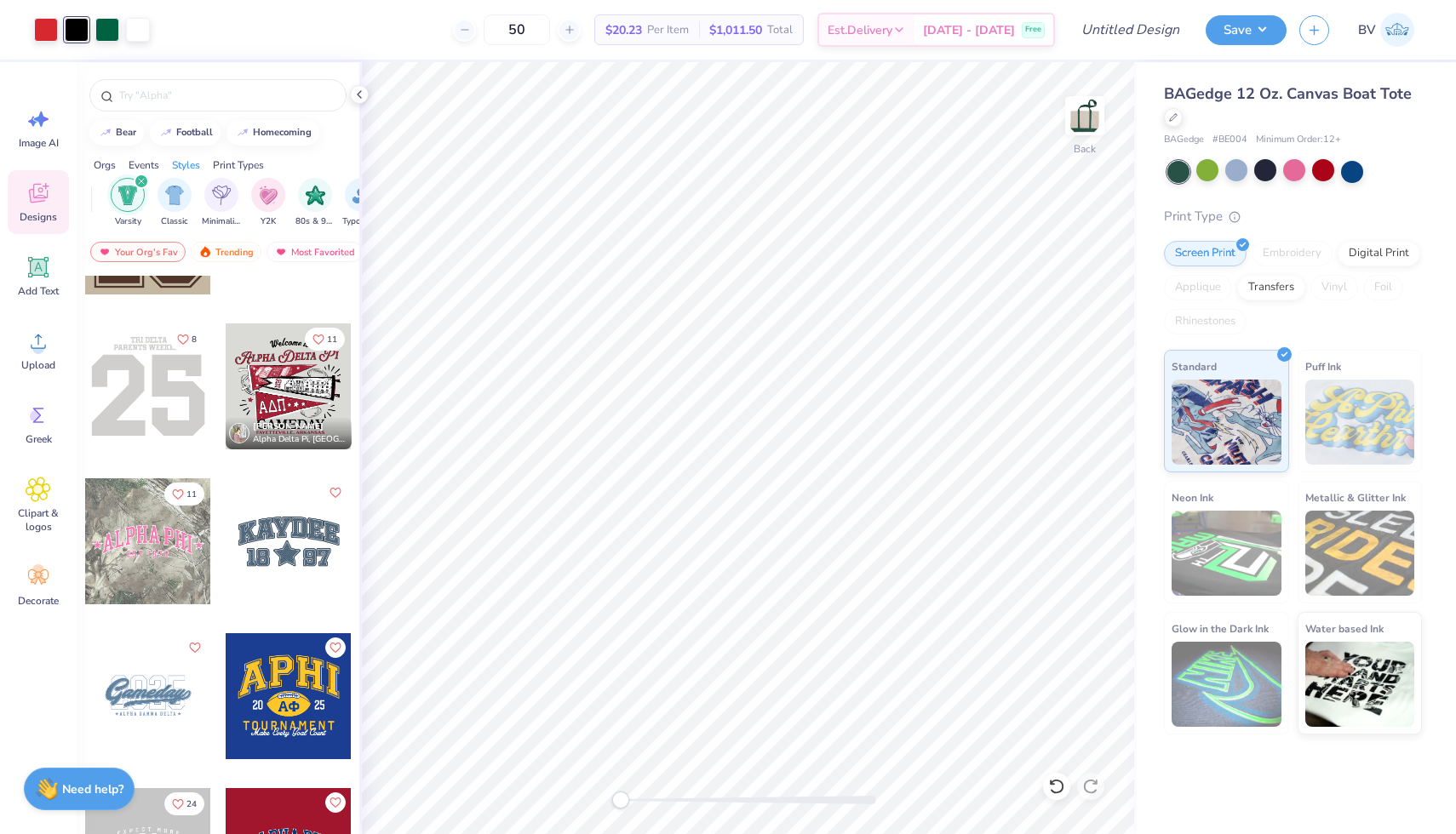
click at [272, 521] on div at bounding box center [288, 541] width 126 height 126
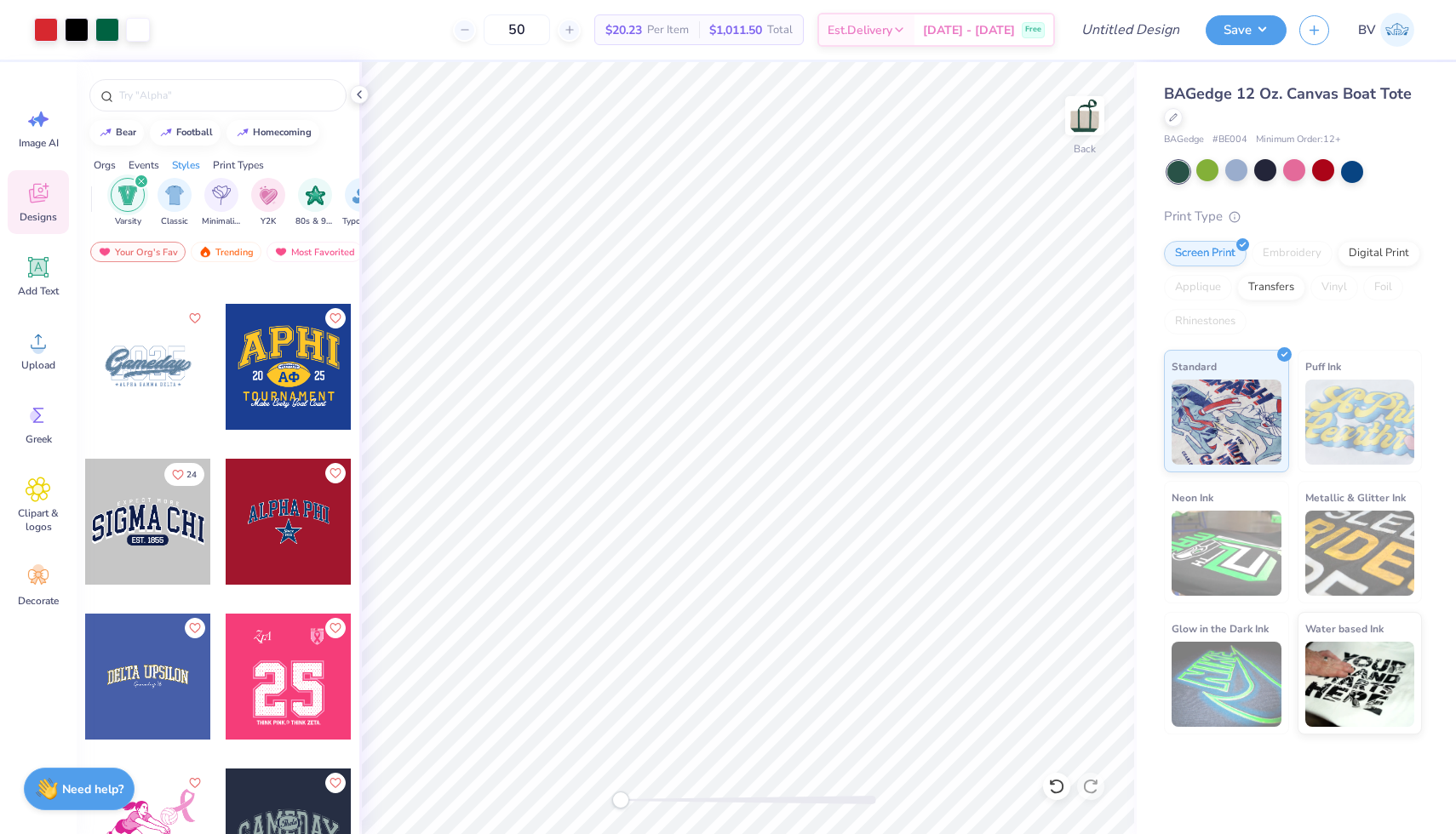
scroll to position [899, 0]
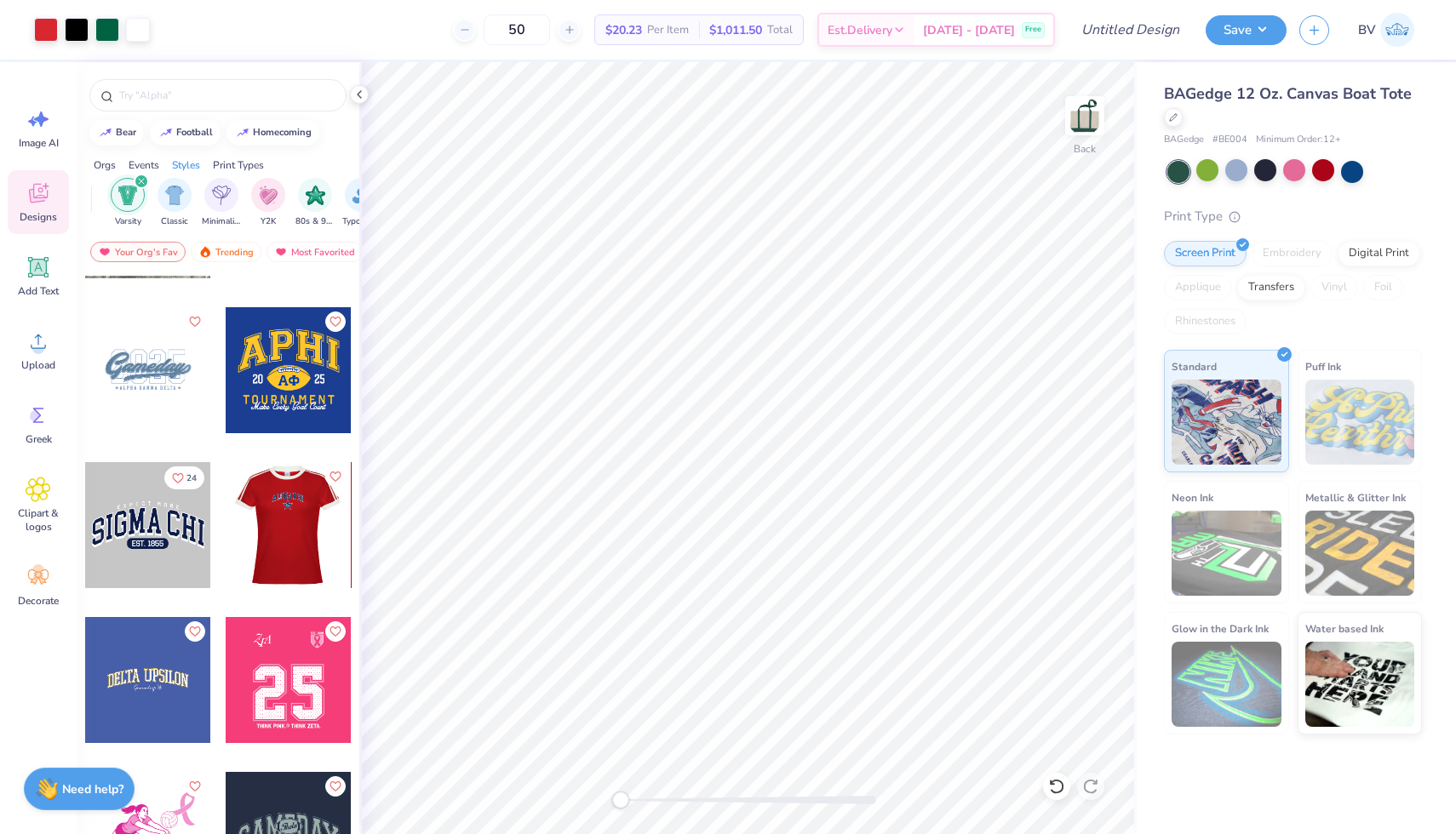
click at [286, 524] on div at bounding box center [287, 525] width 126 height 126
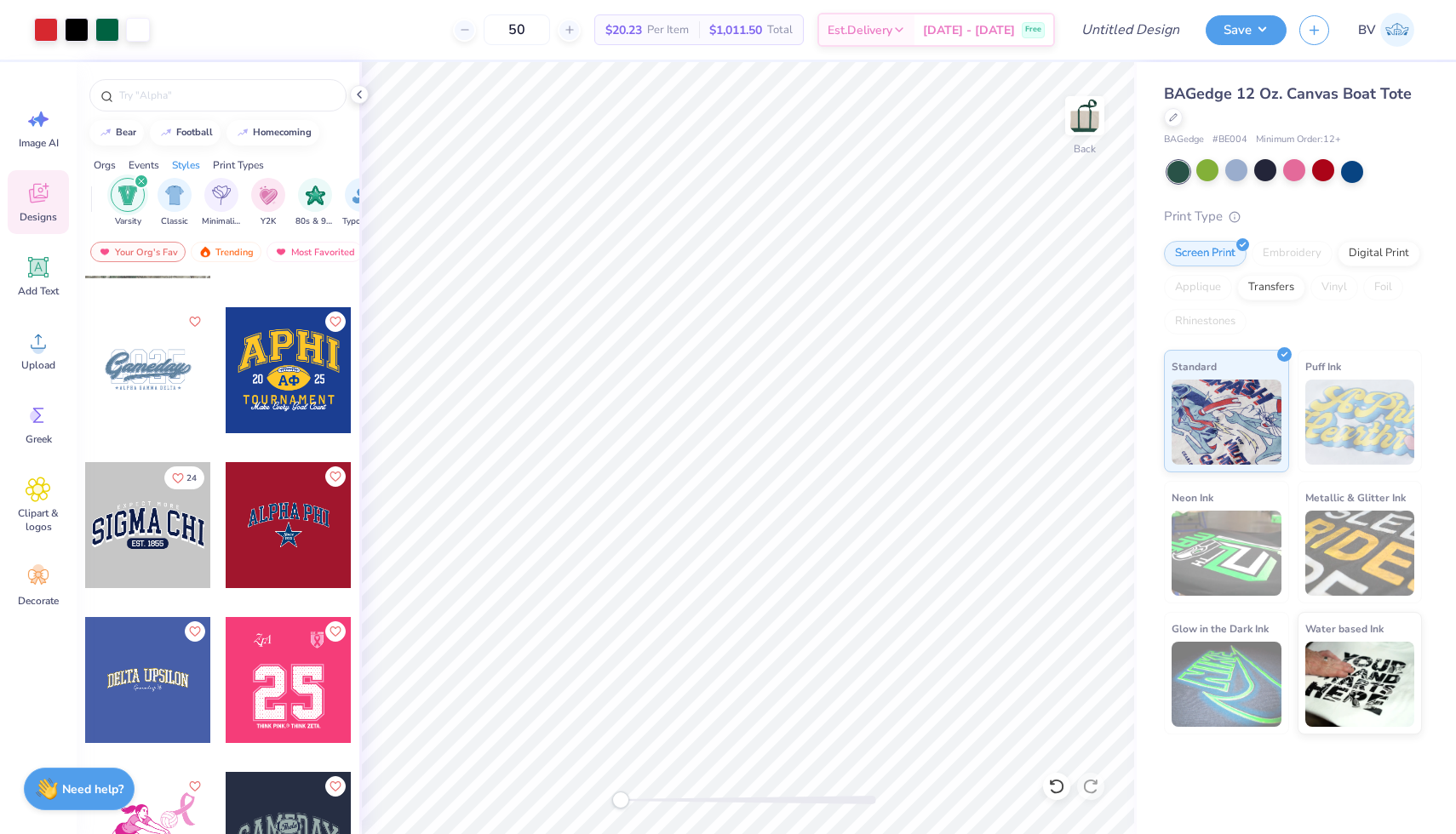
click at [307, 559] on div at bounding box center [288, 525] width 126 height 126
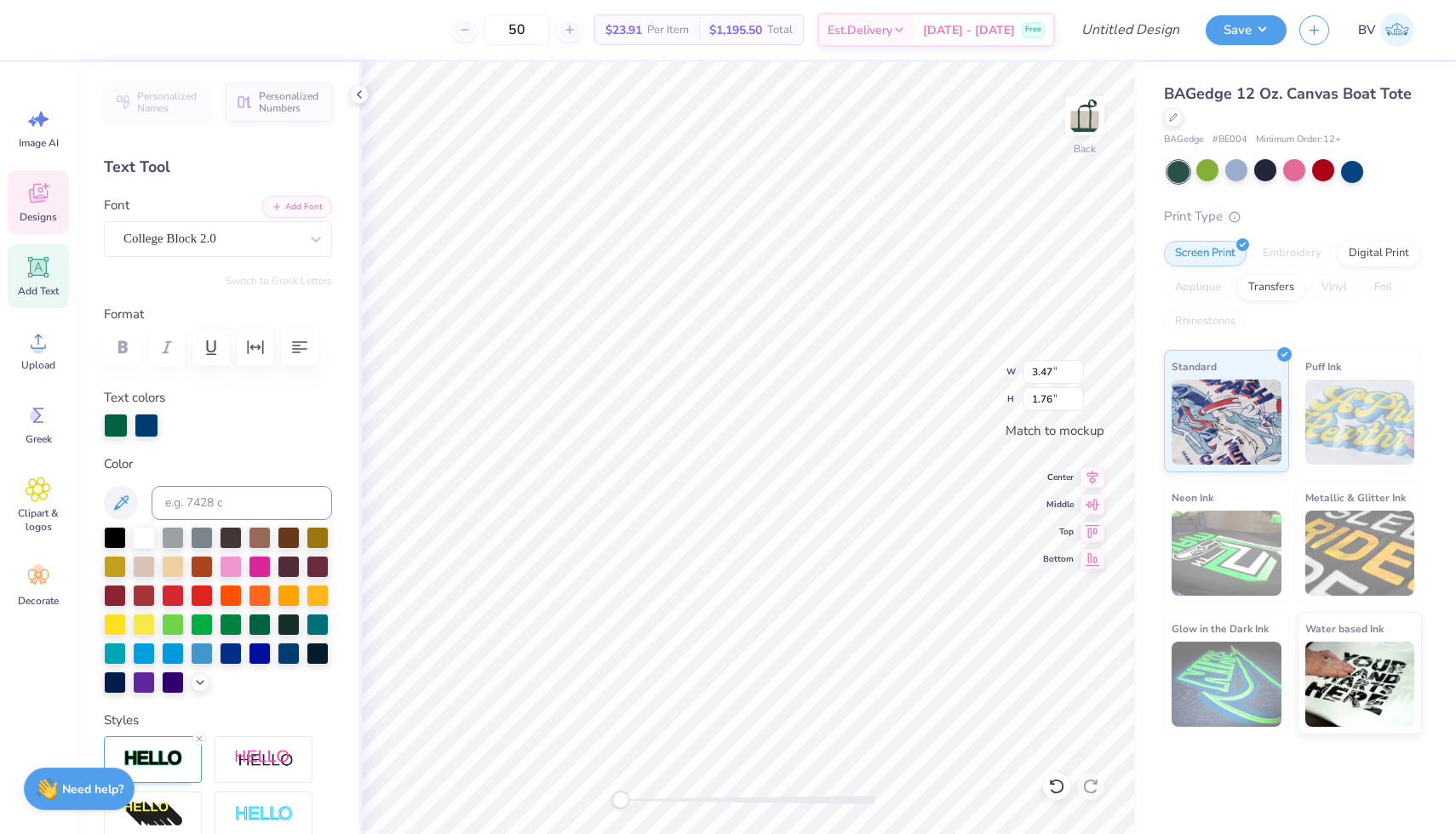
scroll to position [1, 0]
click at [294, 335] on button "button" at bounding box center [299, 346] width 37 height 37
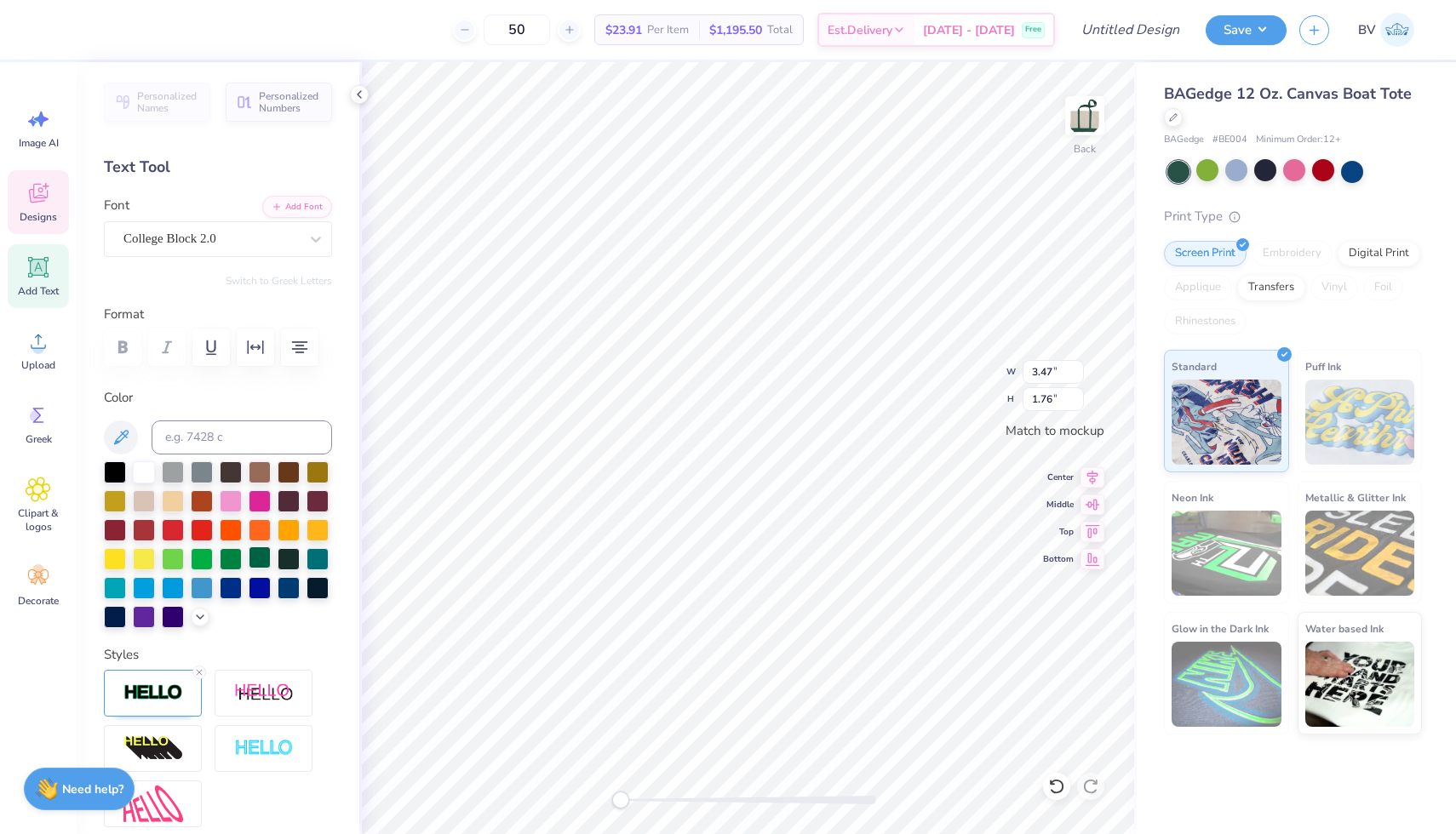
click at [260, 553] on div at bounding box center [259, 557] width 22 height 22
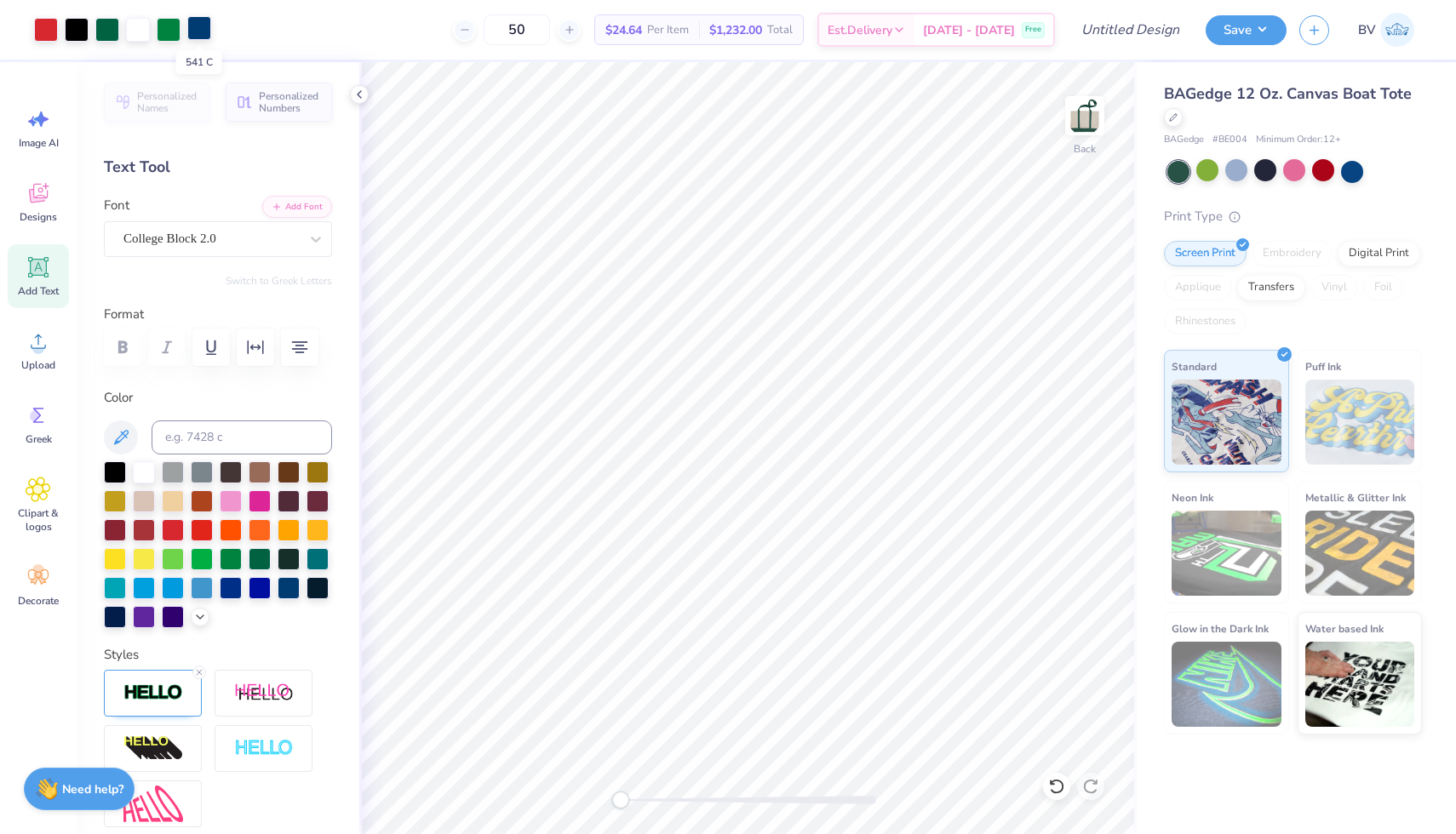
click at [201, 33] on div at bounding box center [199, 28] width 24 height 24
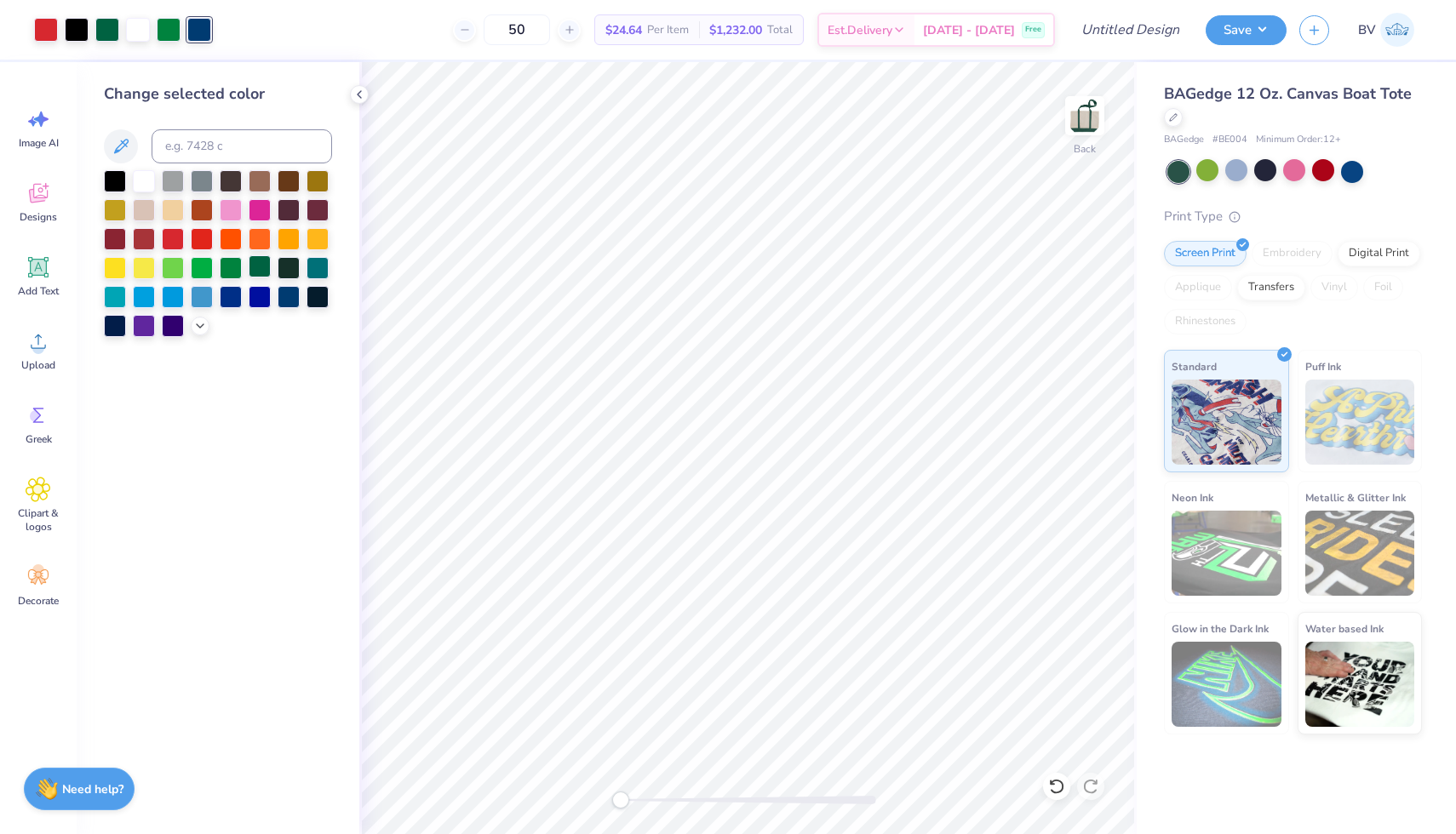
click at [260, 264] on div at bounding box center [259, 266] width 22 height 22
click at [165, 27] on div at bounding box center [168, 28] width 24 height 24
click at [263, 276] on div at bounding box center [259, 266] width 22 height 22
click at [963, 833] on html "Art colors 50 $23.28 Per Item $1,164.00 Total Est. Delivery [DATE] - [DATE] Fre…" at bounding box center [728, 417] width 1456 height 834
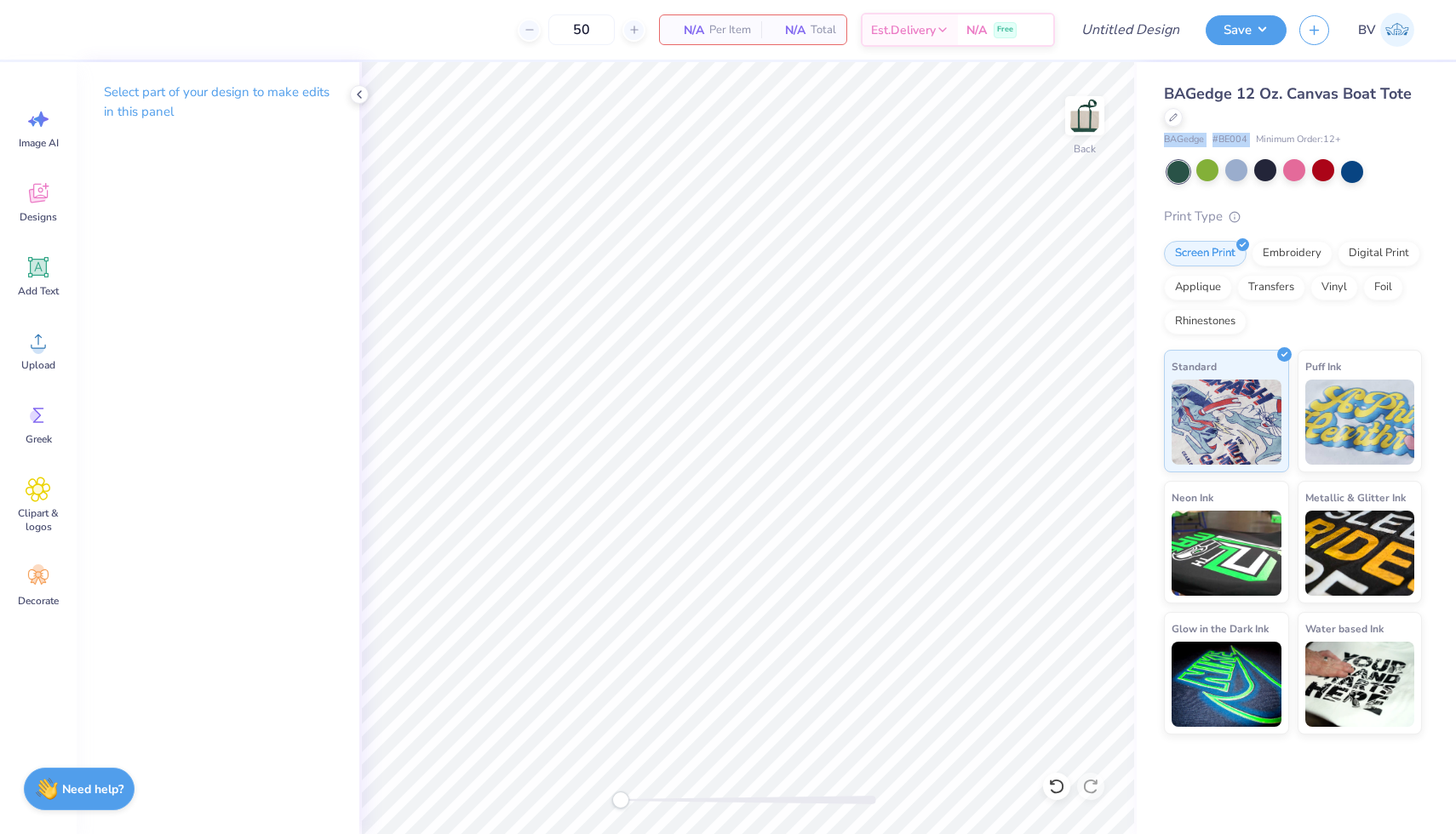
click at [1323, 128] on div "BAGedge 12 Oz. Canvas Boat Tote BAGedge # BE004 Minimum Order: 12 +" at bounding box center [1293, 115] width 258 height 65
click at [1172, 119] on icon at bounding box center [1173, 115] width 9 height 9
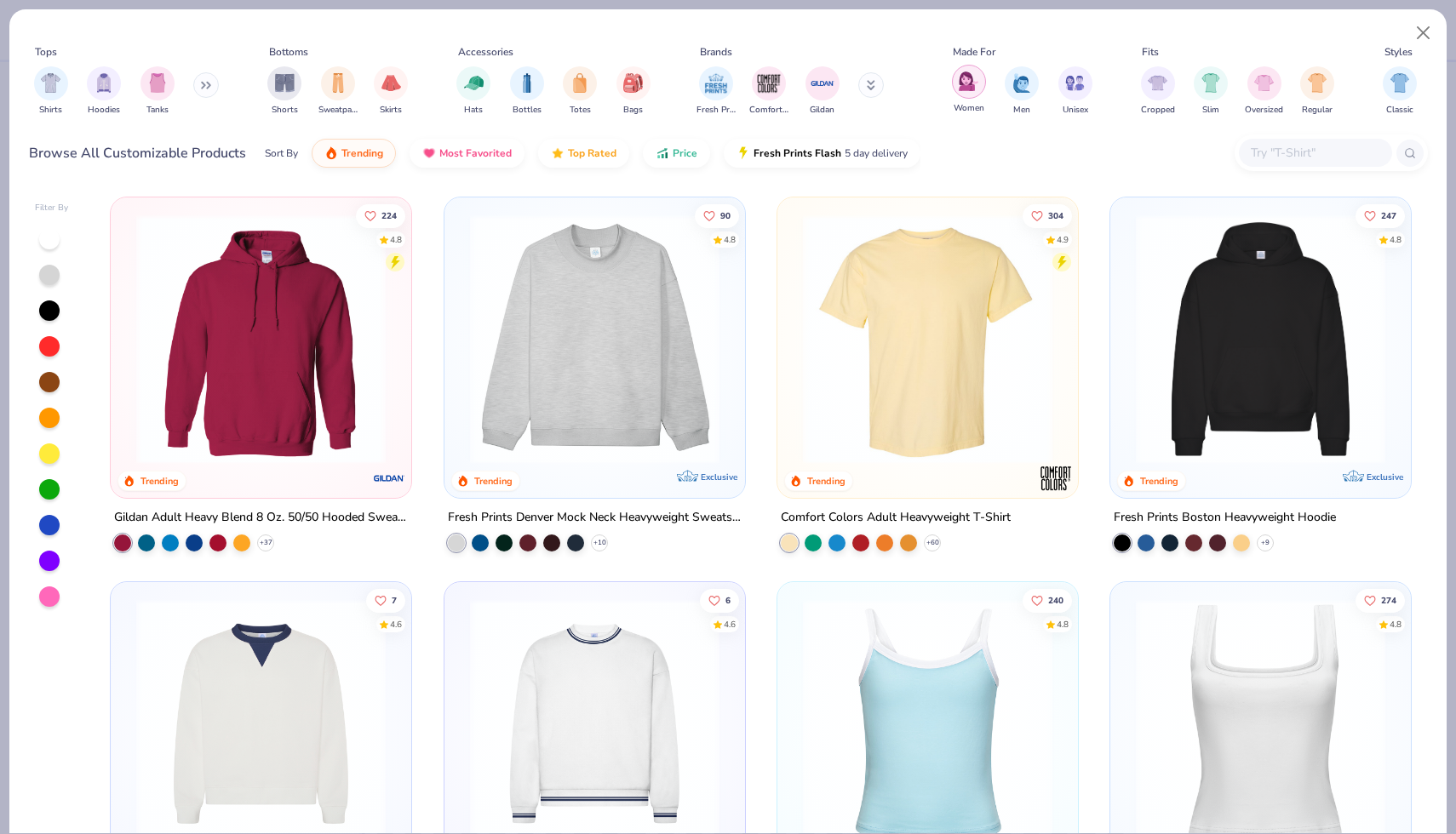
click at [961, 86] on img "filter for Women" at bounding box center [968, 81] width 20 height 20
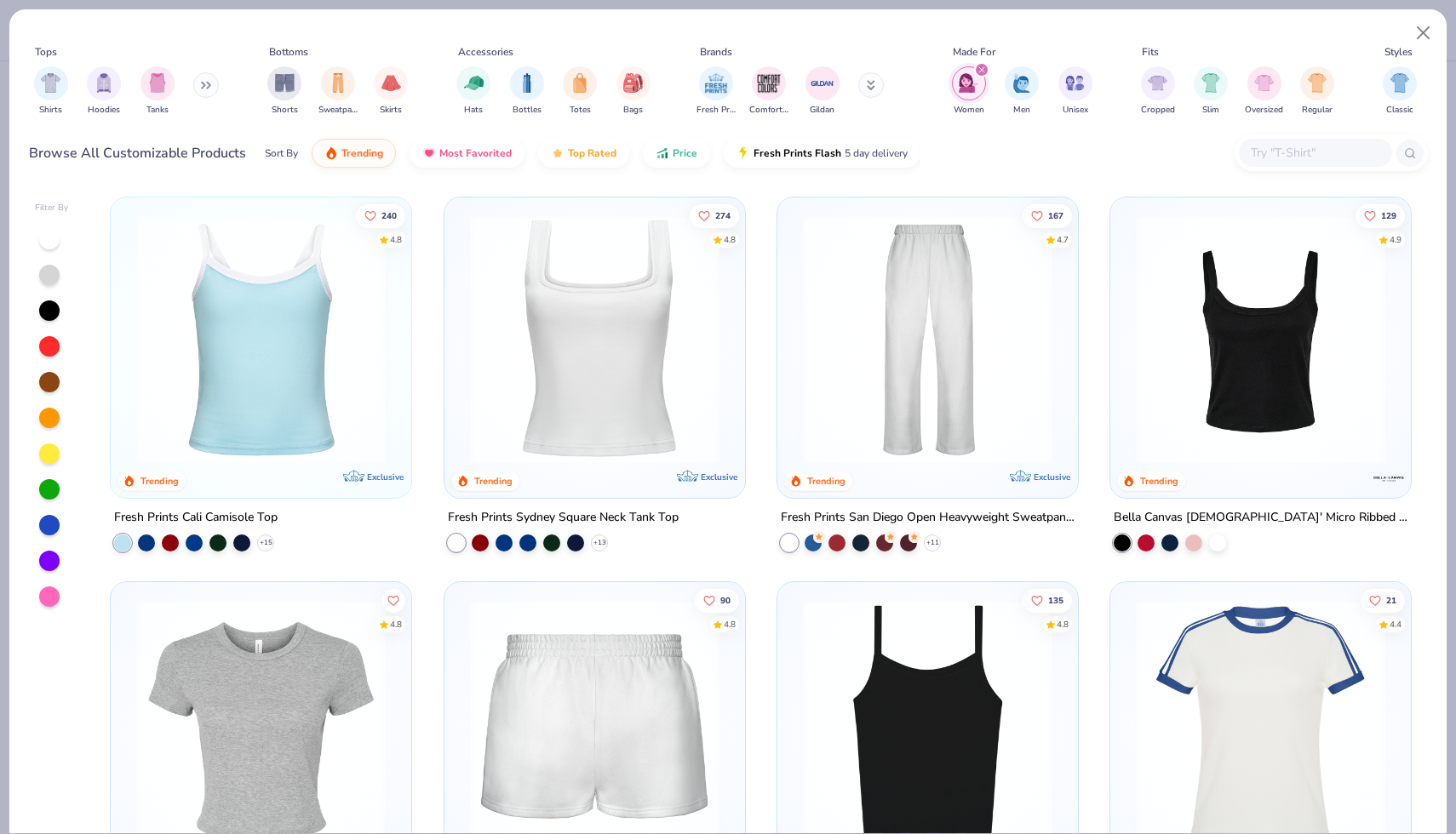
click at [578, 627] on img at bounding box center [594, 723] width 266 height 249
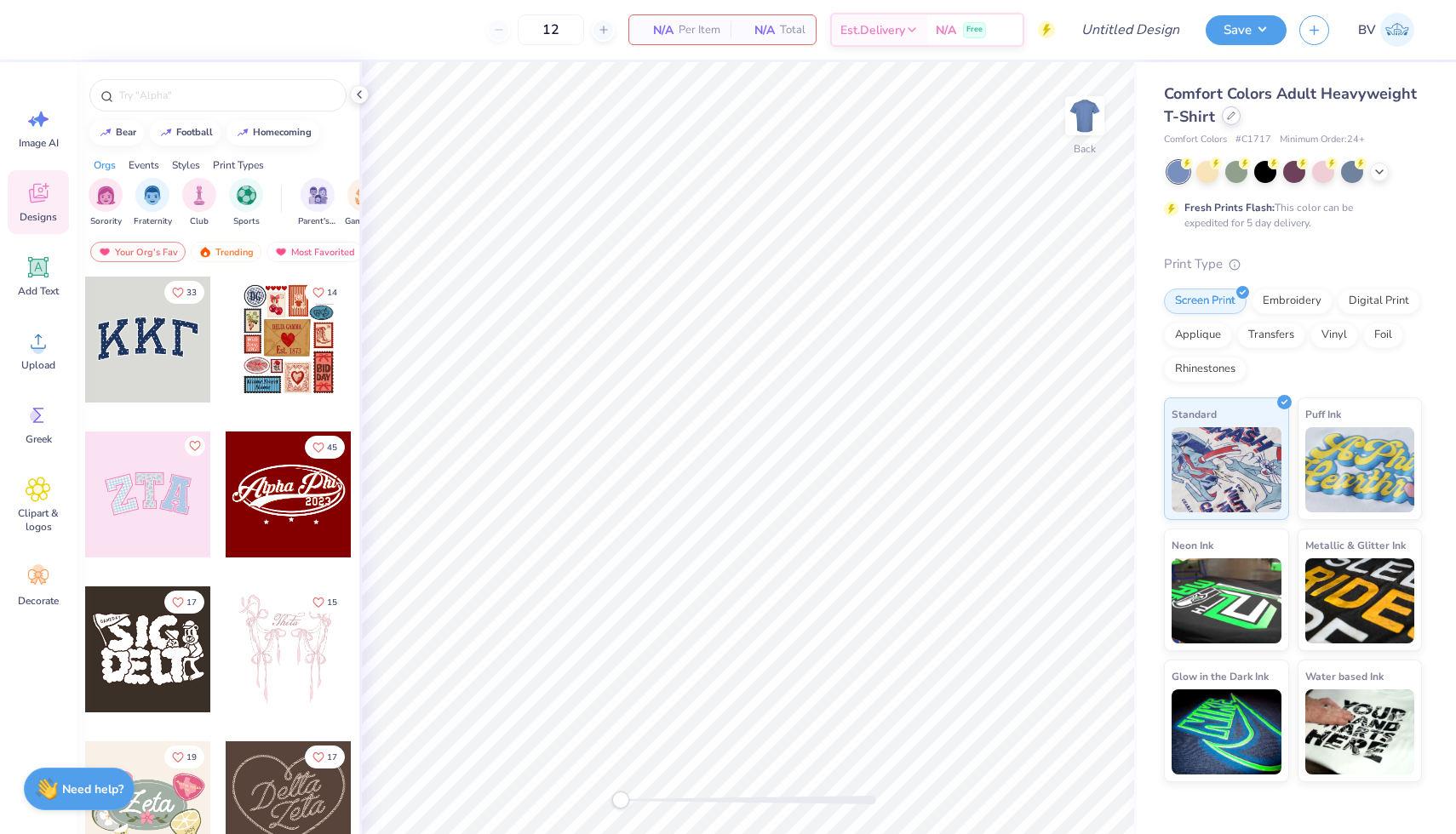
click at [1231, 118] on icon at bounding box center [1231, 115] width 9 height 9
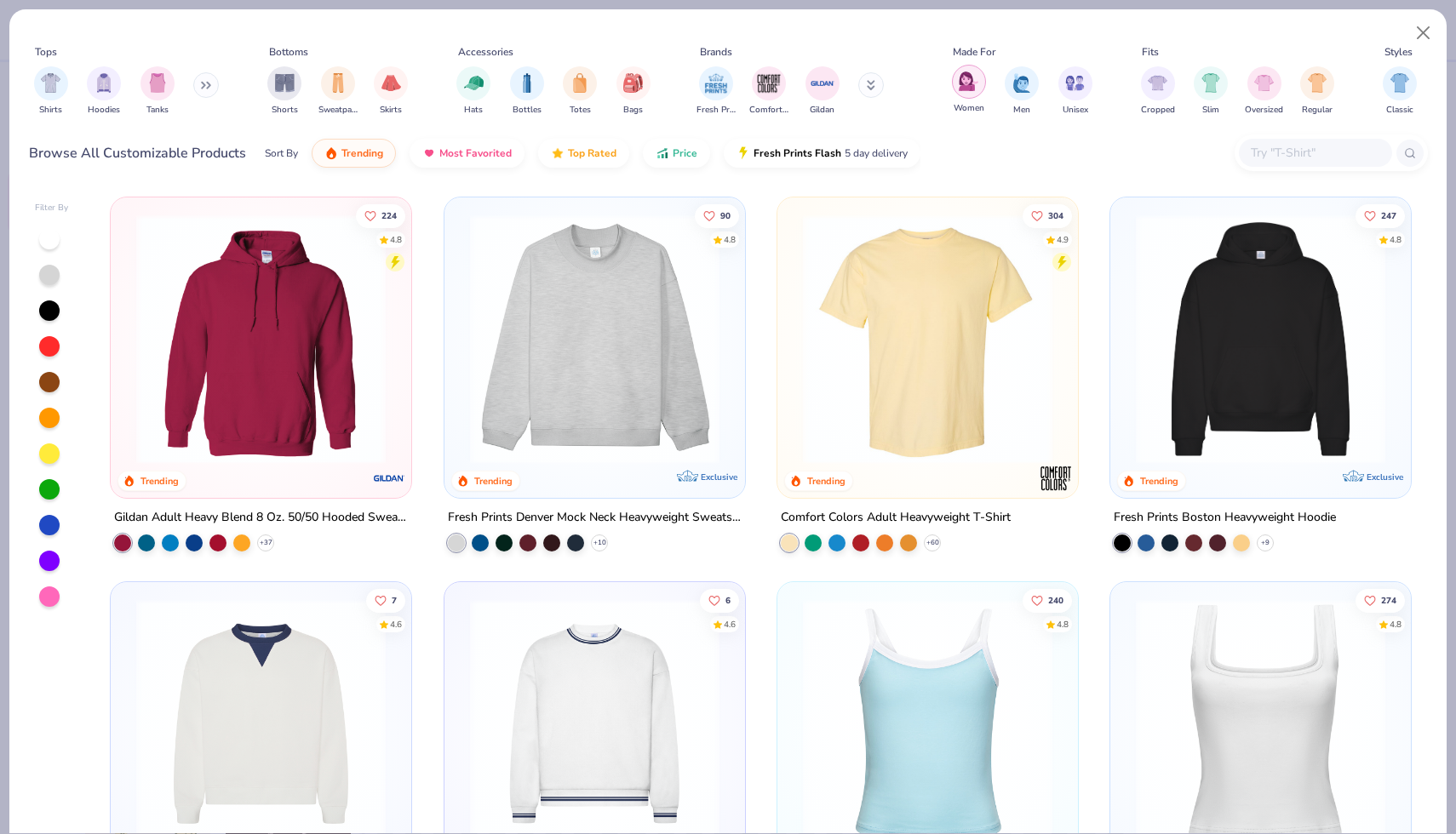
click at [970, 83] on img "filter for Women" at bounding box center [968, 81] width 20 height 20
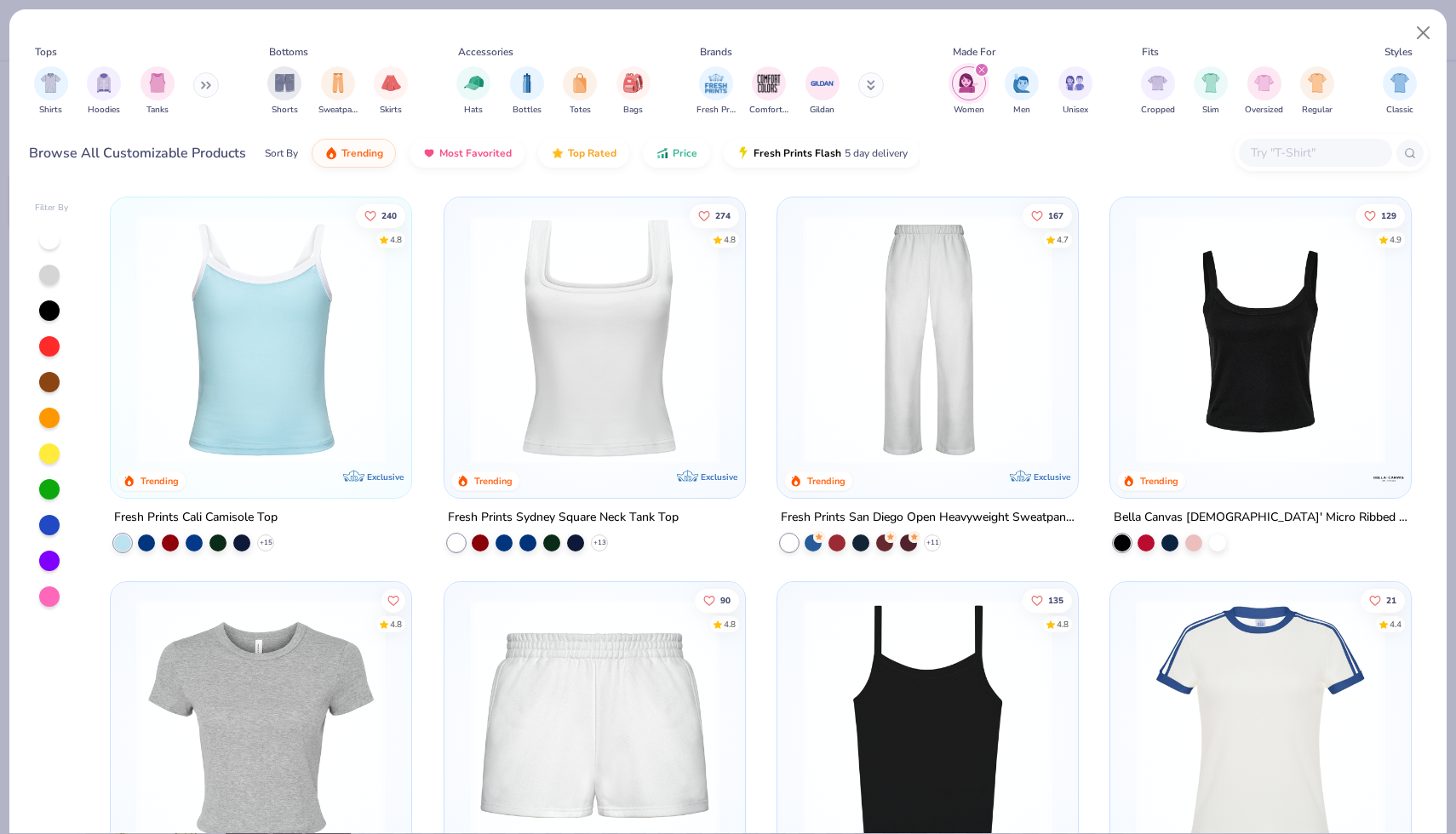
click at [644, 698] on img at bounding box center [594, 723] width 266 height 249
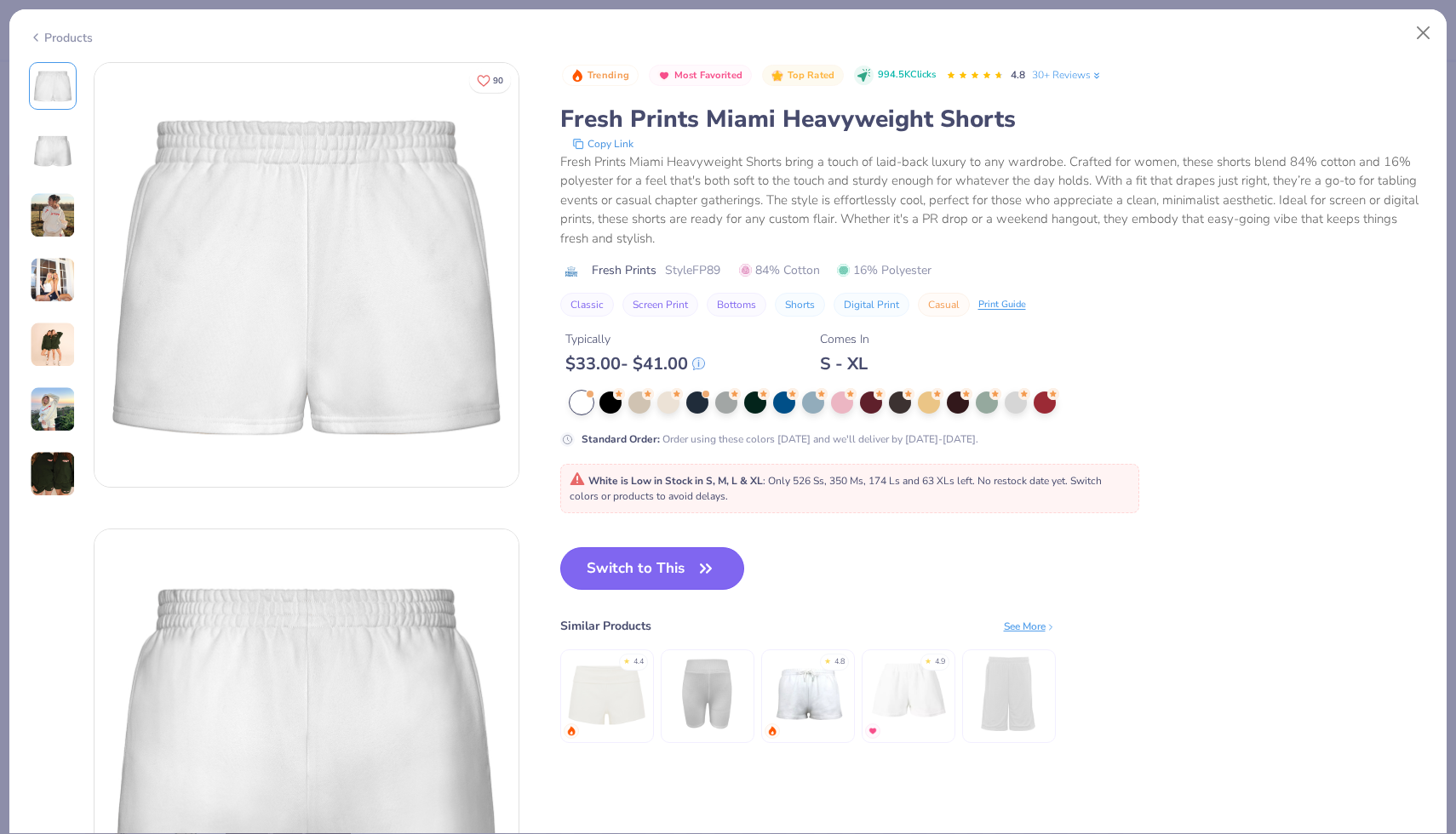
click at [706, 566] on icon "button" at bounding box center [706, 568] width 24 height 24
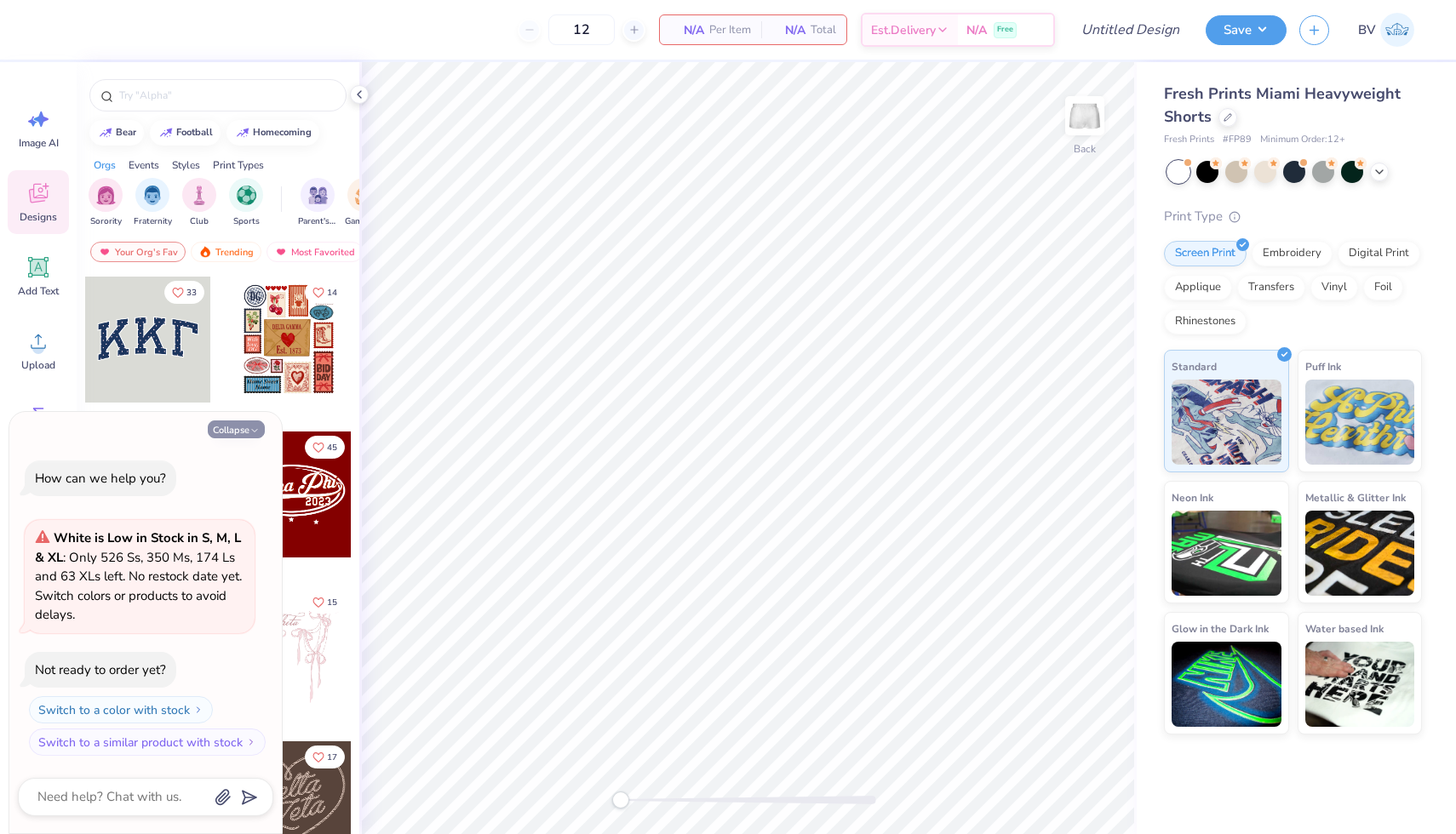
click at [221, 435] on button "Collapse" at bounding box center [237, 429] width 57 height 18
type textarea "x"
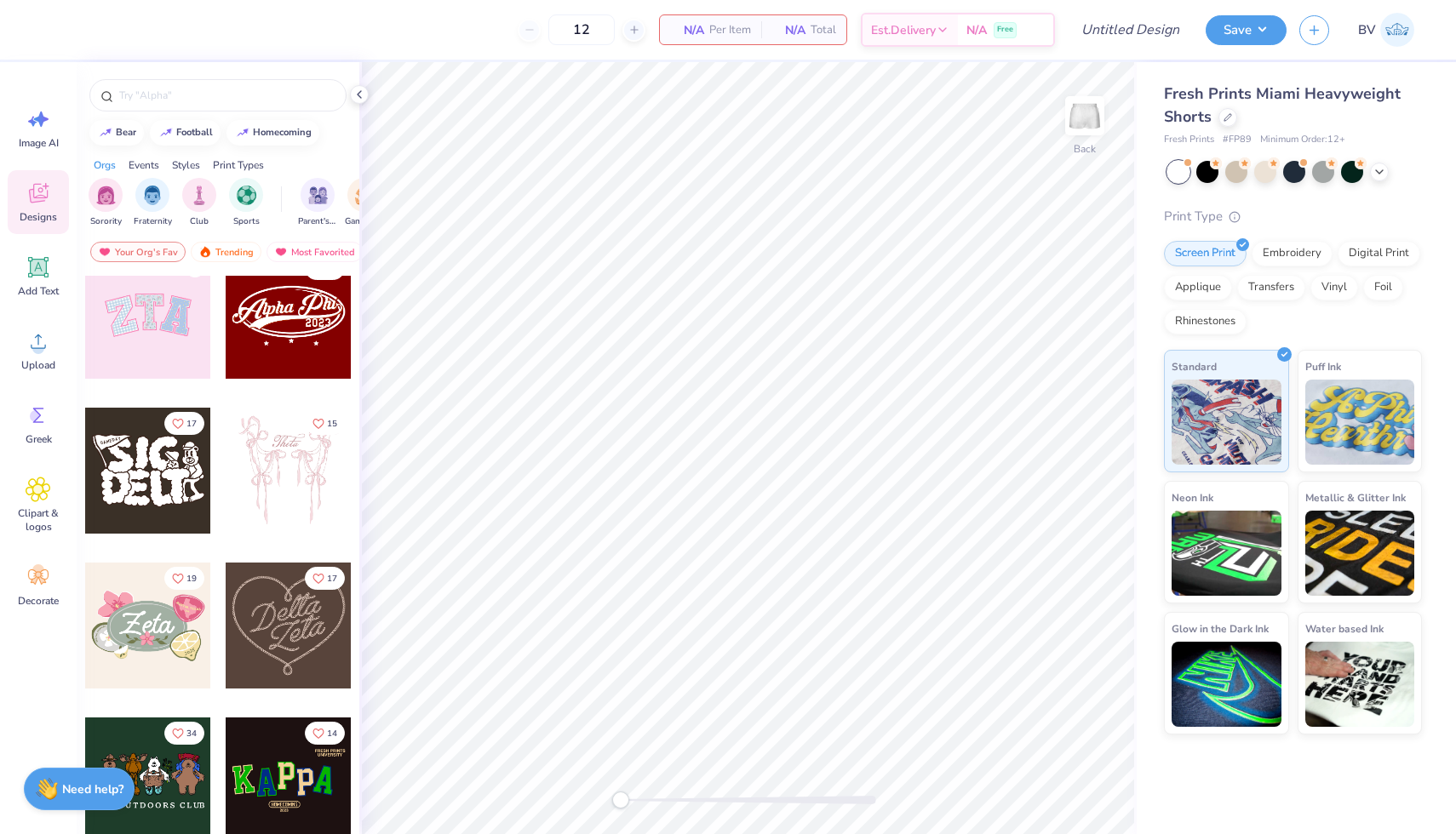
scroll to position [189, 0]
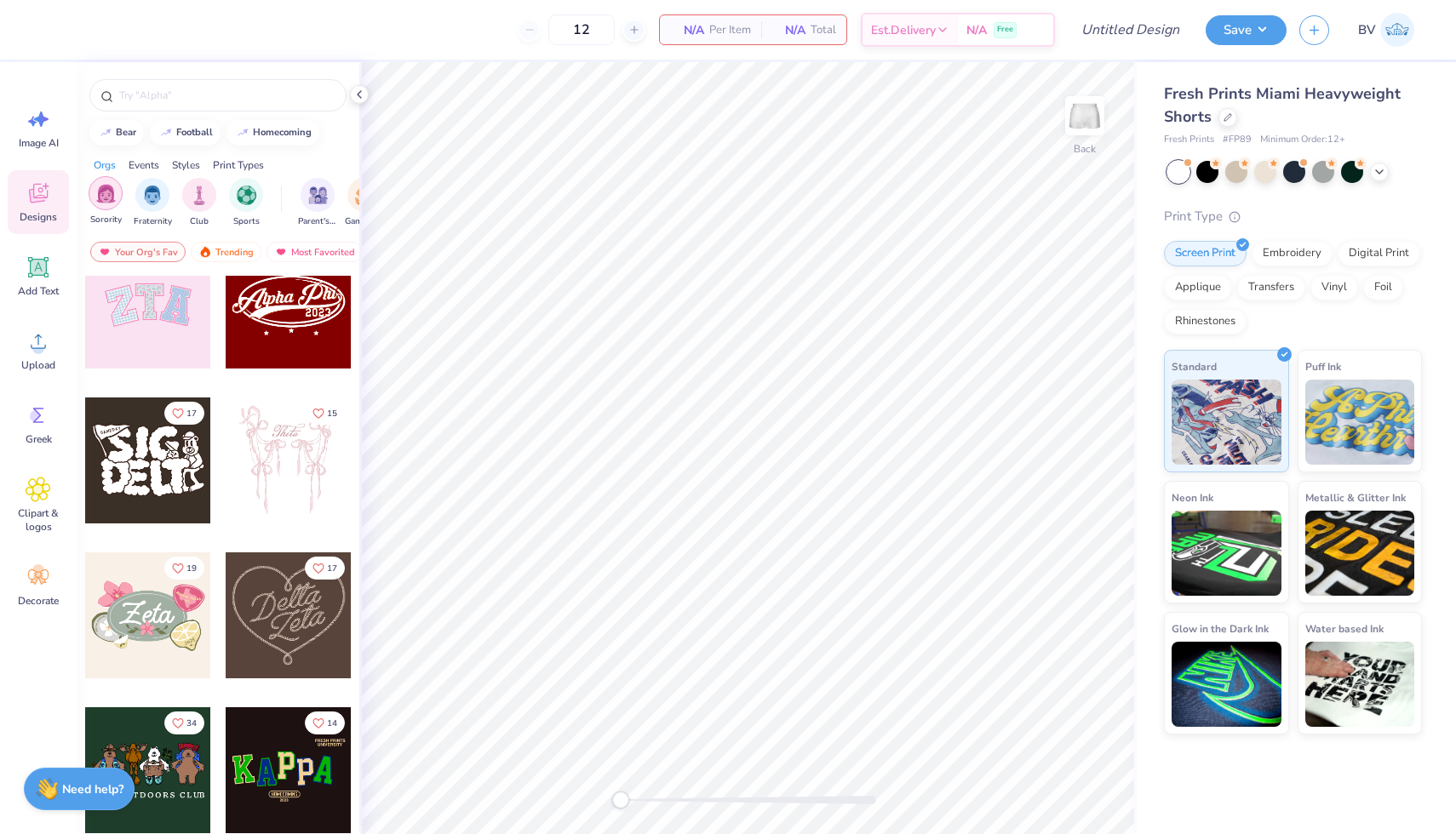
click at [103, 203] on div "filter for Sorority" at bounding box center [106, 194] width 34 height 34
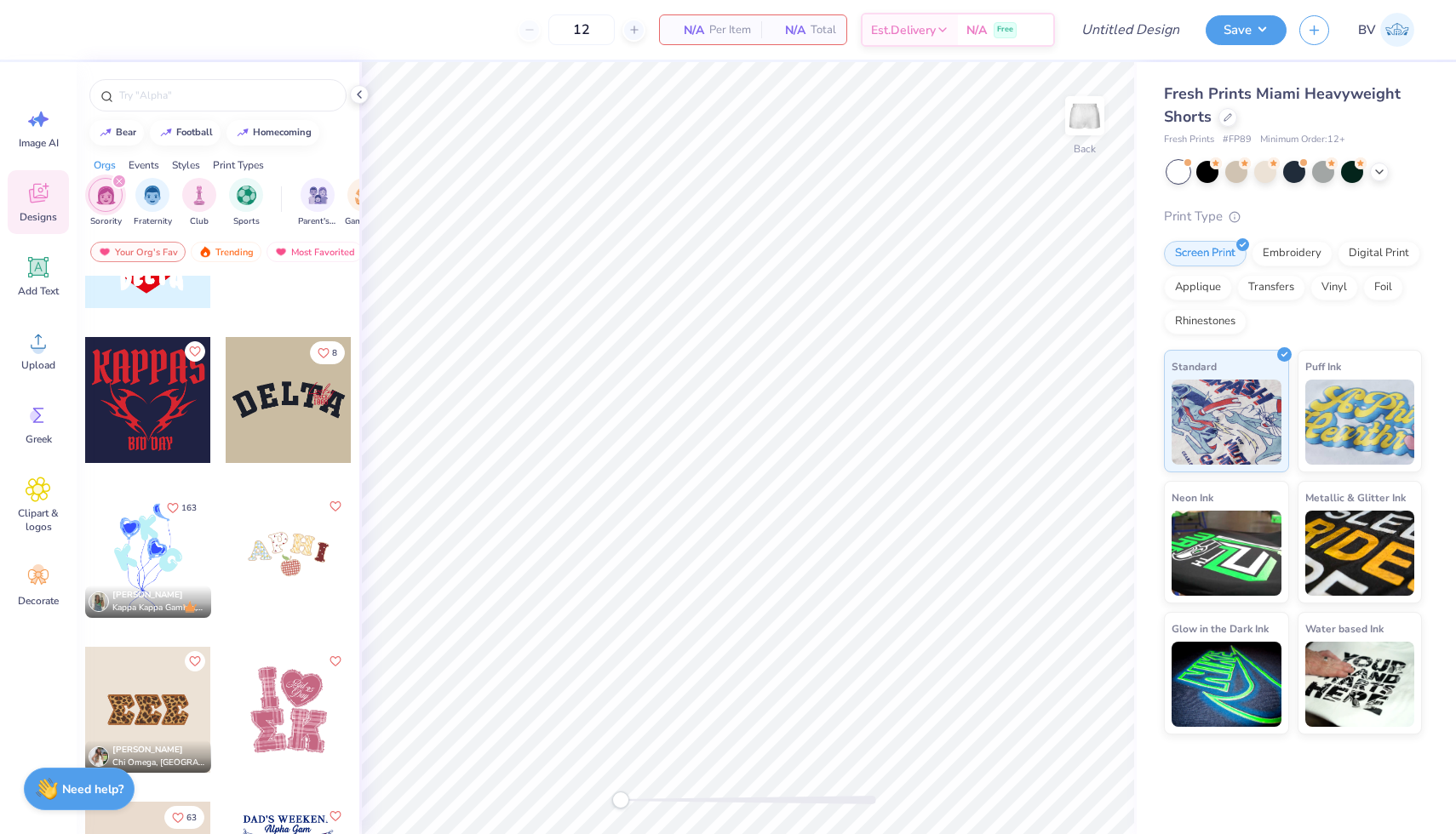
scroll to position [2573, 0]
click at [315, 394] on div at bounding box center [288, 401] width 126 height 126
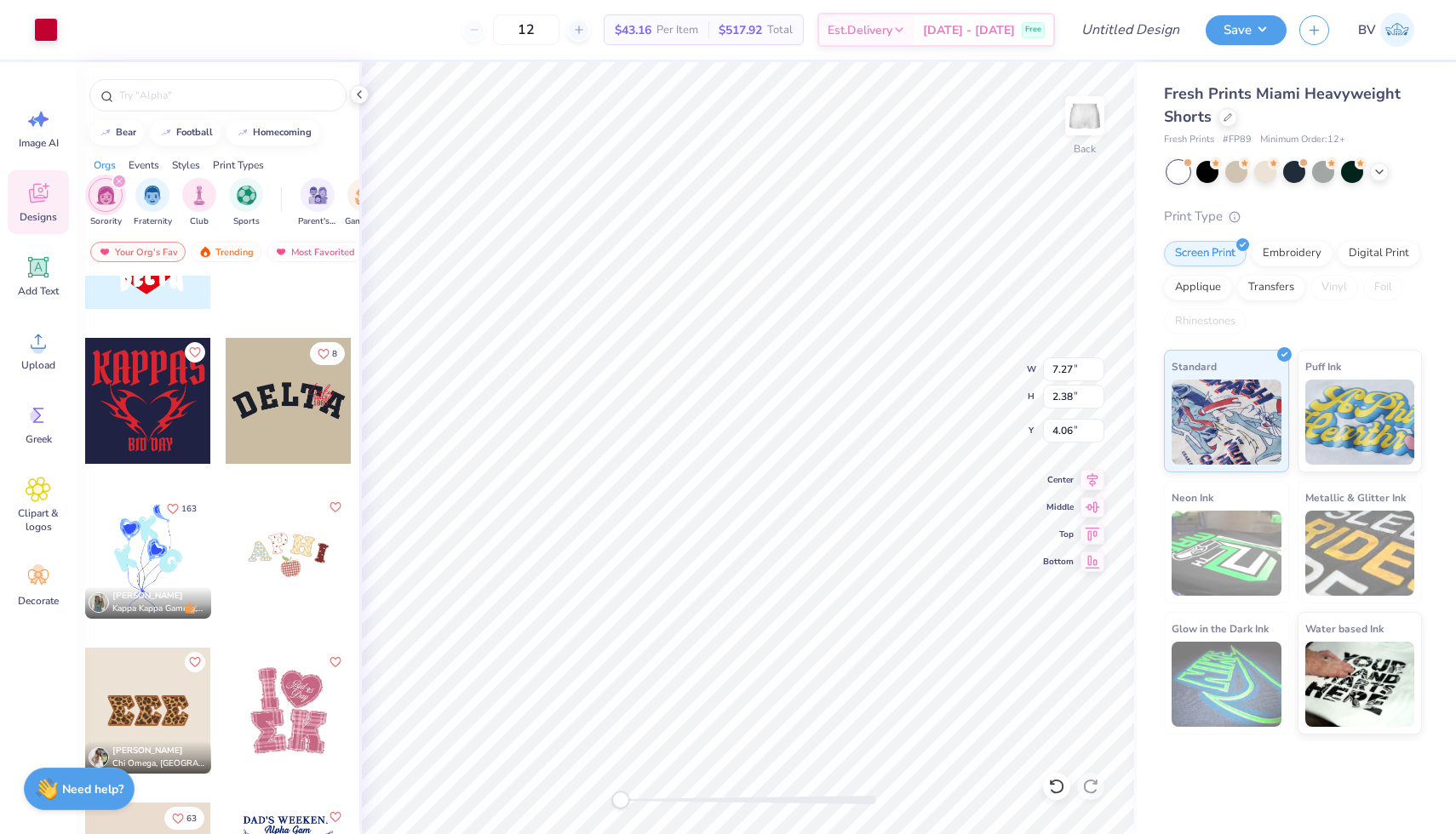
type input "1.77"
type input "0.66"
type input "4.27"
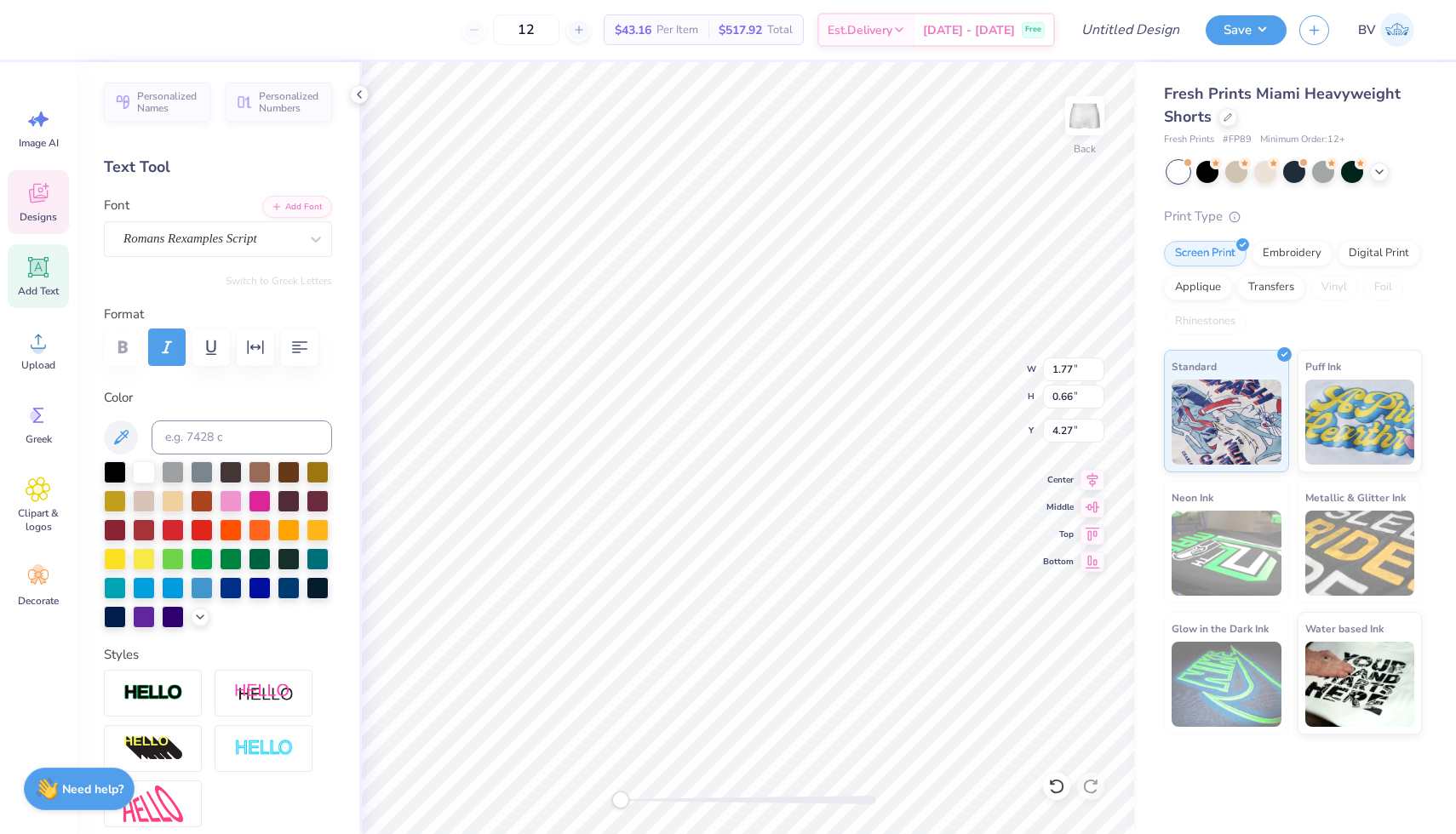
scroll to position [0, 0]
type textarea "Lancer"
type input "0.91"
type input "0.35"
type input "5.20"
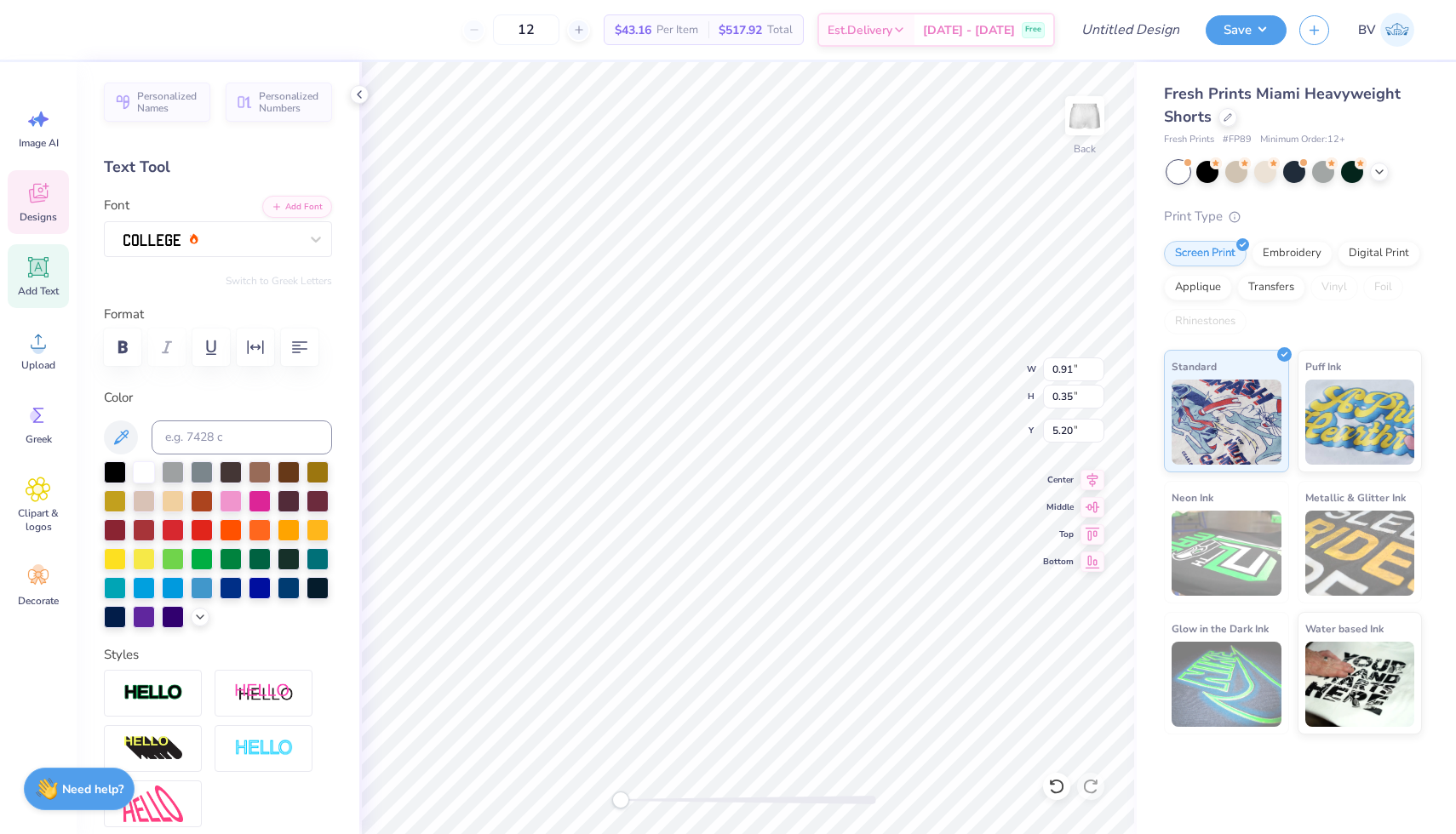
type textarea "1963"
type input "1.40"
type input "1.73"
type input "4.13"
type input "1.62"
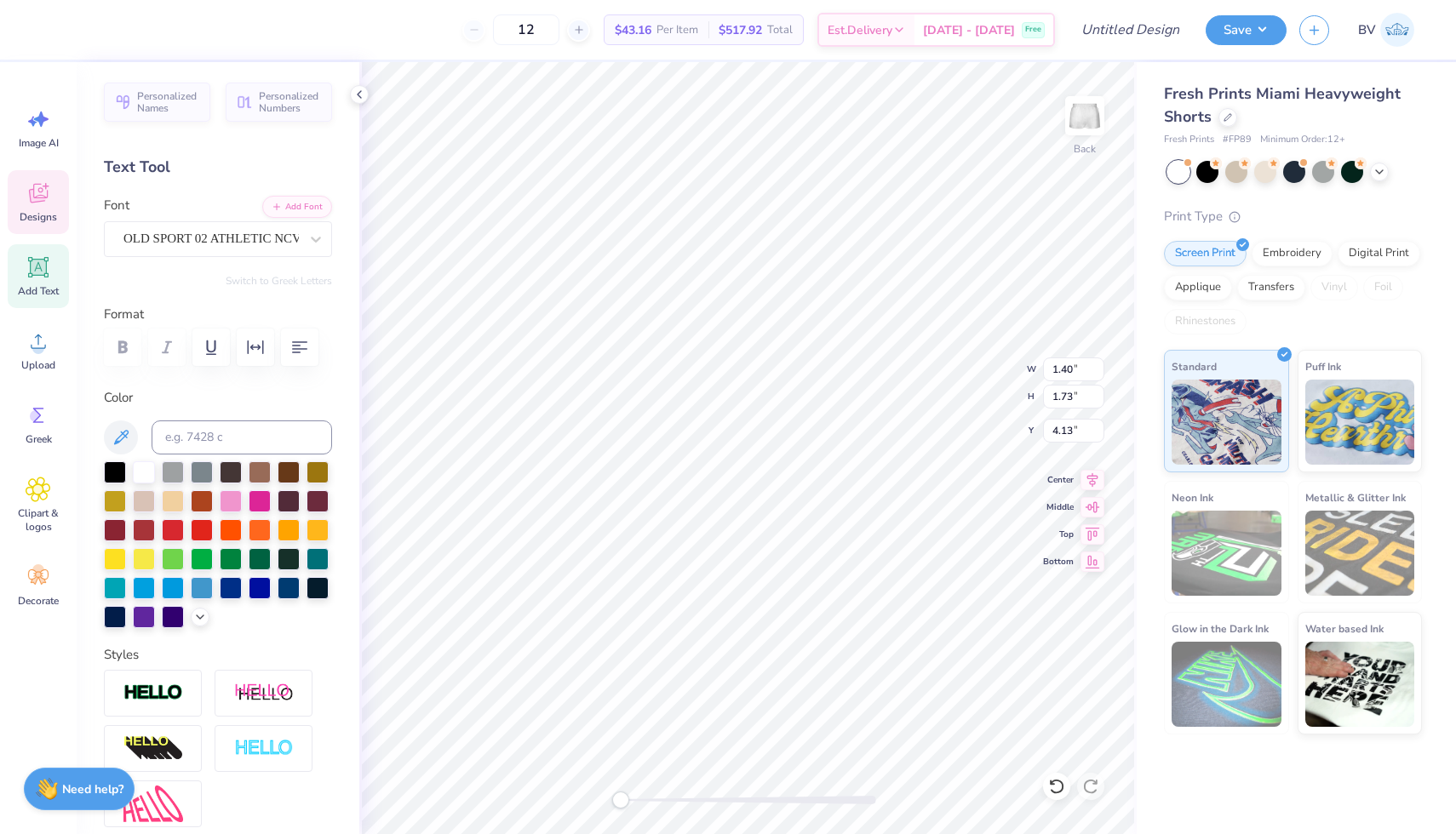
type input "1.79"
type input "4.62"
type textarea "LI"
type input "1.40"
type input "1.73"
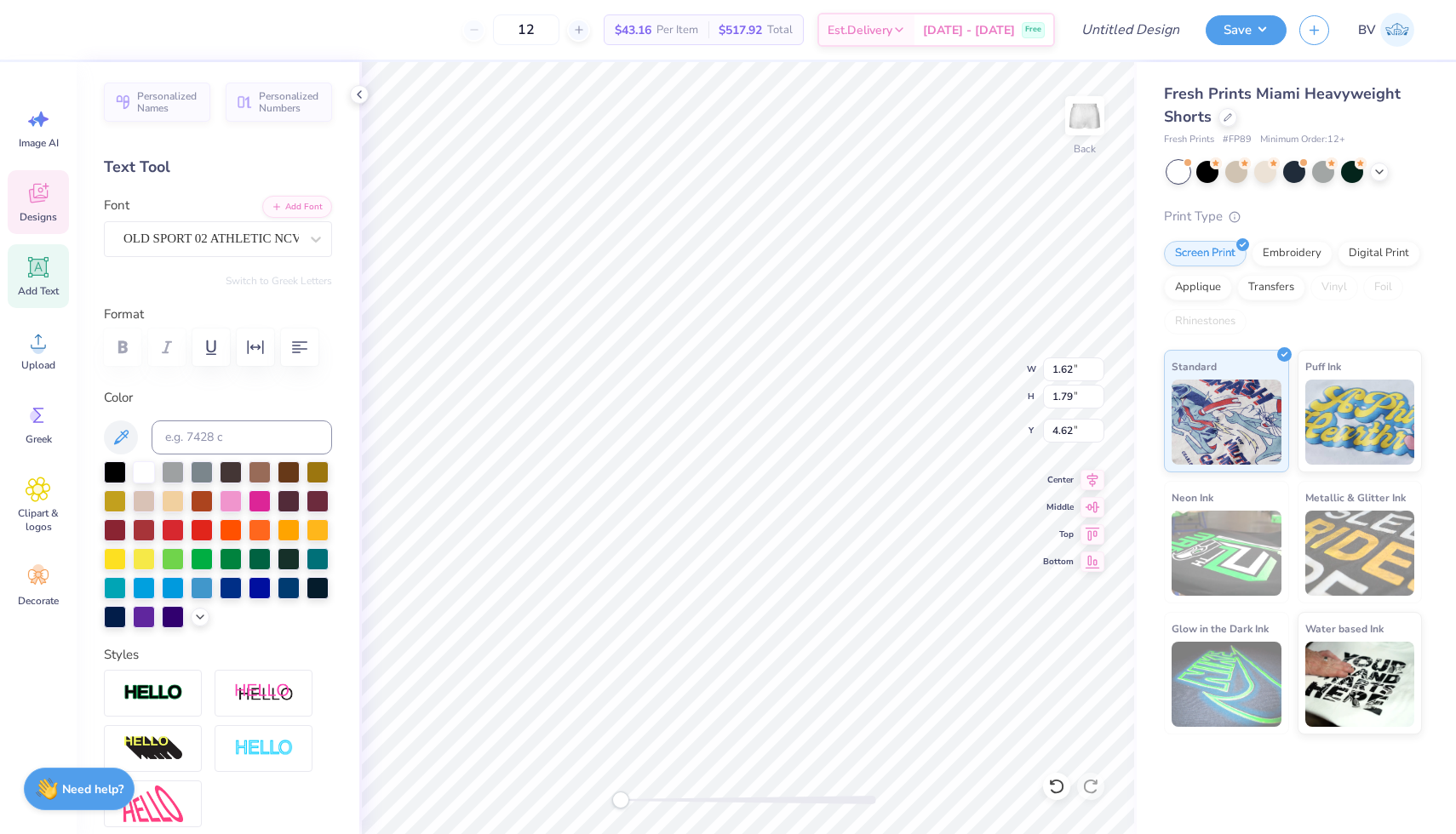
type input "4.13"
type textarea "E"
type textarea "Vi"
type input "1.08"
type input "1.55"
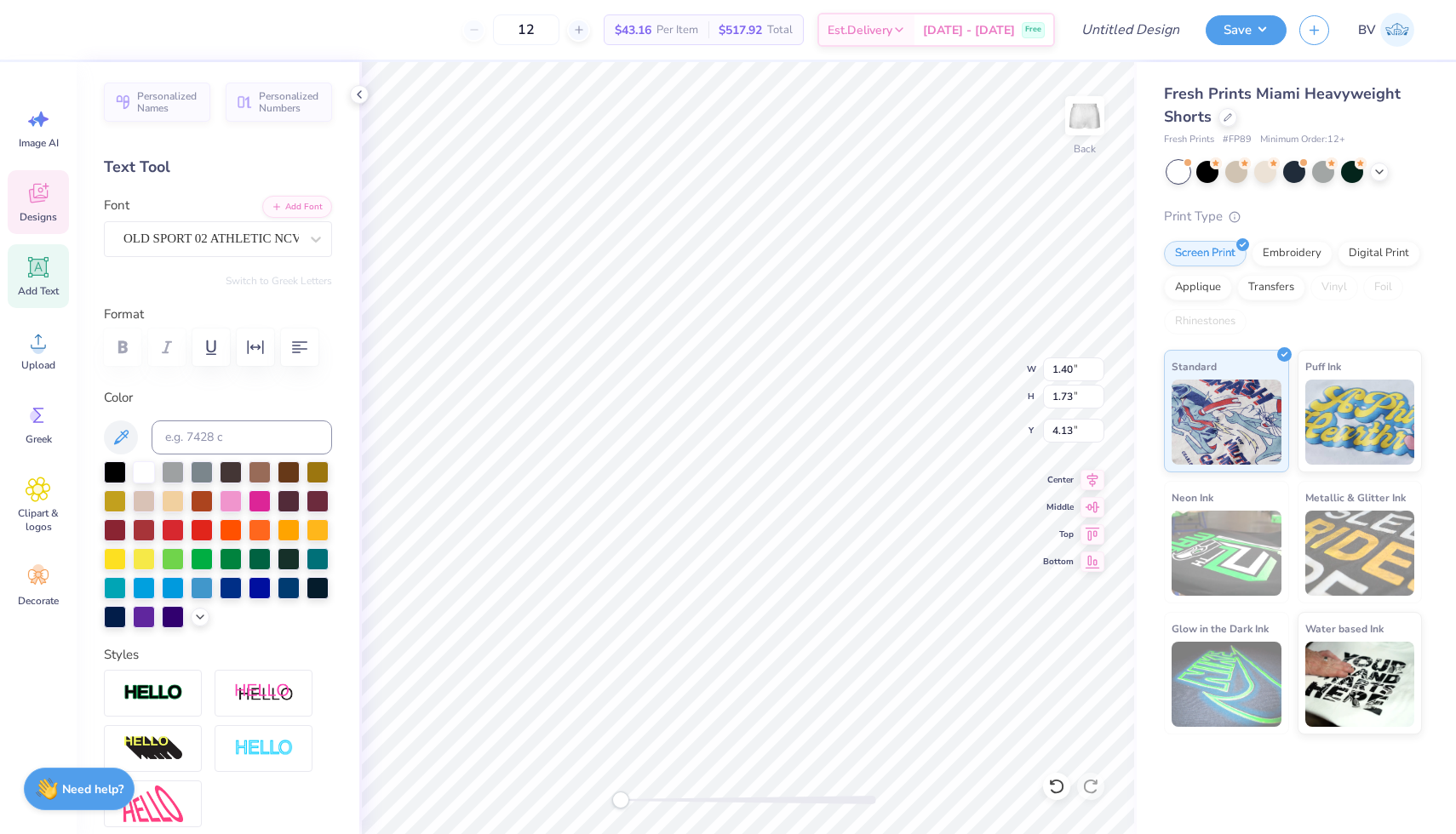
type input "4.06"
type textarea "ng"
type input "1.92"
type input "0.78"
type input "4.21"
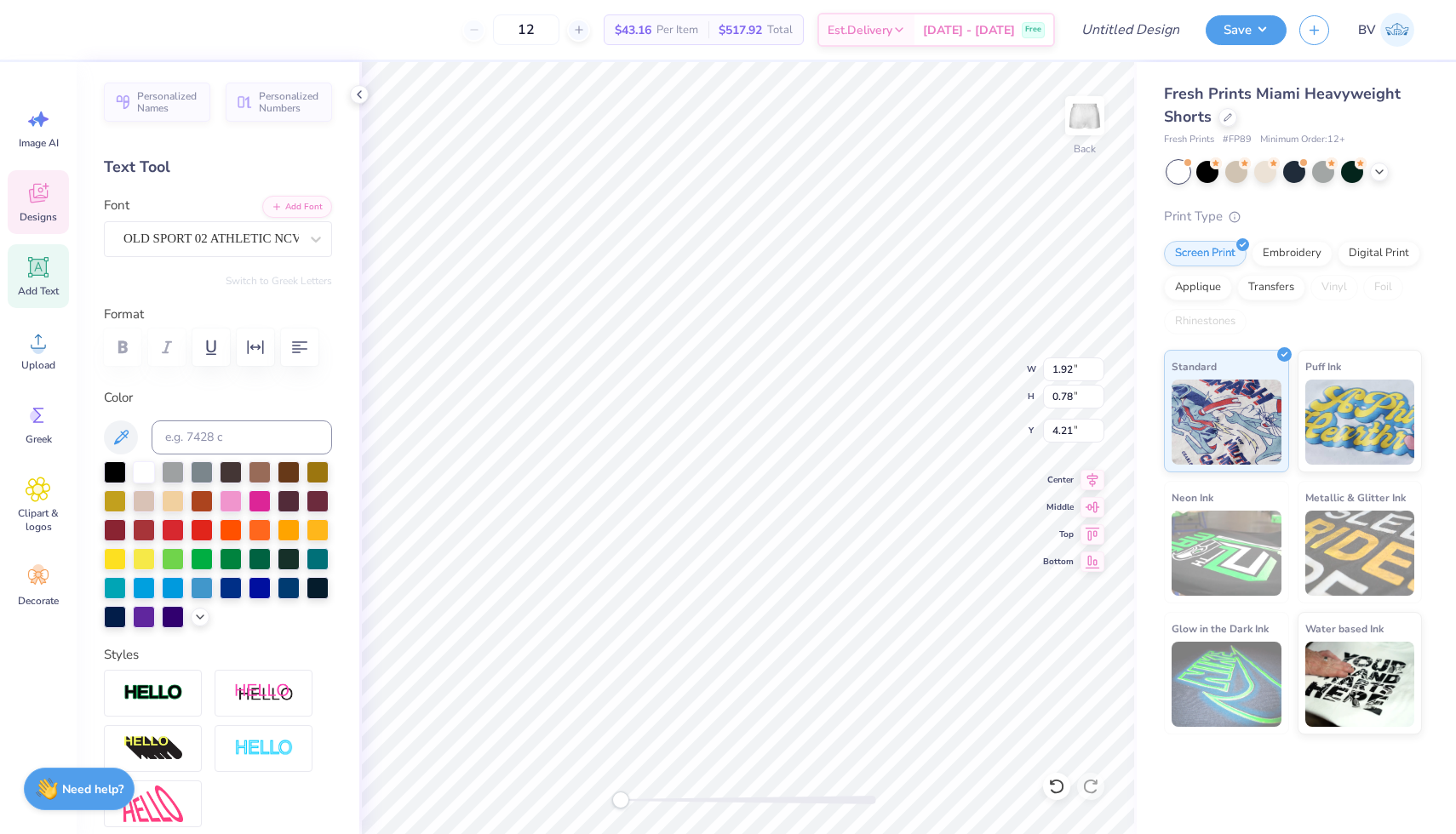
type input "1.46"
type input "1.69"
type input "4.09"
type textarea "st"
type input "1.68"
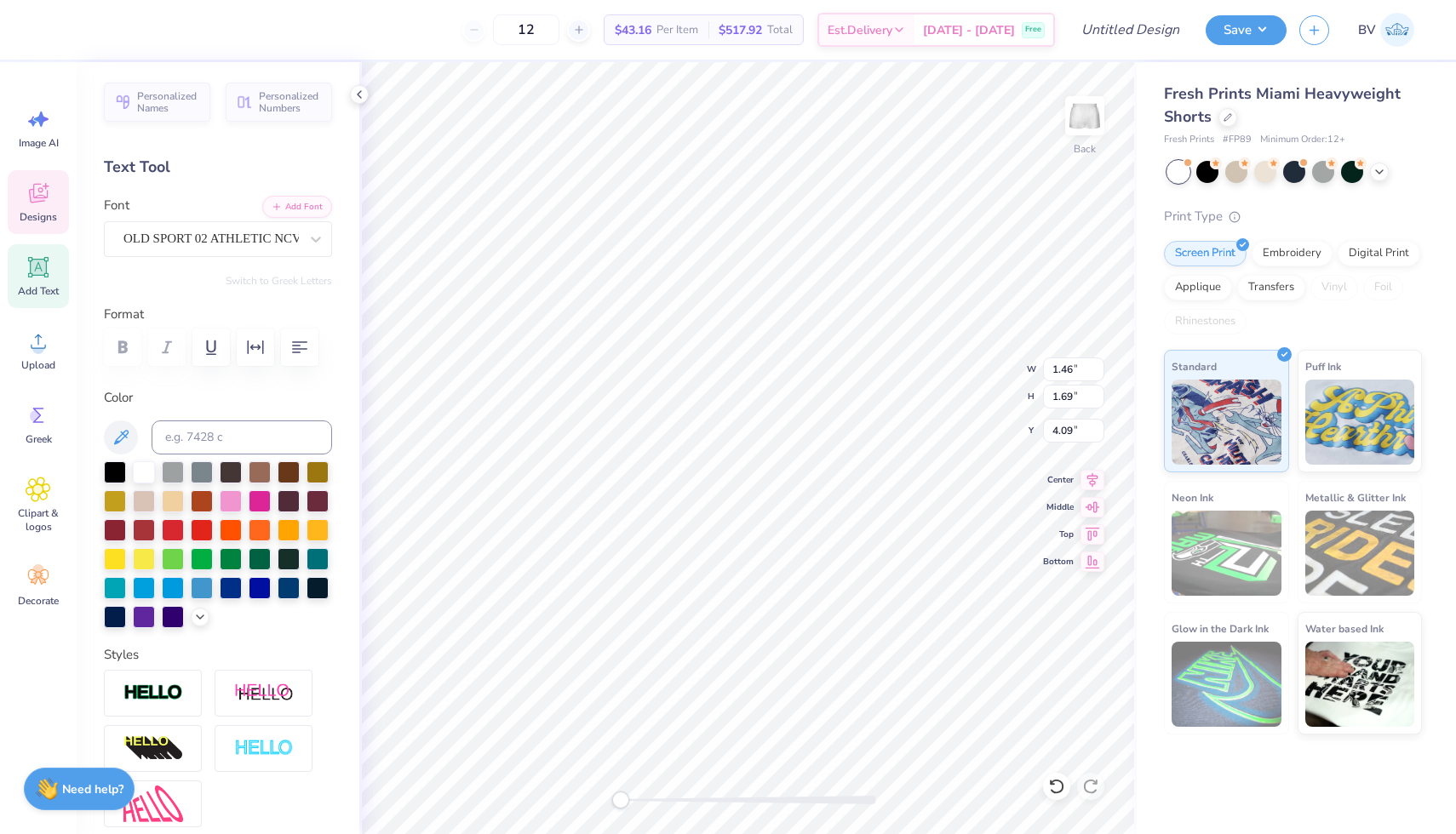
type input "1.87"
type input "4.57"
type textarea "on"
type input "2.30"
type input "1.83"
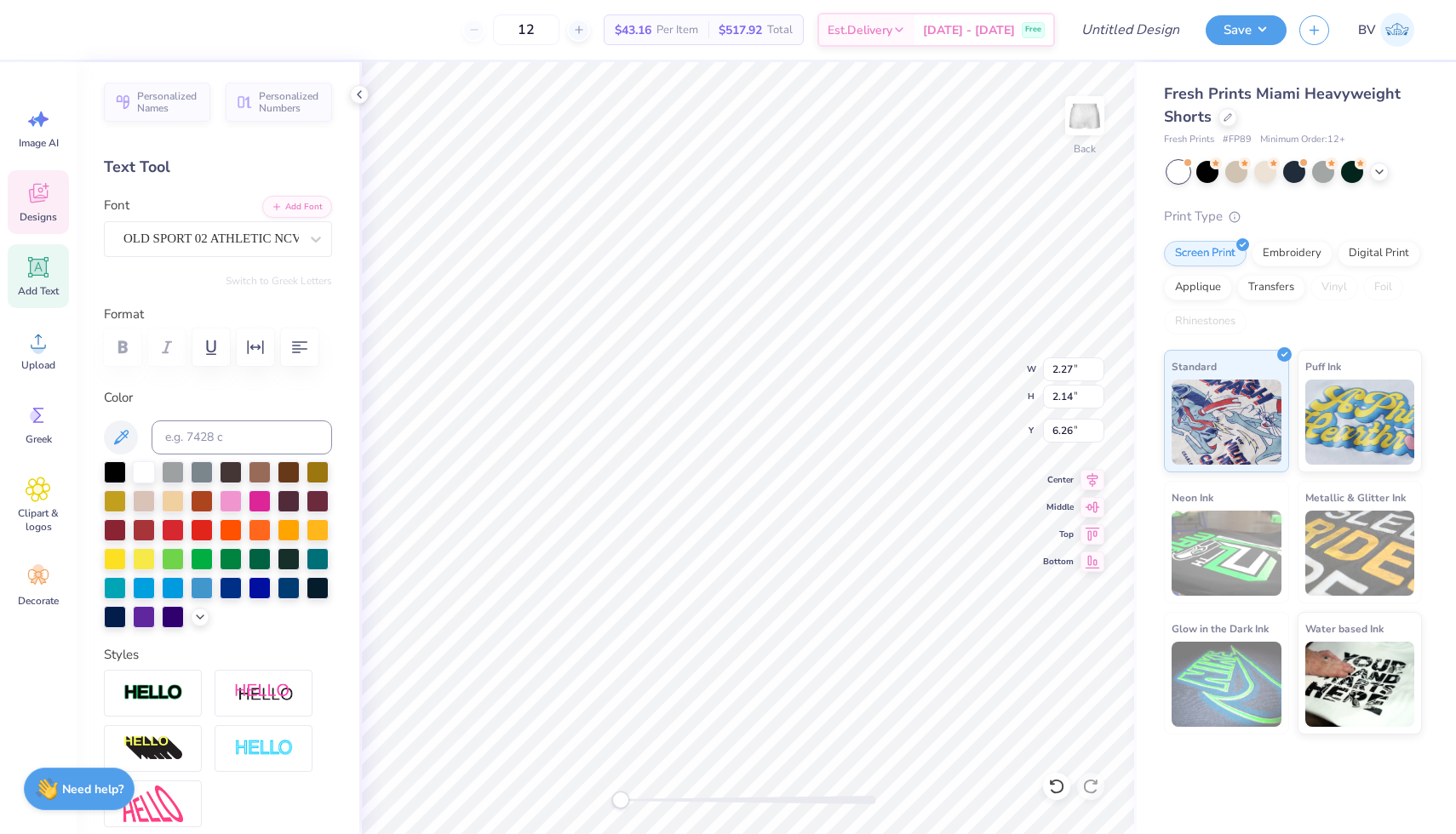
type input "4.20"
type input "2.56"
type input "1.54"
type input "4.24"
type input "2.81"
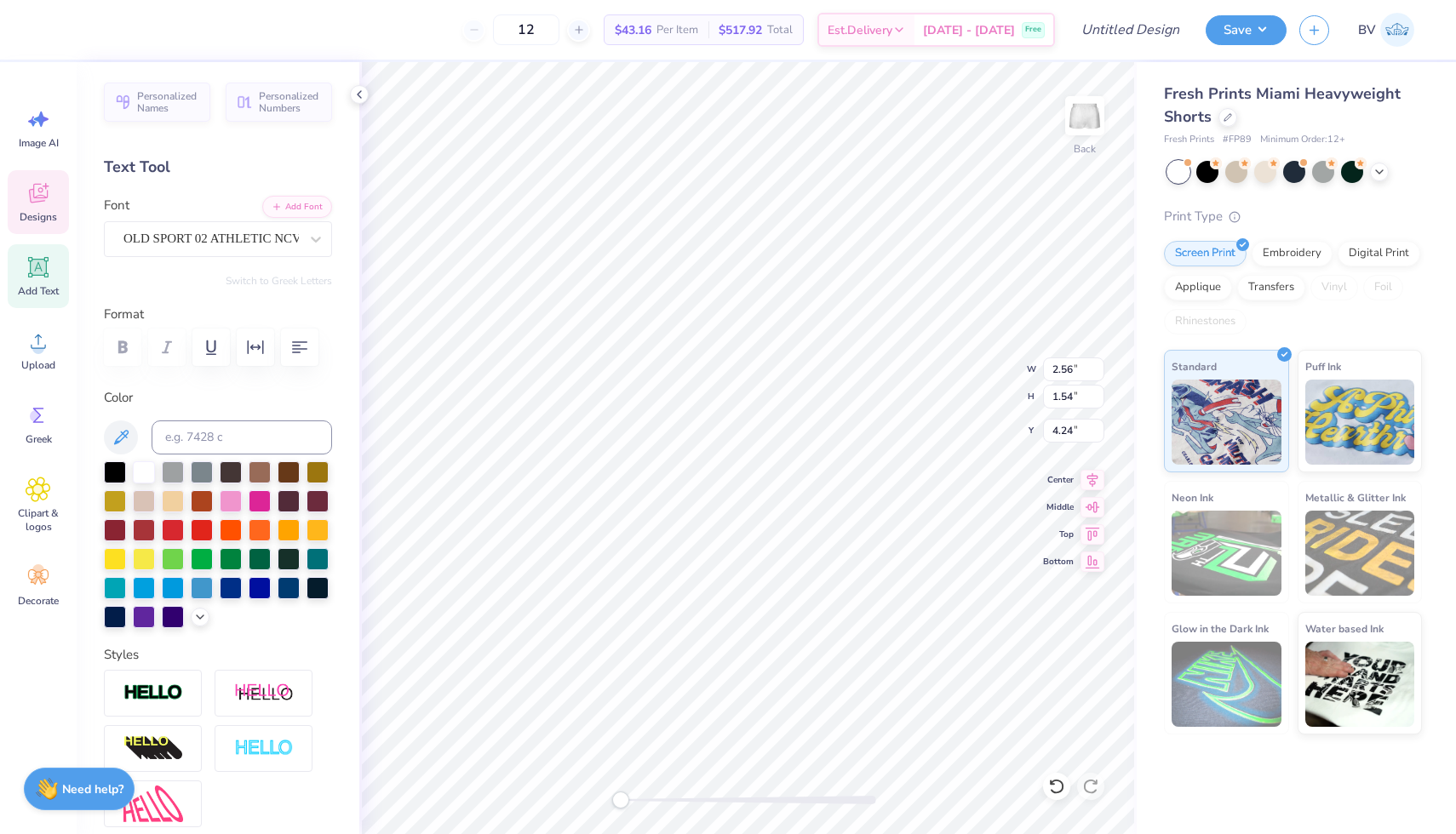
type input "1.87"
type input "4.19"
type input "2.91"
type input "2.35"
type input "4.46"
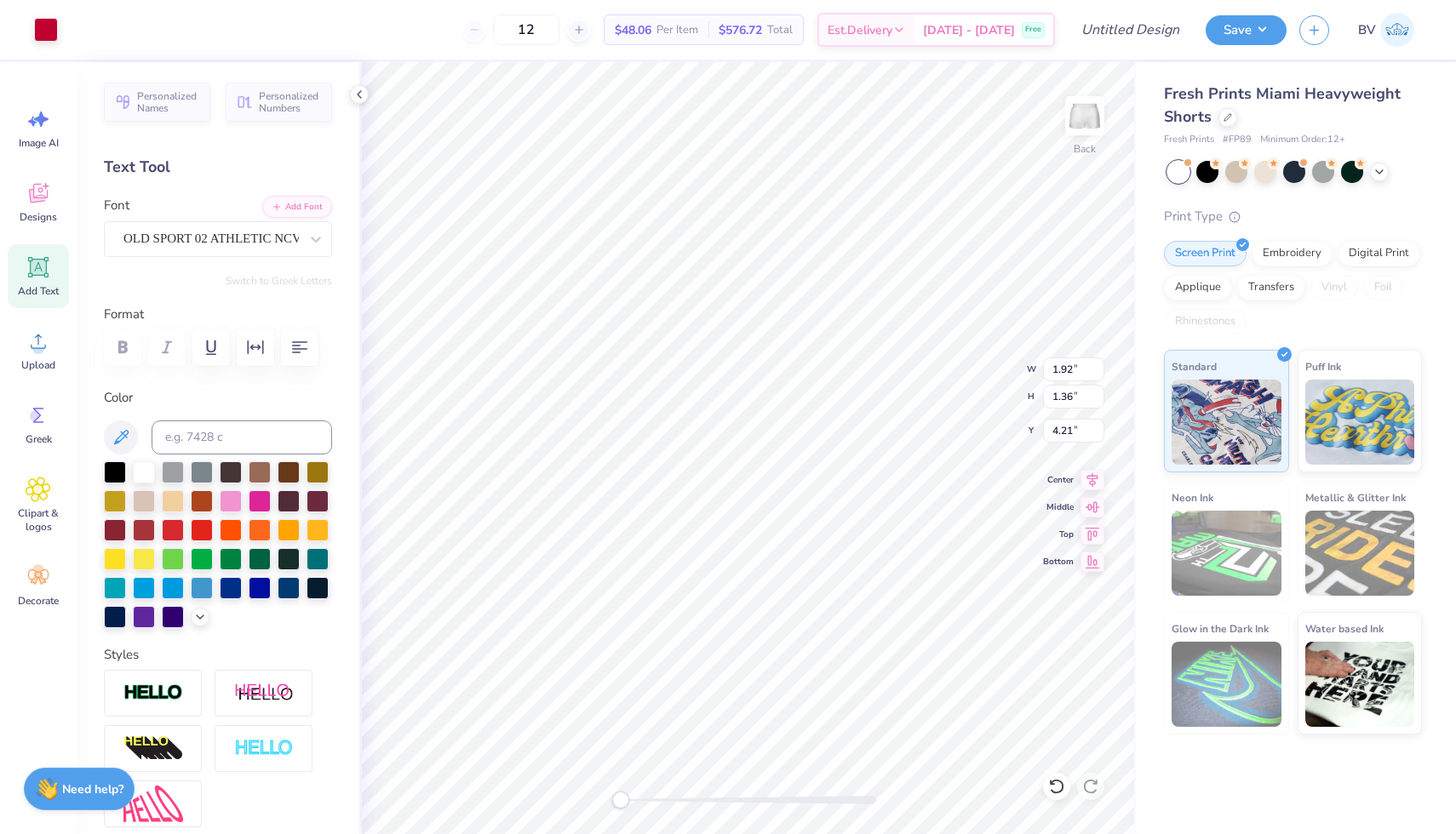
type input "0.65"
type input "1.76"
type input "1.66"
type input "6.57"
type input "2.30"
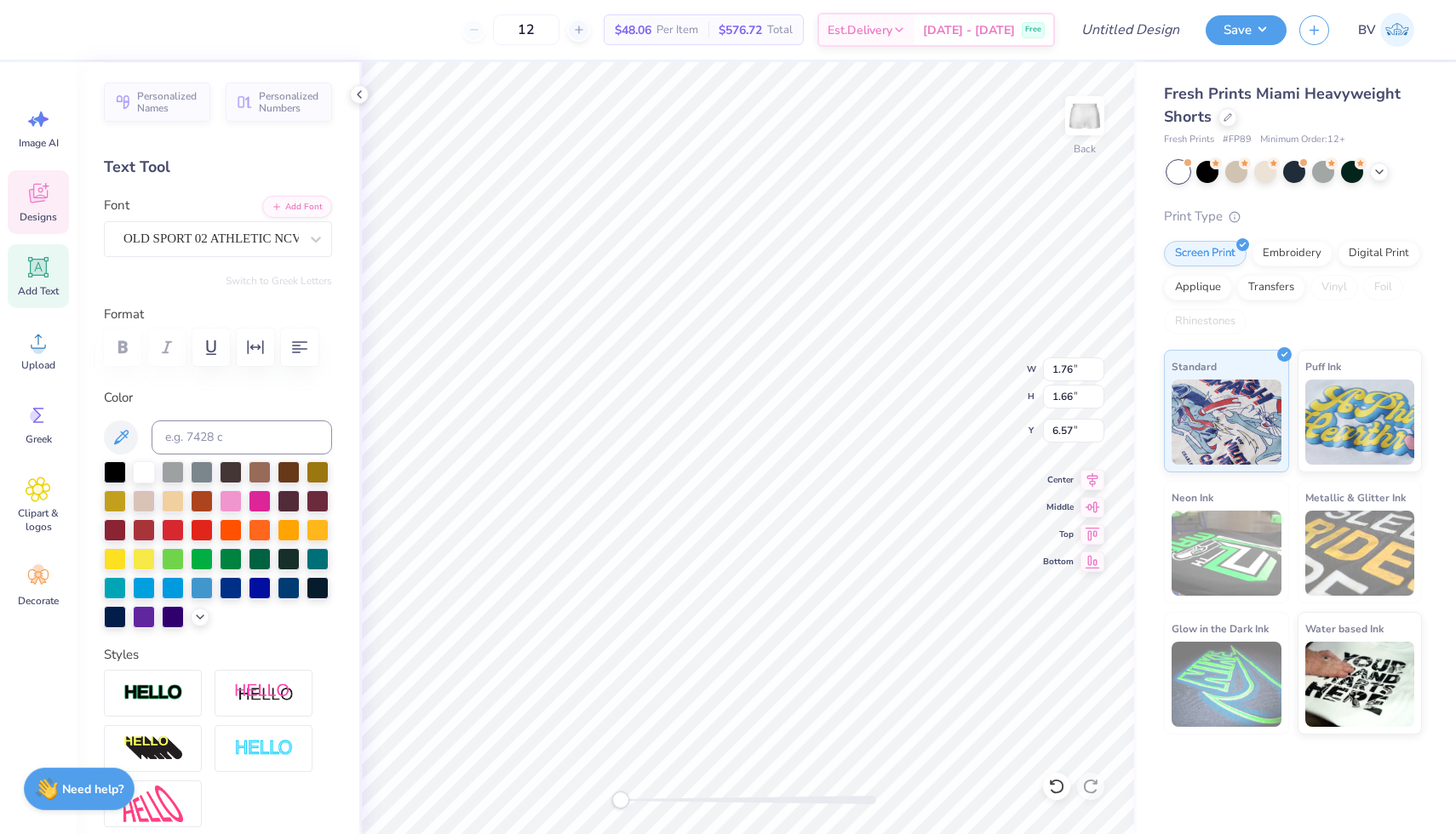
type input "1.83"
type input "5.78"
type input "1.89"
type input "1.50"
type input "6.01"
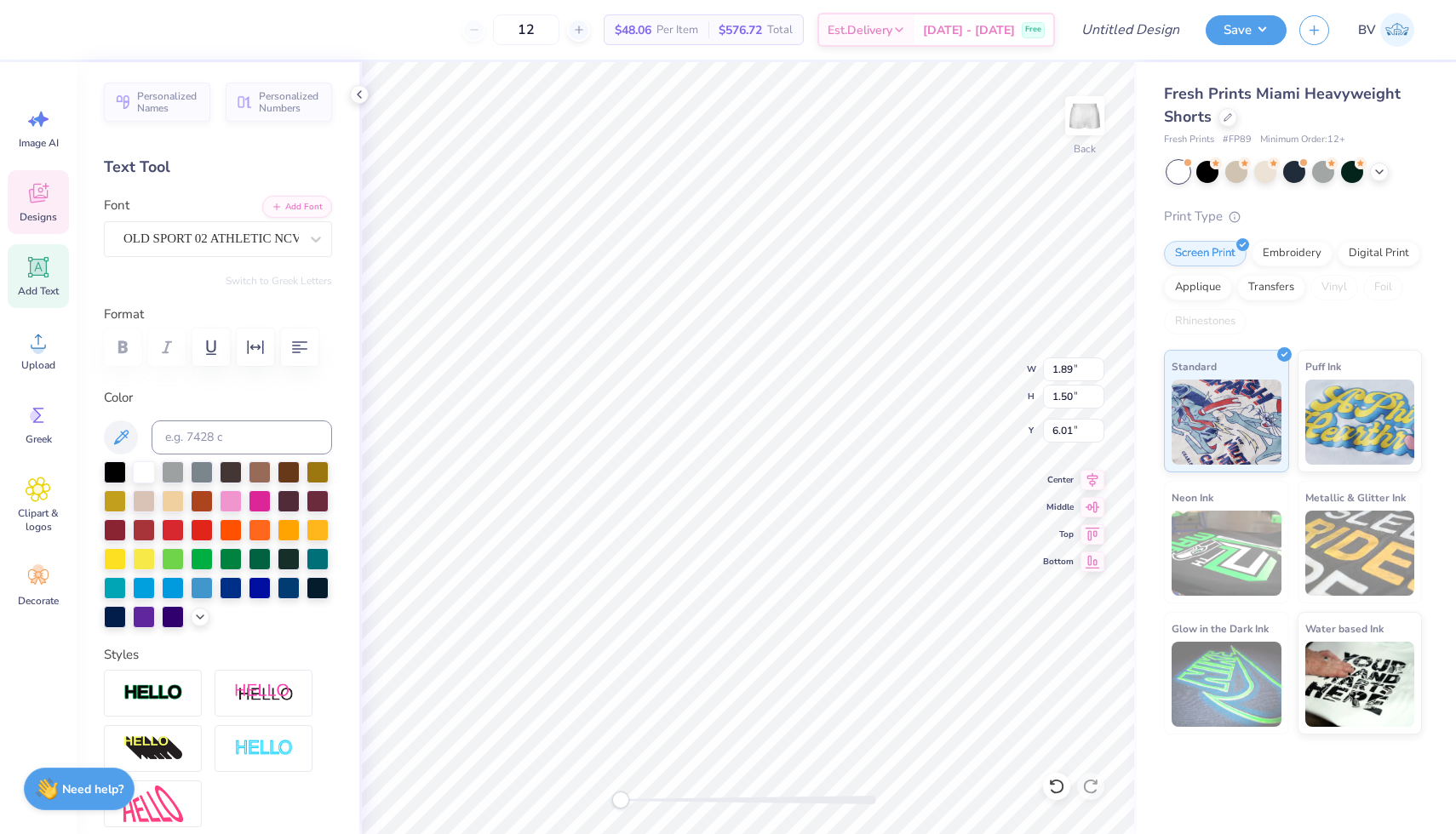
type input "2.56"
type input "1.54"
type input "5.63"
type input "2.17"
type input "1.31"
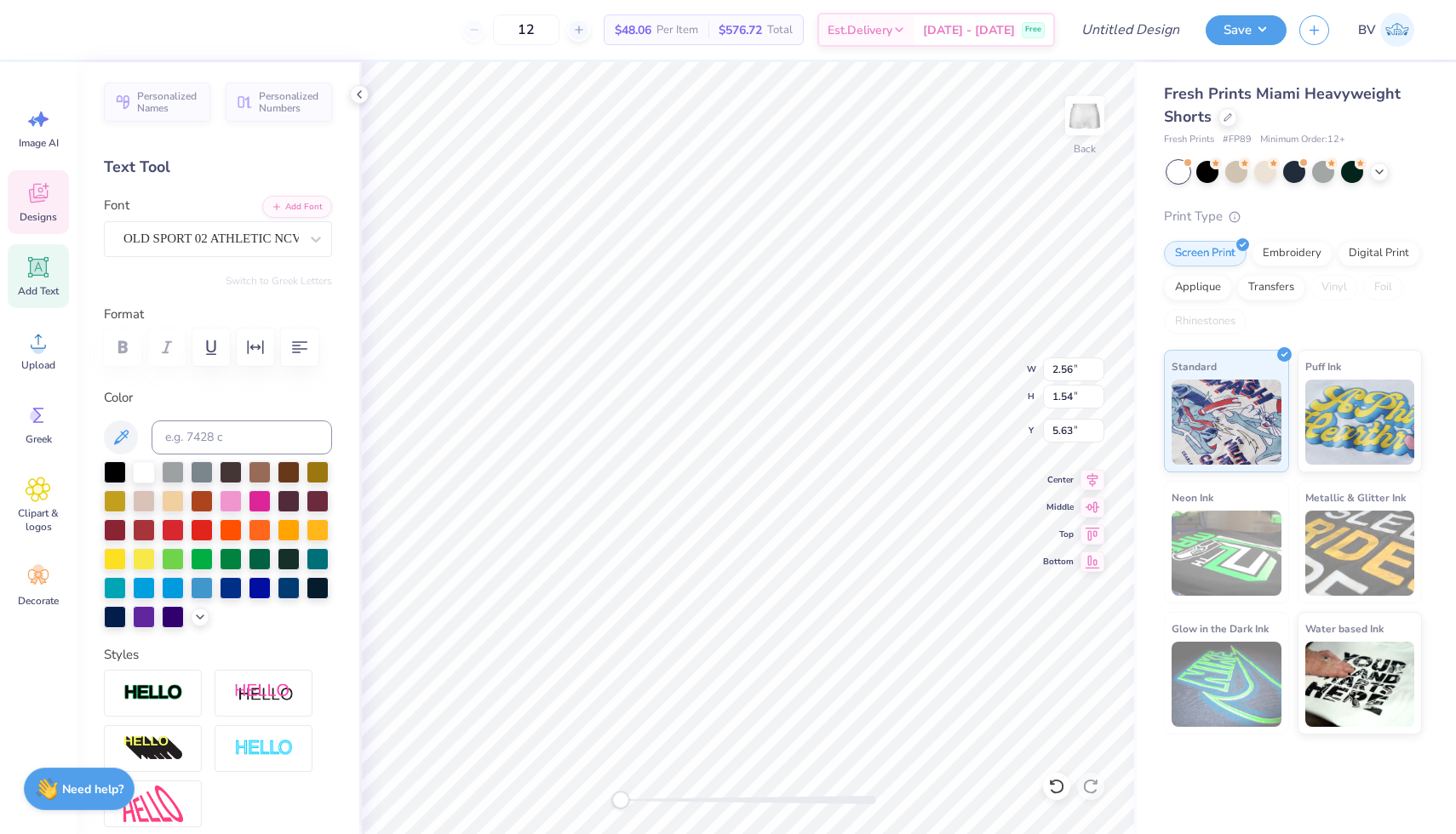
type input "5.87"
type input "1.76"
type input "1.66"
type input "6.57"
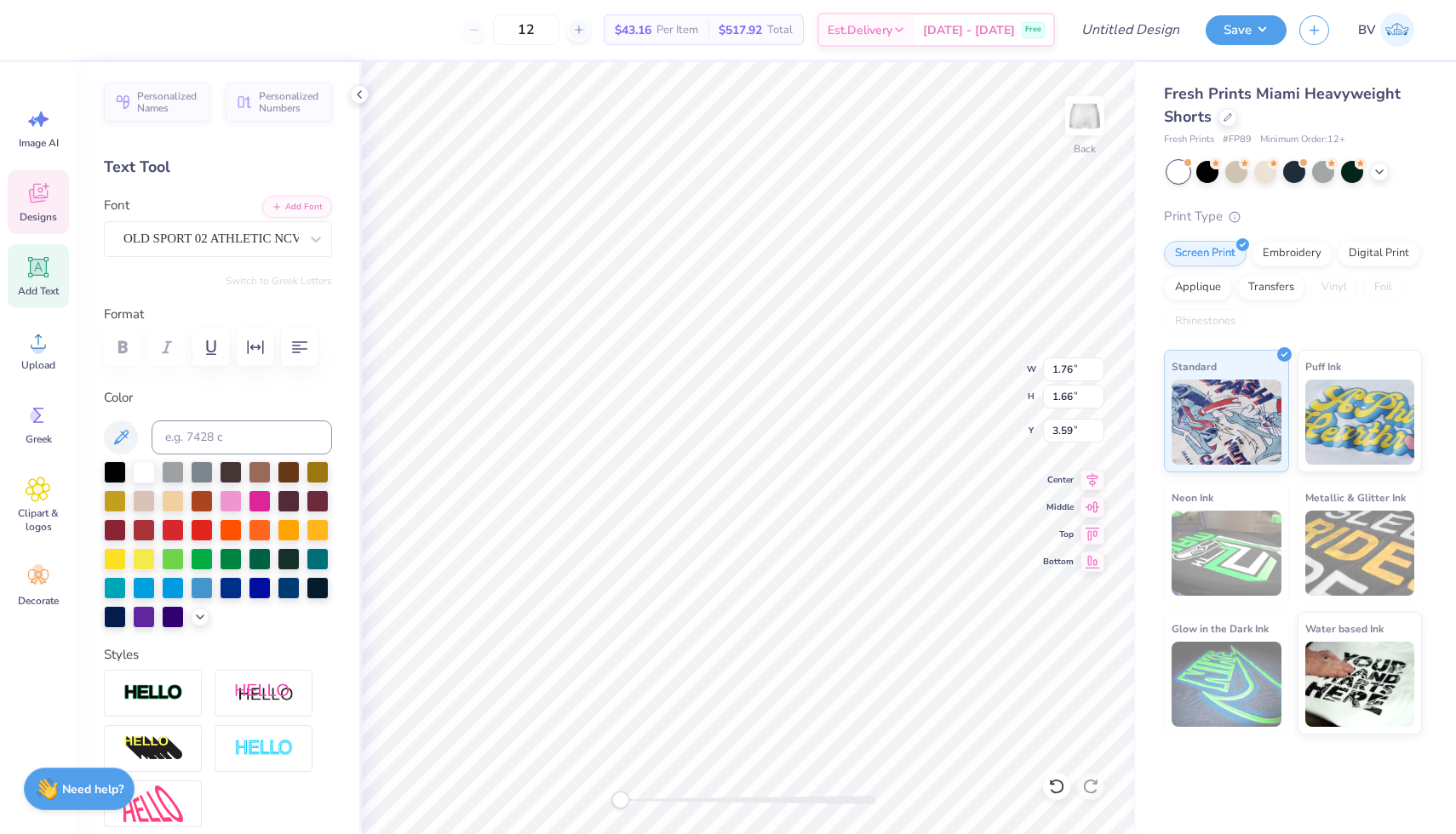
type textarea "LIvingston"
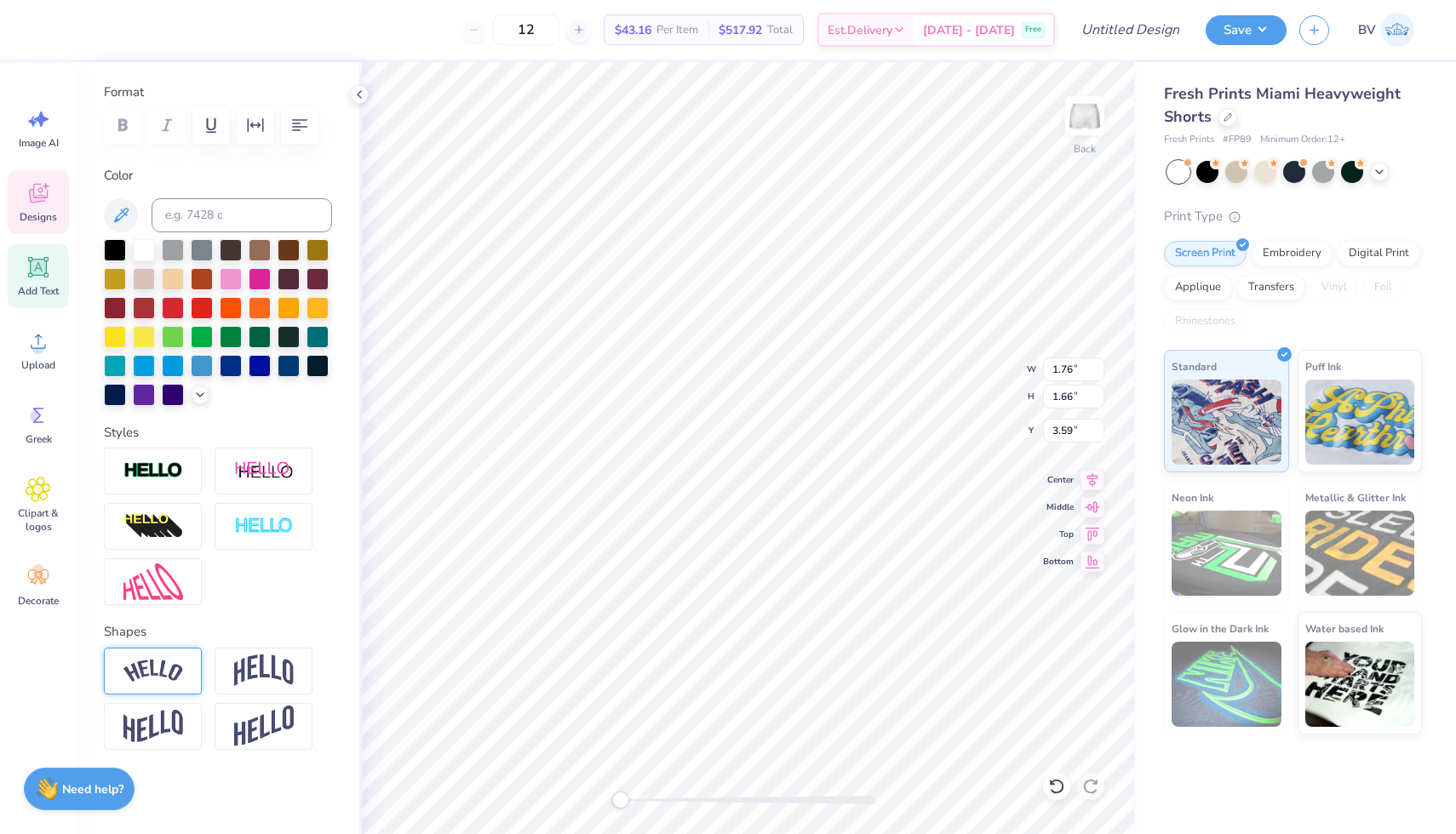
click at [176, 678] on img at bounding box center [153, 671] width 59 height 23
type input "6.30"
type input "3.35"
type input "2.87"
type input "6.08"
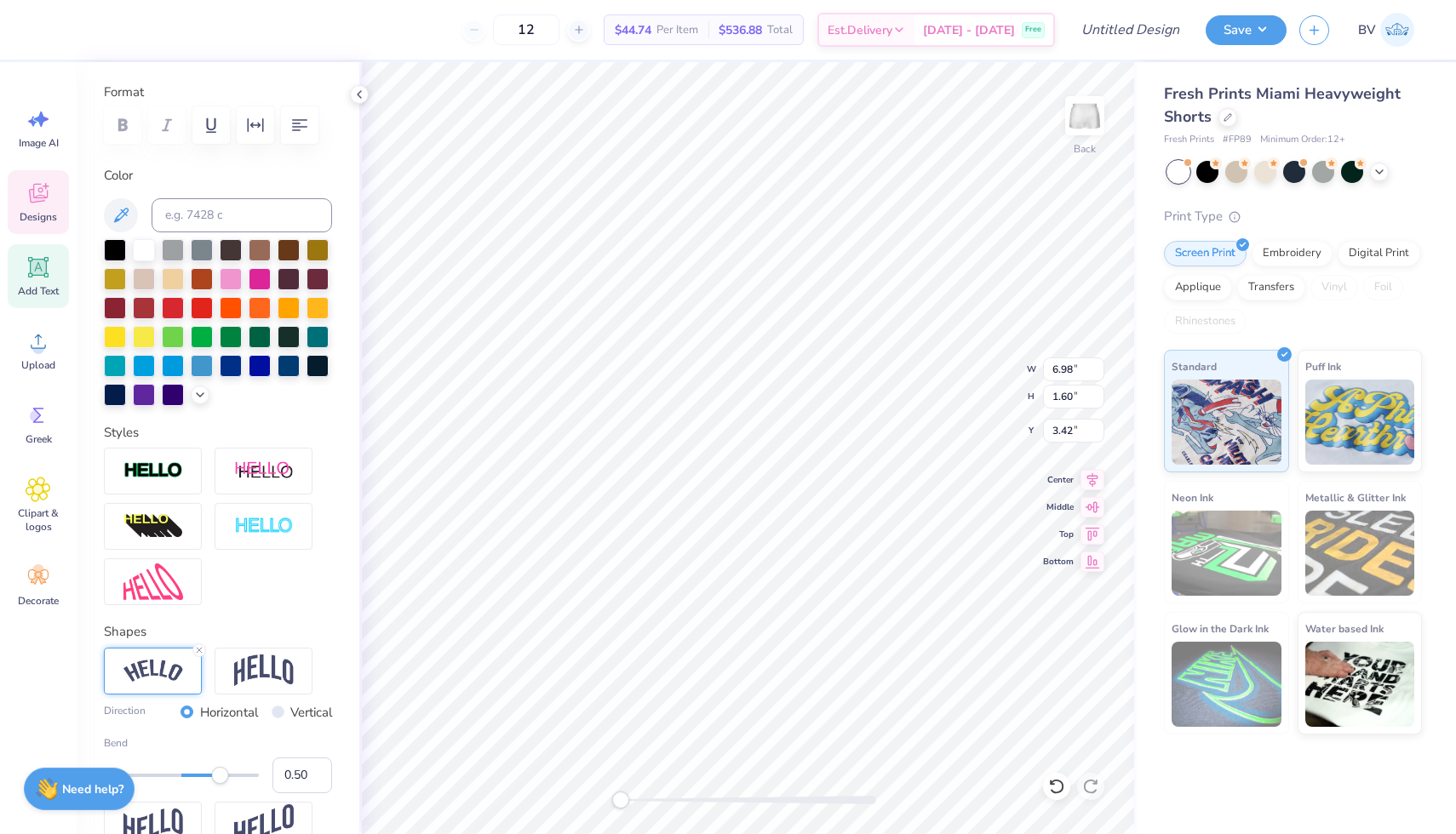
type input "1.39"
type input "3.66"
type input "0.91"
type input "0.27"
type input "1.34"
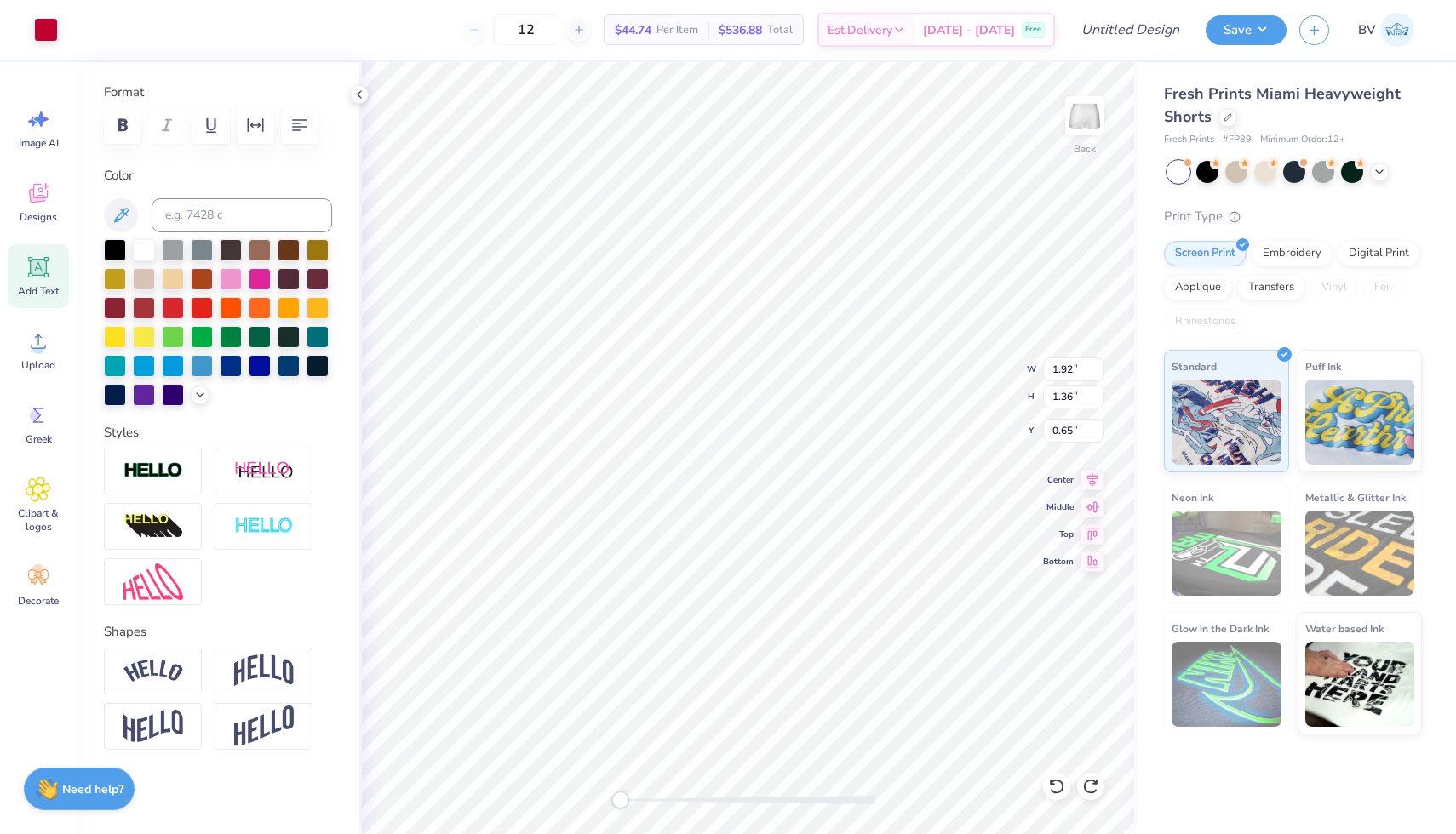
type input "8.37"
type input "8.64"
click at [71, 21] on div at bounding box center [76, 28] width 24 height 24
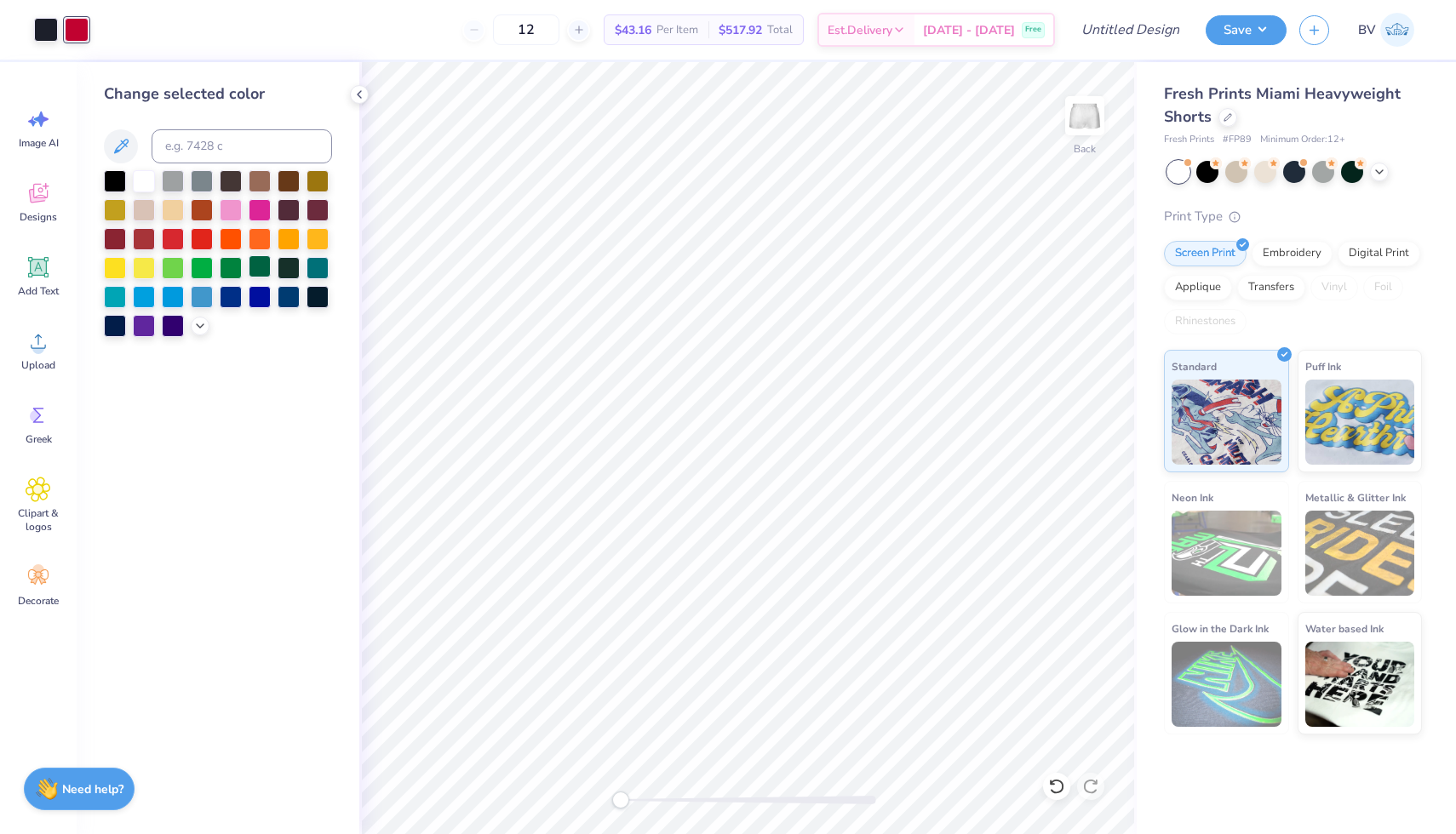
click at [260, 265] on div at bounding box center [259, 266] width 22 height 22
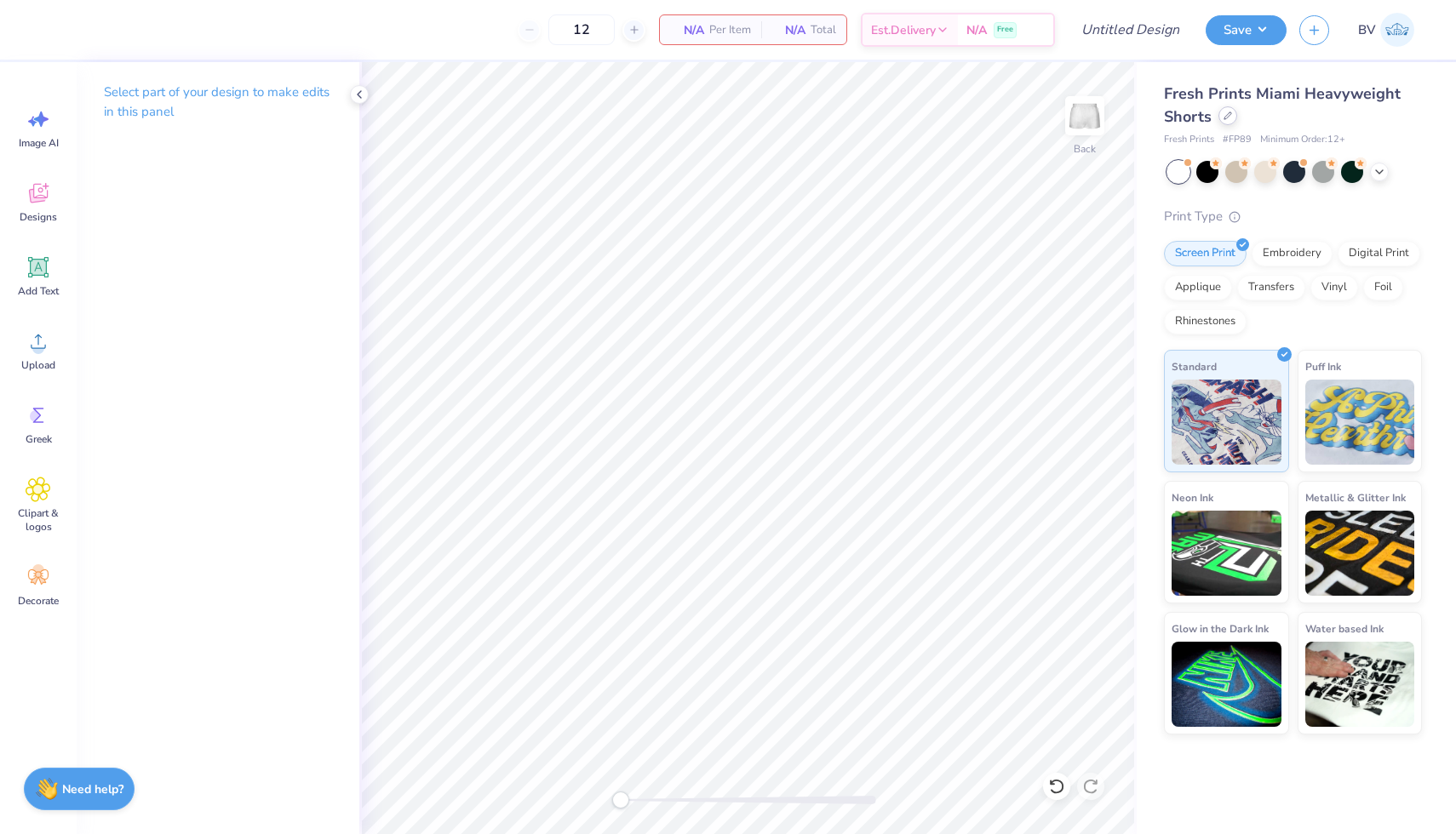
click at [1234, 116] on div at bounding box center [1229, 116] width 19 height 19
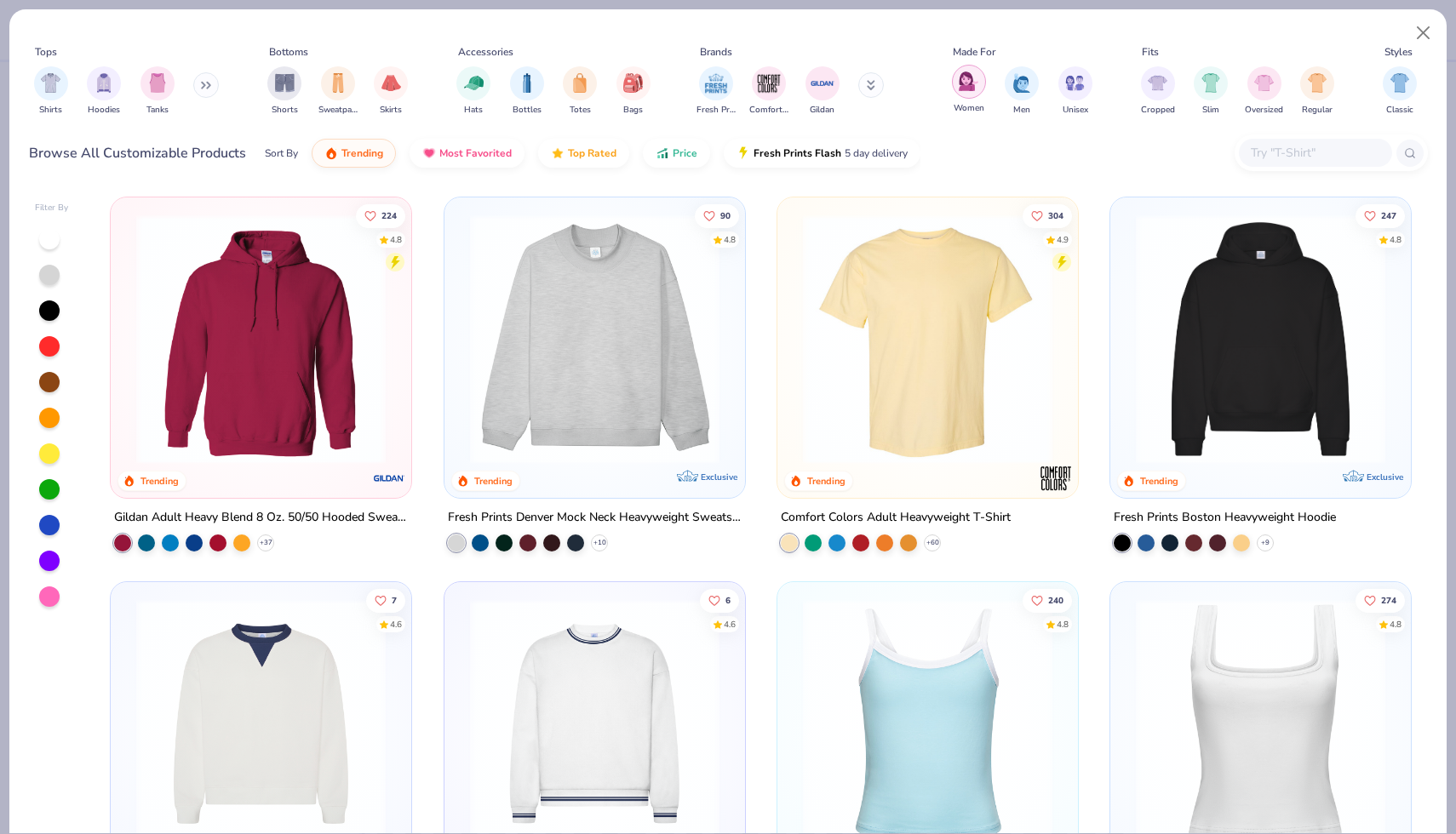
click at [975, 91] on img "filter for Women" at bounding box center [968, 81] width 20 height 20
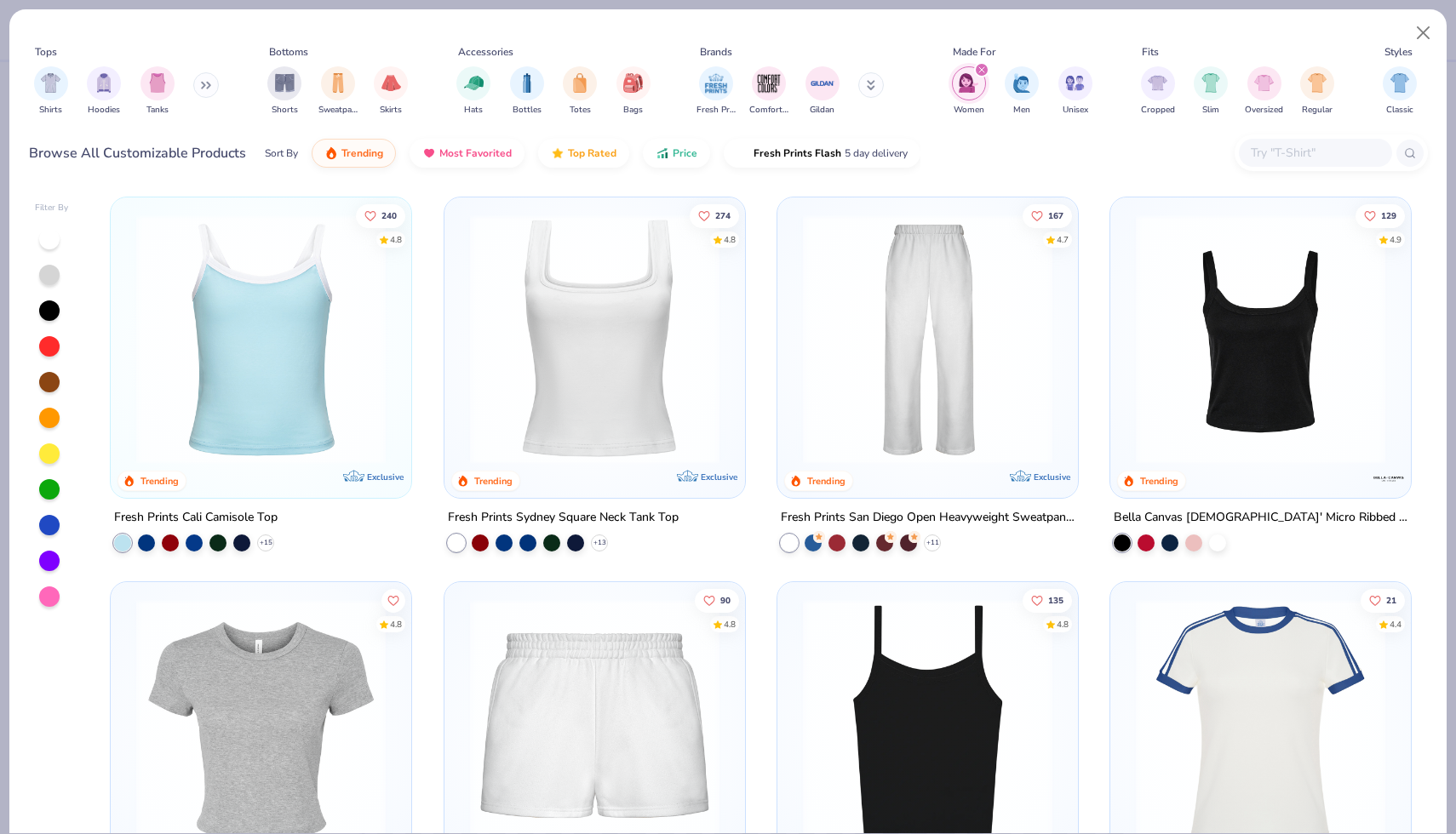
scroll to position [238, 0]
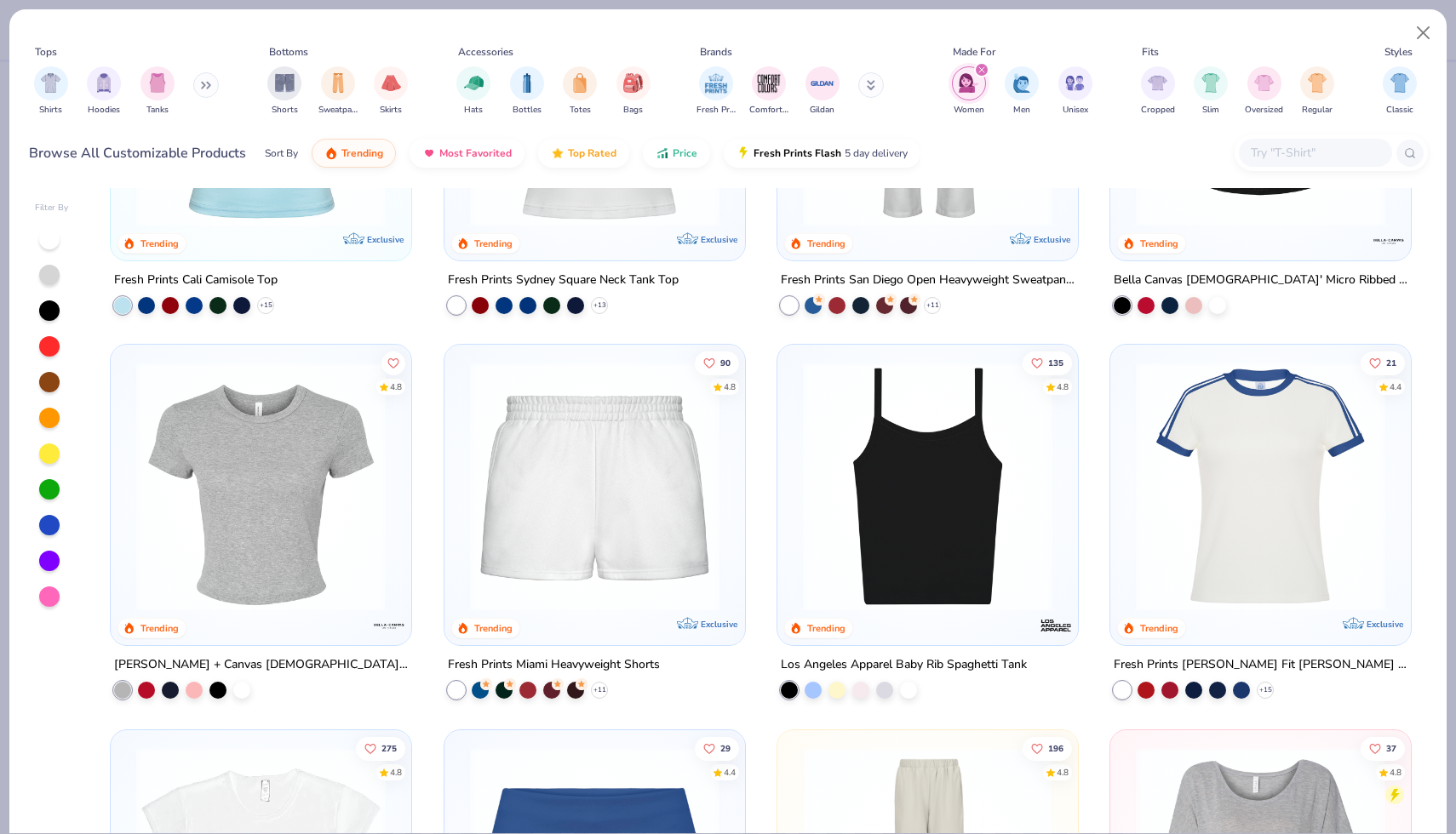
click at [190, 472] on img at bounding box center [261, 486] width 266 height 249
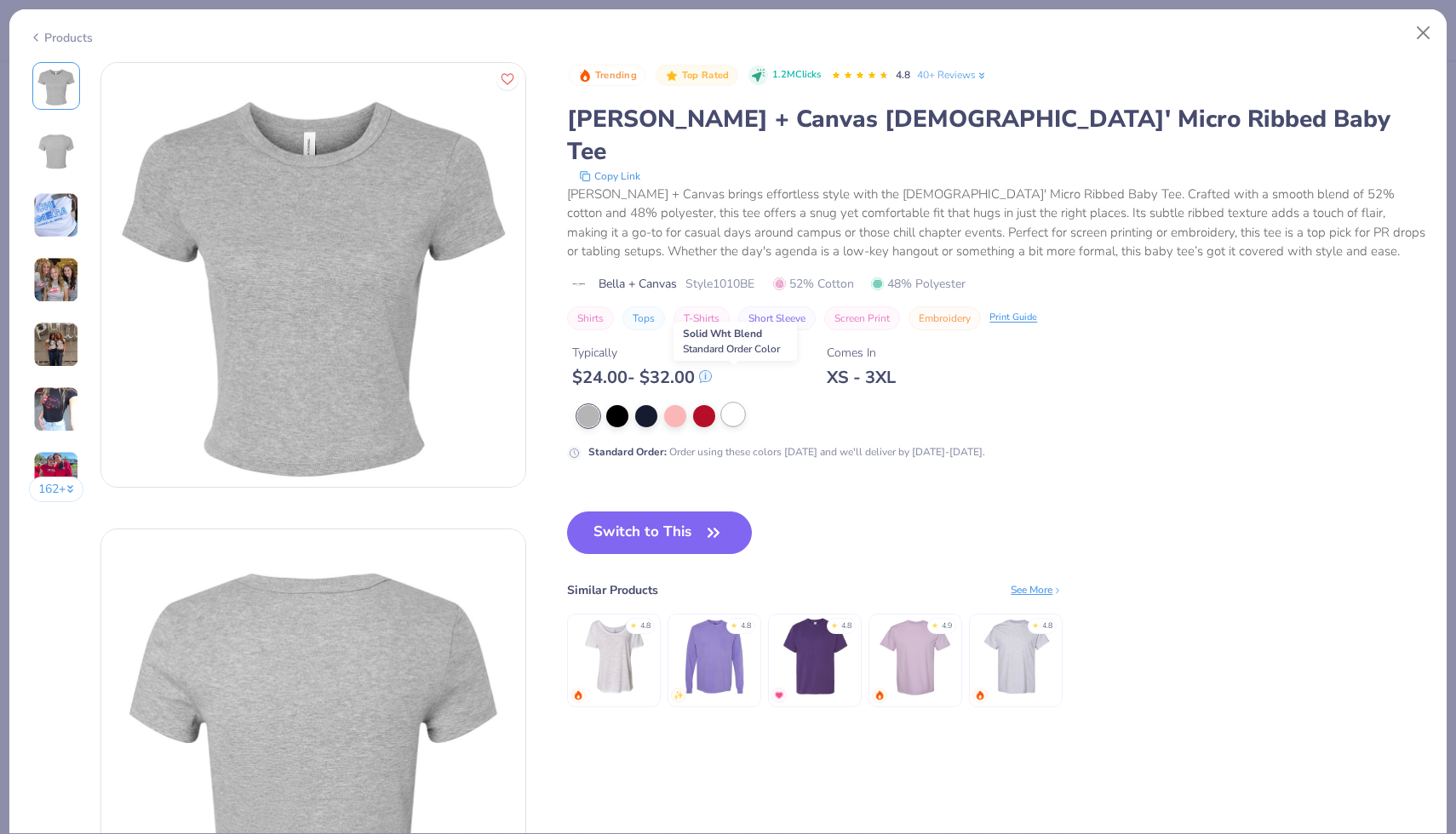
click at [730, 404] on div at bounding box center [732, 414] width 22 height 22
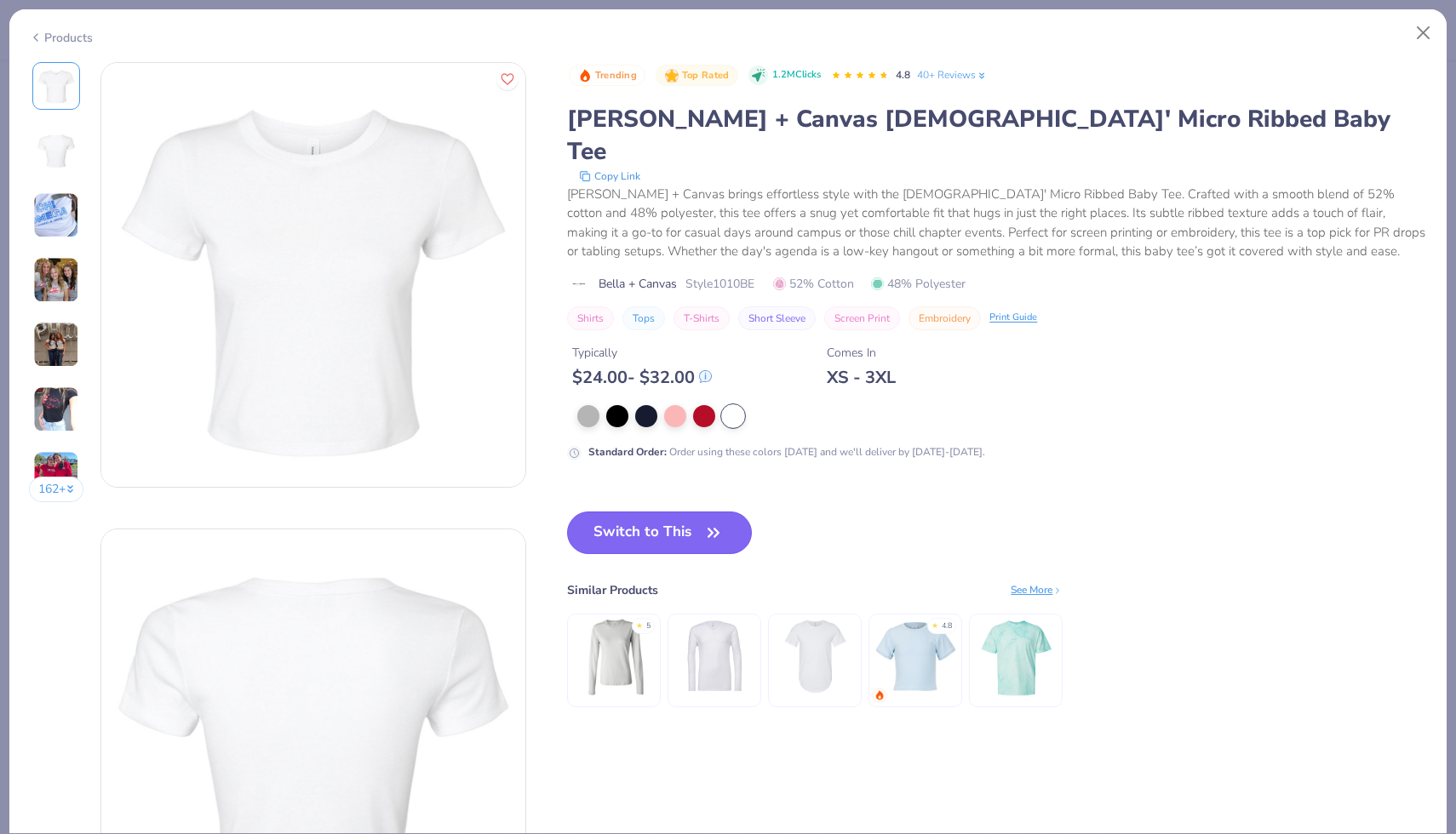
click at [658, 511] on button "Switch to This" at bounding box center [660, 532] width 185 height 43
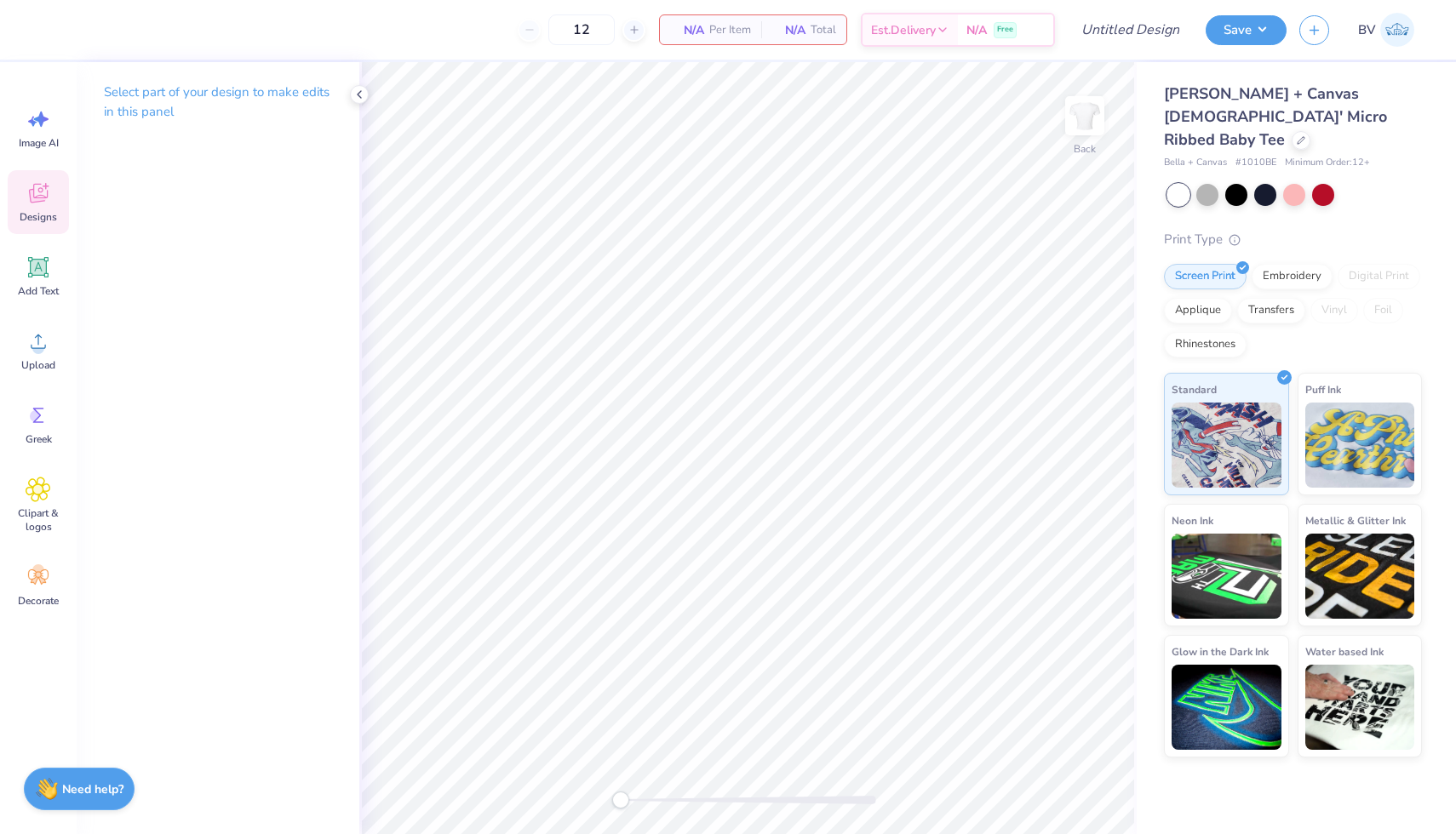
click at [49, 198] on icon at bounding box center [38, 193] width 26 height 26
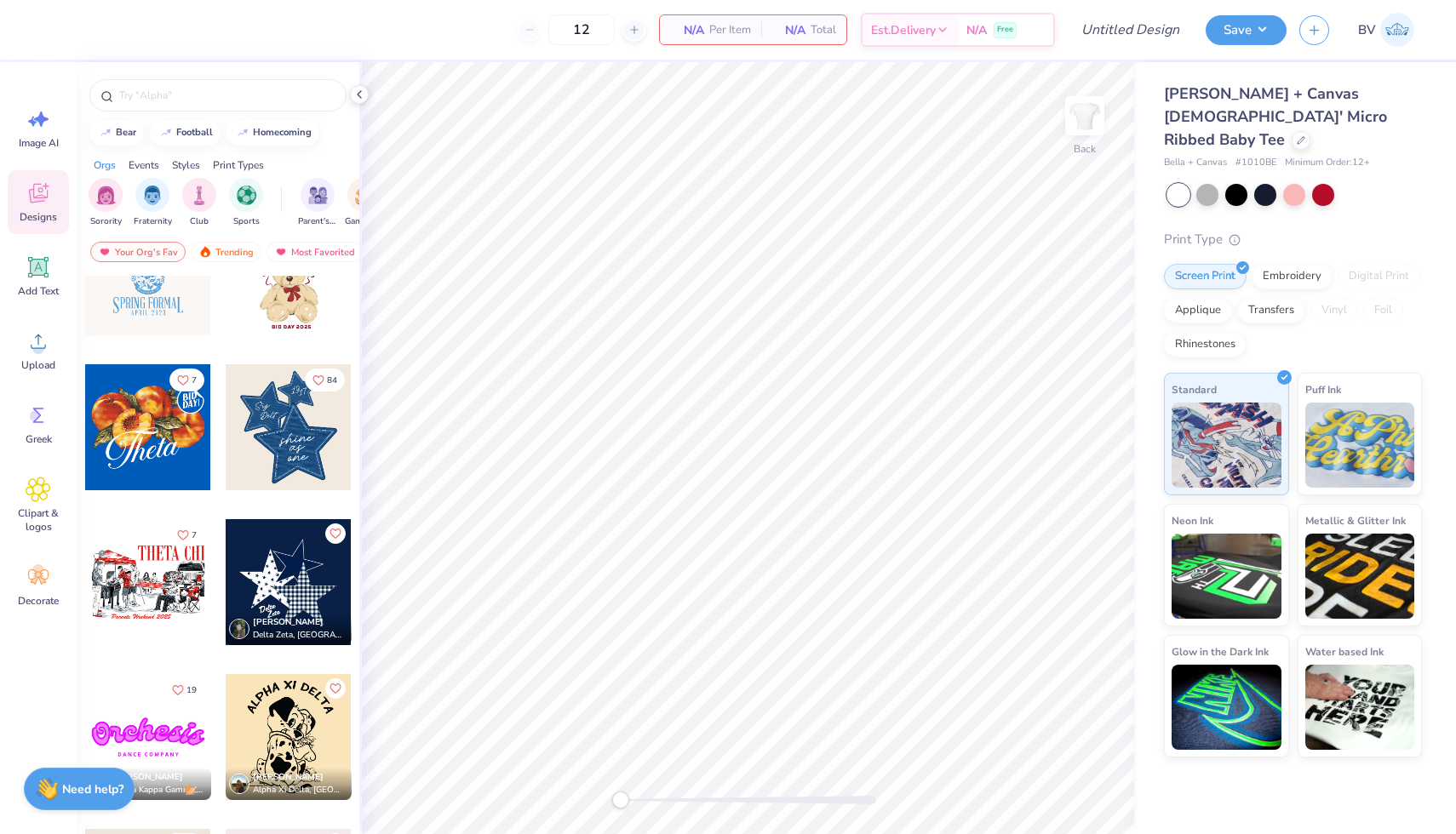
scroll to position [1170, 0]
